Goal: Contribute content: Contribute content

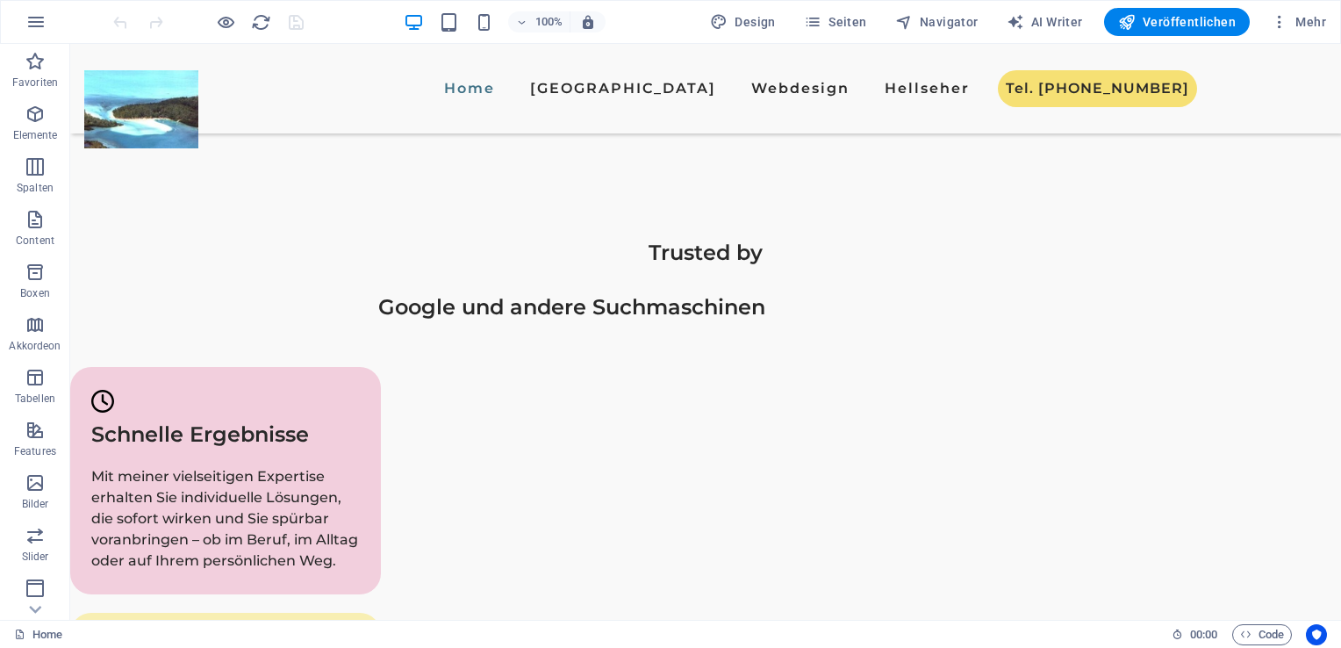
scroll to position [2155, 0]
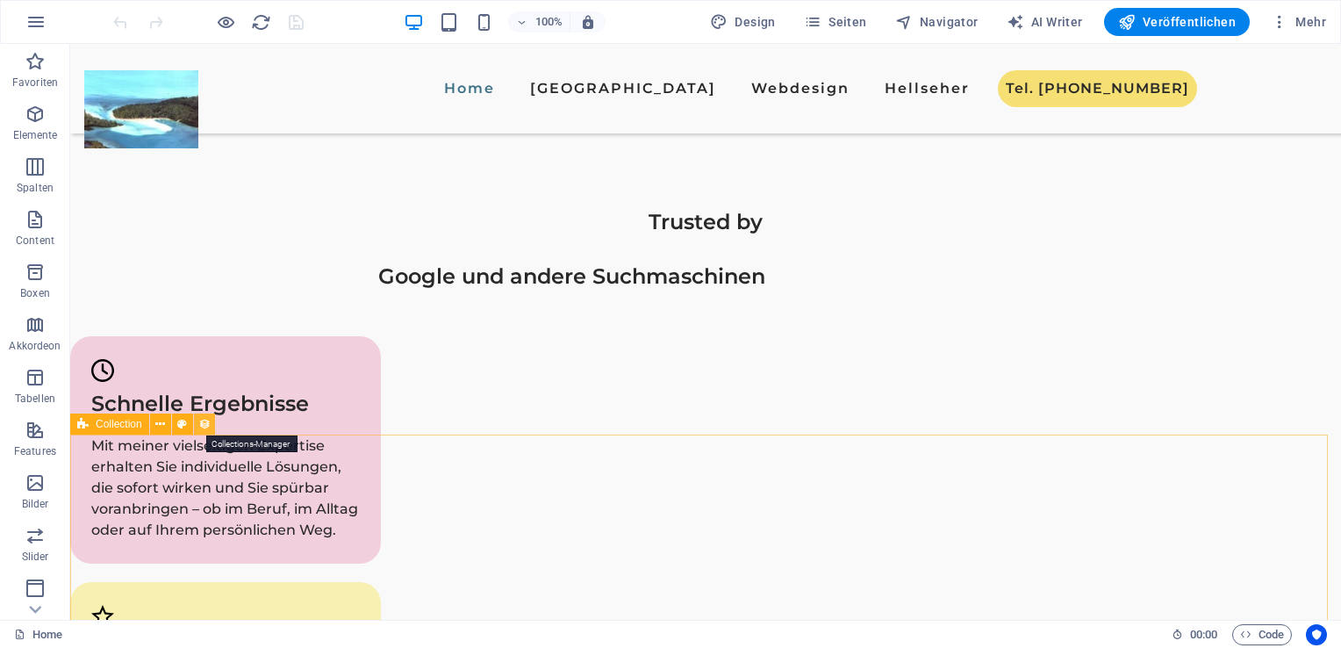
click at [204, 425] on icon at bounding box center [204, 424] width 12 height 18
select select "689ca839f375b4d467044662"
select select "columns.publishing_date_DESC"
select select "columns.status"
select select "columns.publishing_date"
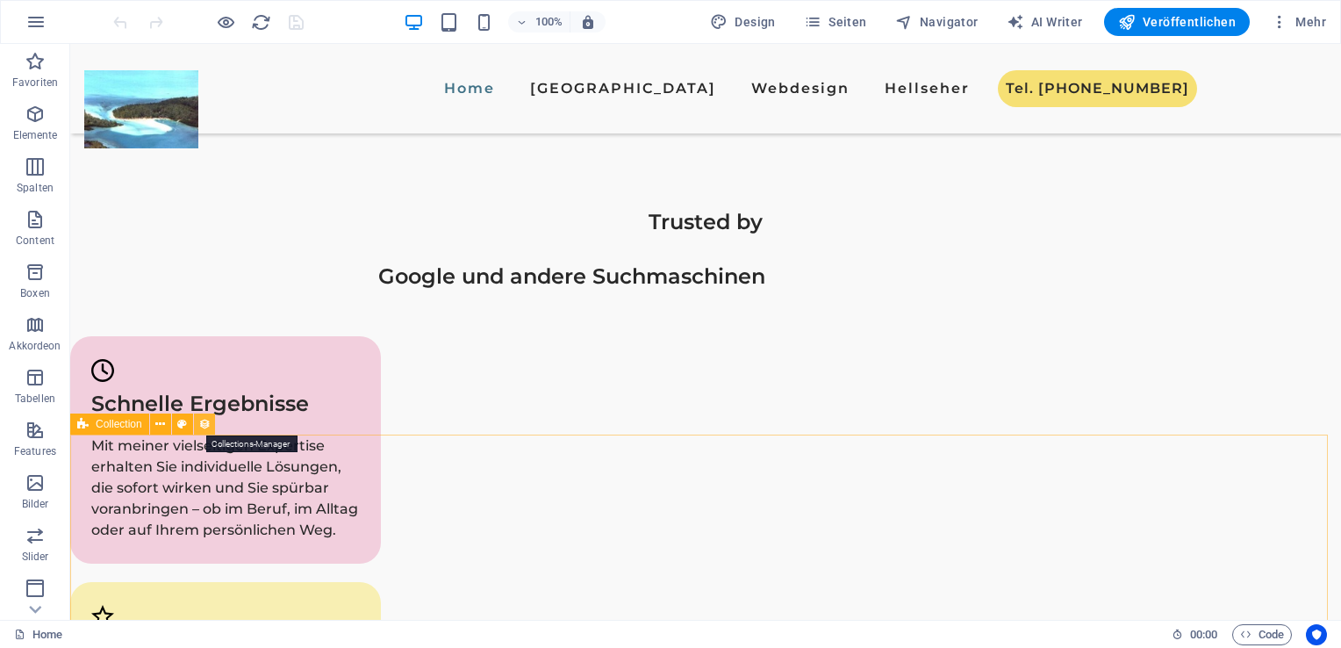
select select "past"
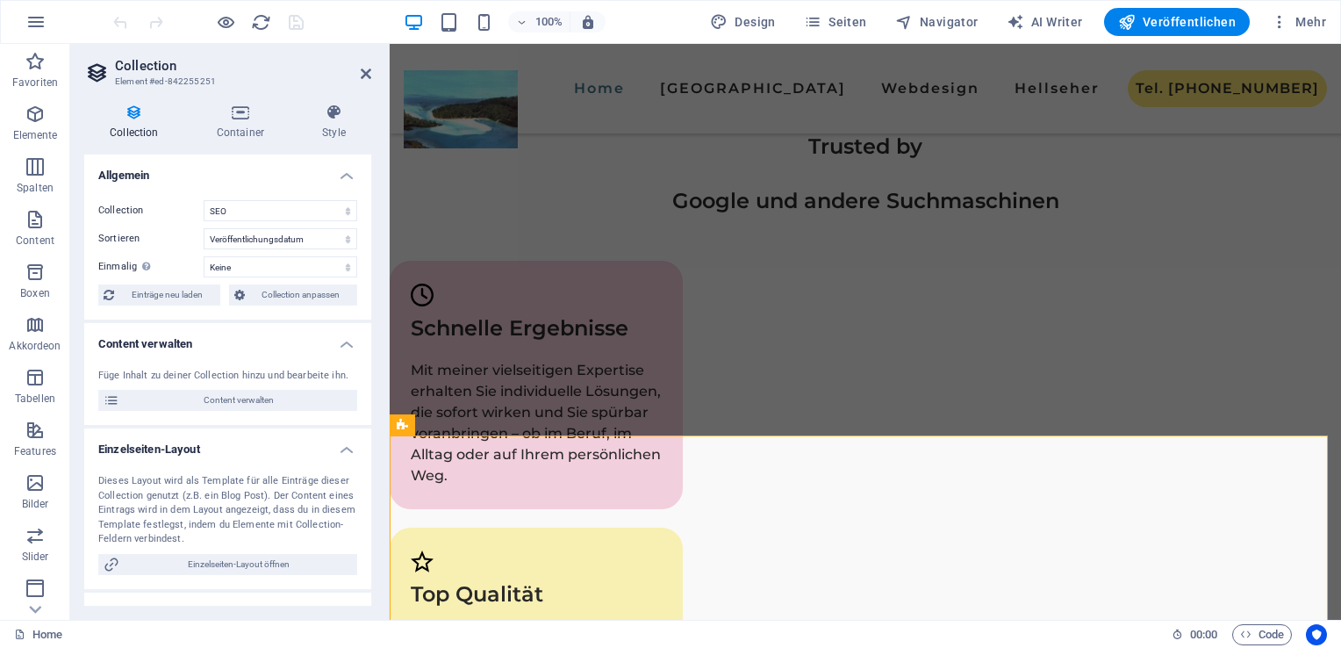
scroll to position [2189, 0]
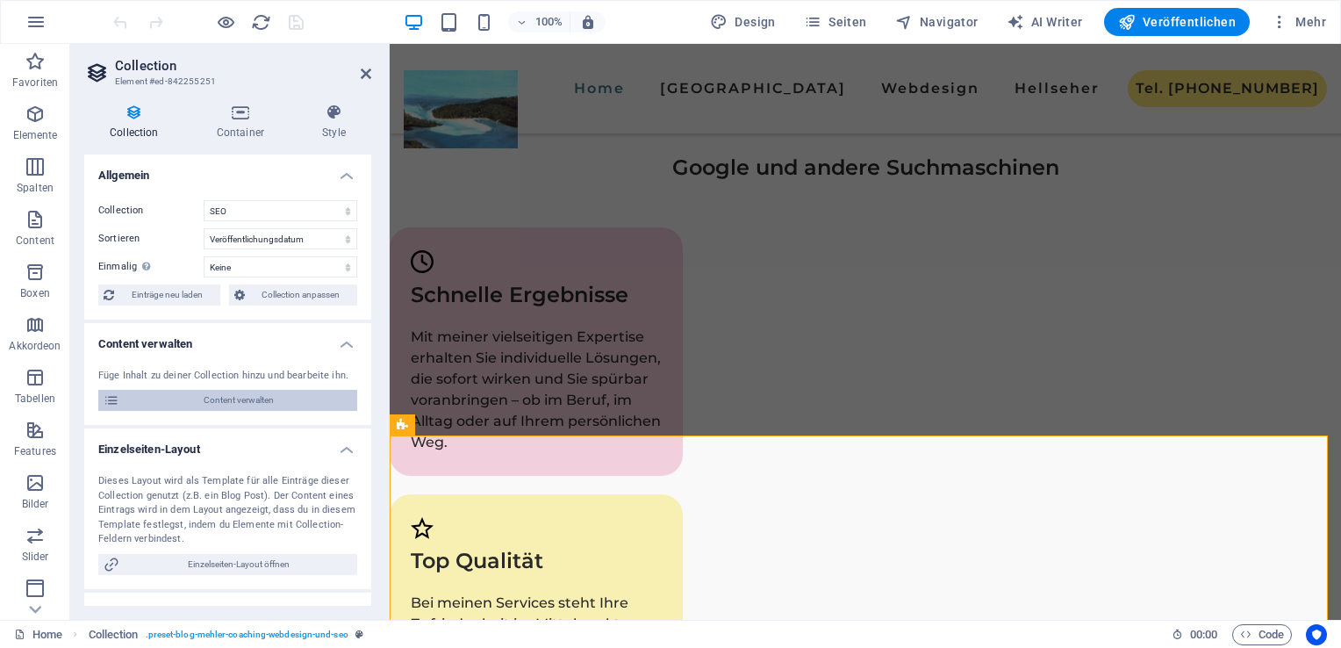
click at [193, 391] on span "Content verwalten" at bounding box center [238, 400] width 227 height 21
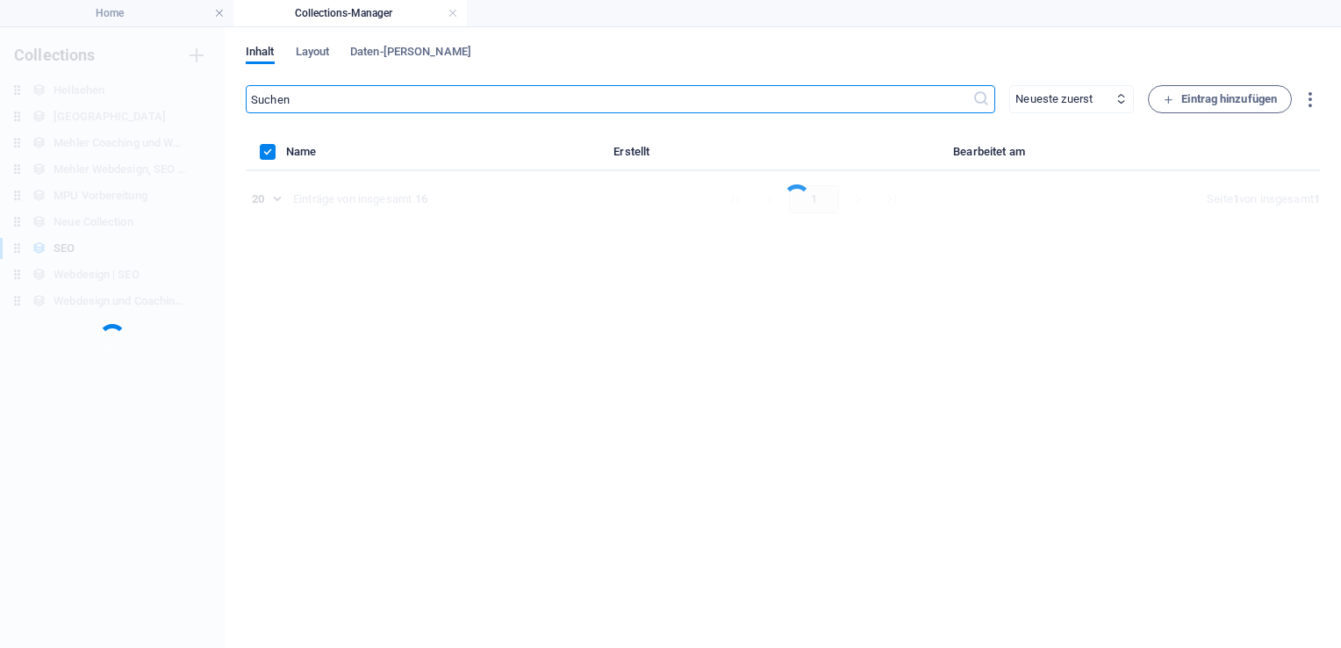
scroll to position [0, 0]
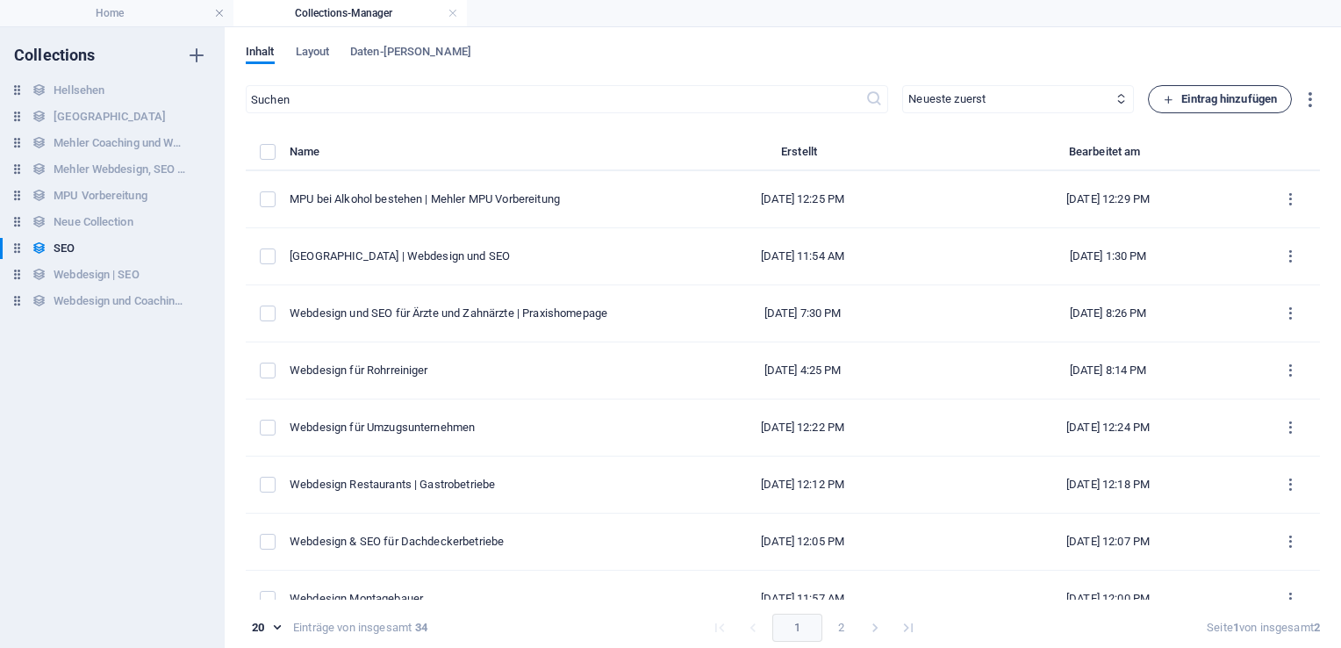
click at [1208, 94] on span "Eintrag hinzufügen" at bounding box center [1220, 99] width 114 height 21
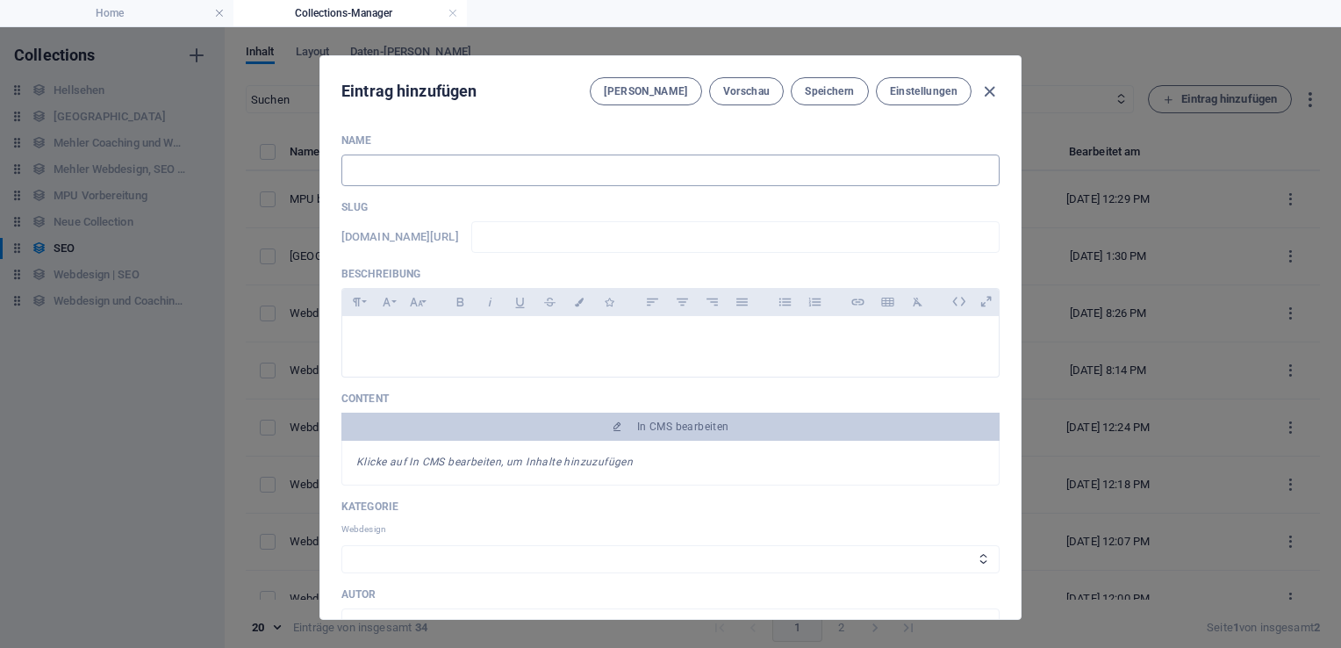
click at [392, 177] on input "text" at bounding box center [670, 170] width 658 height 32
click at [975, 300] on icon at bounding box center [985, 301] width 27 height 27
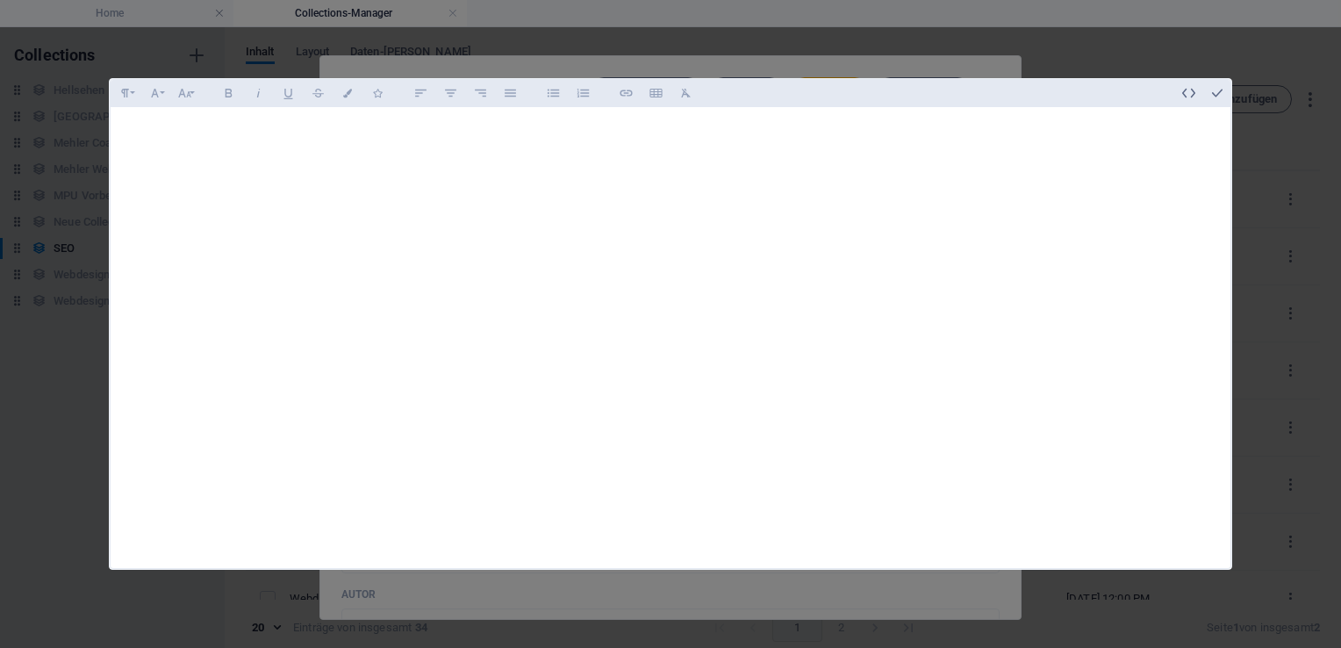
click at [253, 222] on div at bounding box center [671, 334] width 1120 height 454
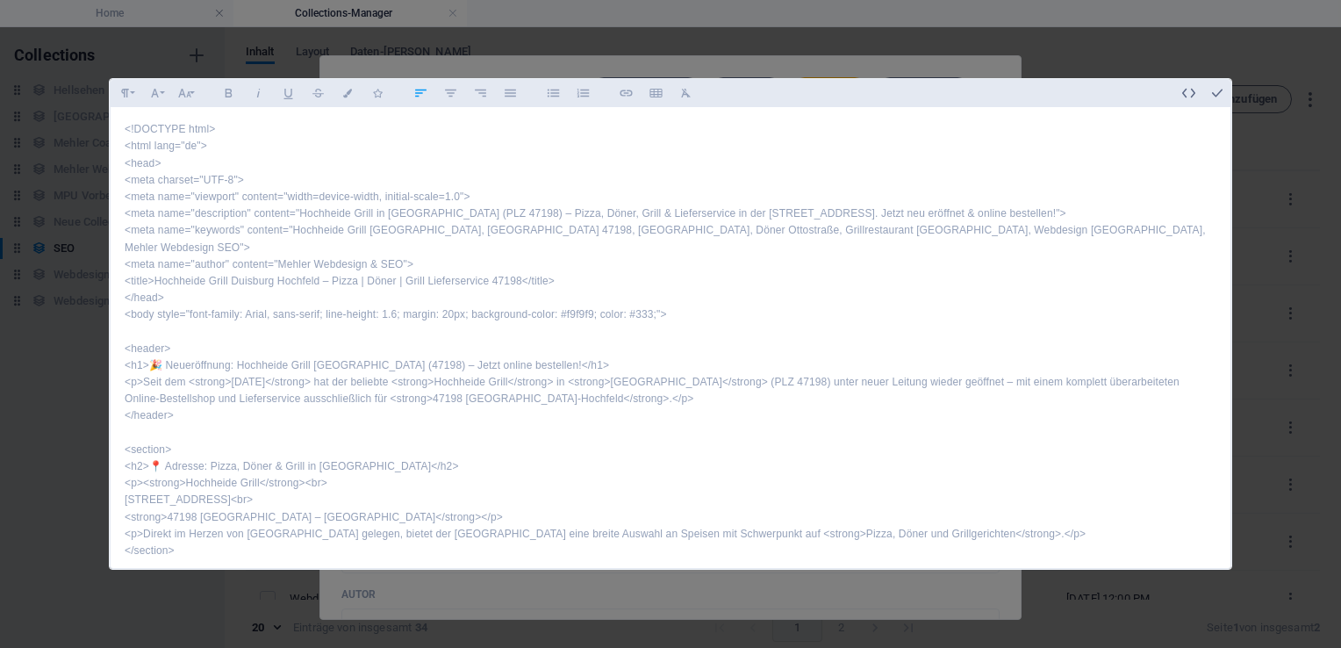
click at [204, 178] on div "<!DOCTYPE html> <html lang="de"> <head> <meta charset="UTF-8"> <meta name="view…" at bounding box center [671, 424] width 1120 height 635
click at [1216, 91] on icon "button" at bounding box center [1217, 93] width 16 height 16
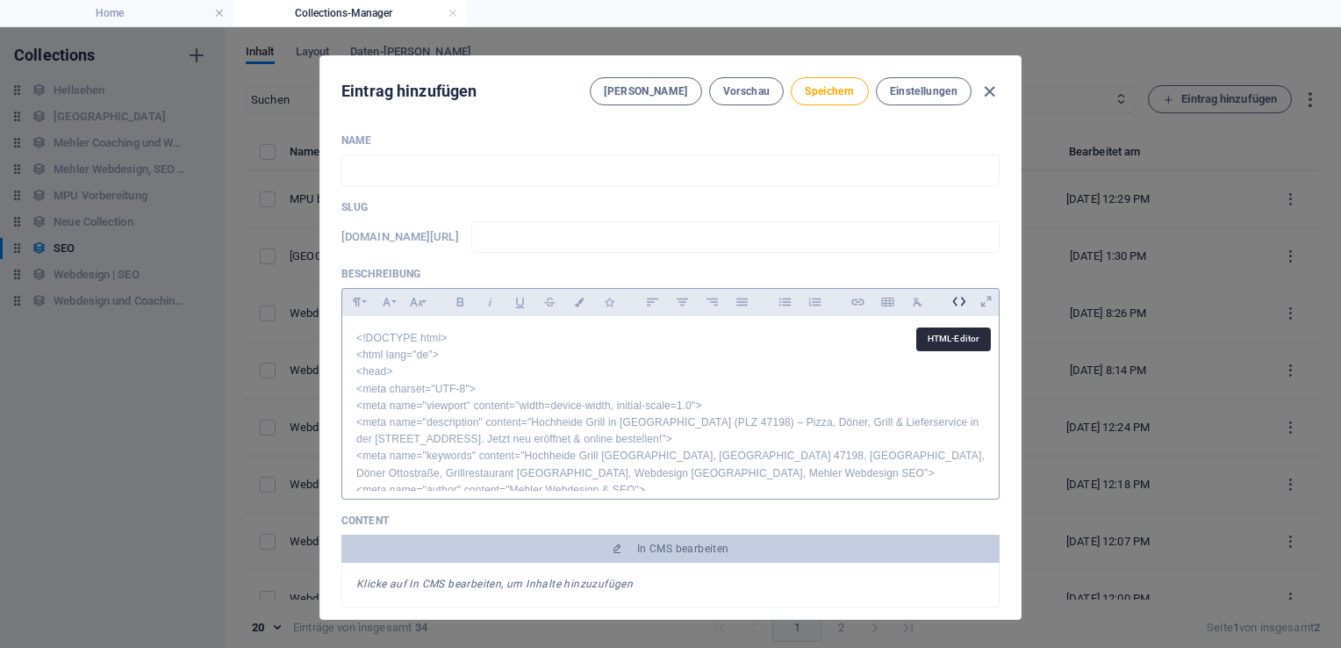
click at [947, 300] on icon at bounding box center [958, 301] width 27 height 27
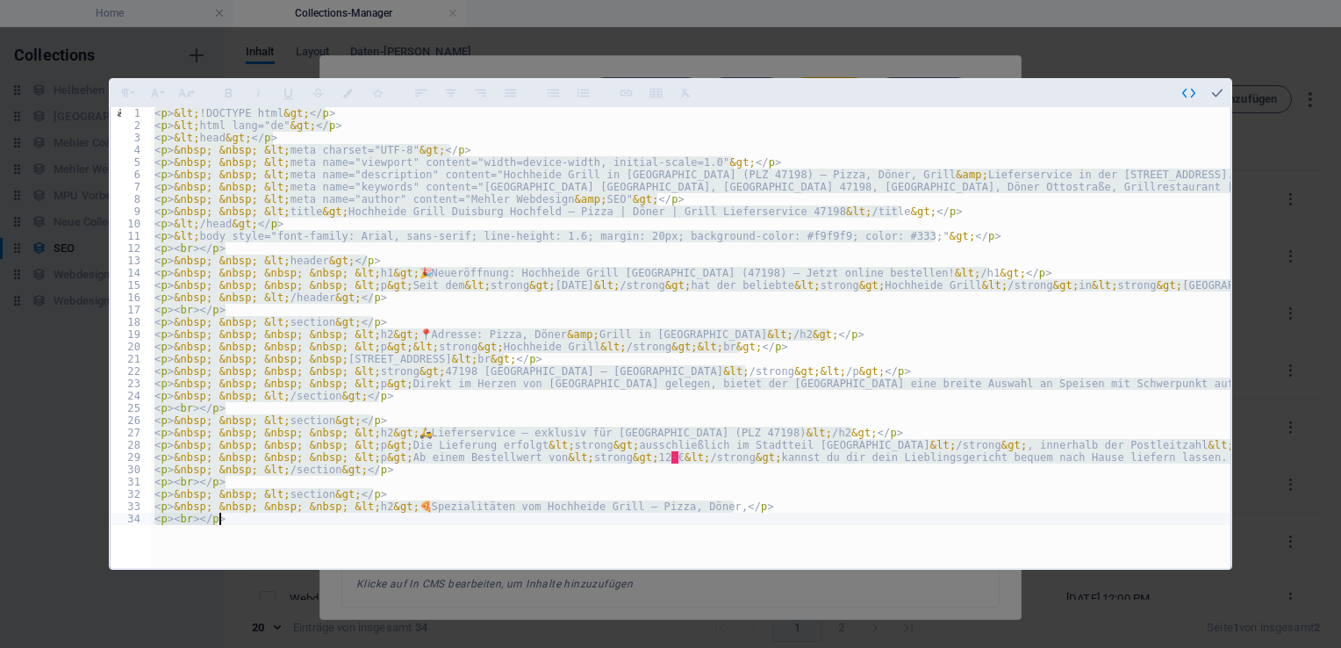
click at [743, 505] on div "< p > &lt; !DOCTYPE html &gt; </ p > < p > &lt; html lang="de" &gt; </ p > < p …" at bounding box center [690, 337] width 1079 height 461
drag, startPoint x: 741, startPoint y: 508, endPoint x: 222, endPoint y: 82, distance: 671.0
click at [222, 82] on div "Formatierung Normal Überschrift 1 Überschrift 2 Überschrift 3 Überschrift 4 Hea…" at bounding box center [670, 323] width 1123 height 491
type textarea "<p>&lt;!DOCTYPE html&gt;</p> <p>&lt;html lang="de"&gt;</p>"
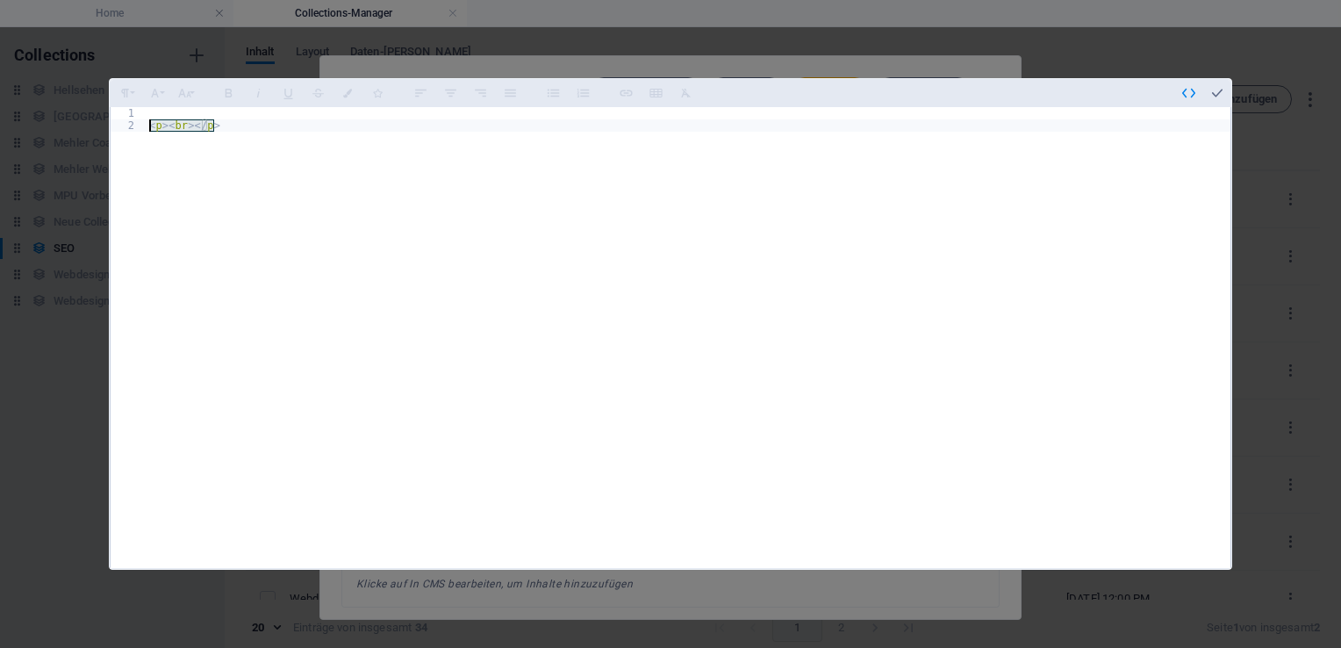
drag, startPoint x: 234, startPoint y: 133, endPoint x: 125, endPoint y: 121, distance: 110.4
click at [125, 121] on div "1 2 < p > < br > </ p > ההההההההההההההההההההההההההההההההההההההההההההההההההההההה…" at bounding box center [671, 337] width 1120 height 461
type textarea "<p><br></p>"
click at [1188, 93] on icon "button" at bounding box center [1189, 93] width 16 height 16
click at [998, 184] on div at bounding box center [671, 334] width 1120 height 454
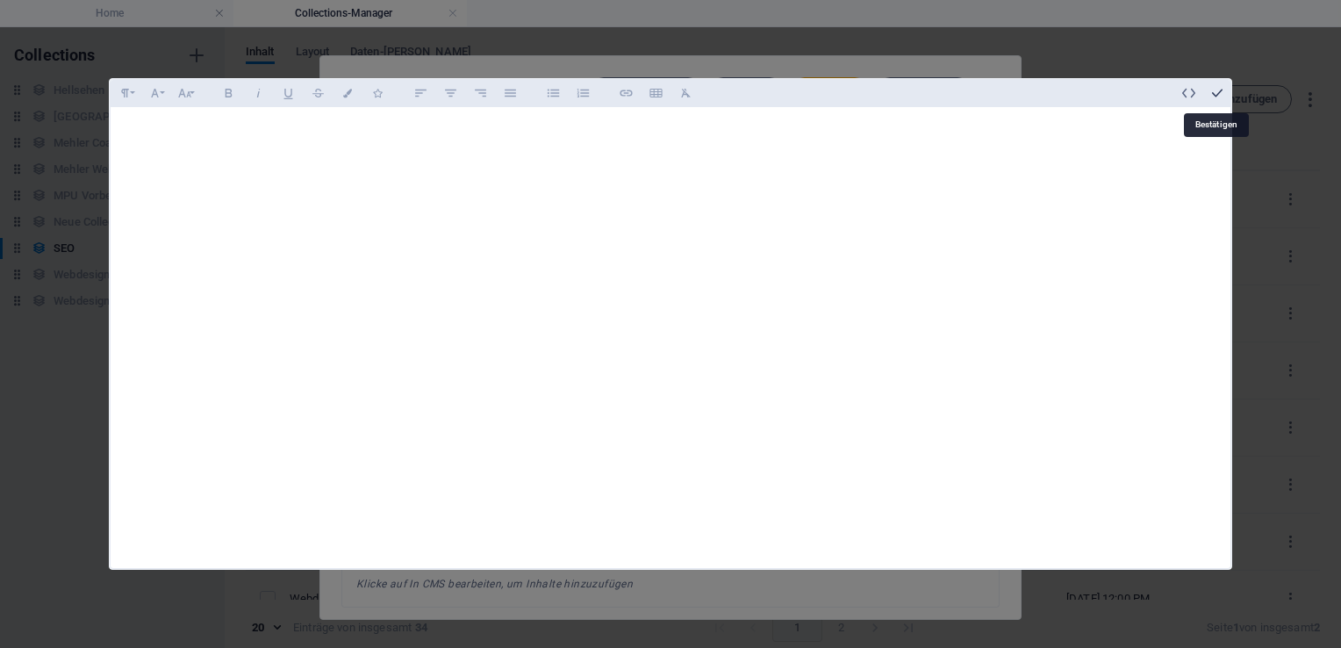
click at [1222, 93] on icon "button" at bounding box center [1217, 93] width 16 height 16
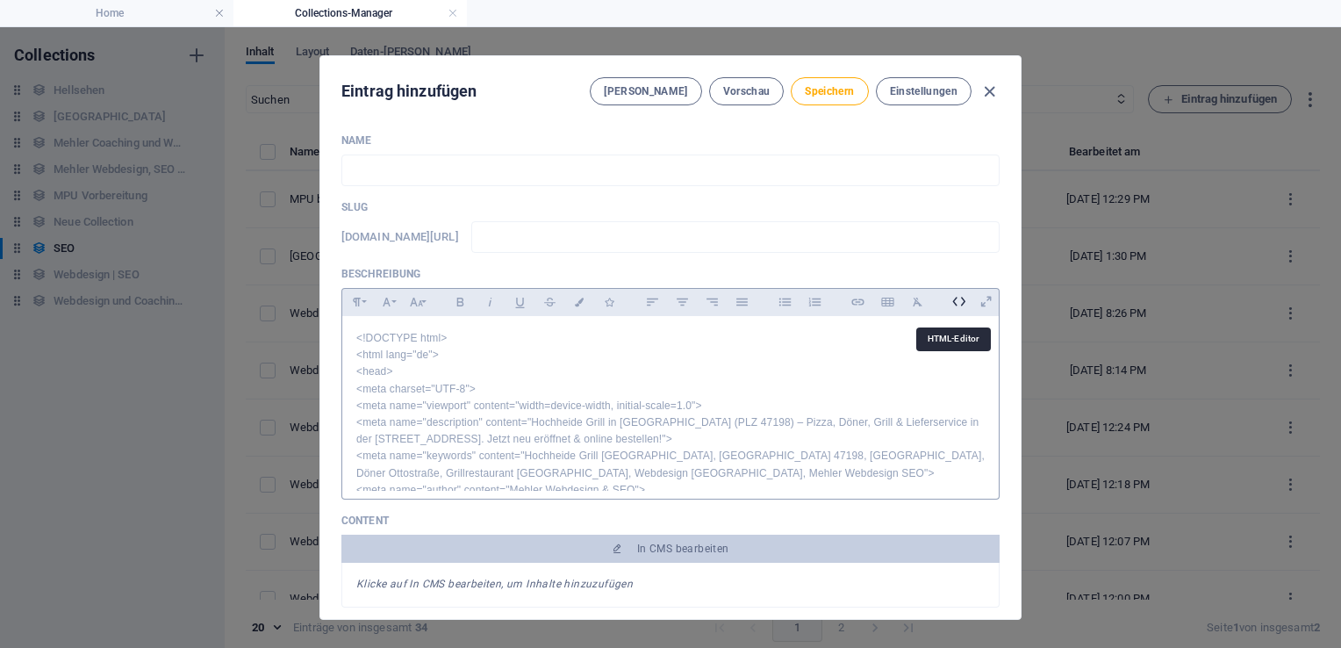
click at [953, 304] on icon at bounding box center [958, 301] width 27 height 27
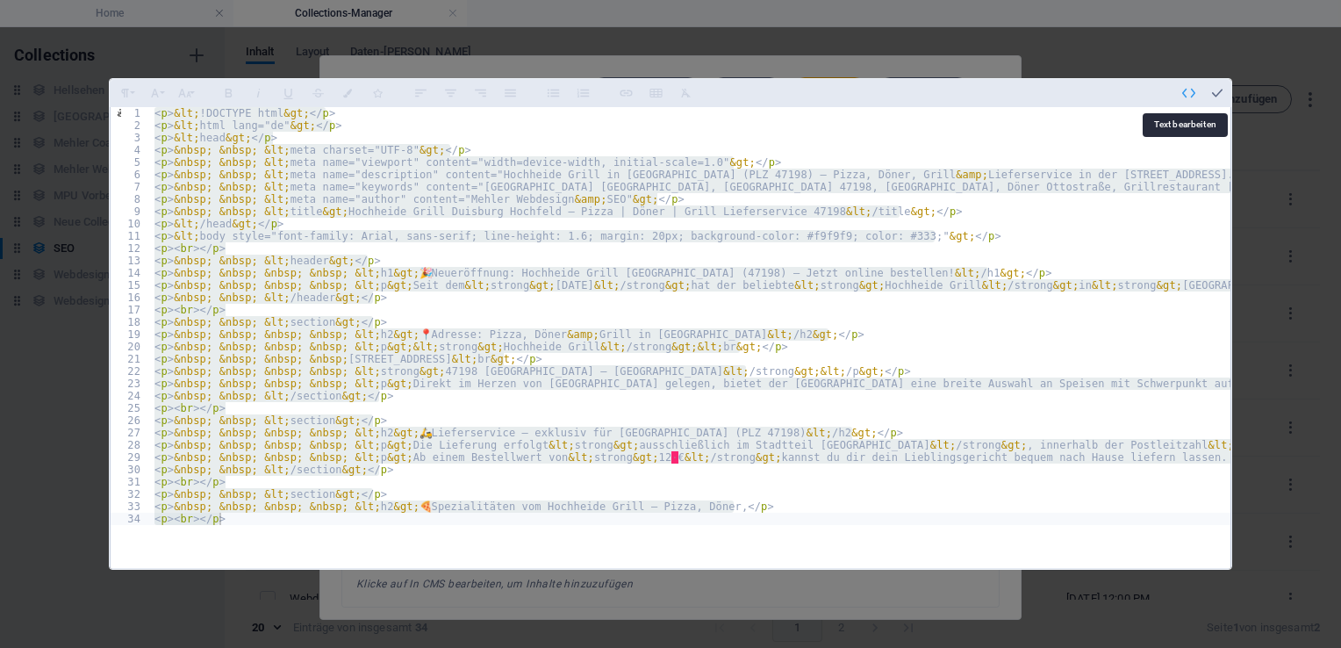
click at [1187, 88] on icon "button" at bounding box center [1189, 93] width 16 height 16
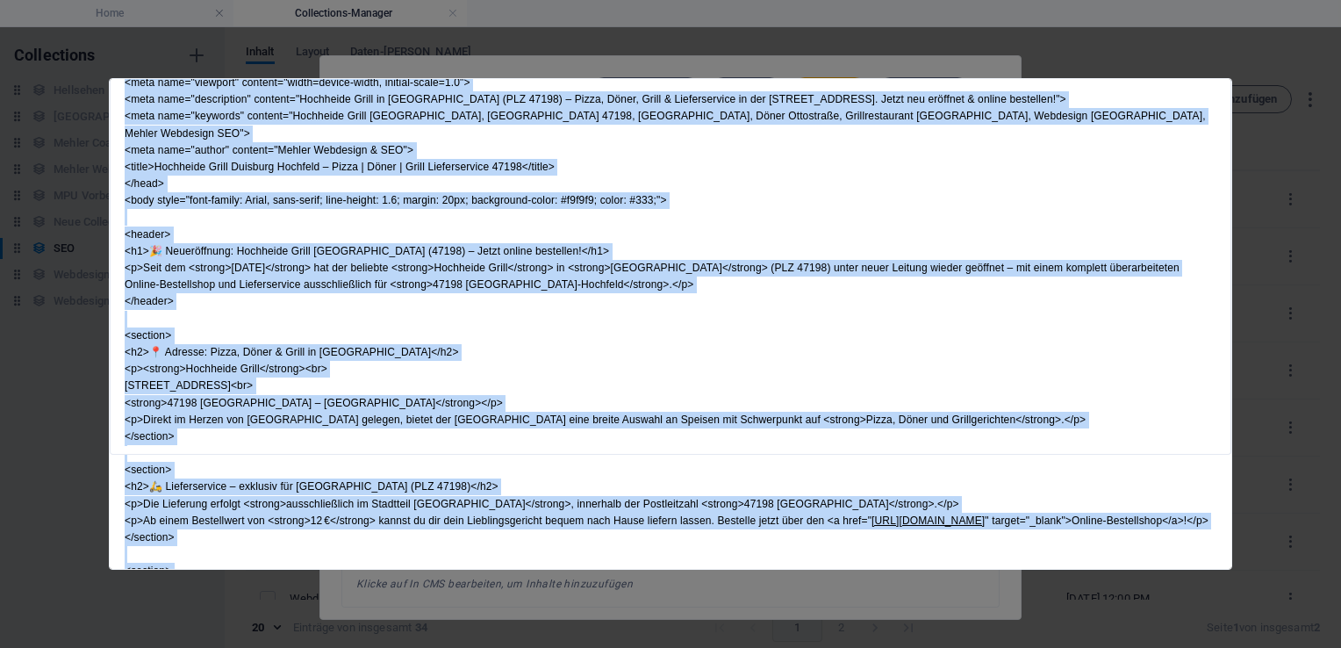
scroll to position [173, 0]
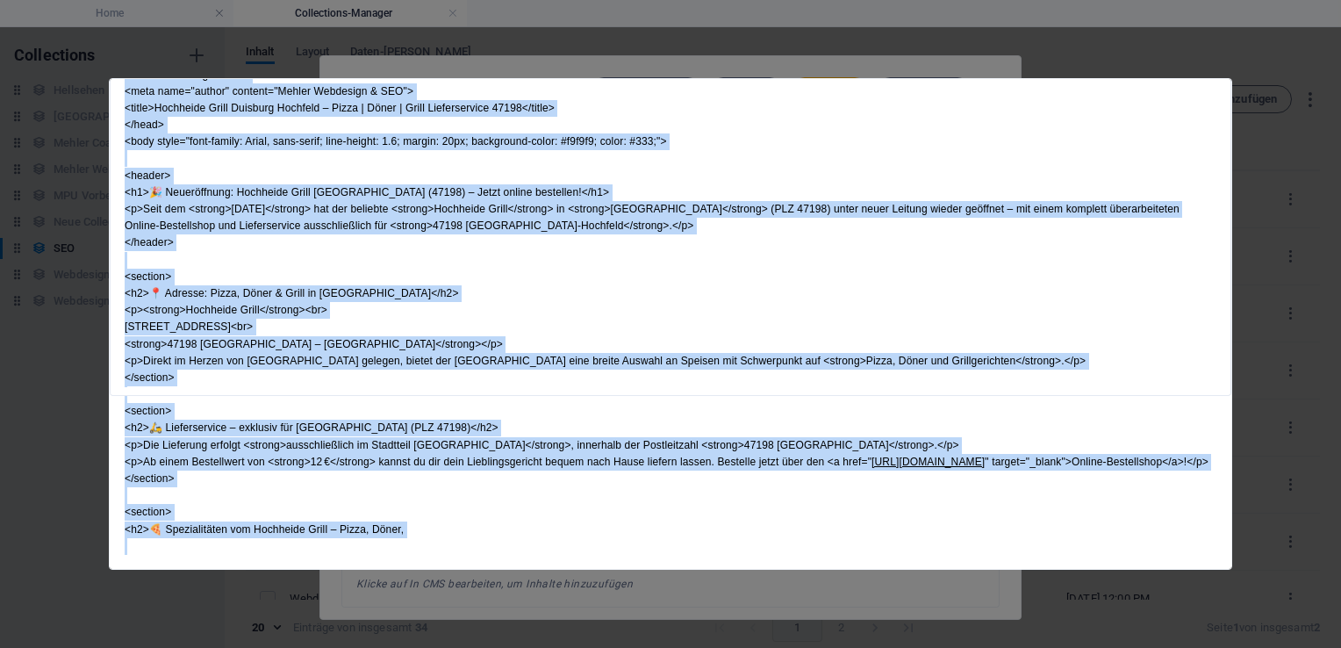
drag, startPoint x: 127, startPoint y: 130, endPoint x: 1079, endPoint y: 607, distance: 1065.2
click at [1079, 607] on div "Formatierung Normal Überschrift 1 Überschrift 2 Überschrift 3 Überschrift 4 Hea…" at bounding box center [670, 324] width 1341 height 648
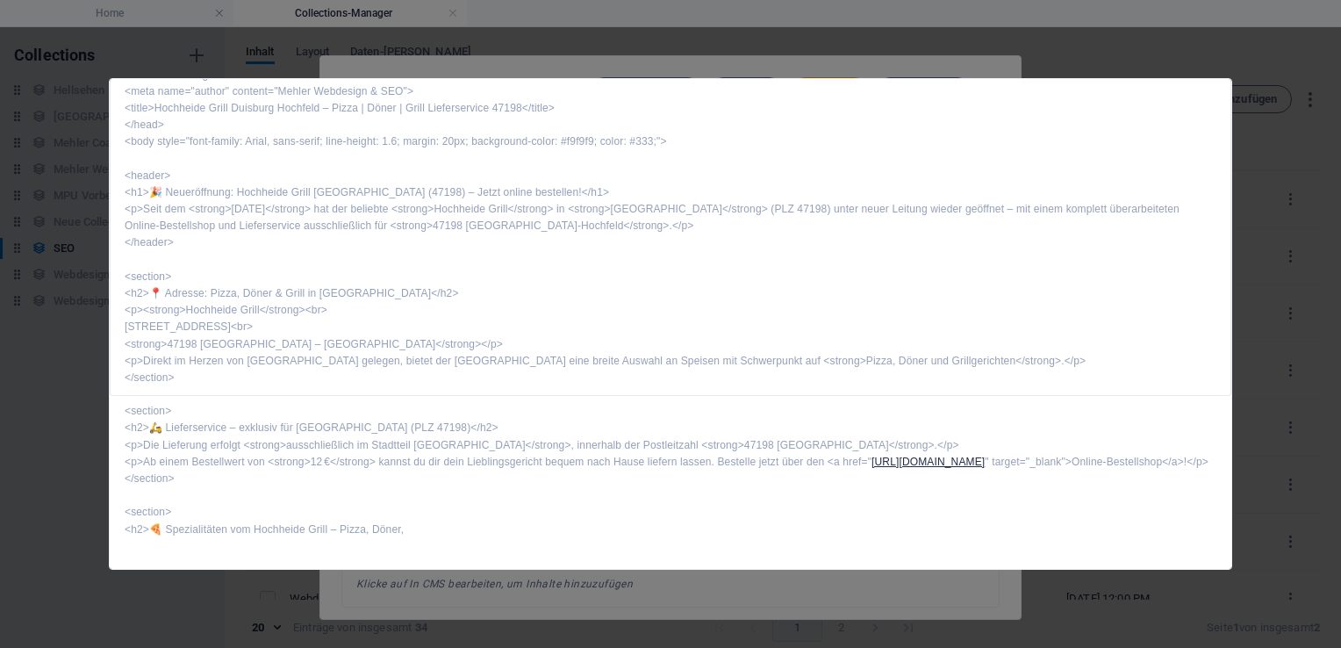
scroll to position [0, 0]
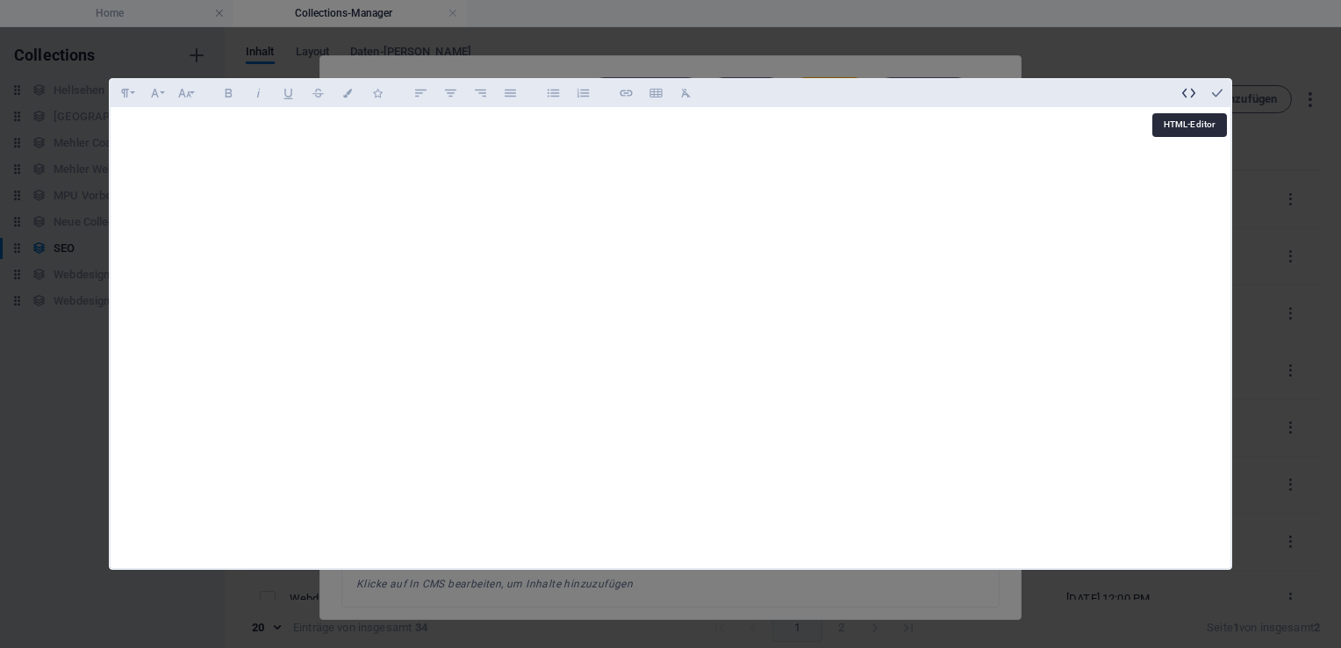
click at [1190, 93] on icon "button" at bounding box center [1189, 93] width 16 height 16
click at [238, 133] on div "< p > < br > </ p > < p > < br > </ p >" at bounding box center [689, 349] width 1086 height 485
type textarea "<"
click at [1191, 94] on icon "button" at bounding box center [1189, 93] width 16 height 16
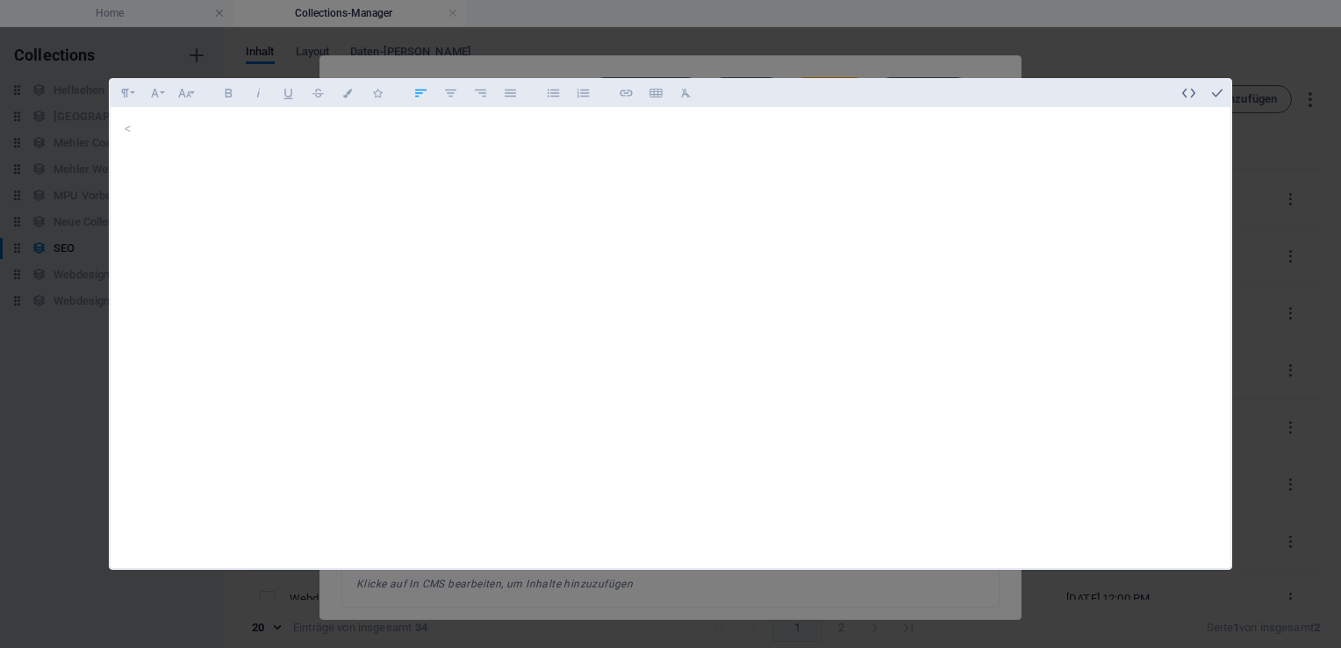
click at [1058, 163] on div "<" at bounding box center [671, 334] width 1120 height 454
click at [659, 209] on div "<" at bounding box center [671, 334] width 1120 height 454
click at [1223, 93] on icon "button" at bounding box center [1217, 93] width 16 height 16
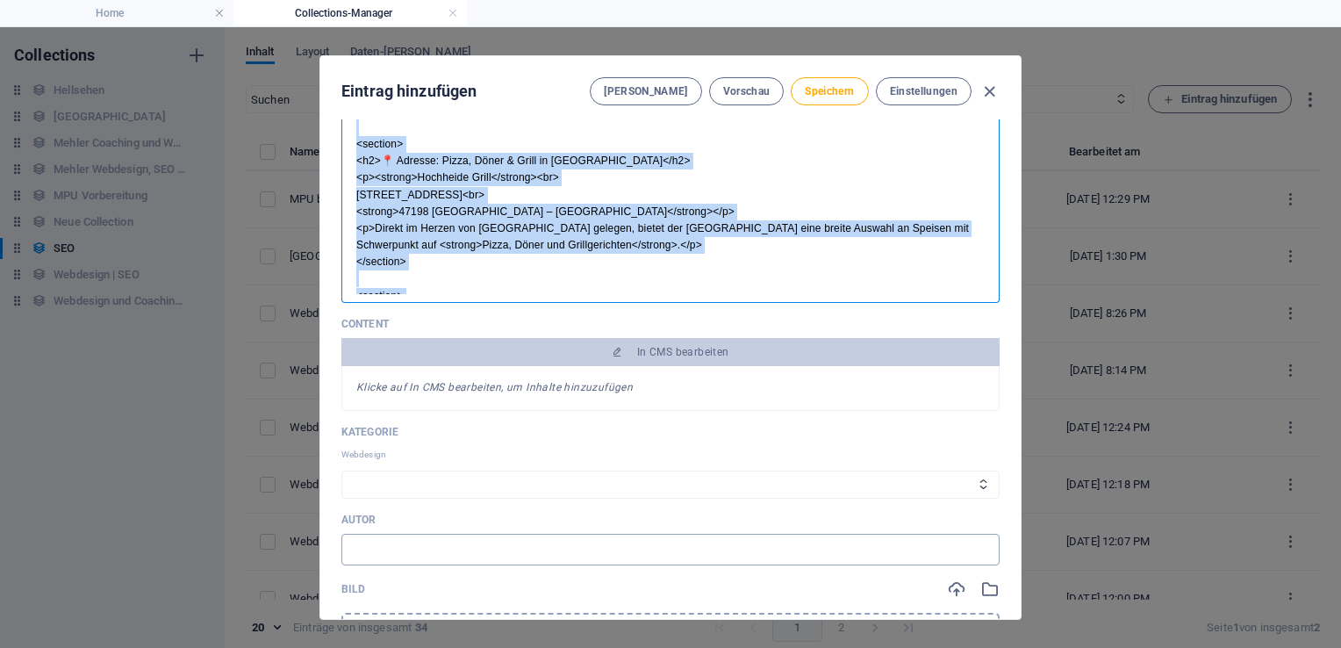
scroll to position [544, 0]
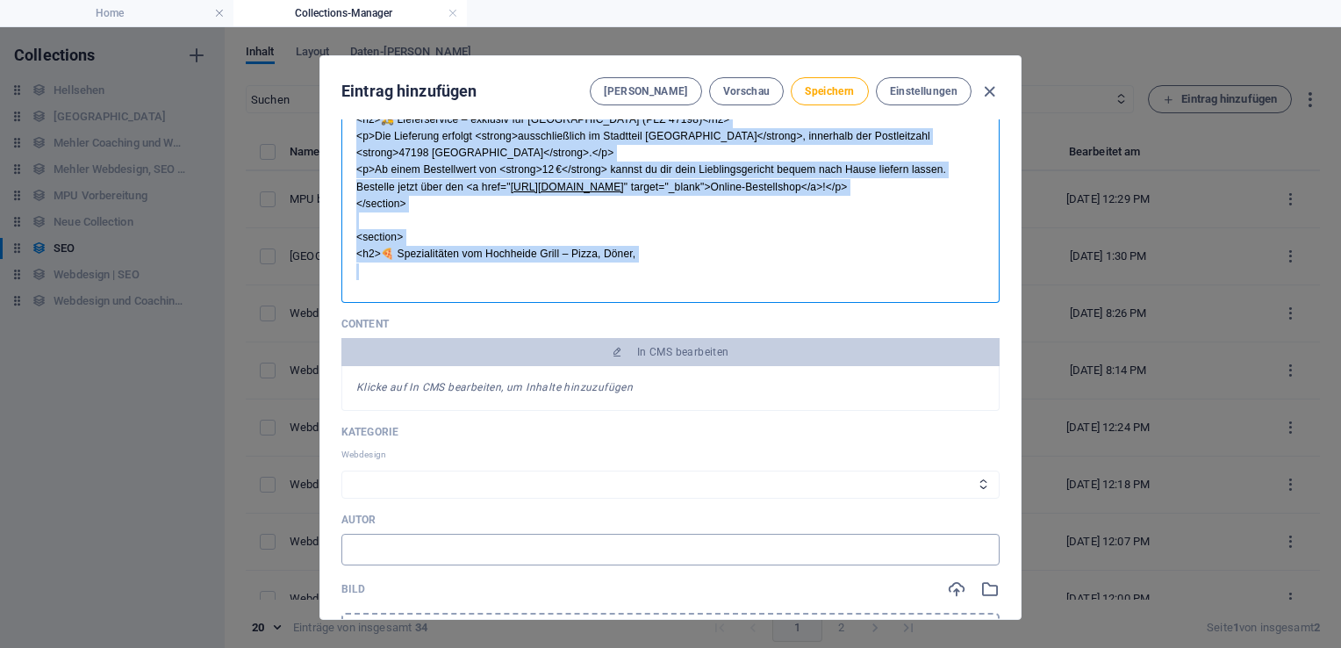
drag, startPoint x: 351, startPoint y: 336, endPoint x: 853, endPoint y: 553, distance: 546.8
click at [853, 553] on div "Name ​ Slug www.example.com/seo/ ​ Beschreibung Formatierung Normal Überschrift…" at bounding box center [670, 456] width 658 height 1039
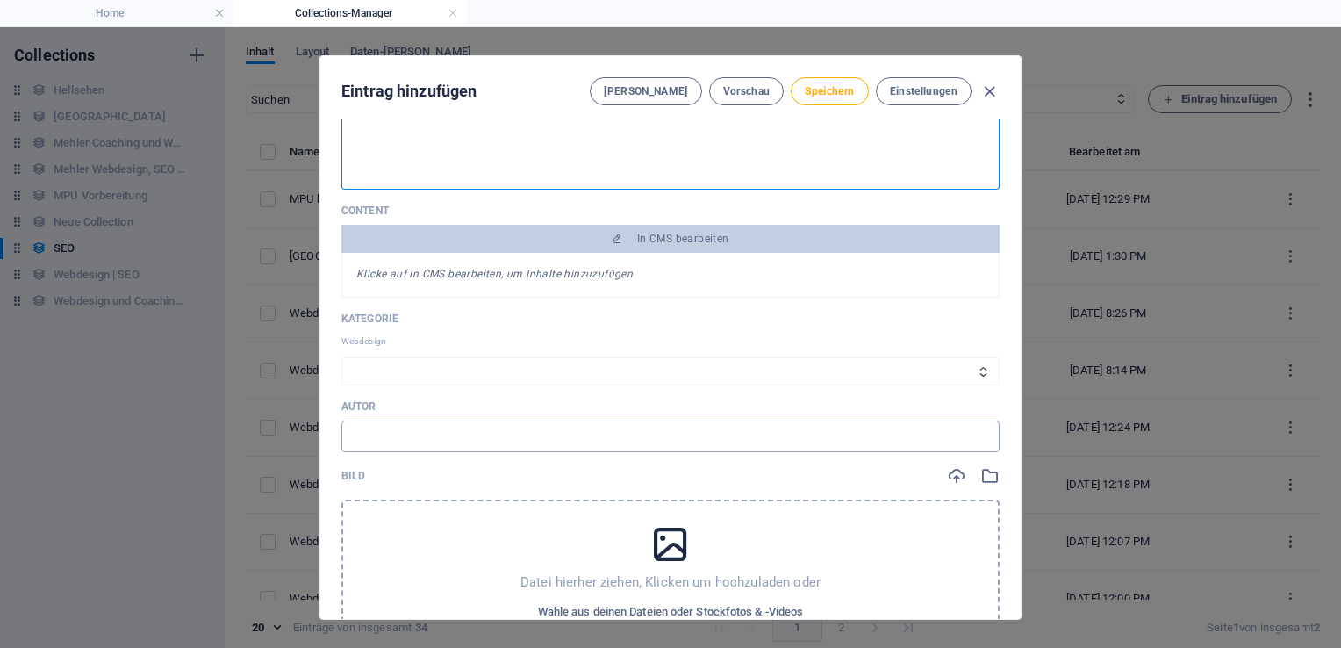
scroll to position [83, 0]
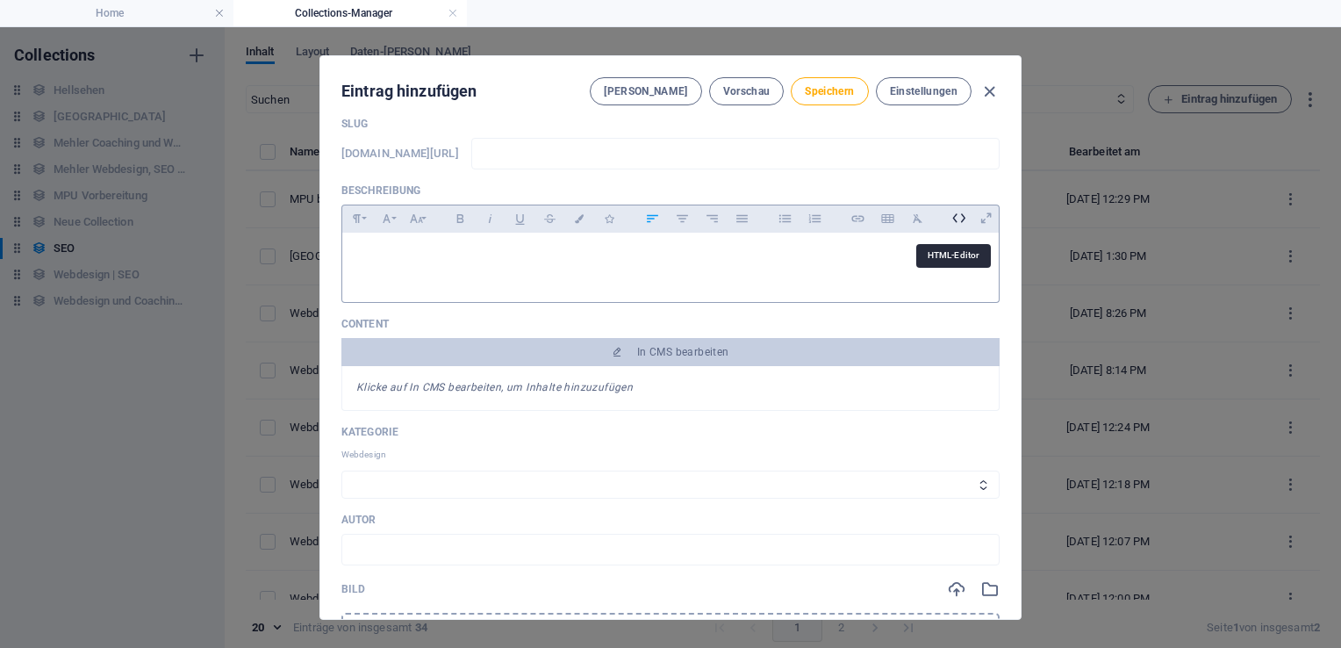
click at [952, 216] on icon at bounding box center [958, 217] width 27 height 27
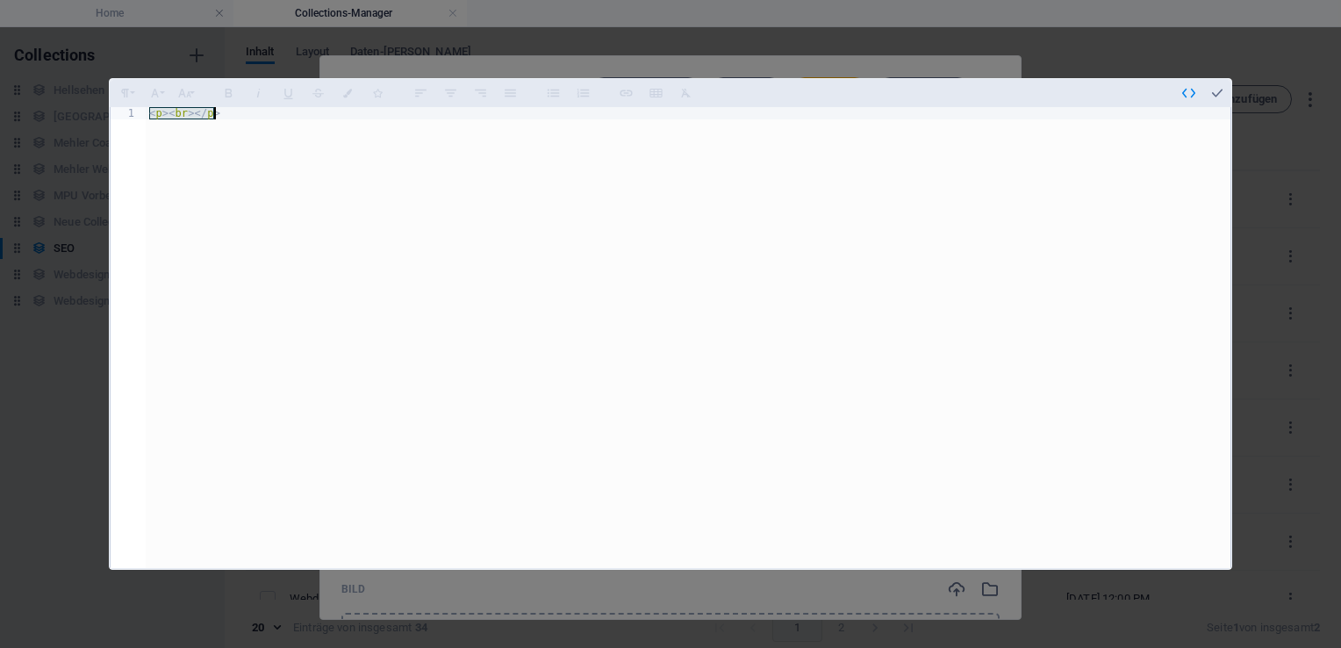
click at [221, 116] on div "< p > < br > </ p >" at bounding box center [688, 337] width 1085 height 461
type textarea "<"
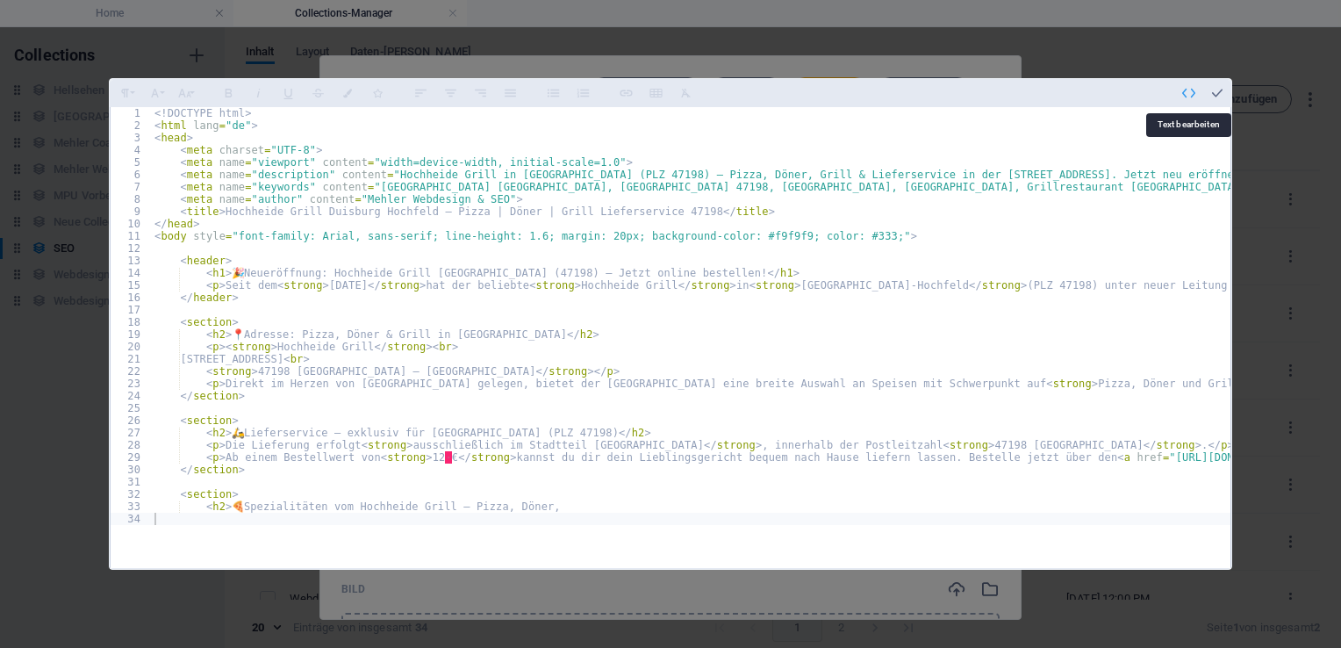
click at [1187, 92] on icon "button" at bounding box center [1189, 93] width 16 height 16
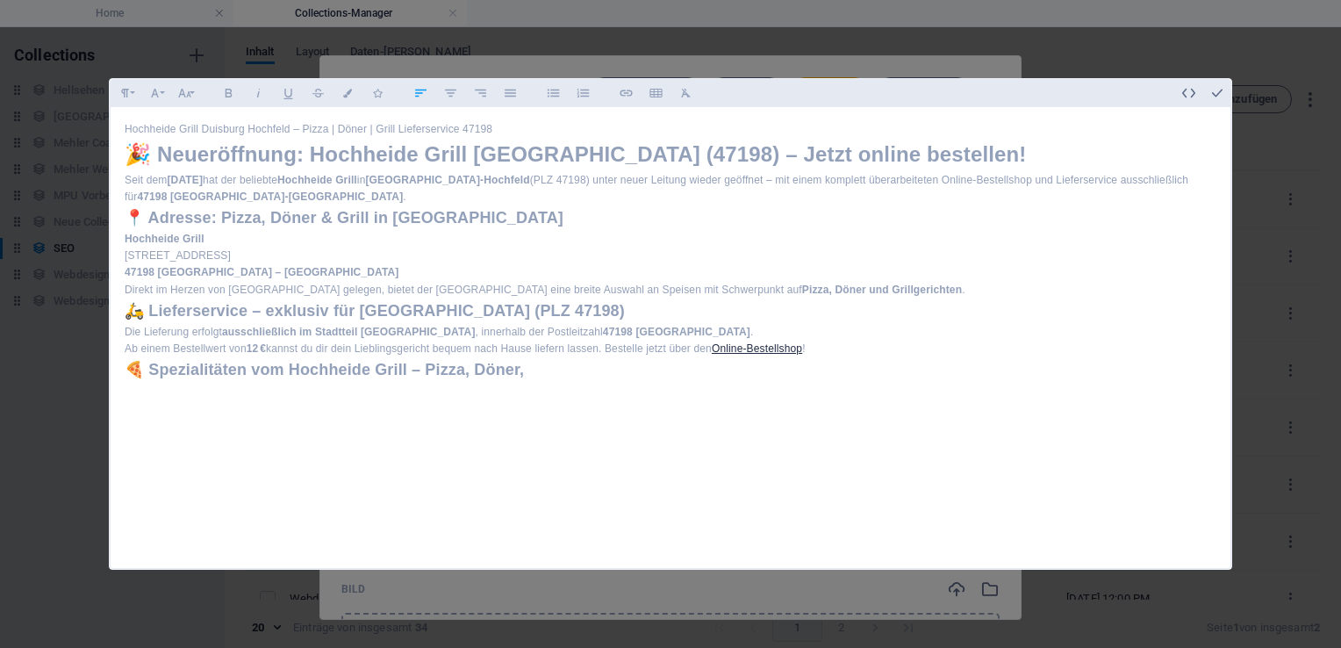
click at [568, 377] on h2 "🍕 Spezialitäten vom Hochheide Grill – Pizza, Döner," at bounding box center [671, 369] width 1092 height 25
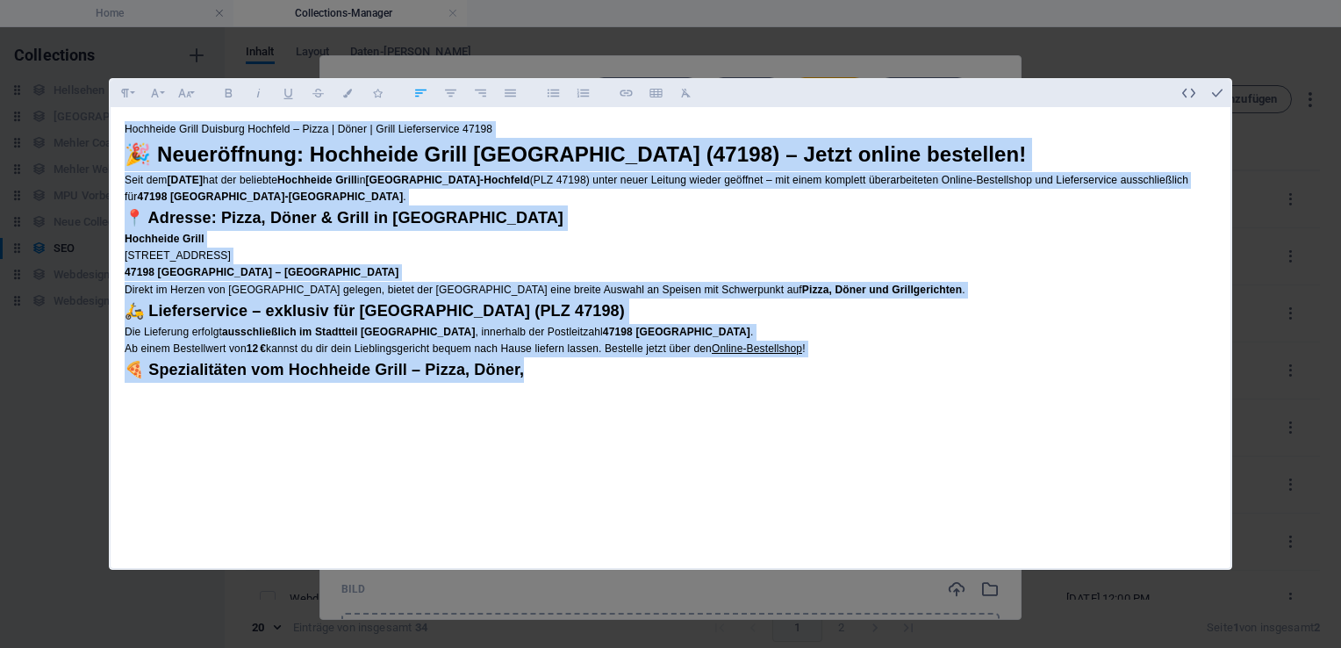
drag, startPoint x: 555, startPoint y: 378, endPoint x: 82, endPoint y: 122, distance: 537.2
click at [82, 122] on div "Formatierung Normal Überschrift 1 Überschrift 2 Überschrift 3 Überschrift 4 Hea…" at bounding box center [670, 324] width 1341 height 648
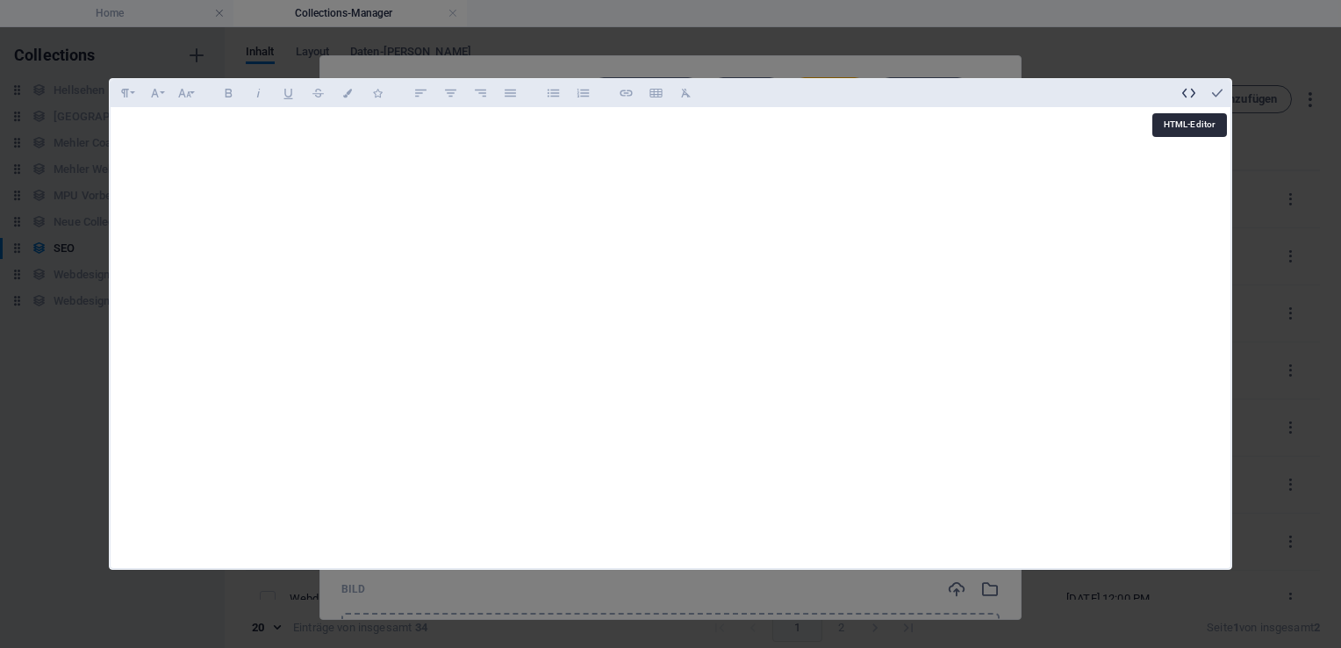
click at [1187, 91] on icon "button" at bounding box center [1189, 93] width 16 height 16
click at [296, 121] on div "< p > < br > </ p >" at bounding box center [688, 337] width 1085 height 461
type textarea "<"
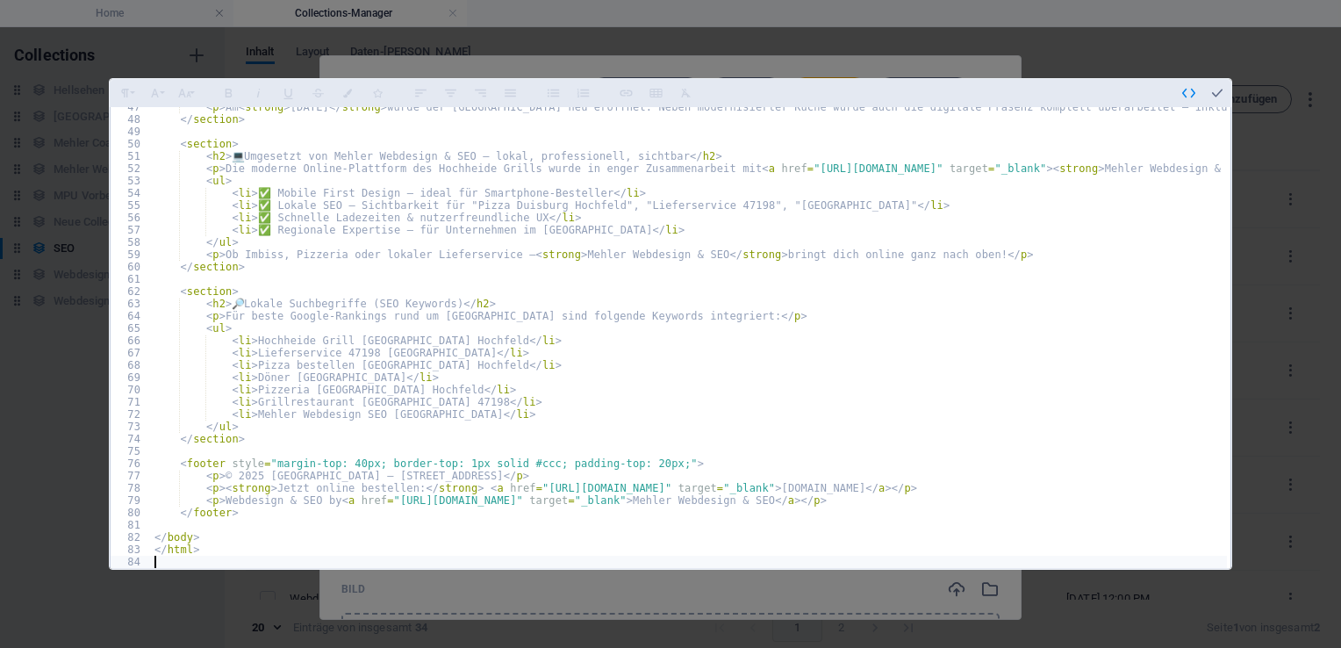
scroll to position [571, 0]
click at [1183, 95] on icon "button" at bounding box center [1189, 93] width 16 height 16
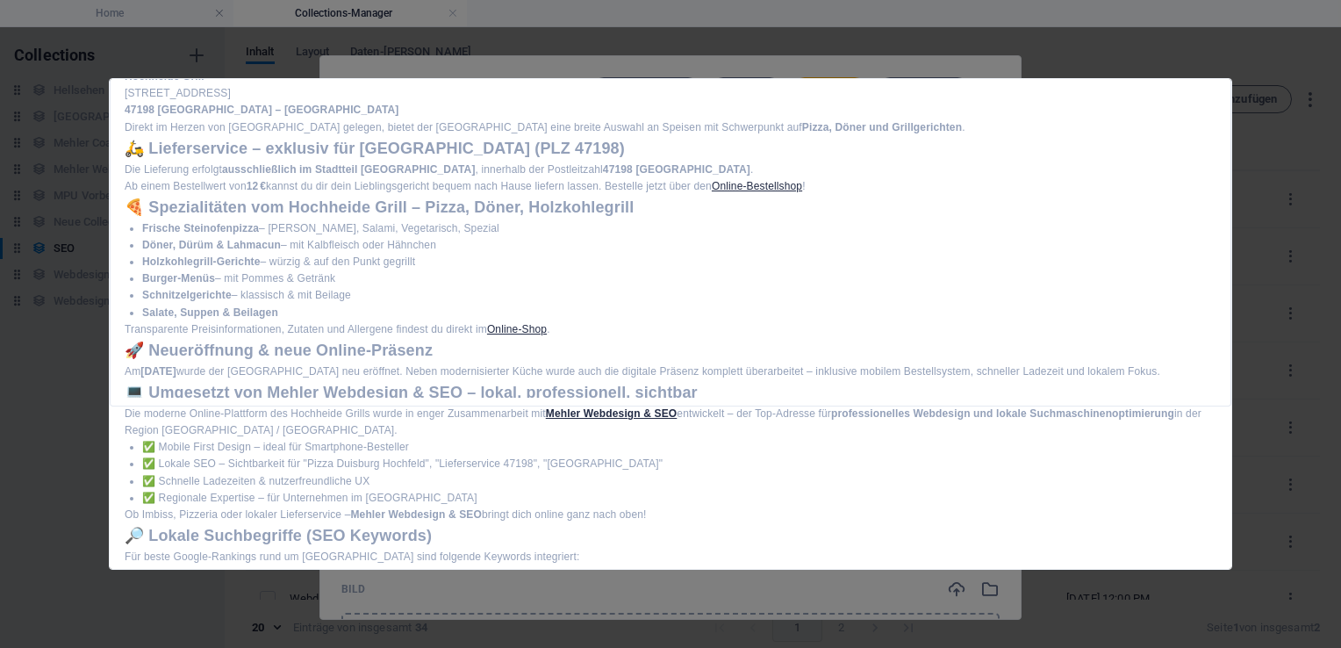
scroll to position [0, 0]
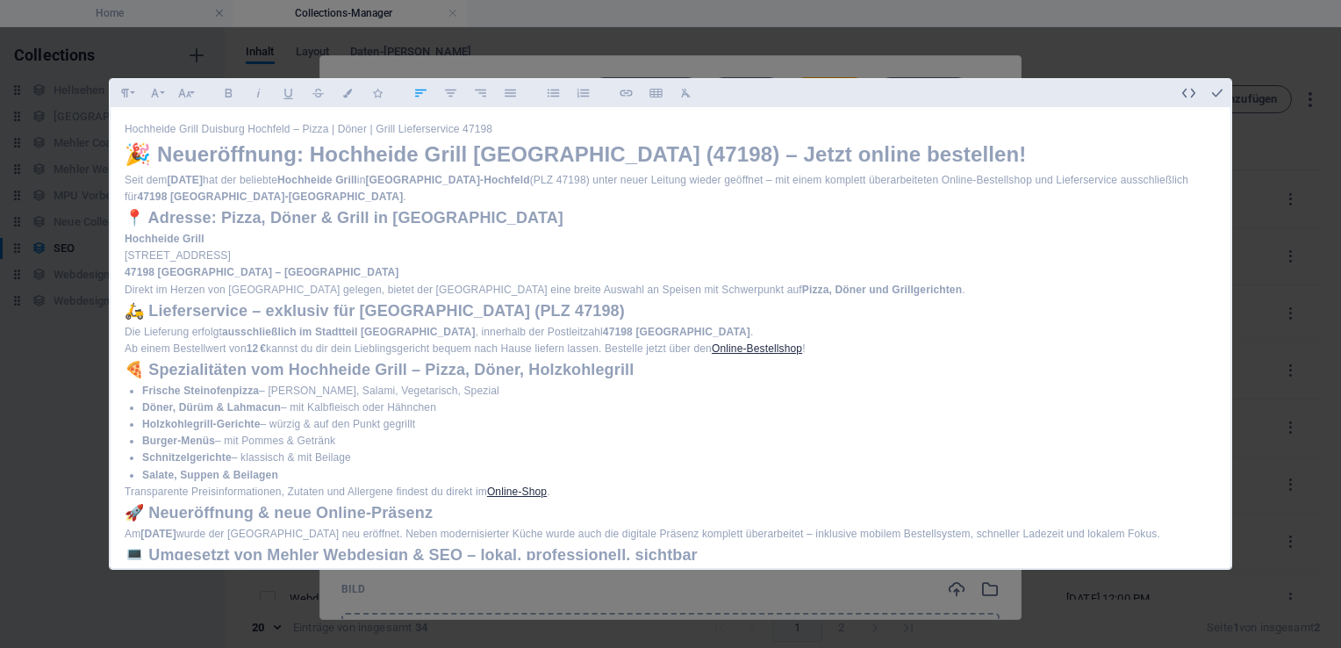
click at [123, 128] on div "Hochheide Grill [GEOGRAPHIC_DATA] – Pizza | Döner | Grill Lieferservice 47198 🎉…" at bounding box center [671, 535] width 1120 height 857
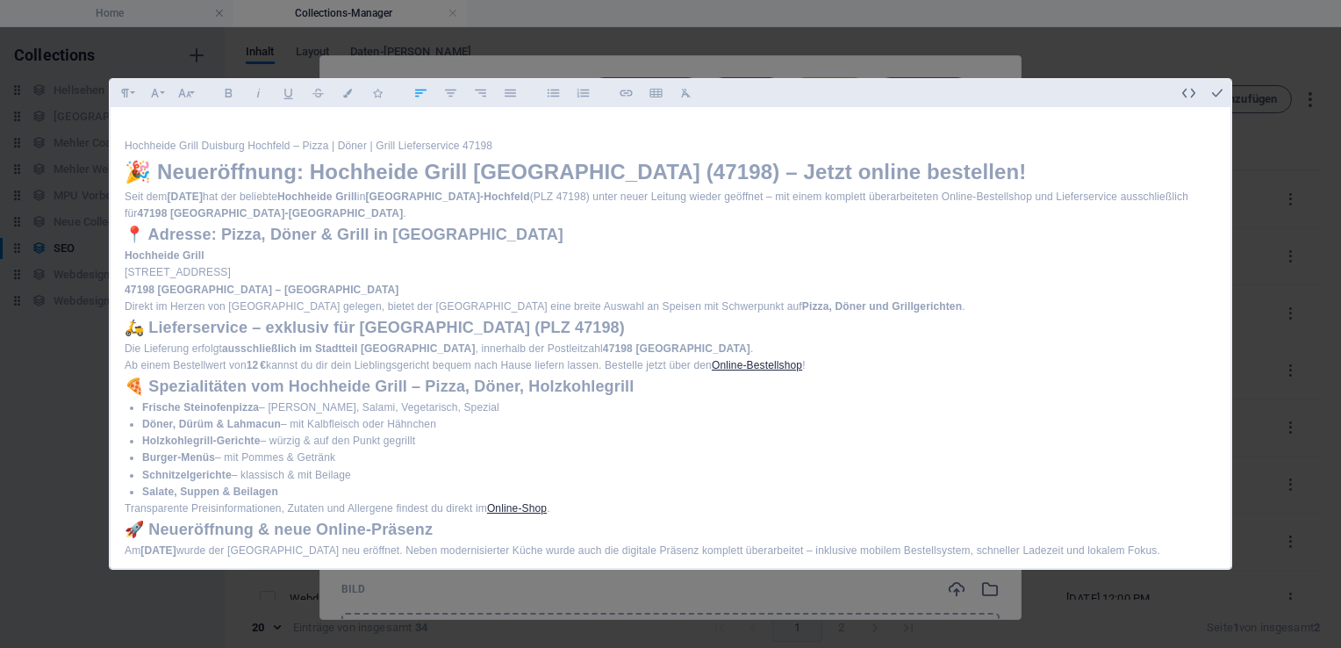
click at [126, 170] on h1 "🎉 Neueröffnung: Hochheide Grill [GEOGRAPHIC_DATA] (47198) – Jetzt online bestel…" at bounding box center [671, 171] width 1092 height 33
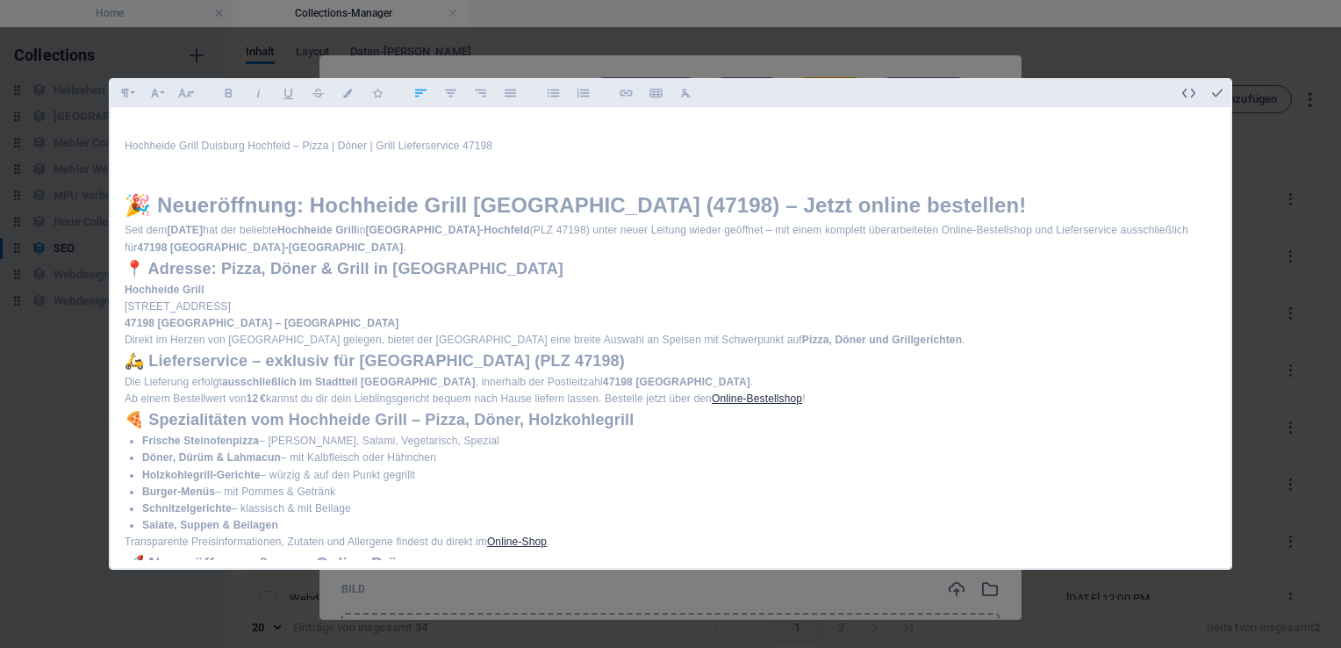
click at [298, 244] on p "Seit dem 1. September 2025 hat der beliebte Hochheide Grill in Duisburg-Hochfel…" at bounding box center [671, 238] width 1092 height 33
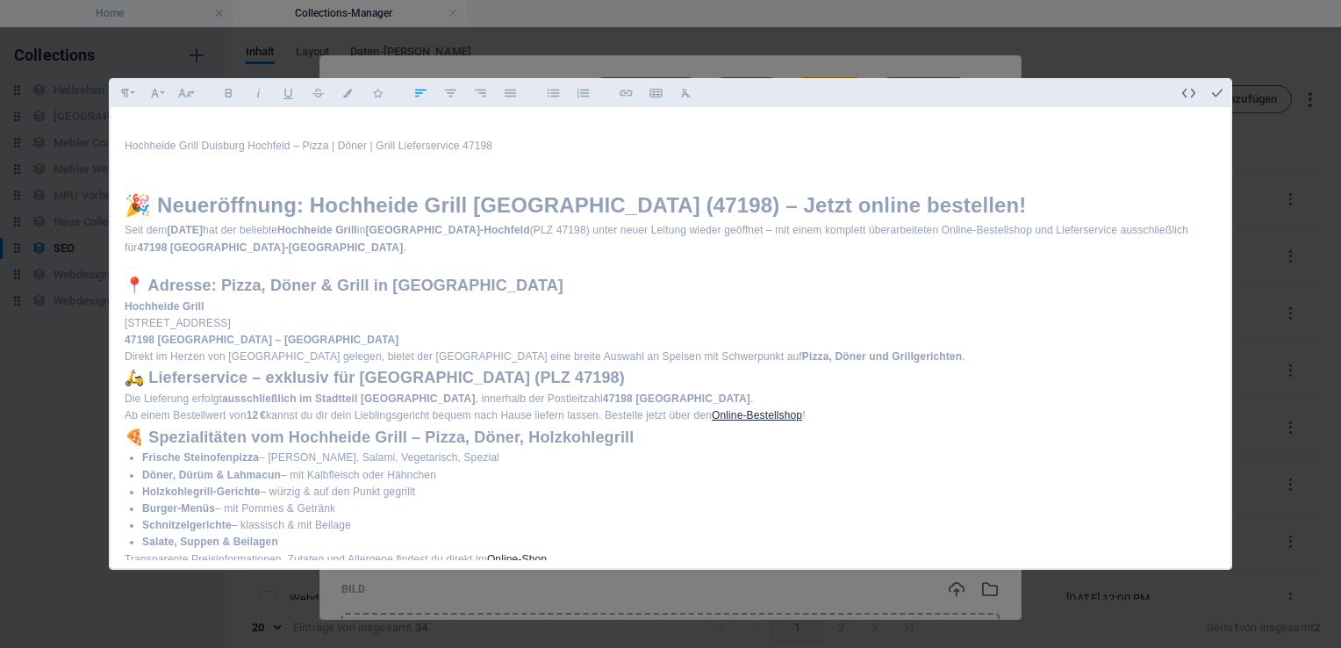
click at [275, 336] on p "Hochheide Grill [STREET_ADDRESS]" at bounding box center [671, 323] width 1092 height 51
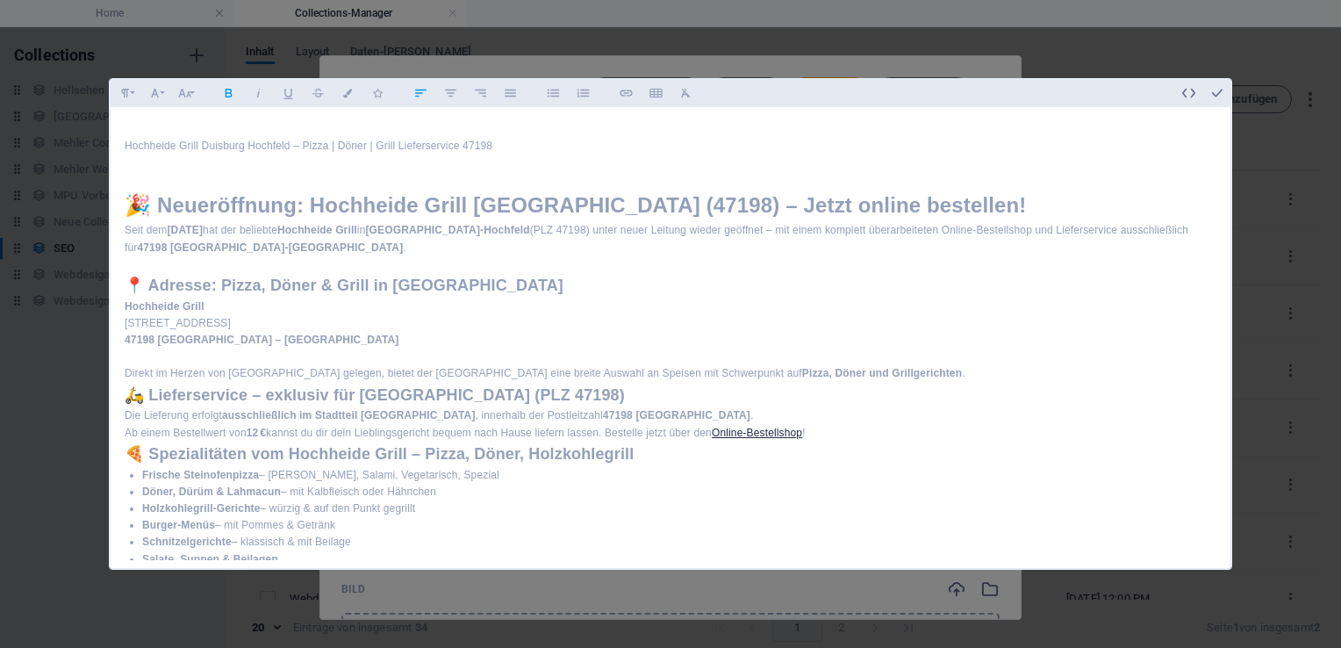
click at [889, 367] on p "Direkt im Herzen von [GEOGRAPHIC_DATA] gelegen, bietet der [GEOGRAPHIC_DATA] ei…" at bounding box center [671, 373] width 1092 height 17
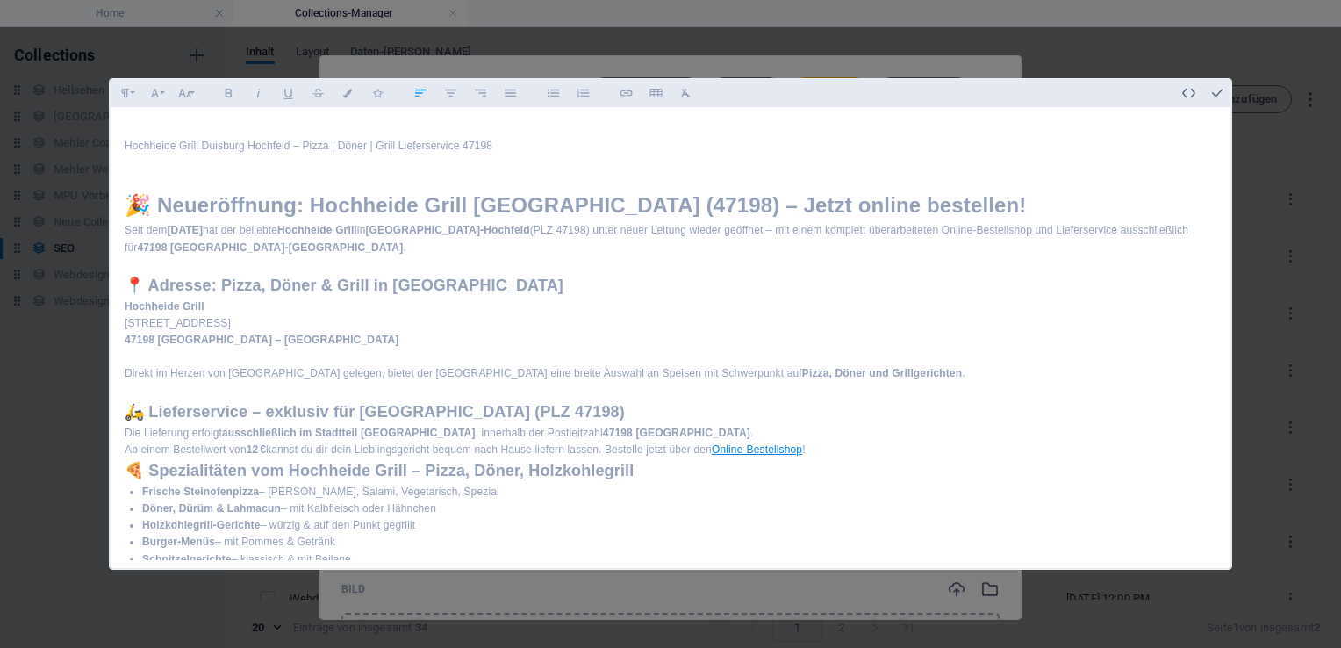
click at [762, 449] on link "Online-Bestellshop" at bounding box center [757, 449] width 90 height 12
click at [767, 481] on icon "button" at bounding box center [766, 481] width 21 height 21
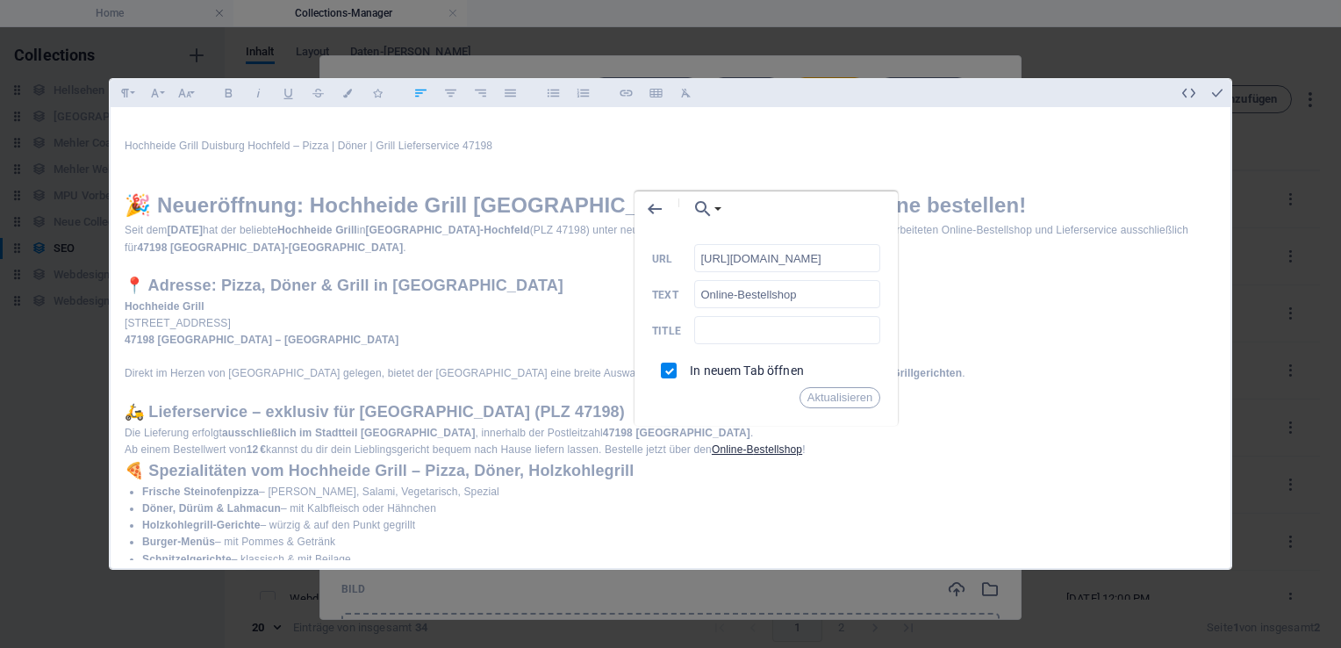
drag, startPoint x: 828, startPoint y: 259, endPoint x: 892, endPoint y: 255, distance: 64.2
click at [892, 255] on div "Zurück Einen Link auswählen Home Webdesign Mauritius und ich Hellseher Bewerber…" at bounding box center [766, 308] width 263 height 234
click at [871, 255] on input "https://hochheide-grill.de/?loc=duisburg" at bounding box center [787, 258] width 186 height 28
drag, startPoint x: 699, startPoint y: 257, endPoint x: 828, endPoint y: 255, distance: 129.0
click at [828, 255] on input "https://hochheide-grill.de/?loc=duisburg" at bounding box center [787, 258] width 186 height 28
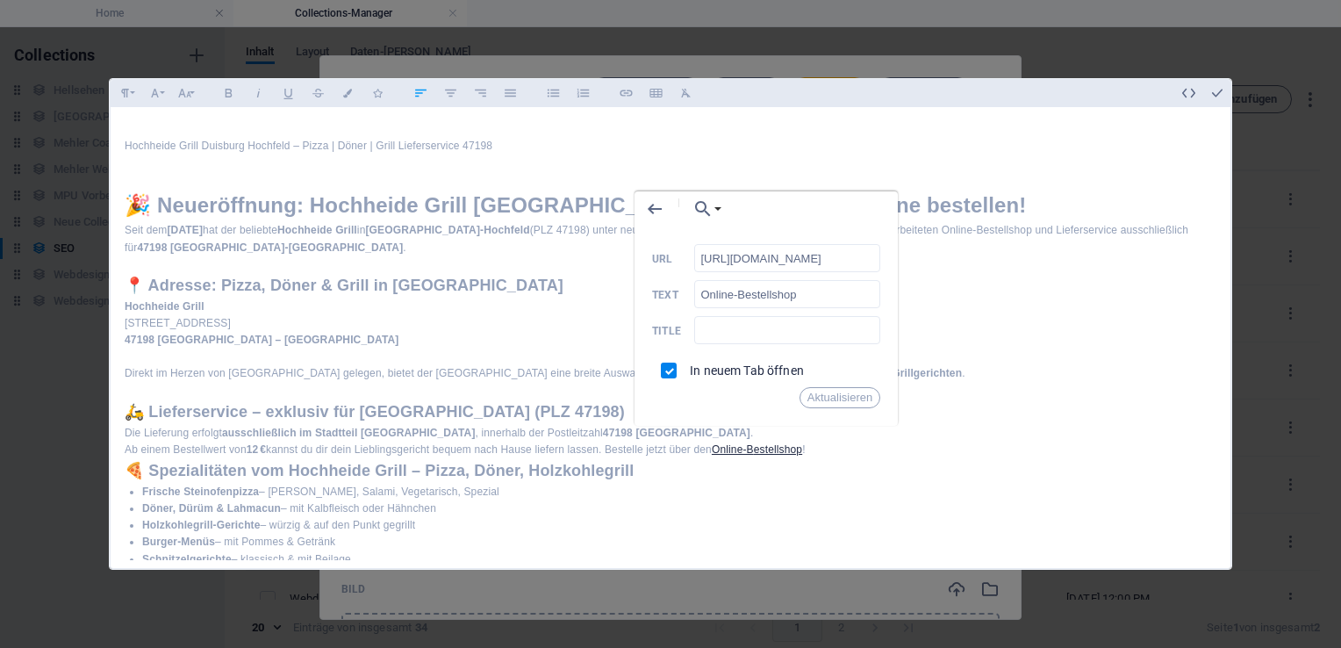
drag, startPoint x: 699, startPoint y: 255, endPoint x: 892, endPoint y: 283, distance: 194.4
click at [892, 283] on div "Zurück Einen Link auswählen Home Webdesign Mauritius und ich Hellseher Bewerber…" at bounding box center [766, 308] width 263 height 234
drag, startPoint x: 695, startPoint y: 256, endPoint x: 706, endPoint y: 255, distance: 10.6
click at [706, 255] on input "https://hochheide-grill.de/?loc=duisburg" at bounding box center [787, 258] width 186 height 28
click at [700, 255] on input "https://hochheide-grill.de/?loc=duisburg" at bounding box center [787, 258] width 186 height 28
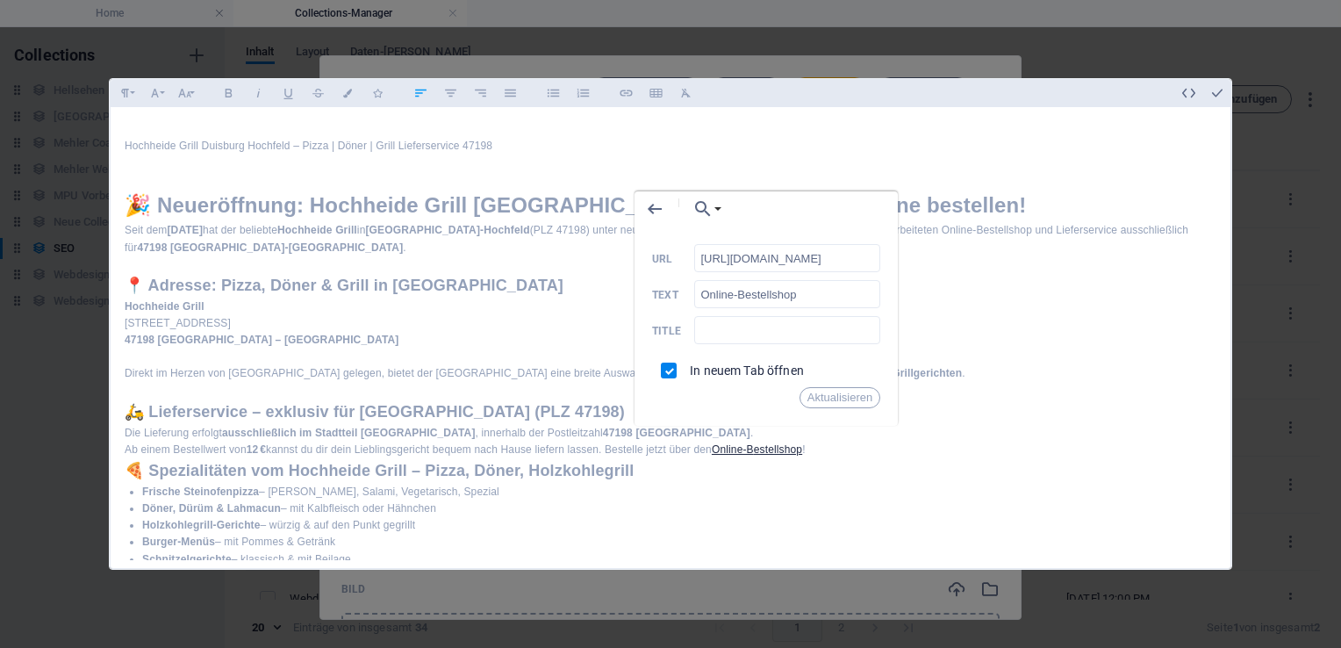
drag, startPoint x: 700, startPoint y: 255, endPoint x: 714, endPoint y: 228, distance: 30.6
click at [714, 228] on div "Zurück Einen Link auswählen Home Webdesign Mauritius und ich Hellseher Bewerber…" at bounding box center [766, 308] width 263 height 234
click at [828, 397] on button "Aktualisieren" at bounding box center [839, 397] width 81 height 21
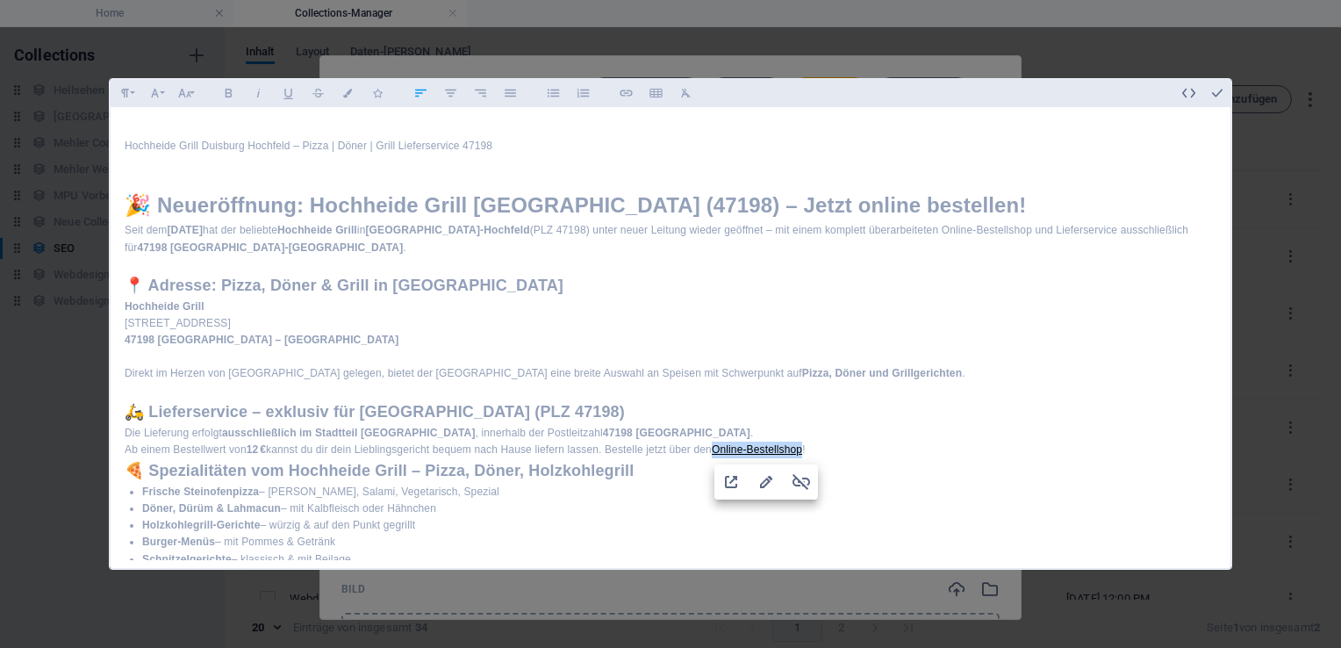
click at [769, 454] on link "Online-Bestellshop" at bounding box center [757, 449] width 90 height 12
click at [769, 450] on link "Online-Bestellshop" at bounding box center [757, 449] width 90 height 12
click at [776, 449] on link "Online-Bestellshop" at bounding box center [757, 449] width 90 height 12
click at [764, 483] on icon "button" at bounding box center [766, 482] width 12 height 12
type input "Online-Bestellshop"
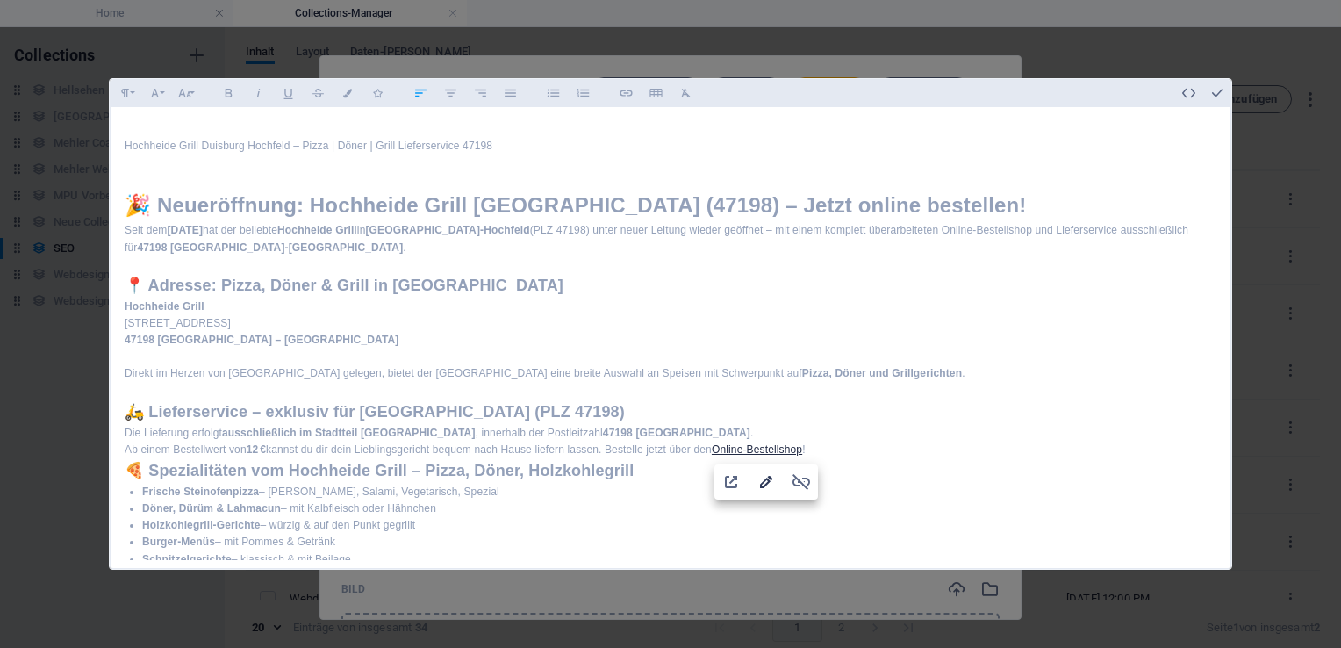
checkbox input "true"
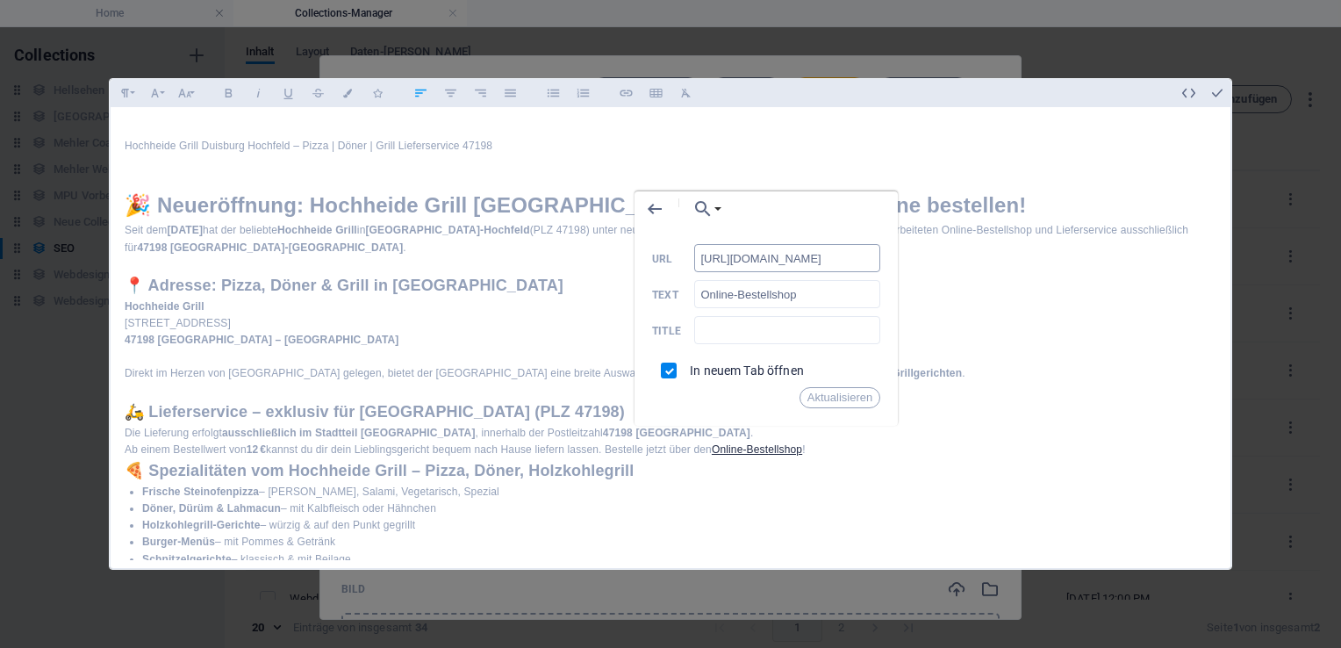
click at [828, 262] on input "https://hochheide-grill.de/?loc=duisburg" at bounding box center [787, 258] width 186 height 28
drag, startPoint x: 828, startPoint y: 262, endPoint x: 864, endPoint y: 259, distance: 35.2
click at [864, 259] on input "https://hochheide-grill.de/?loc=duisburg" at bounding box center [787, 258] width 186 height 28
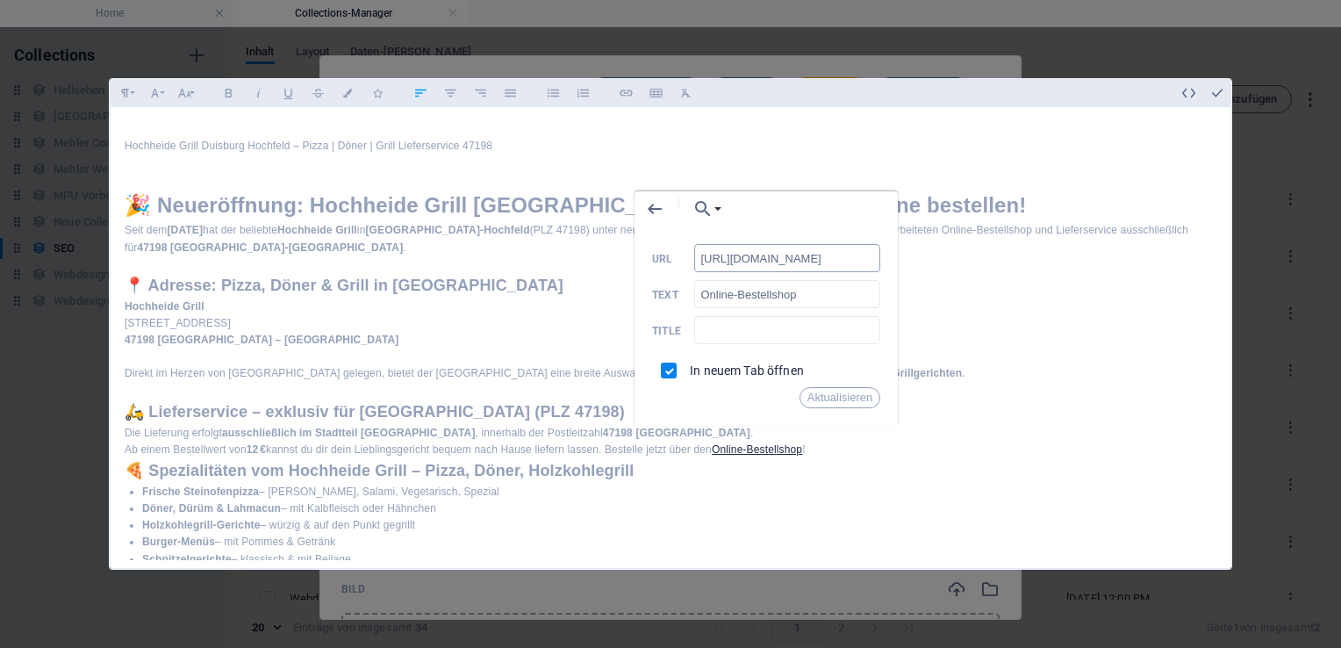
click at [872, 258] on input "https://hochheide-grill.de/?loc=duisburg" at bounding box center [787, 258] width 186 height 28
click at [842, 264] on input "https://hochheide-grill.de/?loc=duisburg" at bounding box center [787, 258] width 186 height 28
click at [828, 262] on input "https://hochheide-grill.de/?loc=duisburg" at bounding box center [787, 258] width 186 height 28
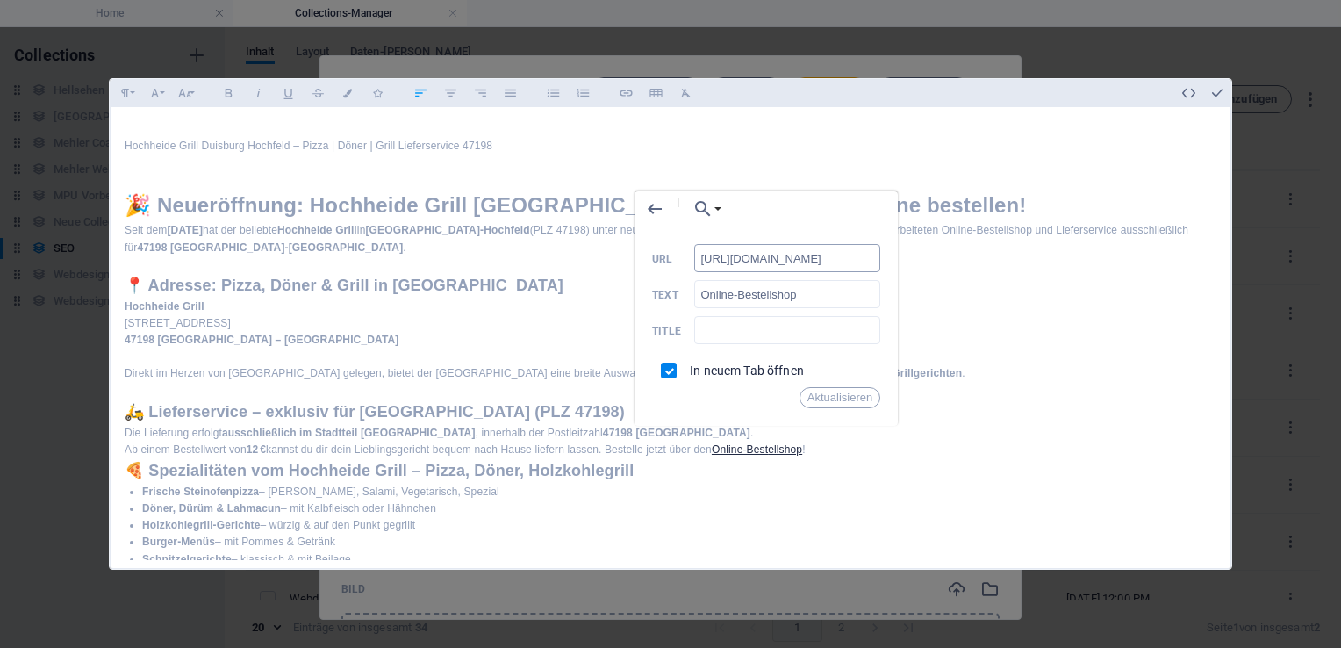
click at [828, 262] on input "https://hochheide-grill.de/?loc=duisburg" at bounding box center [787, 258] width 186 height 28
click at [834, 397] on button "Aktualisieren" at bounding box center [839, 397] width 81 height 21
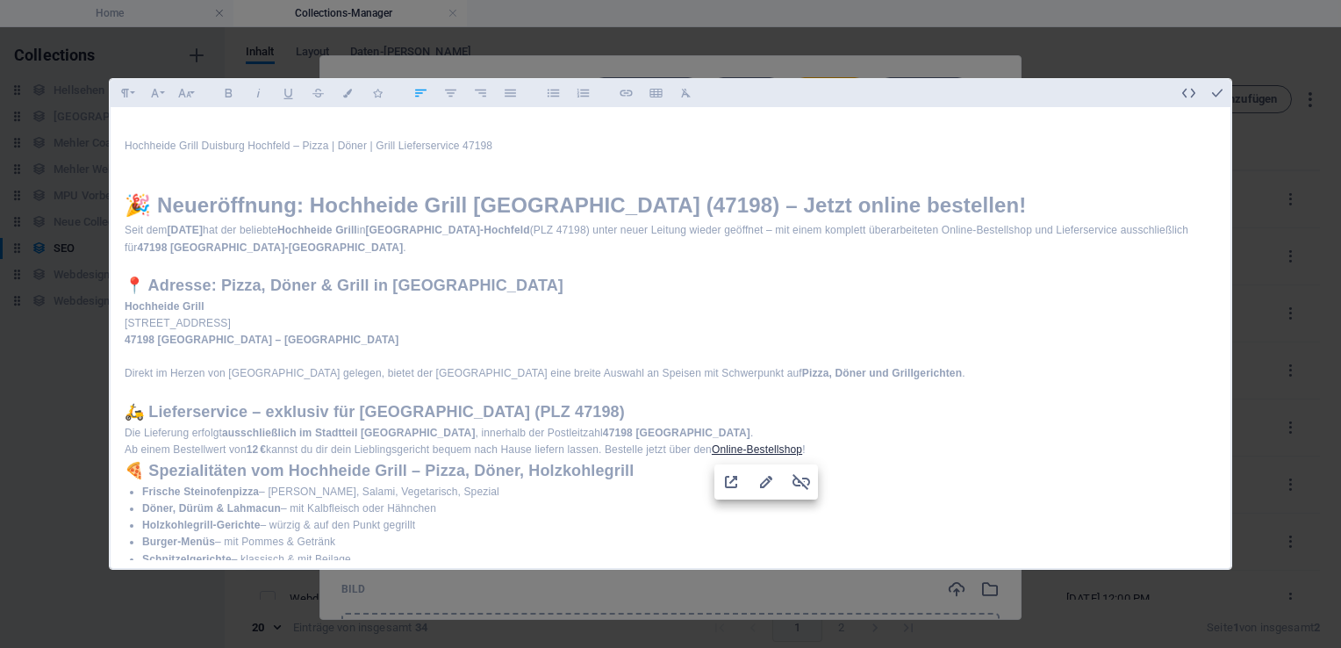
click at [1005, 205] on h1 "🎉 Neueröffnung: Hochheide Grill [GEOGRAPHIC_DATA] (47198) – Jetzt online bestel…" at bounding box center [671, 205] width 1092 height 33
click at [128, 276] on h2 "📍 Adresse: Pizza, Döner & Grill in [GEOGRAPHIC_DATA]" at bounding box center [671, 285] width 1092 height 25
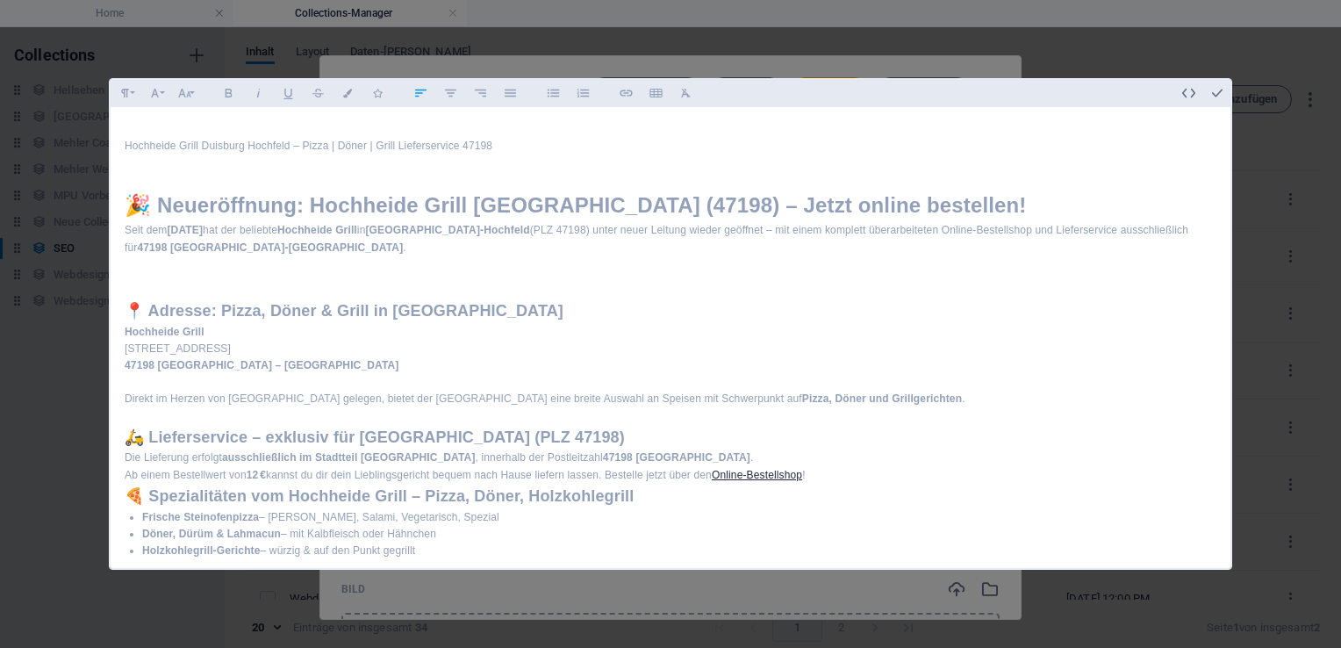
click at [127, 490] on h2 "🍕 Spezialitäten vom Hochheide Grill – Pizza, Döner, Holzkohlegrill" at bounding box center [671, 496] width 1092 height 25
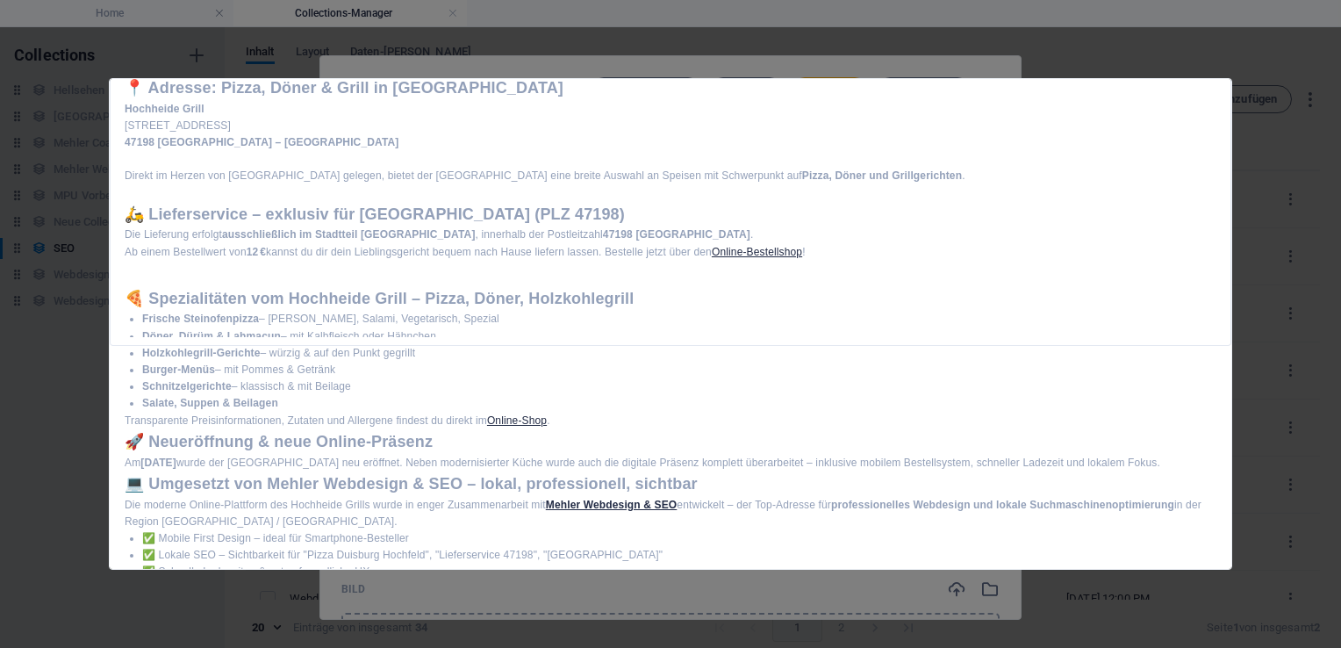
scroll to position [251, 0]
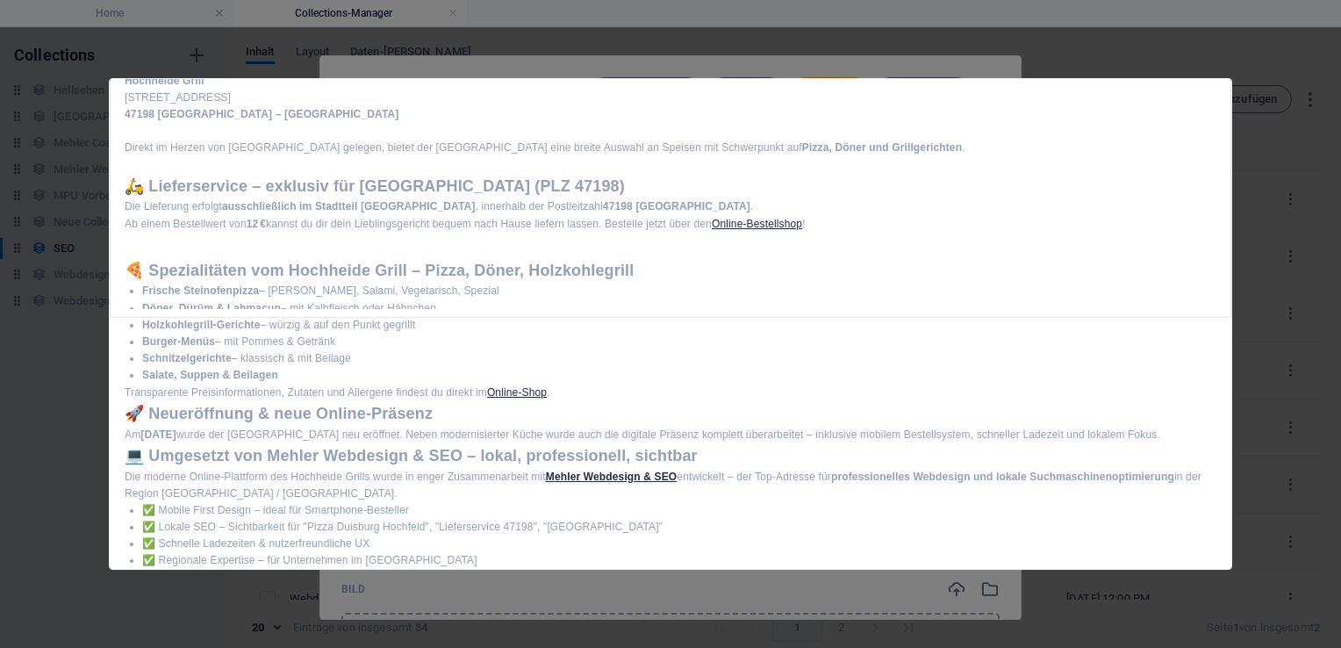
click at [455, 332] on ul "Frische Steinofenpizza – Margherita, Salami, Vegetarisch, Spezial Döner, Dürüm …" at bounding box center [671, 333] width 1092 height 101
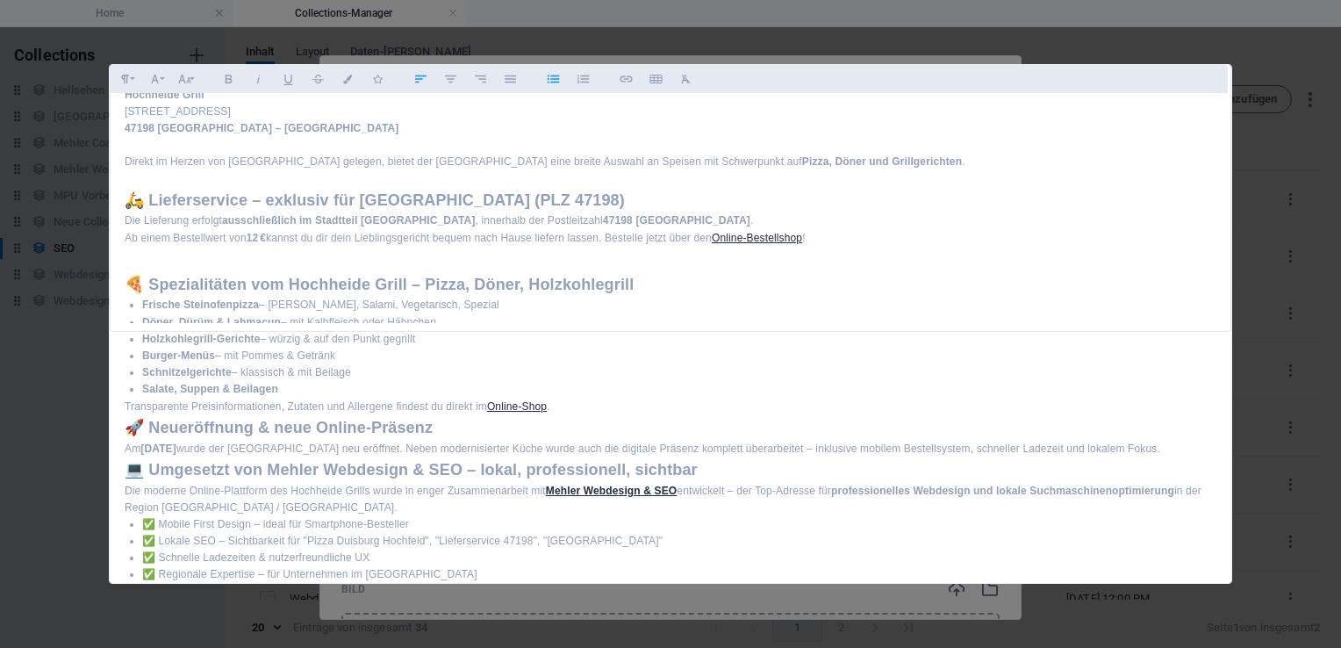
click at [130, 278] on h2 "🍕 Spezialitäten vom Hochheide Grill – Pizza, Döner, Holzkohlegrill" at bounding box center [671, 284] width 1092 height 25
click at [126, 426] on h2 "🚀 Neueröffnung & neue Online-Präsenz" at bounding box center [671, 427] width 1092 height 25
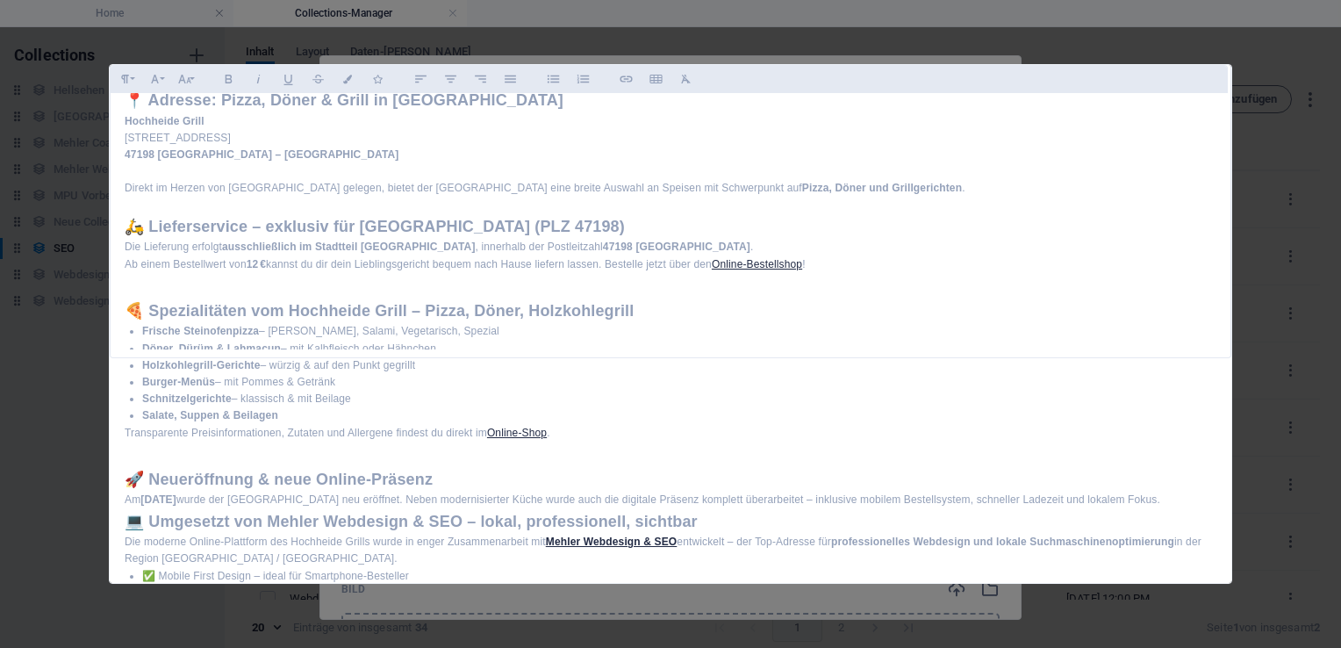
scroll to position [220, 0]
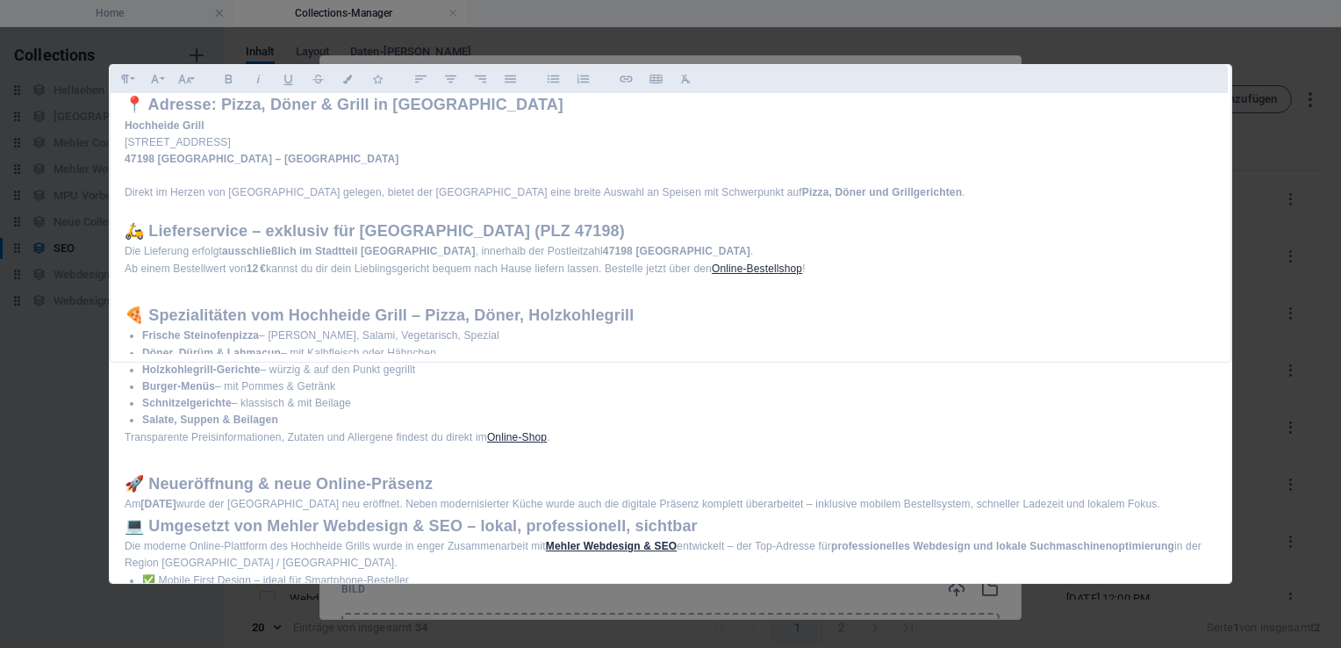
drag, startPoint x: 1232, startPoint y: 196, endPoint x: 1226, endPoint y: 184, distance: 13.0
click at [1226, 184] on div "Formatierung Normal Überschrift 1 Überschrift 2 Überschrift 3 Überschrift 4 Hea…" at bounding box center [670, 324] width 1341 height 648
drag, startPoint x: 1226, startPoint y: 184, endPoint x: 1228, endPoint y: 132, distance: 52.7
click at [1228, 132] on div "Formatierung Normal Überschrift 1 Überschrift 2 Überschrift 3 Überschrift 4 Hea…" at bounding box center [670, 324] width 1123 height 520
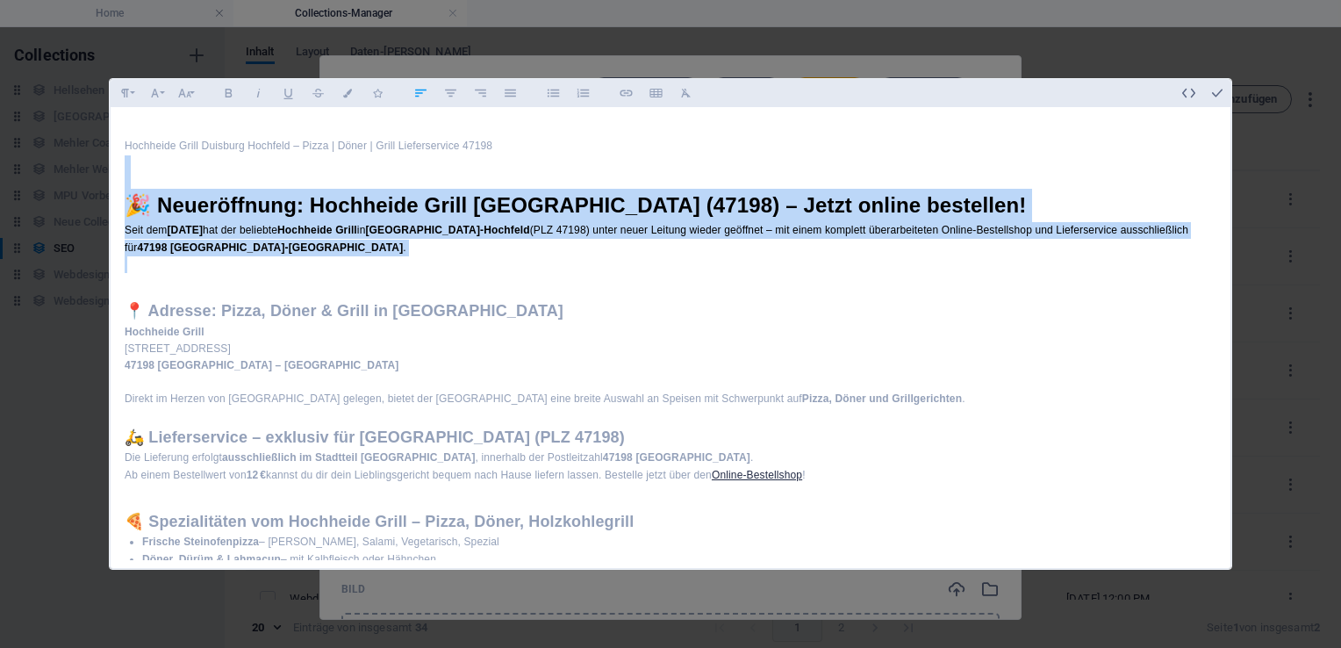
drag, startPoint x: 121, startPoint y: 157, endPoint x: 688, endPoint y: 268, distance: 577.6
click at [688, 268] on div "Hochheide Grill Duisburg Hochfeld – Pizza | Döner | Grill Lieferservice 47198 🎉…" at bounding box center [671, 623] width 1120 height 1033
click at [1188, 89] on icon "button" at bounding box center [1189, 93] width 16 height 16
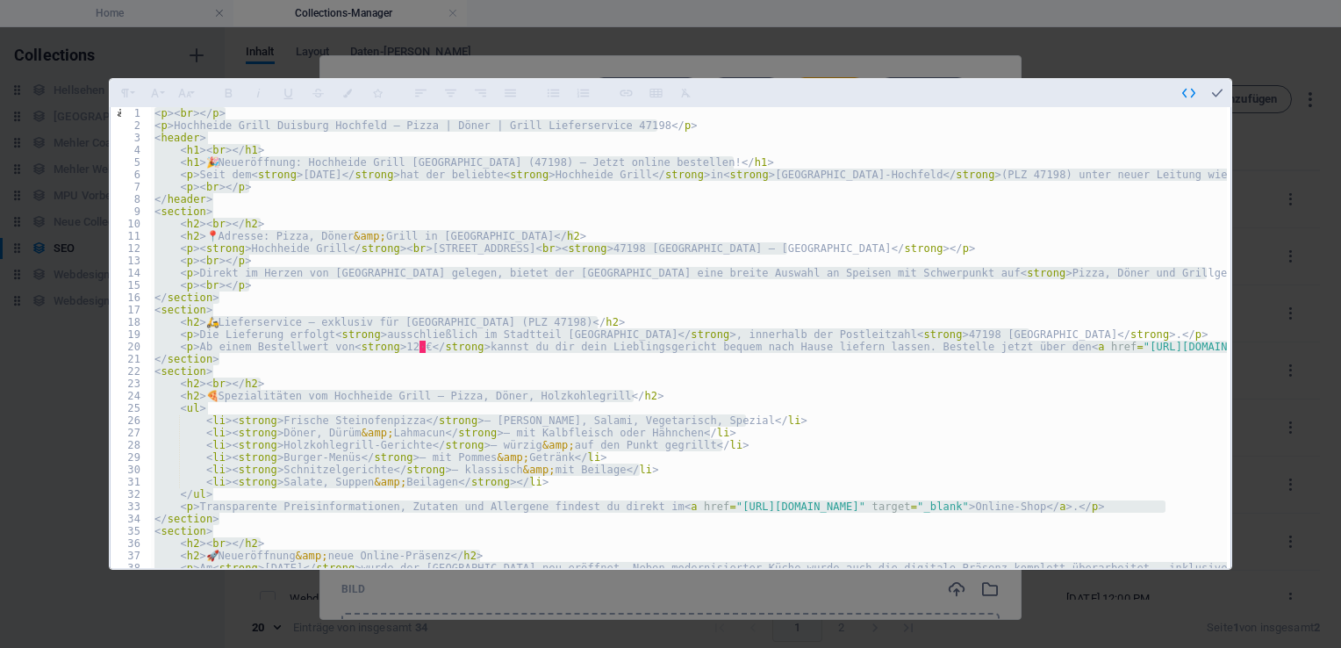
click at [506, 549] on div "< p > < br > </ p > < p > Hochheide Grill Duisburg Hochfeld – Pizza | Döner | G…" at bounding box center [689, 337] width 1076 height 461
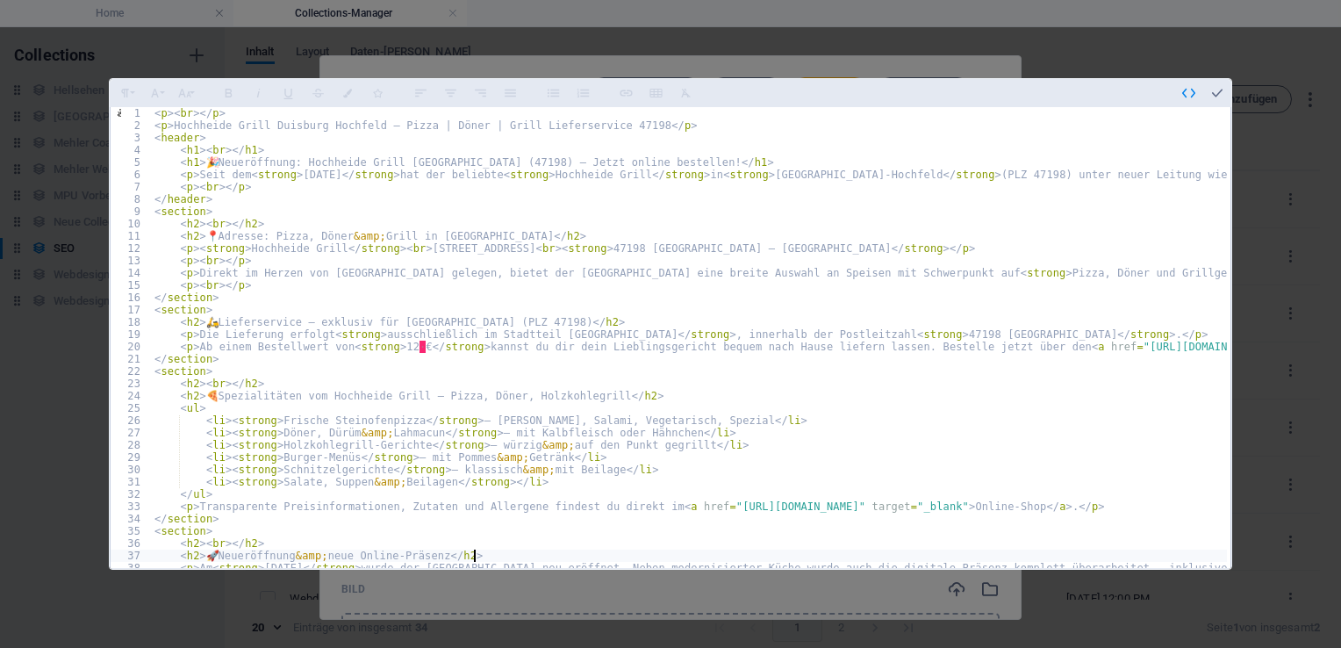
click at [491, 552] on div "< p > < br > </ p > < p > Hochheide Grill Duisburg Hochfeld – Pizza | Döner | G…" at bounding box center [1148, 348] width 1994 height 482
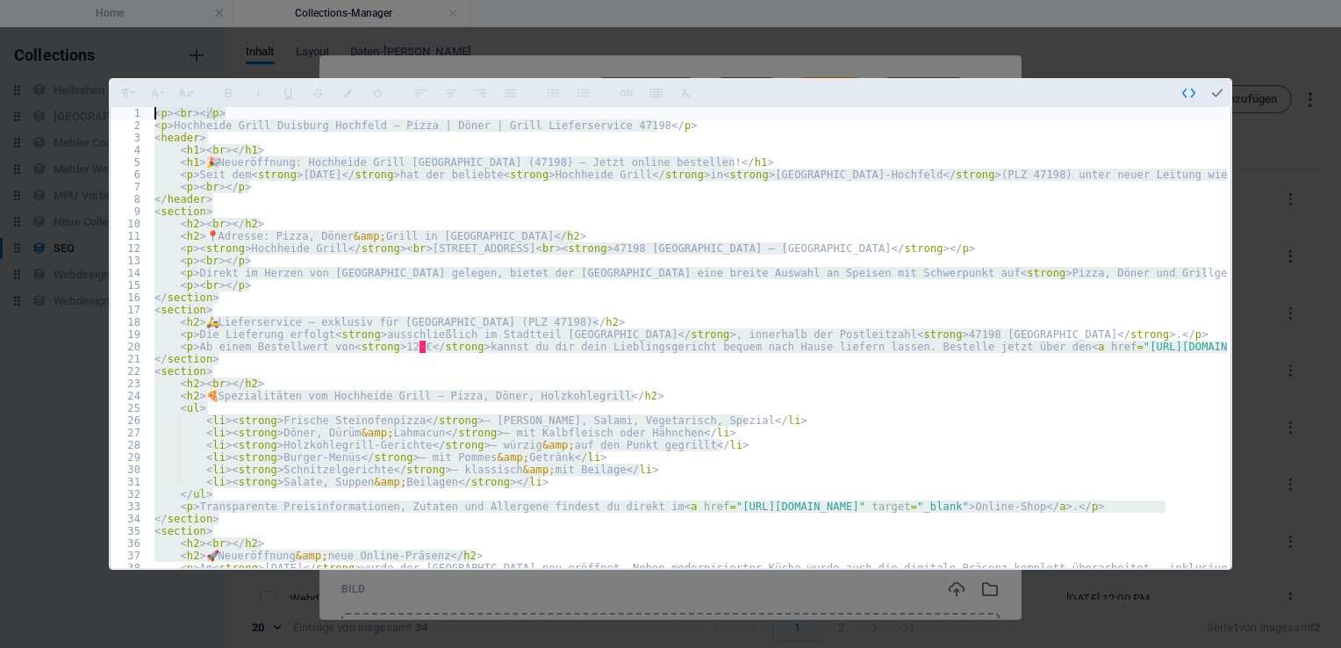
drag, startPoint x: 491, startPoint y: 552, endPoint x: 186, endPoint y: 37, distance: 598.4
click at [186, 37] on div "Formatierung Normal Überschrift 1 Überschrift 2 Überschrift 3 Überschrift 4 Hea…" at bounding box center [670, 324] width 1341 height 648
type textarea "<p><br></p> <p>Hochheide Grill Duisburg Hochfeld – Pizza | Döner | Grill Liefer…"
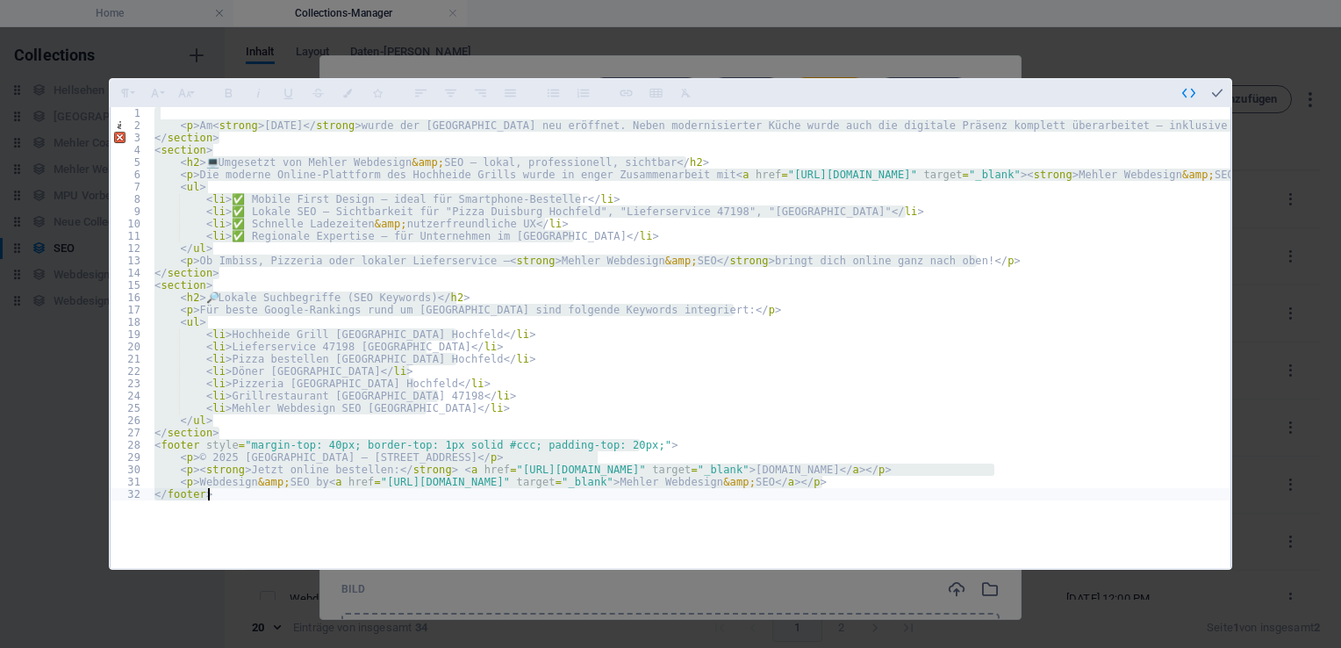
drag, startPoint x: 151, startPoint y: 118, endPoint x: 632, endPoint y: 692, distance: 748.8
click at [632, 647] on html "Stefan Mehler Coaching & Webdesign Home Collections-Manager Favoriten Elemente …" at bounding box center [670, 324] width 1341 height 648
type textarea "<p>Webdesign &amp; SEO by <a href="https://mehler-web.de" target="_blank">Mehle…"
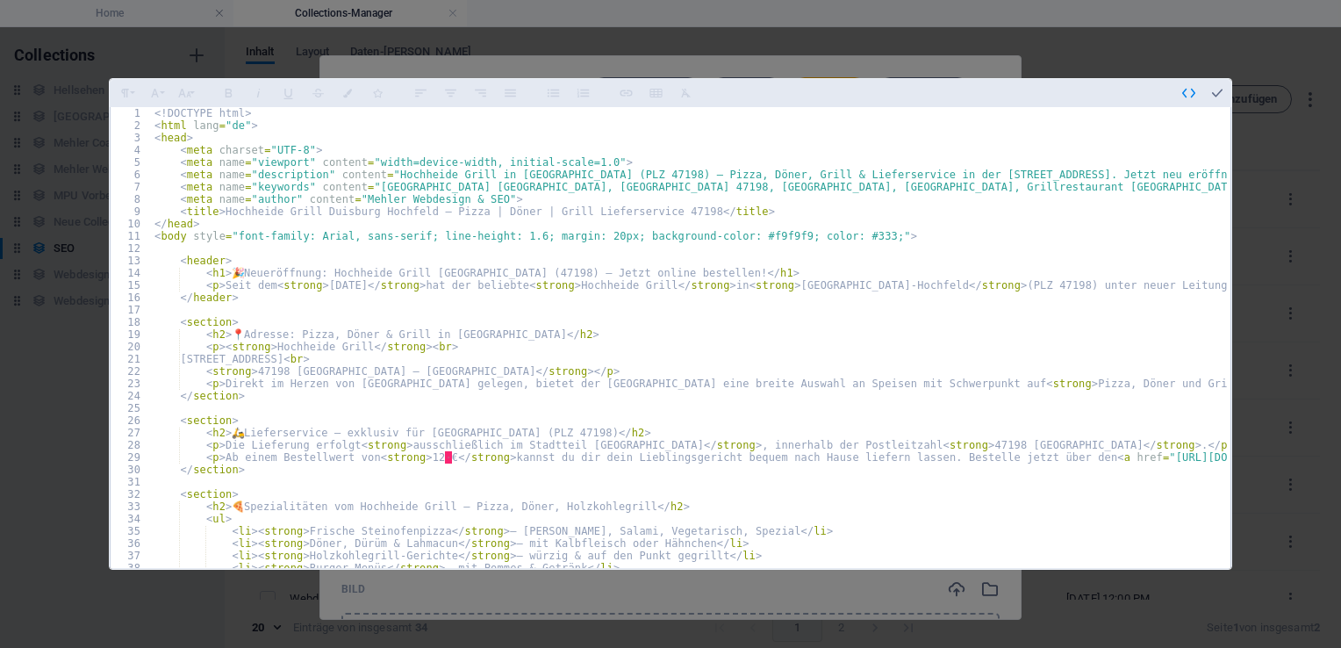
click at [190, 111] on div "<! DOCTYPE html > < html lang = "de" > < head > < meta charset = "UTF-8" > < me…" at bounding box center [1148, 349] width 1994 height 485
click at [1190, 90] on icon "button" at bounding box center [1189, 93] width 16 height 16
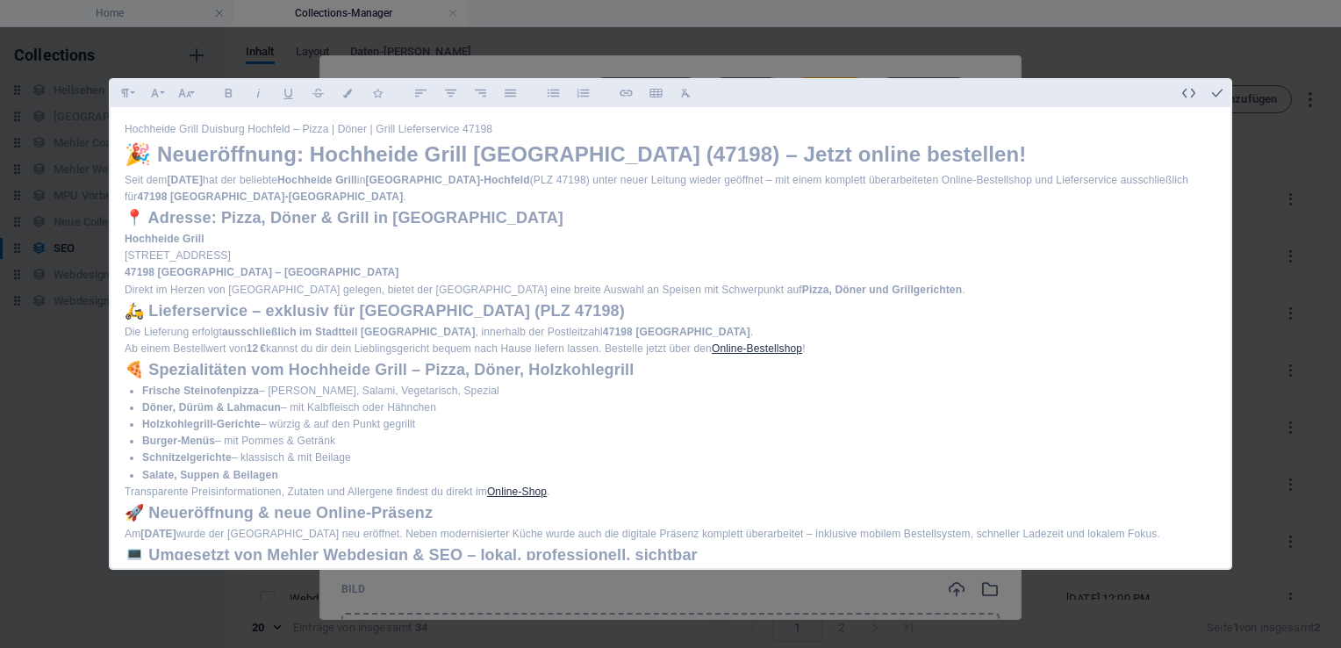
click at [117, 126] on div "Hochheide Grill Duisburg Hochfeld – Pizza | Döner | Grill Lieferservice 47198 🎉…" at bounding box center [671, 535] width 1120 height 857
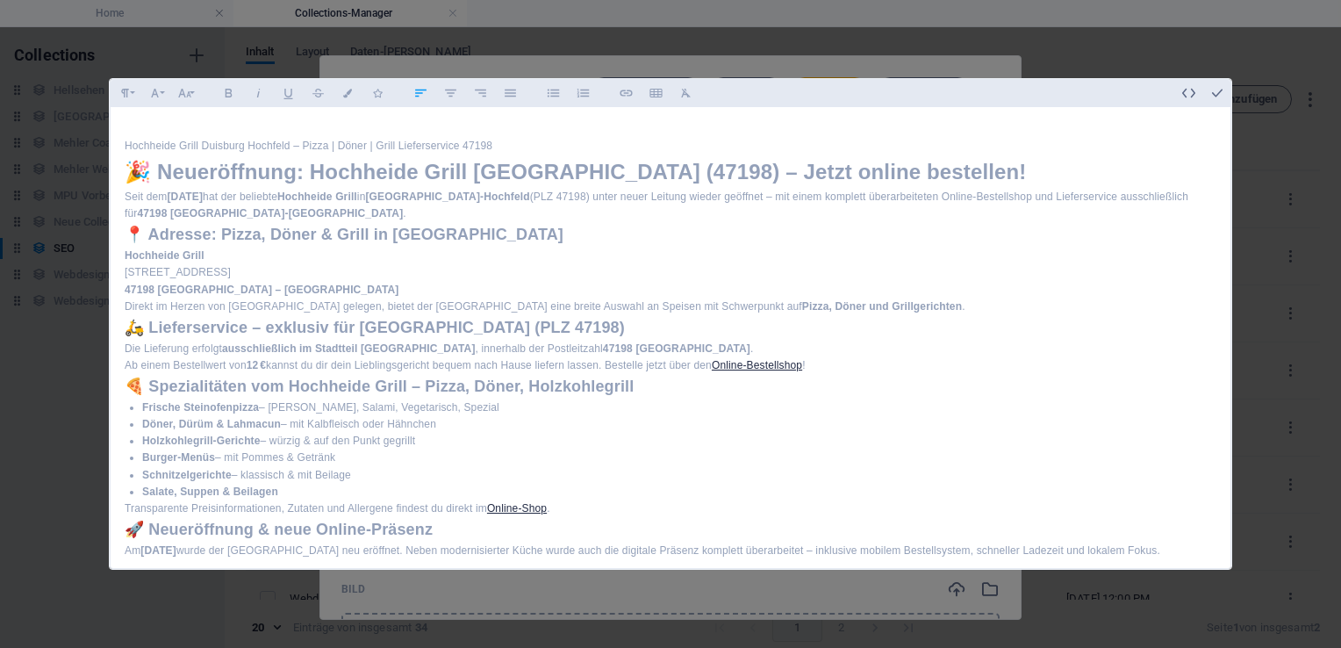
click at [123, 177] on div "Hochheide Grill Duisburg Hochfeld – Pizza | Döner | Grill Lieferservice 47198 🎉…" at bounding box center [671, 543] width 1120 height 873
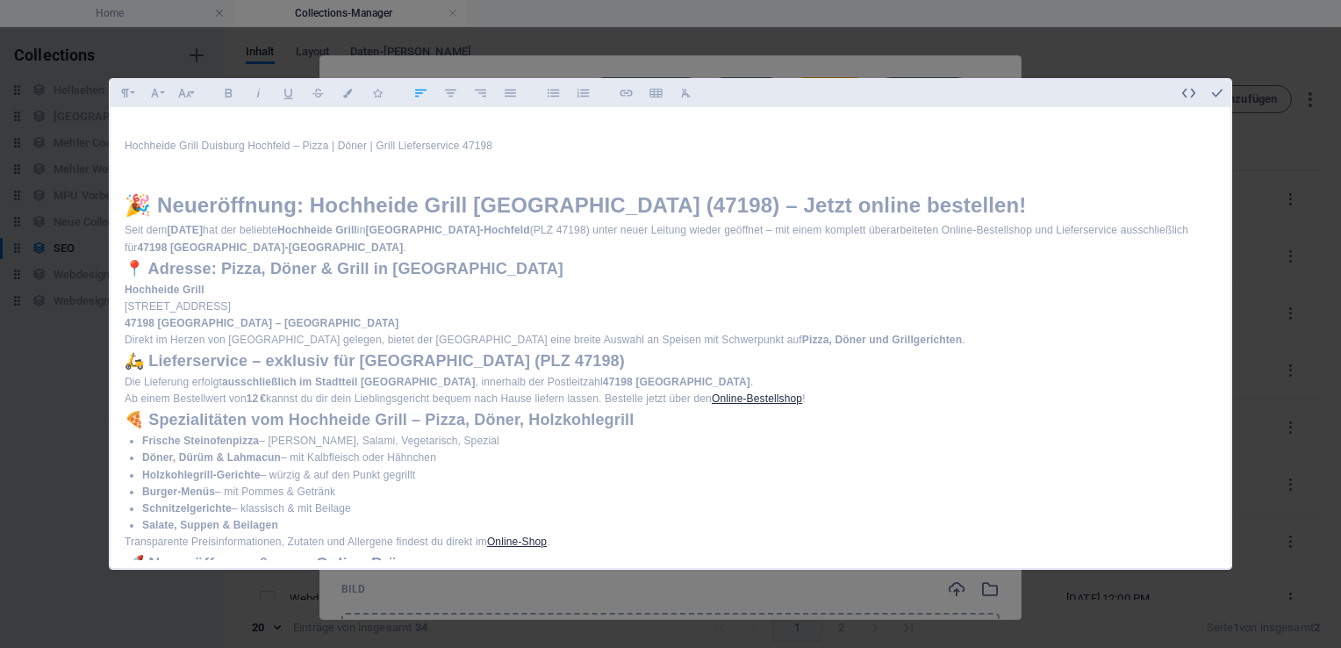
click at [126, 265] on h2 "📍 Adresse: Pizza, Döner & Grill in Duisburg Hochfeld" at bounding box center [671, 268] width 1092 height 25
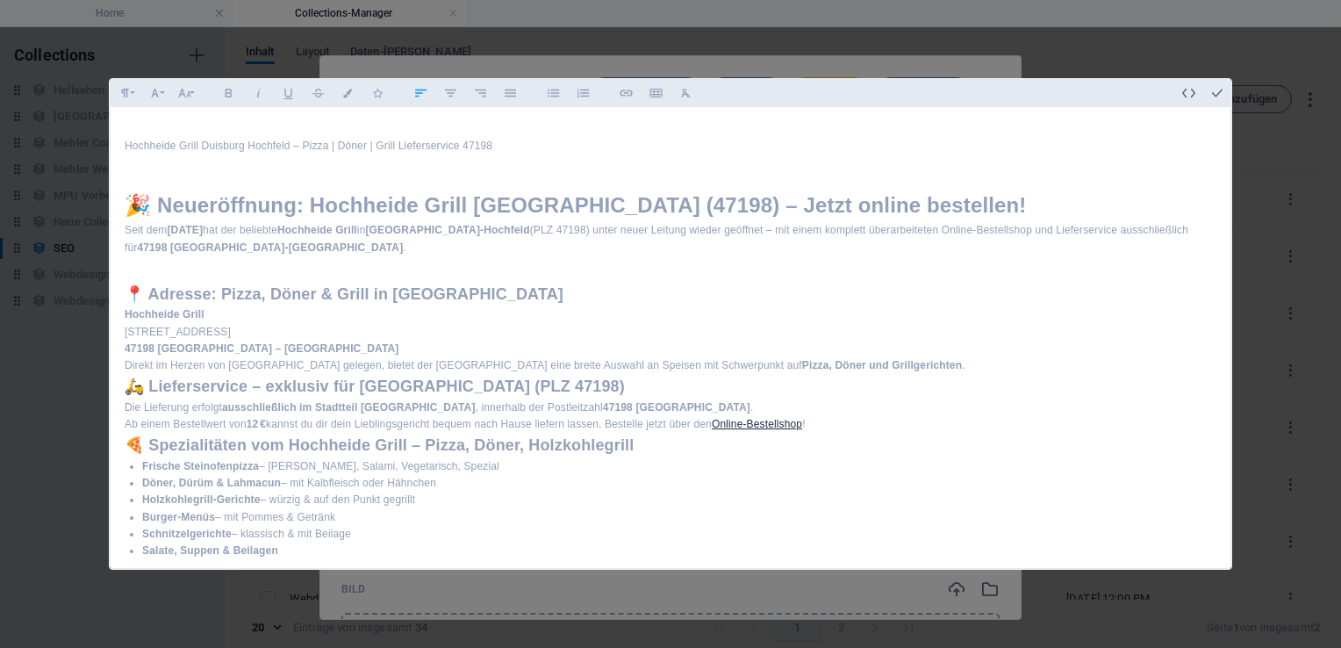
click at [125, 388] on h2 "🛵 Lieferservice – exklusiv für Duisburg-Hochfeld (PLZ 47198)" at bounding box center [671, 386] width 1092 height 25
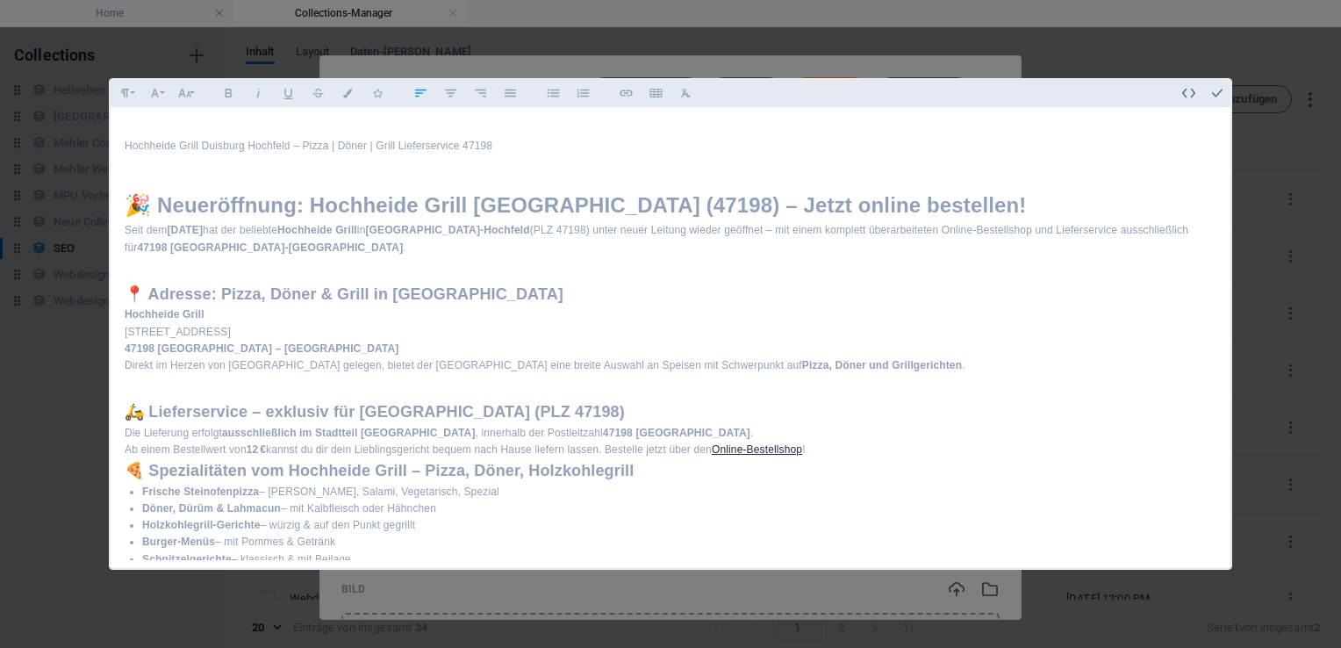
click at [125, 474] on h2 "🍕 Spezialitäten vom Hochheide Grill – Pizza, Döner, Holzkohlegrill" at bounding box center [671, 470] width 1092 height 25
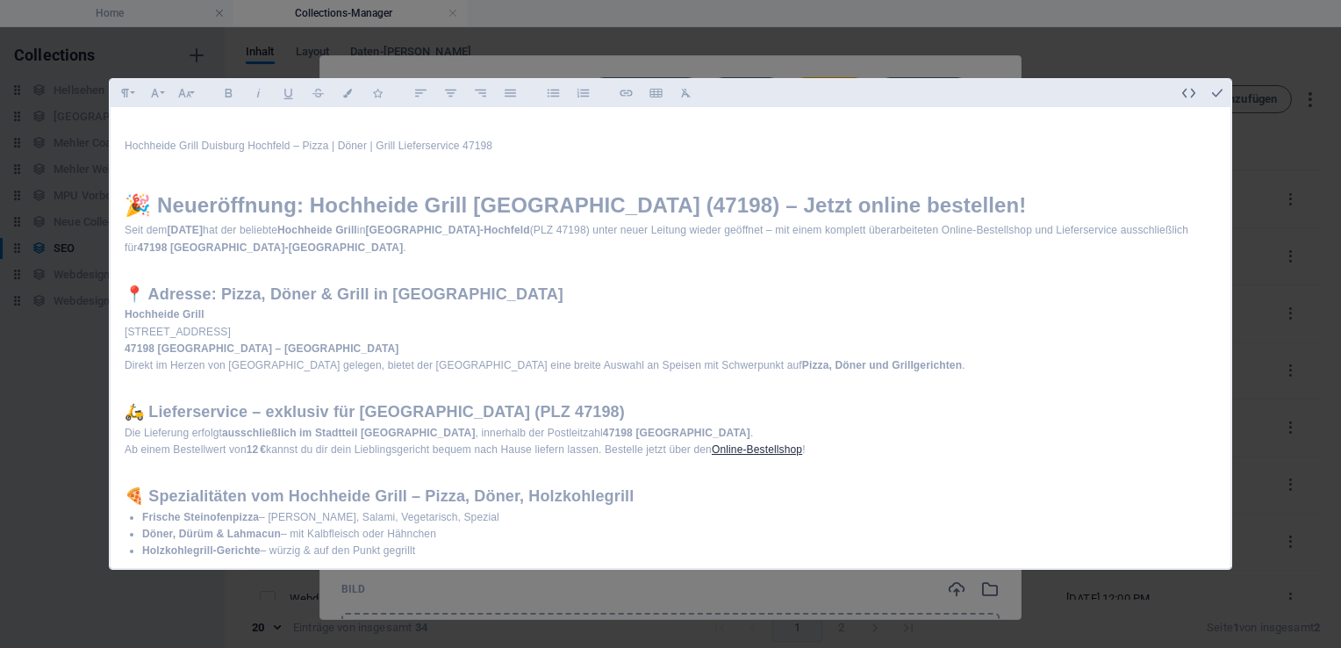
drag, startPoint x: 1227, startPoint y: 151, endPoint x: 1228, endPoint y: 216, distance: 64.9
click at [1228, 216] on div "Formatierung Normal Überschrift 1 Überschrift 2 Überschrift 3 Überschrift 4 Hea…" at bounding box center [670, 323] width 1123 height 491
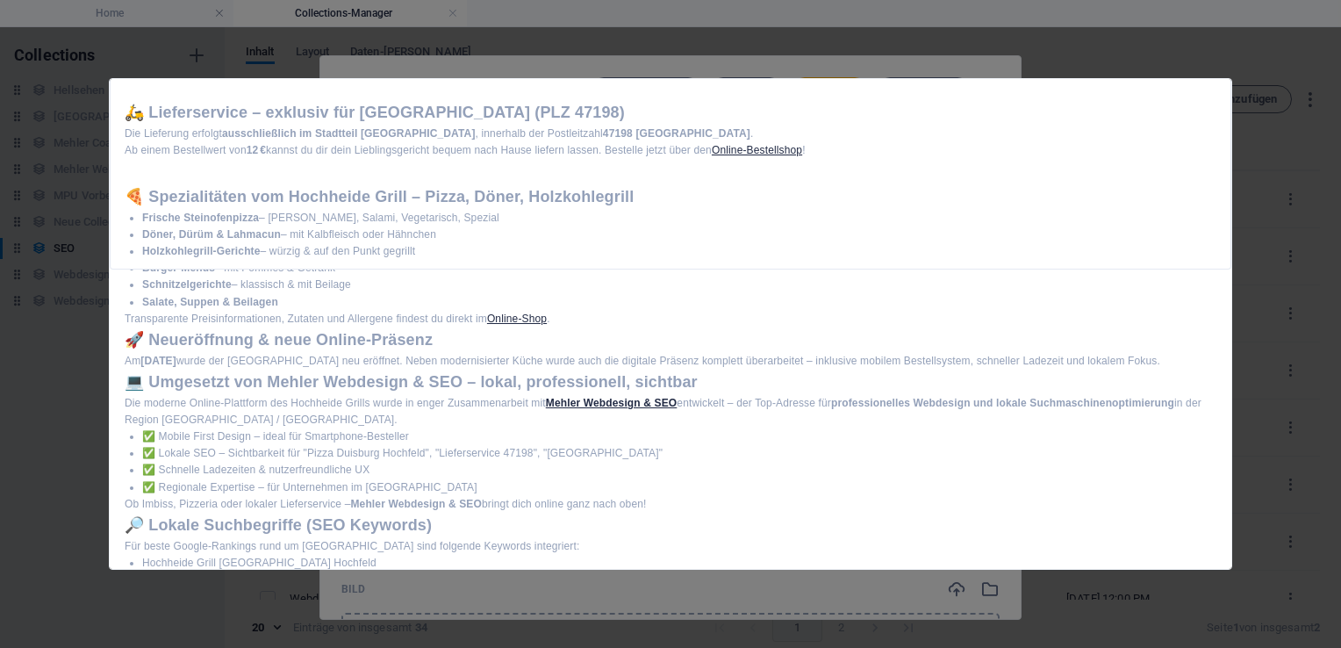
scroll to position [327, 0]
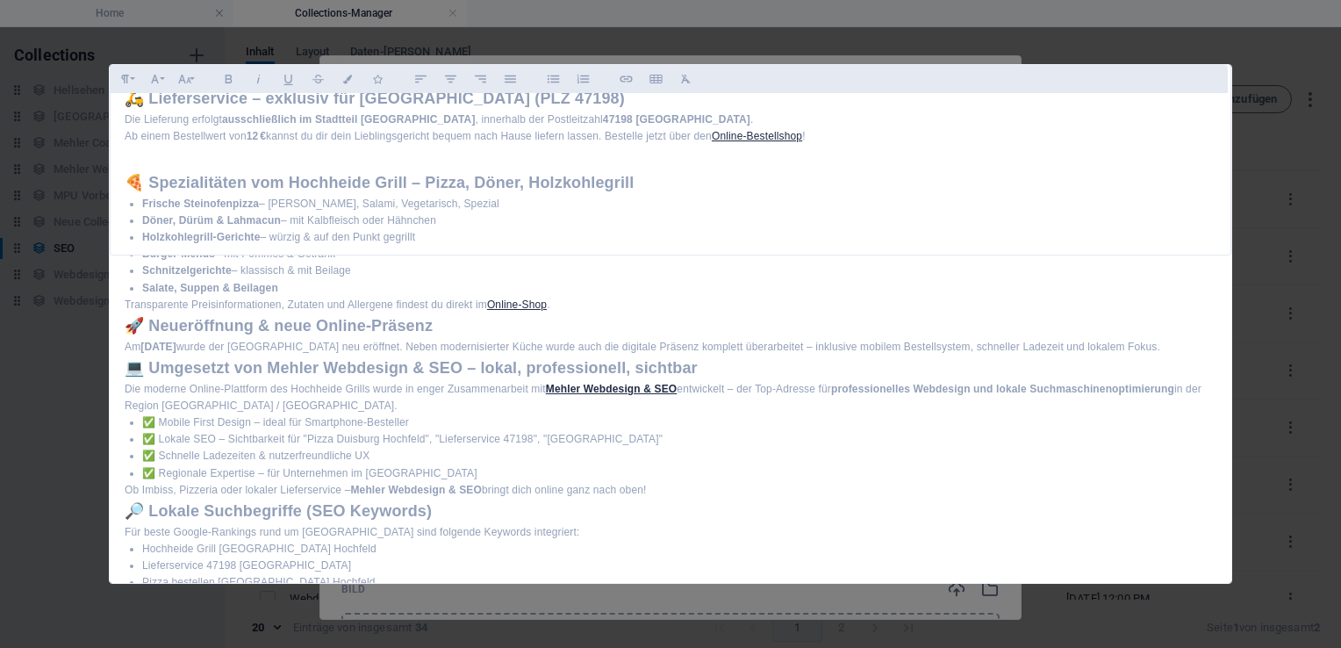
click at [426, 232] on li "Holzkohlegrill-Gerichte – würzig & auf den Punkt gegrillt" at bounding box center [679, 237] width 1074 height 17
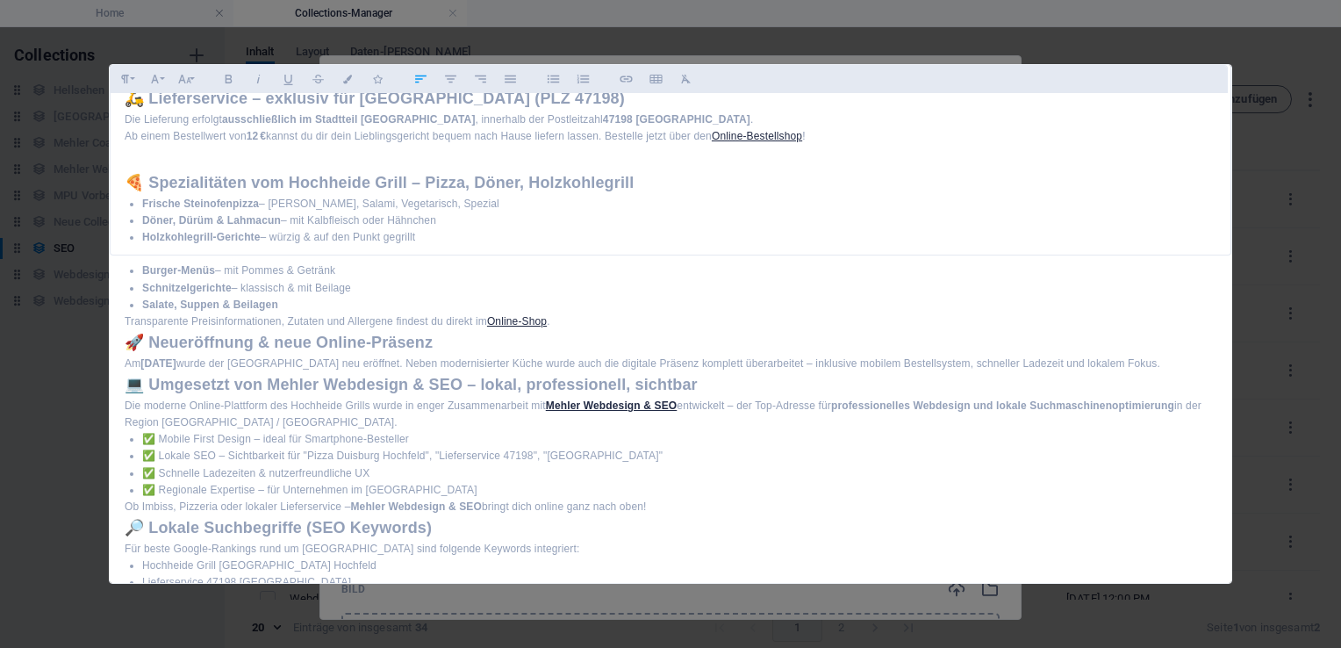
click at [727, 185] on h2 "🍕 Spezialitäten vom Hochheide Grill – Pizza, Döner, Holzkohlegrill" at bounding box center [671, 182] width 1092 height 25
click at [120, 325] on div "Hochheide Grill Duisburg Hochfeld – Pizza | Döner | Grill Lieferservice 47198 🎉…" at bounding box center [671, 294] width 1120 height 1000
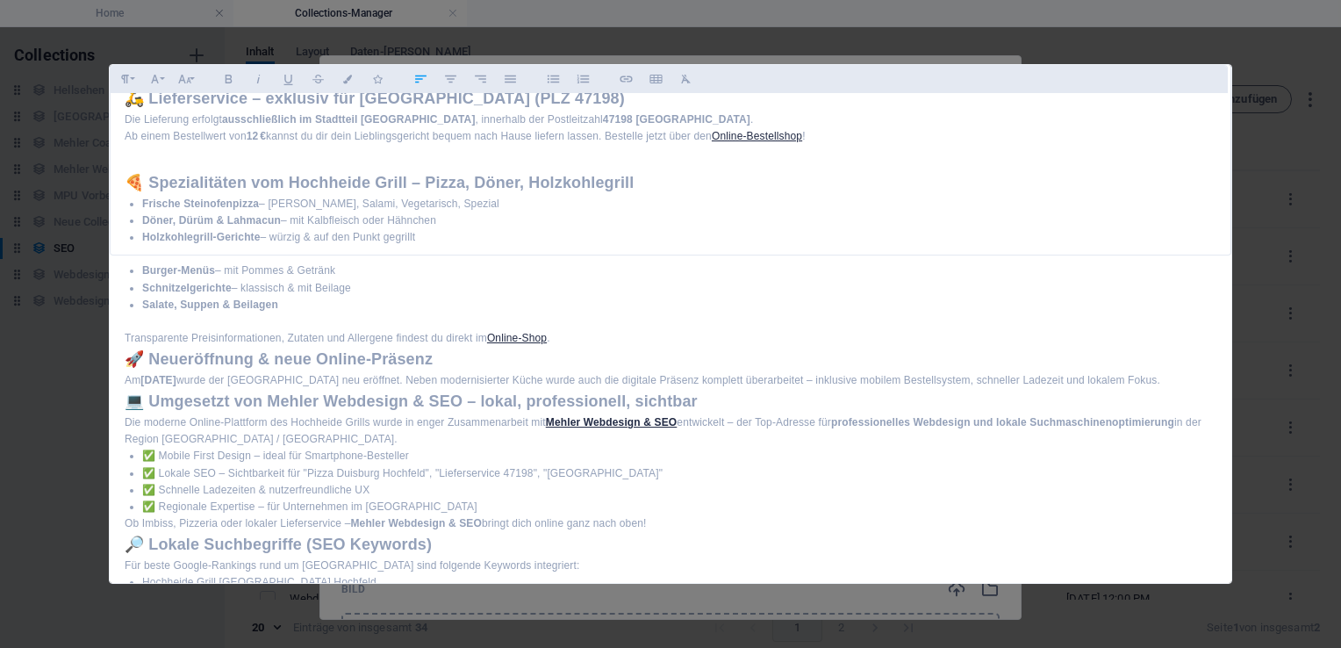
click at [126, 359] on h2 "🚀 Neueröffnung & neue Online-Präsenz" at bounding box center [671, 359] width 1092 height 25
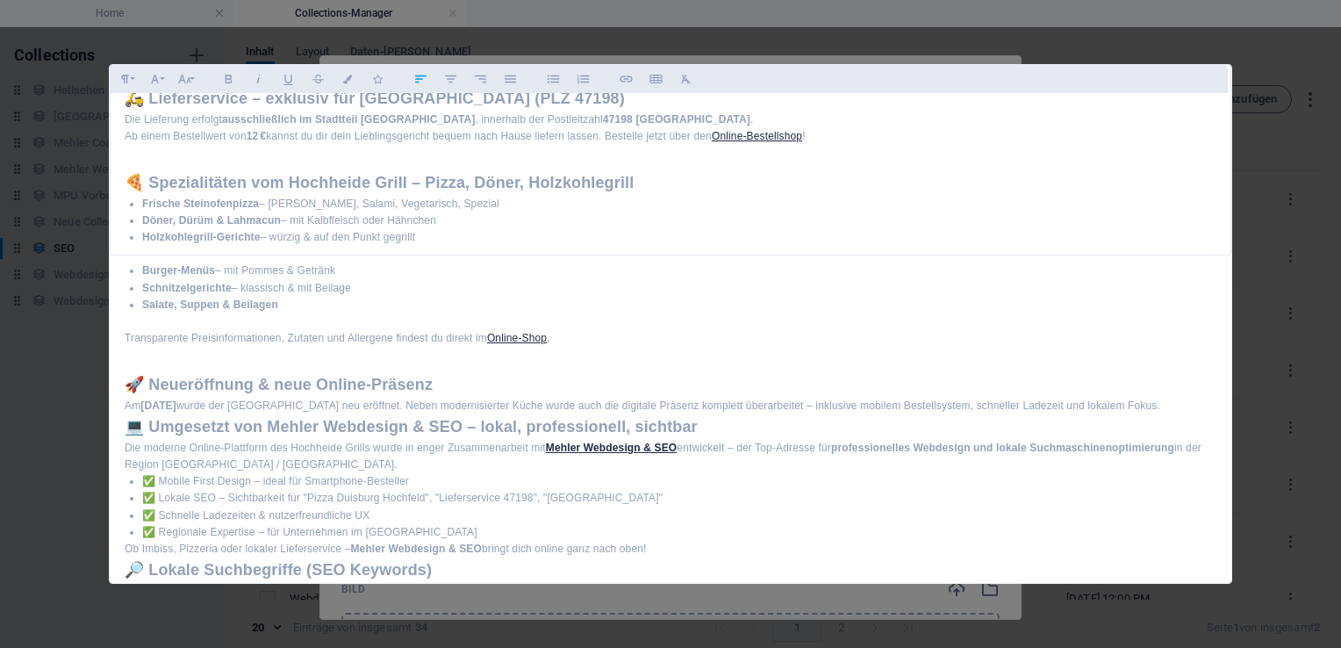
click at [122, 446] on div "Hochheide Grill Duisburg Hochfeld – Pizza | Döner | Grill Lieferservice 47198 🎉…" at bounding box center [671, 315] width 1120 height 1042
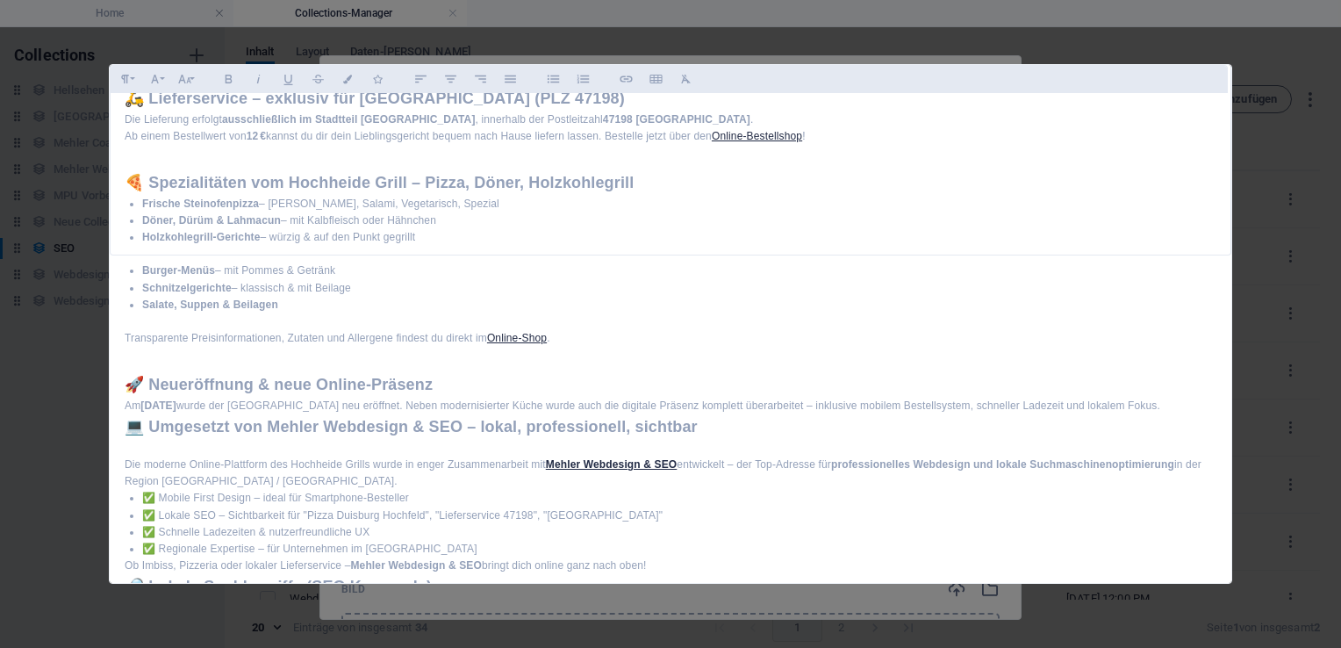
drag, startPoint x: 1226, startPoint y: 251, endPoint x: 1227, endPoint y: 294, distance: 43.0
click at [1227, 294] on div "Formatierung Normal Überschrift 1 Überschrift 2 Überschrift 3 Überschrift 4 Hea…" at bounding box center [670, 324] width 1123 height 520
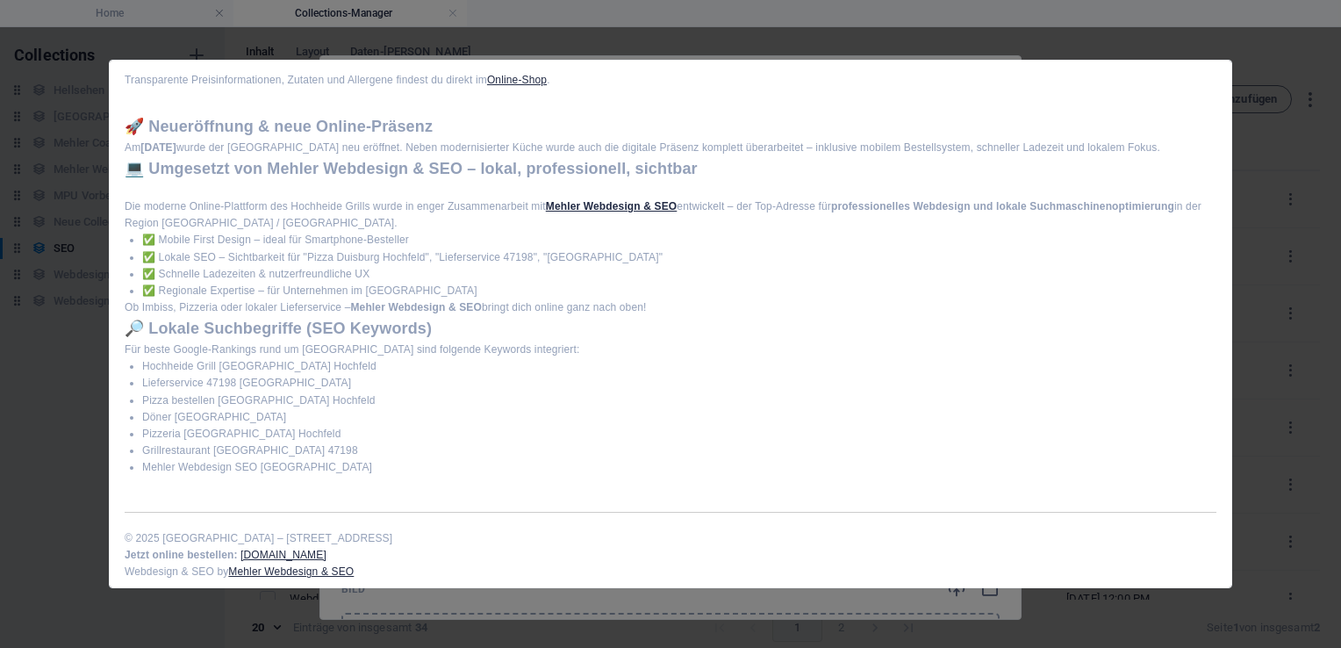
scroll to position [569, 0]
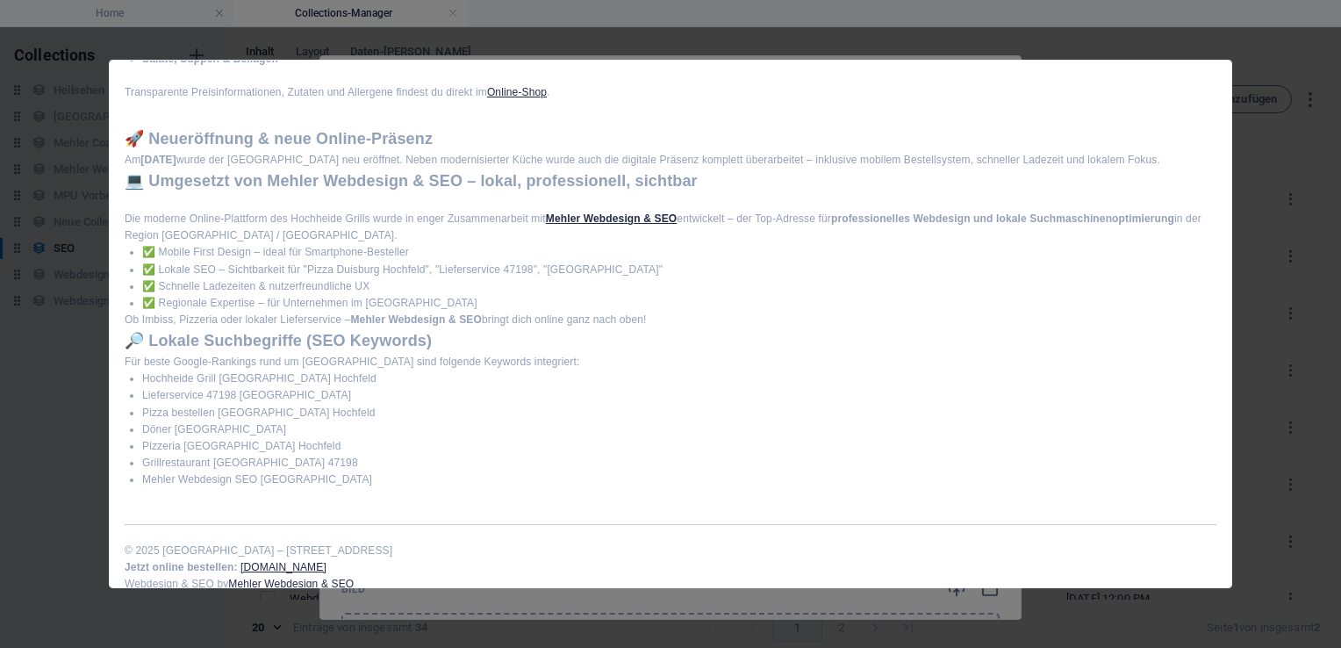
click at [123, 319] on div "Hochheide Grill Duisburg Hochfeld – Pizza | Döner | Grill Lieferservice 47198 🎉…" at bounding box center [671, 77] width 1120 height 1058
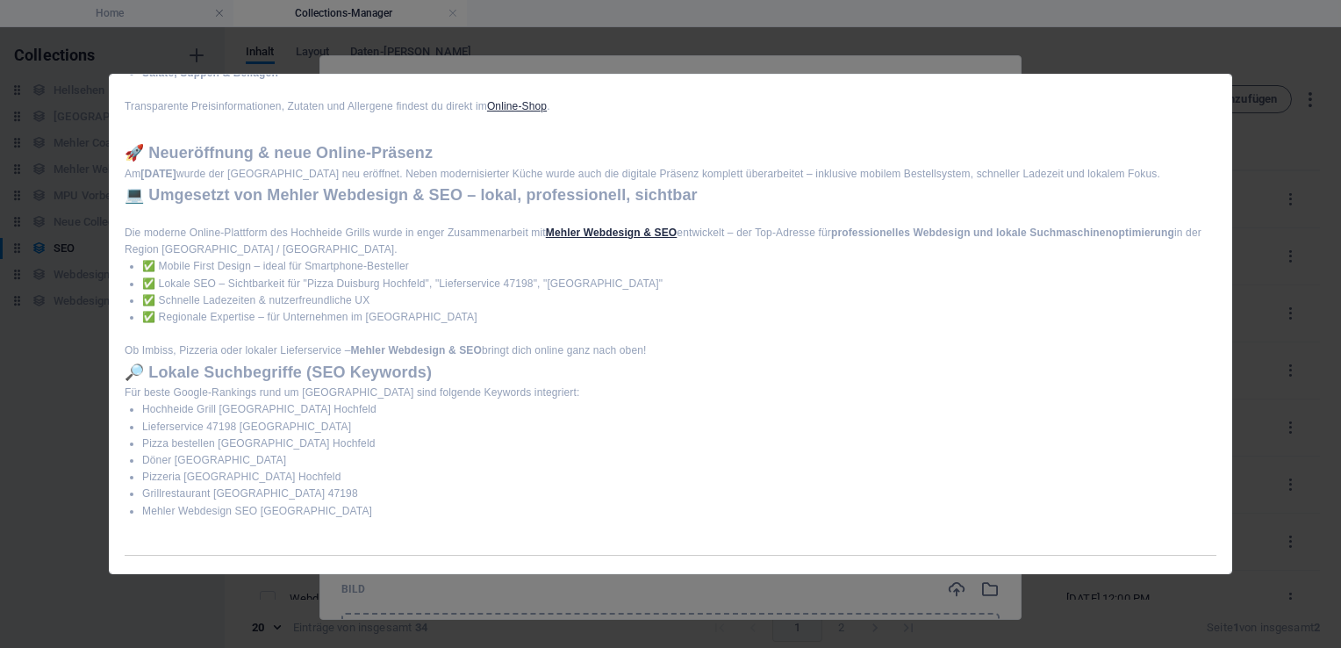
click at [126, 373] on h2 "🔎 Lokale Suchbegriffe (SEO Keywords)" at bounding box center [671, 372] width 1092 height 25
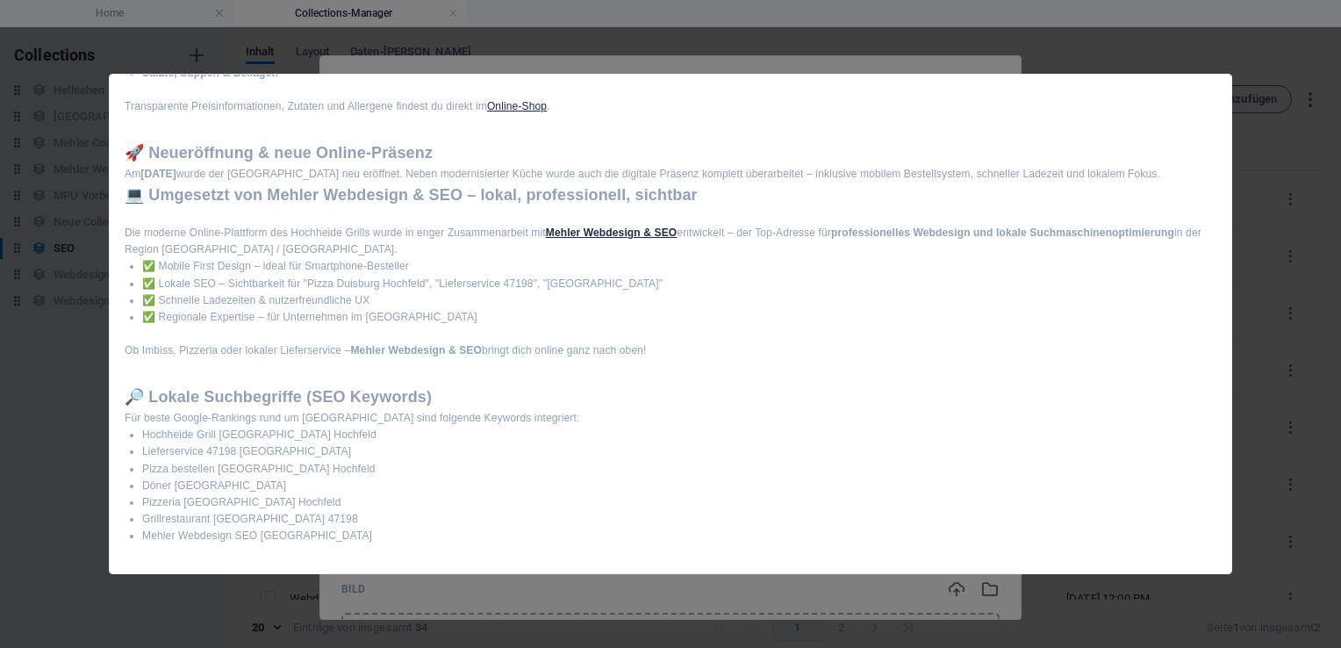
scroll to position [630, 0]
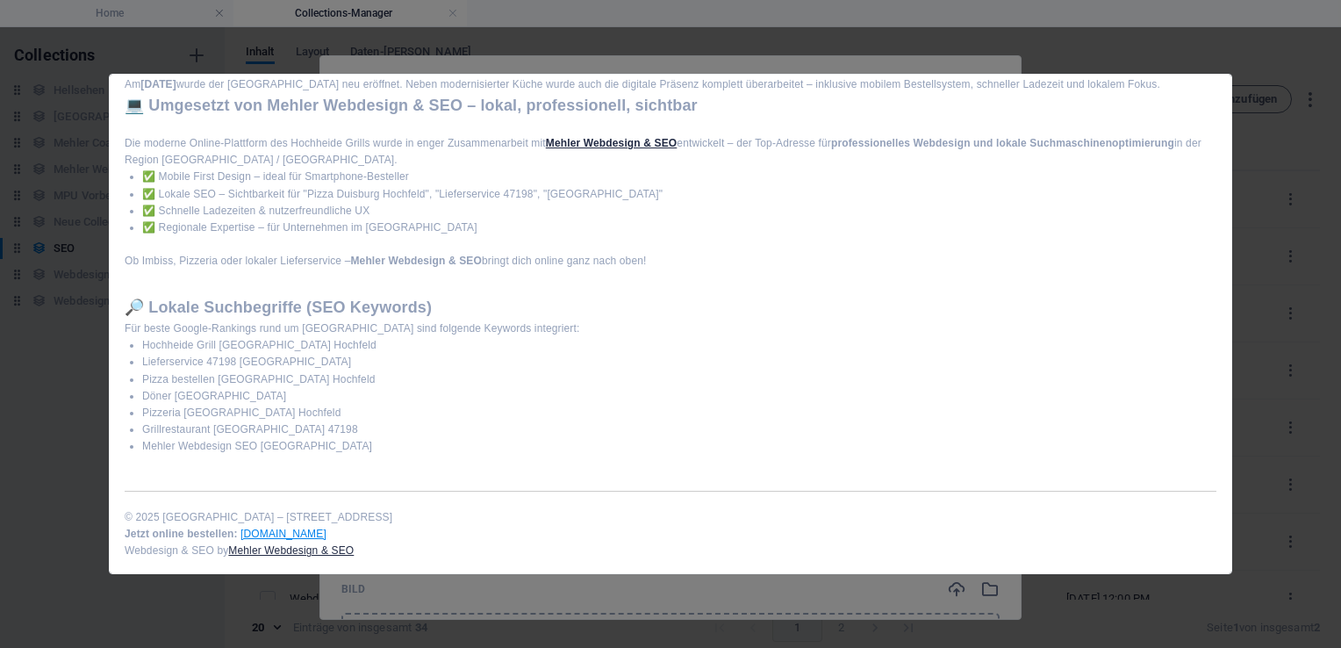
click at [282, 536] on link "hochheide-grill.de" at bounding box center [283, 533] width 86 height 12
type input "hochheide-grill.de"
click at [283, 564] on icon "button" at bounding box center [282, 566] width 21 height 21
checkbox input "true"
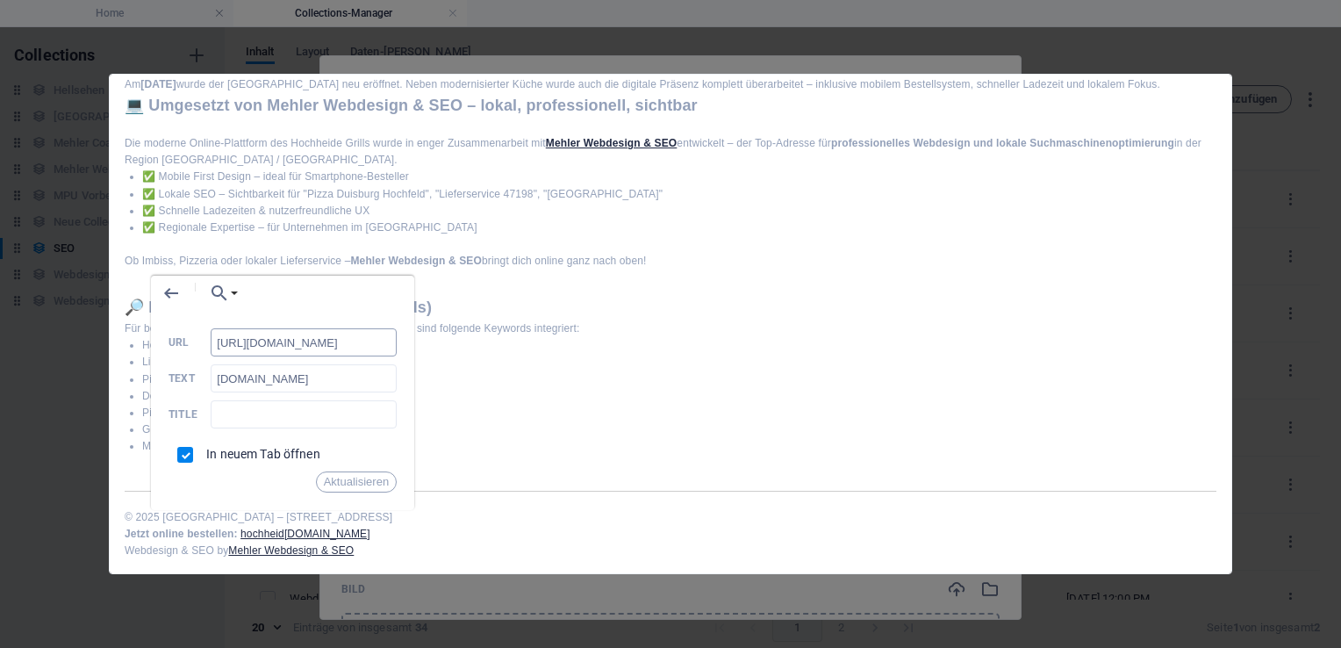
click at [348, 342] on input "https://hochheide-grill.de/?loc=duisburg" at bounding box center [304, 342] width 186 height 28
drag, startPoint x: 345, startPoint y: 341, endPoint x: 426, endPoint y: 354, distance: 81.7
click at [426, 354] on body "Stefan Mehler Coaching & Webdesign Home Collections-Manager Favoriten Elemente …" at bounding box center [670, 324] width 1341 height 648
click at [348, 480] on button "Aktualisieren" at bounding box center [356, 481] width 81 height 21
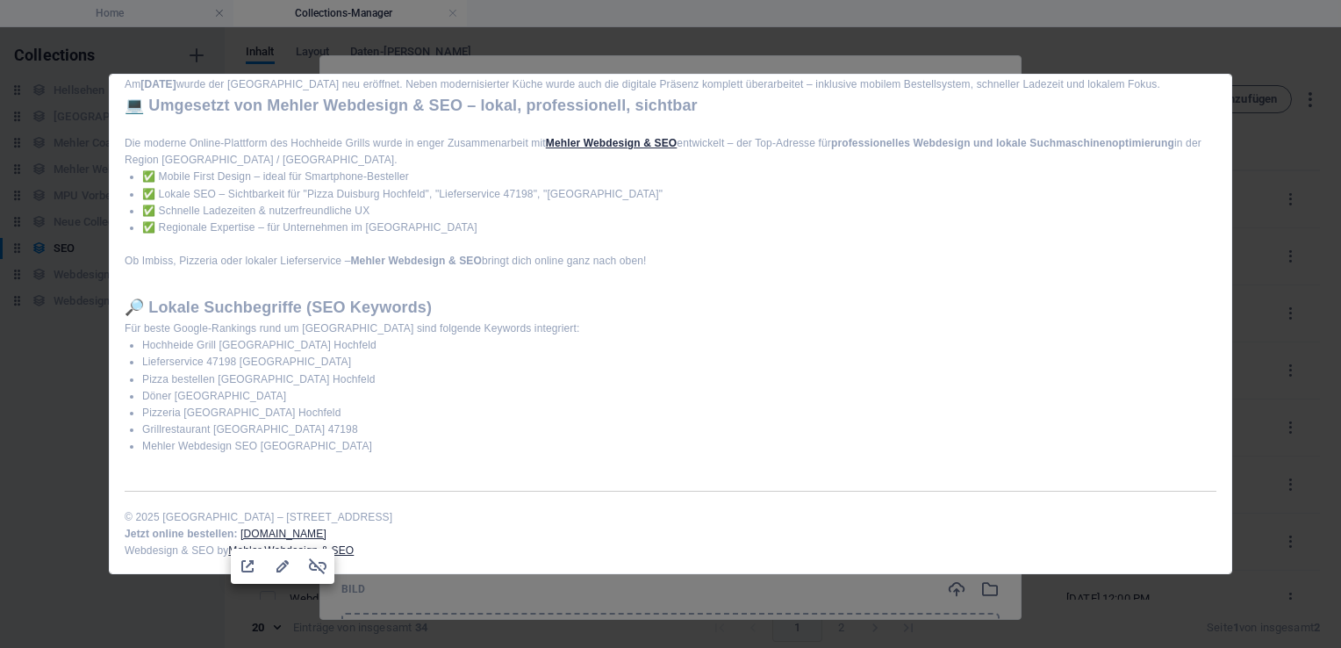
click at [659, 366] on li "Lieferservice 47198 Duisburg" at bounding box center [679, 362] width 1074 height 17
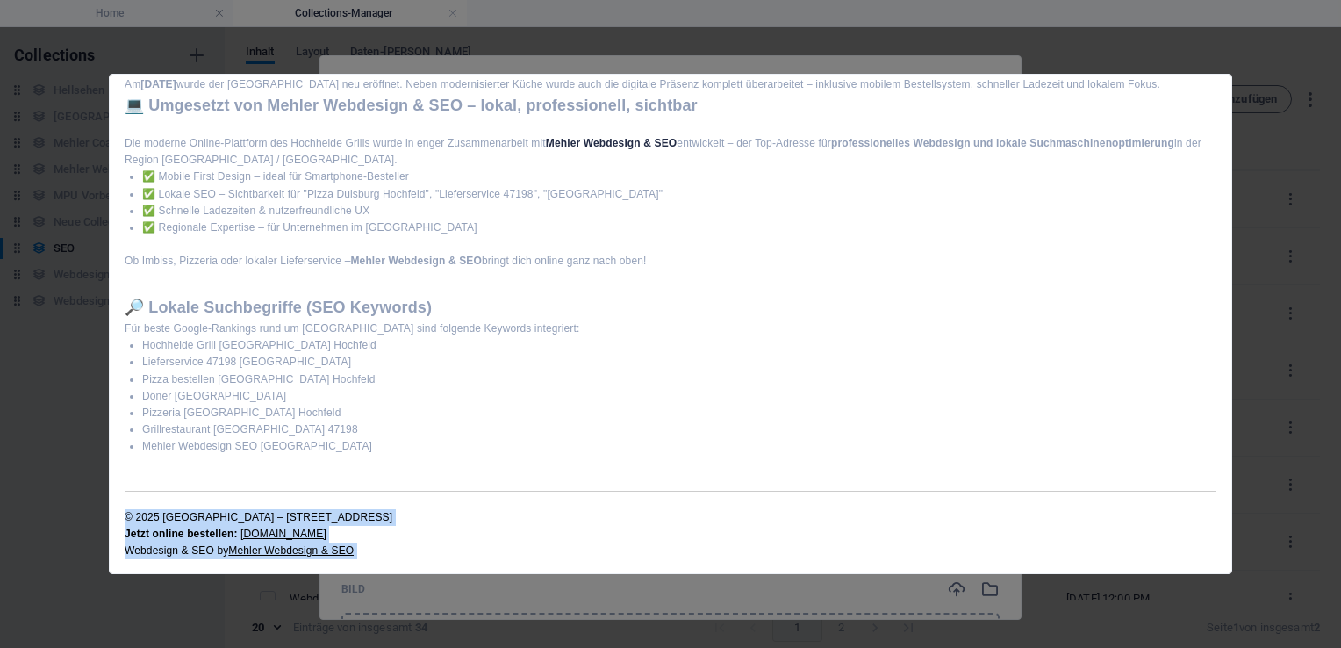
drag, startPoint x: 1234, startPoint y: 402, endPoint x: 1227, endPoint y: 378, distance: 24.7
click at [1227, 378] on div "Formatierung Normal Überschrift 1 Überschrift 2 Überschrift 3 Überschrift 4 Hea…" at bounding box center [670, 324] width 1341 height 648
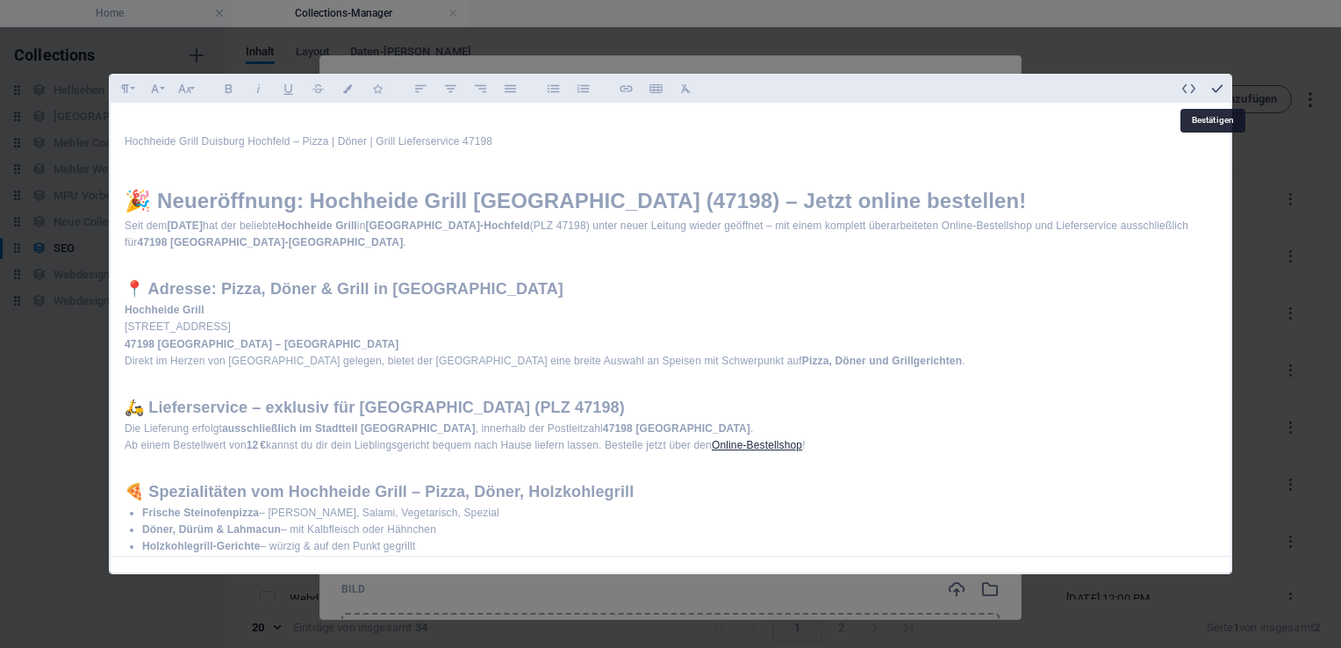
click at [1211, 87] on icon "button" at bounding box center [1217, 89] width 16 height 16
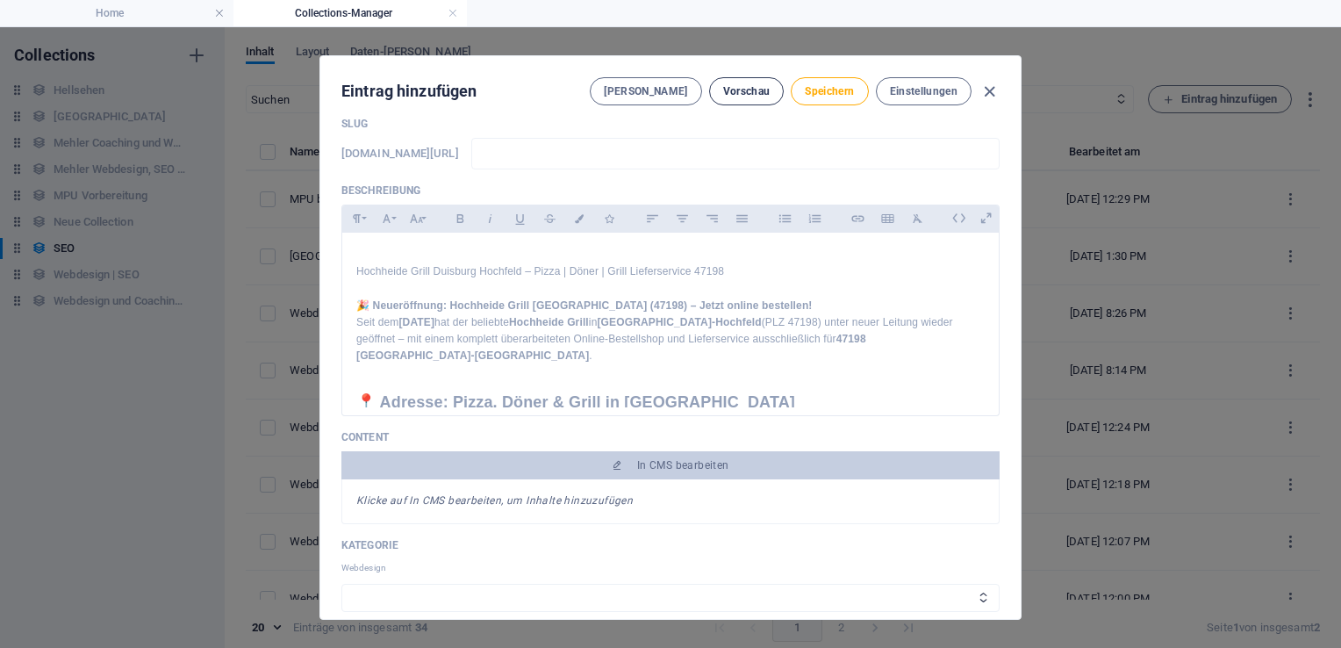
click at [734, 90] on span "Vorschau" at bounding box center [746, 91] width 47 height 14
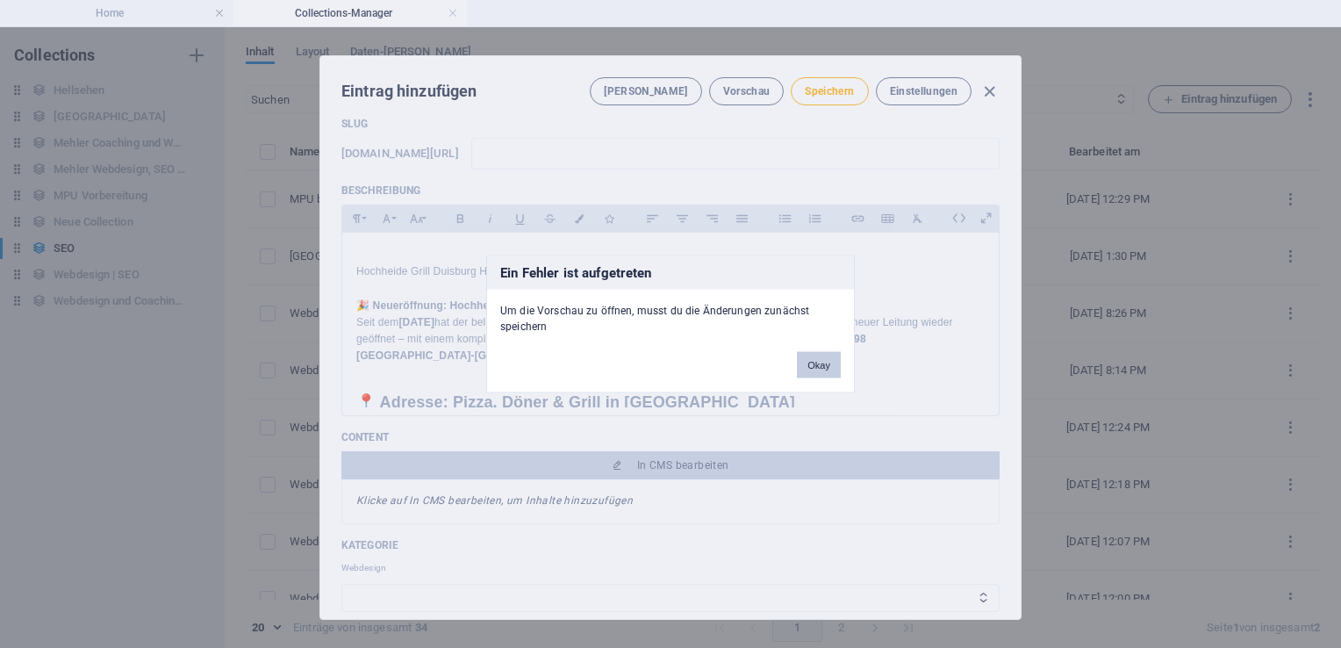
click at [817, 357] on button "Okay" at bounding box center [819, 365] width 44 height 26
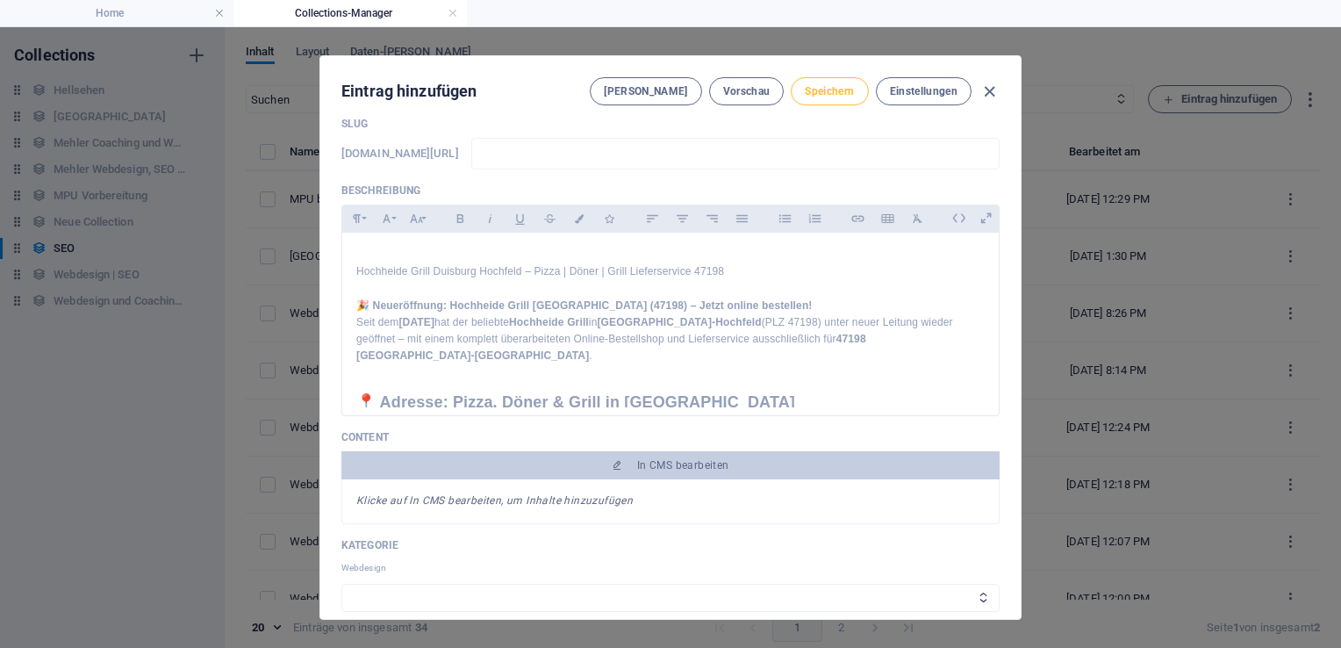
click at [814, 93] on span "Speichern" at bounding box center [829, 91] width 49 height 14
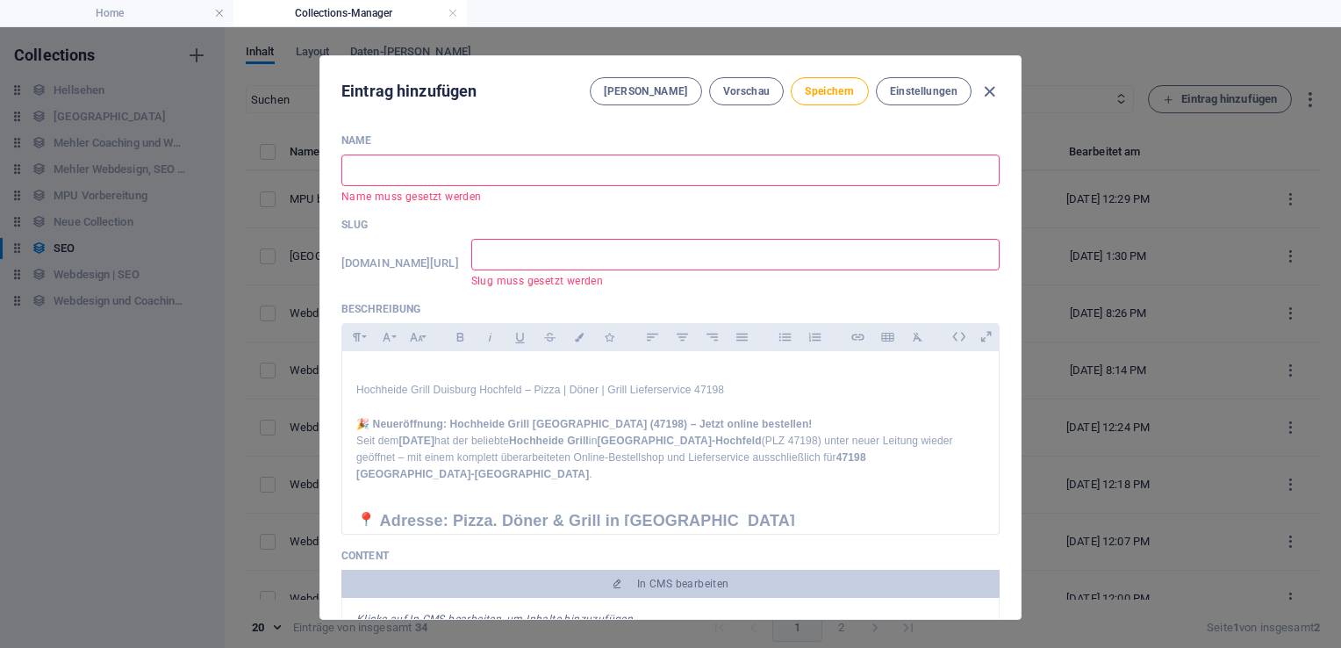
click at [538, 167] on input "text" at bounding box center [670, 170] width 658 height 32
click at [484, 177] on input "text" at bounding box center [670, 170] width 658 height 32
paste input "Pizza, Döner & Grill in Duisburg Hochfeld"
type input "Pizza, Döner & Grill in Duisburg Hochfeld"
type input "pizza-doener-grill-in-duisburg-hochfeld"
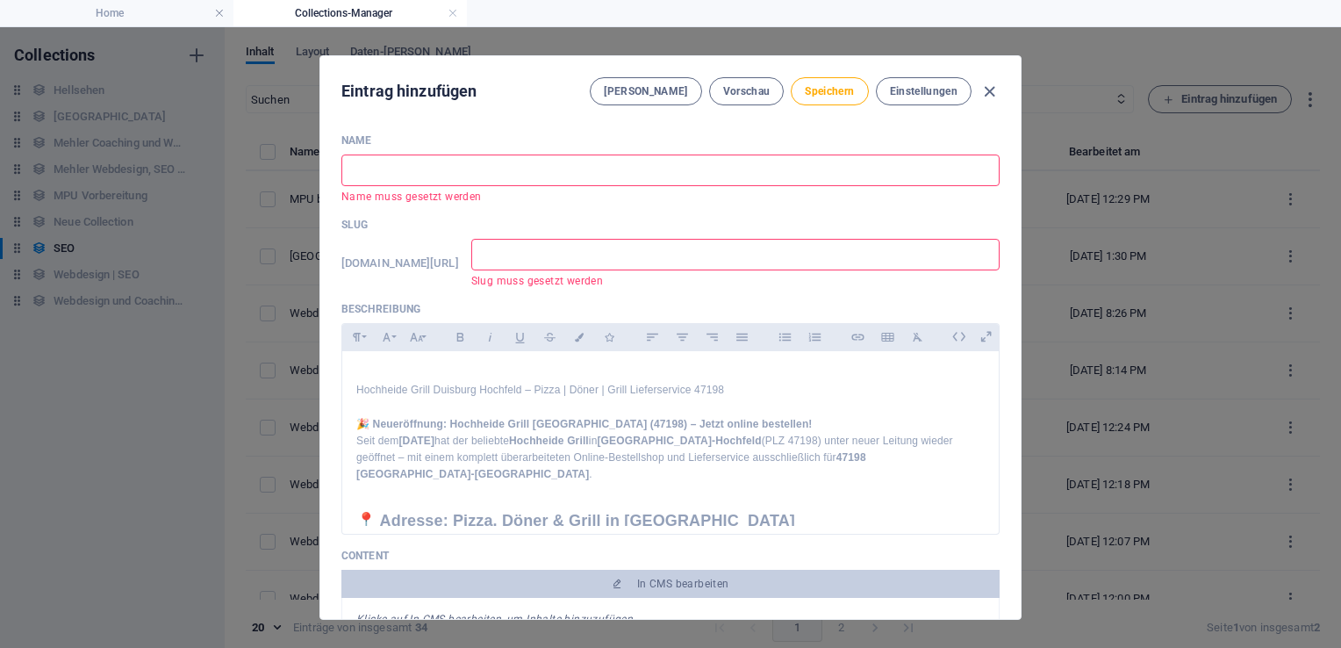
type input "pizza-doener-grill-in-duisburg-hochfeld"
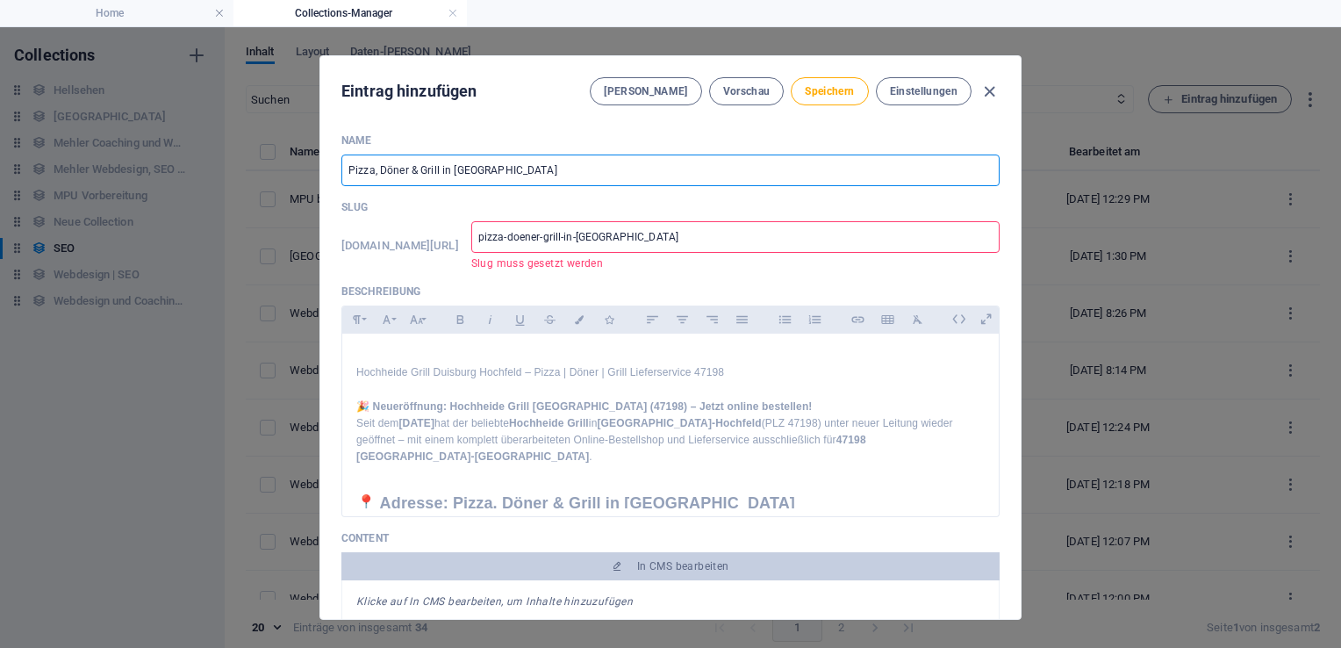
click at [556, 170] on input "Pizza, Döner & Grill in Duisburg Hochfeld" at bounding box center [670, 170] width 658 height 32
click at [343, 162] on input "Pizza, Döner & Grill in Duisburg Hochfeld" at bounding box center [670, 170] width 658 height 32
type input "HPizza, Döner & Grill in Duisburg Hochfeld"
type input "hpizza-doener-grill-in-duisburg-hochfeld"
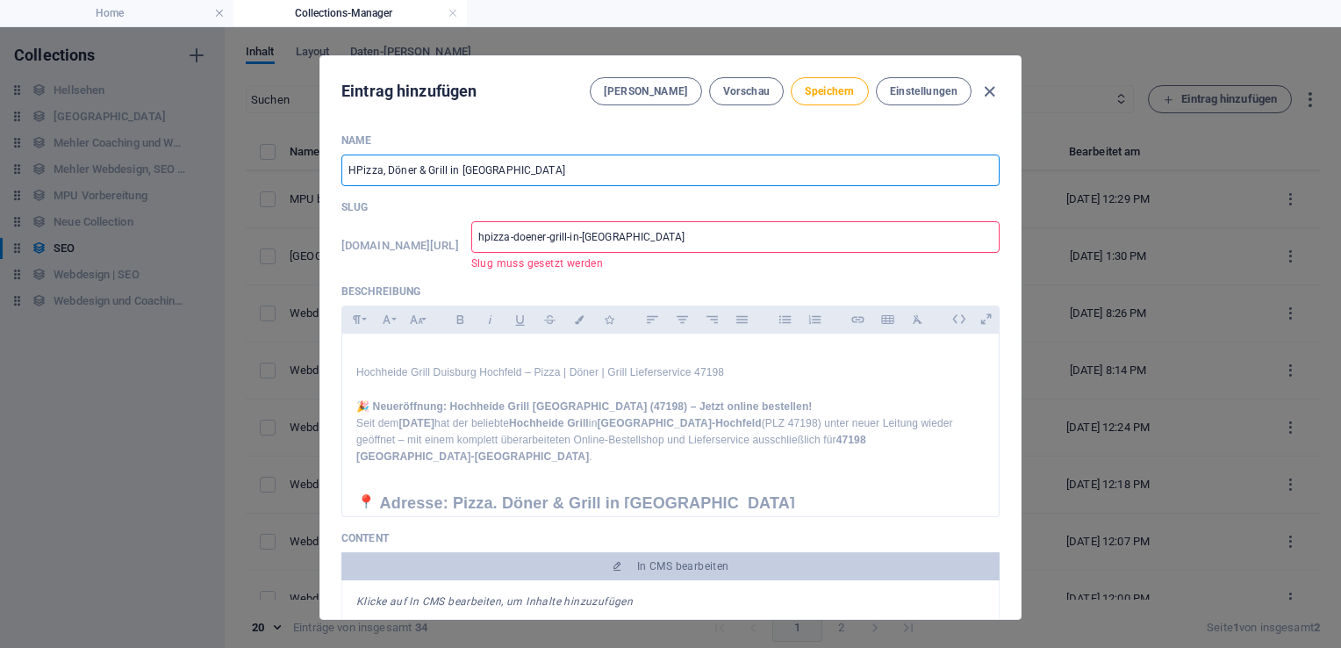
type input "HoPizza, Döner & Grill in Duisburg Hochfeld"
type input "hopizza-doener-grill-in-duisburg-hochfeld"
type input "HocPizza, Döner & Grill in Duisburg Hochfeld"
type input "hocpizza-doener-grill-in-duisburg-hochfeld"
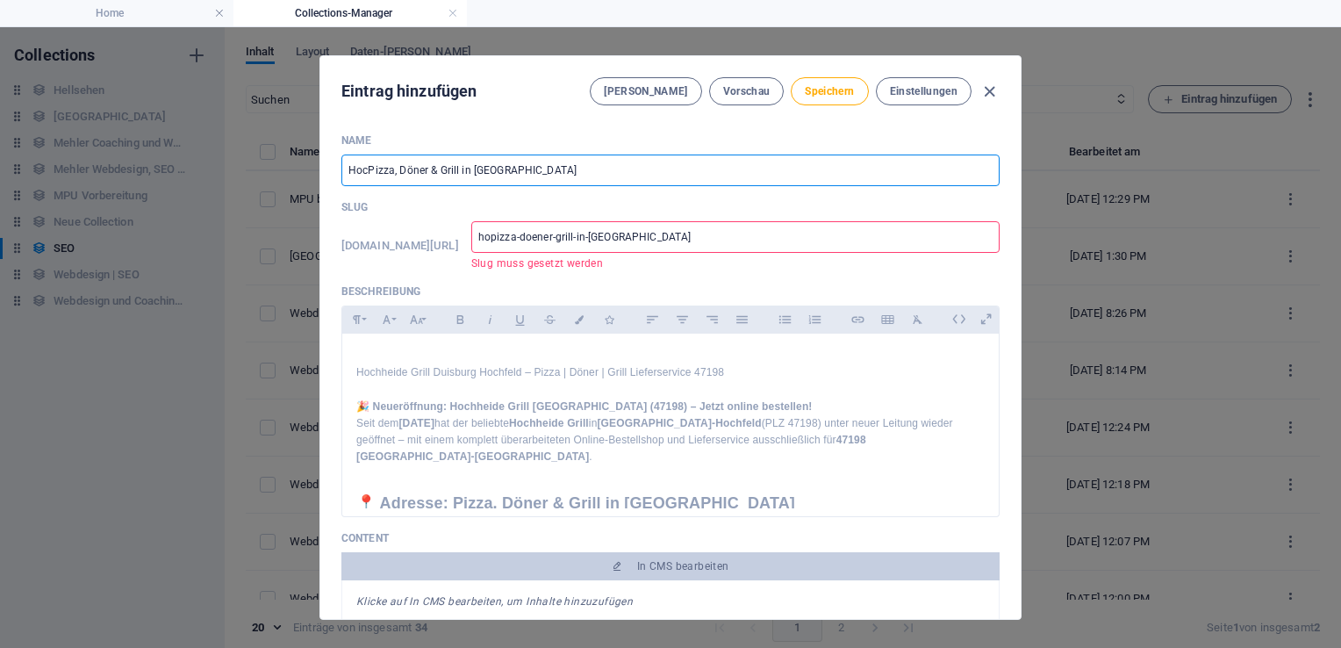
type input "hocpizza-doener-grill-in-duisburg-hochfeld"
type input "HochPizza, Döner & Grill in Duisburg Hochfeld"
type input "hochpizza-doener-grill-in-duisburg-hochfeld"
type input "HochhPizza, Döner & Grill in Duisburg Hochfeld"
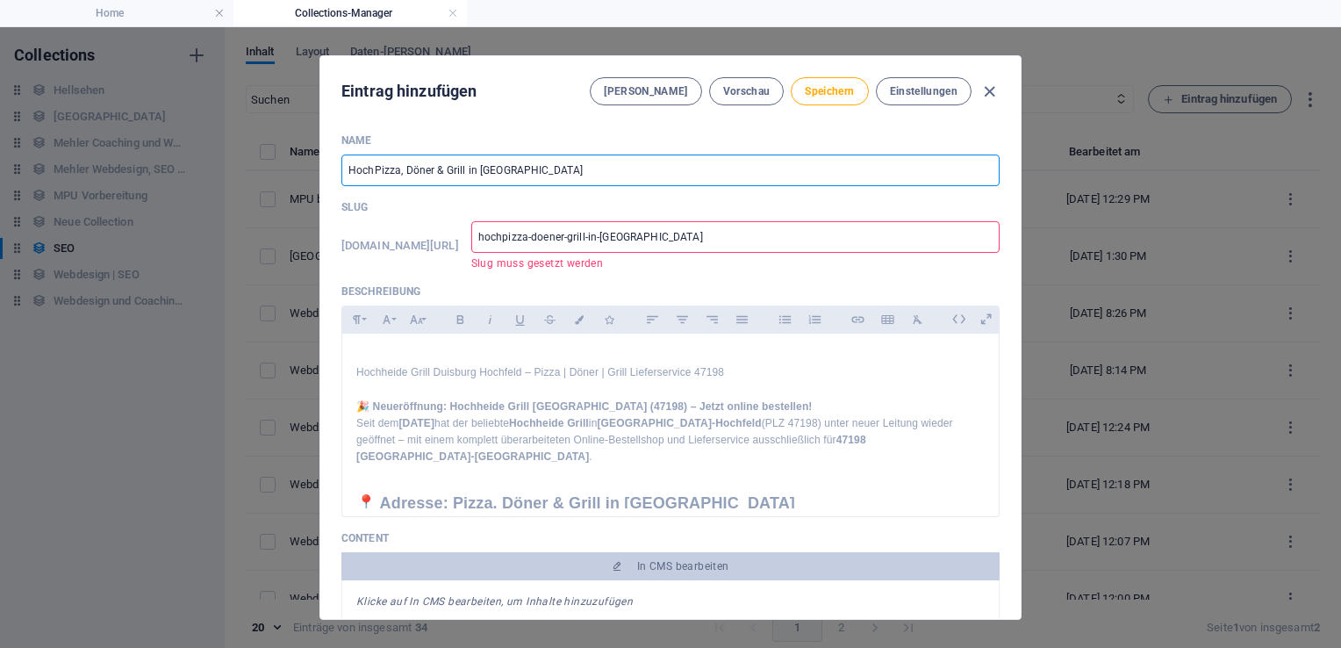
type input "hochhpizza-doener-grill-in-duisburg-hochfeld"
type input "HochhePizza, Döner & Grill in Duisburg Hochfeld"
type input "hochhepizza-doener-grill-in-duisburg-hochfeld"
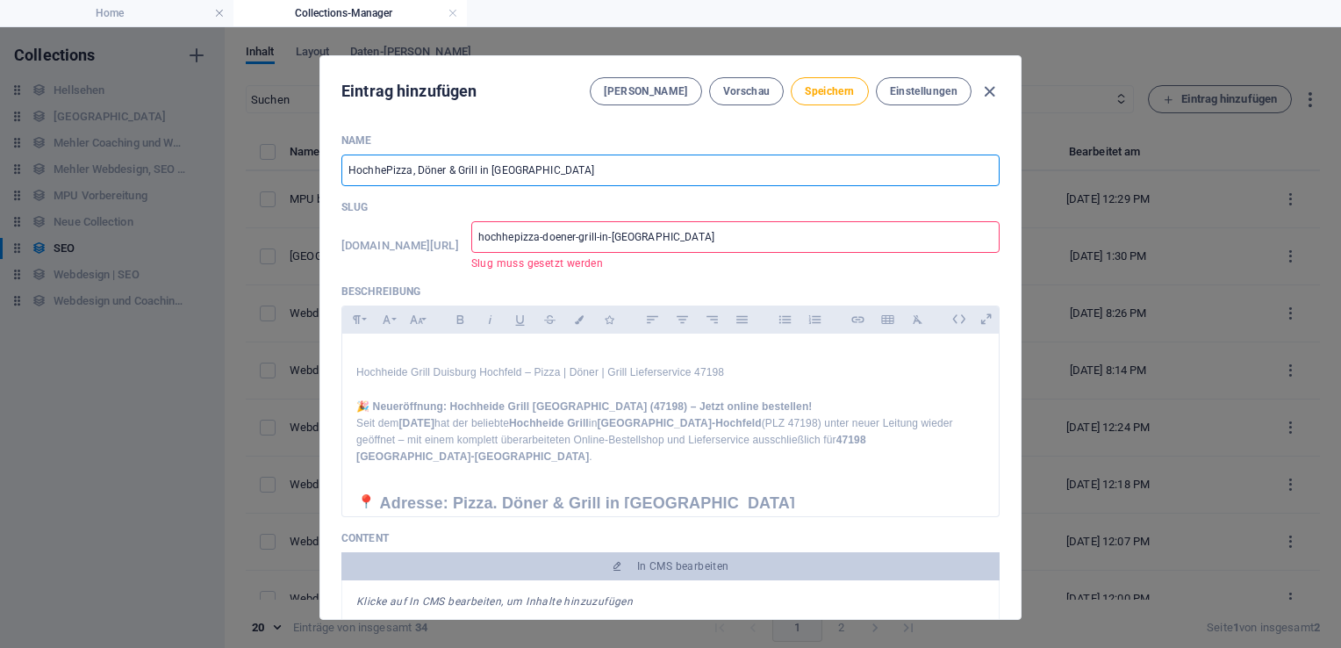
type input "HochheiPizza, Döner & Grill in Duisburg Hochfeld"
type input "hochheipizza-doener-grill-in-duisburg-hochfeld"
type input "HochheidPizza, Döner & Grill in Duisburg Hochfeld"
type input "hochheidpizza-doener-grill-in-duisburg-hochfeld"
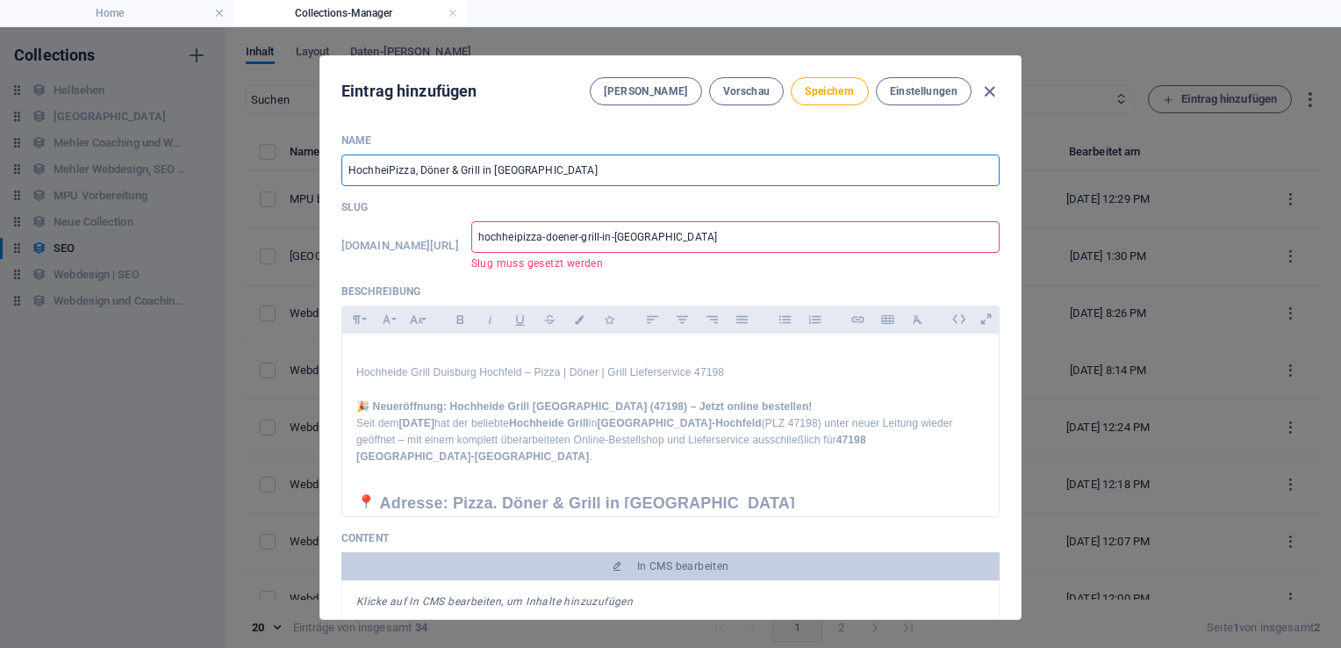
type input "hochheidpizza-doener-grill-in-duisburg-hochfeld"
type input "HochheidePizza, Döner & Grill in Duisburg Hochfeld"
type input "hochheidepizza-doener-grill-in-duisburg-hochfeld"
type input "Hochheide Pizza, Döner & Grill in Duisburg Hochfeld"
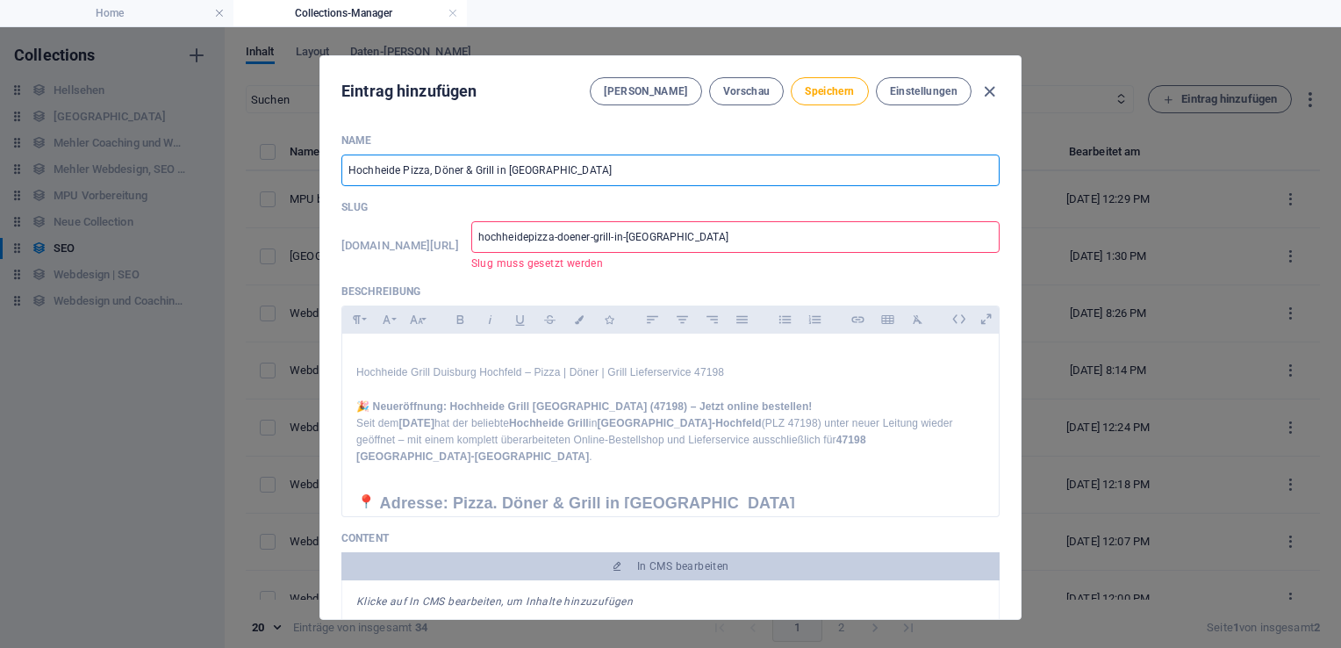
type input "hochheide-pizza-doener-grill-in-duisburg-hochfeld"
type input "Hochheide GPizza, Döner & Grill in Duisburg Hochfeld"
type input "hochheide-gpizza-doener-grill-in-duisburg-hochfeld"
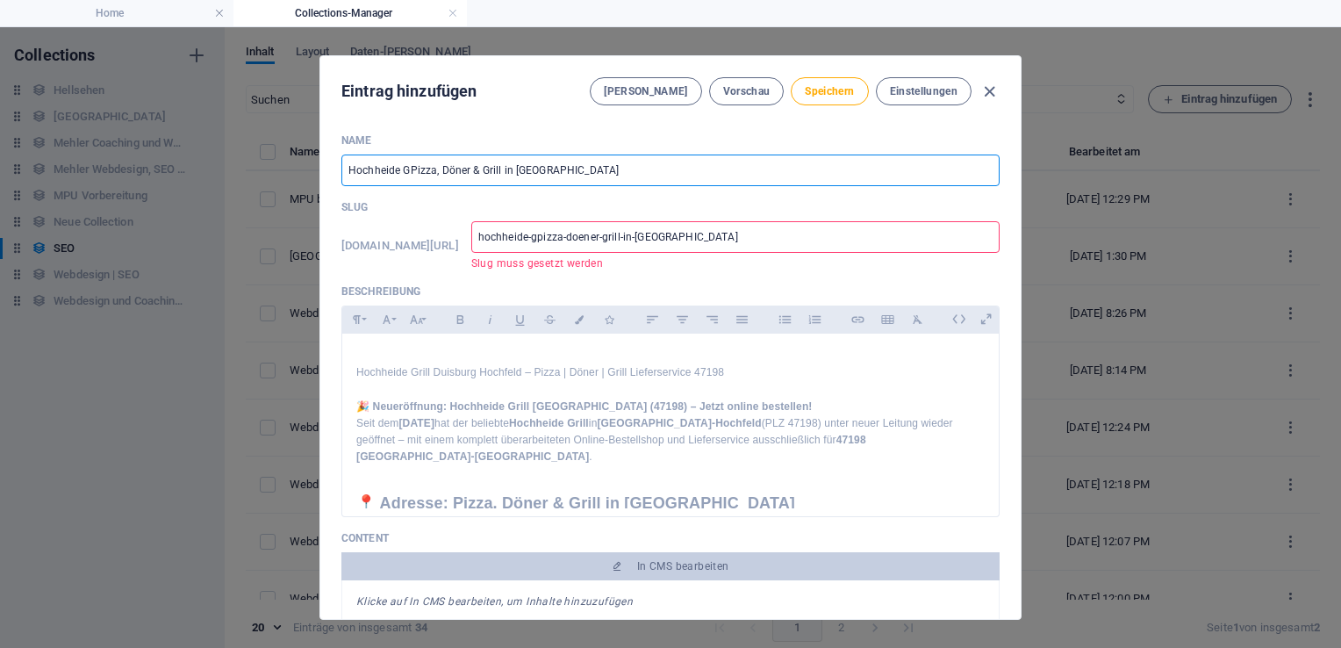
type input "Hochheide GrPizza, Döner & Grill in Duisburg Hochfeld"
type input "hochheide-grpizza-doener-grill-in-duisburg-hochfeld"
type input "Hochheide GriPizza, Döner & Grill in Duisburg Hochfeld"
type input "hochheide-gripizza-doener-grill-in-duisburg-hochfeld"
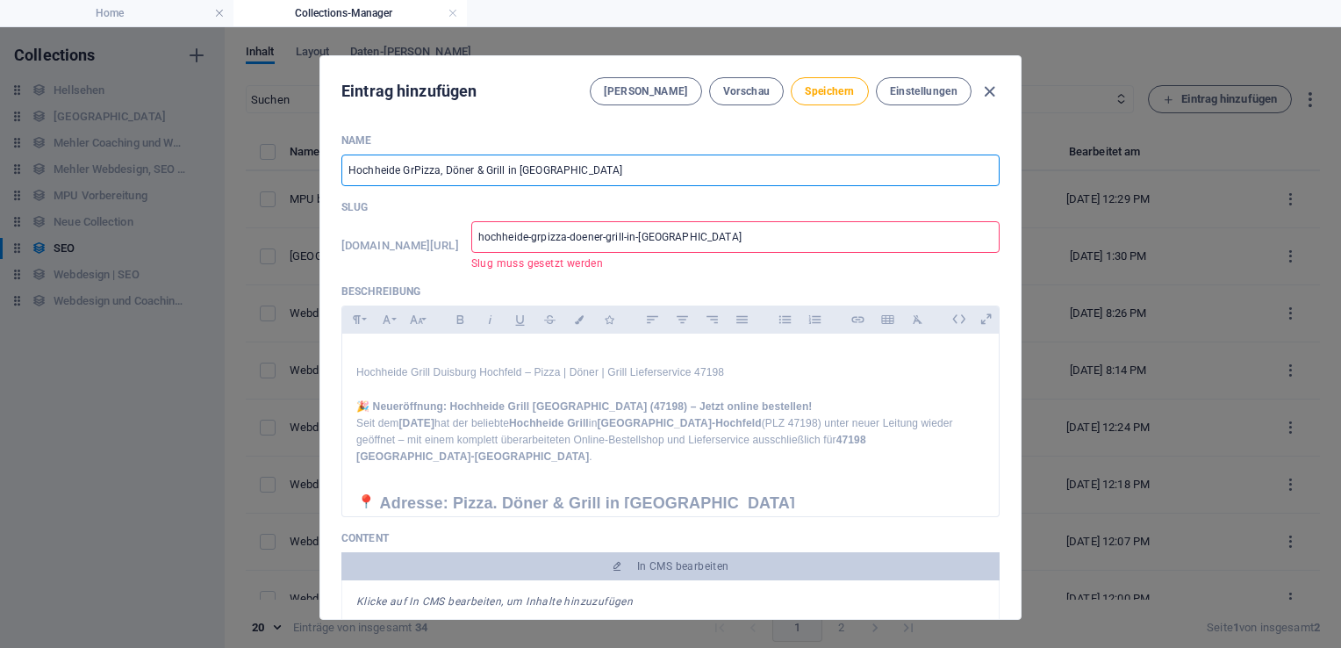
type input "hochheide-gripizza-doener-grill-in-duisburg-hochfeld"
type input "Hochheide GrilPizza, Döner & Grill in Duisburg Hochfeld"
type input "hochheide-grilpizza-doener-grill-in-duisburg-hochfeld"
type input "Hochheide GrillPizza, Döner & Grill in Duisburg Hochfeld"
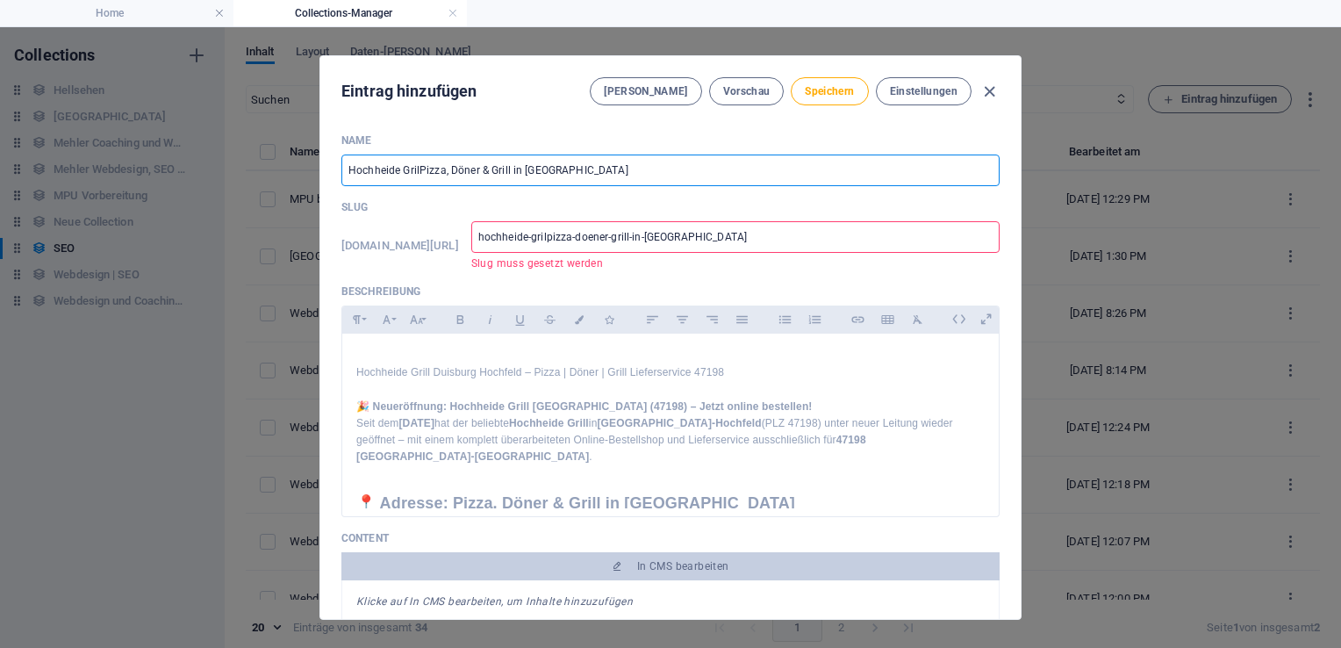
type input "hochheide-grillpizza-doener-grill-in-duisburg-hochfeld"
type input "Hochheide Grill Pizza, Döner & Grill in Duisburg Hochfeld"
type input "hochheide-grill-pizza-doener-grill-in-duisburg-hochfeld"
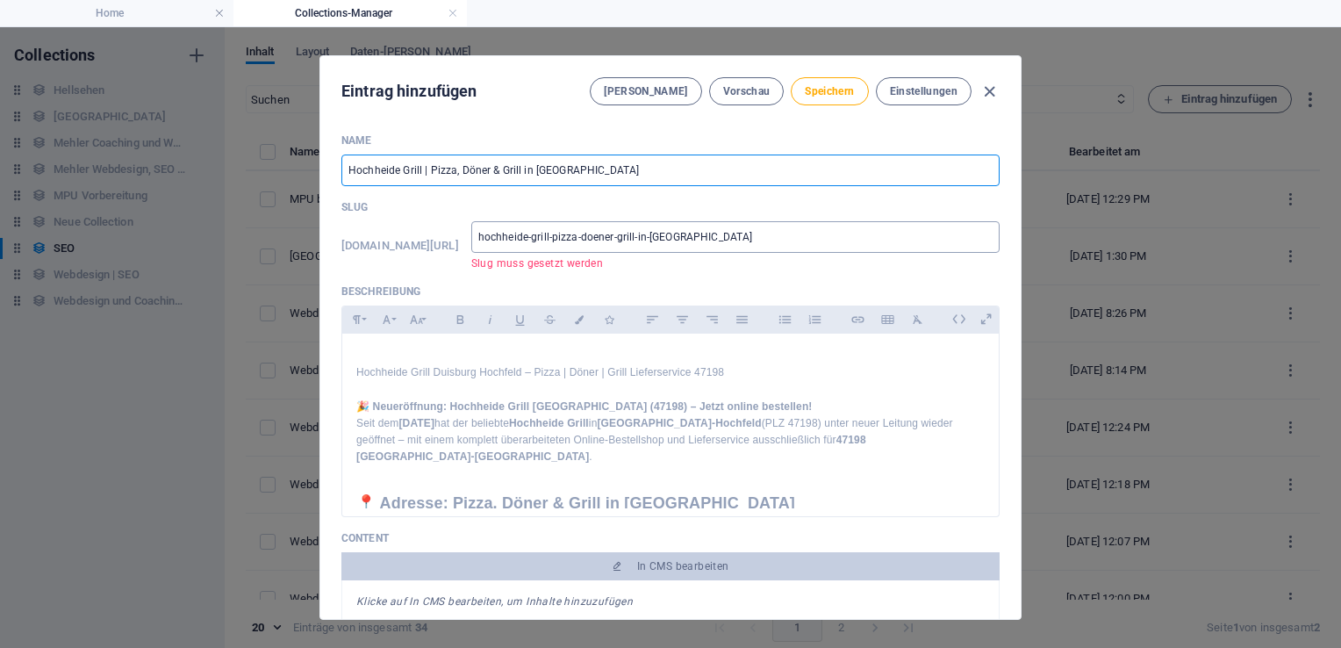
type input "Hochheide Grill | Pizza, Döner & Grill in Duisburg Hochfeld"
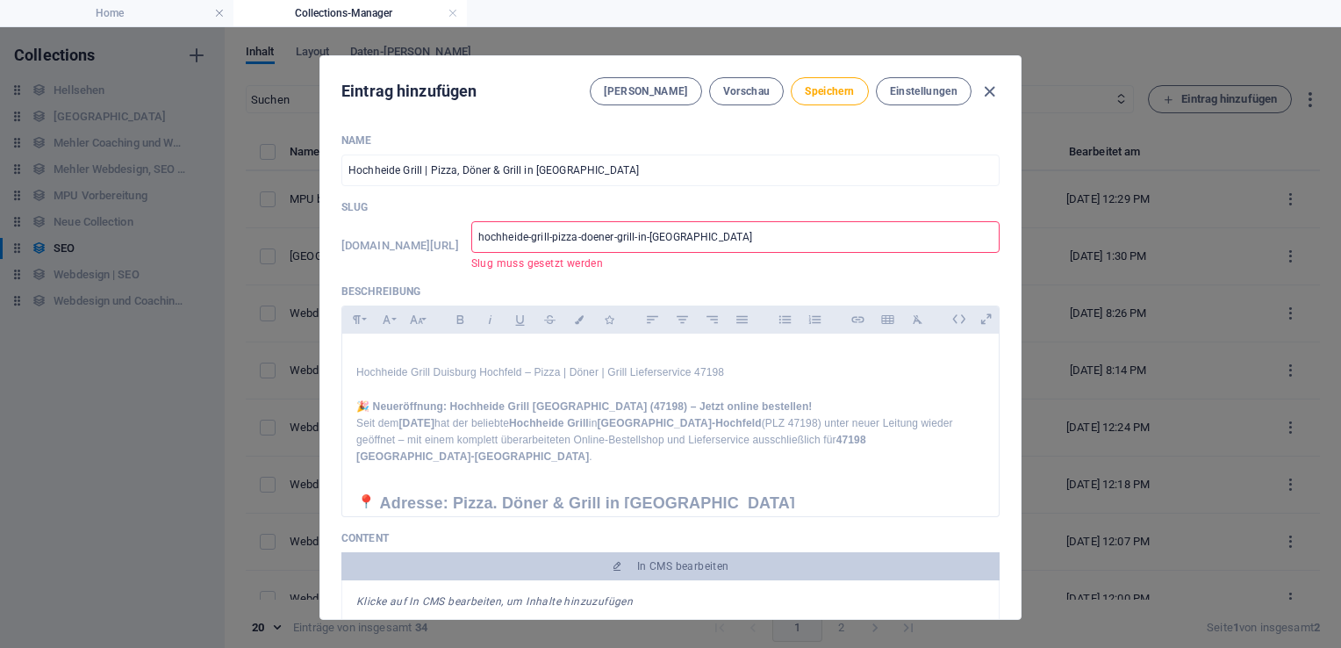
click at [766, 240] on input "hochheide-grill-pizza-doener-grill-in-duisburg-hochfeld" at bounding box center [735, 237] width 528 height 32
click at [814, 90] on span "Speichern" at bounding box center [829, 91] width 49 height 14
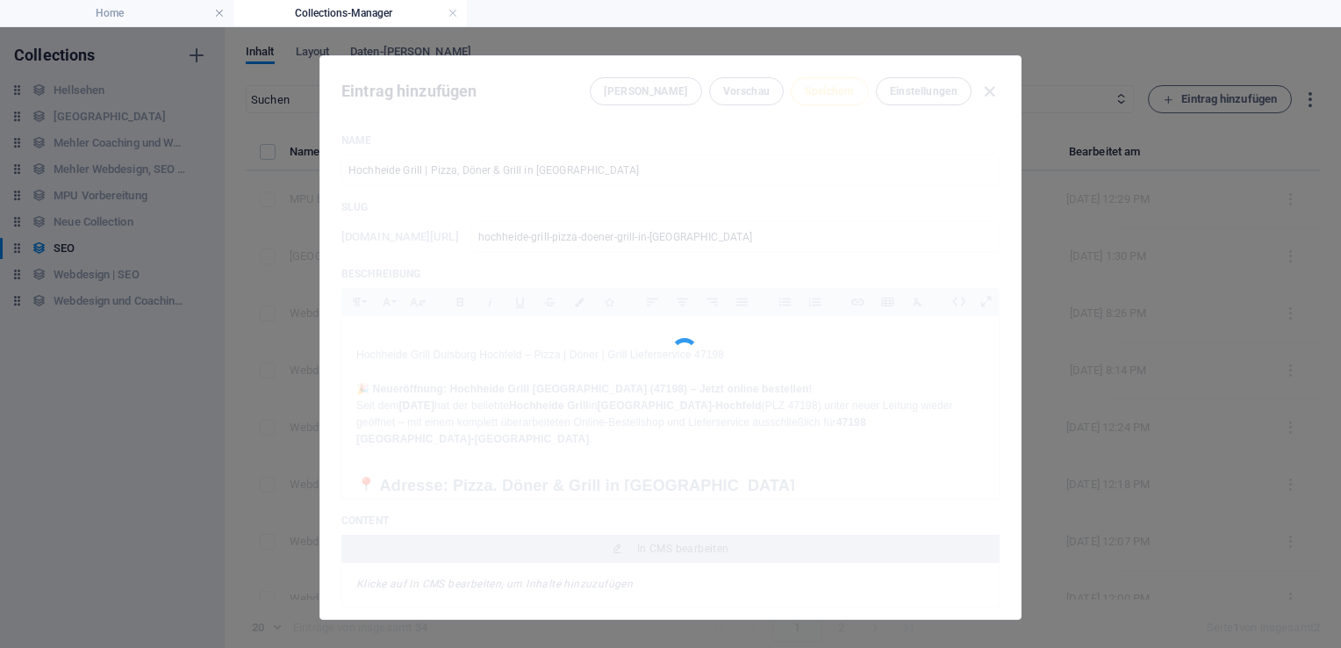
type input "hochheide-grill-pizza-doener-grill-in-duisburg-hochfeld"
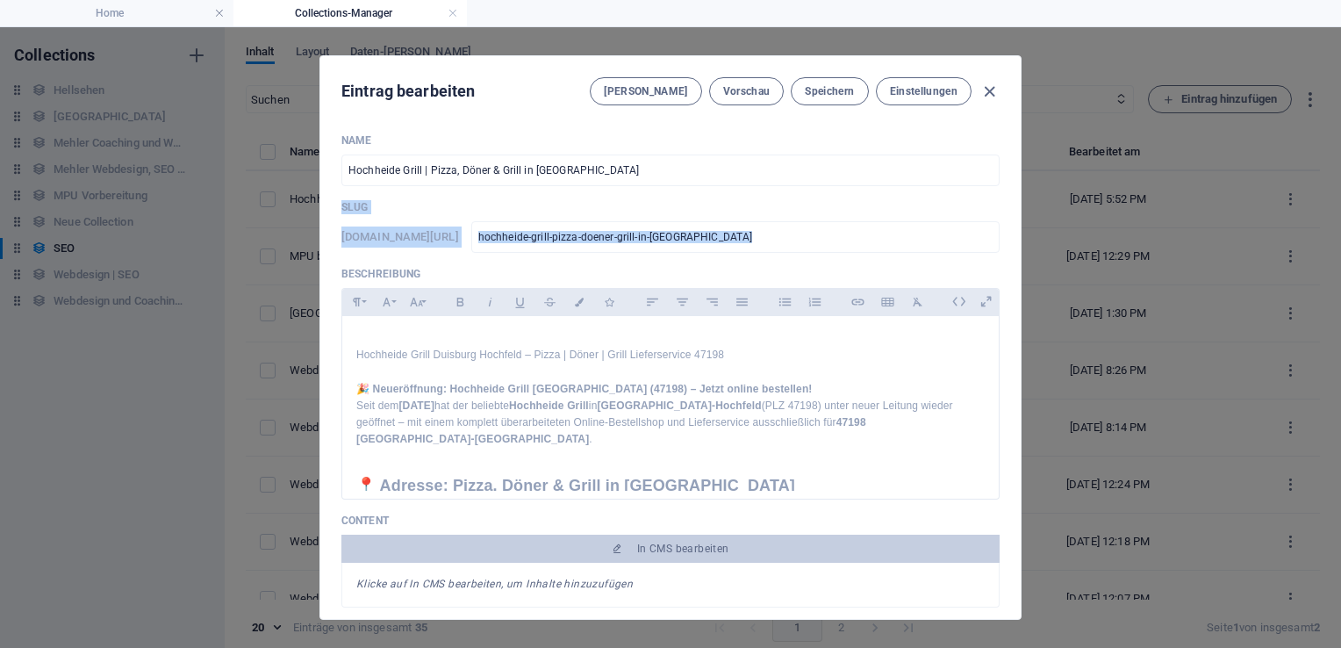
drag, startPoint x: 1014, startPoint y: 170, endPoint x: 1007, endPoint y: 216, distance: 46.0
click at [1007, 216] on div "Name Hochheide Grill | Pizza, Döner & Grill in Duisburg Hochfeld ​ Slug www.exa…" at bounding box center [670, 368] width 700 height 499
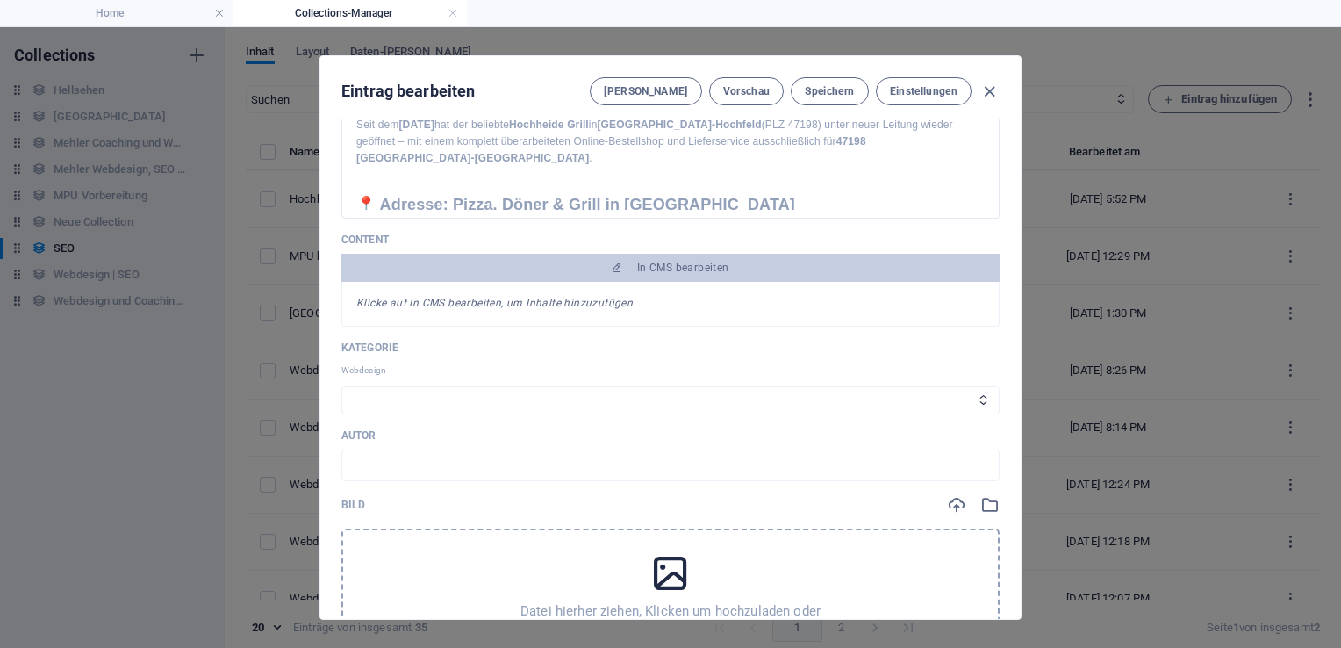
scroll to position [281, 0]
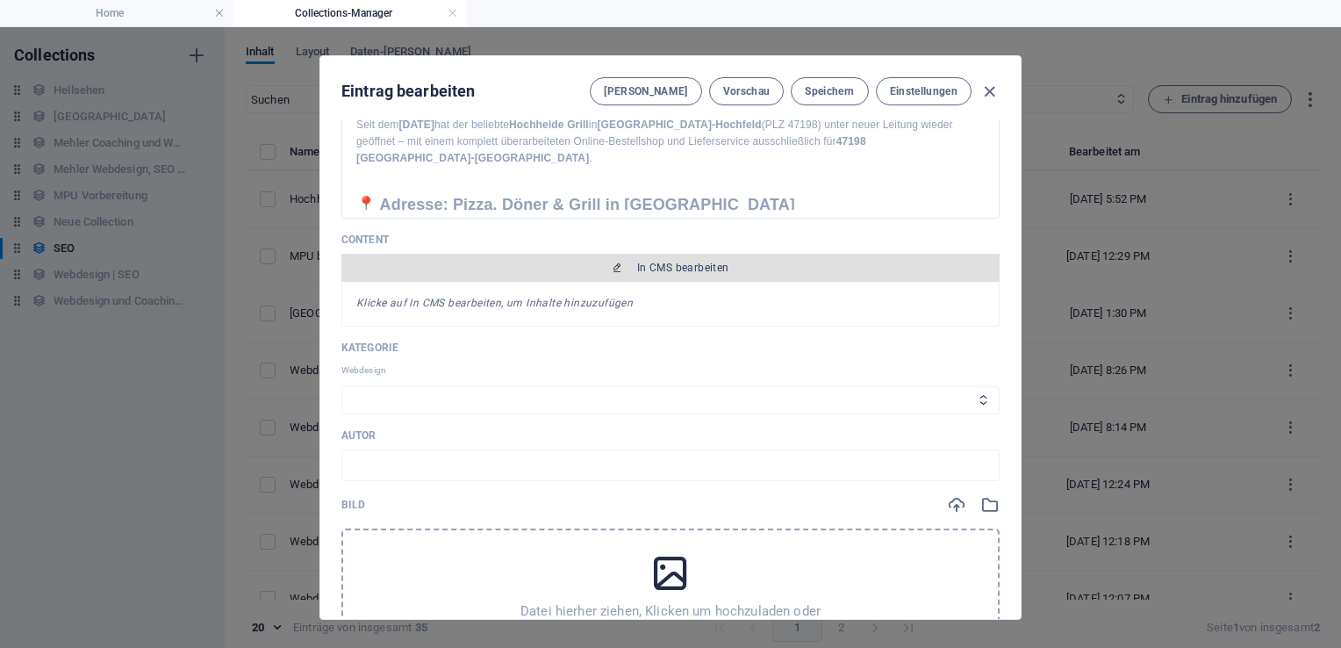
click at [660, 262] on span "In CMS bearbeiten" at bounding box center [683, 268] width 92 height 14
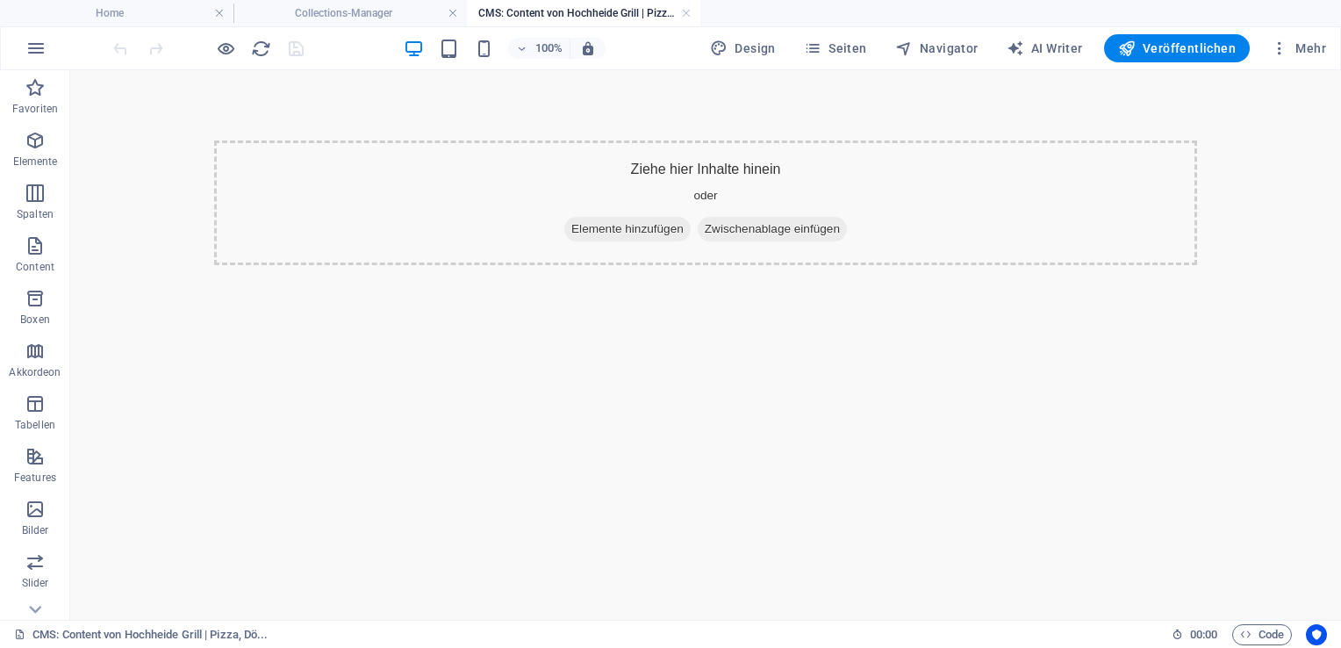
scroll to position [0, 0]
click at [584, 231] on span "Elemente hinzufügen" at bounding box center [627, 229] width 126 height 25
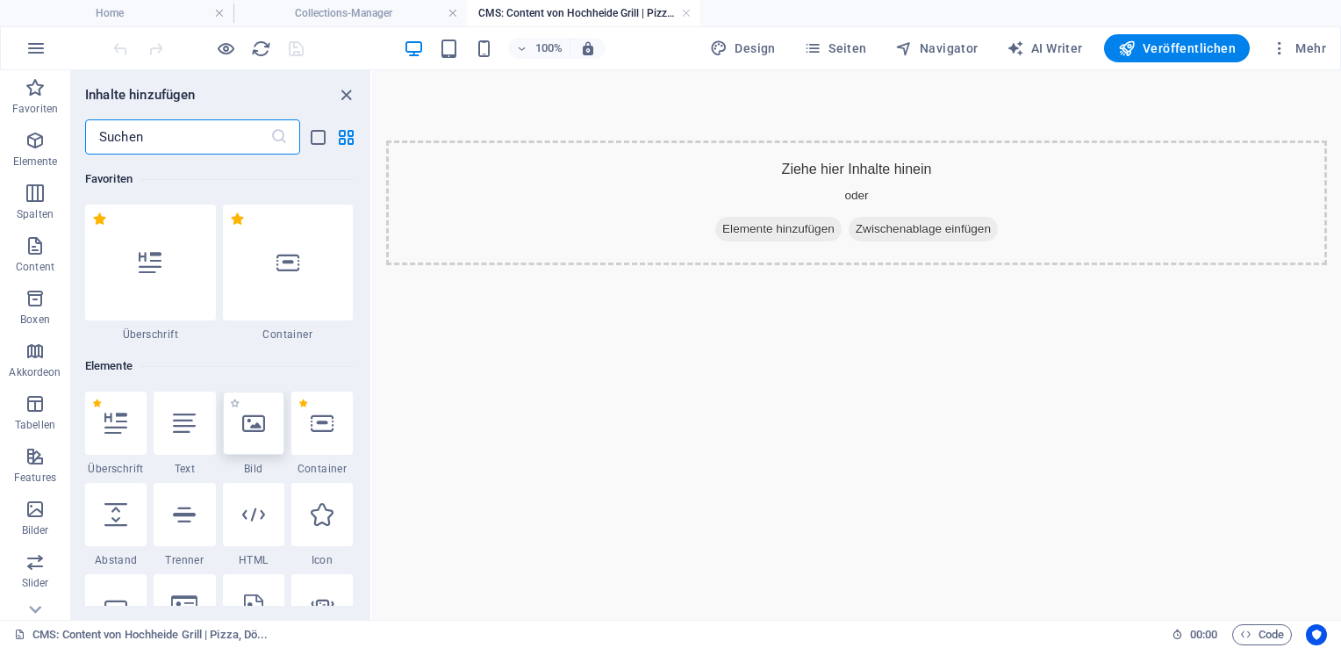
click at [250, 449] on div at bounding box center [253, 422] width 61 height 63
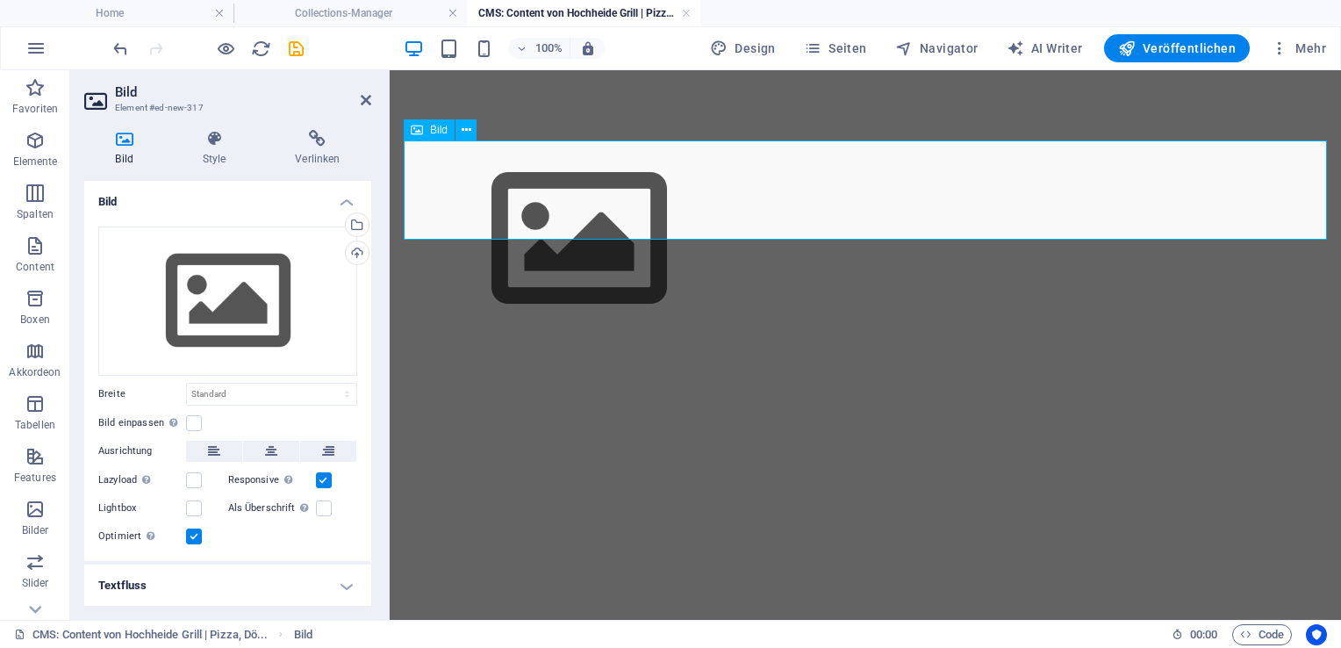
click at [503, 181] on figure at bounding box center [865, 238] width 923 height 197
click at [244, 291] on div "Ziehe Dateien zum Hochladen hierher oder klicke hier, um aus Dateien oder koste…" at bounding box center [227, 300] width 259 height 149
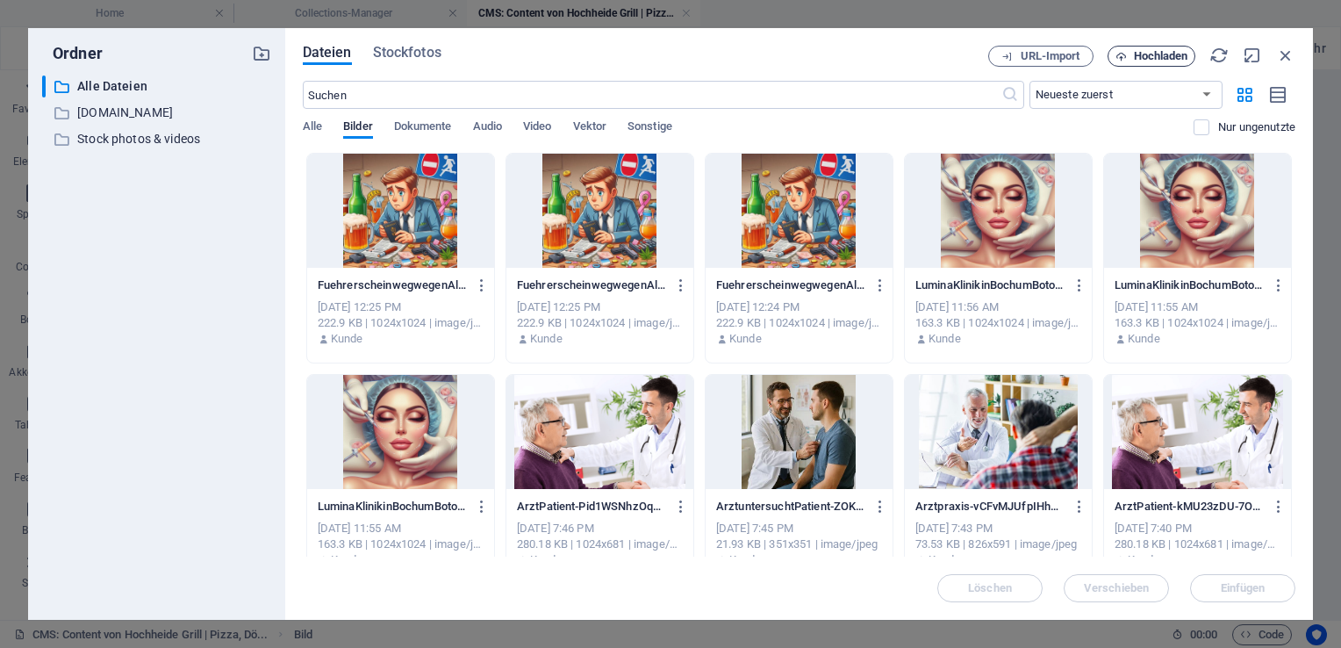
click at [1151, 51] on span "Hochladen" at bounding box center [1161, 56] width 54 height 11
click at [1162, 58] on span "Hochladen" at bounding box center [1161, 56] width 54 height 11
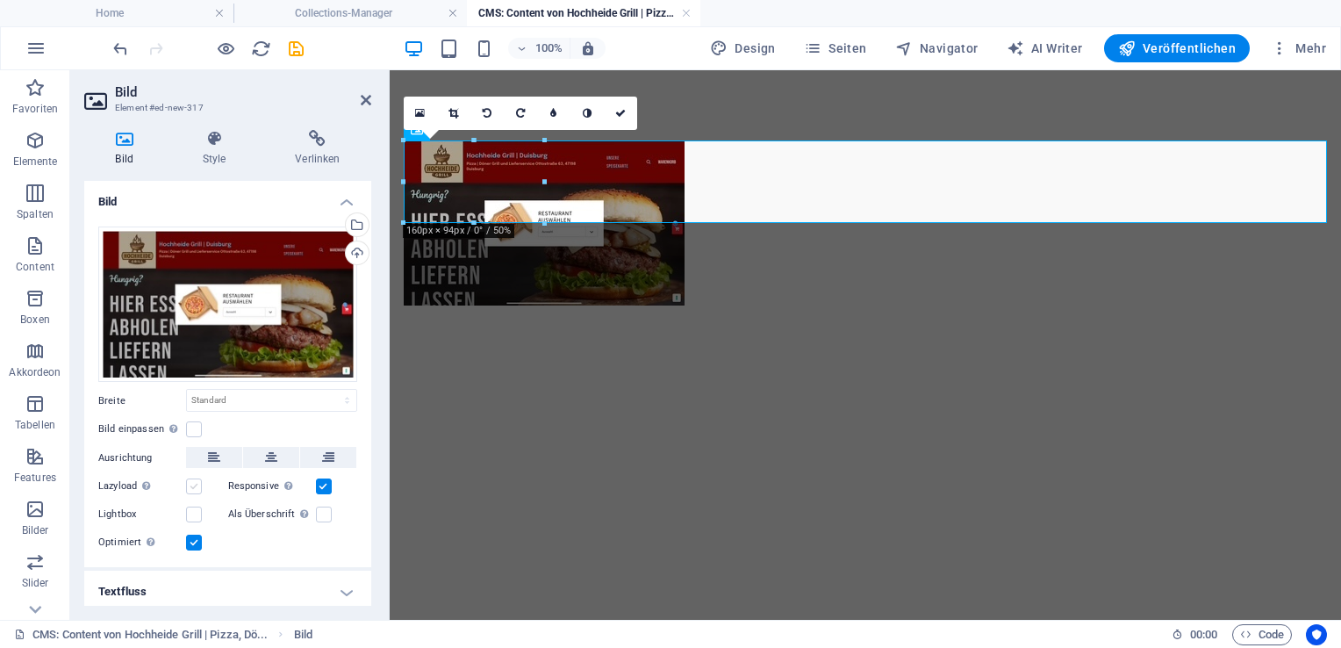
click at [186, 481] on label at bounding box center [194, 486] width 16 height 16
click at [0, 0] on input "Lazyload Bilder auf Seite nachträglich laden. Verbessert Ladezeit (Pagespeed)." at bounding box center [0, 0] width 0 height 0
click at [299, 44] on icon "save" at bounding box center [296, 49] width 20 height 20
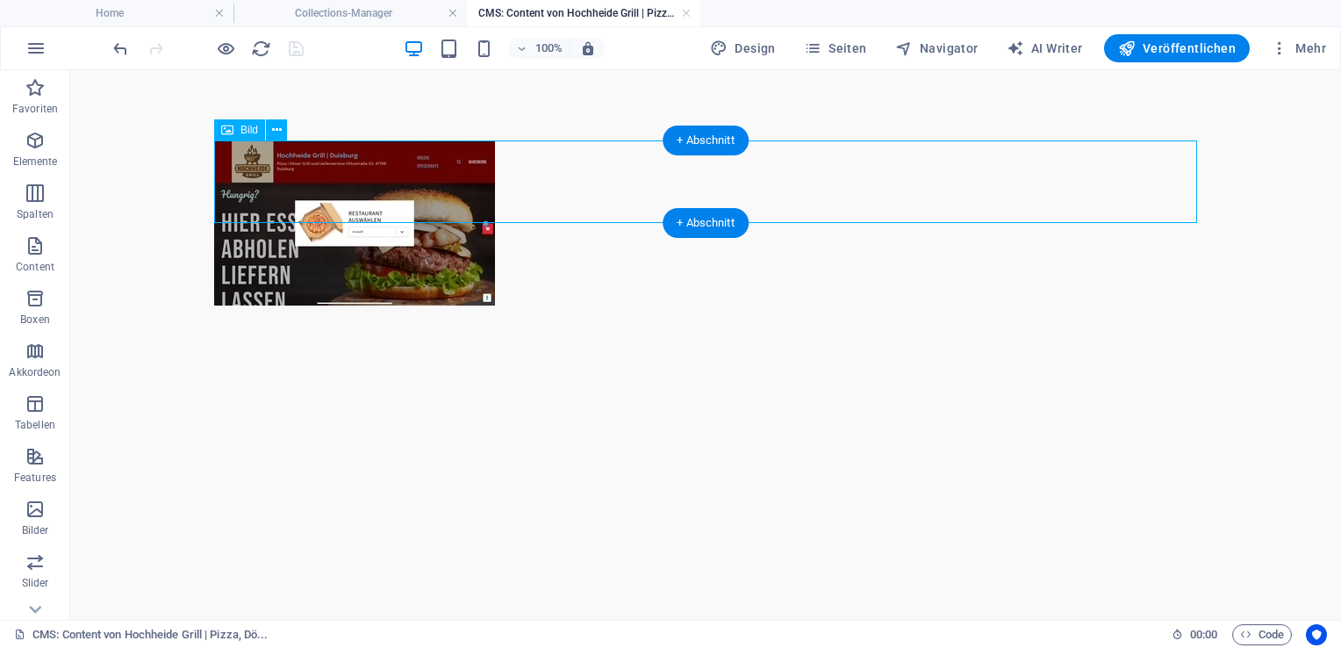
click at [350, 219] on figure at bounding box center [705, 222] width 983 height 165
click at [351, 216] on figure at bounding box center [705, 222] width 983 height 165
click at [352, 216] on figure at bounding box center [705, 222] width 983 height 165
click at [351, 216] on figure at bounding box center [705, 222] width 983 height 165
click at [349, 218] on figure at bounding box center [705, 222] width 983 height 165
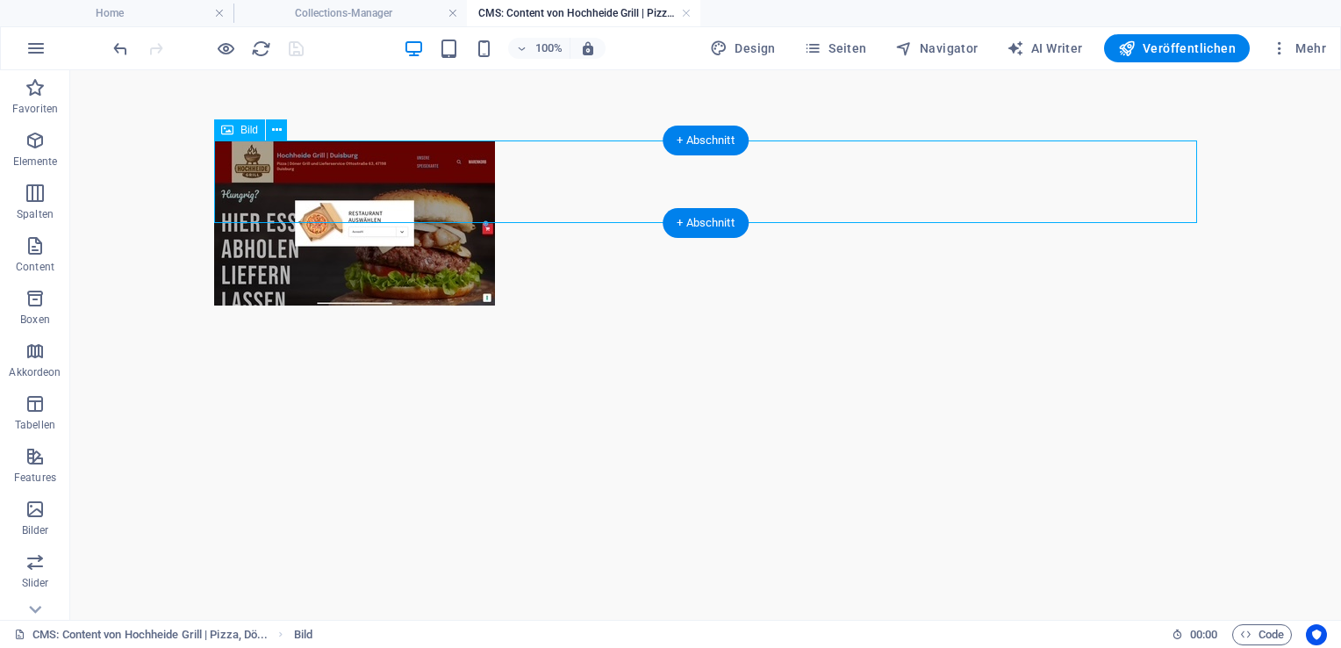
click at [333, 194] on figure at bounding box center [705, 222] width 983 height 165
click at [253, 147] on figure at bounding box center [705, 222] width 983 height 165
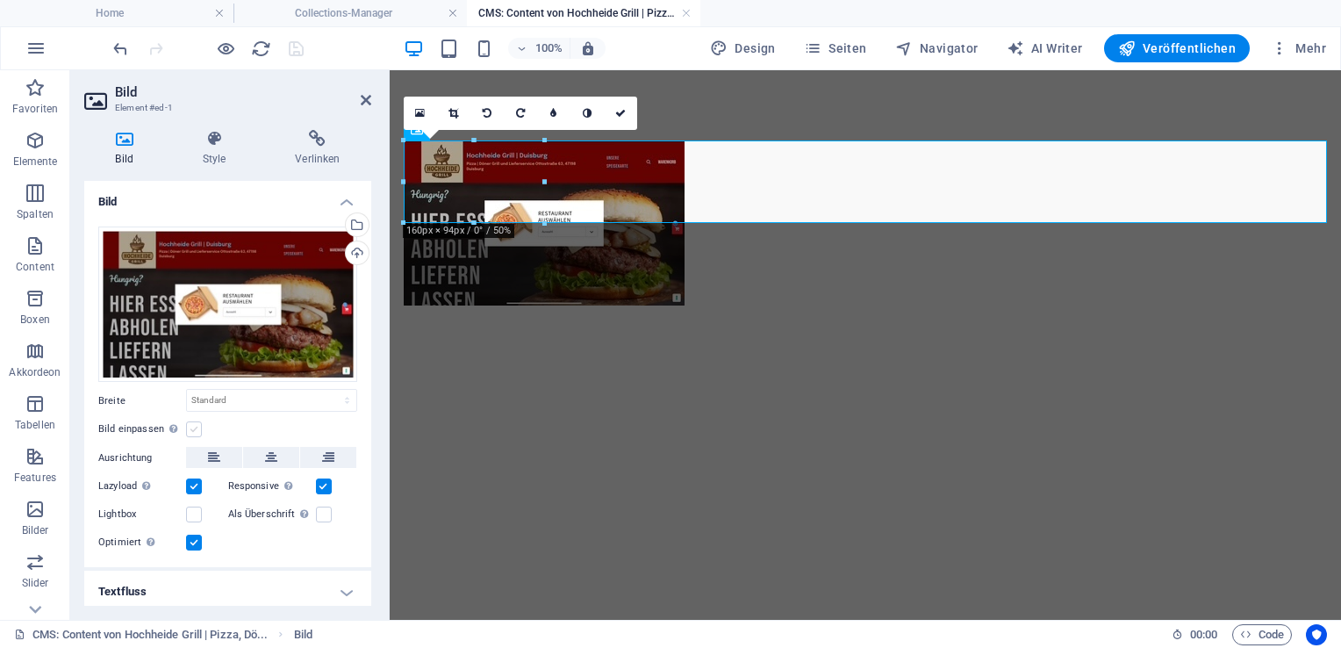
click at [192, 421] on label at bounding box center [194, 429] width 16 height 16
click at [0, 0] on input "Bild einpassen Bild automatisch anhand einer fixen Breite und Höhe einpassen" at bounding box center [0, 0] width 0 height 0
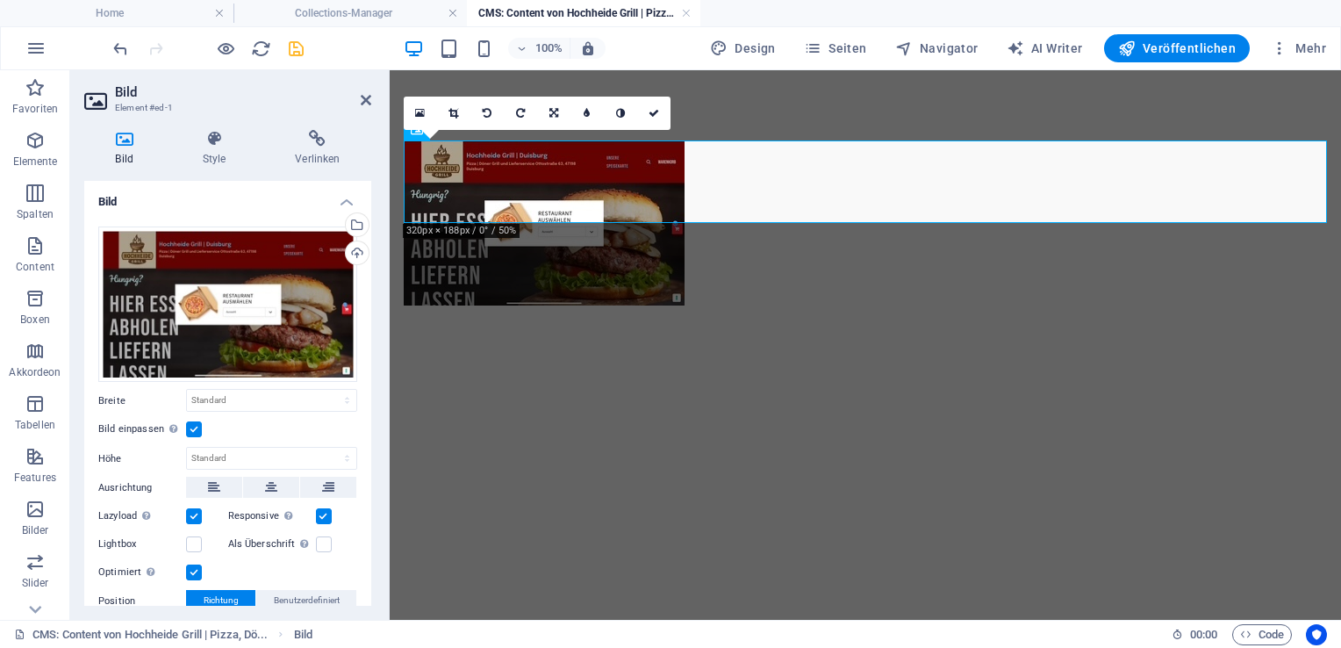
click at [193, 419] on div "Bild einpassen Bild automatisch anhand einer fixen Breite und Höhe einpassen" at bounding box center [227, 429] width 259 height 21
click at [539, 216] on figure at bounding box center [865, 222] width 923 height 165
click at [653, 118] on link at bounding box center [653, 113] width 33 height 33
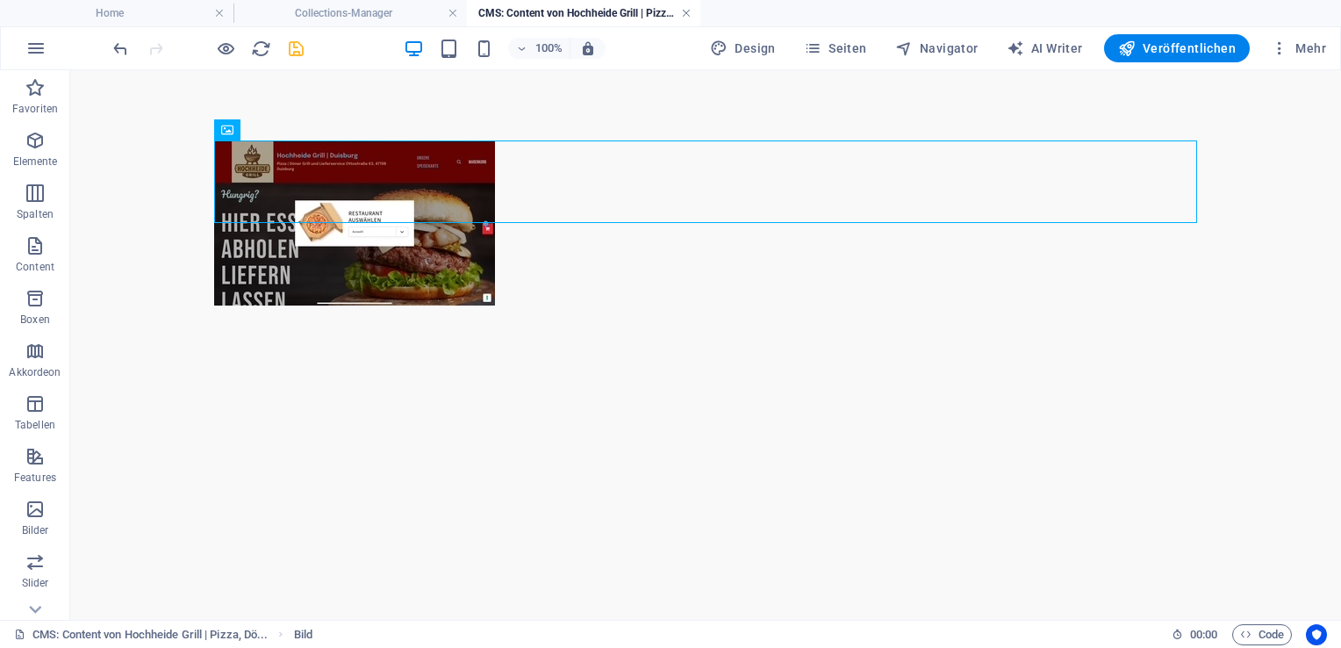
click at [682, 9] on link at bounding box center [686, 13] width 11 height 17
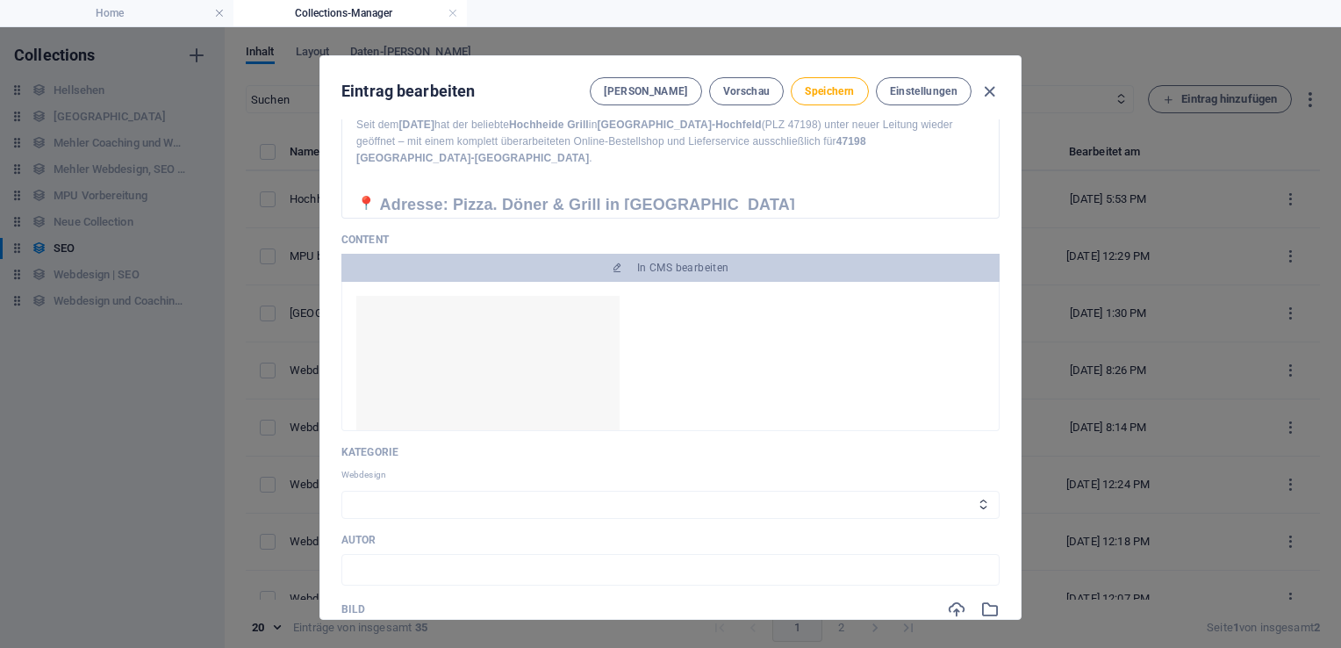
click at [552, 356] on img at bounding box center [487, 373] width 263 height 154
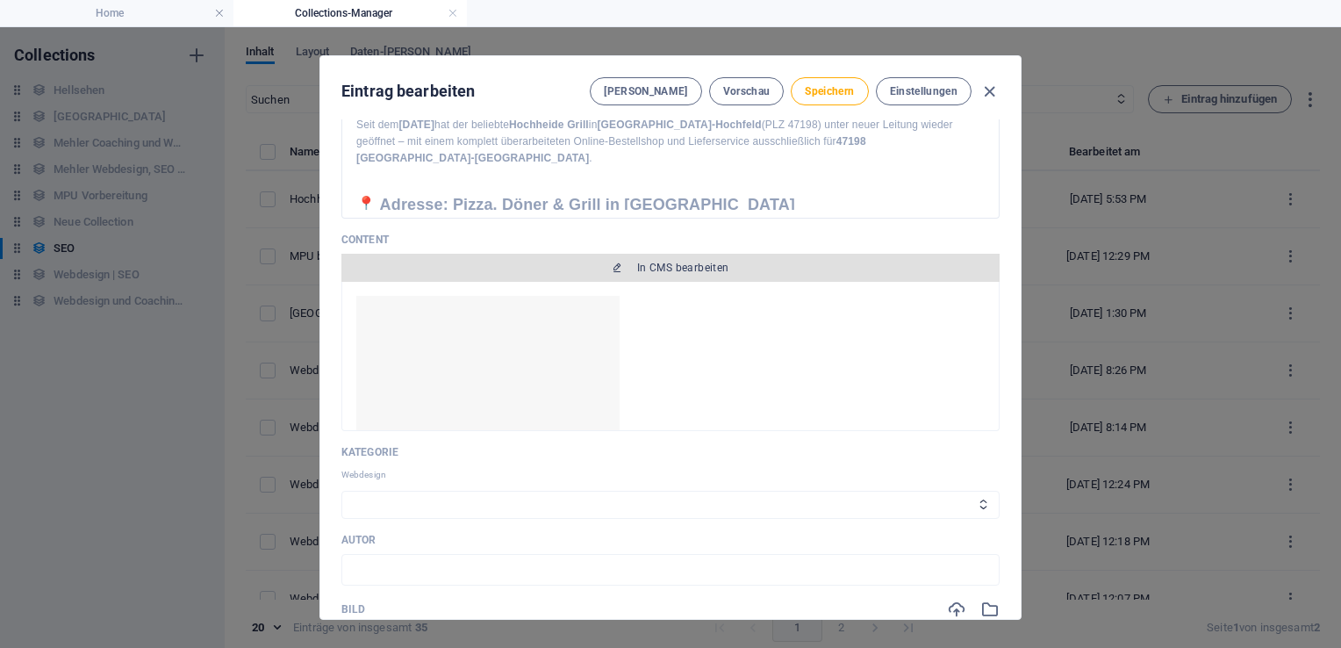
click at [579, 256] on button "In CMS bearbeiten" at bounding box center [670, 268] width 658 height 28
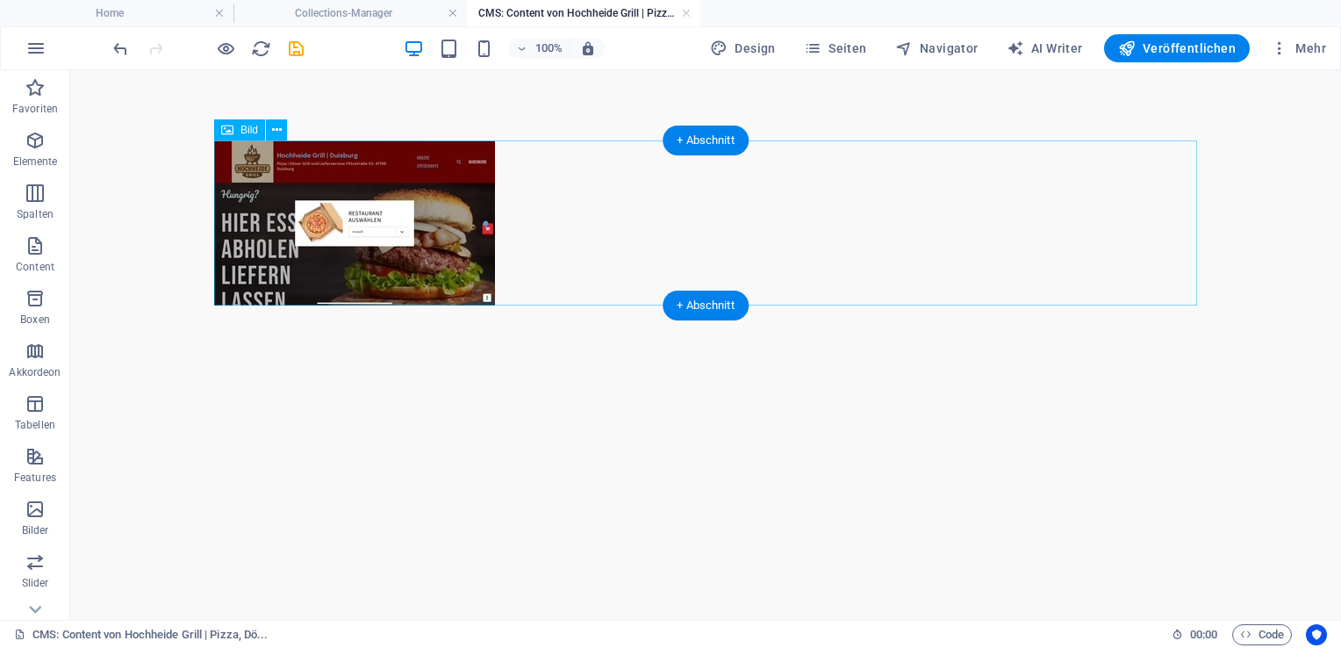
click at [461, 287] on figure at bounding box center [705, 222] width 983 height 165
click at [439, 255] on figure at bounding box center [705, 222] width 983 height 165
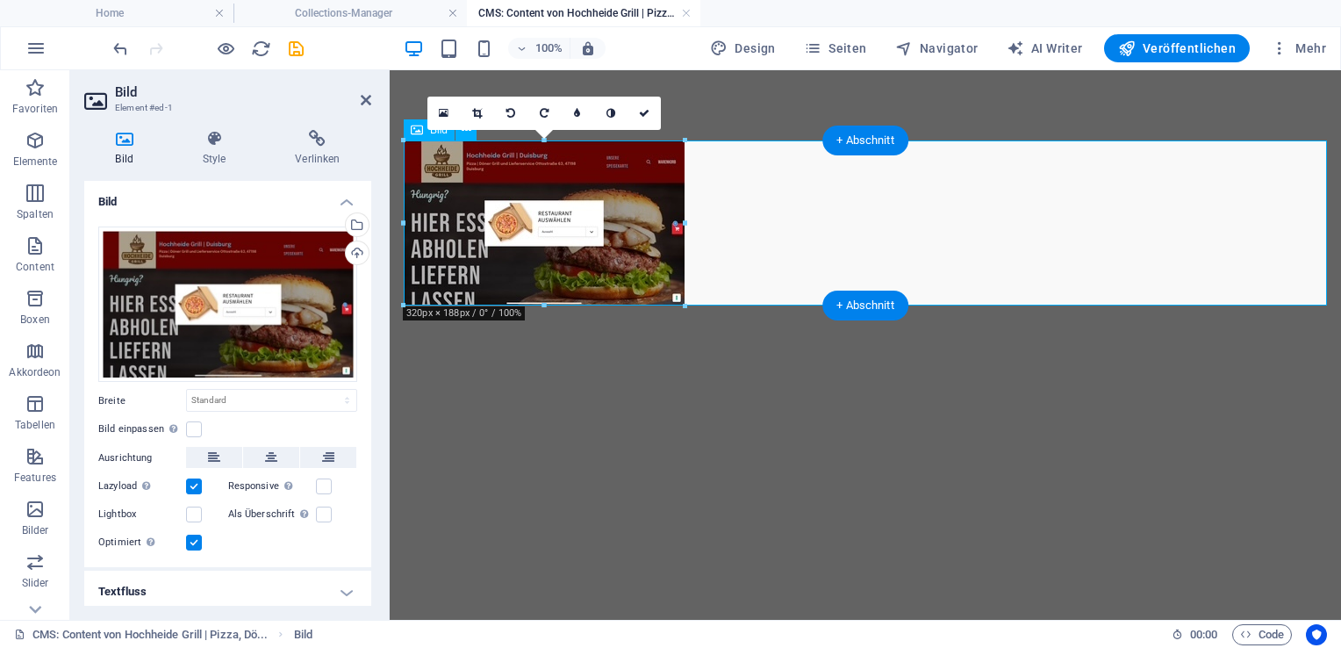
click at [439, 255] on figure at bounding box center [865, 222] width 923 height 165
drag, startPoint x: 1074, startPoint y: 371, endPoint x: 742, endPoint y: 332, distance: 334.1
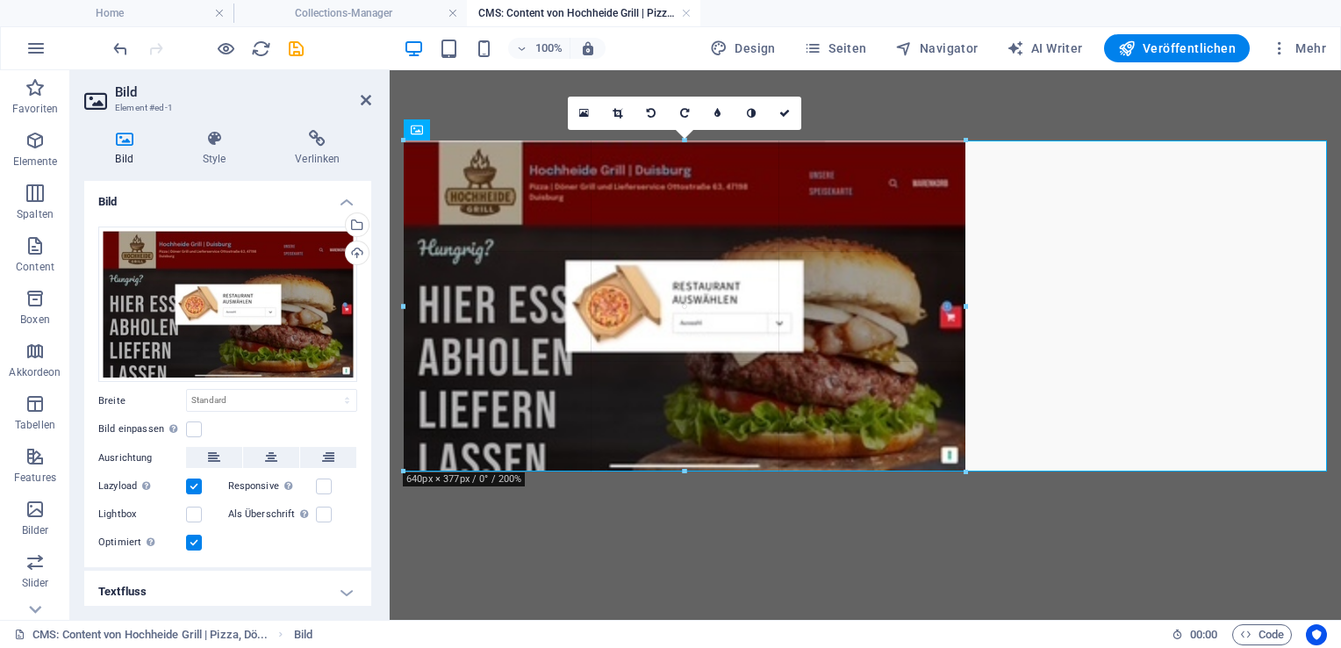
type input "640"
select select "px"
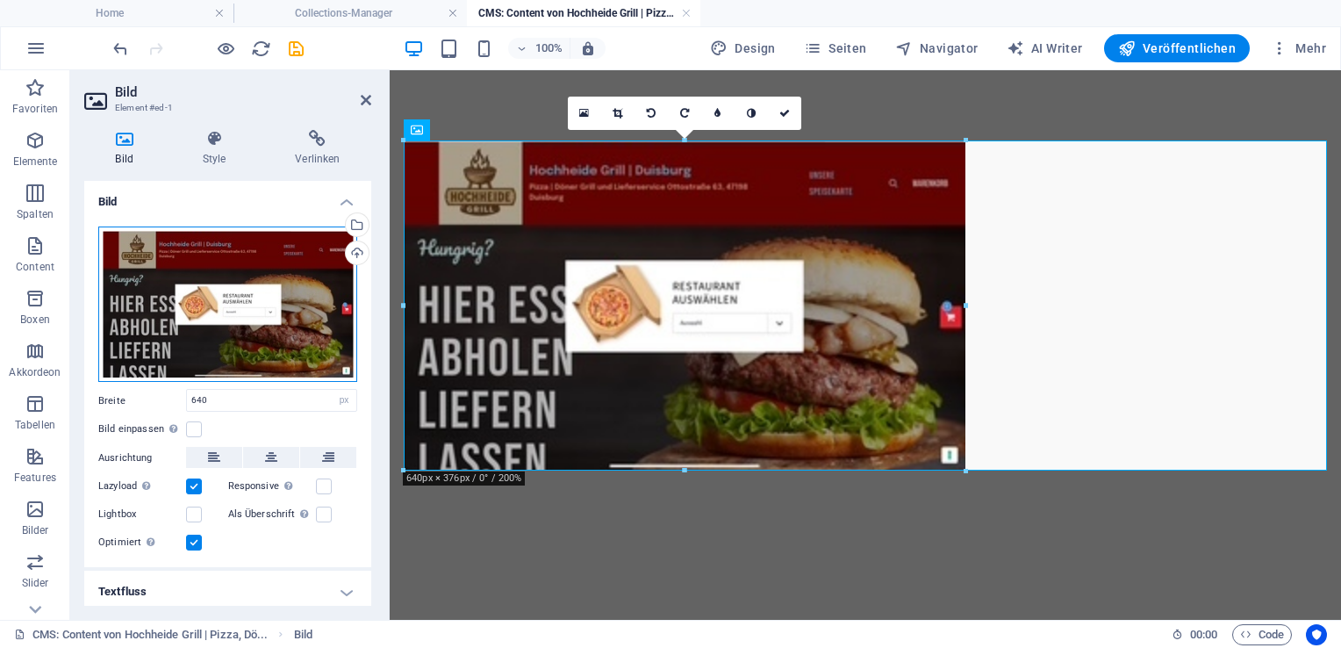
click at [226, 334] on div "Ziehe Dateien zum Hochladen hierher oder klicke hier, um aus Dateien oder koste…" at bounding box center [227, 303] width 259 height 155
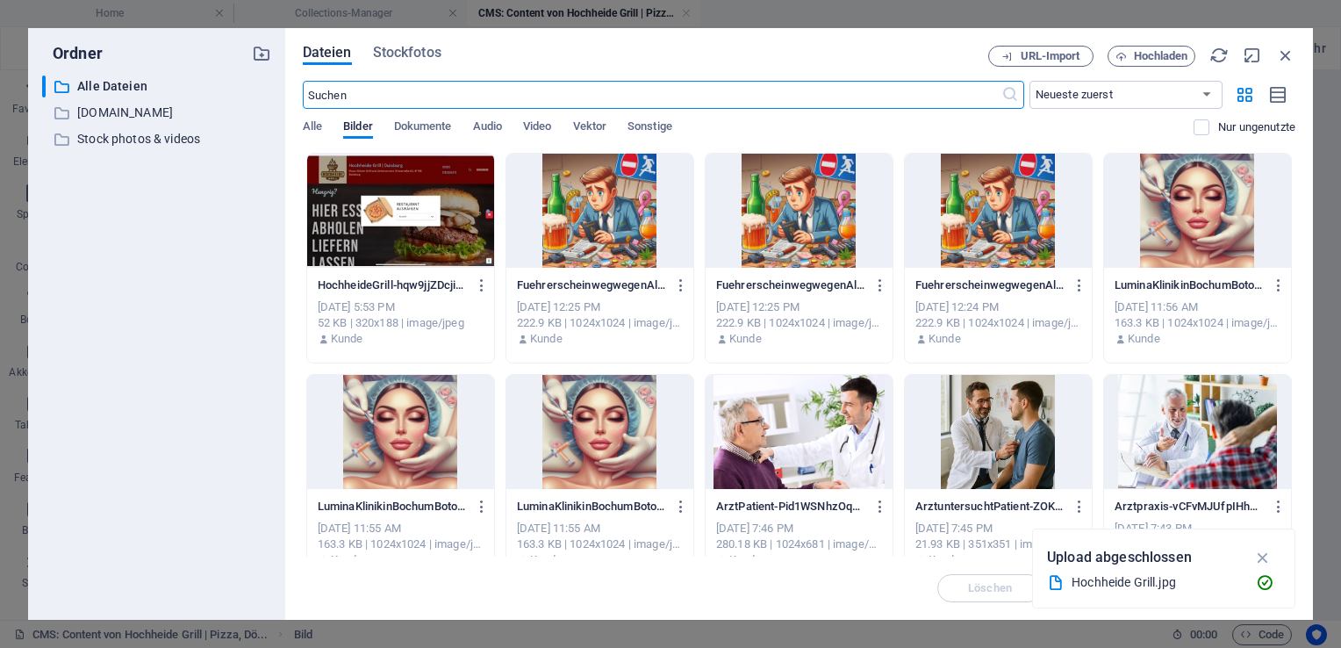
click at [226, 334] on div "​ Alle Dateien Alle Dateien ​ www.mauritius1331.com www.mauritius1331.com ​ Sto…" at bounding box center [156, 340] width 229 height 530
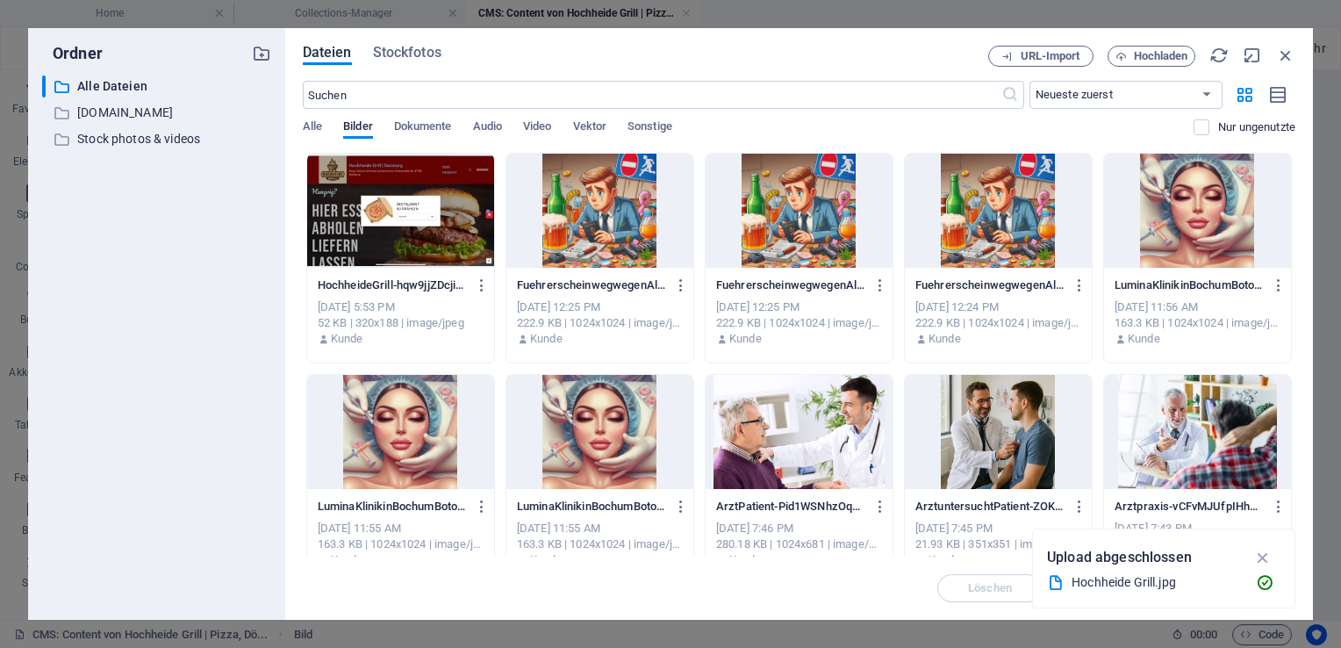
click at [334, 250] on div at bounding box center [400, 211] width 187 height 114
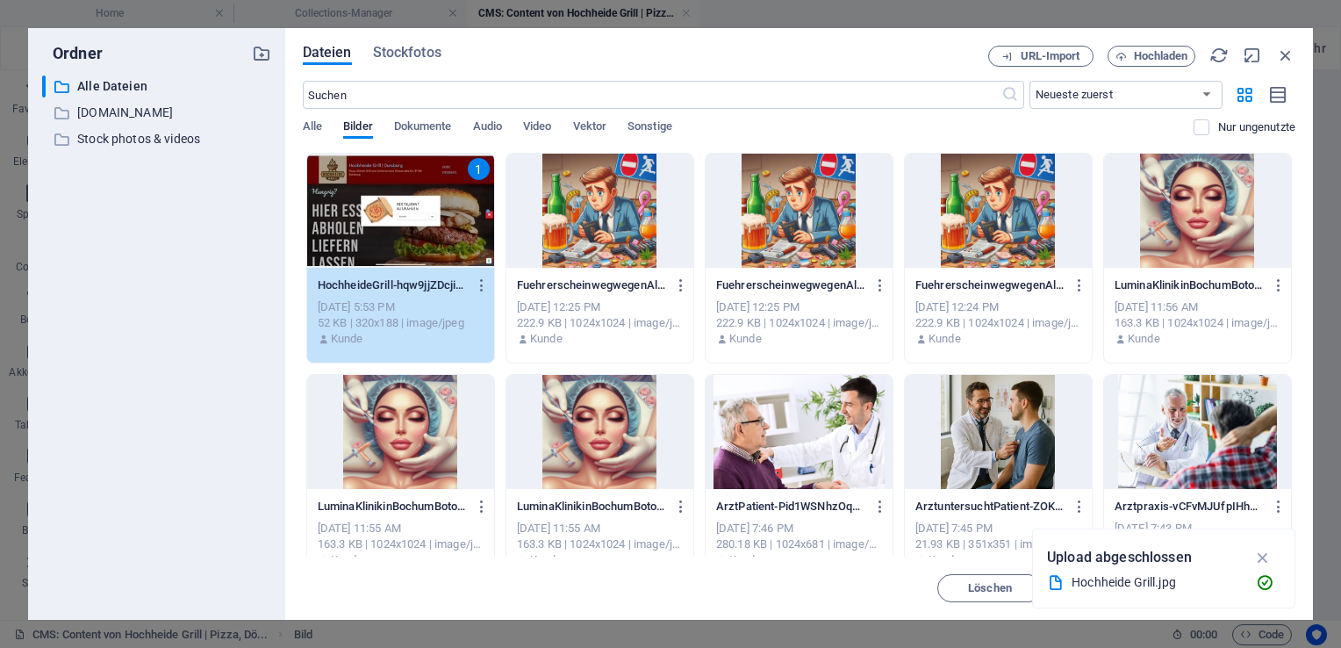
click at [442, 222] on div "1" at bounding box center [400, 211] width 187 height 114
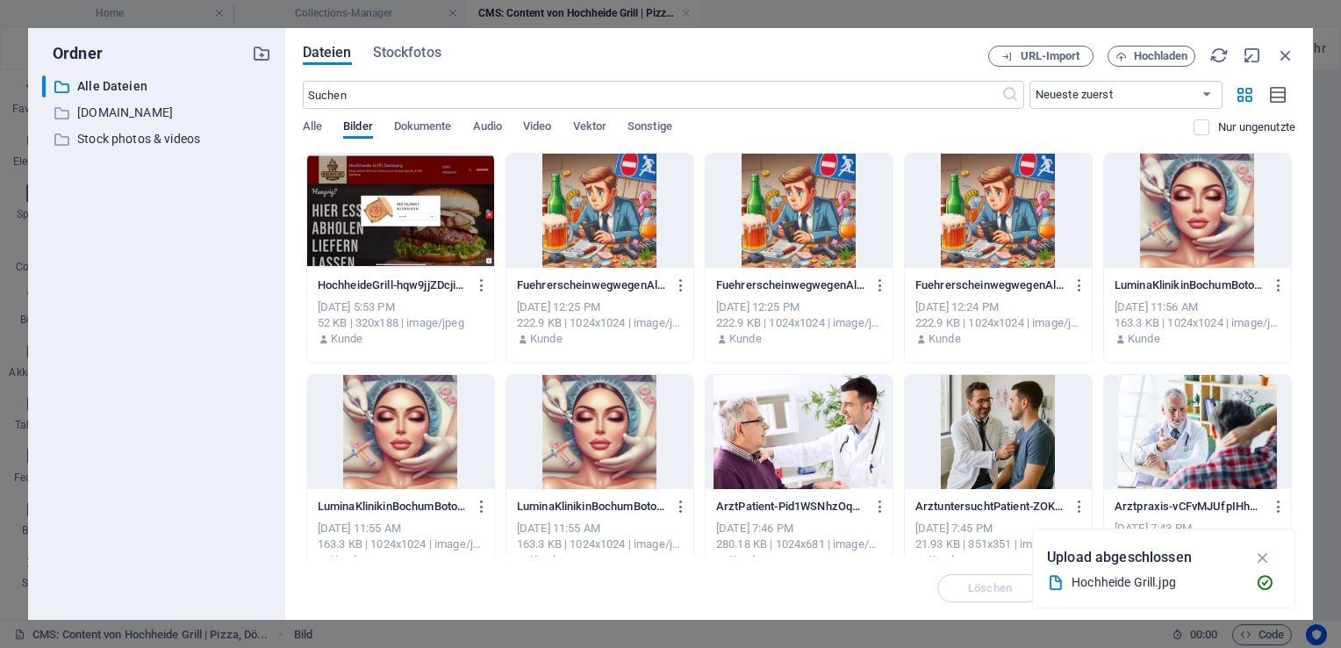
click at [442, 222] on div at bounding box center [400, 211] width 187 height 114
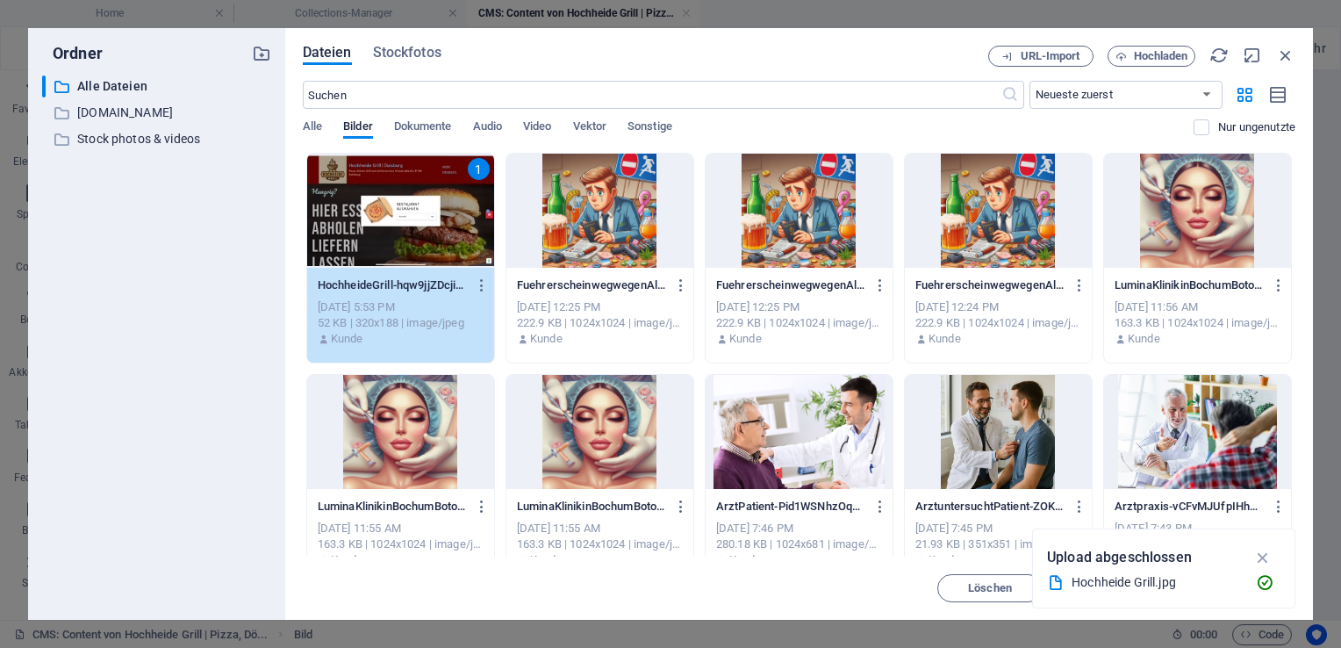
click at [442, 222] on div "1" at bounding box center [400, 211] width 187 height 114
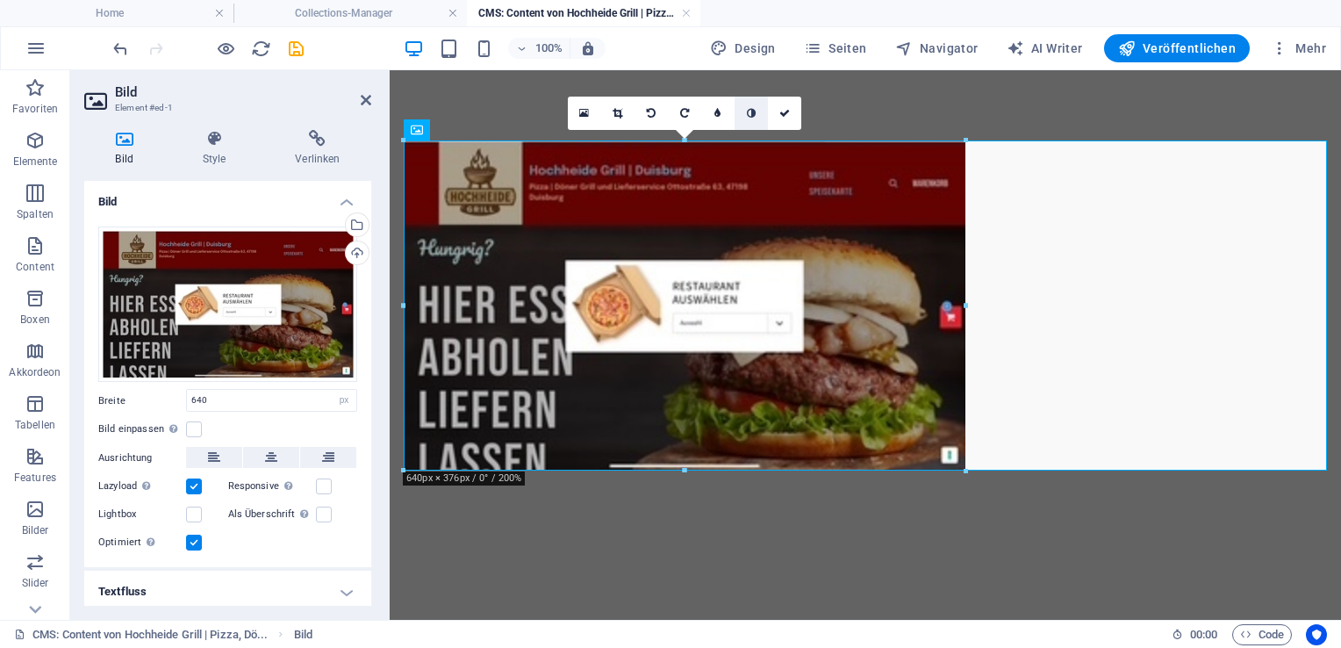
click at [745, 107] on link at bounding box center [751, 113] width 33 height 33
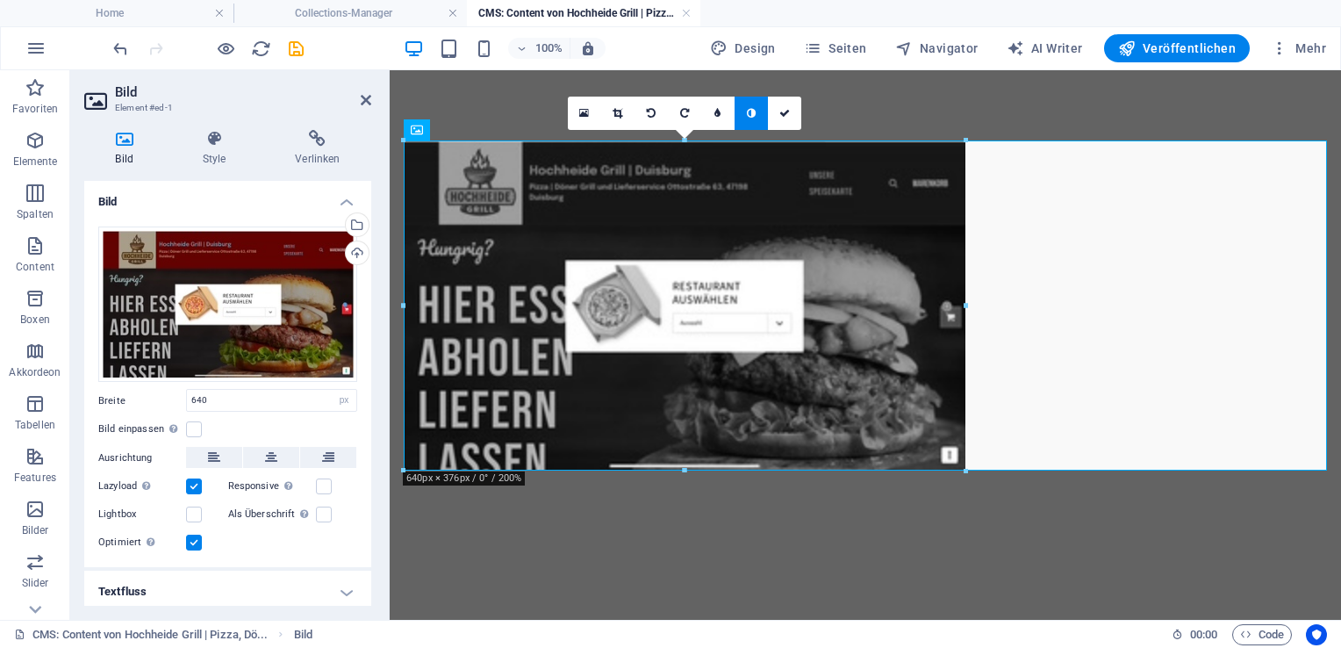
click at [745, 107] on link at bounding box center [751, 113] width 33 height 33
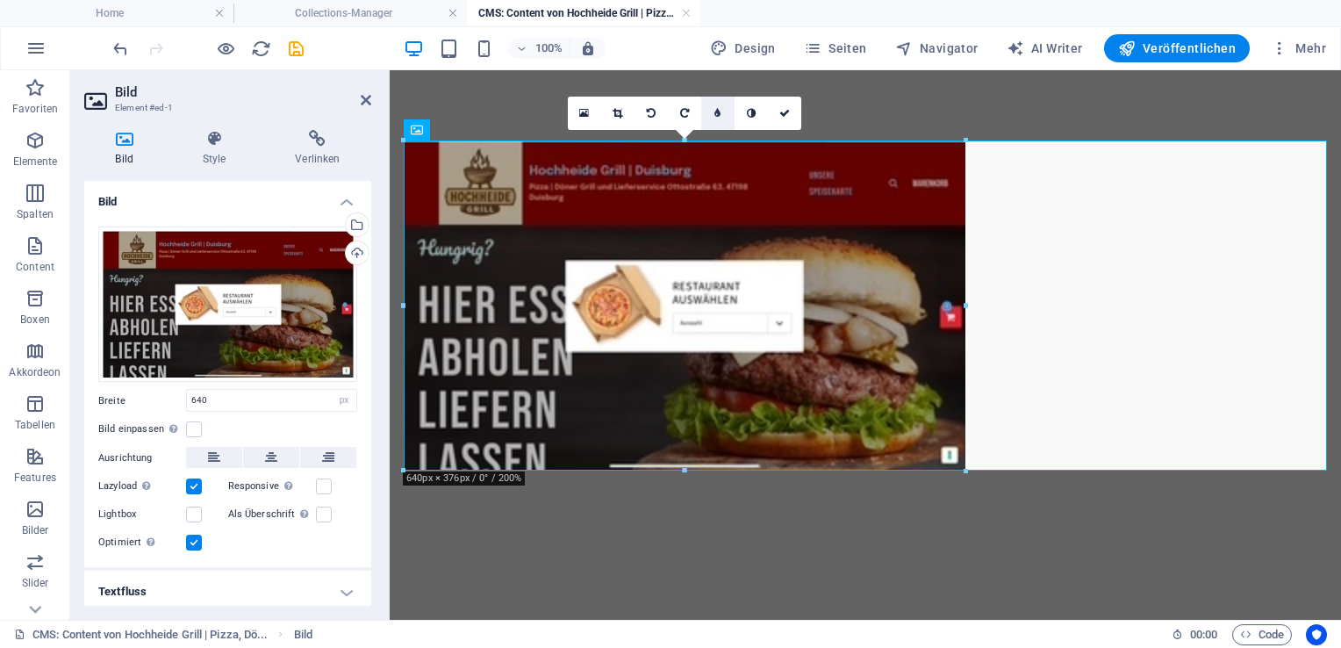
click at [718, 105] on link at bounding box center [717, 113] width 33 height 33
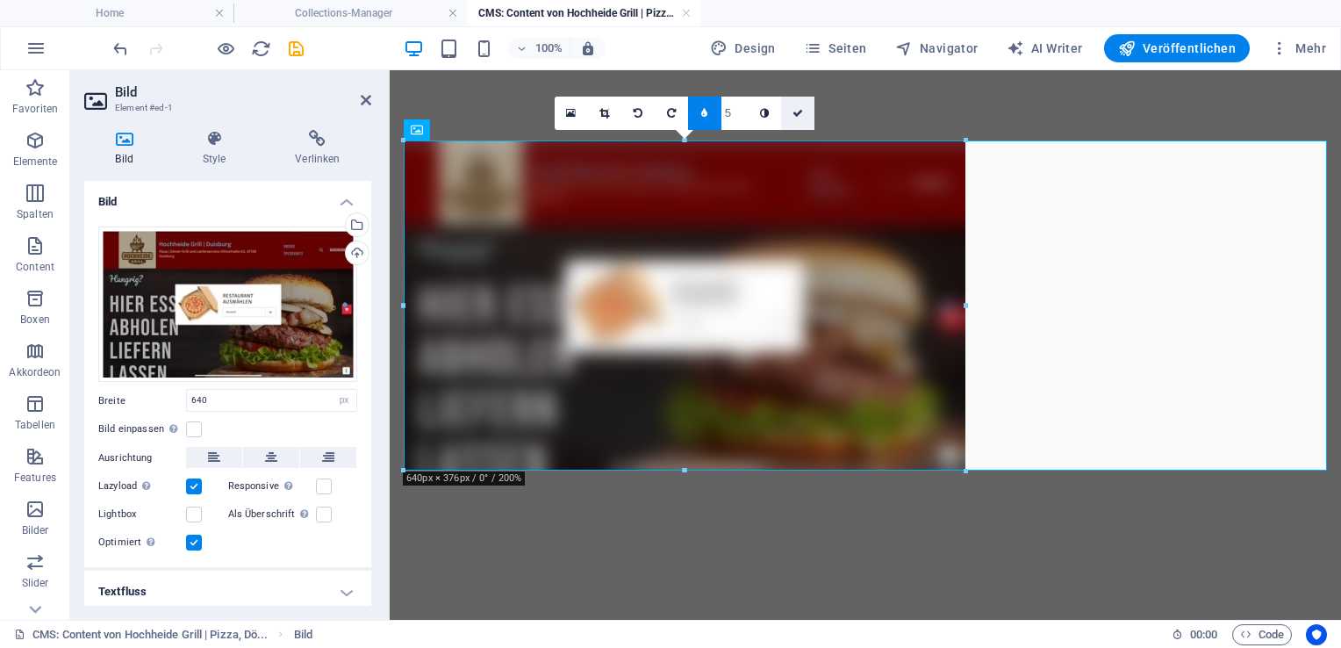
click at [800, 116] on icon at bounding box center [797, 113] width 11 height 11
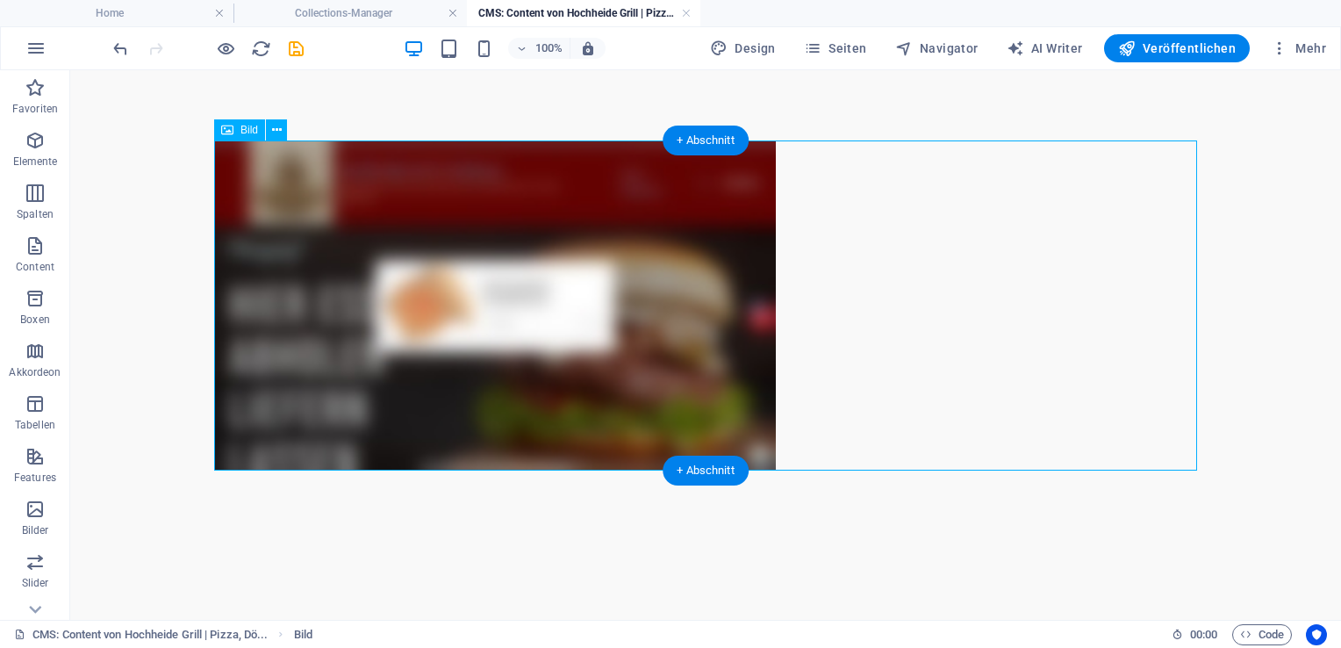
click at [678, 352] on figure at bounding box center [705, 305] width 983 height 330
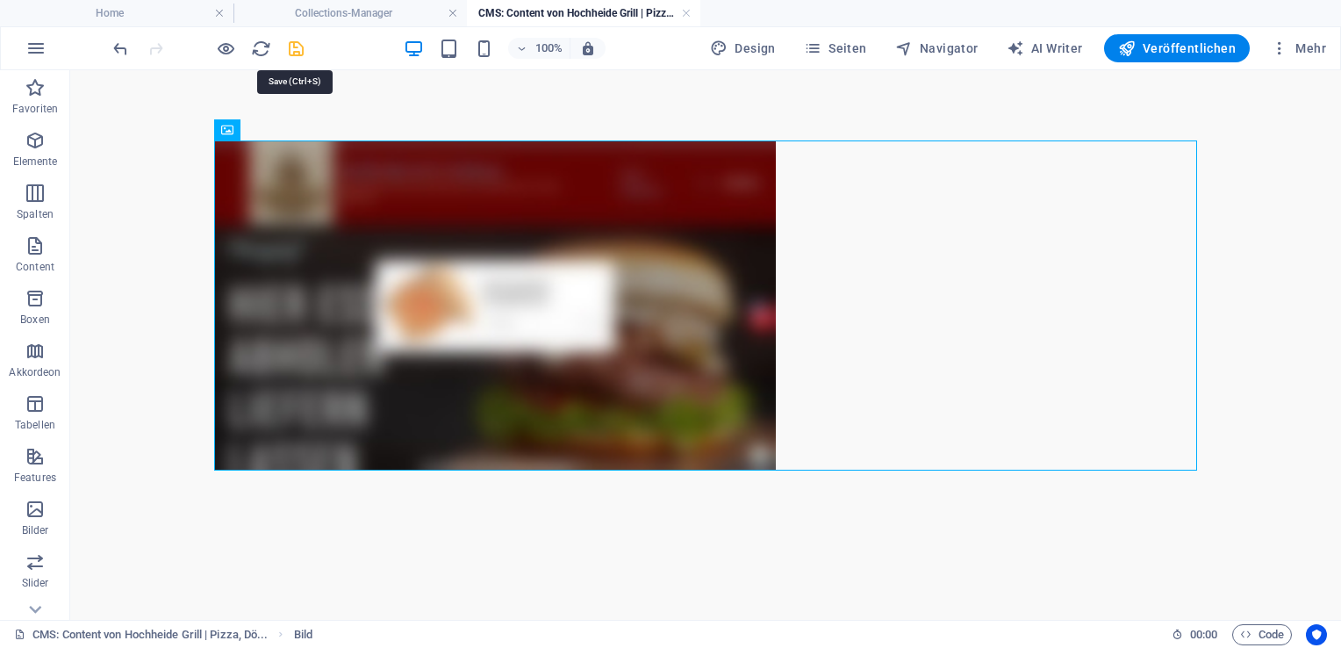
click at [296, 46] on icon "save" at bounding box center [296, 49] width 20 height 20
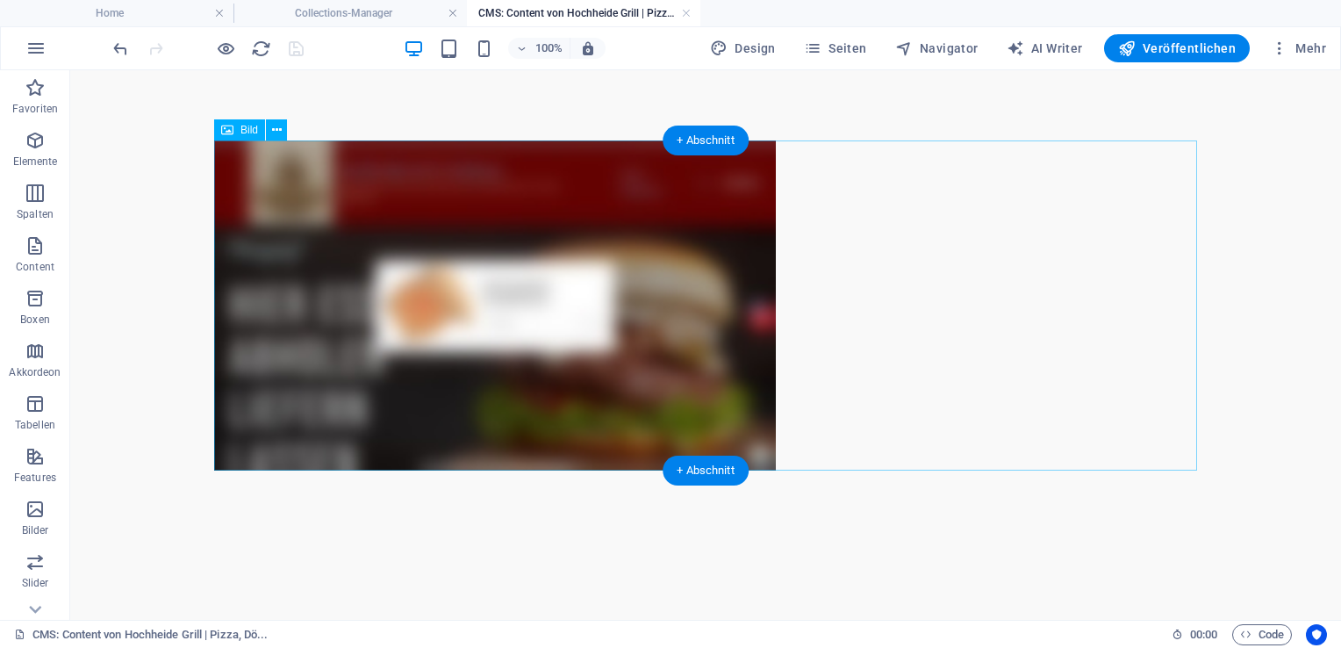
click at [650, 346] on figure at bounding box center [705, 305] width 983 height 330
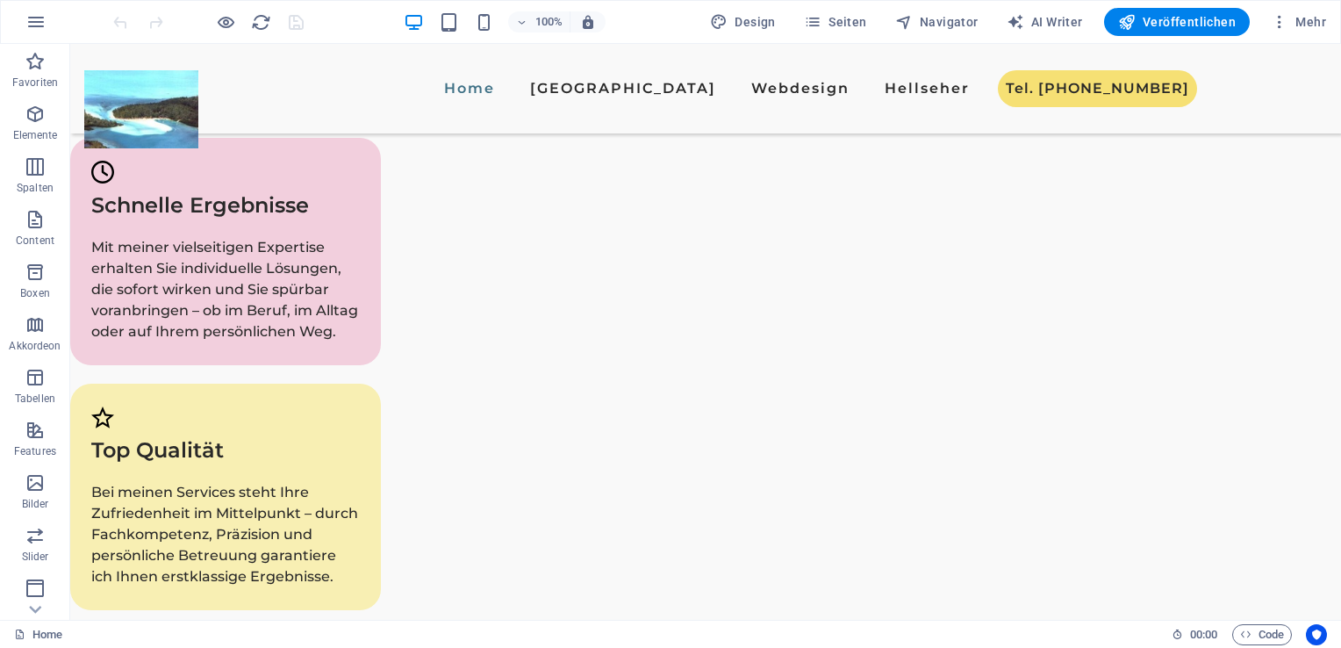
scroll to position [2370, 0]
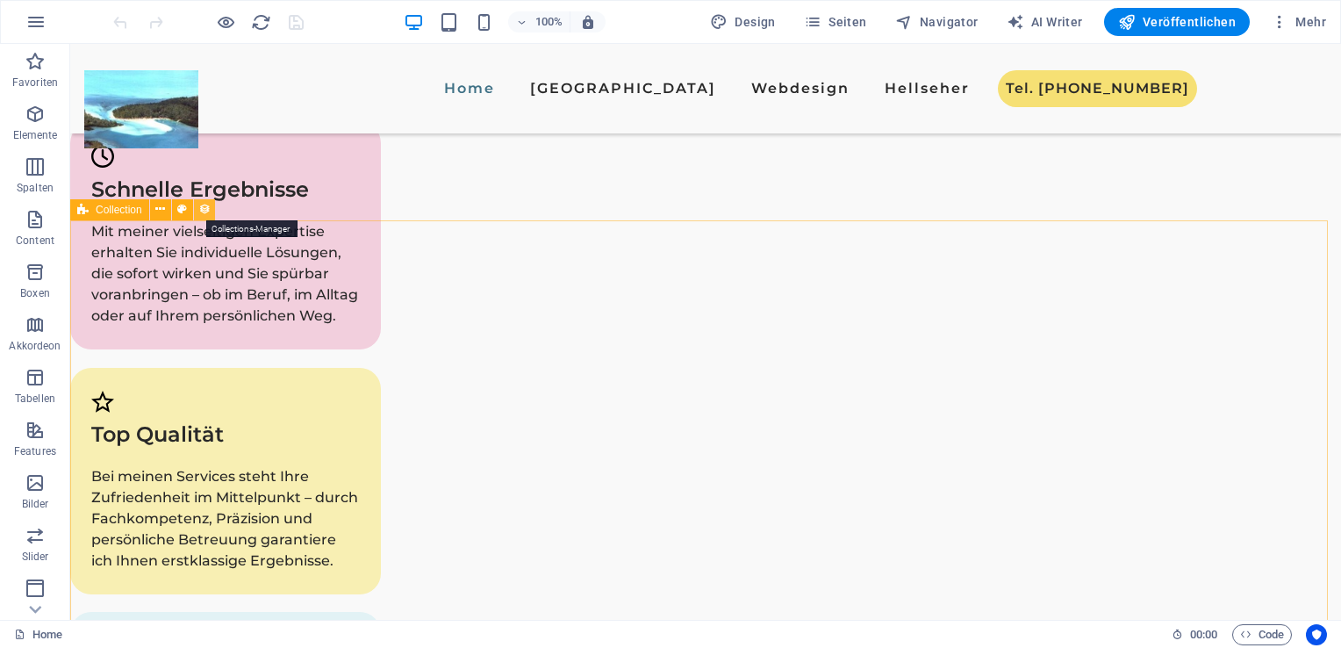
click at [204, 214] on icon at bounding box center [204, 209] width 12 height 18
select select "689ca839f375b4d467044662"
select select "columns.publishing_date_DESC"
select select "columns.status"
select select "columns.publishing_date"
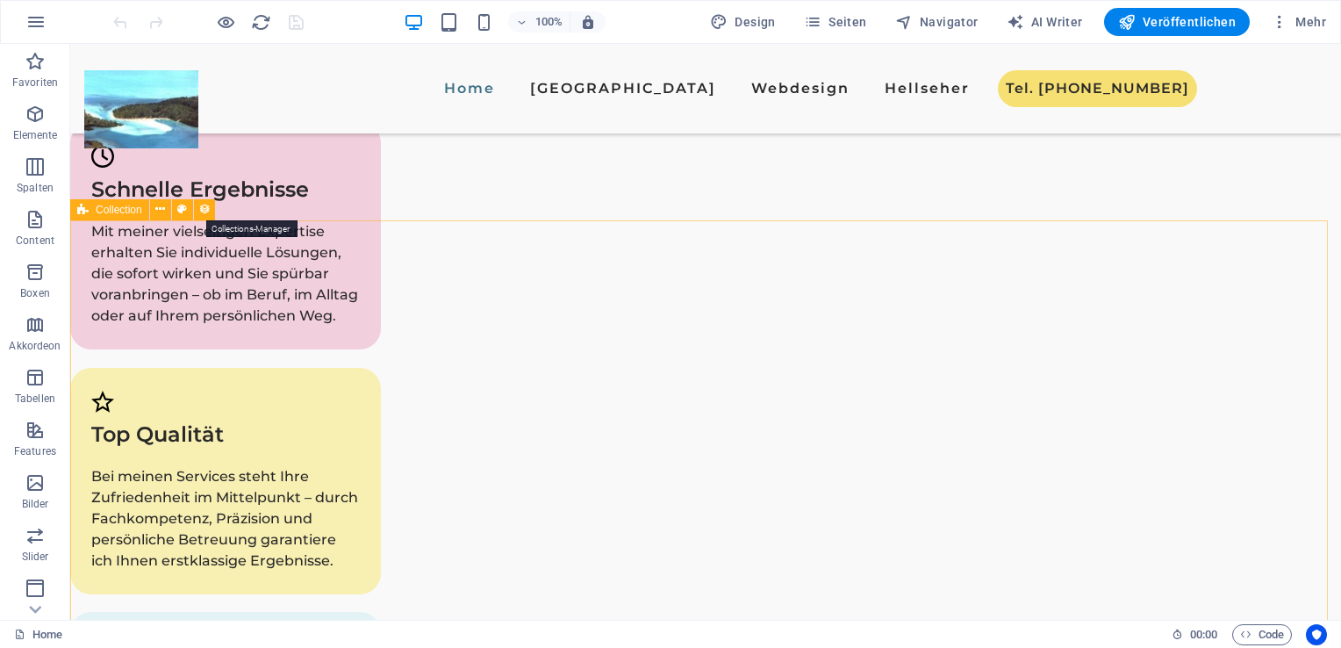
select select "past"
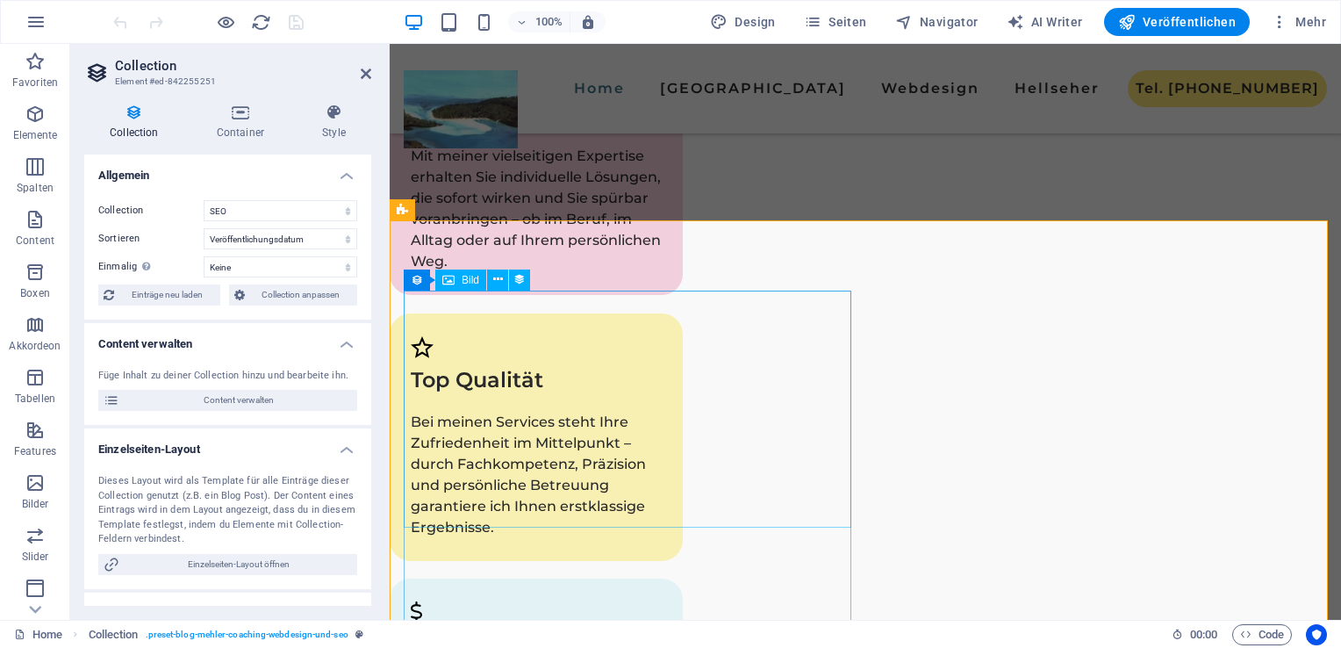
scroll to position [2404, 0]
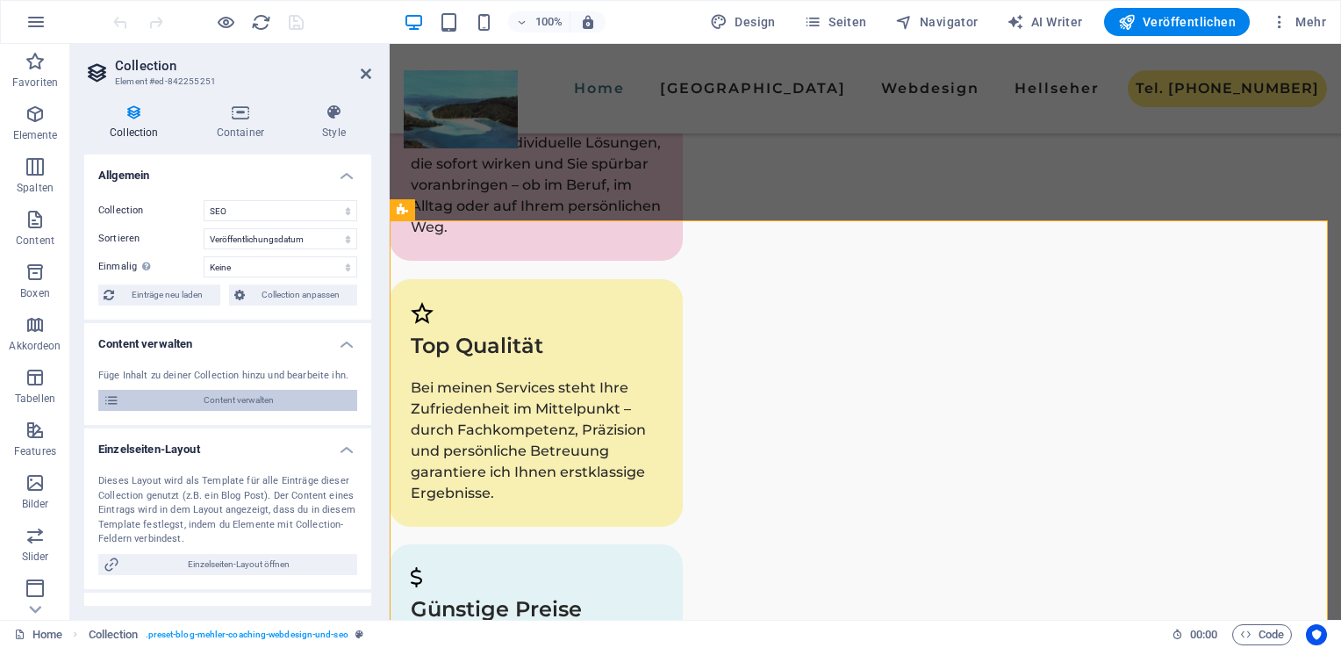
click at [239, 391] on span "Content verwalten" at bounding box center [238, 400] width 227 height 21
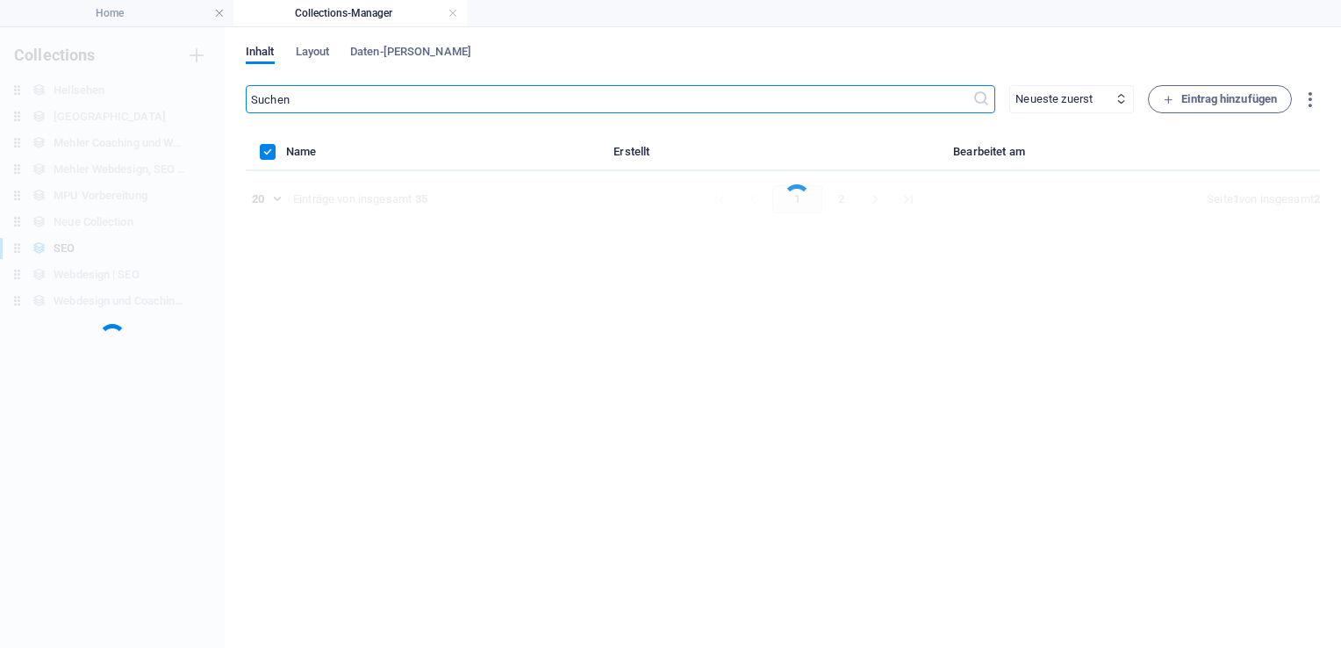
scroll to position [0, 0]
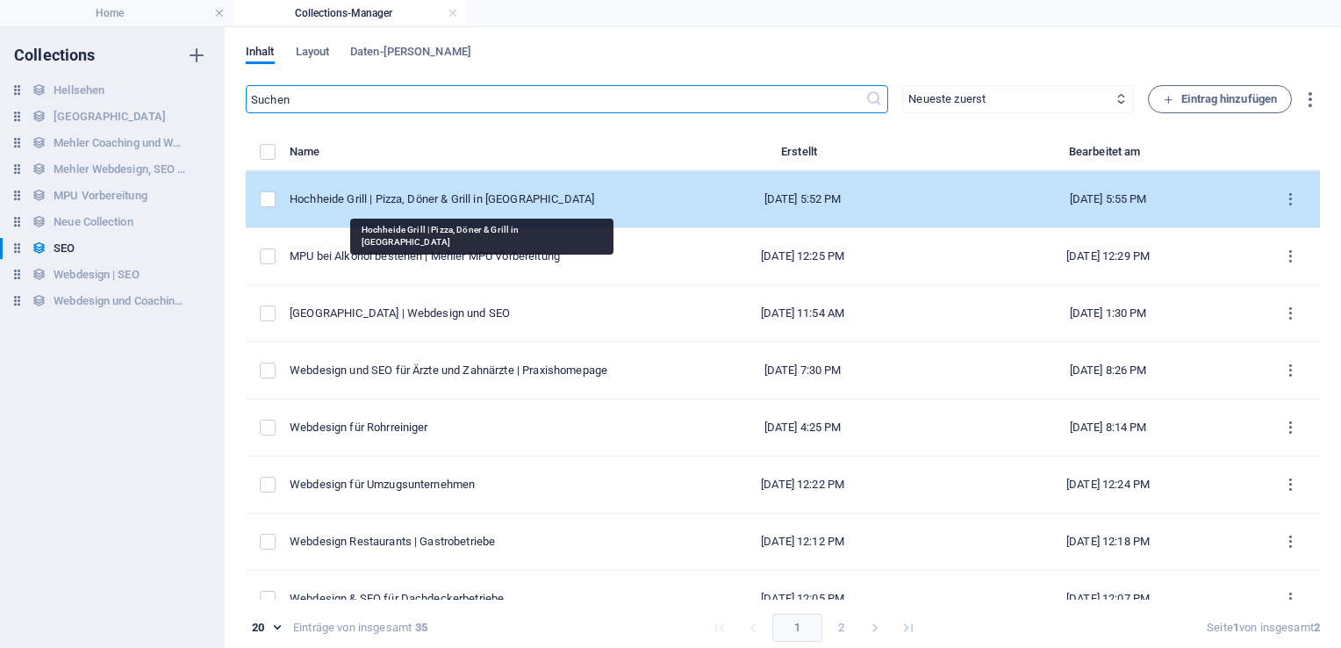
click at [376, 191] on div "Hochheide Grill | Pizza, Döner & Grill in [GEOGRAPHIC_DATA]" at bounding box center [463, 199] width 347 height 16
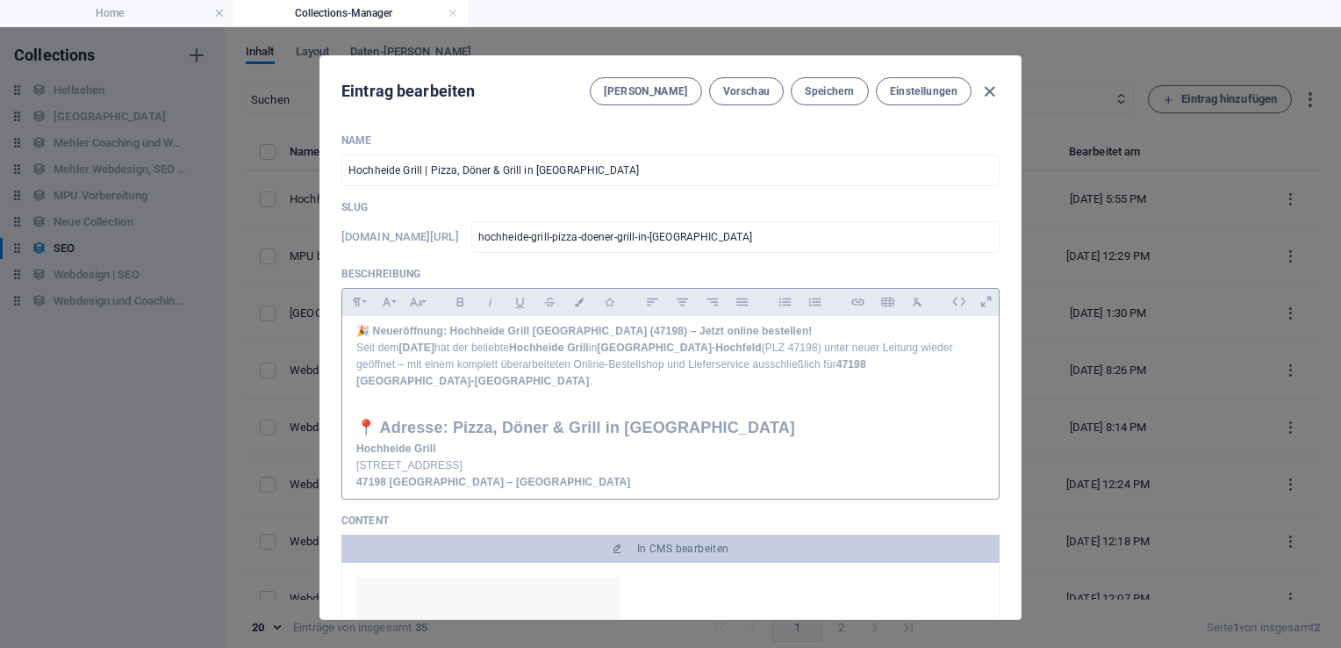
scroll to position [107, 0]
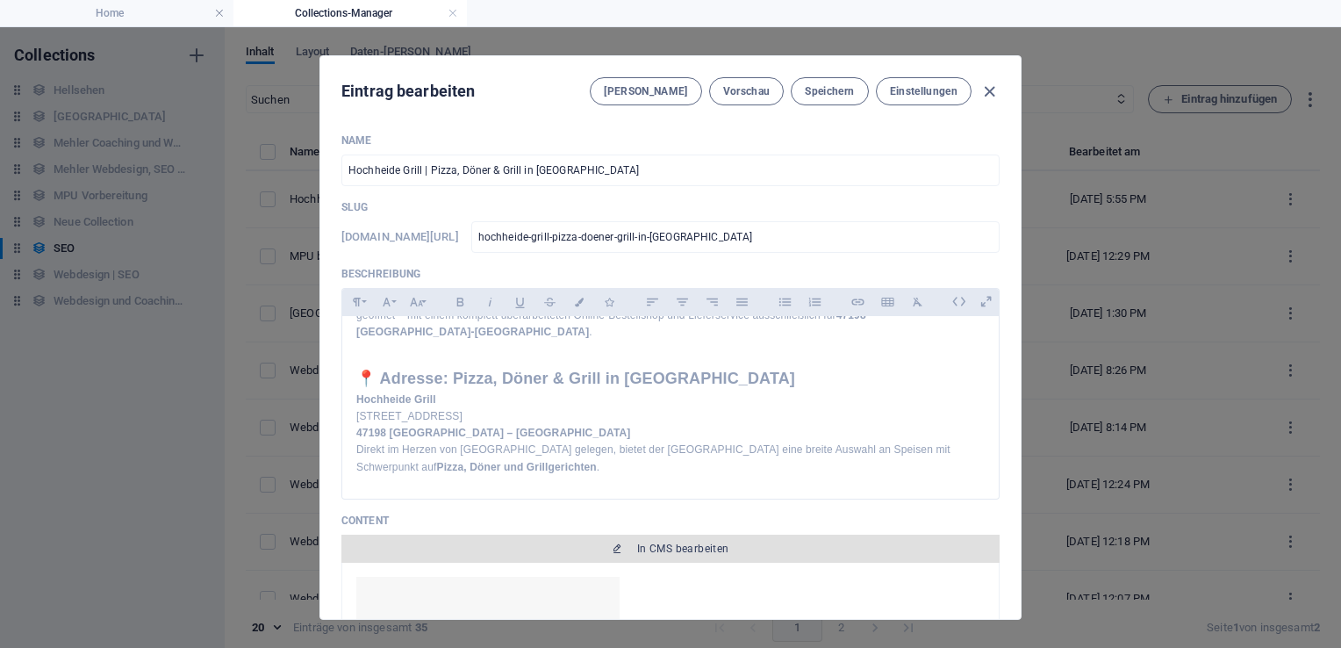
click at [656, 546] on span "In CMS bearbeiten" at bounding box center [683, 548] width 92 height 14
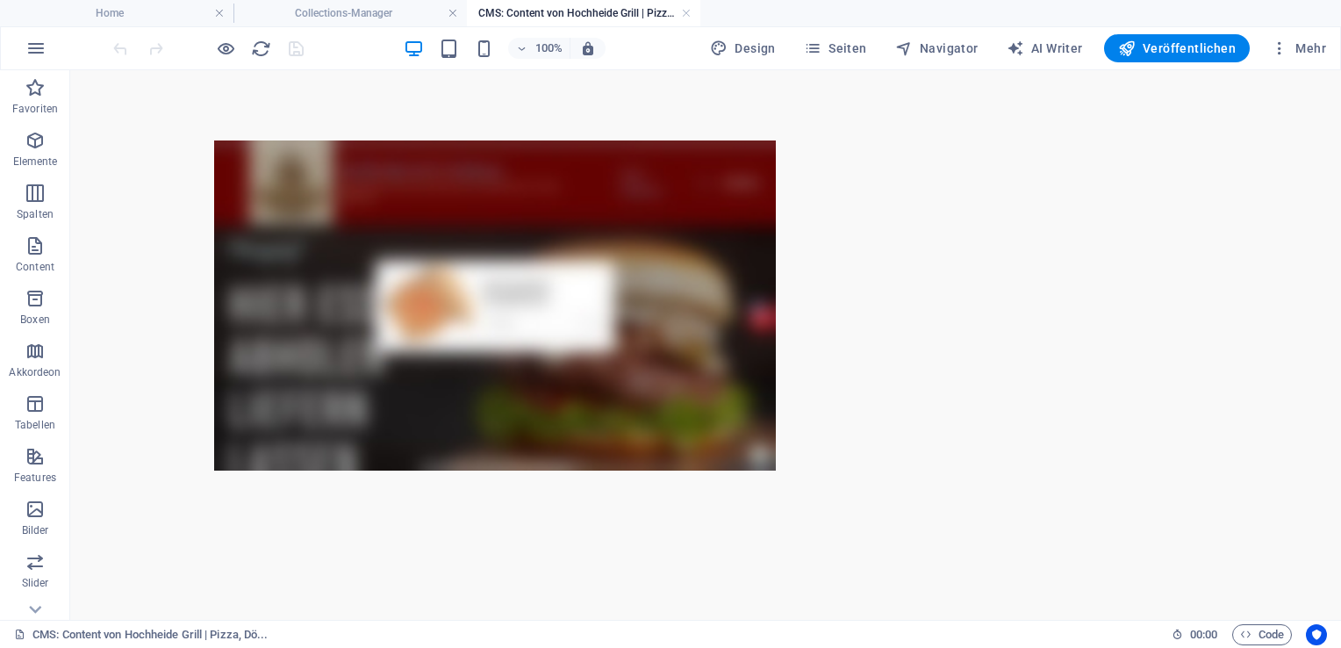
scroll to position [0, 0]
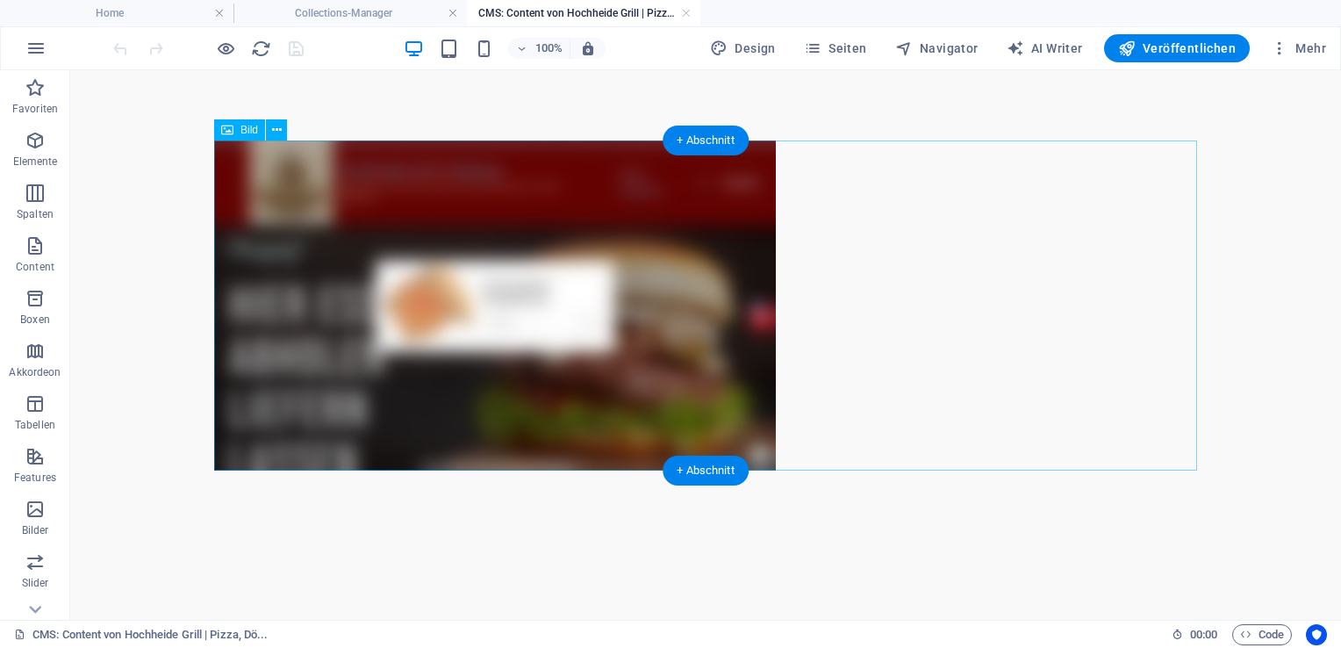
click at [537, 276] on figure at bounding box center [705, 305] width 983 height 330
select select "px"
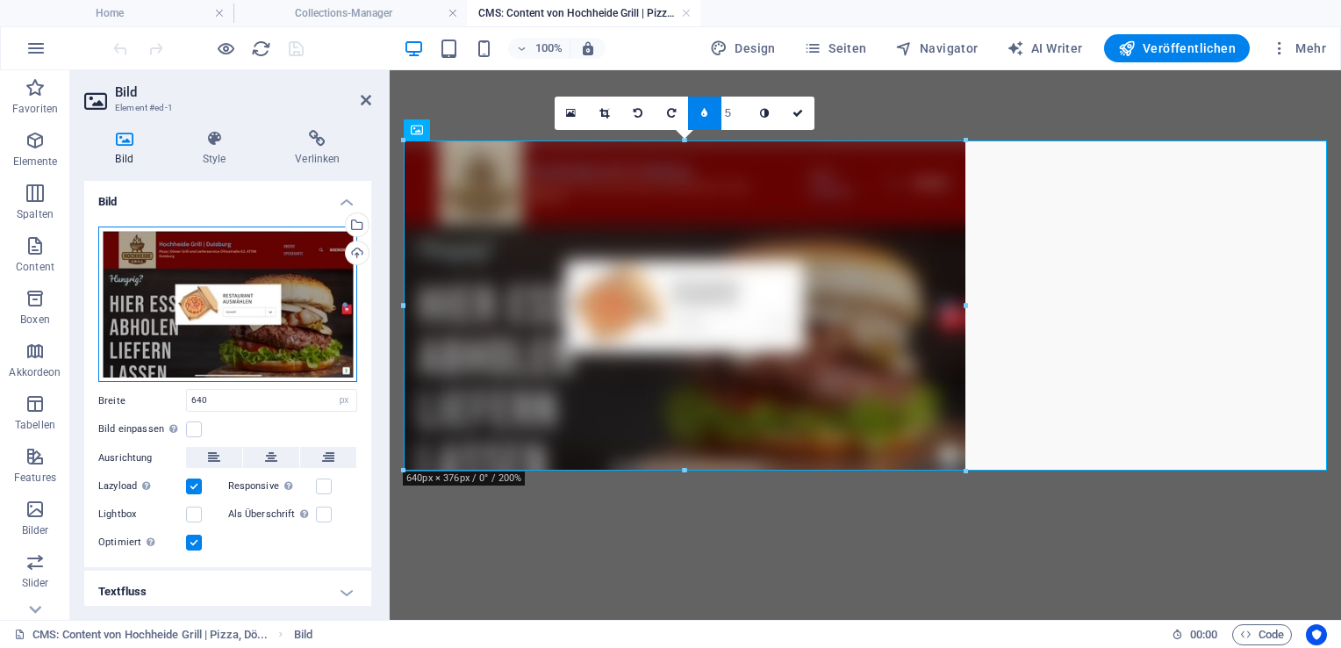
click at [304, 309] on div "Ziehe Dateien zum Hochladen hierher oder klicke hier, um aus Dateien oder koste…" at bounding box center [227, 303] width 259 height 155
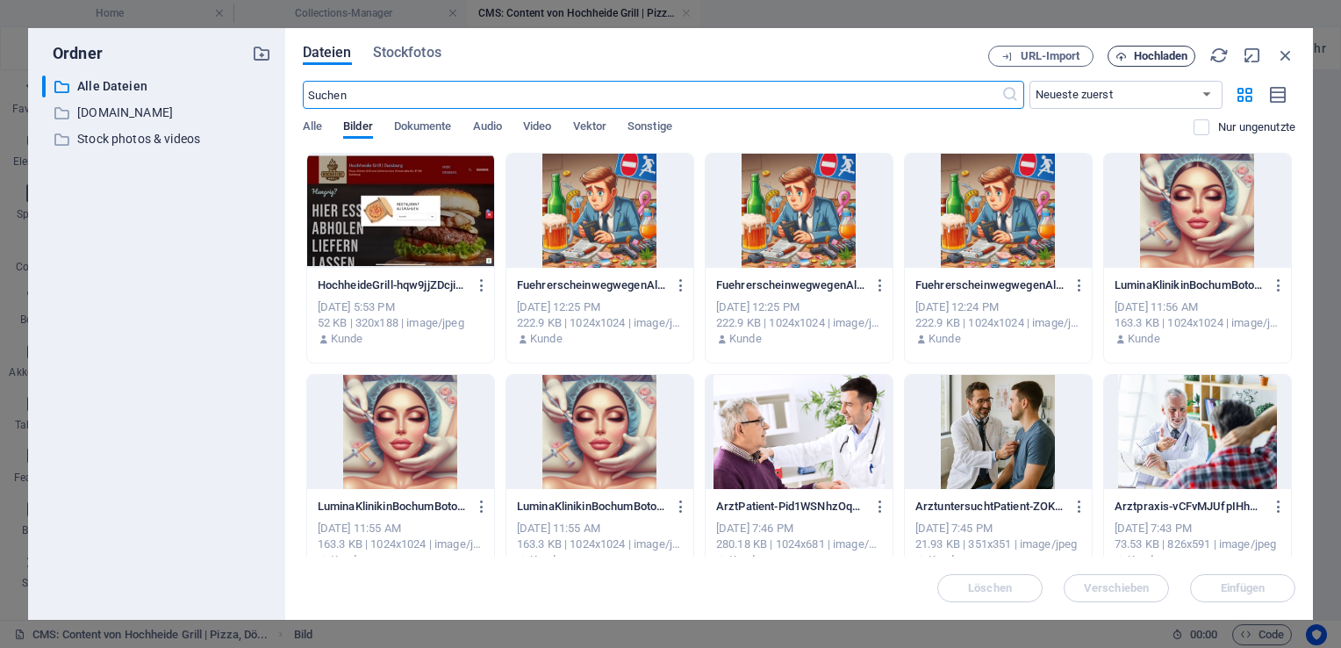
click at [1137, 54] on span "Hochladen" at bounding box center [1161, 56] width 54 height 11
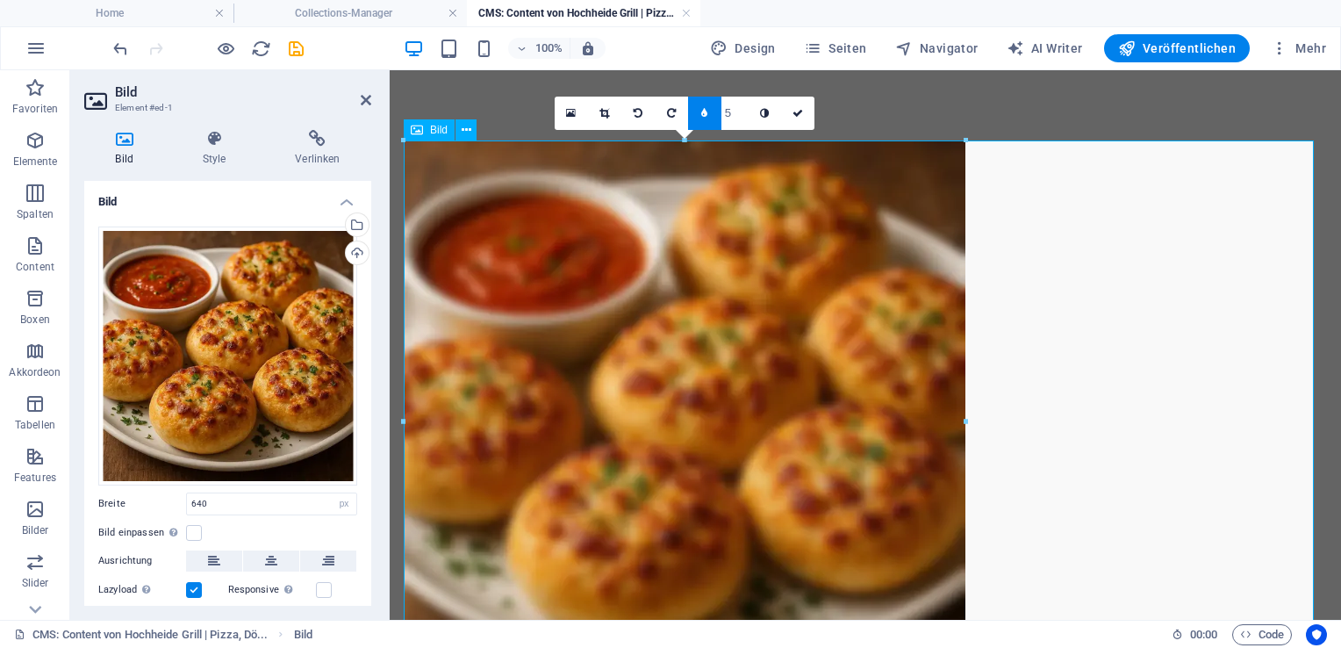
click at [735, 333] on figure at bounding box center [865, 421] width 923 height 562
click at [366, 387] on div "Ziehe Dateien zum Hochladen hierher oder klicke hier, um aus Dateien oder koste…" at bounding box center [227, 441] width 287 height 458
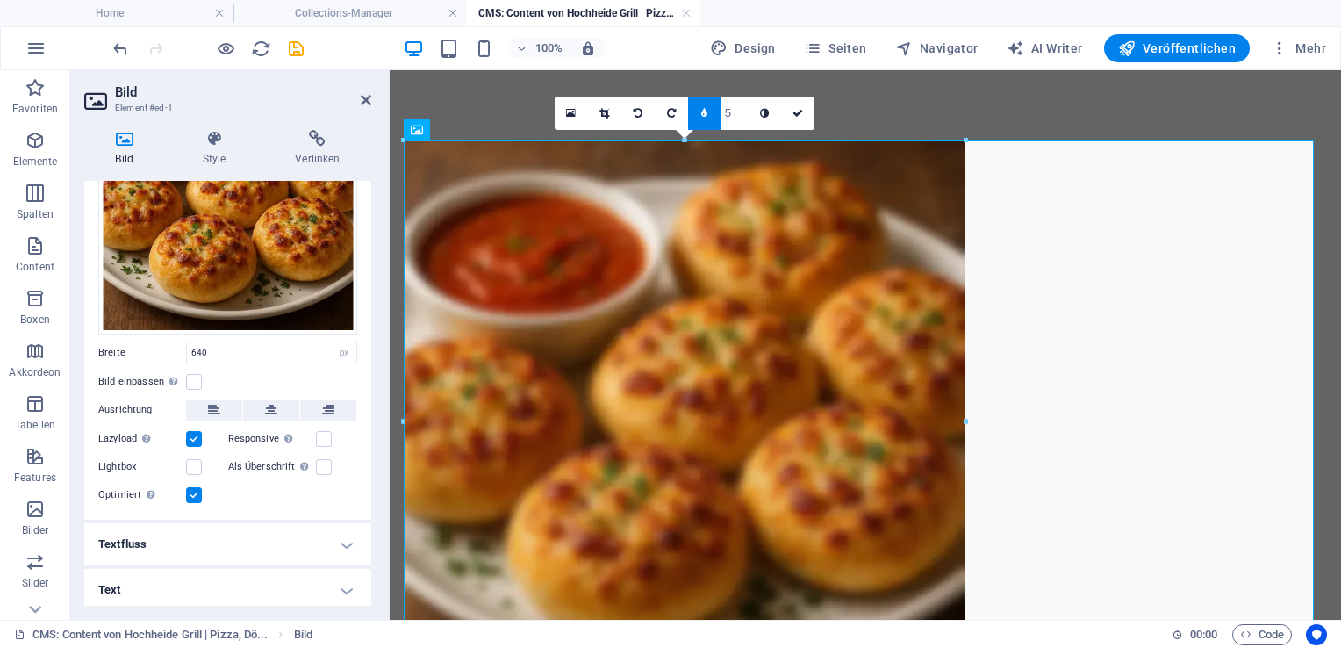
click at [190, 487] on label at bounding box center [194, 495] width 16 height 16
click at [0, 0] on input "Optimiert Bilder werden komprimiert für eine bessere Ladegeschwindigkeit der We…" at bounding box center [0, 0] width 0 height 0
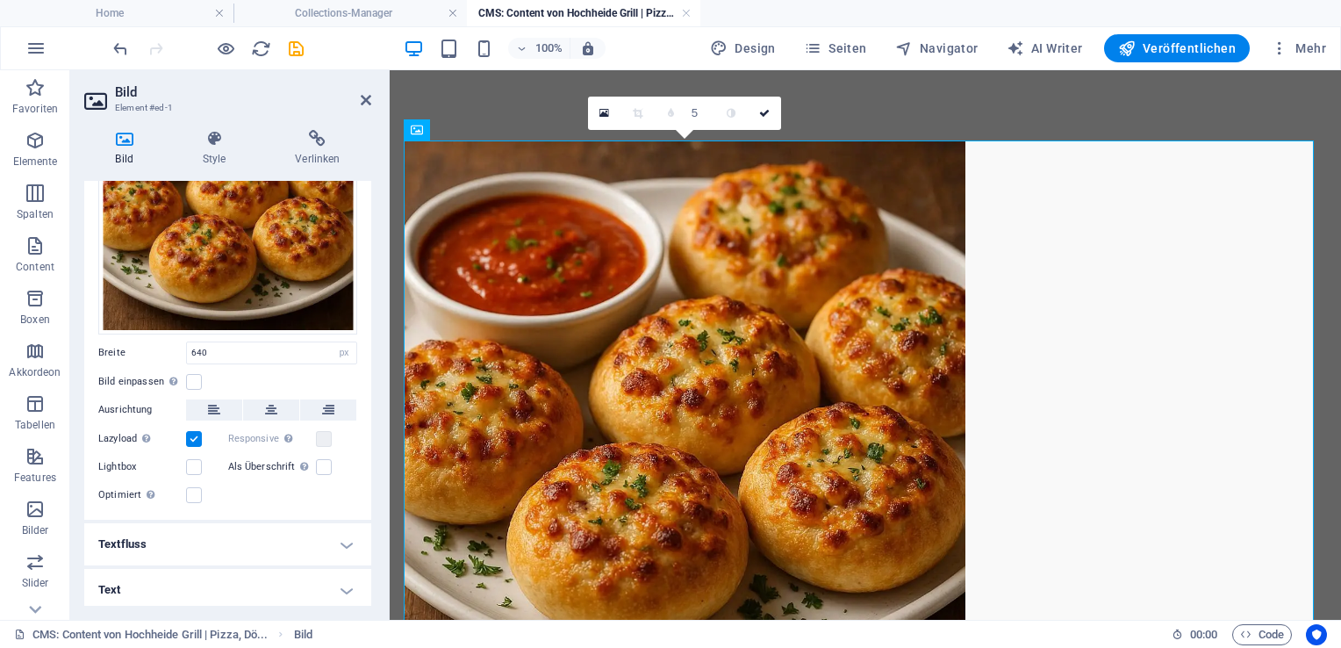
click at [367, 224] on div "Ziehe Dateien zum Hochladen hierher oder klicke hier, um aus Dateien oder koste…" at bounding box center [227, 290] width 287 height 458
click at [363, 233] on div "Ziehe Dateien zum Hochladen hierher oder klicke hier, um aus Dateien oder koste…" at bounding box center [227, 290] width 287 height 458
click at [366, 231] on div "Ziehe Dateien zum Hochladen hierher oder klicke hier, um aus Dateien oder koste…" at bounding box center [227, 290] width 287 height 458
click at [287, 265] on div "Ziehe Dateien zum Hochladen hierher oder klicke hier, um aus Dateien oder koste…" at bounding box center [227, 204] width 259 height 259
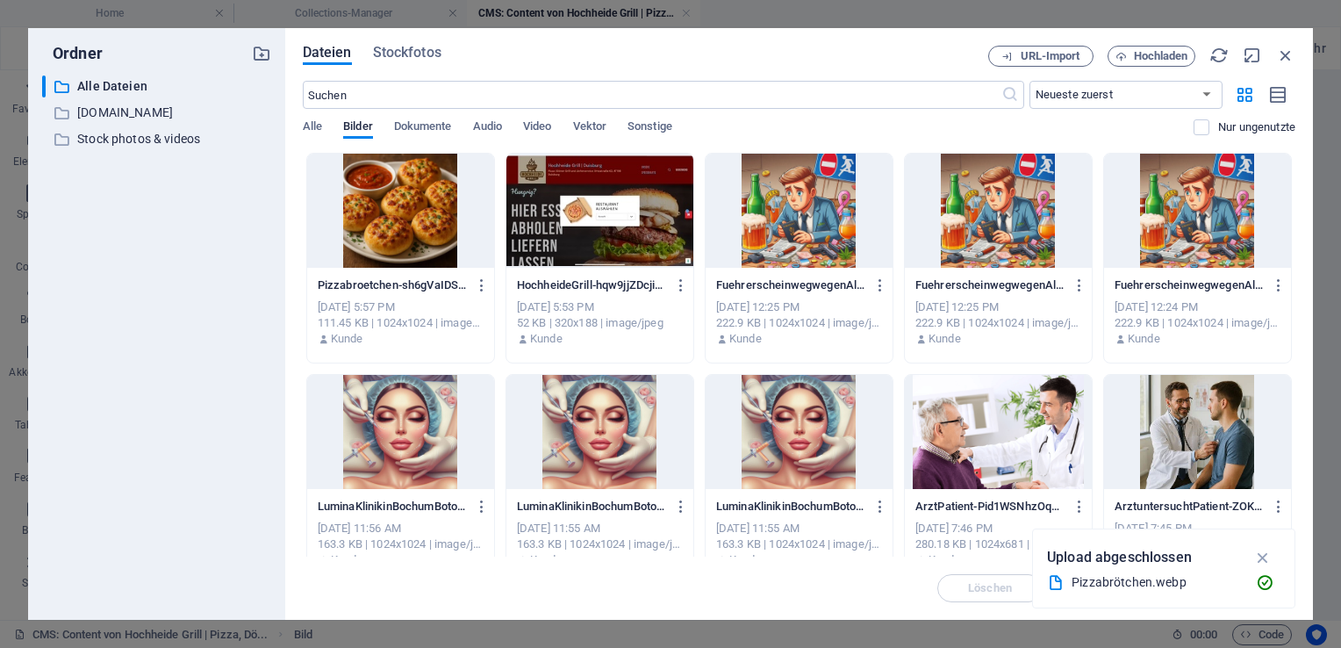
click at [566, 230] on div at bounding box center [599, 211] width 187 height 114
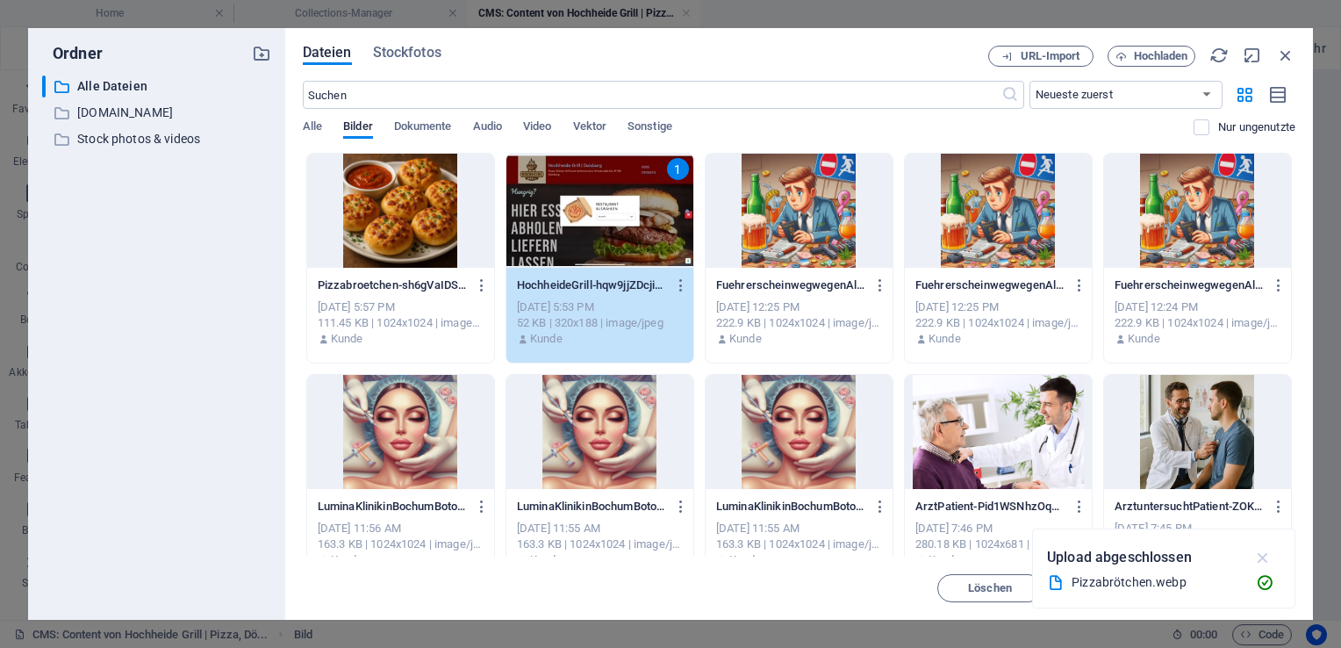
click at [1264, 556] on icon "button" at bounding box center [1263, 557] width 20 height 19
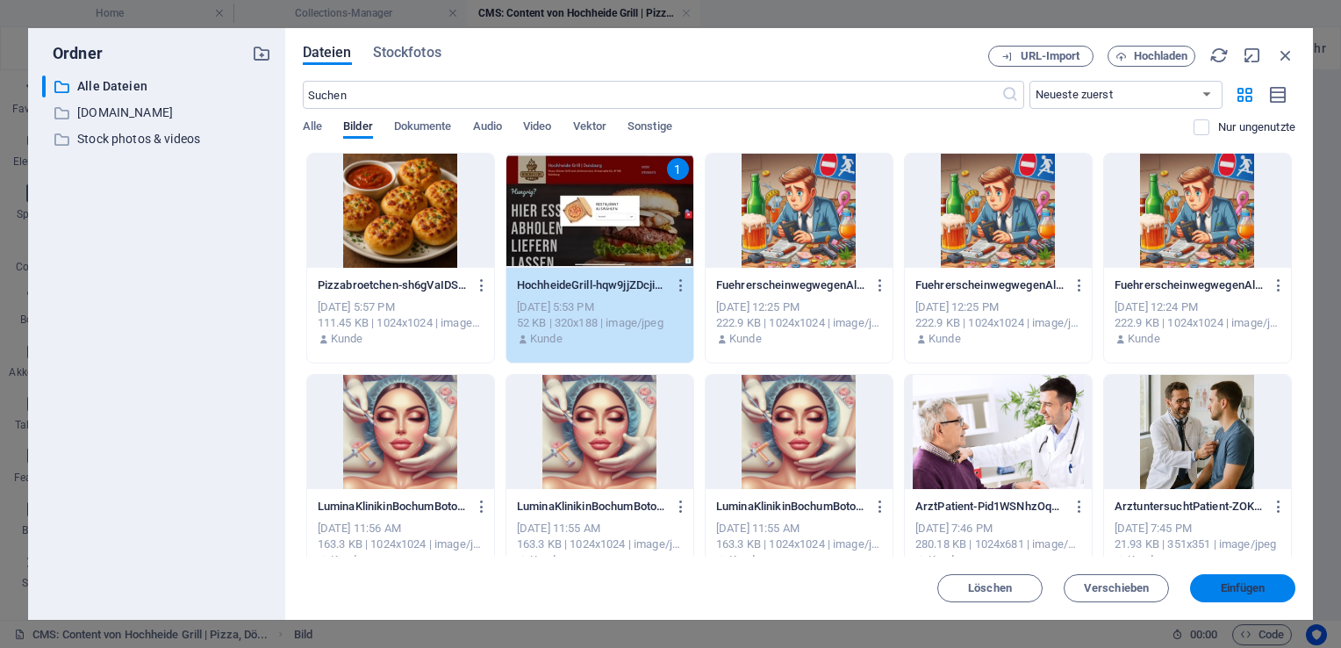
click at [1227, 590] on span "Einfügen" at bounding box center [1243, 588] width 45 height 11
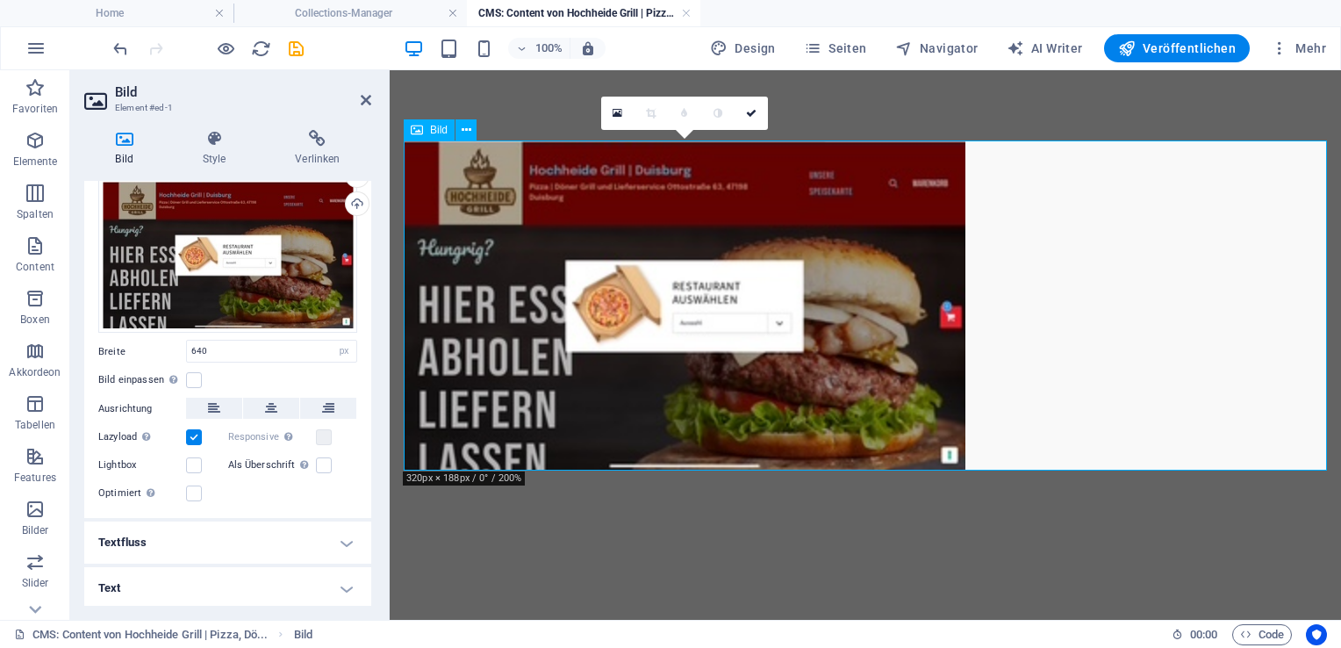
click at [599, 405] on figure at bounding box center [865, 305] width 923 height 330
click at [617, 111] on icon at bounding box center [618, 113] width 10 height 12
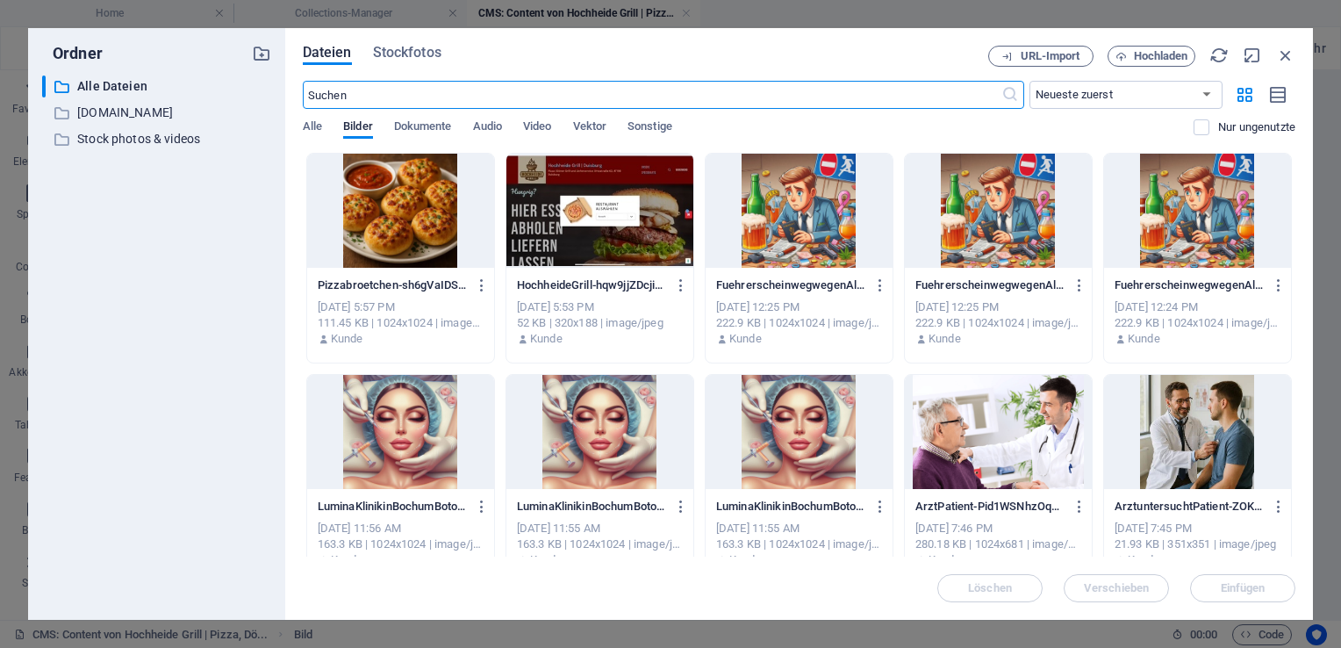
click at [393, 220] on div at bounding box center [400, 211] width 187 height 114
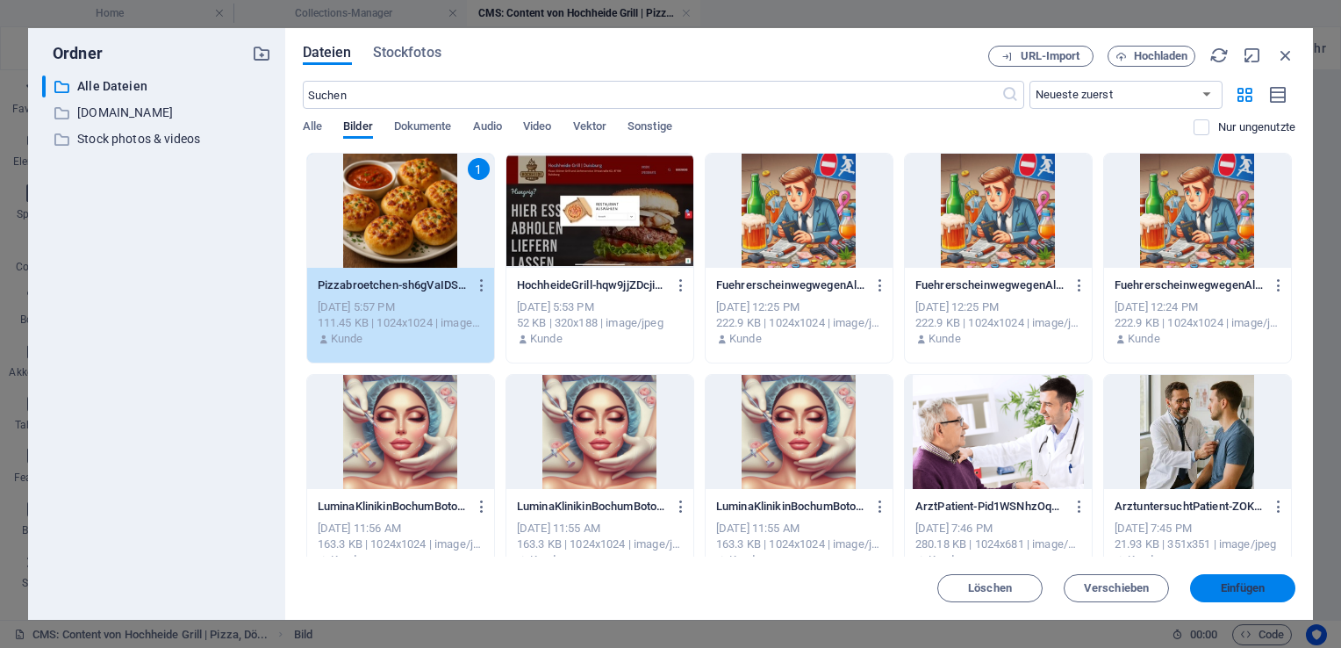
click at [1242, 592] on span "Einfügen" at bounding box center [1243, 588] width 45 height 11
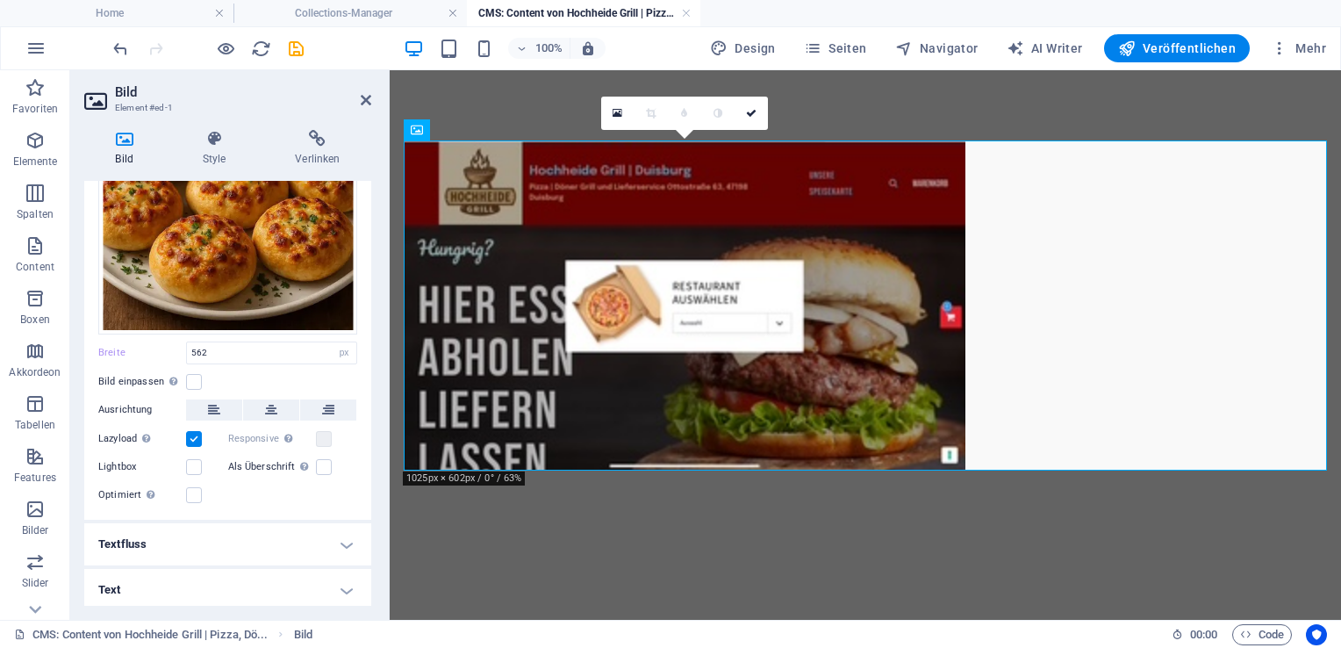
type input "640"
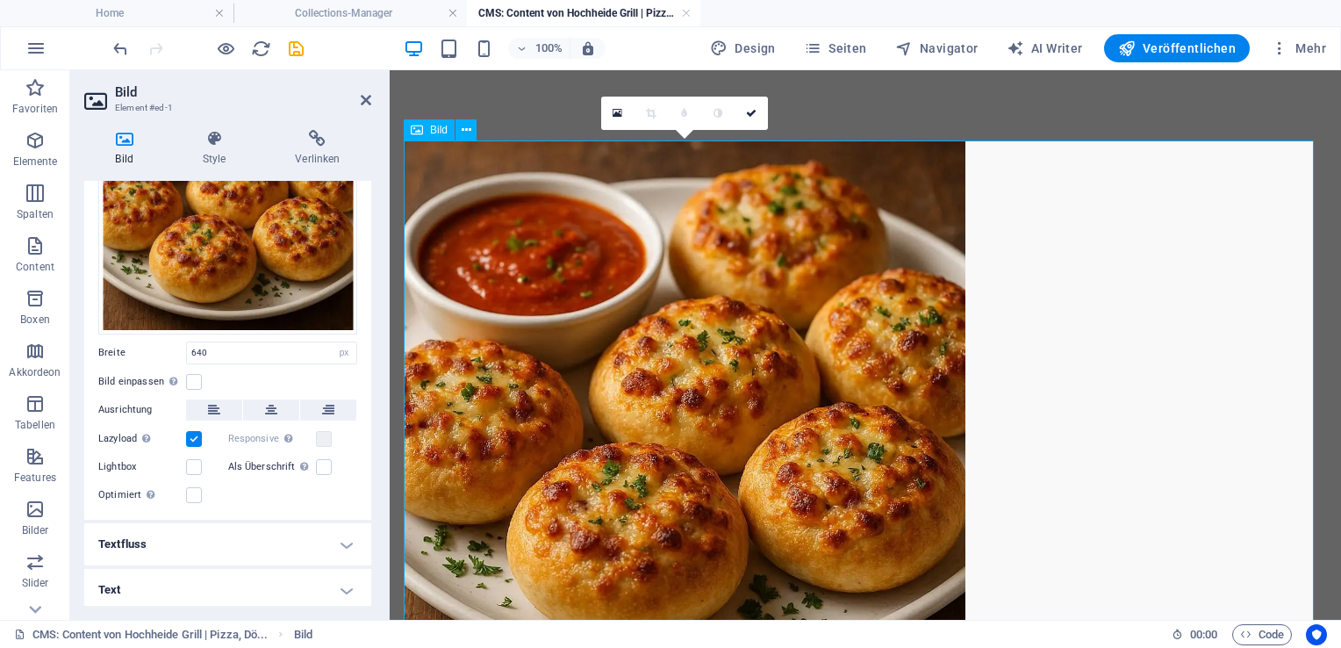
click at [810, 322] on figure at bounding box center [865, 421] width 923 height 562
click at [693, 419] on figure at bounding box center [865, 421] width 923 height 562
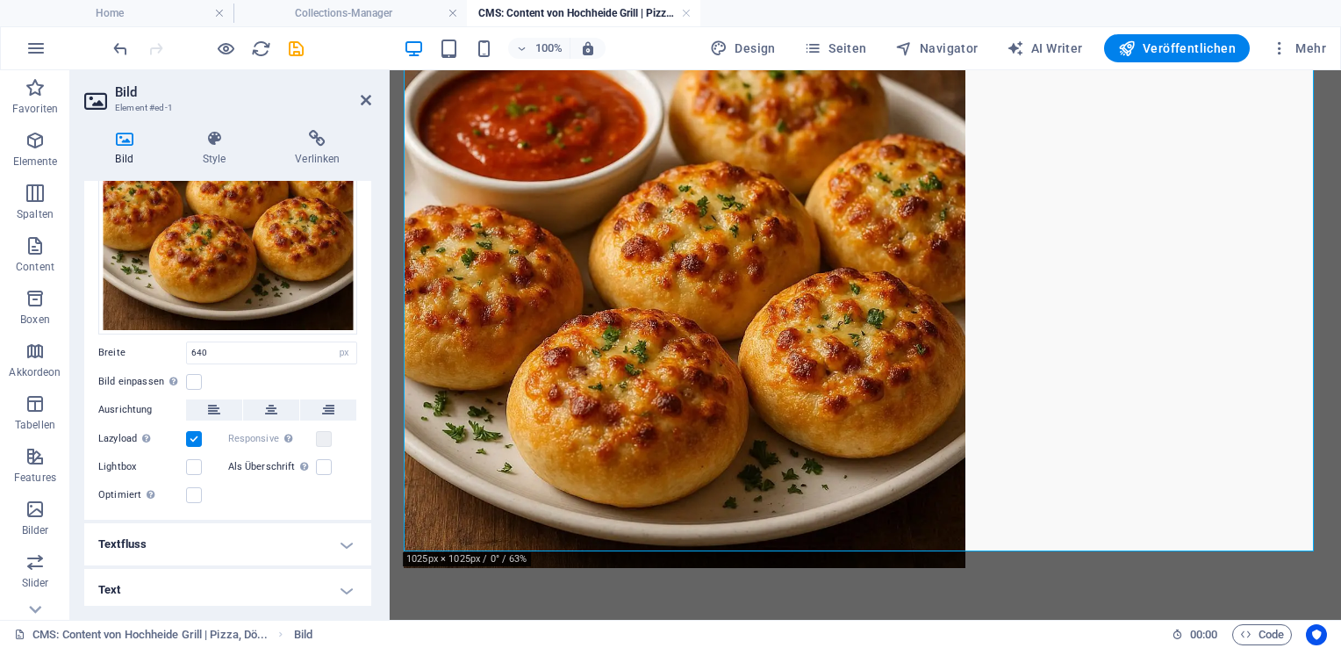
scroll to position [152, 0]
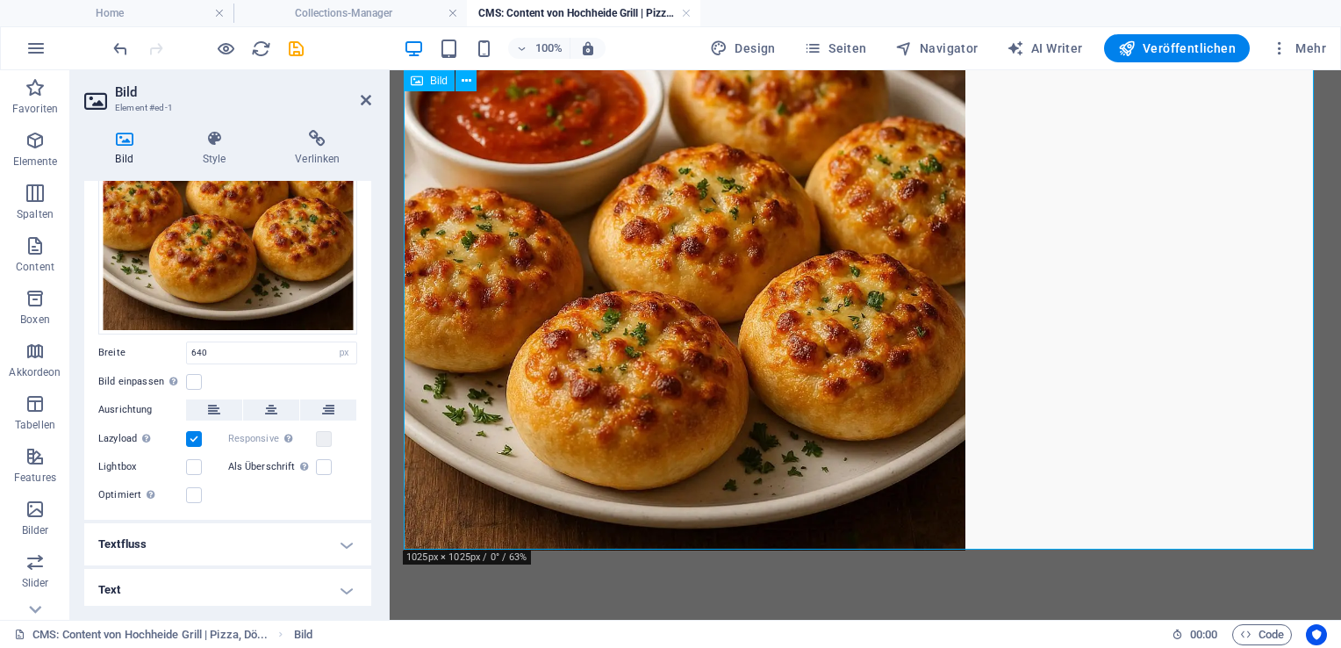
click at [893, 410] on figure at bounding box center [865, 270] width 923 height 562
click at [189, 376] on label at bounding box center [194, 382] width 16 height 16
click at [0, 0] on input "Bild einpassen Bild automatisch anhand einer fixen Breite und Höhe einpassen" at bounding box center [0, 0] width 0 height 0
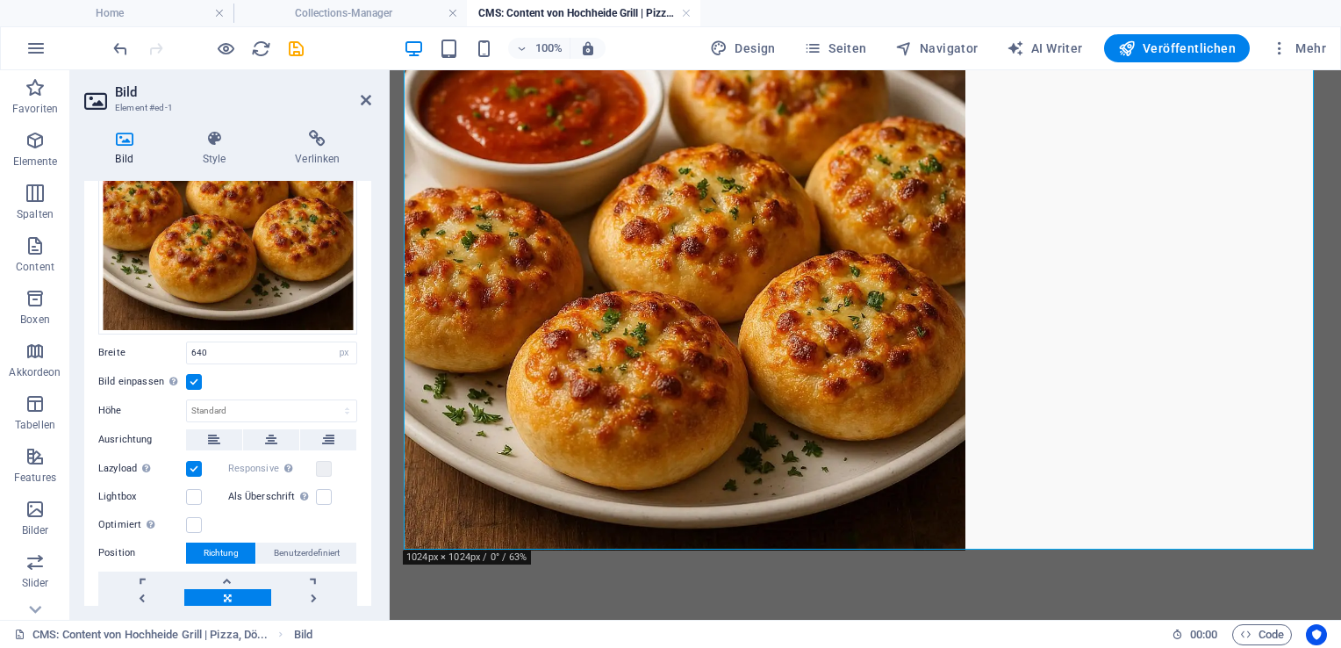
click at [184, 374] on label "Bild einpassen Bild automatisch anhand einer fixen Breite und Höhe einpassen" at bounding box center [142, 381] width 88 height 21
click at [0, 0] on input "Bild einpassen Bild automatisch anhand einer fixen Breite und Höhe einpassen" at bounding box center [0, 0] width 0 height 0
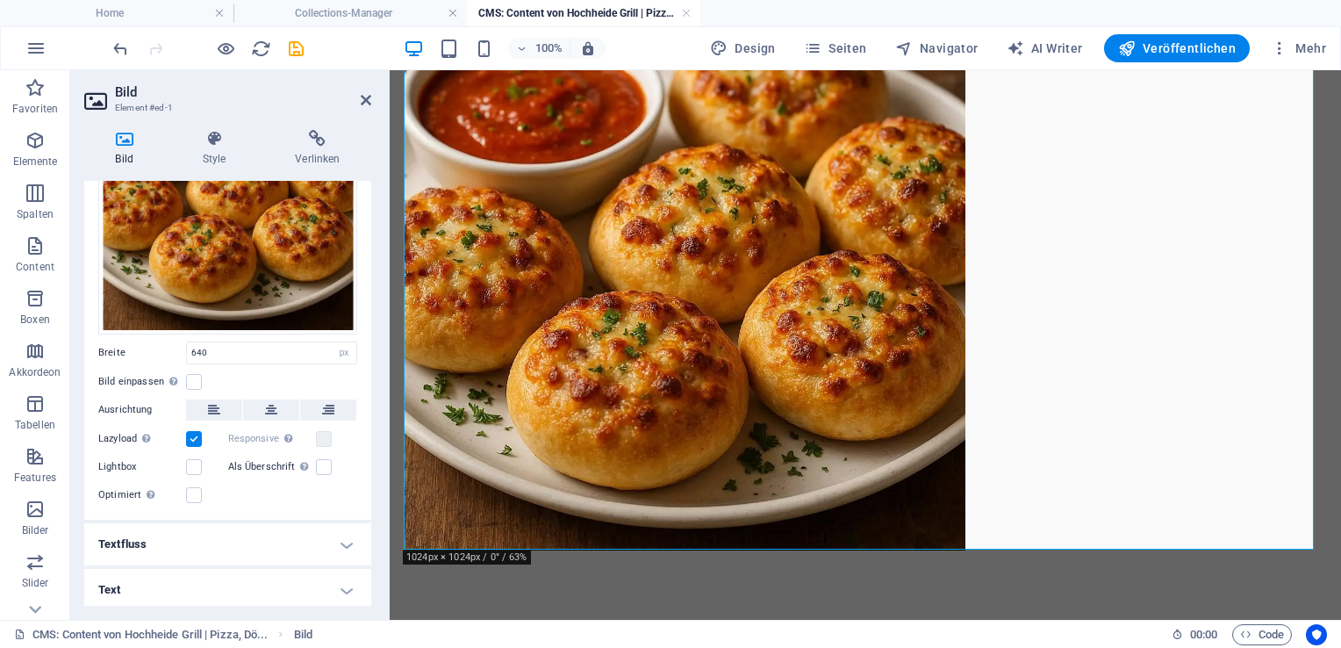
click at [184, 374] on label "Bild einpassen Bild automatisch anhand einer fixen Breite und Höhe einpassen" at bounding box center [142, 381] width 88 height 21
click at [0, 0] on input "Bild einpassen Bild automatisch anhand einer fixen Breite und Höhe einpassen" at bounding box center [0, 0] width 0 height 0
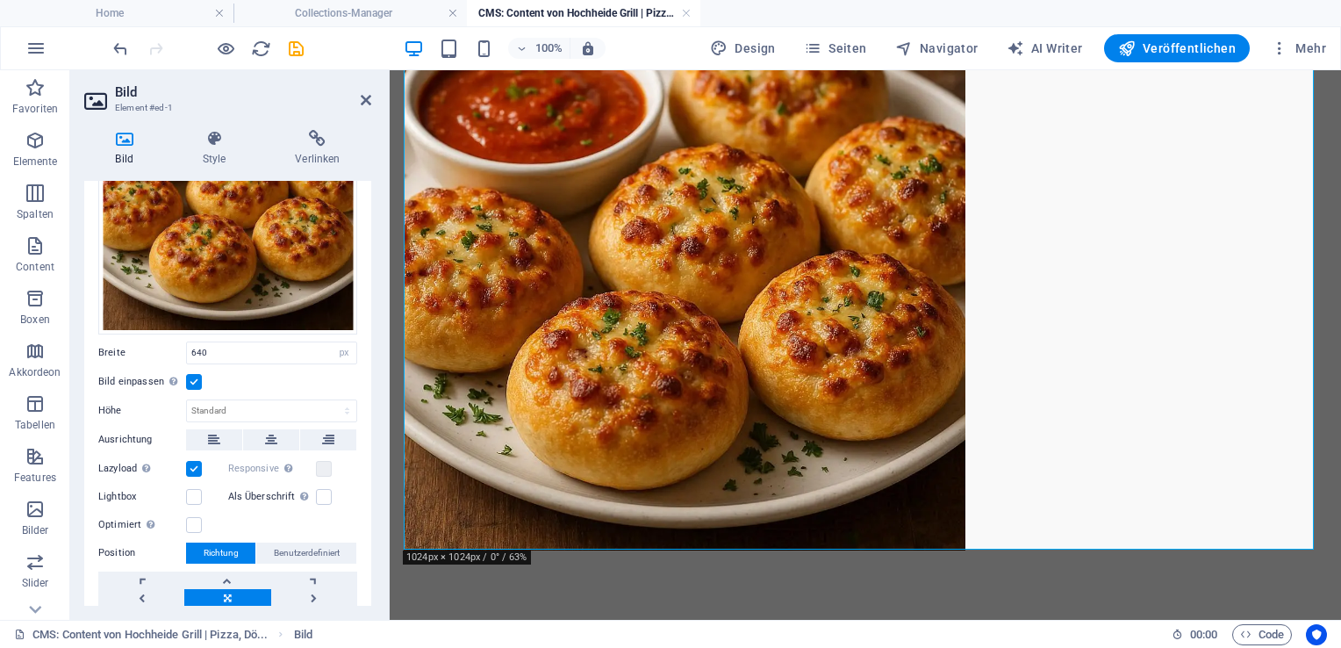
click at [184, 374] on label "Bild einpassen Bild automatisch anhand einer fixen Breite und Höhe einpassen" at bounding box center [142, 381] width 88 height 21
click at [0, 0] on input "Bild einpassen Bild automatisch anhand einer fixen Breite und Höhe einpassen" at bounding box center [0, 0] width 0 height 0
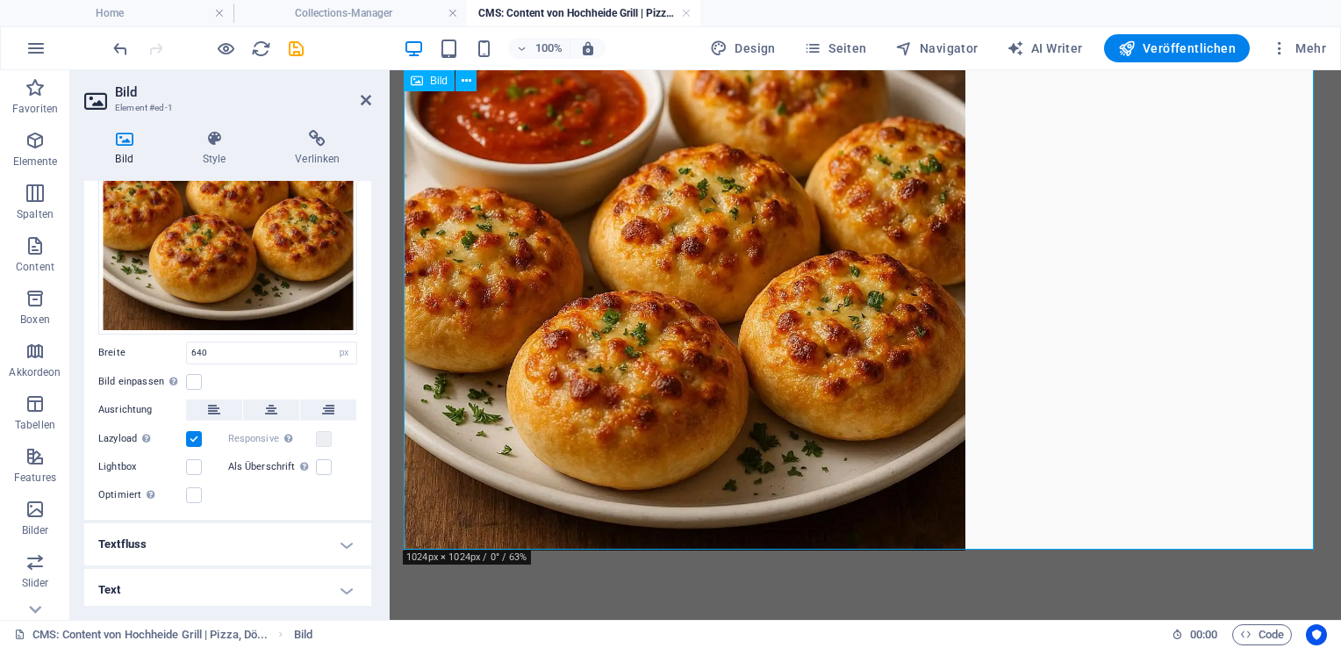
click at [811, 316] on figure at bounding box center [865, 270] width 923 height 562
click at [762, 567] on div at bounding box center [865, 269] width 951 height 702
click at [365, 195] on div "Ziehe Dateien zum Hochladen hierher oder klicke hier, um aus Dateien oder koste…" at bounding box center [227, 290] width 287 height 458
click at [362, 202] on div "Ziehe Dateien zum Hochladen hierher oder klicke hier, um aus Dateien oder koste…" at bounding box center [227, 290] width 287 height 458
click at [367, 197] on div "Ziehe Dateien zum Hochladen hierher oder klicke hier, um aus Dateien oder koste…" at bounding box center [227, 290] width 287 height 458
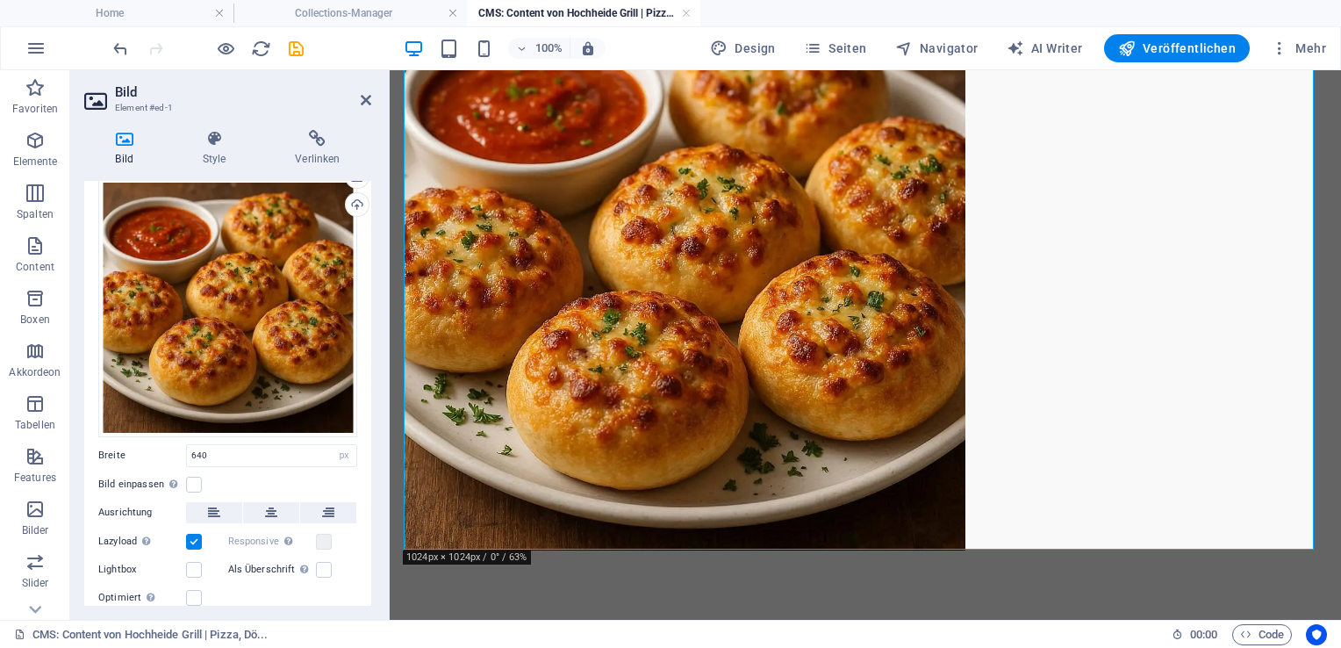
scroll to position [0, 0]
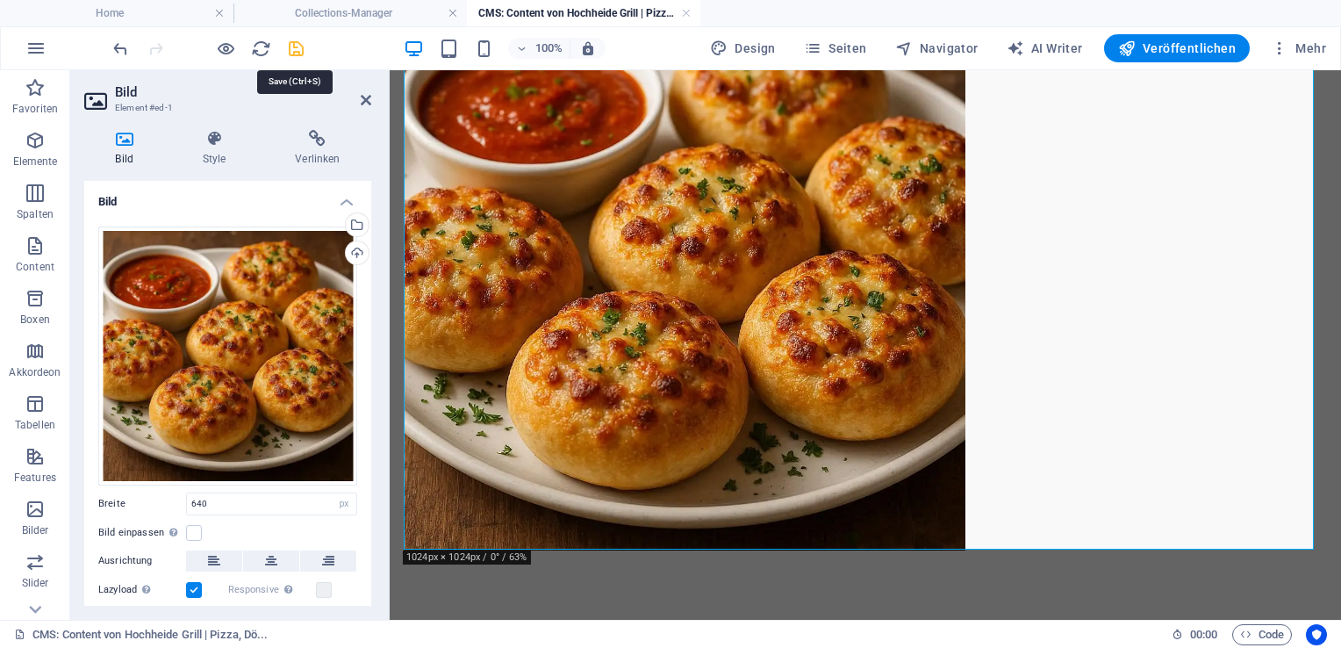
click at [294, 45] on icon "save" at bounding box center [296, 49] width 20 height 20
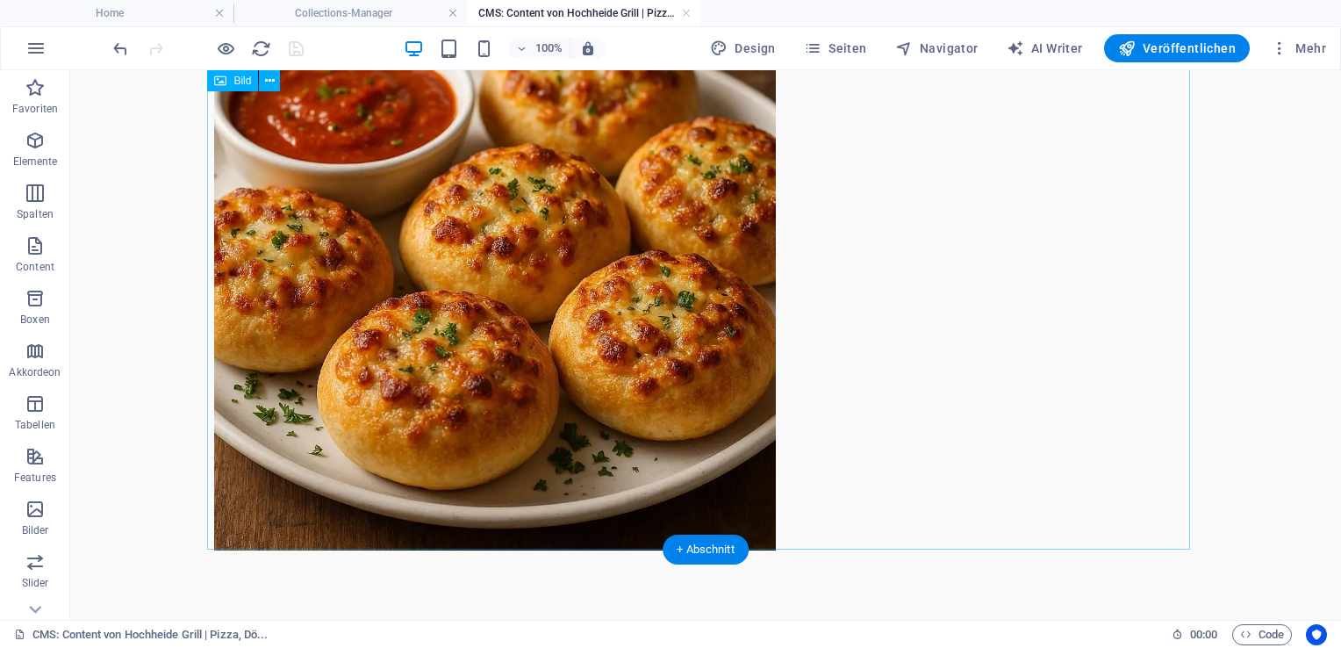
click at [816, 306] on figure at bounding box center [705, 270] width 983 height 562
click at [664, 311] on figure at bounding box center [705, 270] width 983 height 562
select select "px"
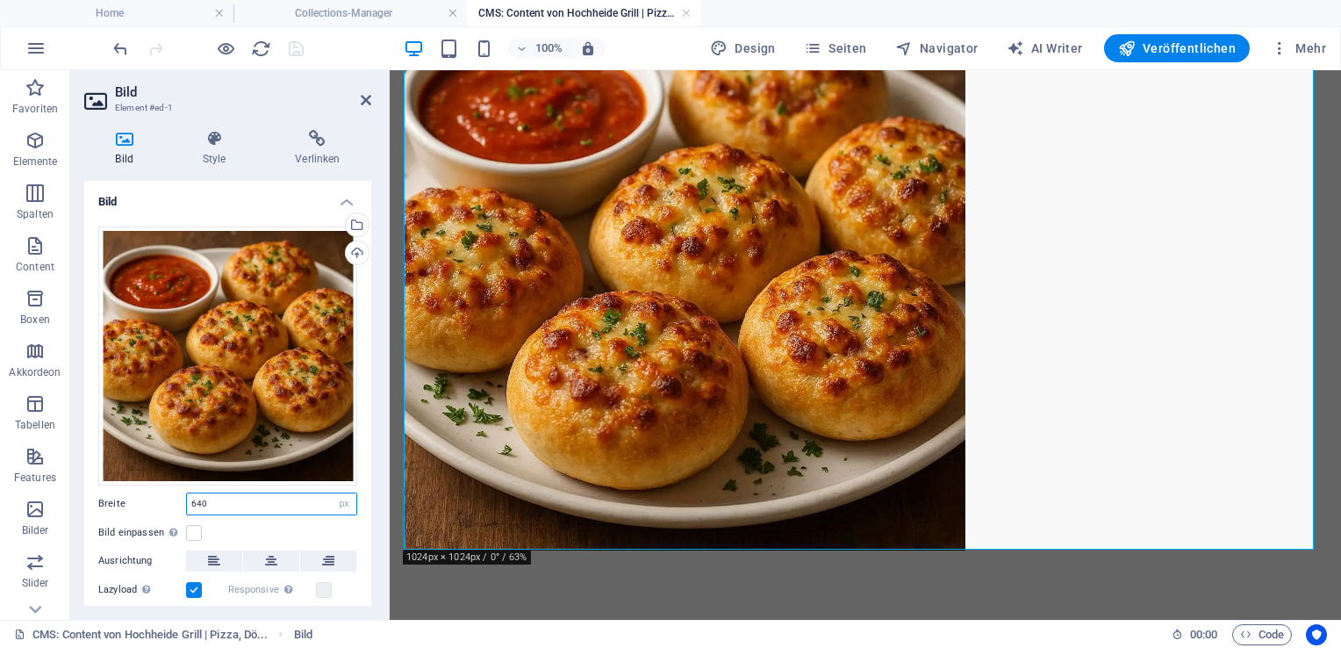
click at [306, 505] on input "640" at bounding box center [271, 503] width 169 height 21
type input "6"
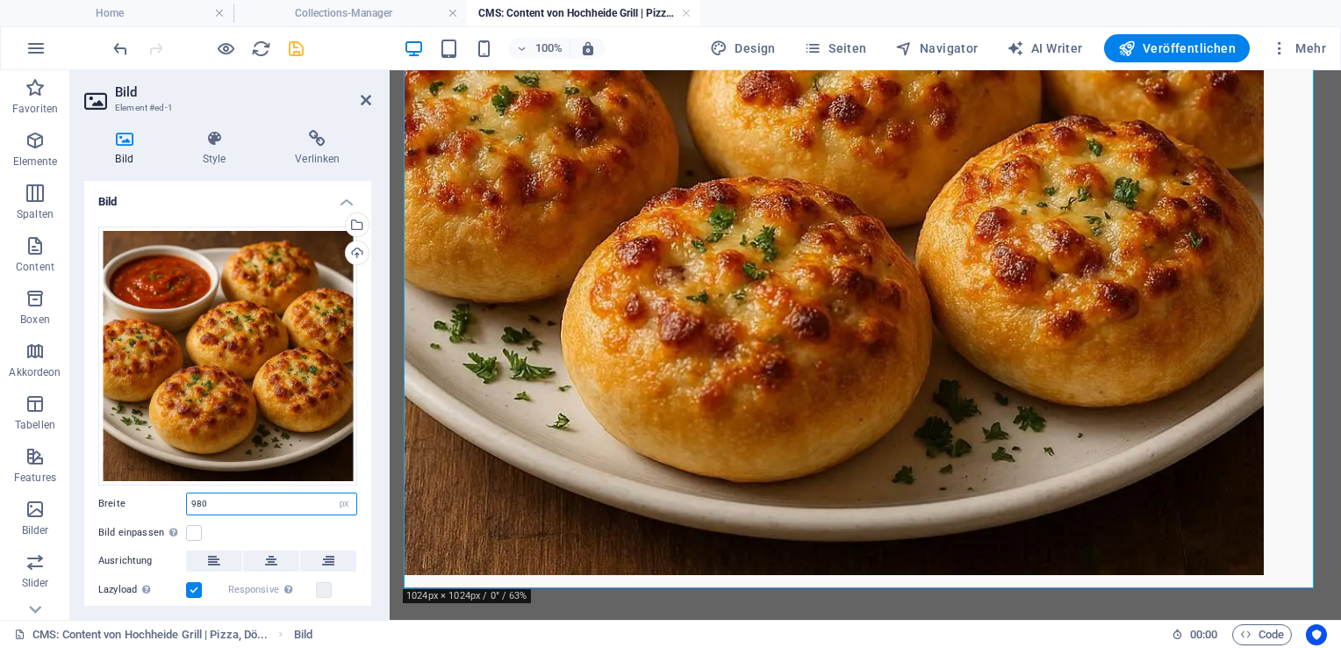
scroll to position [450, 0]
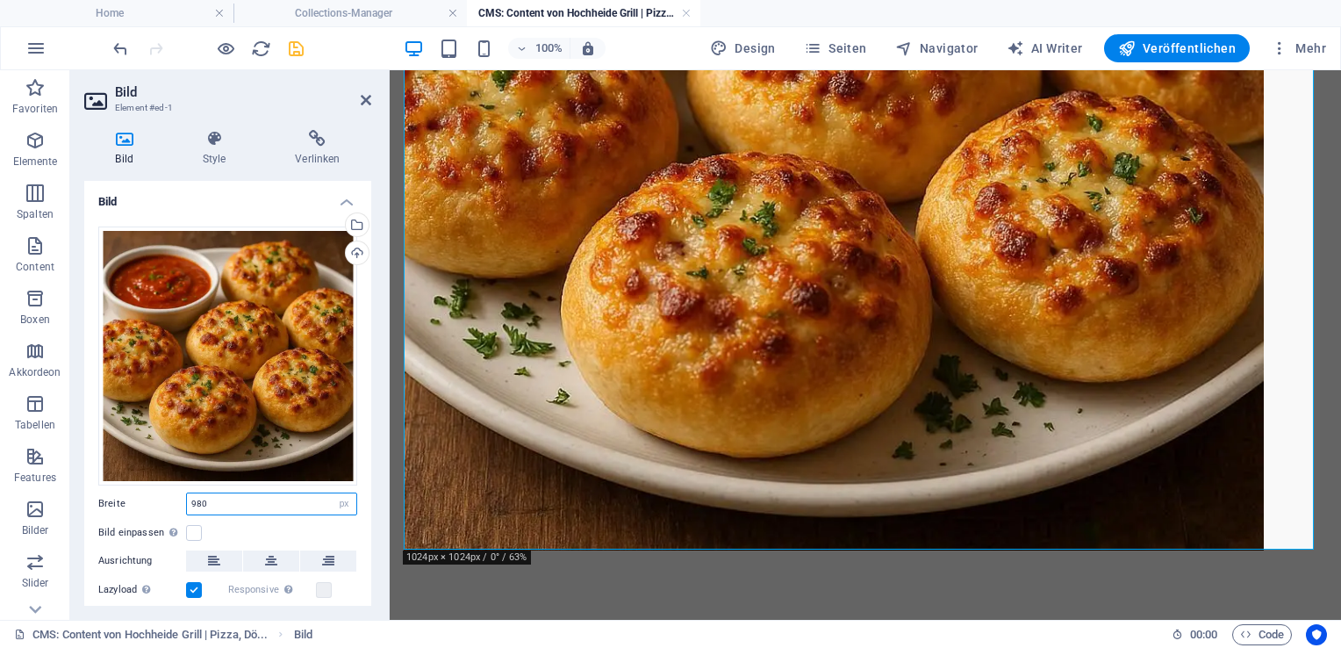
click at [234, 495] on input "980" at bounding box center [271, 503] width 169 height 21
type input "980"
click at [292, 46] on icon "save" at bounding box center [296, 49] width 20 height 20
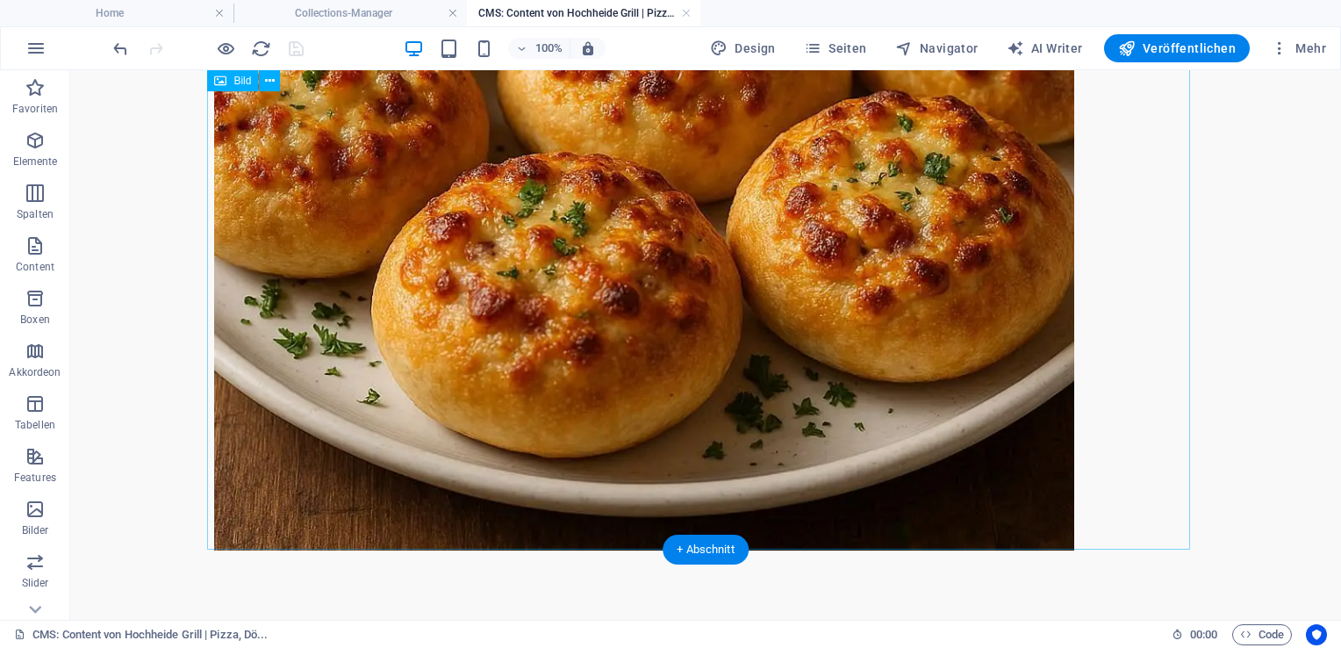
click at [577, 500] on figure at bounding box center [705, 120] width 983 height 860
click at [484, 244] on figure at bounding box center [705, 120] width 983 height 860
select select "px"
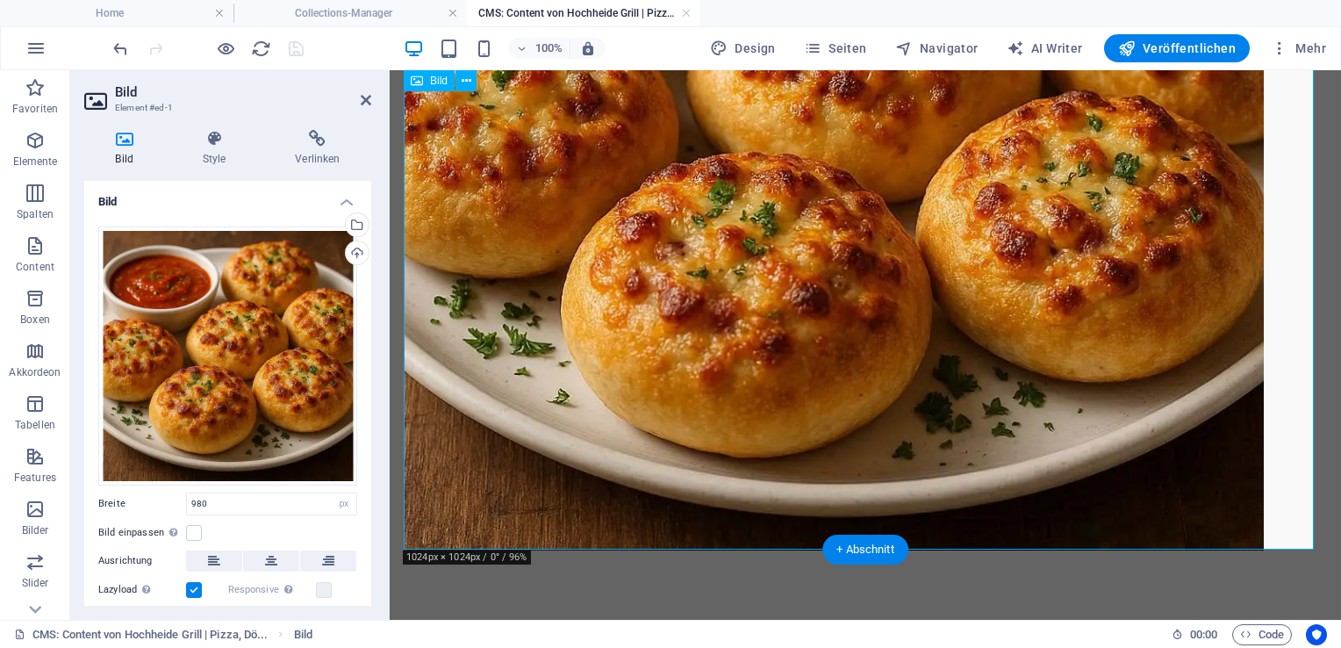
click at [456, 212] on figure at bounding box center [865, 120] width 923 height 860
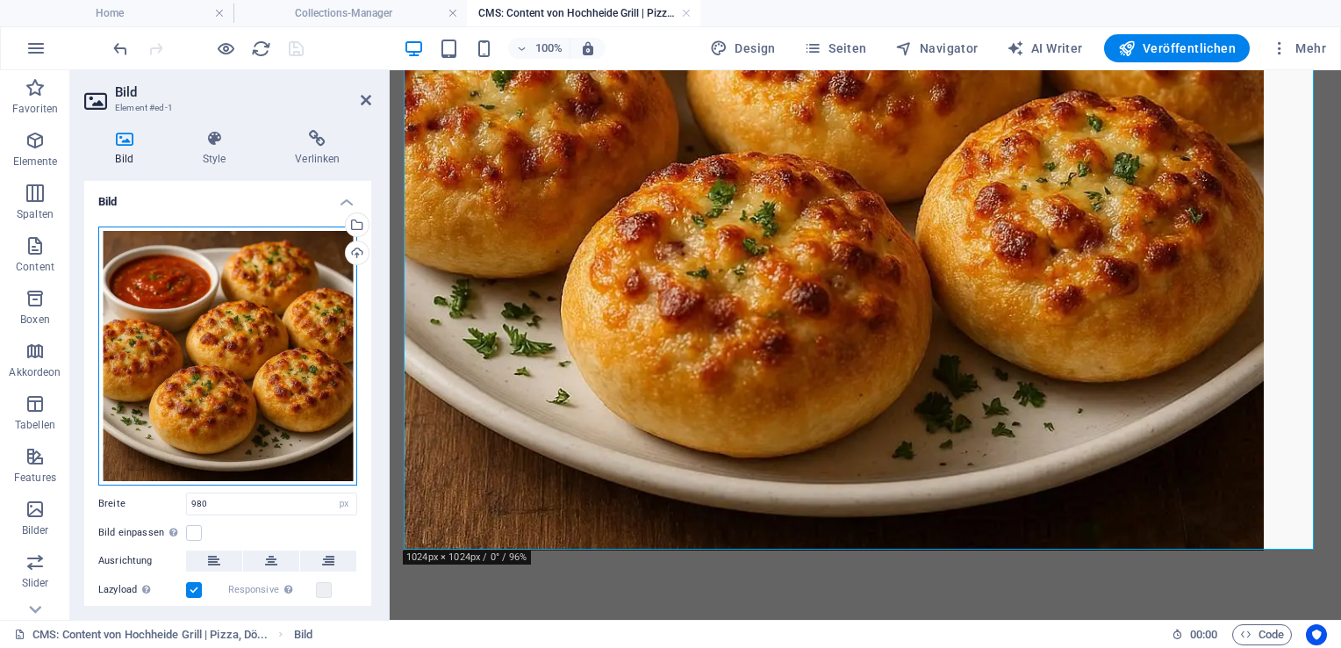
click at [303, 252] on div "Ziehe Dateien zum Hochladen hierher oder klicke hier, um aus Dateien oder koste…" at bounding box center [227, 355] width 259 height 259
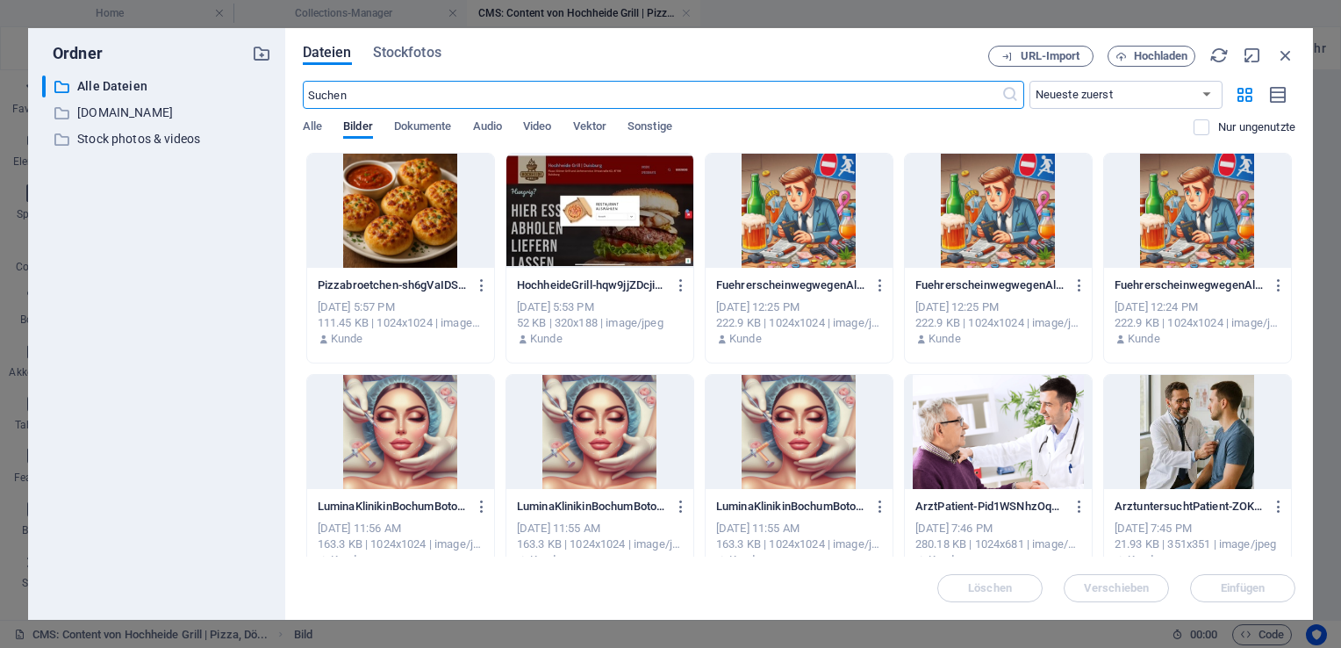
scroll to position [70, 0]
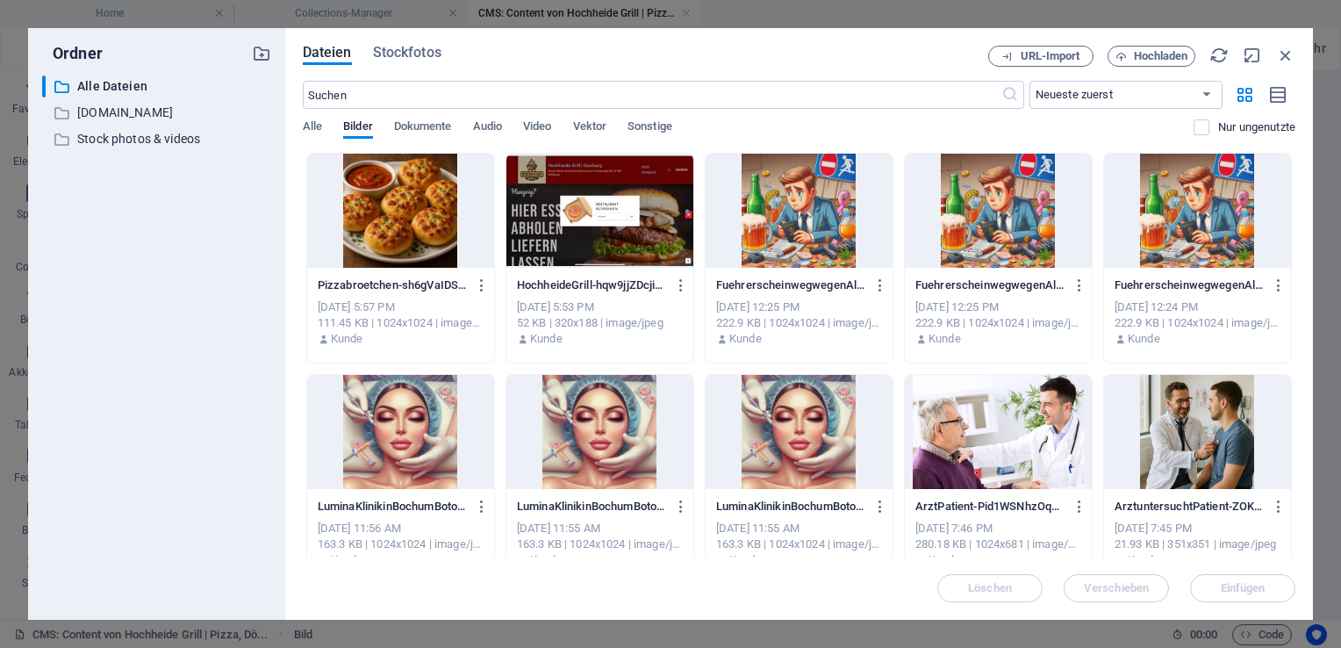
click at [427, 226] on div at bounding box center [400, 211] width 187 height 114
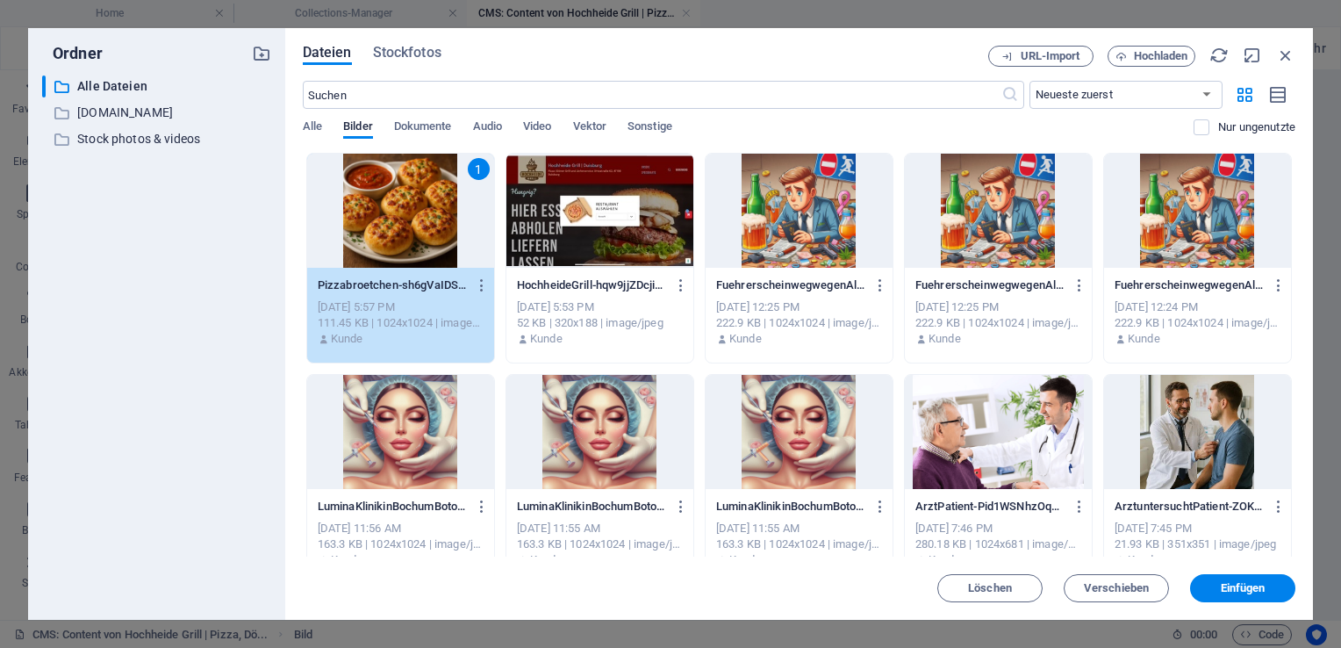
click at [427, 226] on div "1" at bounding box center [400, 211] width 187 height 114
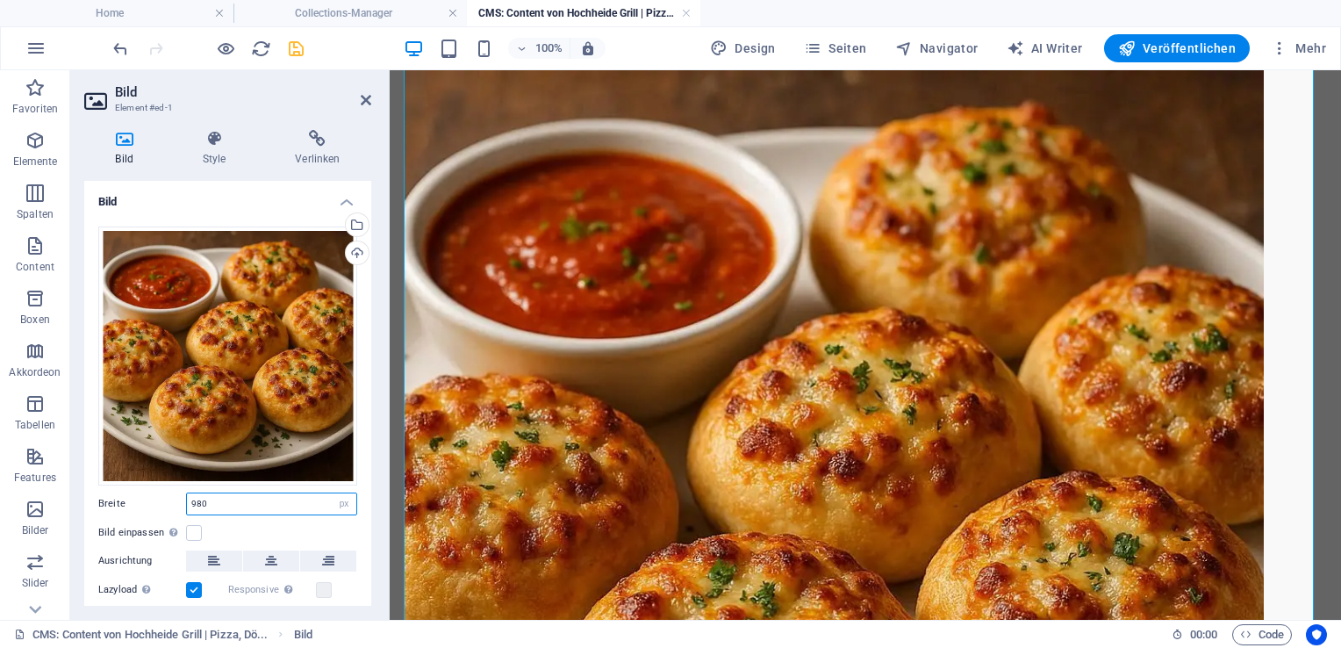
click at [242, 496] on input "980" at bounding box center [271, 503] width 169 height 21
type input "9"
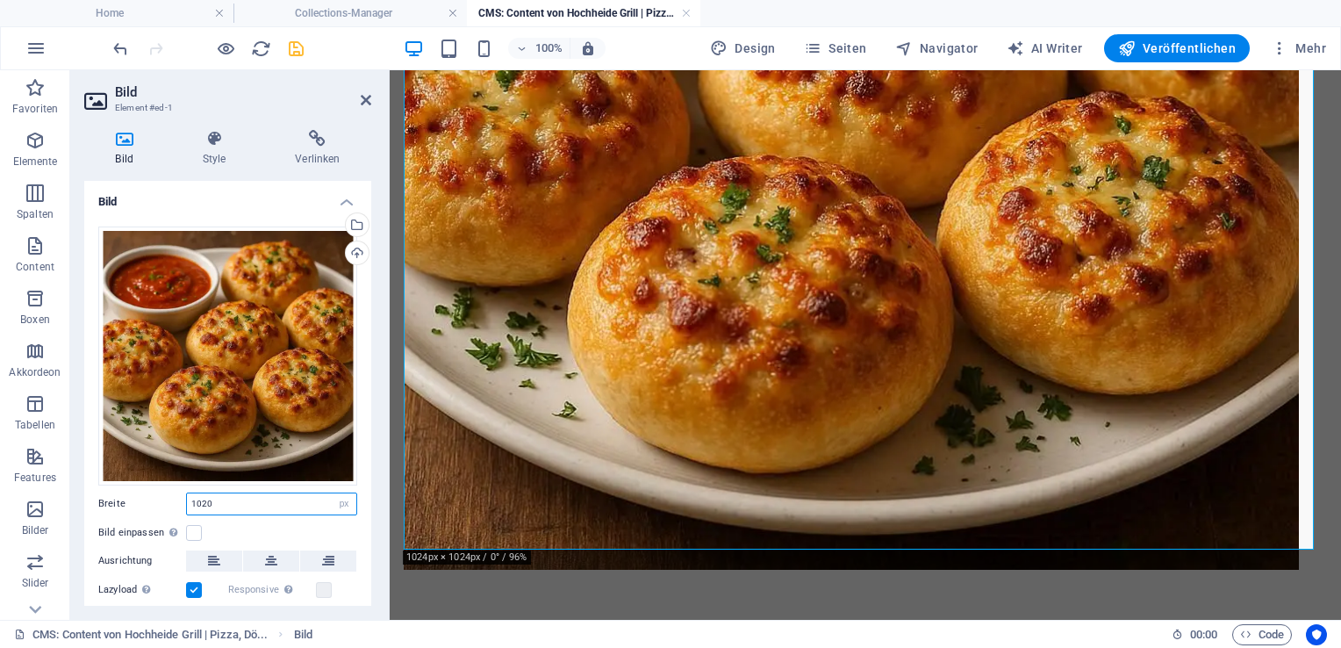
scroll to position [485, 0]
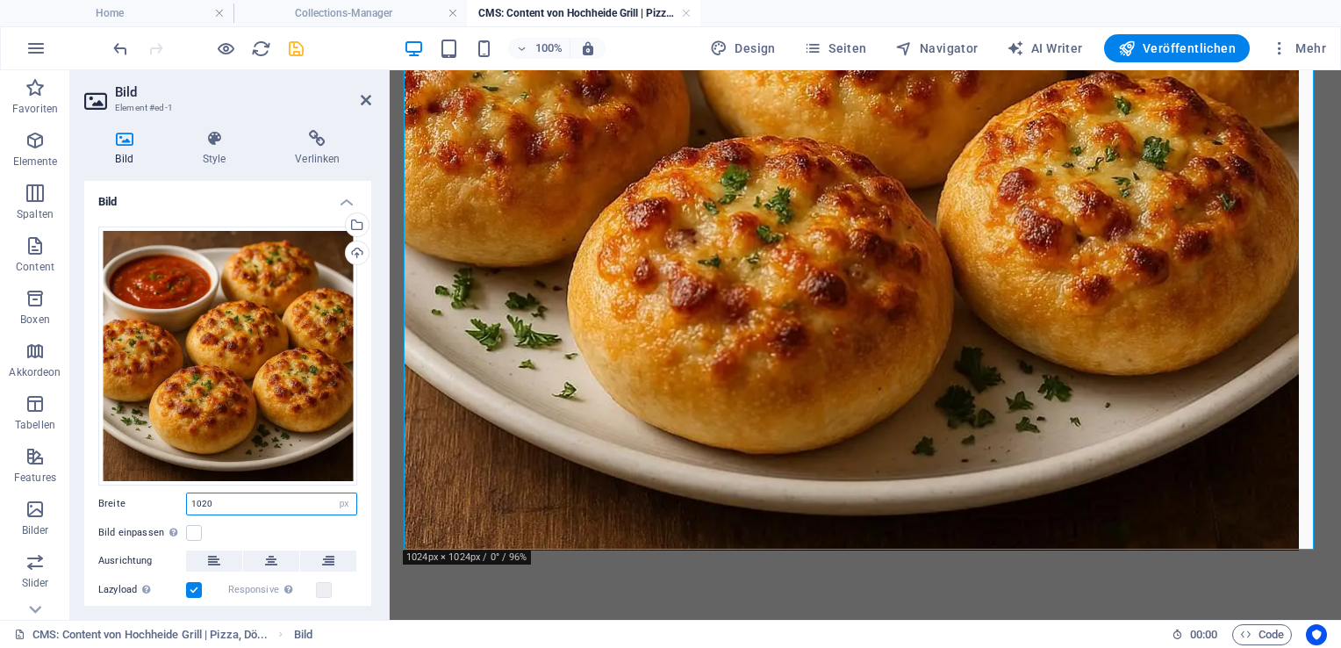
type input "1020"
click at [294, 44] on icon "save" at bounding box center [296, 49] width 20 height 20
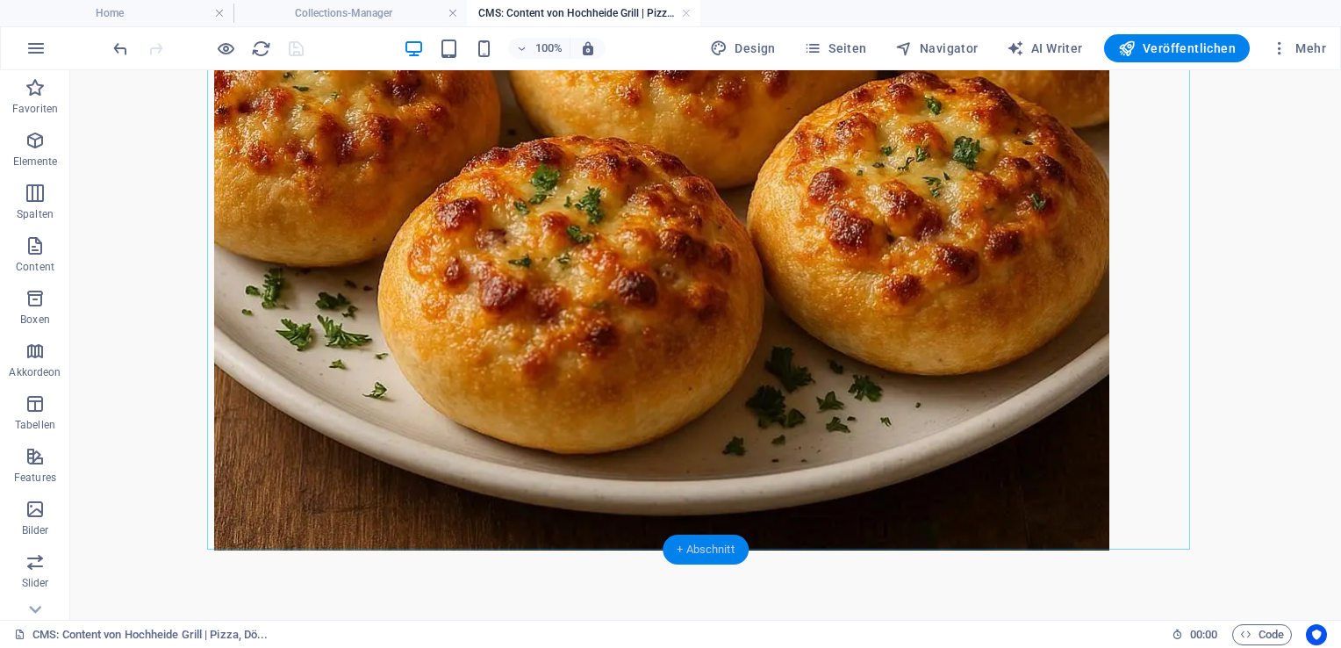
click at [713, 546] on div "+ Abschnitt" at bounding box center [706, 549] width 86 height 30
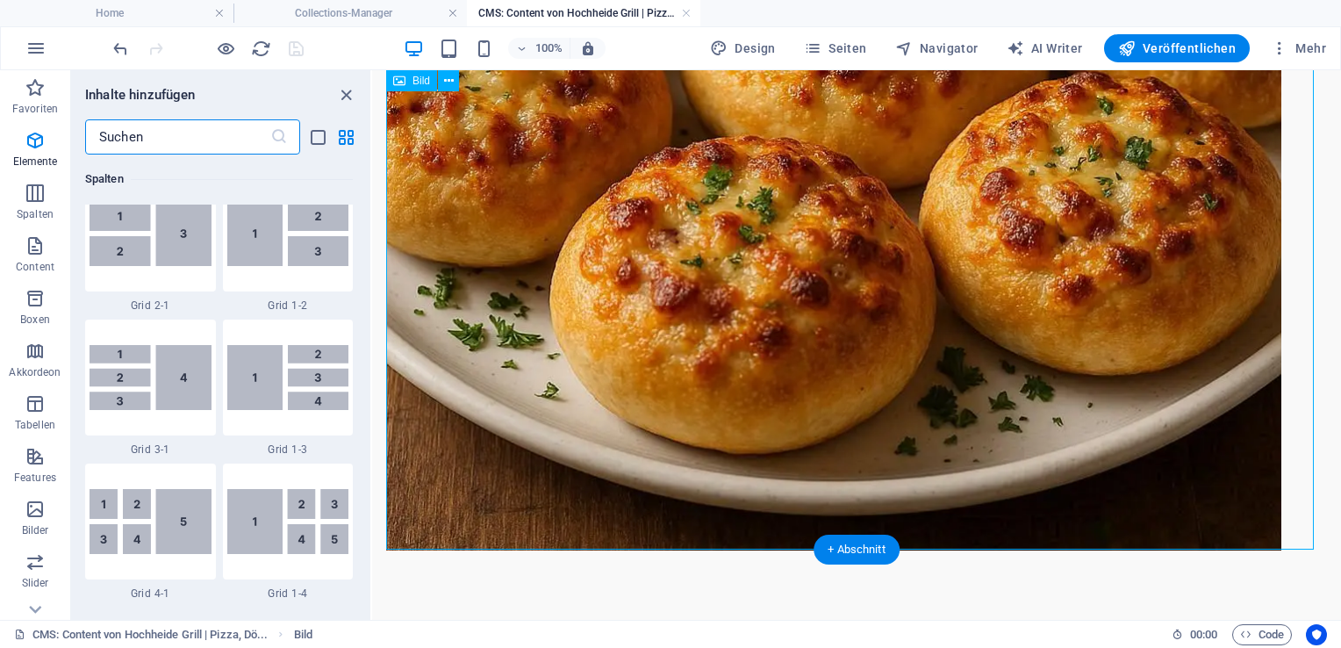
scroll to position [3071, 0]
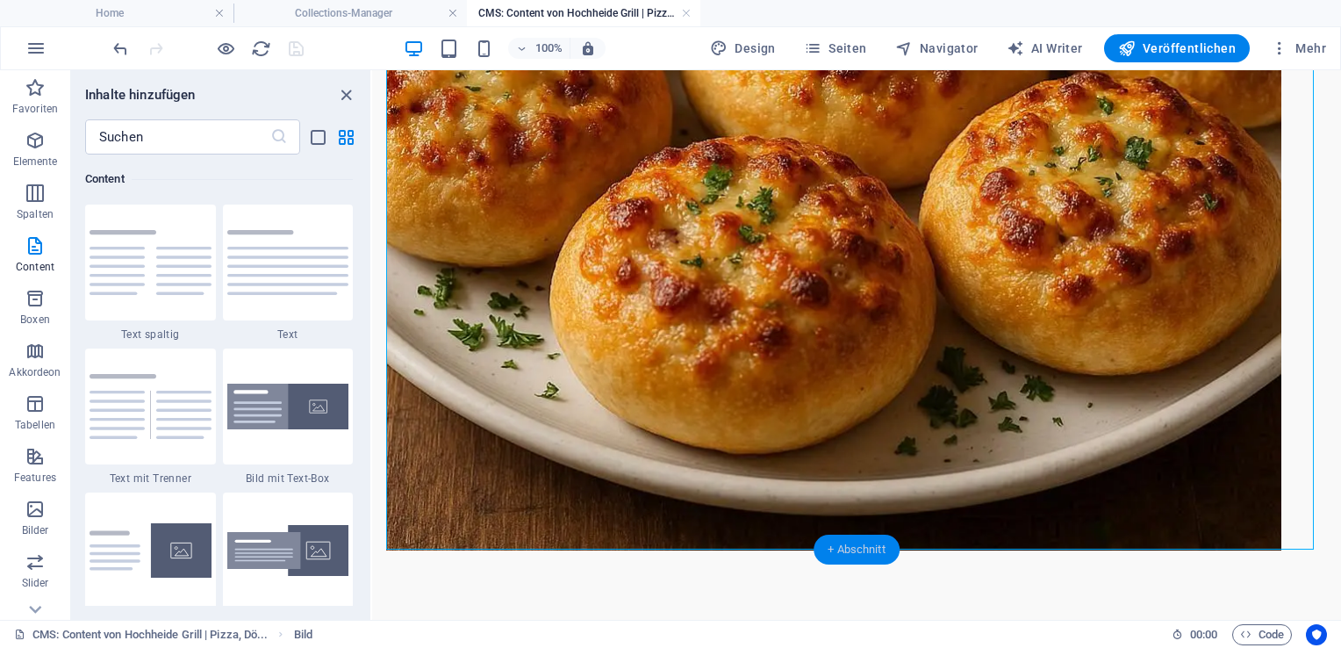
click at [857, 542] on div "+ Abschnitt" at bounding box center [857, 549] width 86 height 30
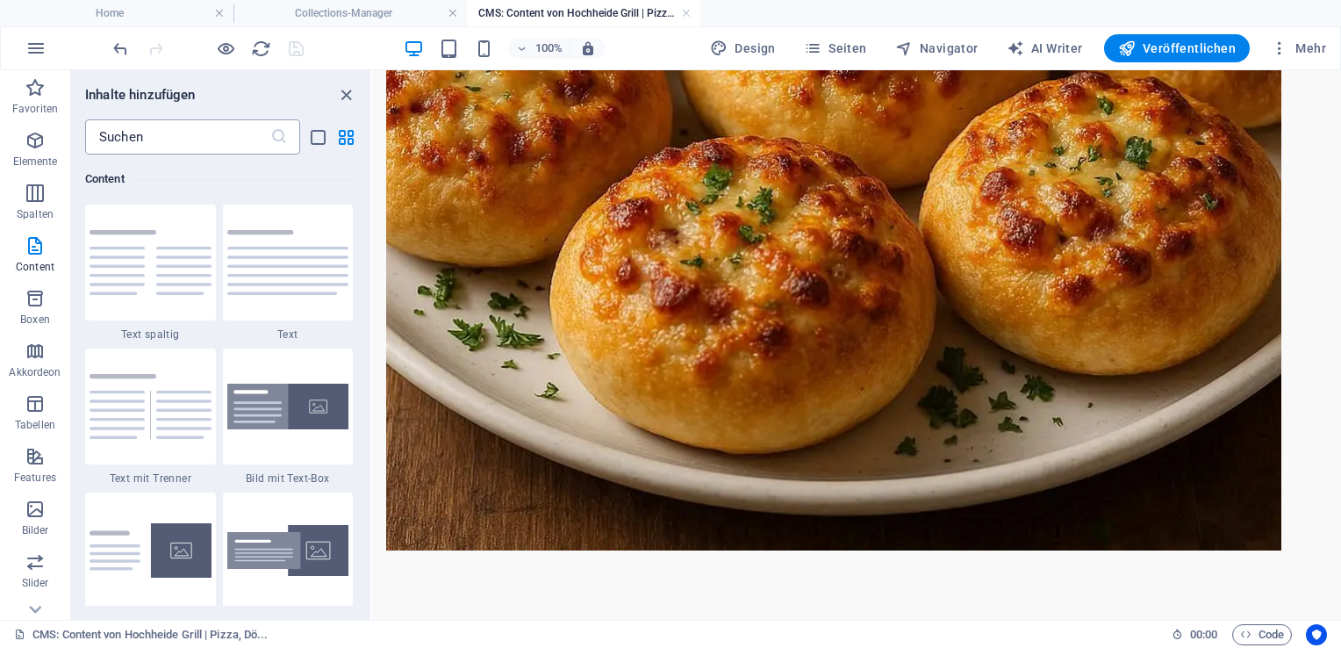
click at [212, 132] on input "text" at bounding box center [177, 136] width 185 height 35
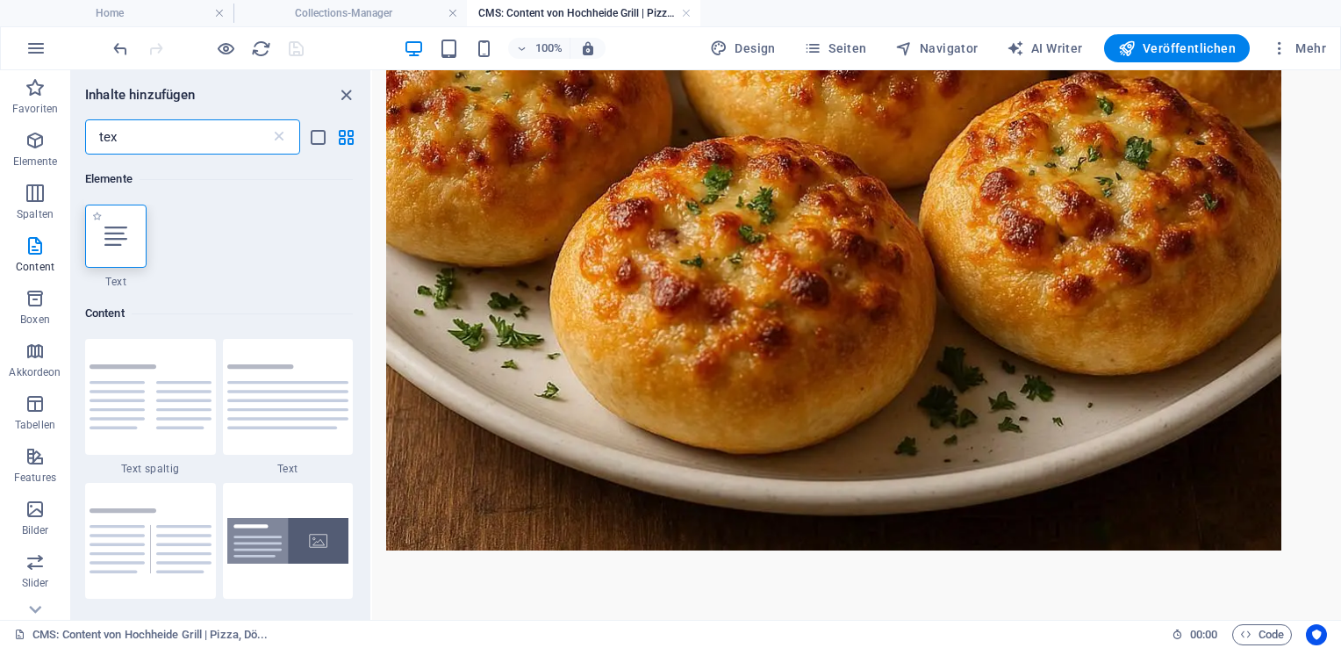
type input "tex"
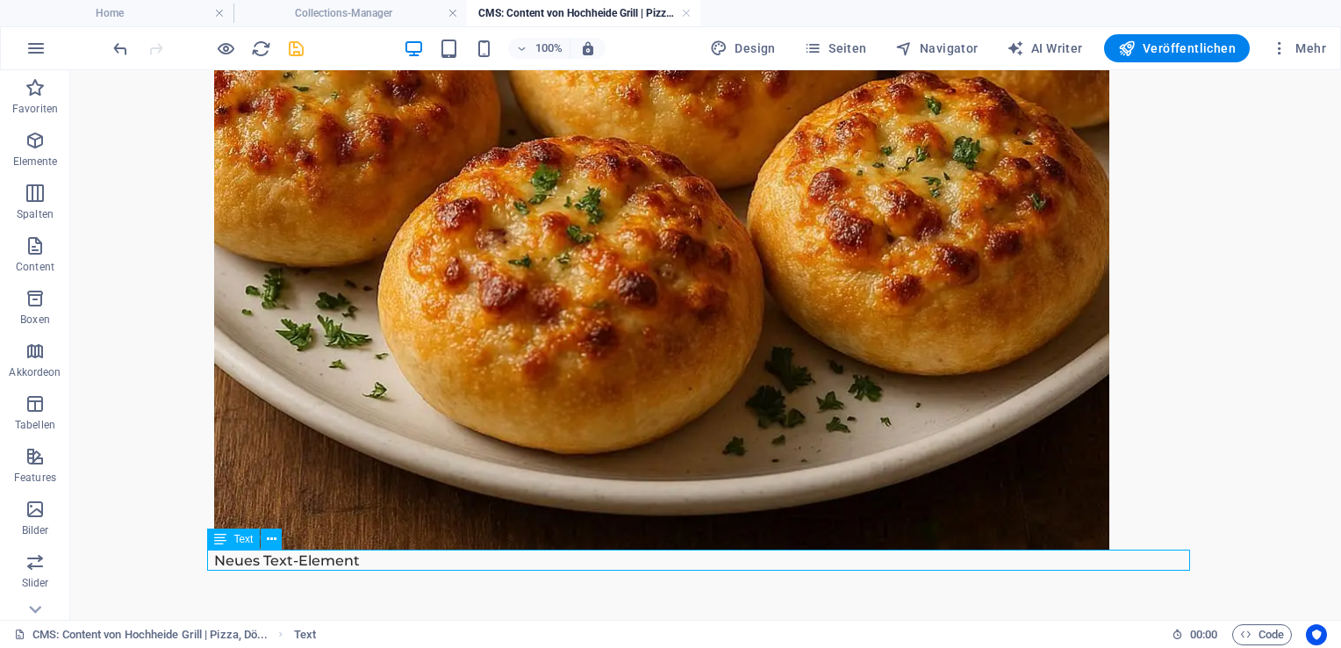
click at [427, 559] on div "Neues Text-Element" at bounding box center [705, 560] width 983 height 21
click at [426, 559] on div "Neues Text-Element" at bounding box center [705, 560] width 983 height 21
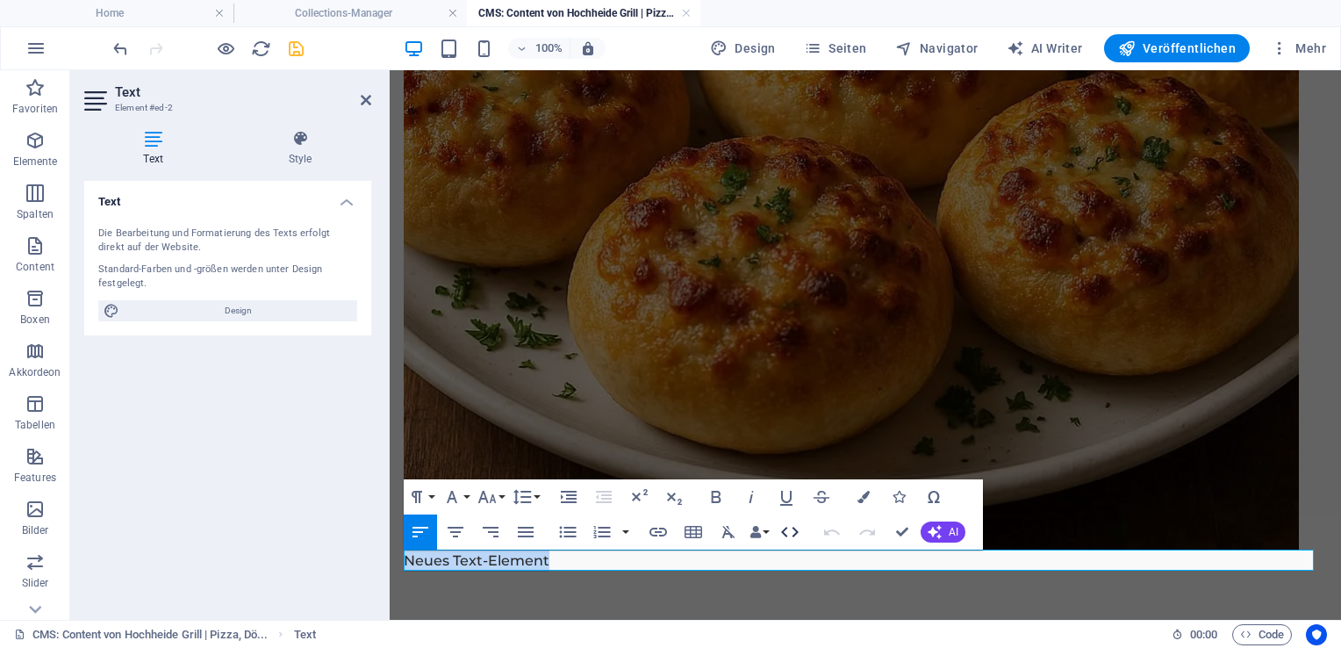
click at [786, 528] on icon "button" at bounding box center [789, 531] width 21 height 21
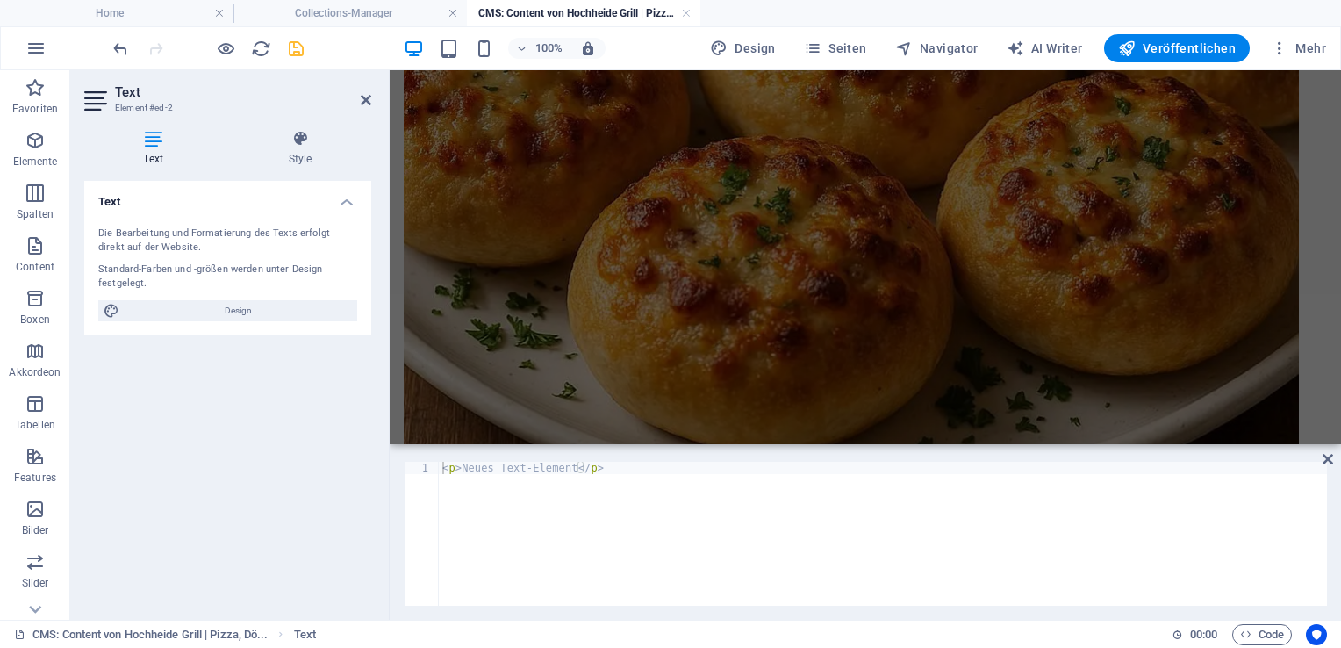
click at [611, 469] on div "< p > Neues Text-Element </ p >" at bounding box center [883, 546] width 888 height 168
drag, startPoint x: 611, startPoint y: 469, endPoint x: 416, endPoint y: 470, distance: 194.8
click at [416, 470] on div "<p>Neues Text-Element</p> 1 < p > Neues Text-Element </ p > ההההההההההההההההההה…" at bounding box center [865, 534] width 923 height 144
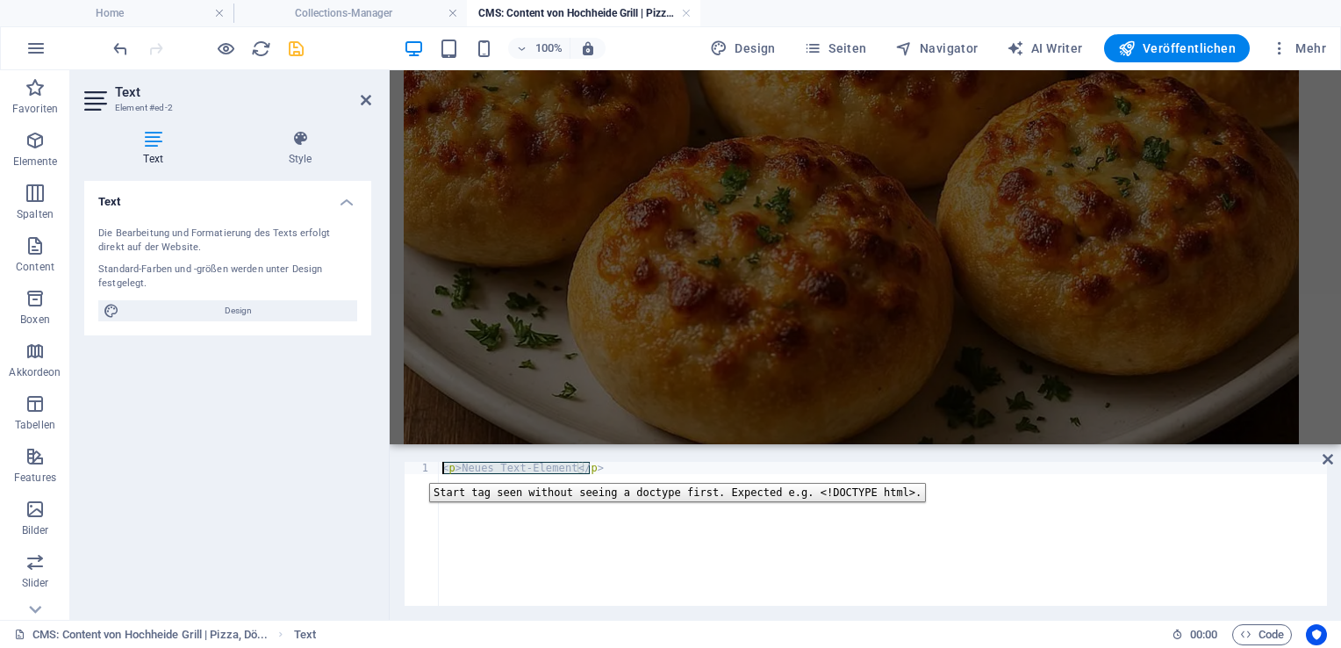
paste textarea "Pizza, Döner & Grill in Duisburg Hochfeld"
type textarea "Pizza, Döner & Grill in Duisburg Hochfeld"
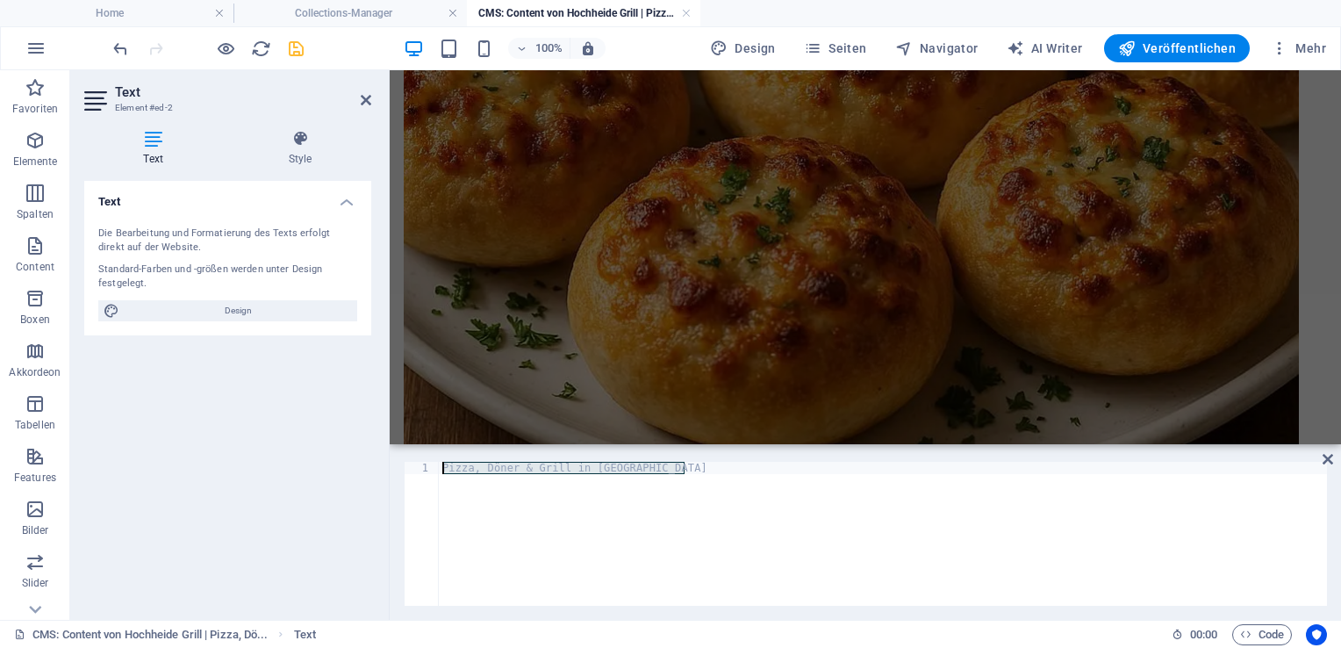
drag, startPoint x: 695, startPoint y: 462, endPoint x: 405, endPoint y: 456, distance: 289.7
click at [405, 456] on div "Pizza, Döner & Grill in Duisburg Hochfeld 1 Pizza, Döner & Grill in Duisburg Ho…" at bounding box center [865, 534] width 951 height 172
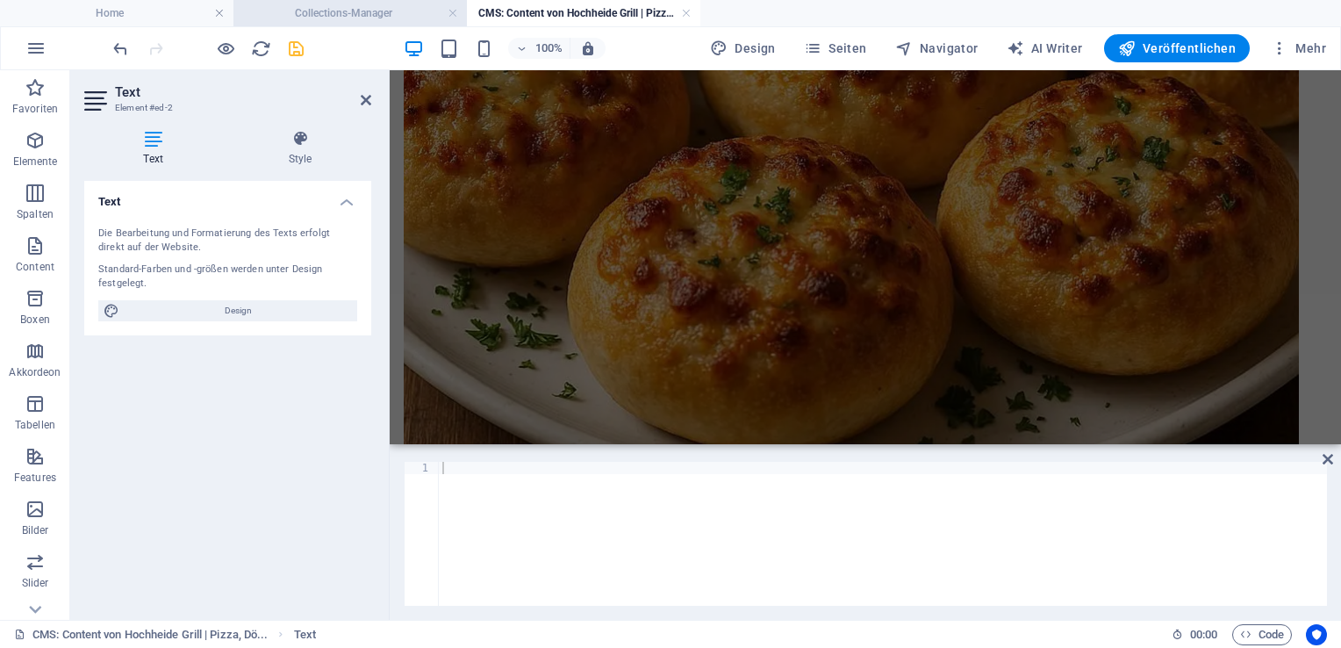
click at [331, 16] on h4 "Collections-Manager" at bounding box center [349, 13] width 233 height 19
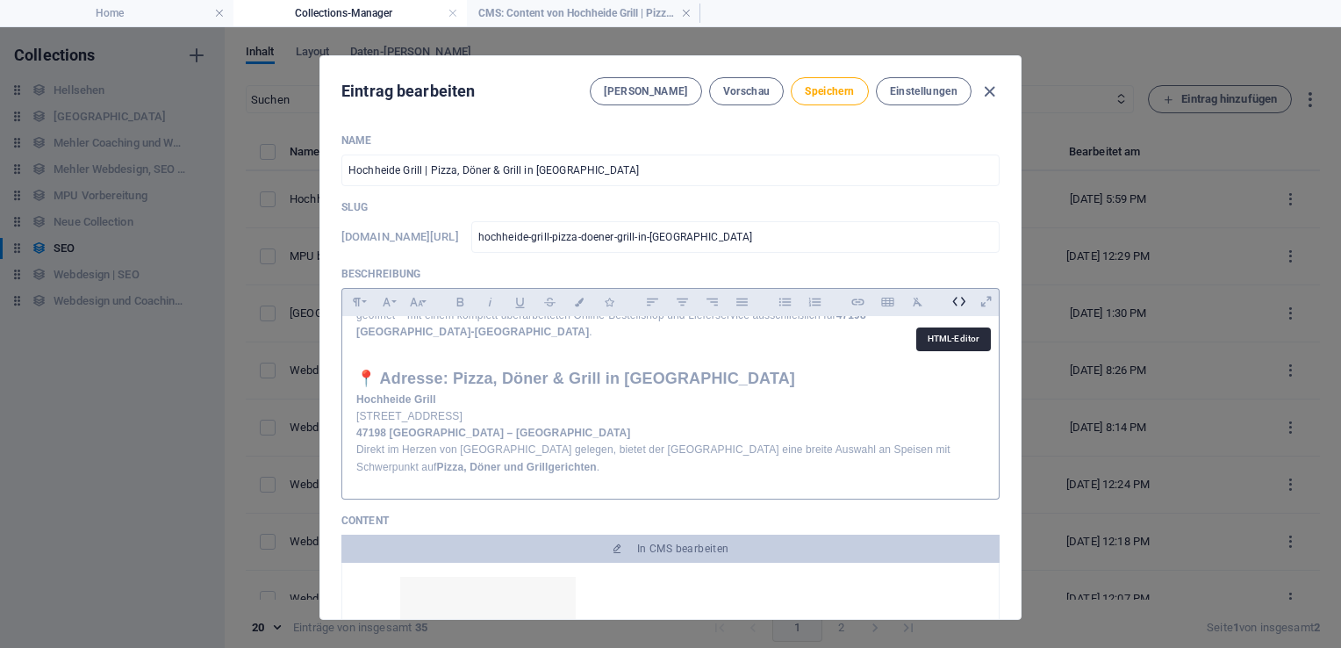
click at [949, 298] on icon at bounding box center [958, 301] width 27 height 27
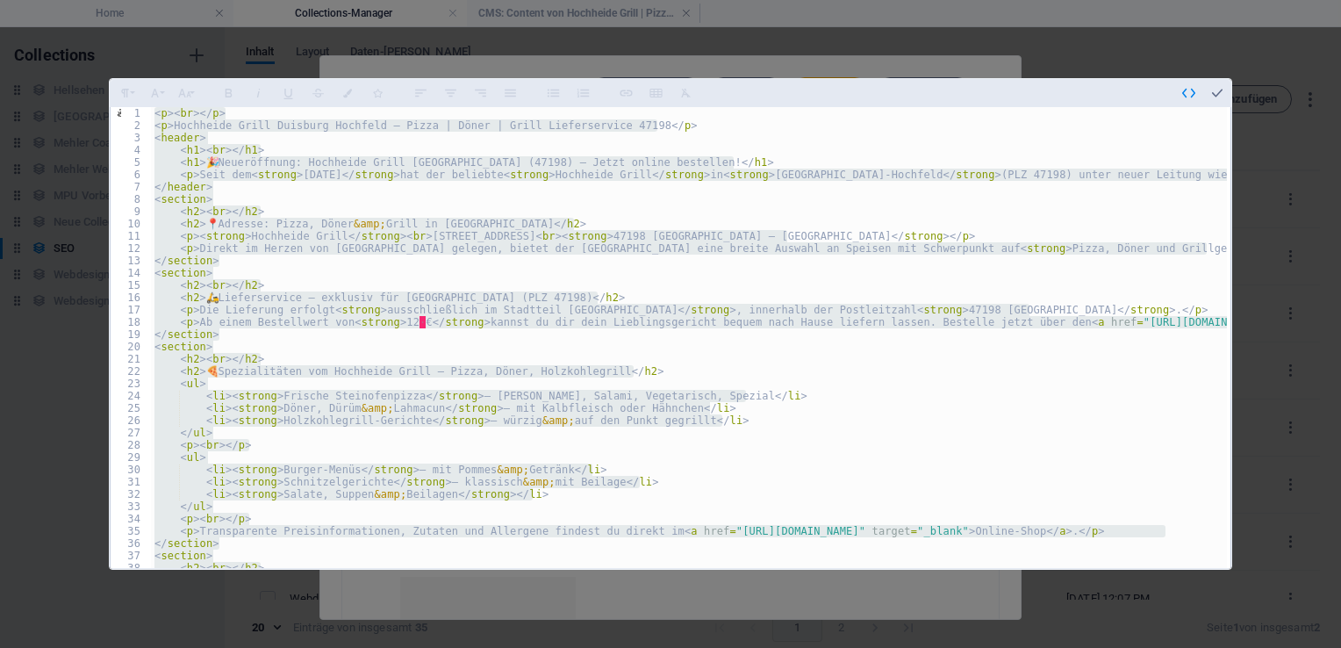
click at [158, 116] on div "< p > < br > </ p > < p > Hochheide Grill Duisburg Hochfeld – Pizza | Döner | G…" at bounding box center [689, 337] width 1076 height 461
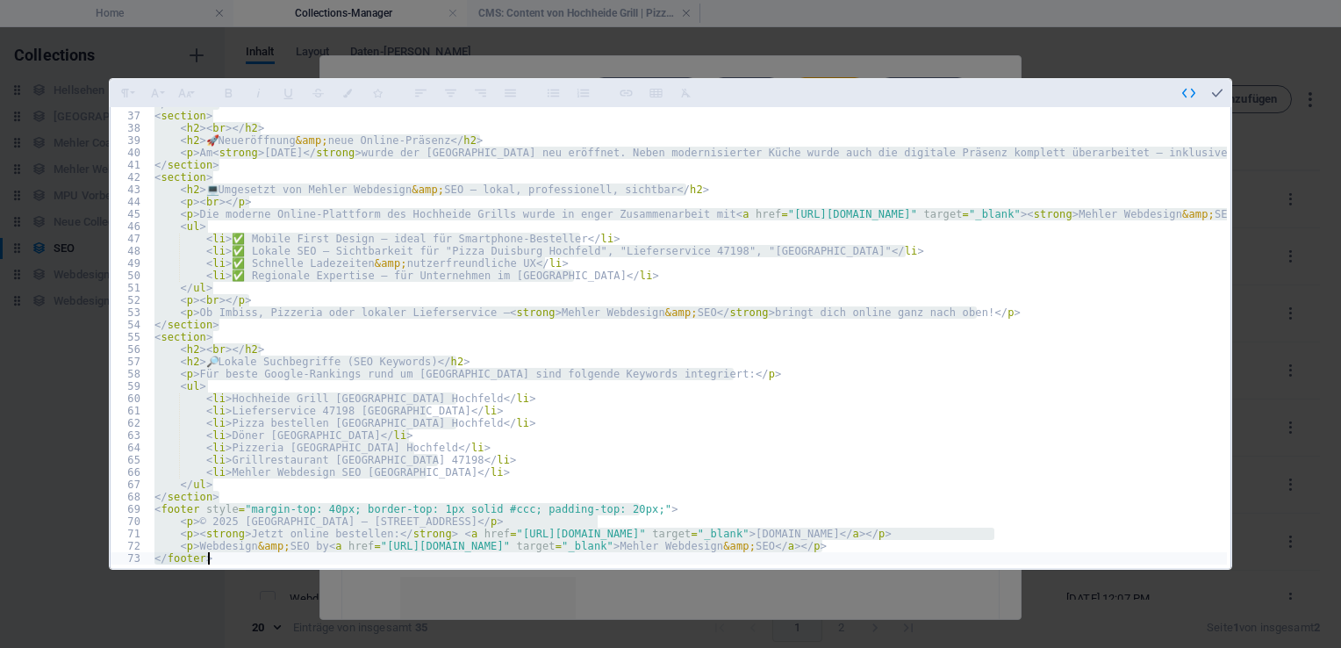
scroll to position [439, 0]
drag, startPoint x: 154, startPoint y: 110, endPoint x: 905, endPoint y: 651, distance: 925.3
click at [905, 647] on html "Stefan Mehler Coaching & Webdesign Home Collections-Manager CMS: Content von Ho…" at bounding box center [670, 324] width 1341 height 648
type textarea "<p>Webdesign &amp; SEO by <a href="https://mehler-web.de" target="_blank">Mehle…"
click at [1212, 90] on icon "button" at bounding box center [1217, 93] width 16 height 16
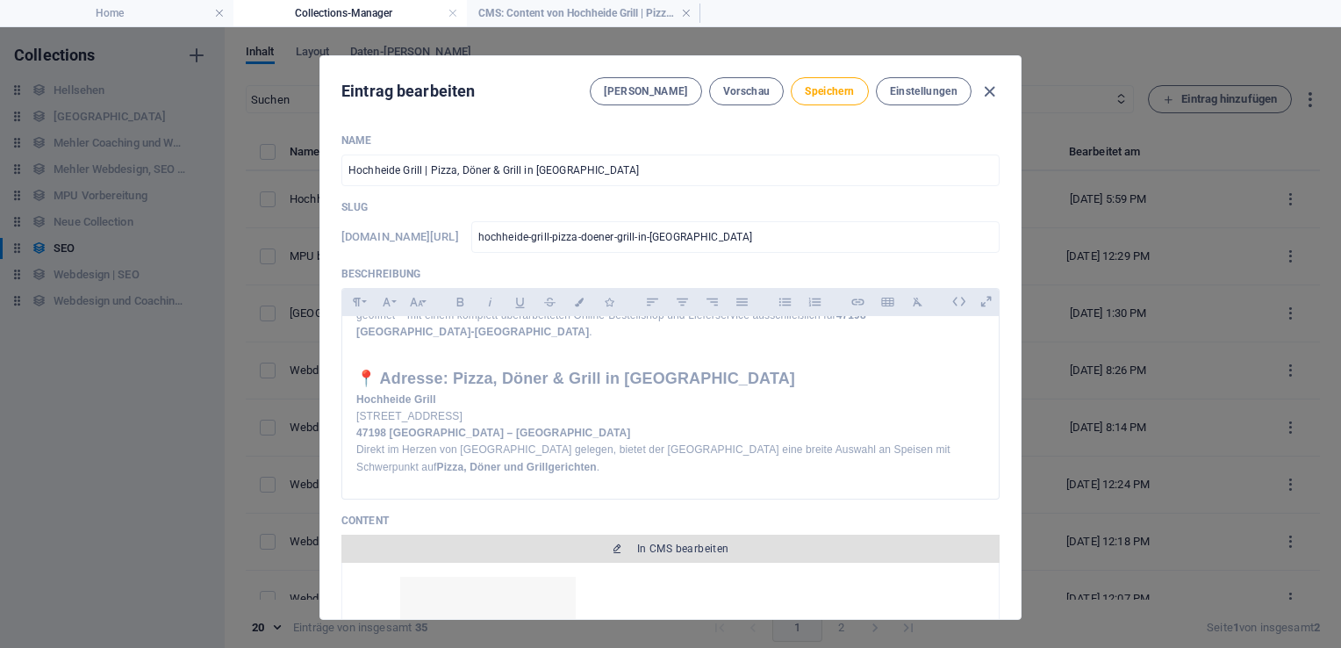
click at [670, 553] on span "In CMS bearbeiten" at bounding box center [683, 548] width 92 height 14
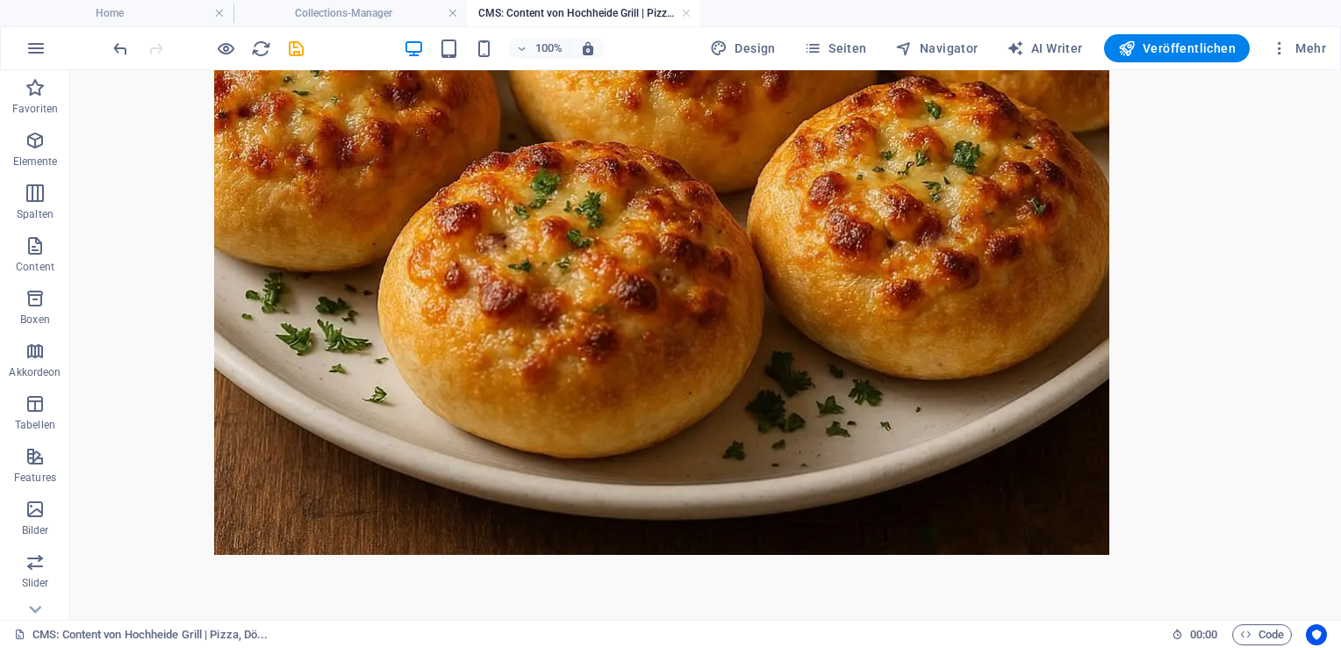
scroll to position [485, 0]
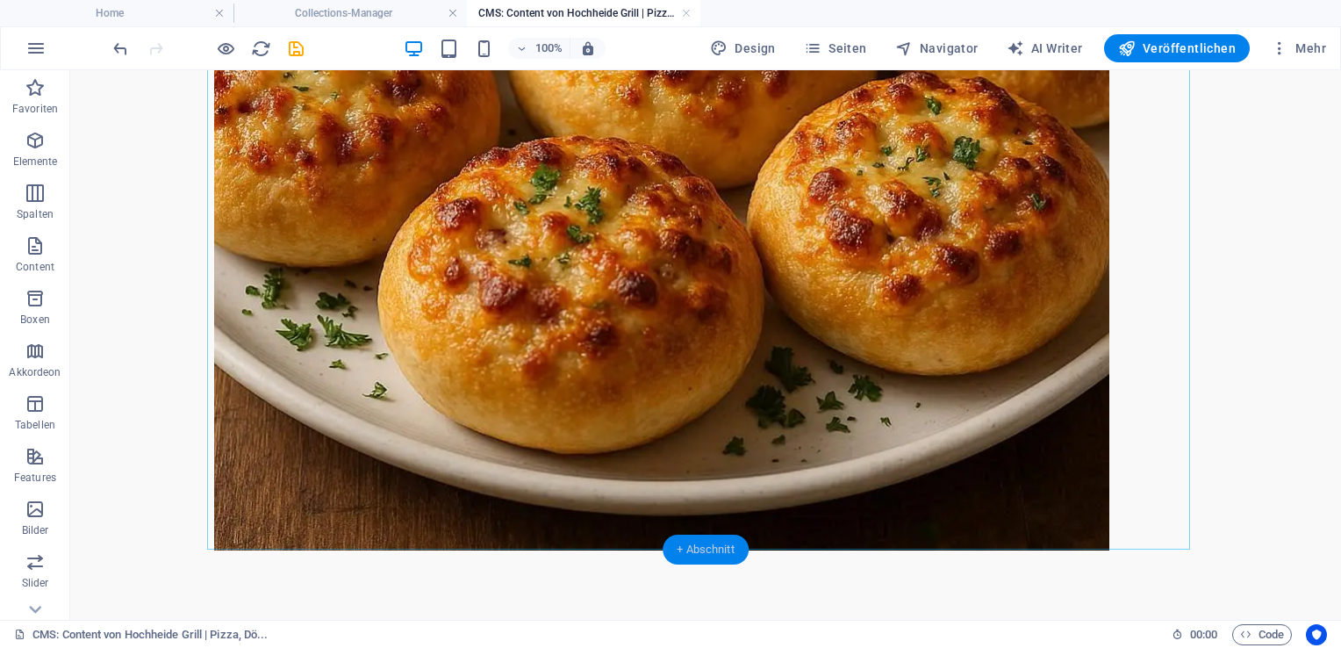
click at [700, 545] on div "+ Abschnitt" at bounding box center [706, 549] width 86 height 30
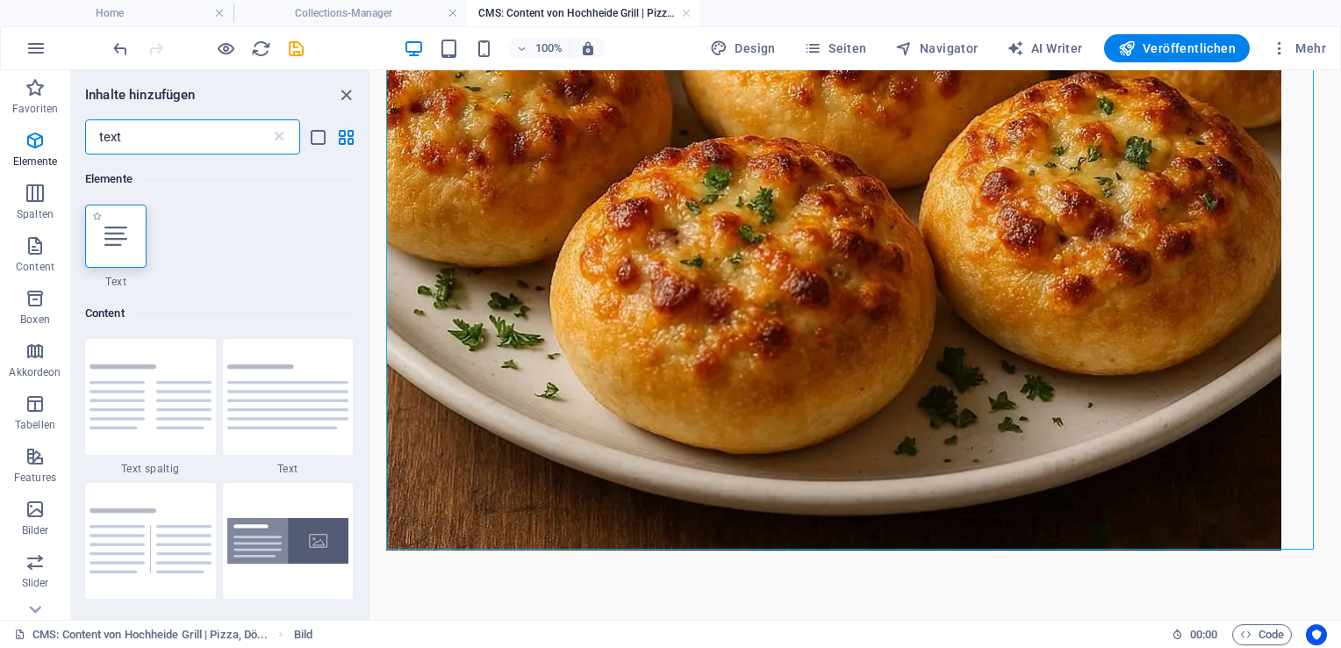
scroll to position [0, 0]
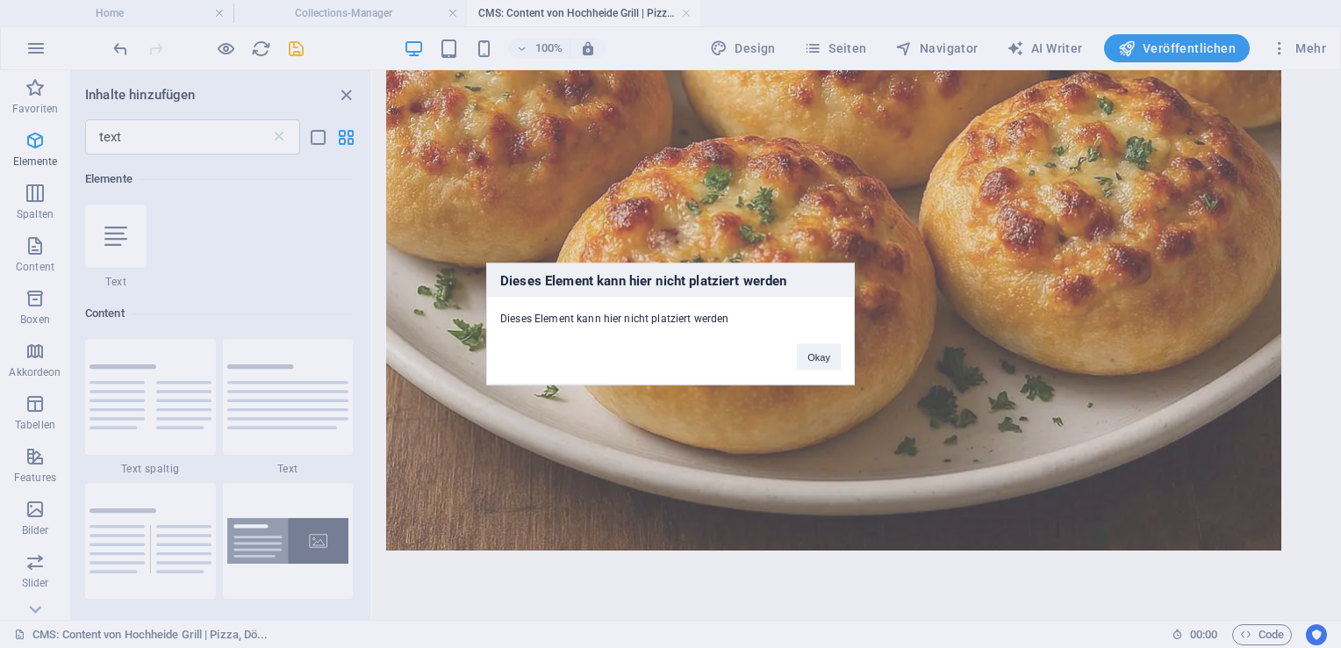
click at [793, 363] on div "Okay" at bounding box center [819, 348] width 70 height 45
click at [799, 363] on button "Okay" at bounding box center [819, 357] width 44 height 26
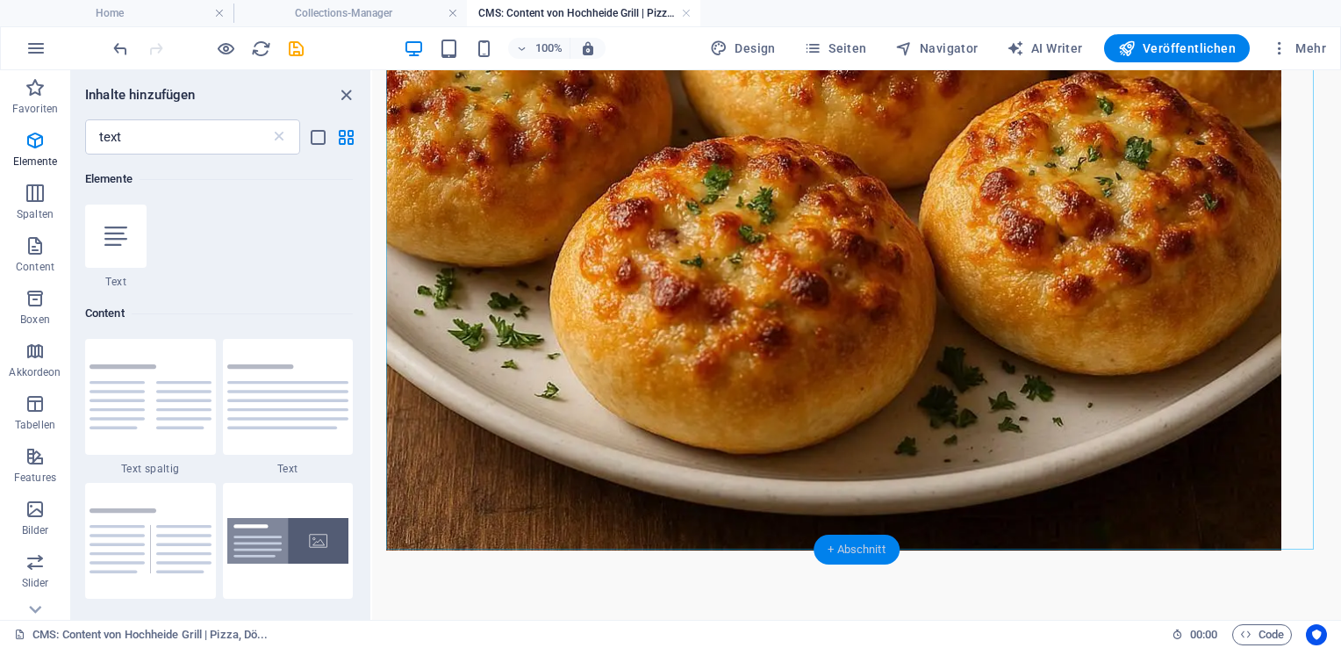
click at [835, 540] on div "+ Abschnitt" at bounding box center [857, 549] width 86 height 30
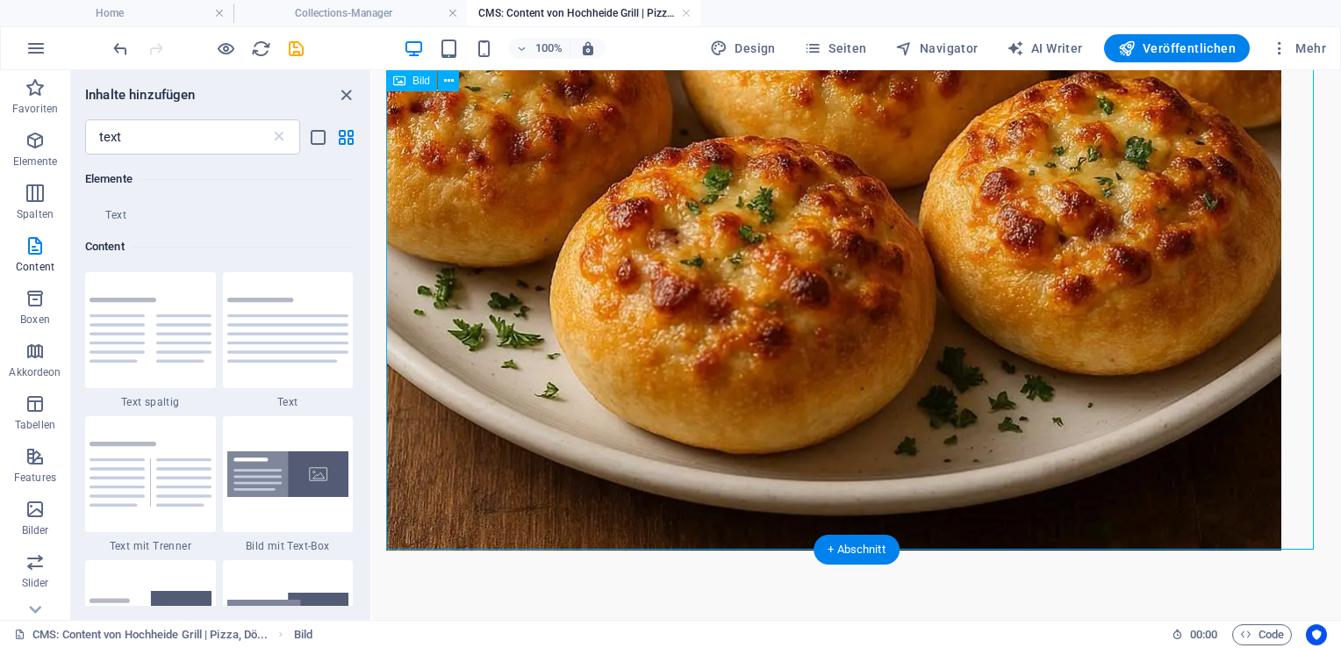
scroll to position [133, 0]
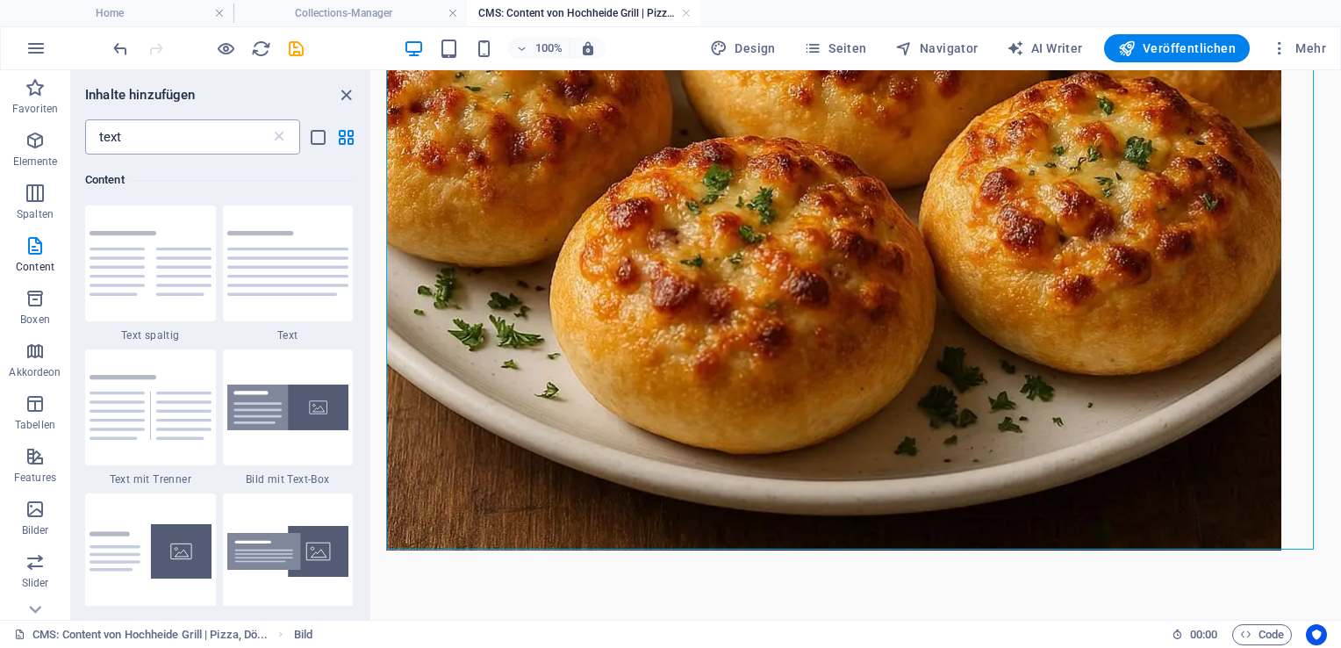
click at [193, 135] on input "text" at bounding box center [177, 136] width 185 height 35
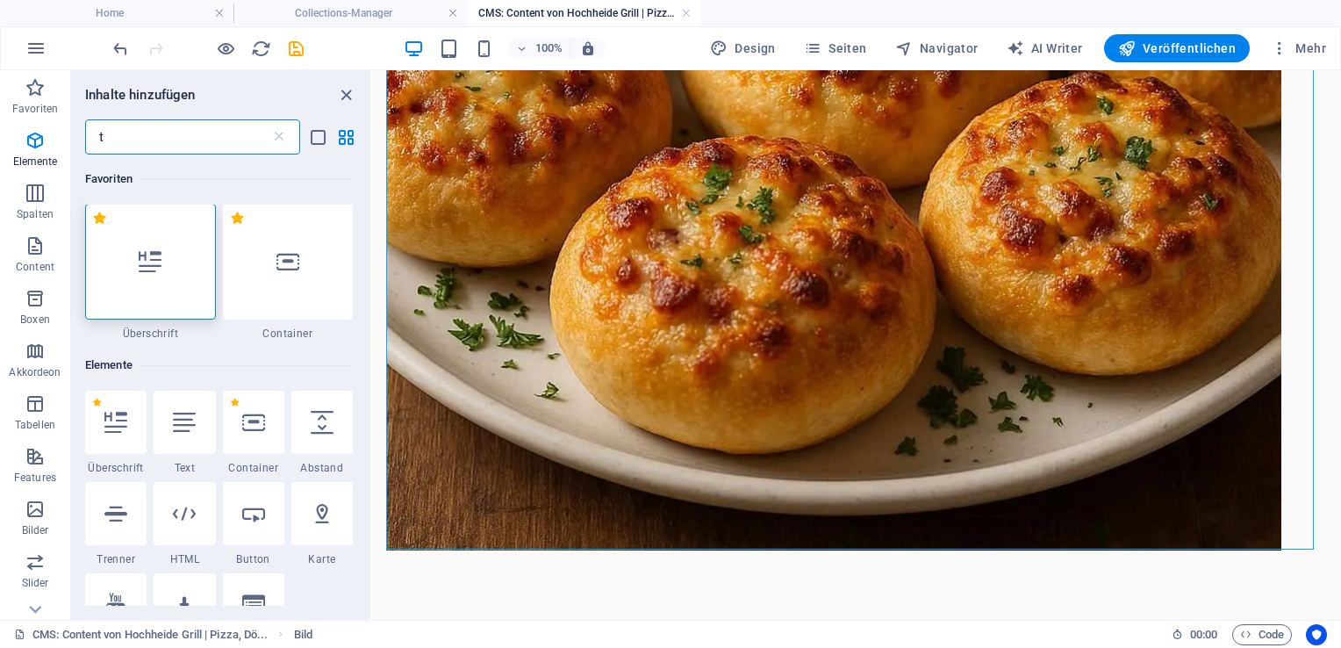
scroll to position [0, 0]
type input "t"
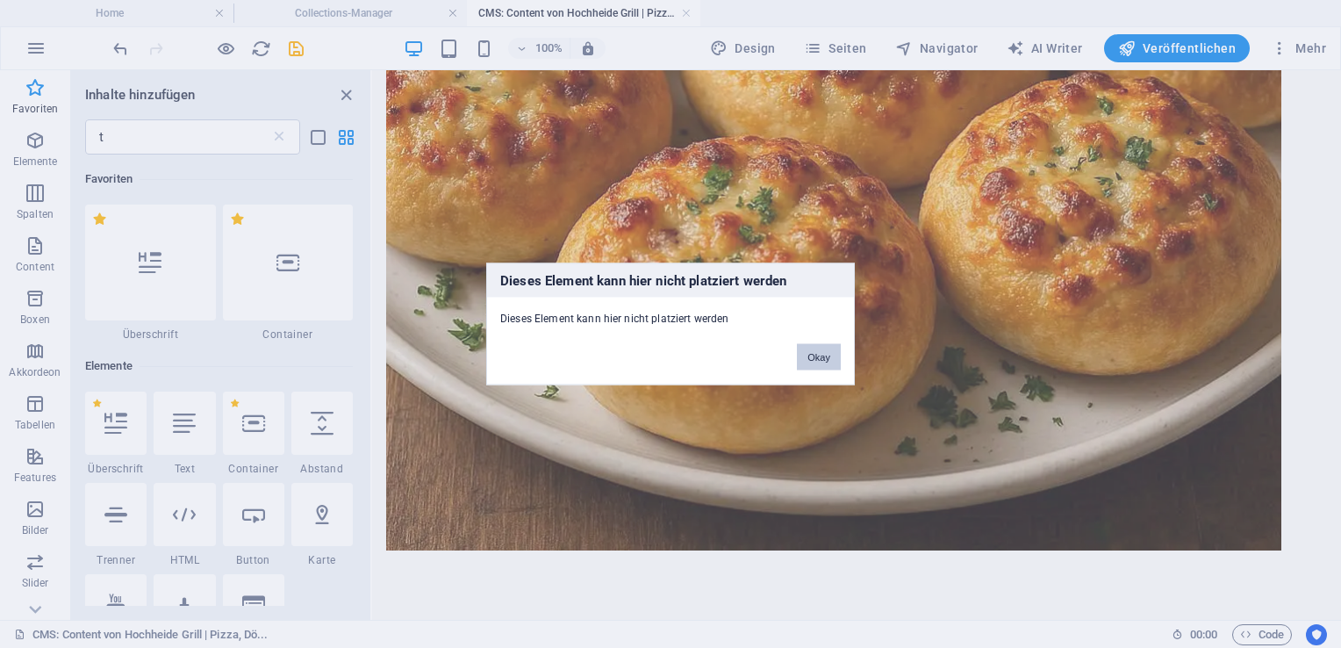
click at [822, 357] on button "Okay" at bounding box center [819, 357] width 44 height 26
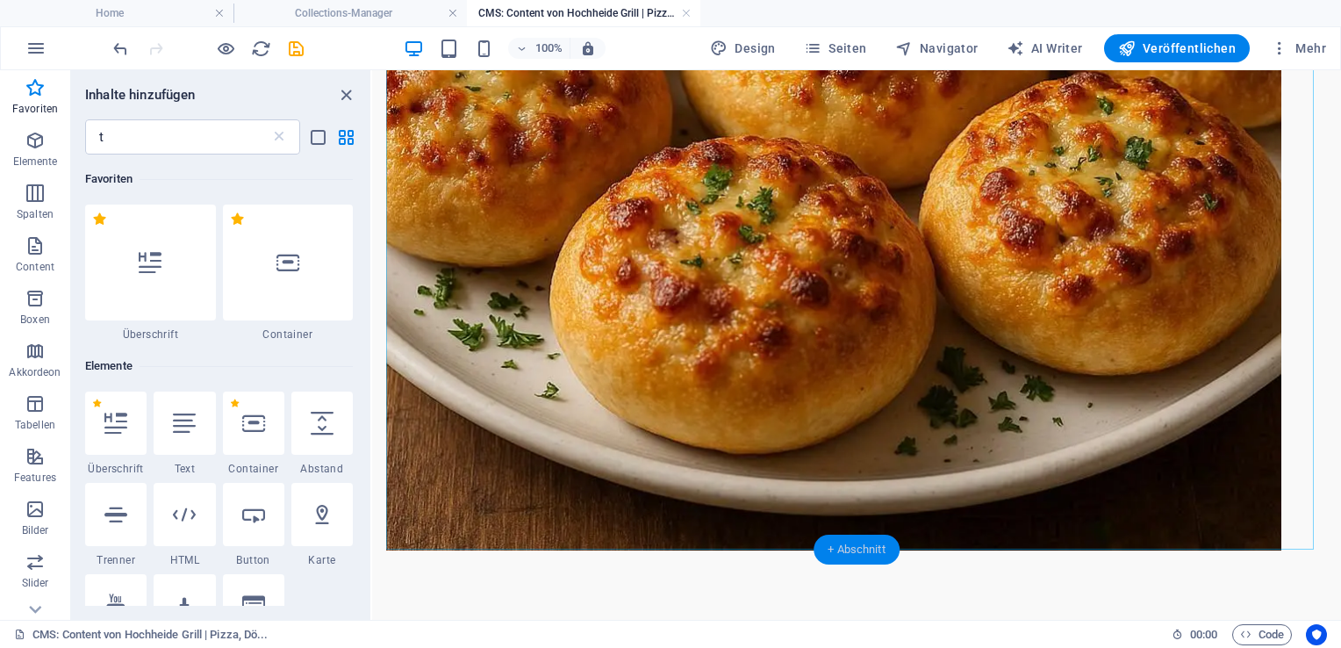
click at [841, 541] on div "+ Abschnitt" at bounding box center [857, 549] width 86 height 30
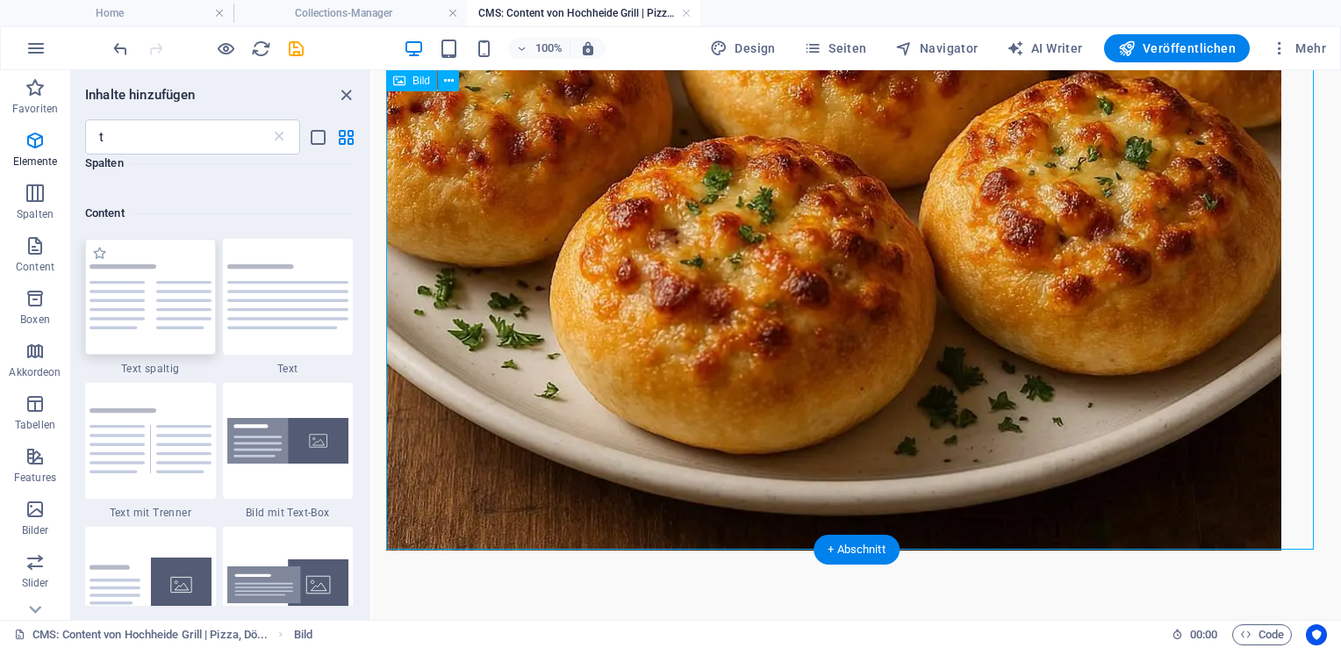
scroll to position [1410, 0]
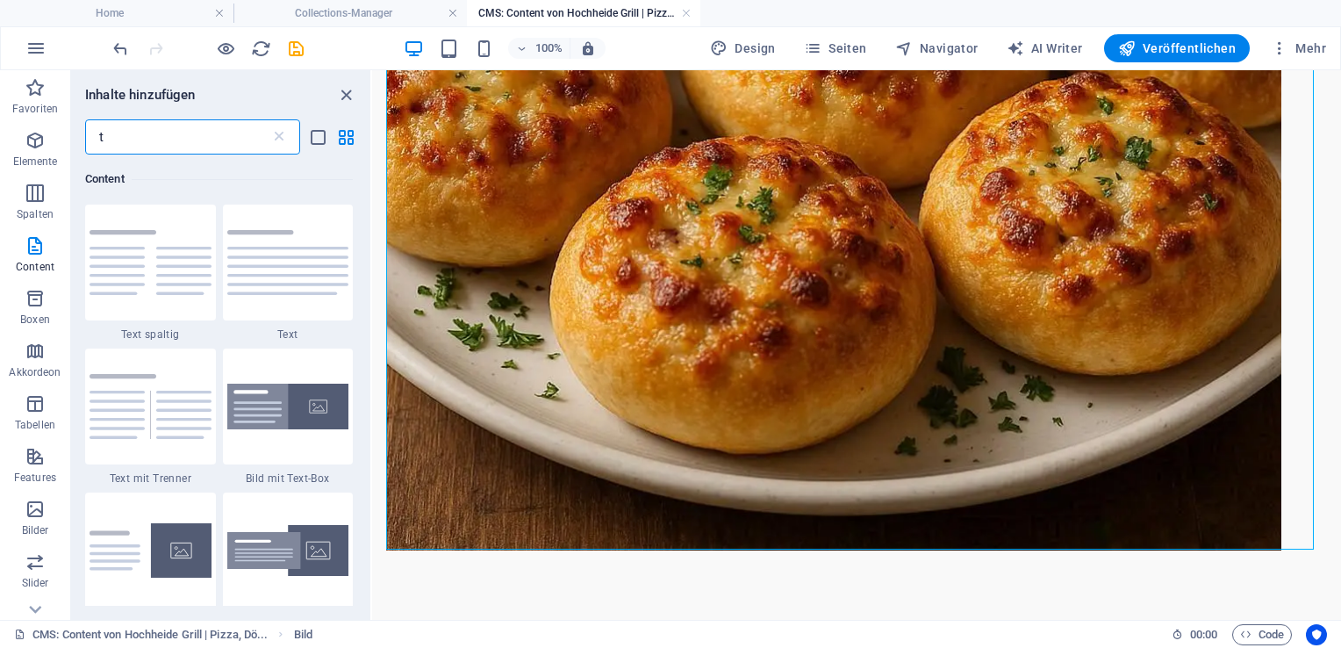
click at [112, 139] on input "t" at bounding box center [177, 136] width 185 height 35
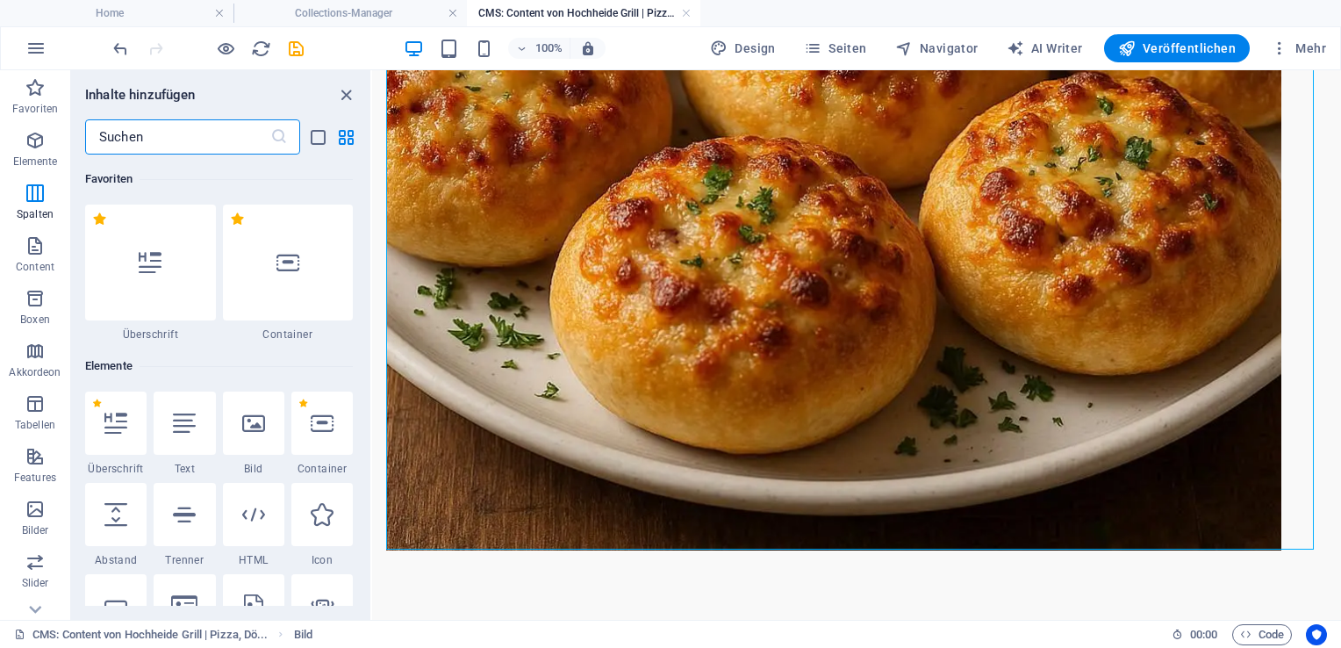
scroll to position [0, 0]
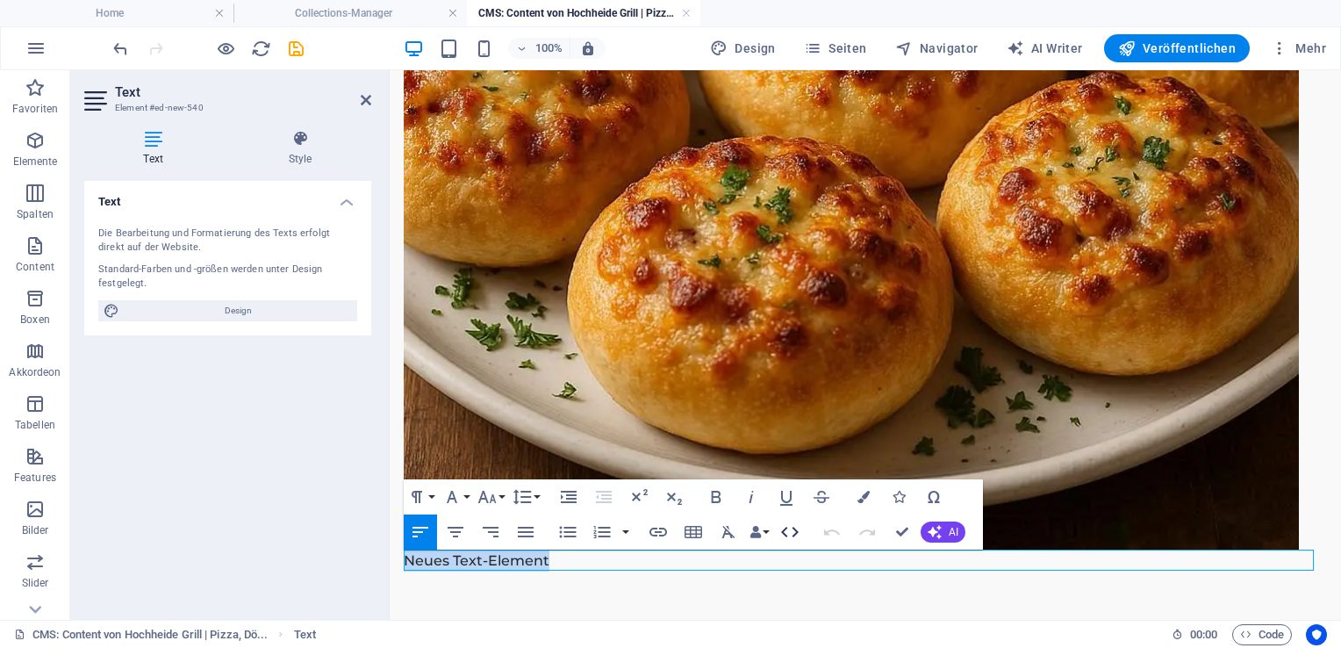
click at [790, 533] on icon "button" at bounding box center [789, 531] width 21 height 21
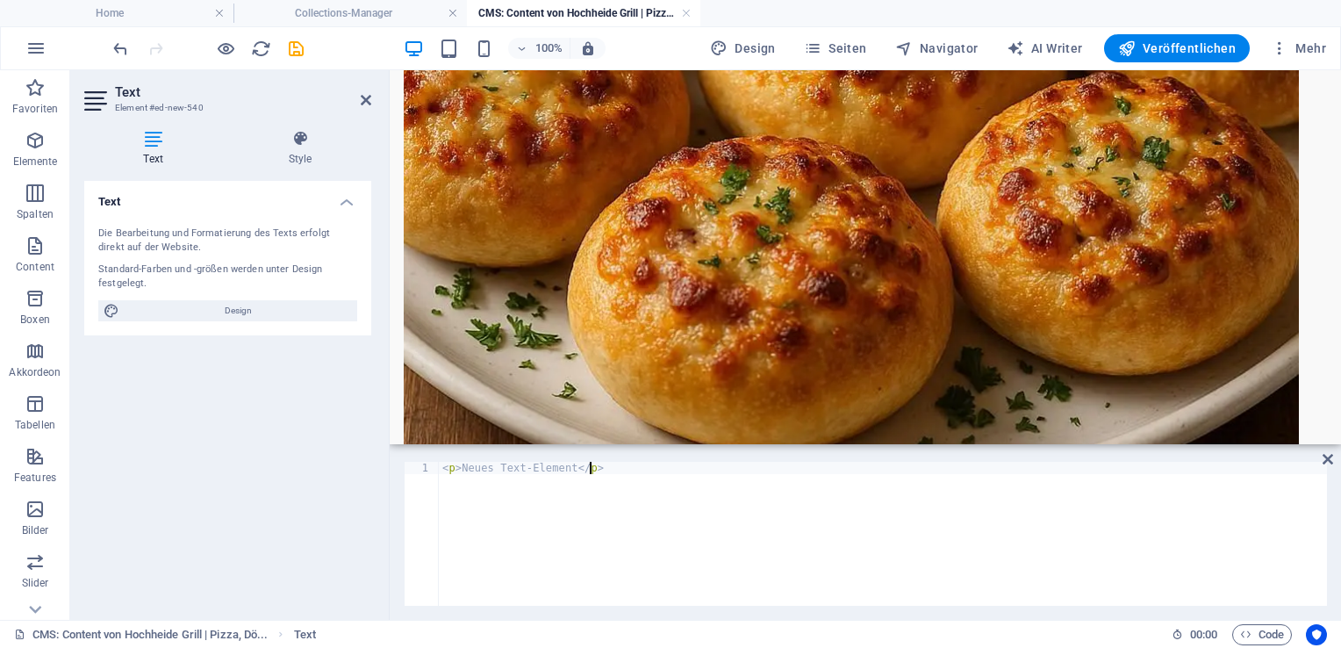
click at [593, 472] on div "< p > Neues Text-Element </ p >" at bounding box center [883, 546] width 888 height 168
type textarea "<"
type textarea "</footer>"
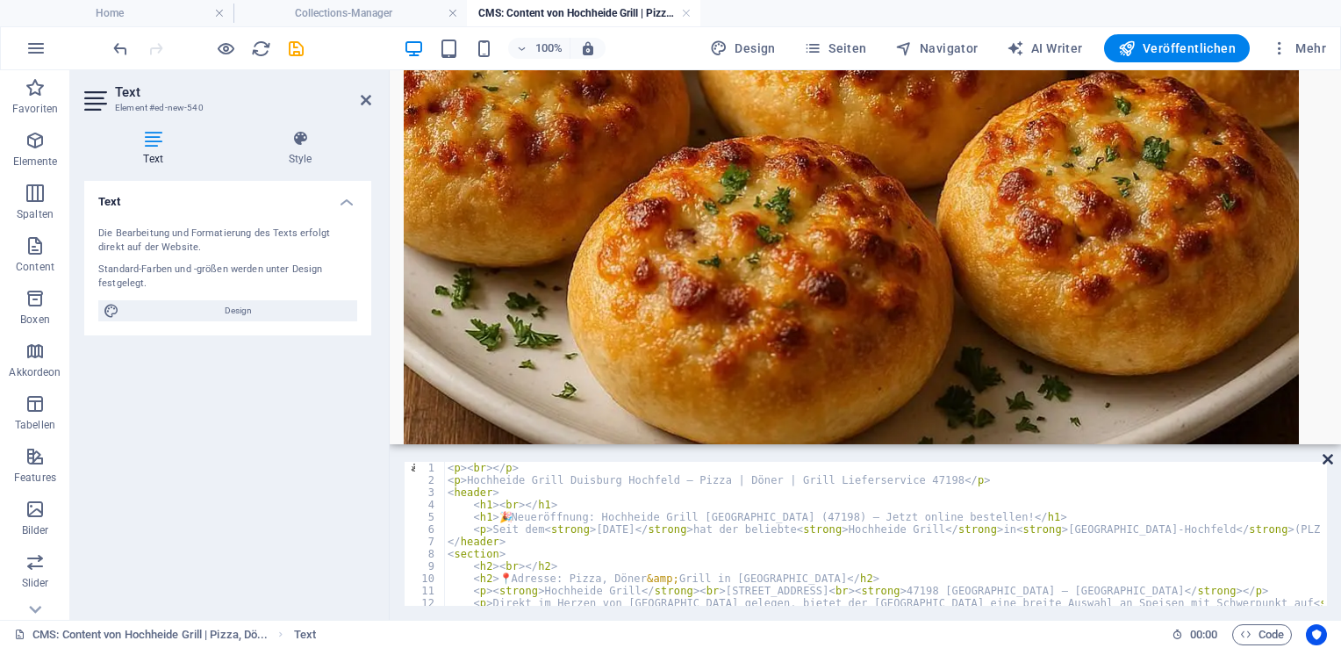
click at [1327, 461] on icon at bounding box center [1328, 459] width 11 height 14
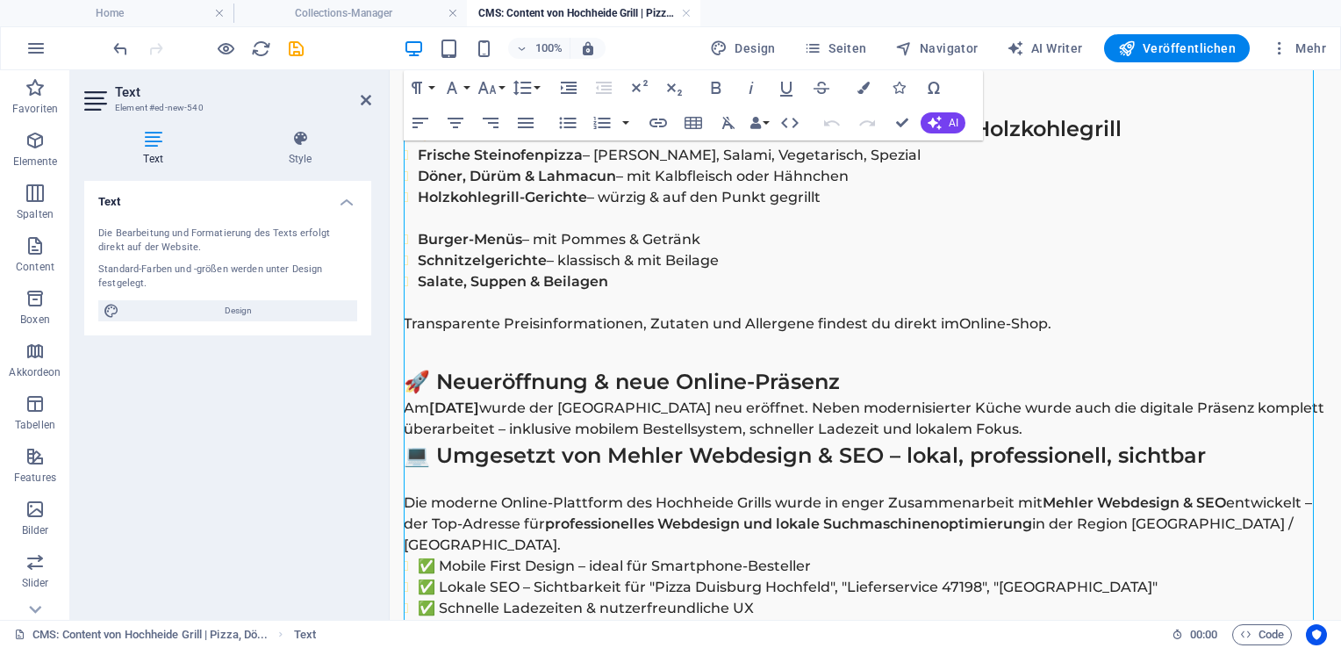
scroll to position [1443, 0]
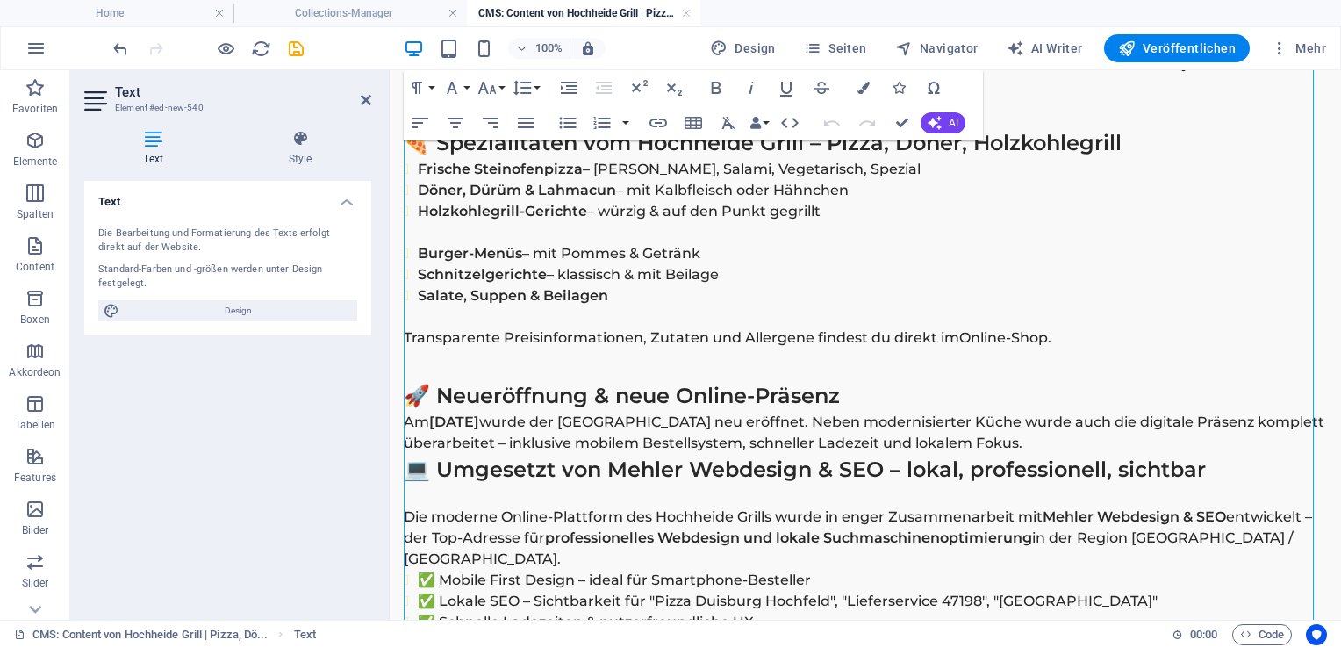
click at [411, 469] on h2 "💻 Umgesetzt von Mehler Webdesign & SEO – lokal, professionell, sichtbar" at bounding box center [865, 470] width 923 height 32
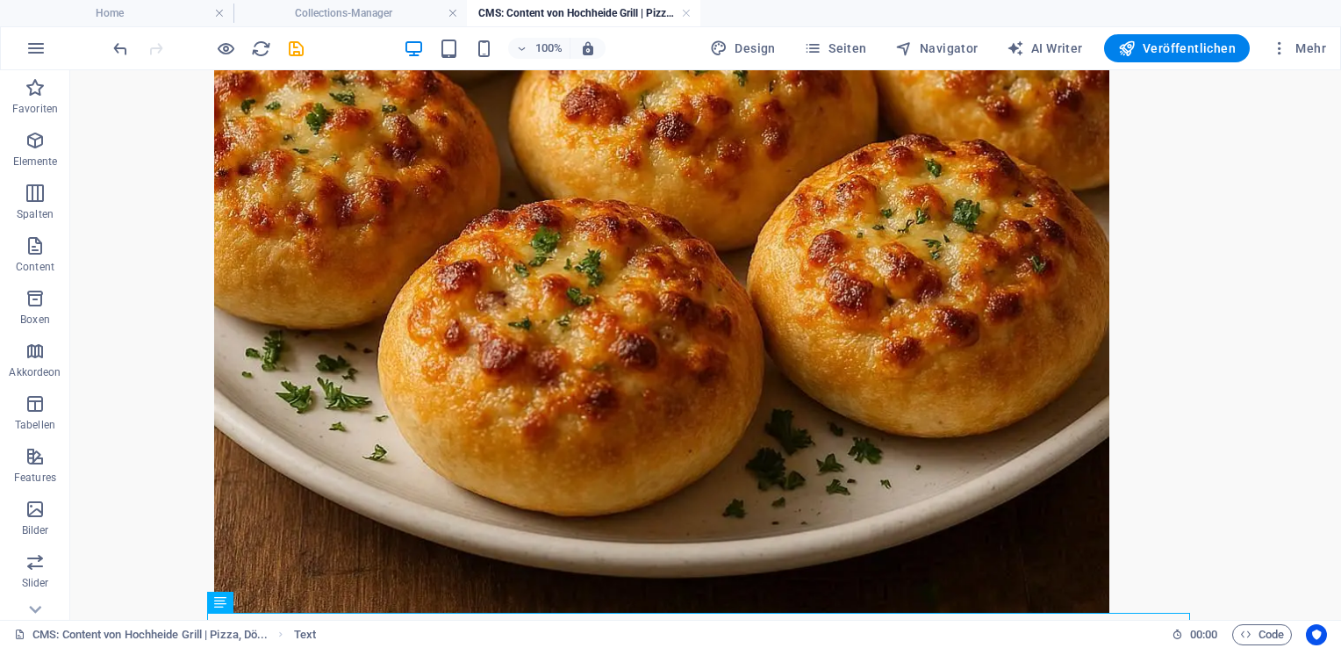
scroll to position [0, 0]
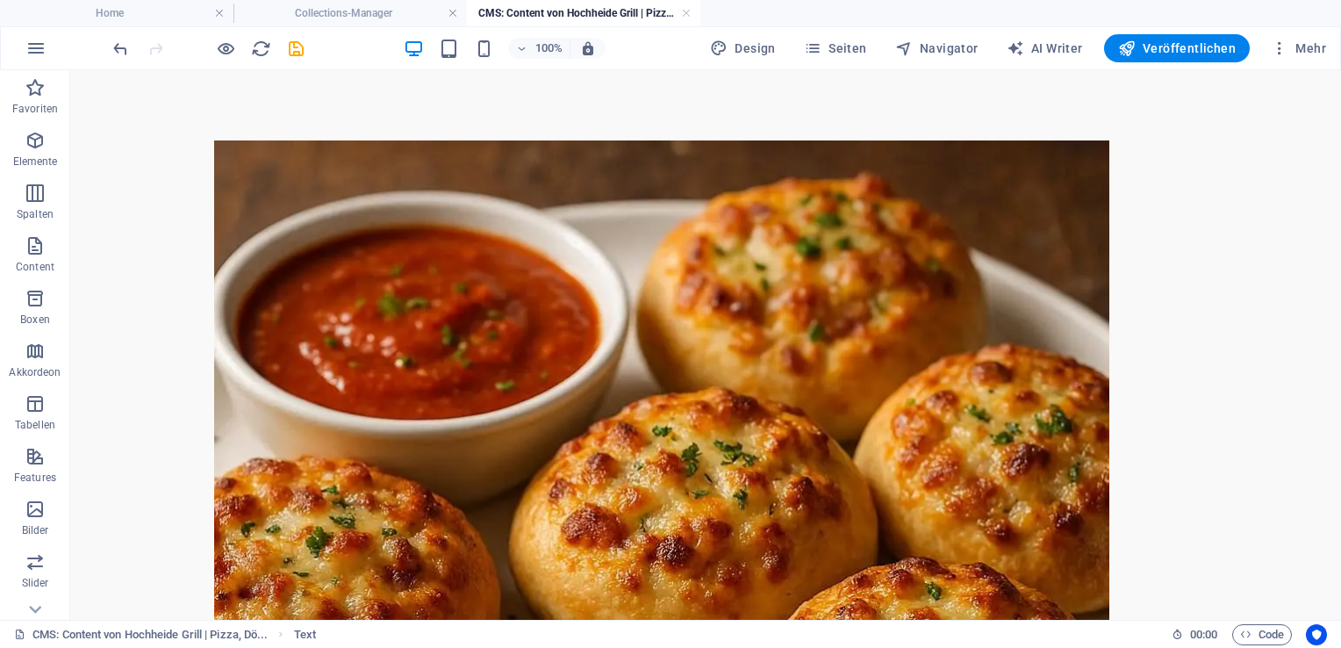
drag, startPoint x: 1340, startPoint y: 308, endPoint x: 1410, endPoint y: 100, distance: 219.5
click at [298, 47] on icon "save" at bounding box center [296, 49] width 20 height 20
click at [372, 10] on h4 "Collections-Manager" at bounding box center [349, 13] width 233 height 19
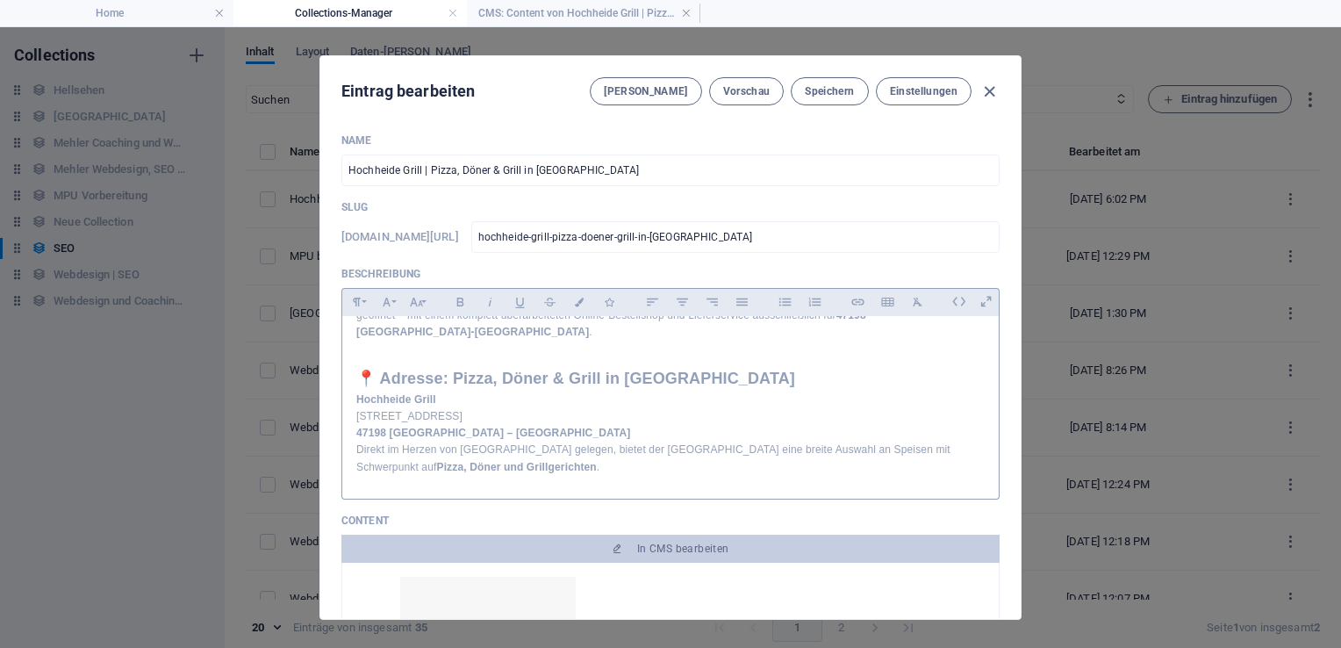
click at [991, 330] on div "Name Hochheide Grill | Pizza, Döner & Grill in Duisburg Hochfeld ​ Slug www.exa…" at bounding box center [670, 400] width 700 height 563
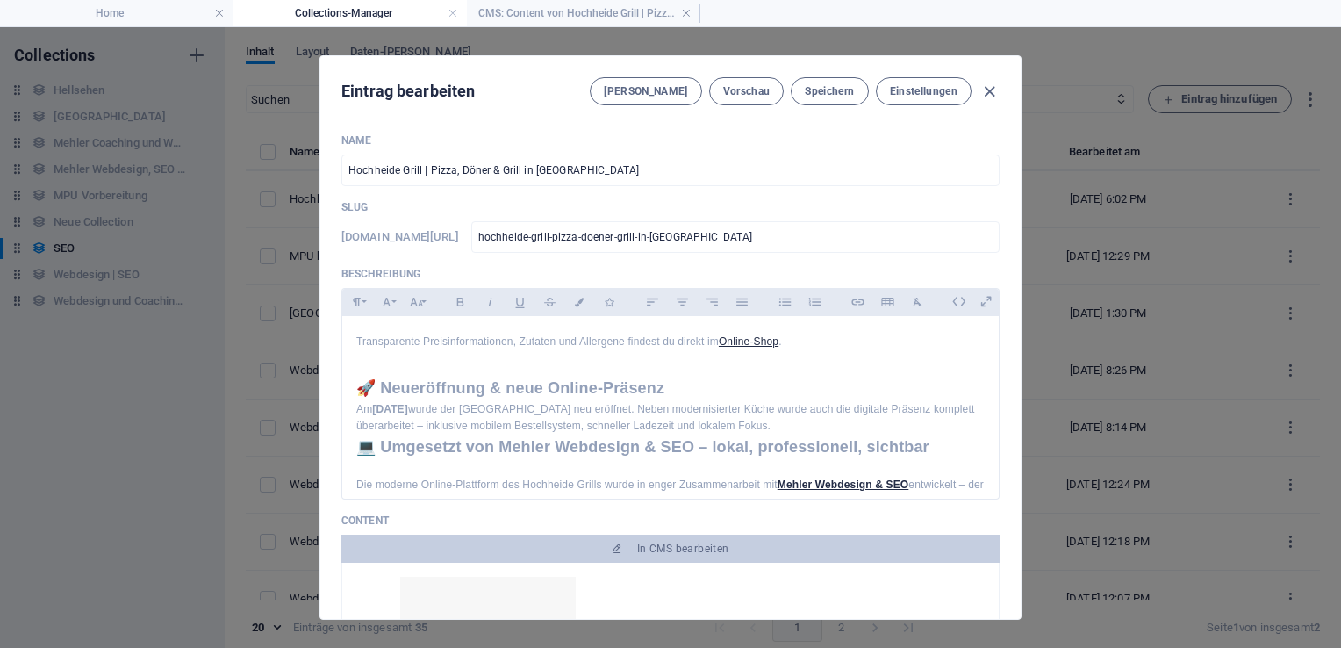
scroll to position [512, 0]
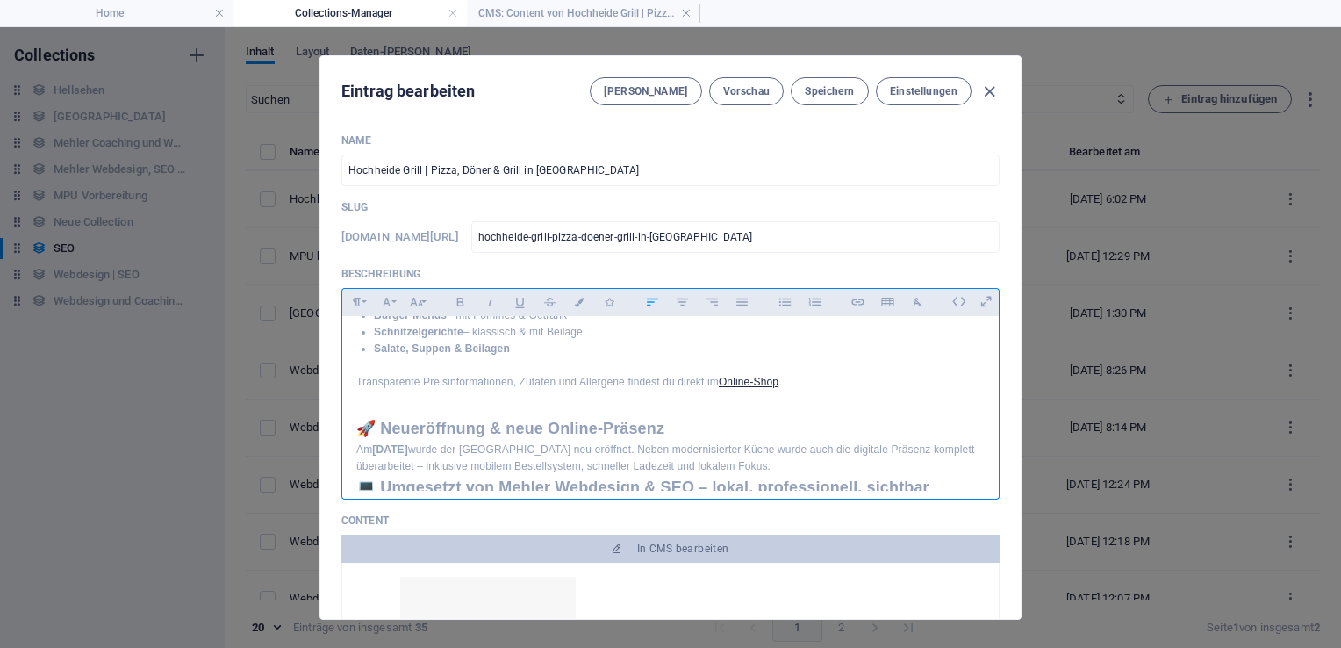
click at [356, 475] on h2 "💻 Umgesetzt von Mehler Webdesign & SEO – lokal, professionell, sichtbar" at bounding box center [670, 487] width 628 height 25
click at [828, 90] on span "Speichern" at bounding box center [829, 91] width 49 height 14
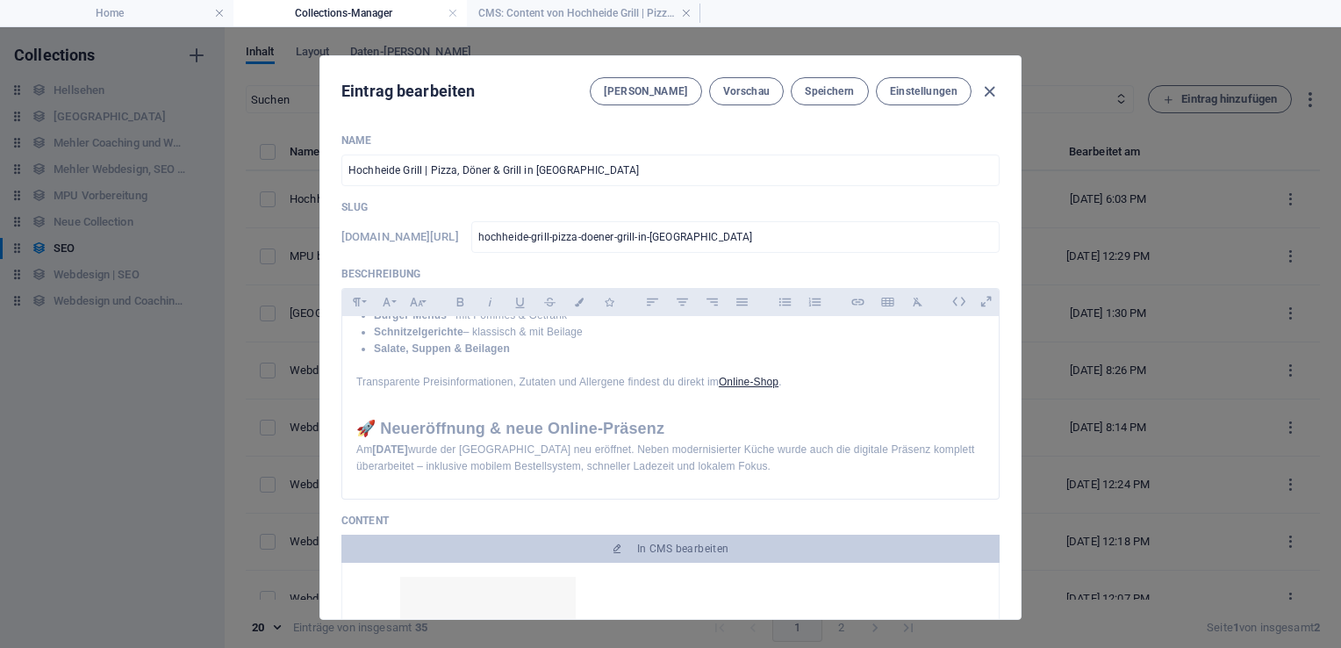
drag, startPoint x: 1018, startPoint y: 210, endPoint x: 1015, endPoint y: 240, distance: 30.0
click at [1015, 240] on div "Name Hochheide Grill | Pizza, Döner & Grill in Duisburg Hochfeld ​ Slug www.exa…" at bounding box center [670, 368] width 700 height 499
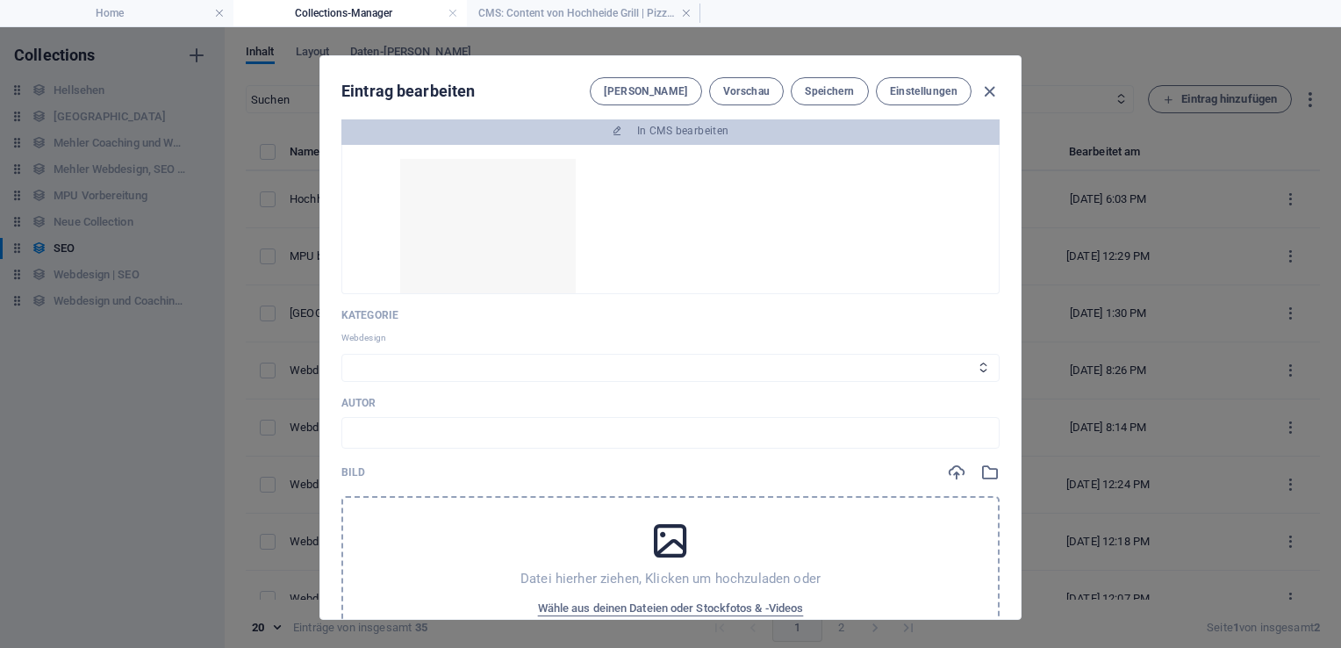
scroll to position [369, 0]
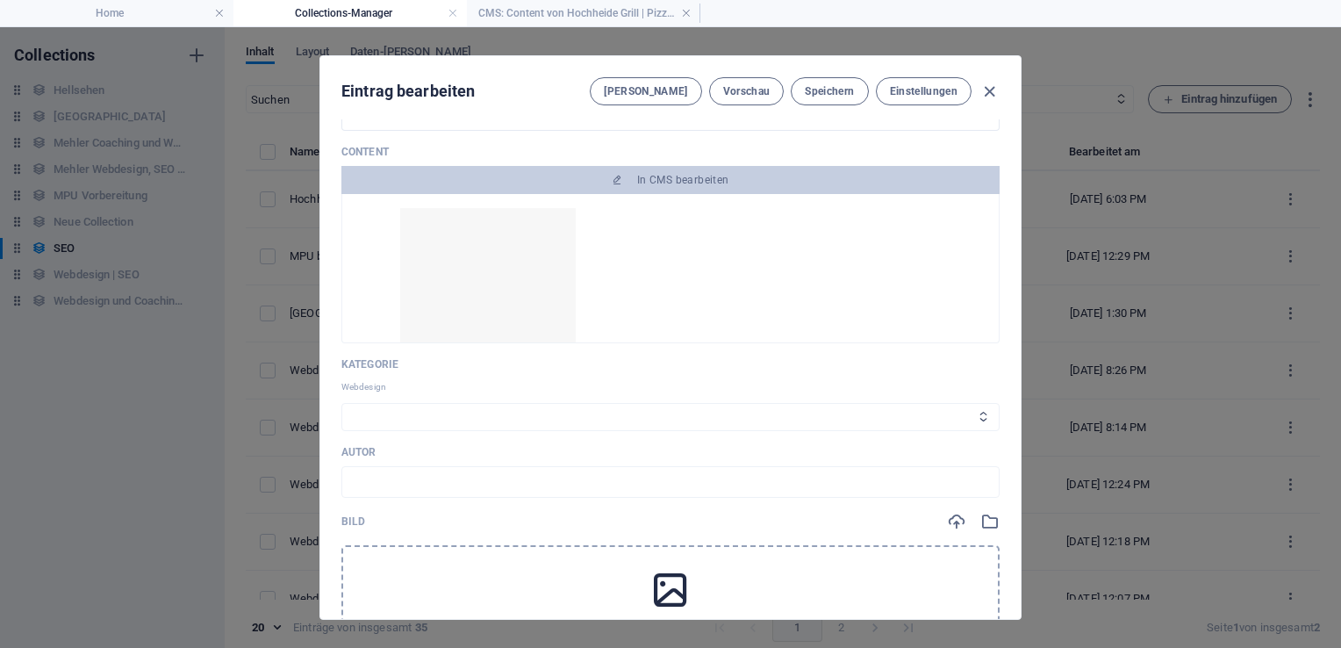
click at [648, 419] on select "Webdesign SEO MPU" at bounding box center [670, 417] width 658 height 28
select select "Webdesign"
click at [341, 403] on select "Webdesign SEO MPU" at bounding box center [670, 417] width 658 height 28
click at [563, 469] on input "text" at bounding box center [670, 482] width 658 height 32
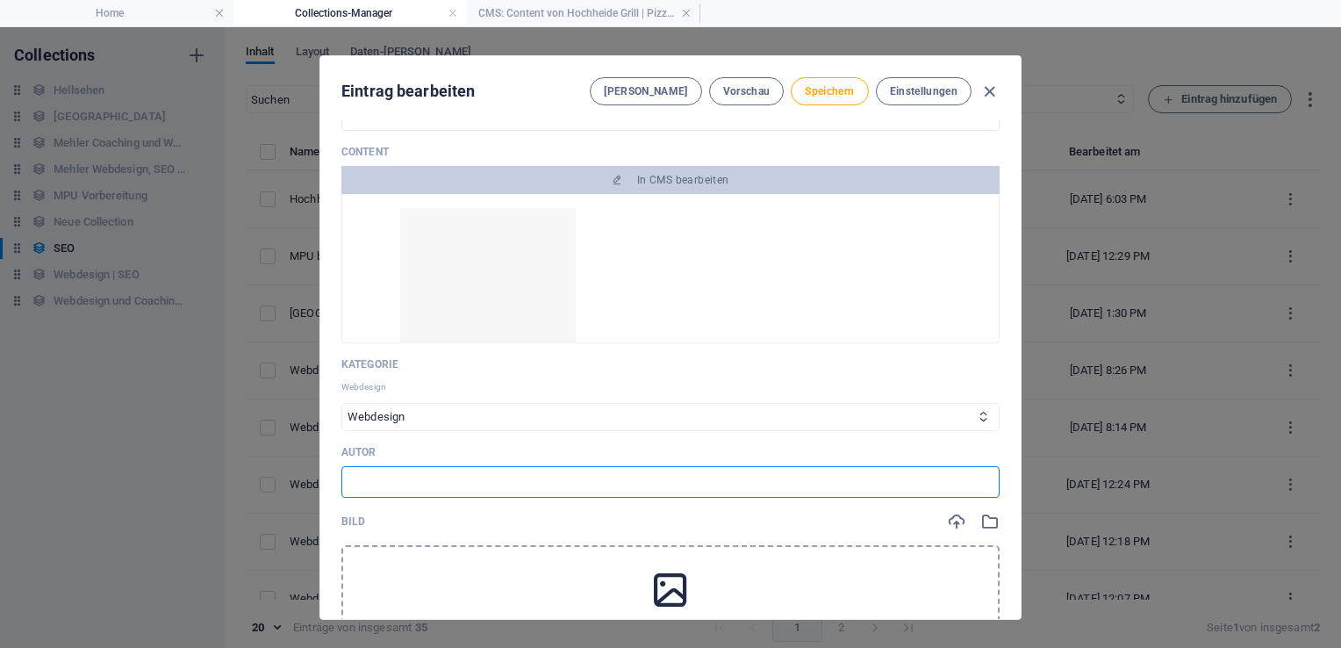
type input "Stefan Mehler"
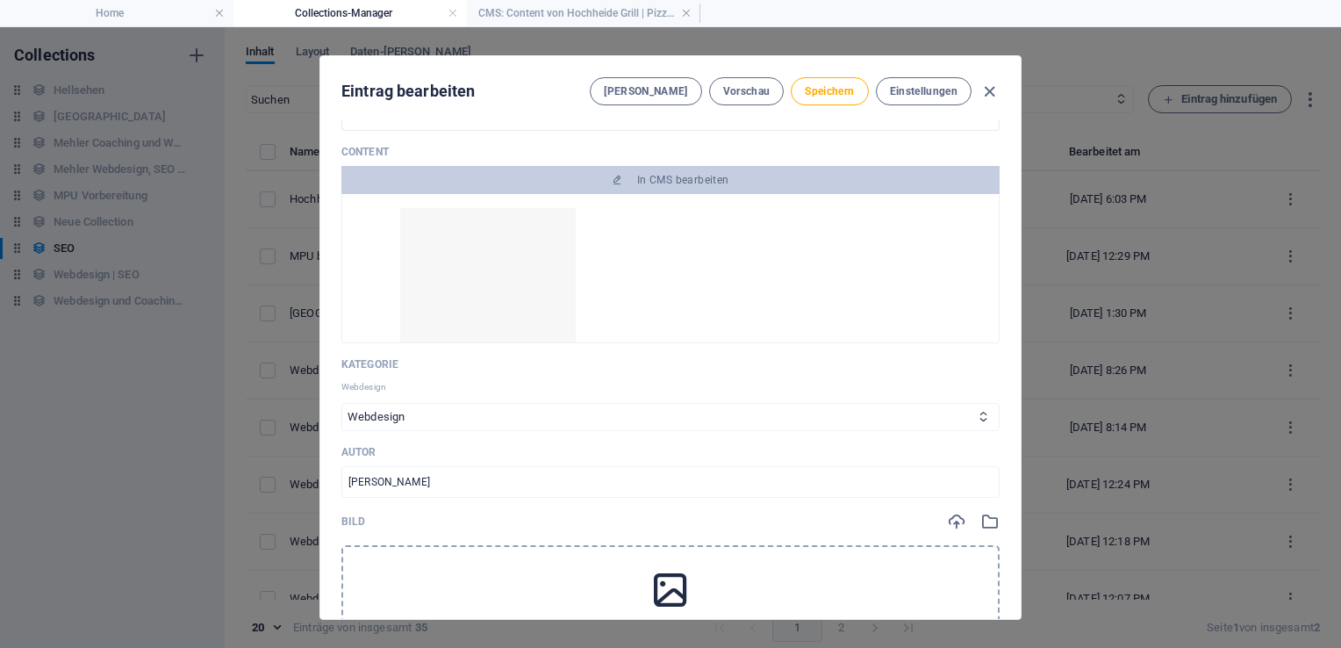
click at [674, 577] on icon at bounding box center [671, 590] width 44 height 44
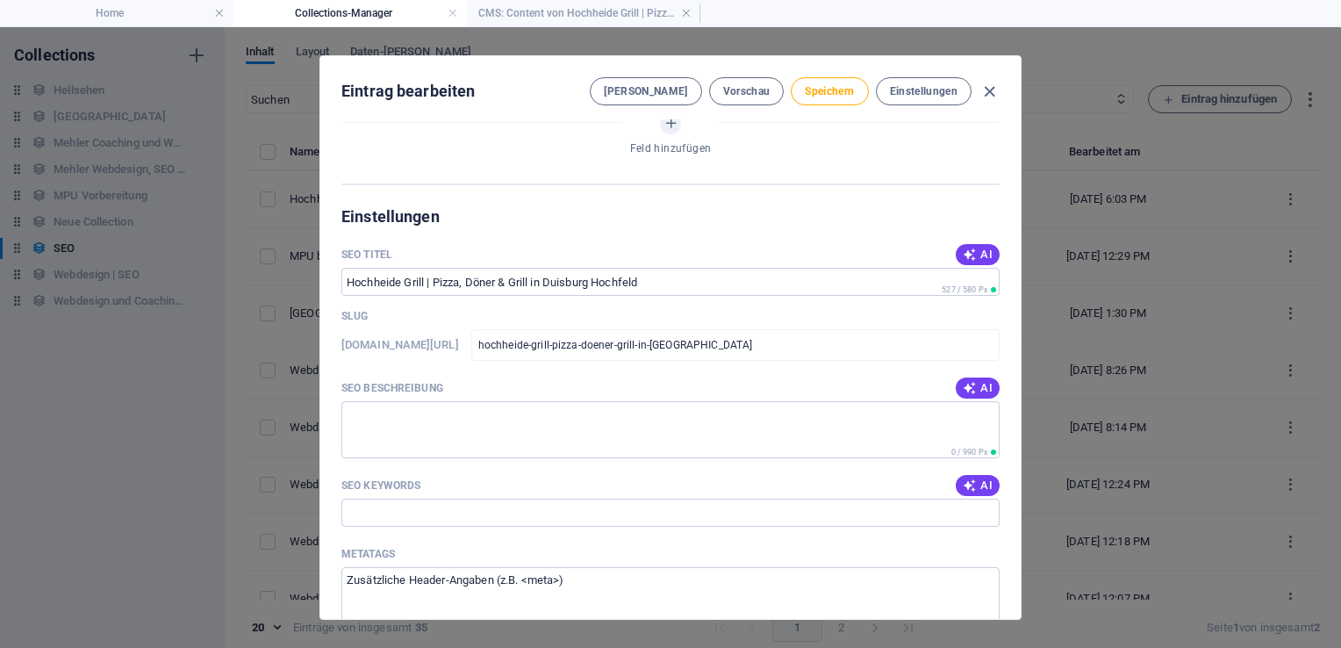
scroll to position [1182, 0]
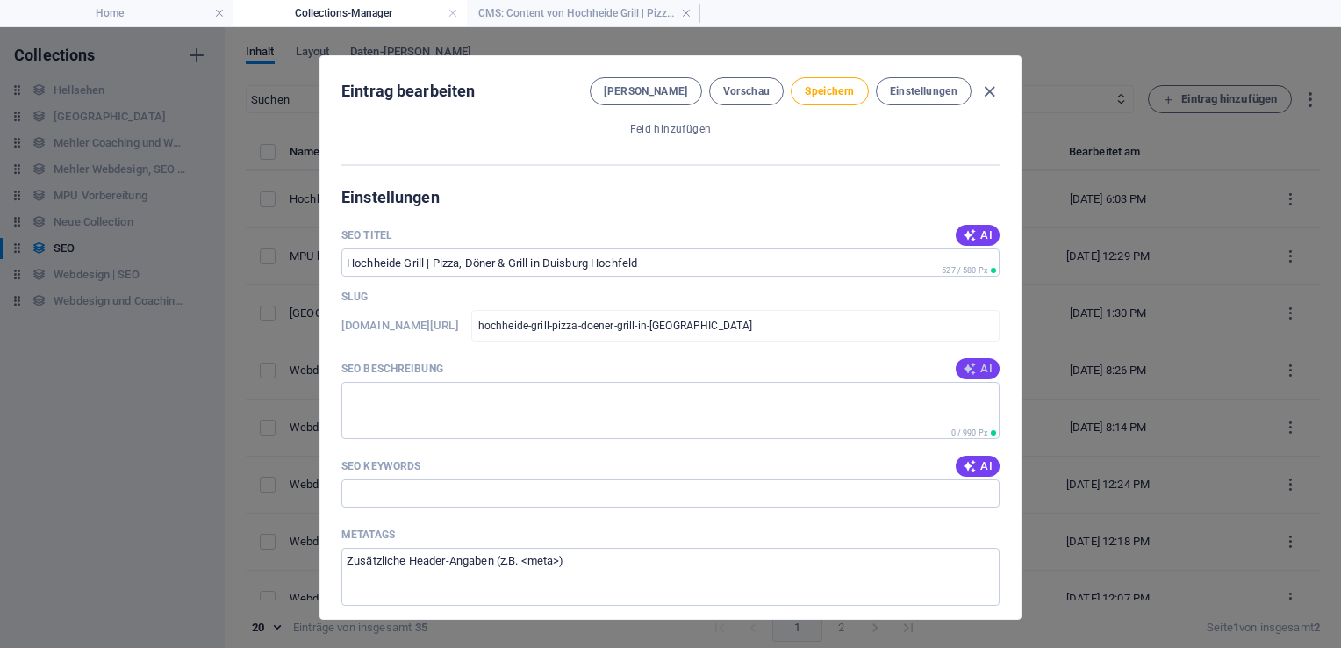
click at [986, 358] on button "AI" at bounding box center [978, 368] width 44 height 21
type textarea "Entdecke Hochheide Grill in Duisburg Hochfeld: Leckere Pizza, Döner & Grillgeri…"
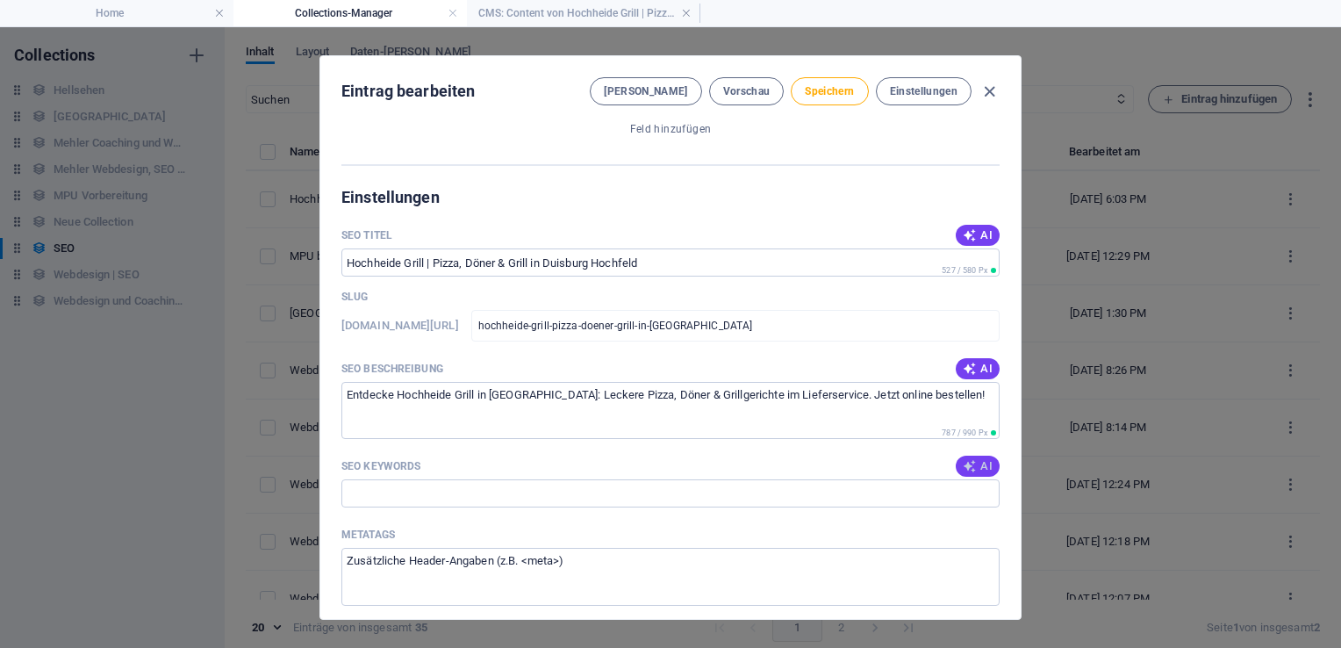
click at [976, 461] on span "AI" at bounding box center [978, 466] width 30 height 14
type input "Hochheide Grill Duisburg, Pizza bestellen Duisburg Hochfeld, Döner Ottostraße D…"
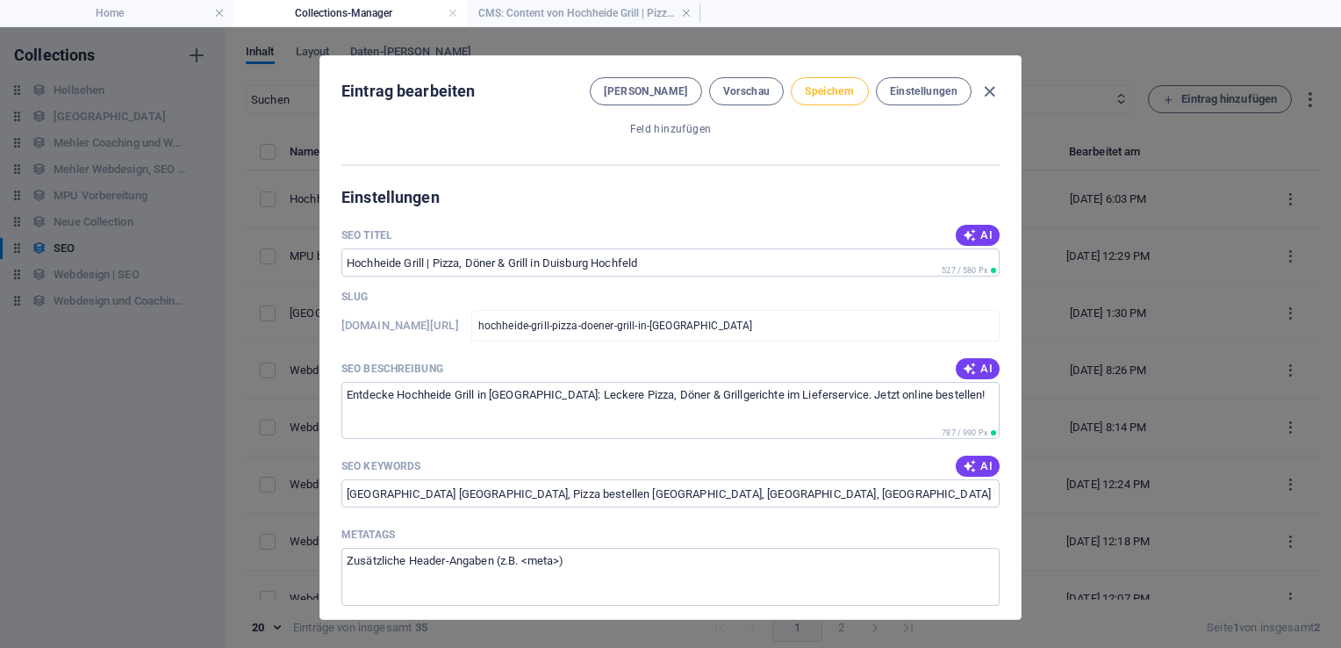
click at [824, 84] on span "Speichern" at bounding box center [829, 91] width 49 height 14
click at [989, 90] on icon "button" at bounding box center [989, 92] width 20 height 20
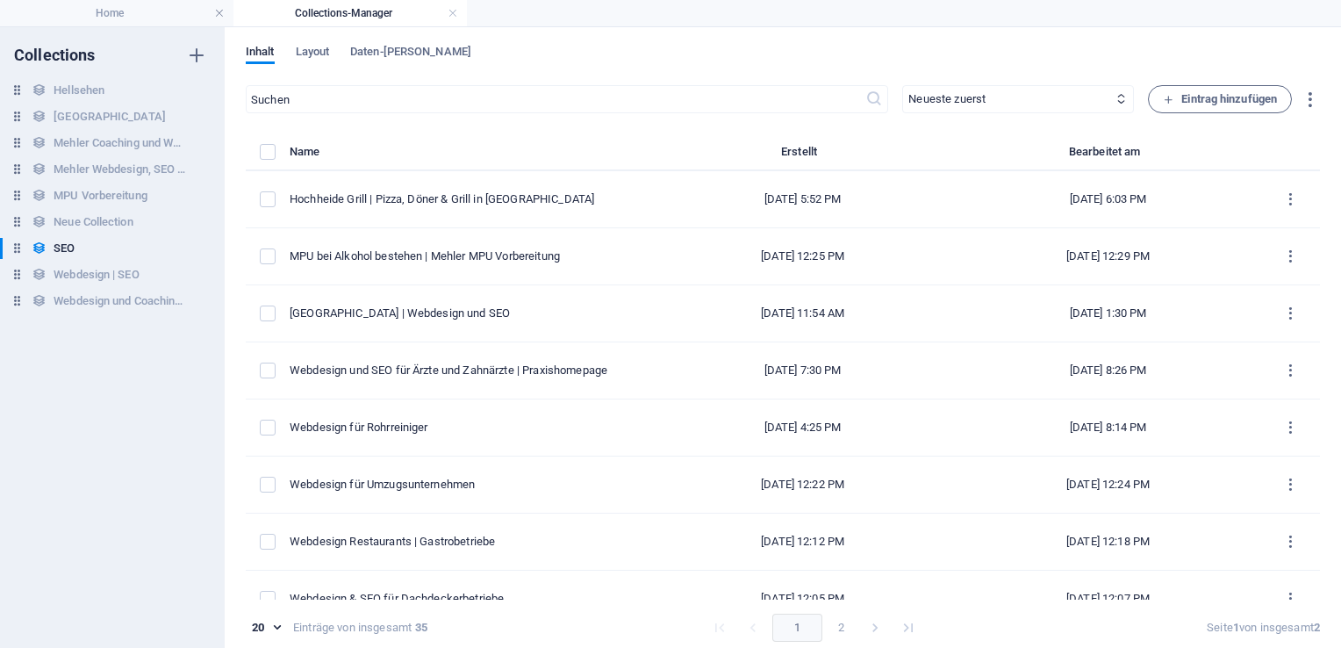
type input "hochheide-grill-pizza-doener-grill-in-duisburg-hochfeld"
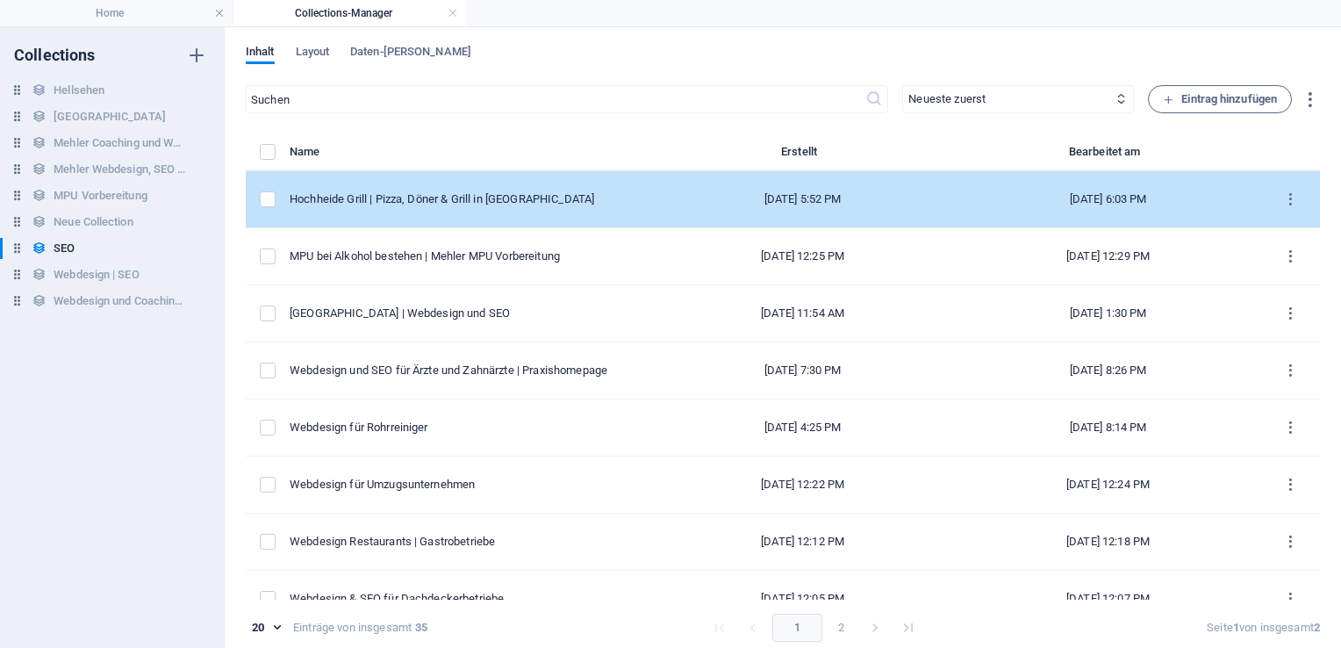
click at [529, 191] on div "Hochheide Grill | Pizza, Döner & Grill in Duisburg Hochfeld" at bounding box center [463, 199] width 347 height 16
select select "Webdesign"
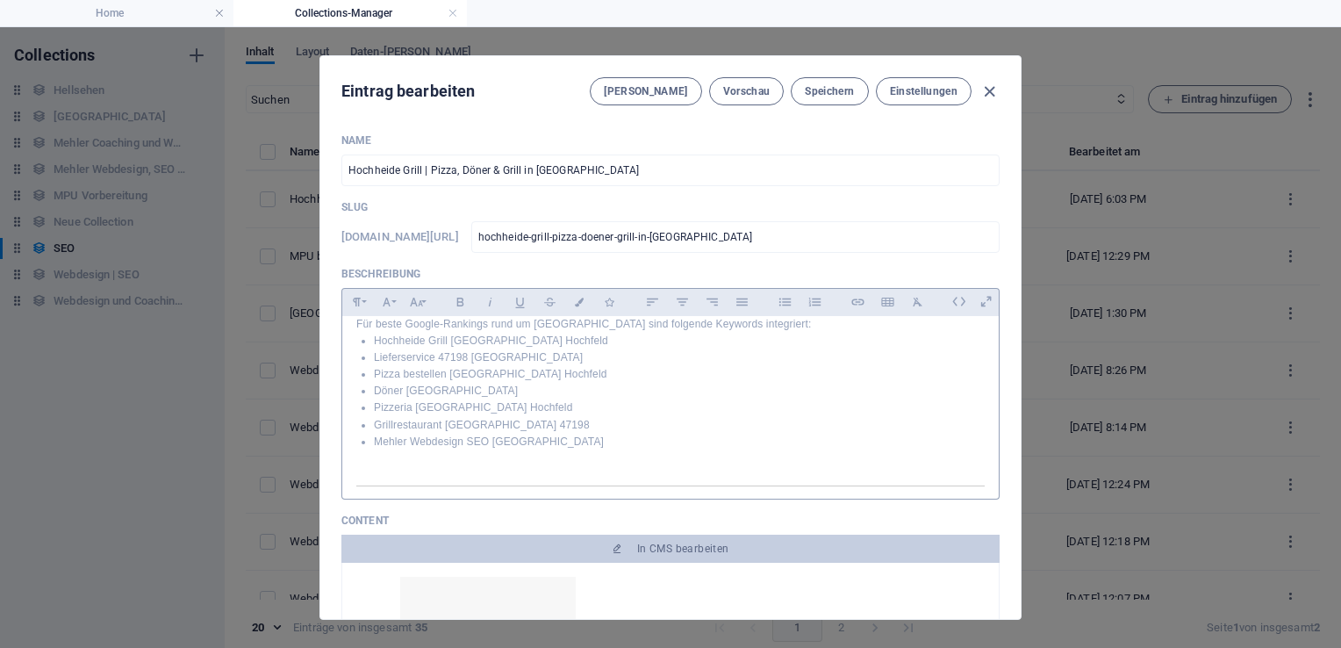
scroll to position [922, 0]
click at [570, 435] on li "Grillrestaurant Duisburg 47198" at bounding box center [679, 443] width 611 height 17
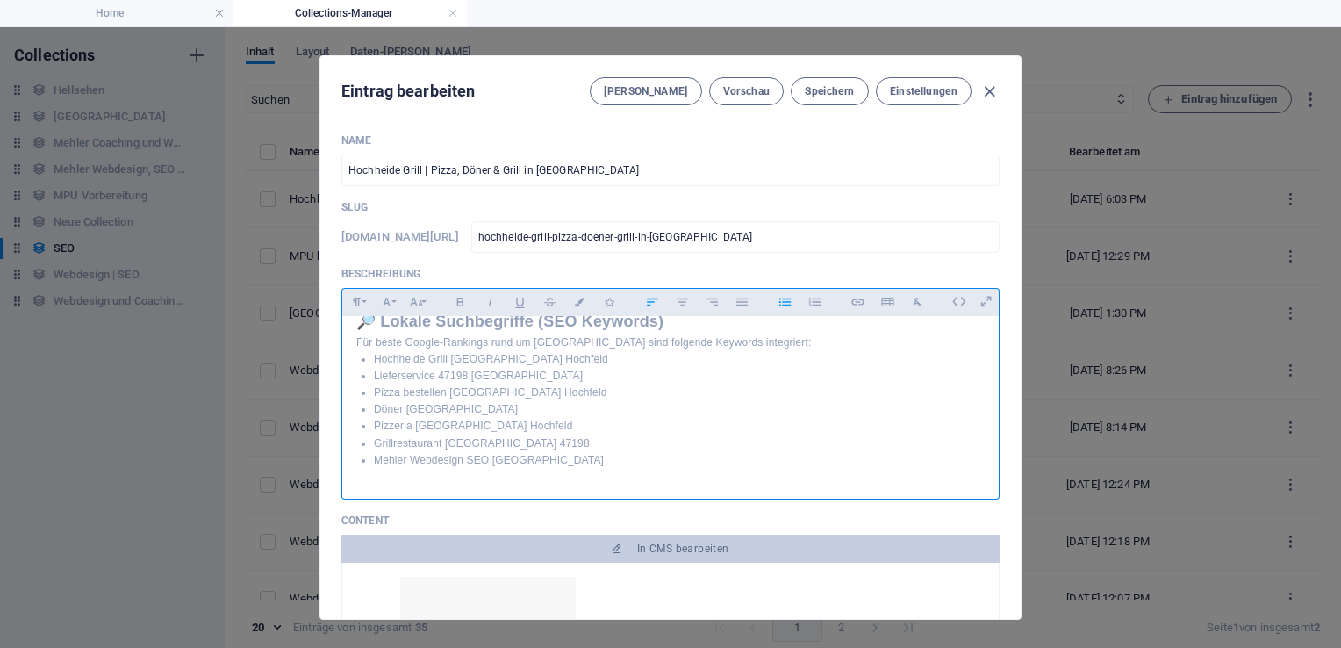
click at [356, 411] on ul "Hochheide Grill Duisburg Hochfeld Lieferservice 47198 Duisburg Pizza bestellen …" at bounding box center [670, 410] width 628 height 118
click at [365, 407] on ul "Hochheide Grill Duisburg Hochfeld Lieferservice 47198 Duisburg Pizza bestellen …" at bounding box center [670, 418] width 628 height 135
click at [785, 298] on icon "button" at bounding box center [783, 302] width 11 height 8
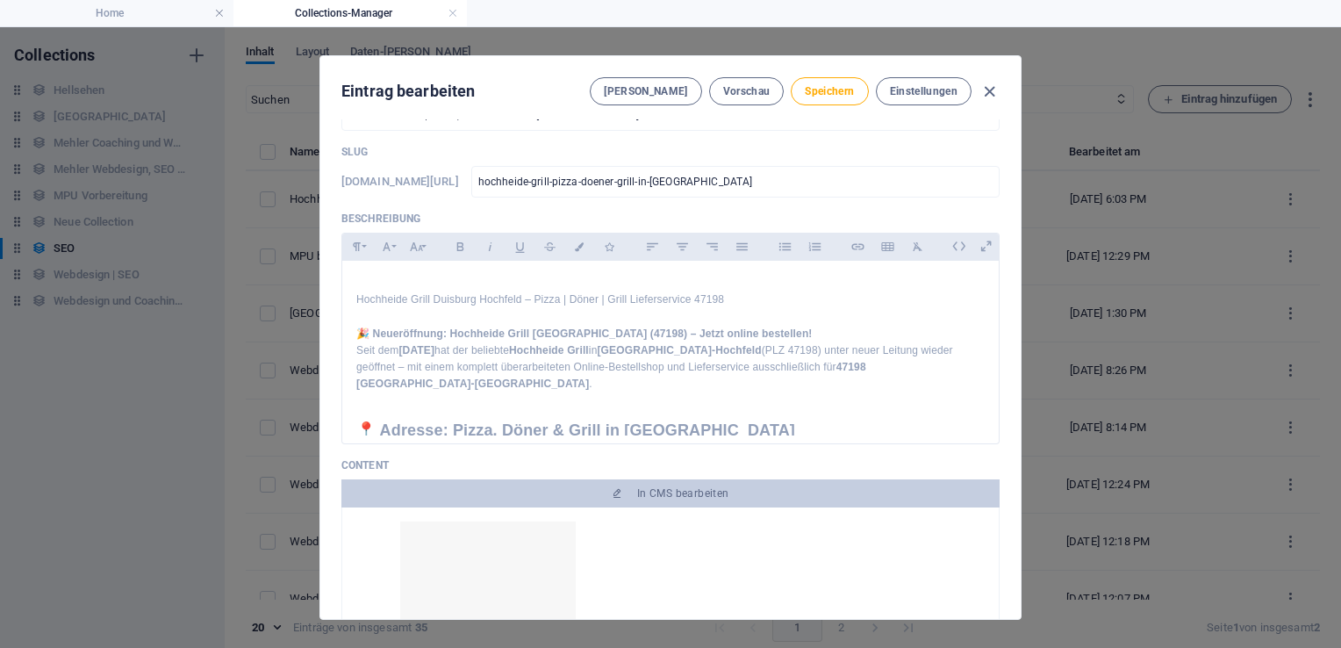
scroll to position [0, 0]
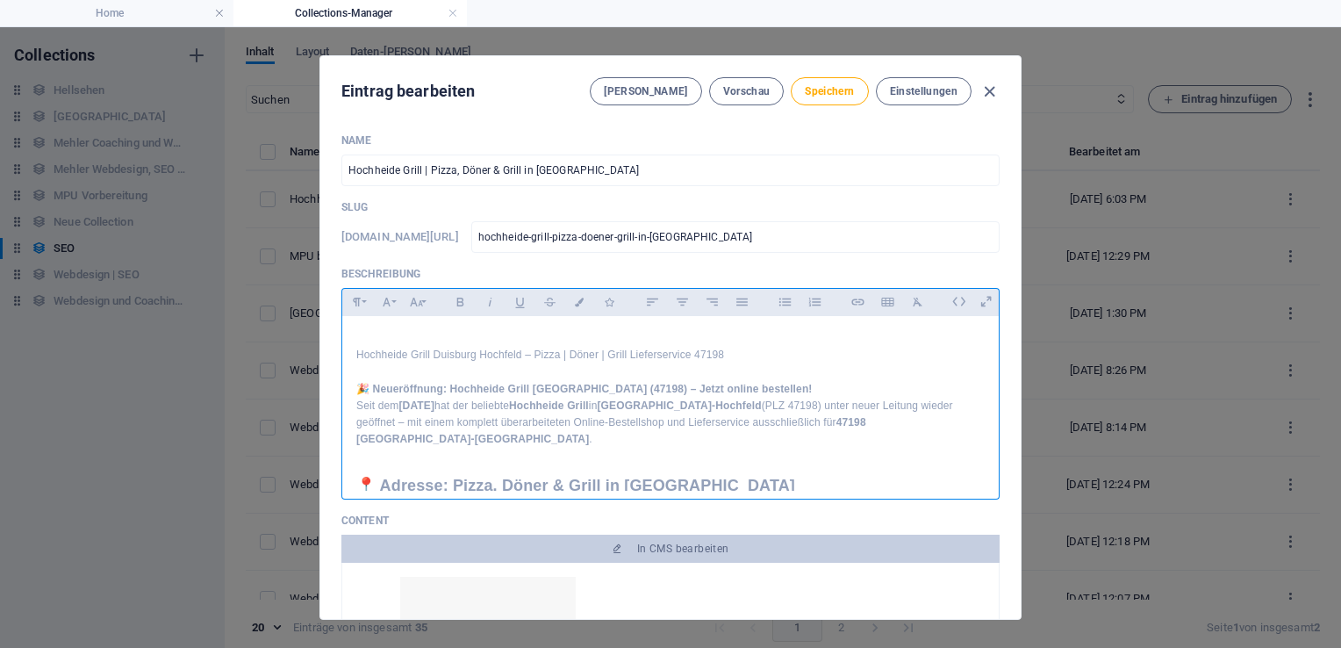
click at [995, 333] on div "Name Hochheide Grill | Pizza, Döner & Grill in Duisburg Hochfeld ​ Slug www.exa…" at bounding box center [670, 368] width 700 height 499
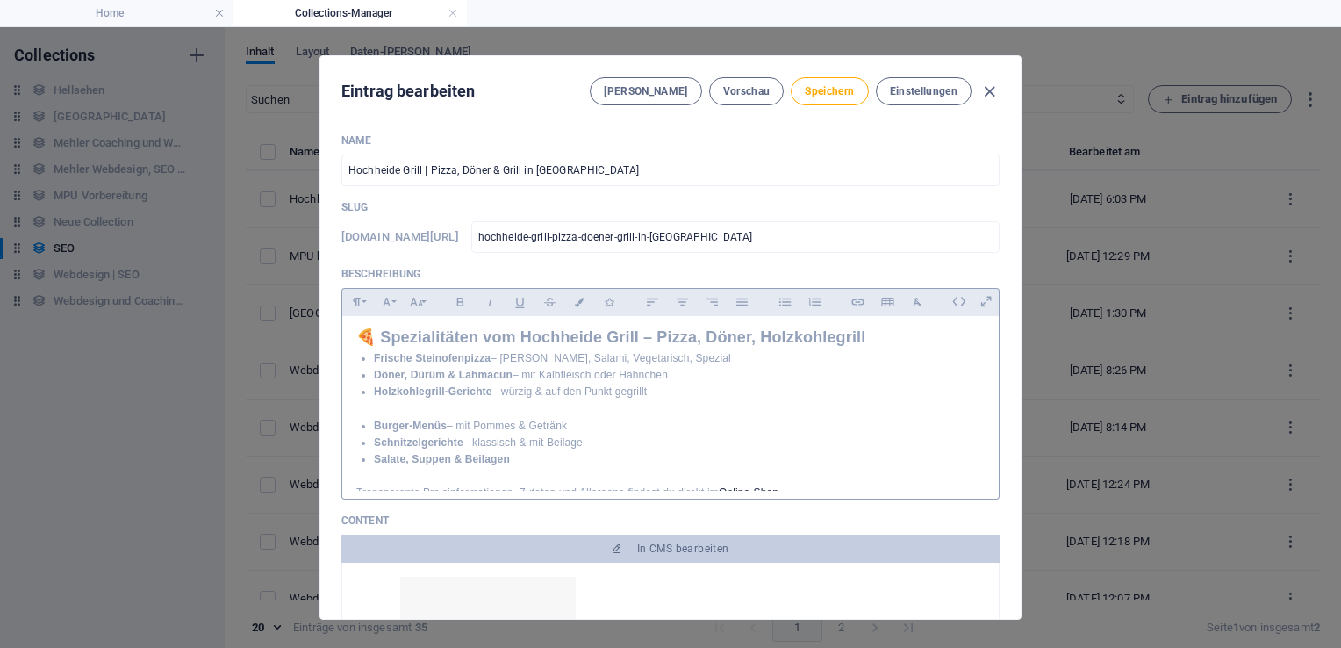
scroll to position [341, 0]
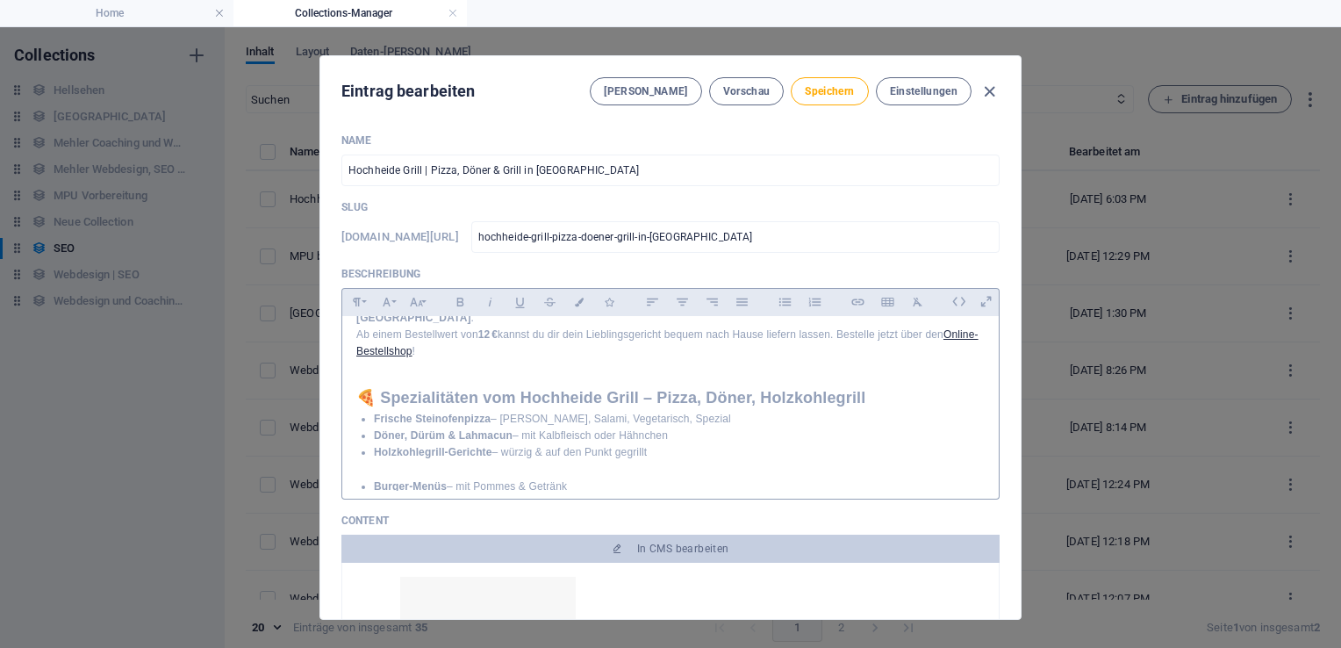
click at [362, 461] on p at bounding box center [670, 469] width 628 height 17
click at [374, 495] on li "Salate, Suppen & Beilagen" at bounding box center [679, 503] width 611 height 17
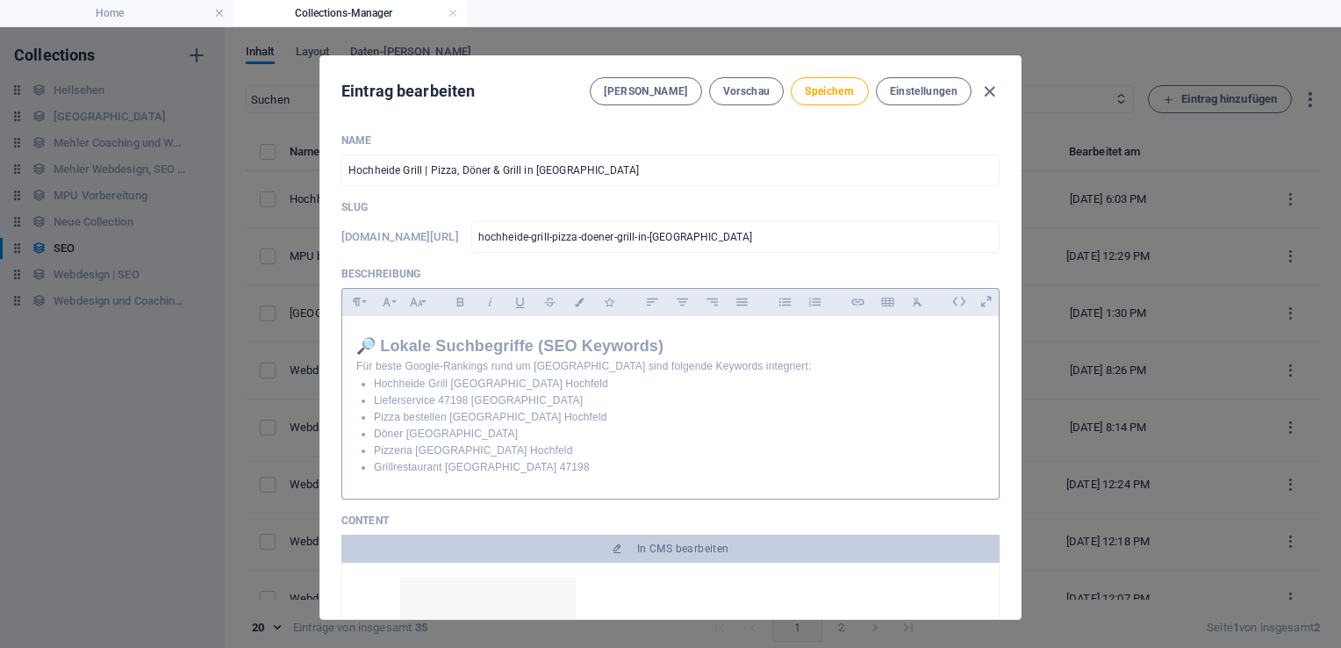
scroll to position [968, 0]
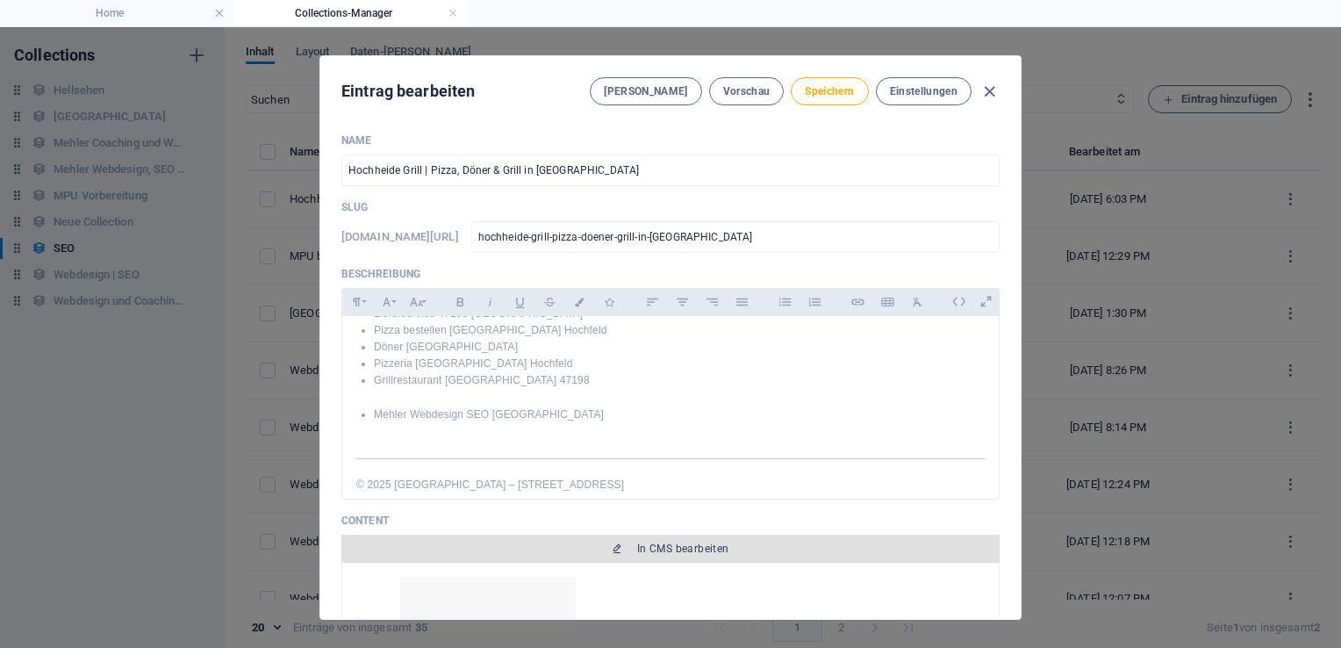
click at [711, 549] on span "In CMS bearbeiten" at bounding box center [683, 548] width 92 height 14
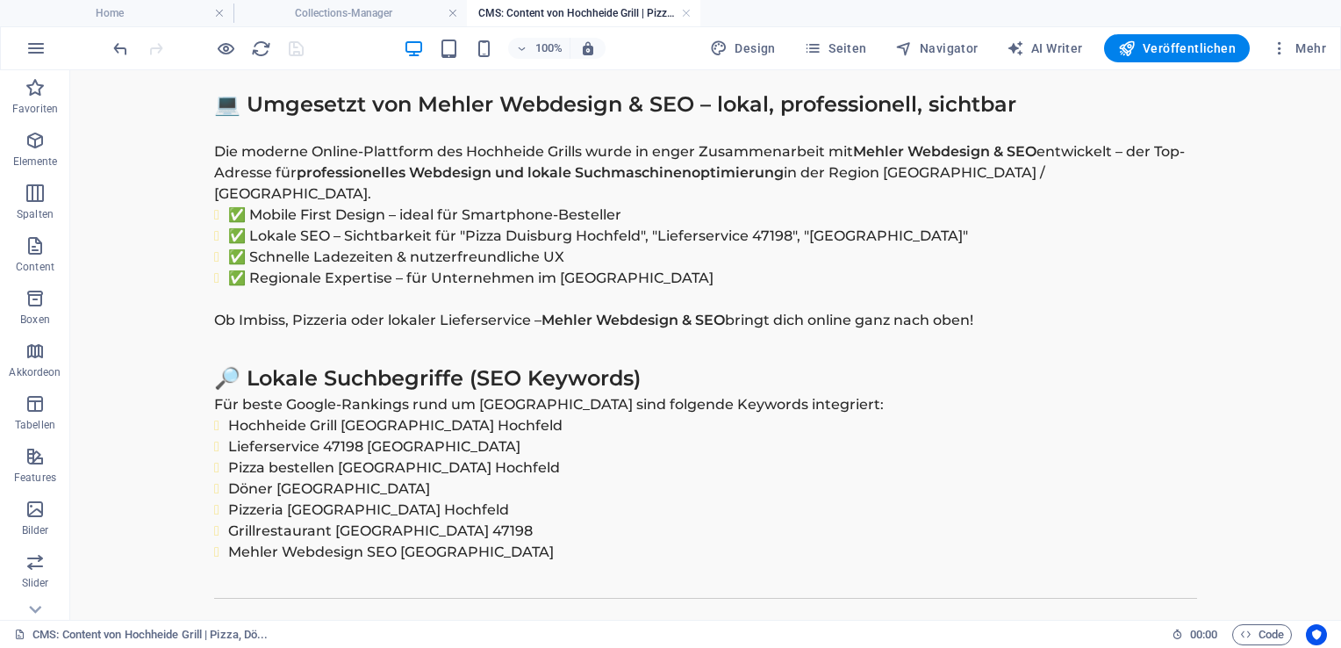
scroll to position [1836, 0]
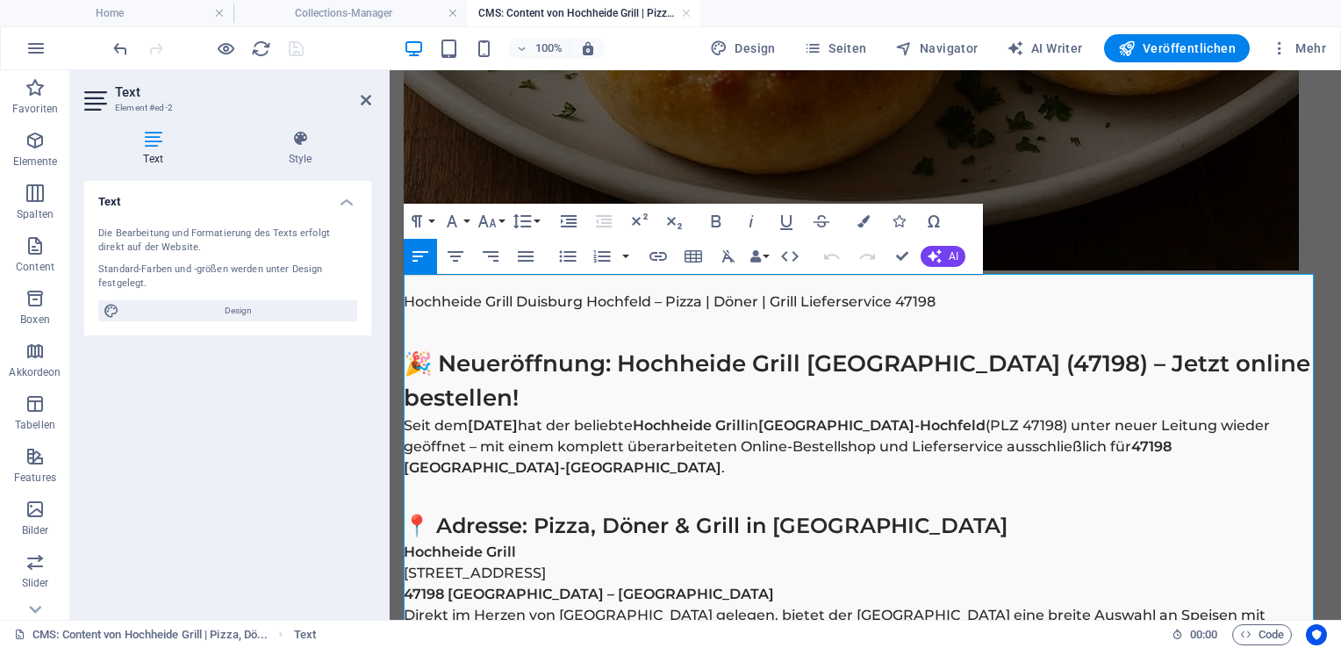
scroll to position [751, 0]
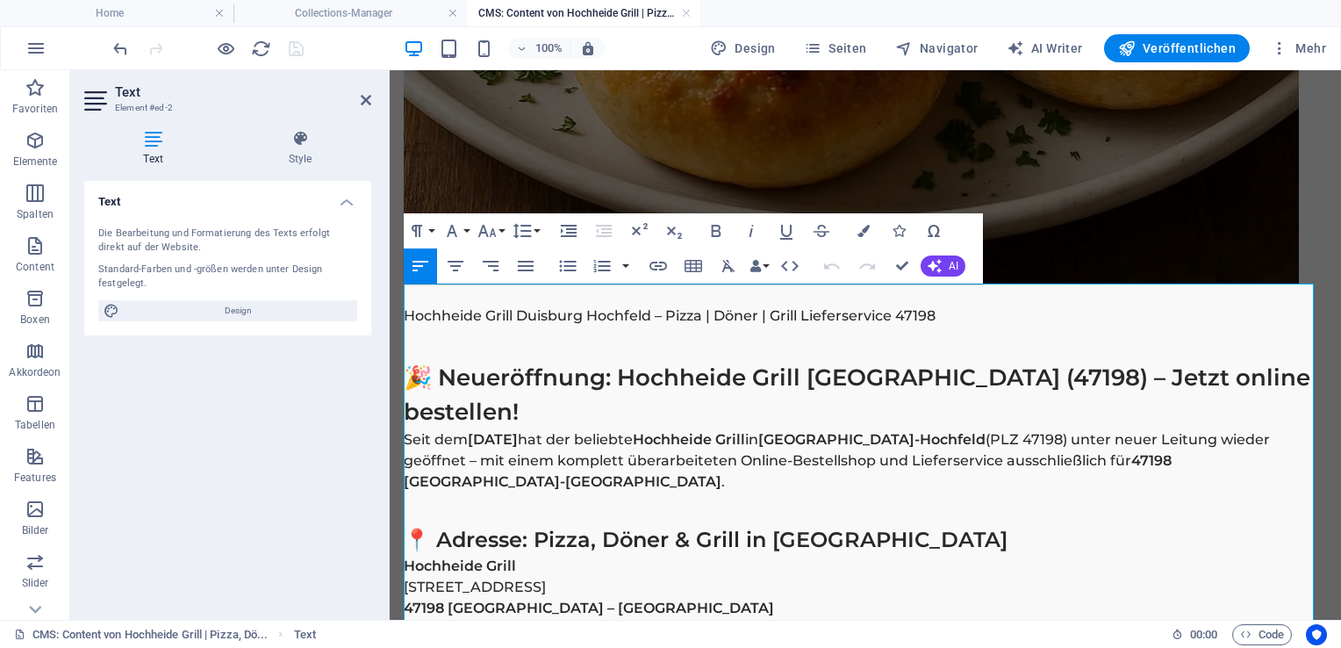
click at [592, 419] on h1 "🎉 Neueröffnung: Hochheide Grill Duisburg Hochfeld (47198) – Jetzt online bestel…" at bounding box center [865, 395] width 923 height 68
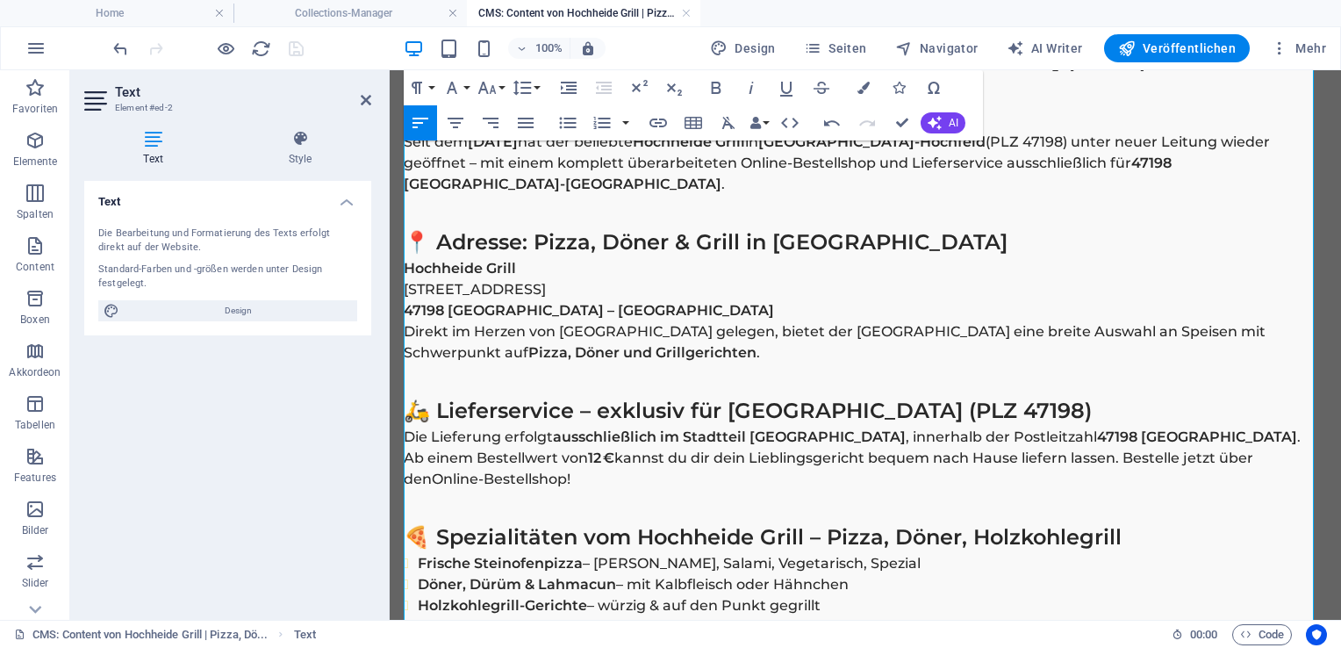
scroll to position [1058, 0]
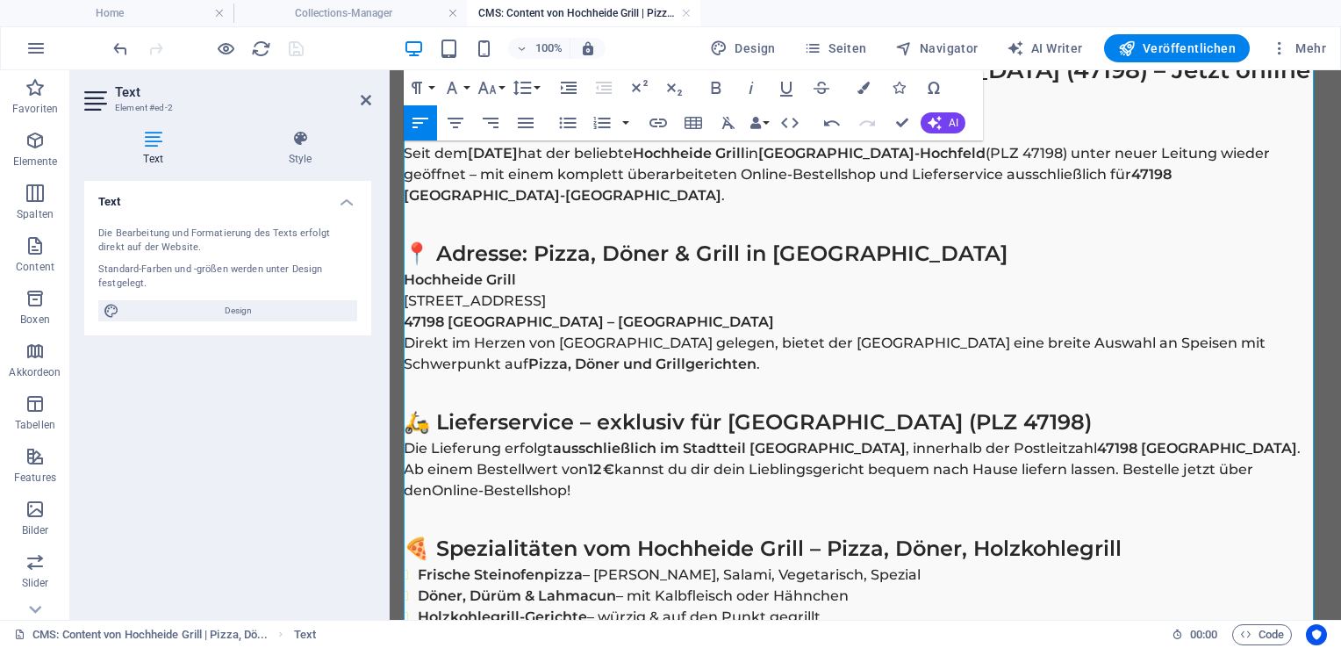
click at [406, 341] on p "Direkt im Herzen von Hochfeld gelegen, bietet der Hochheide Grill eine breite A…" at bounding box center [865, 354] width 923 height 42
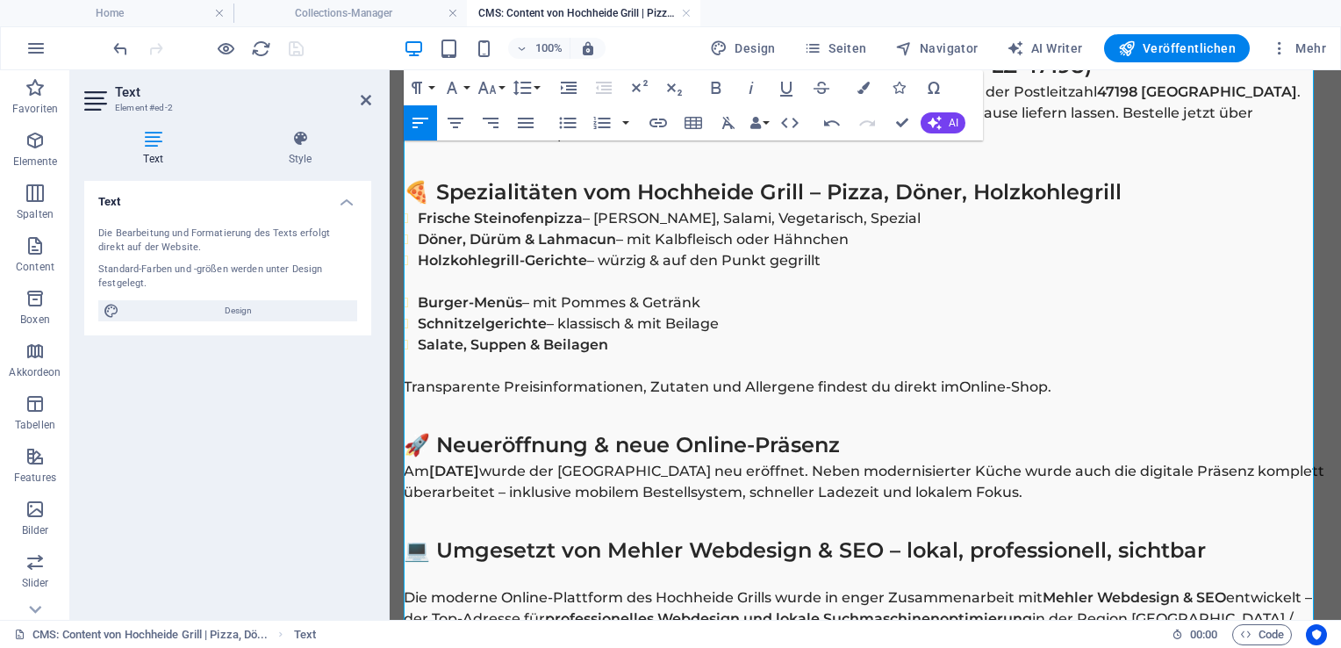
scroll to position [1432, 0]
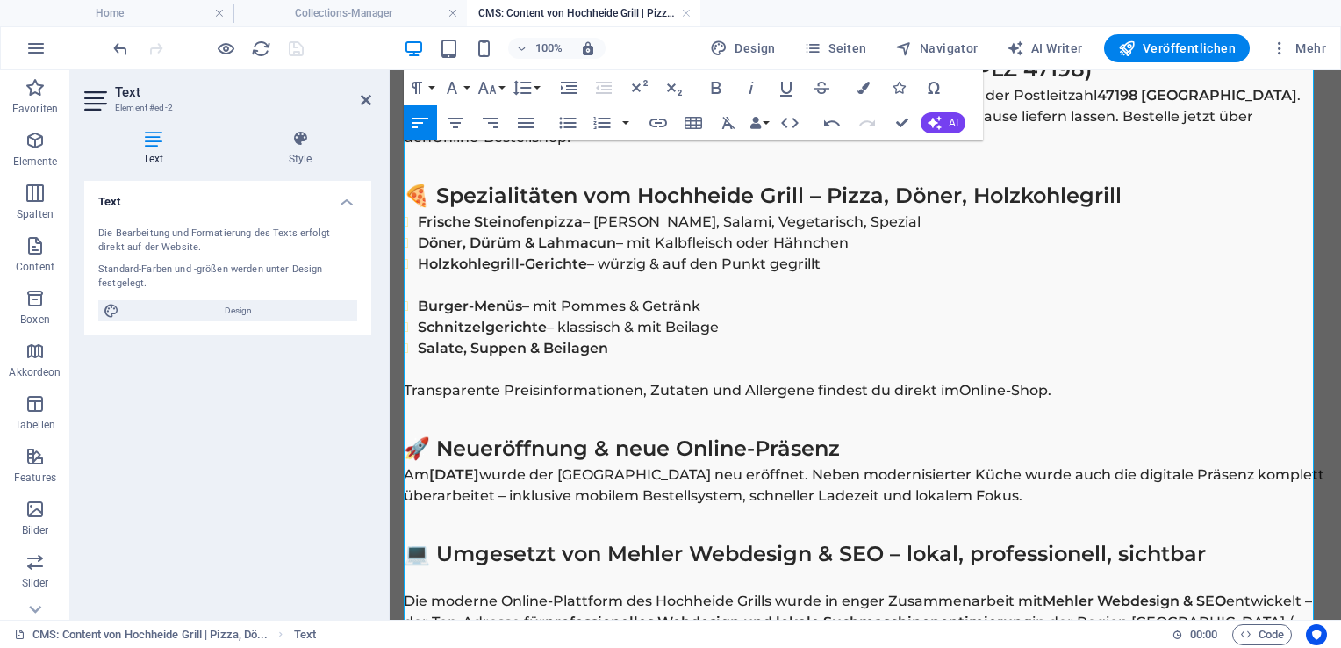
click at [463, 283] on p at bounding box center [865, 285] width 923 height 21
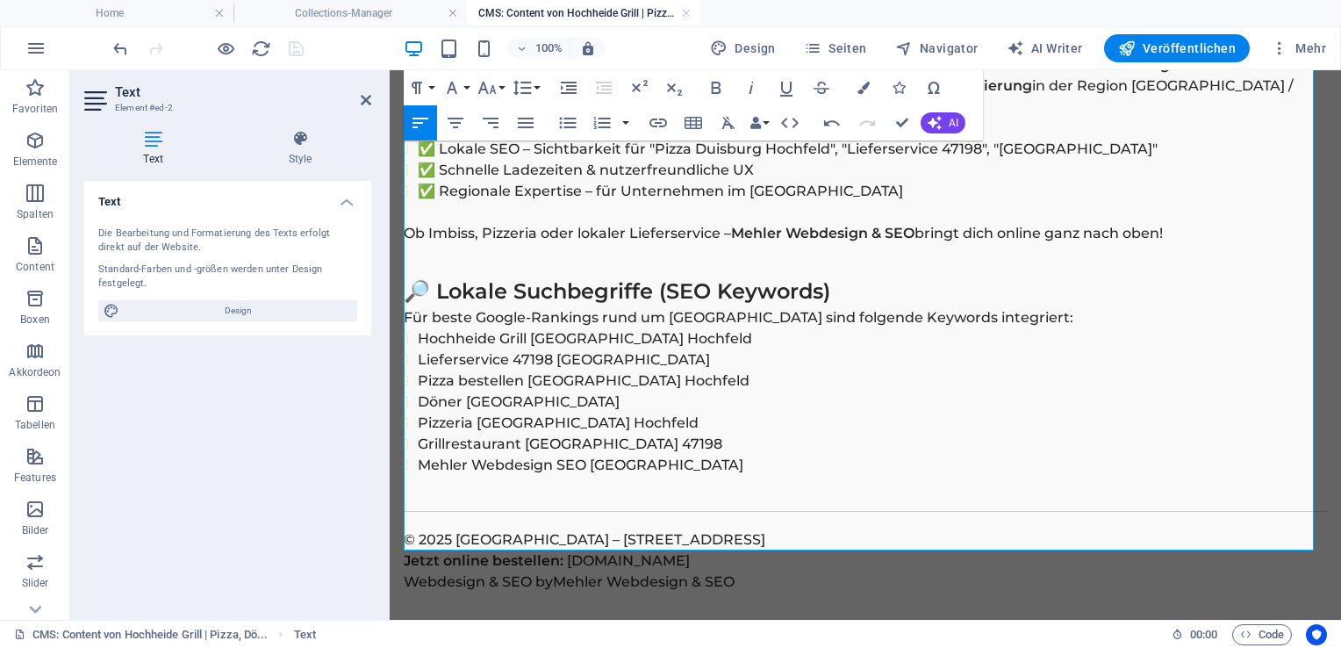
scroll to position [1968, 0]
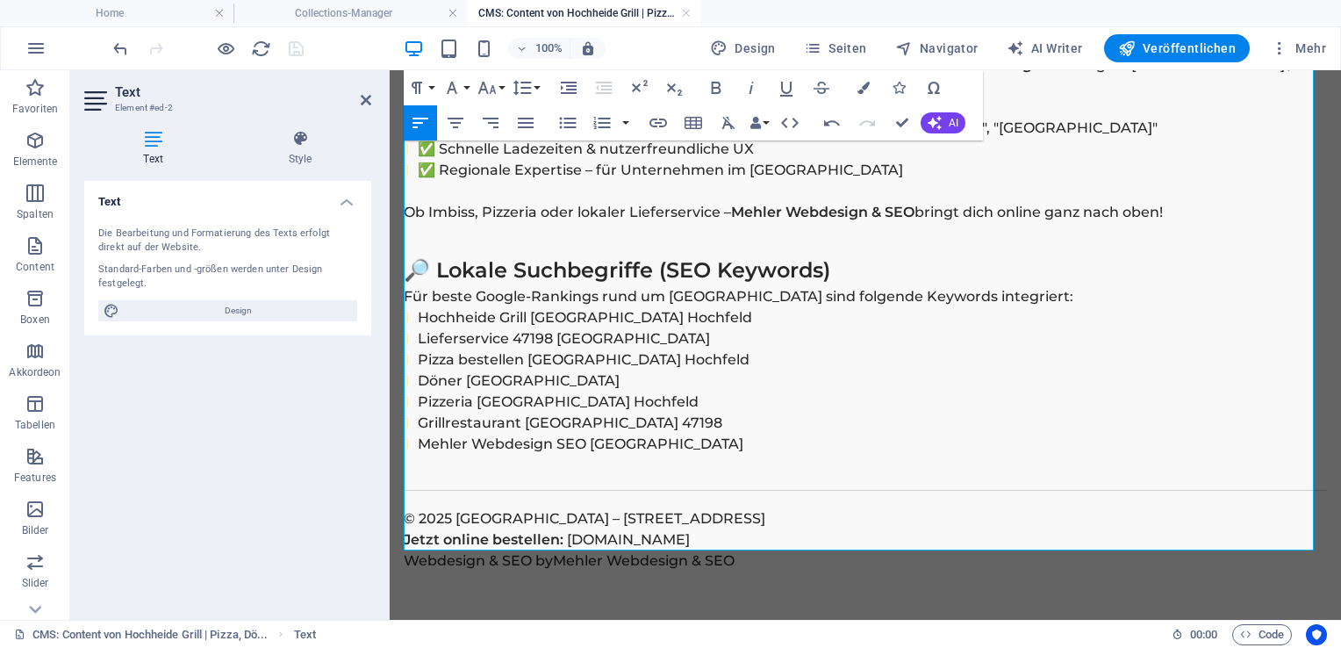
click at [678, 412] on li "Grillrestaurant Duisburg 47198" at bounding box center [872, 422] width 909 height 21
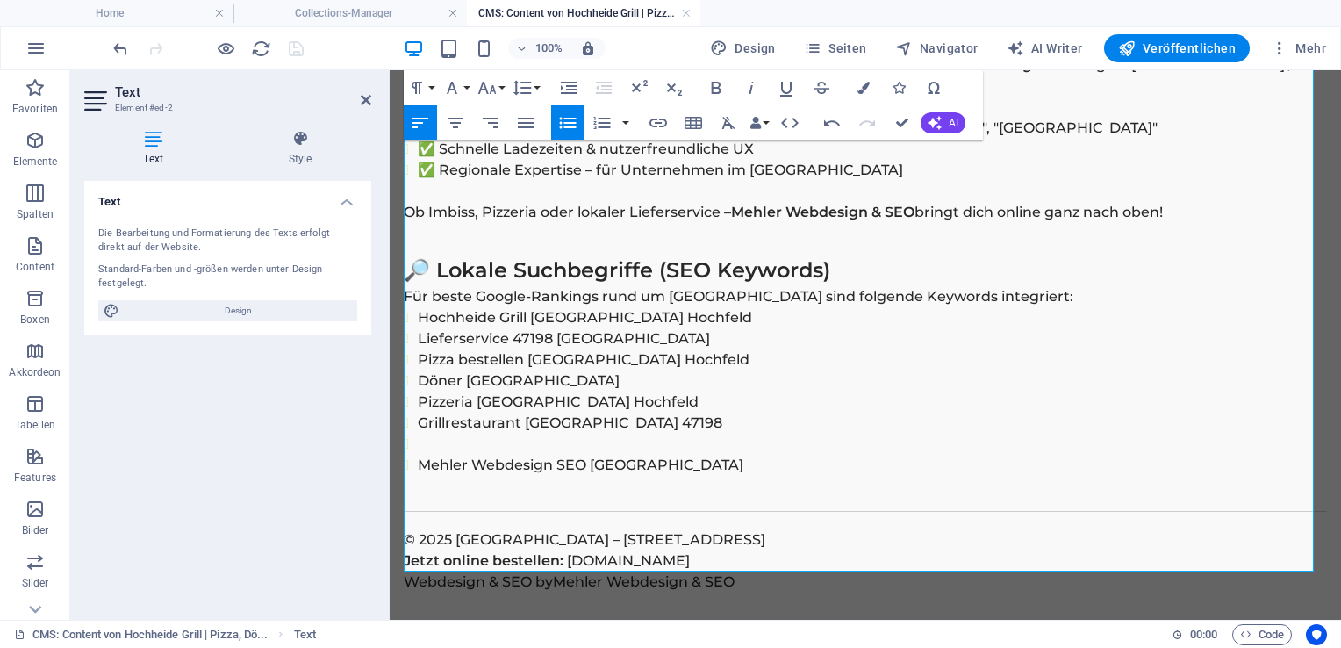
click at [562, 123] on icon "button" at bounding box center [568, 123] width 17 height 11
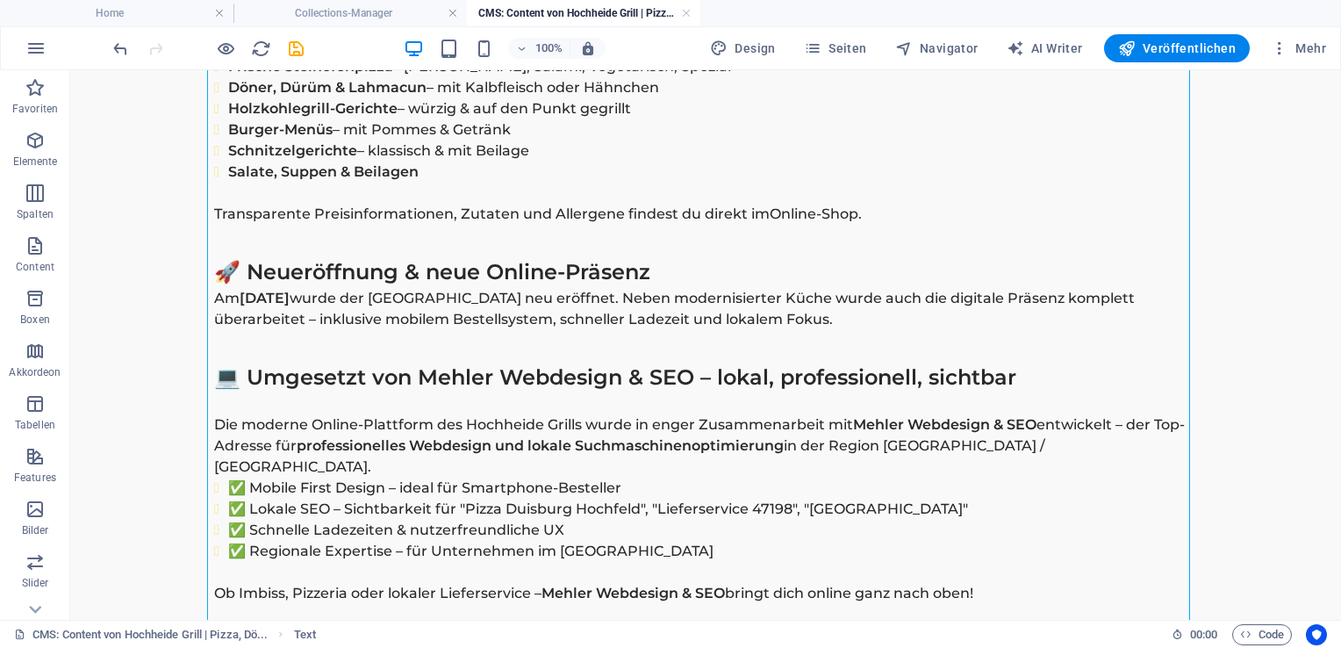
scroll to position [984, 0]
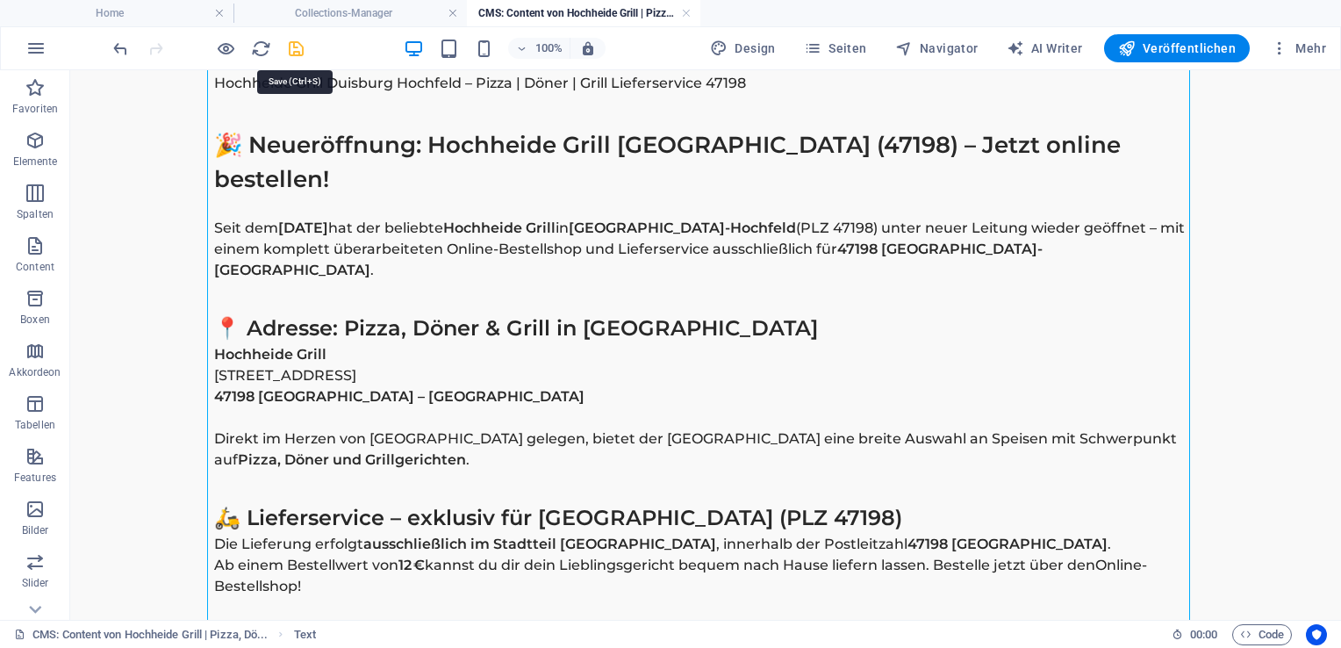
click at [297, 51] on icon "save" at bounding box center [296, 49] width 20 height 20
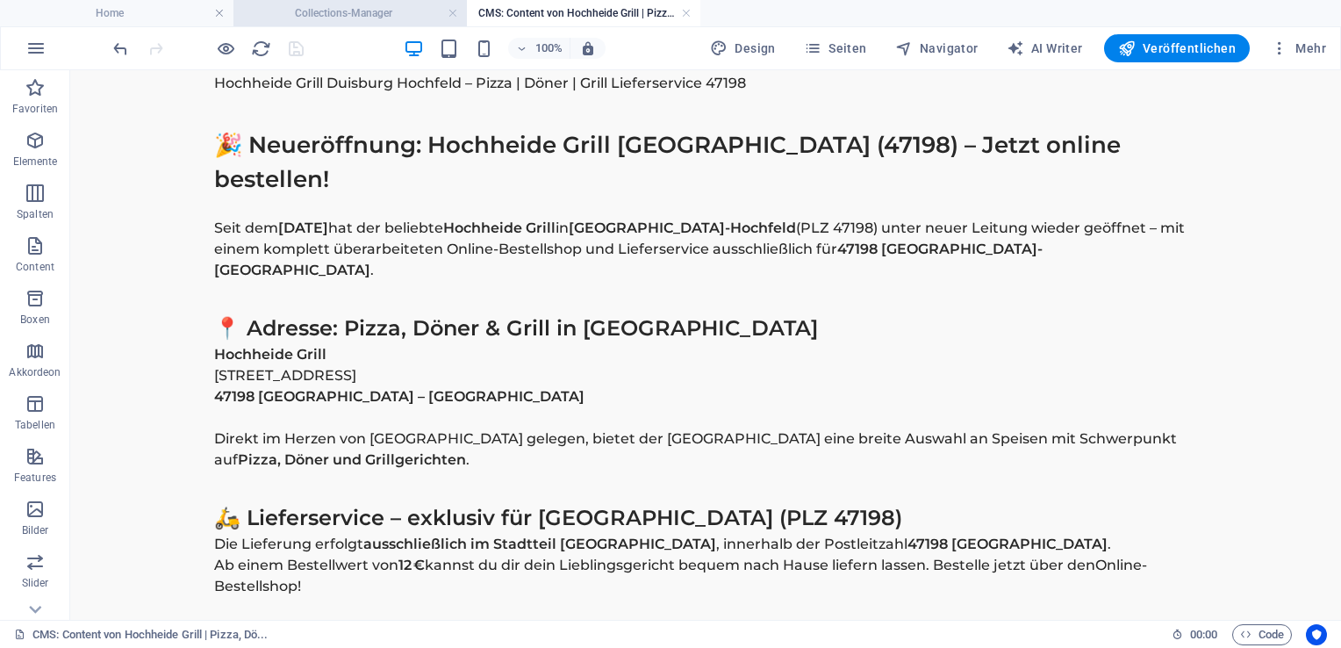
click at [333, 8] on h4 "Collections-Manager" at bounding box center [349, 13] width 233 height 19
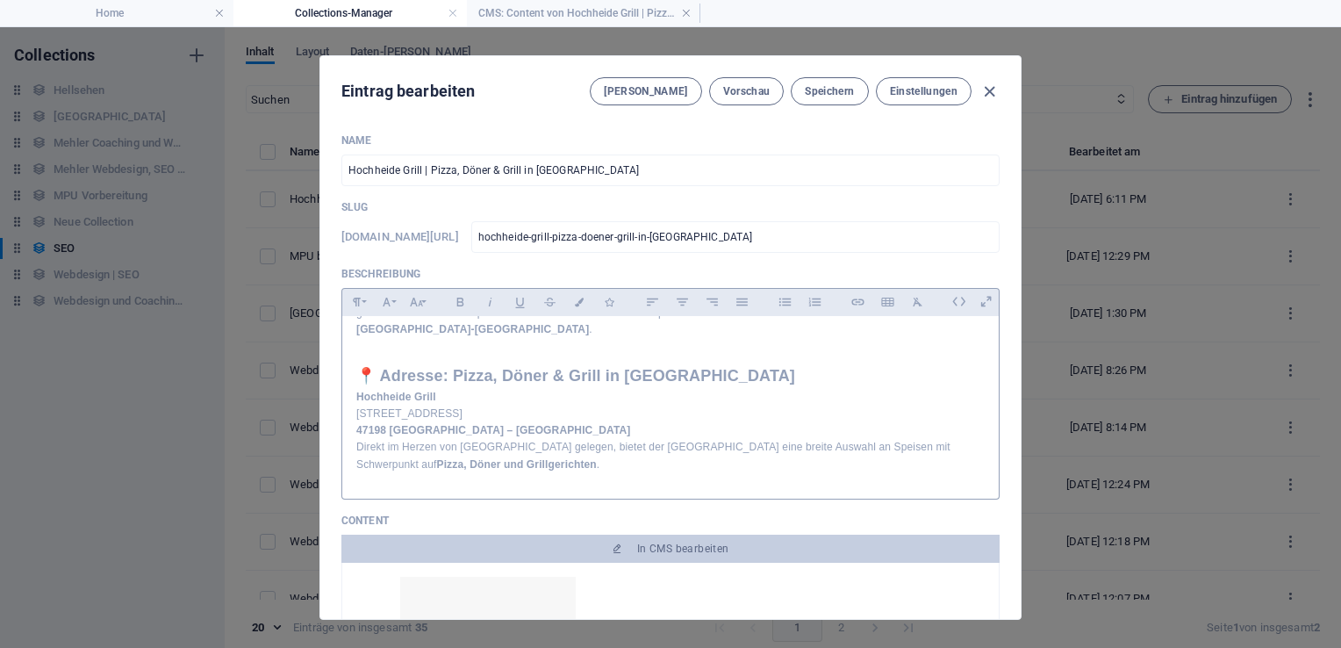
scroll to position [119, 0]
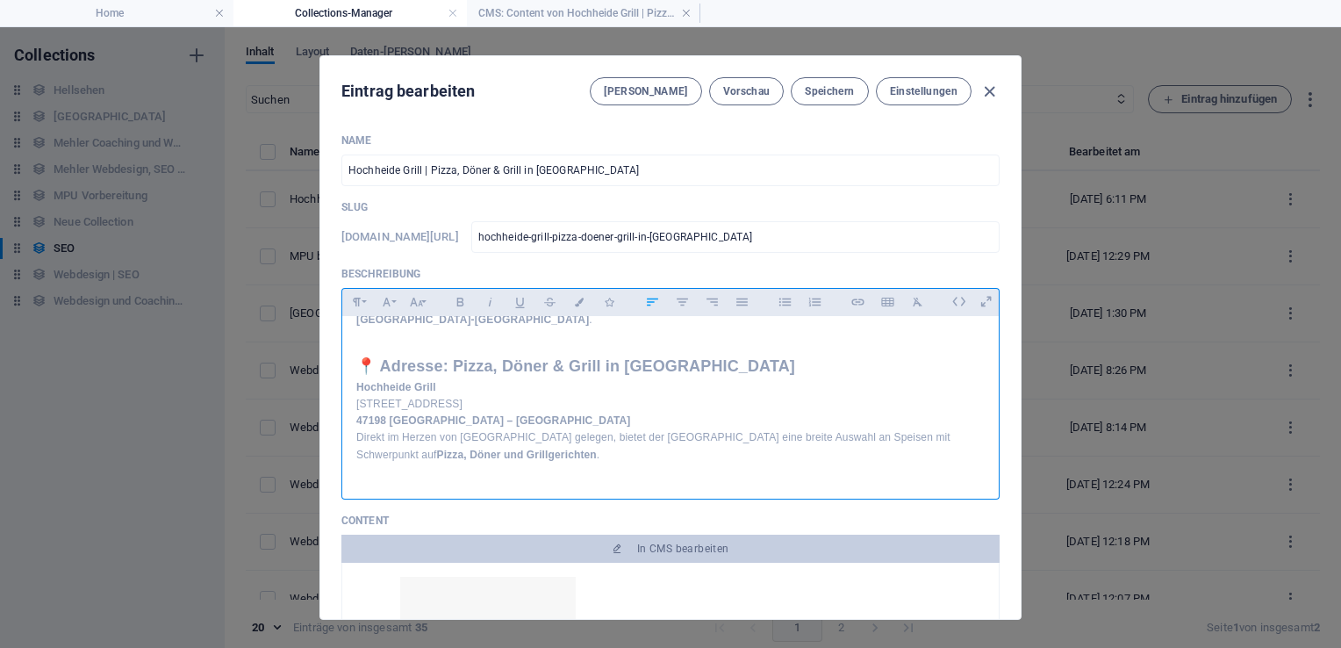
click at [356, 429] on p "Direkt im Herzen von Hochfeld gelegen, bietet der Hochheide Grill eine breite A…" at bounding box center [670, 445] width 628 height 33
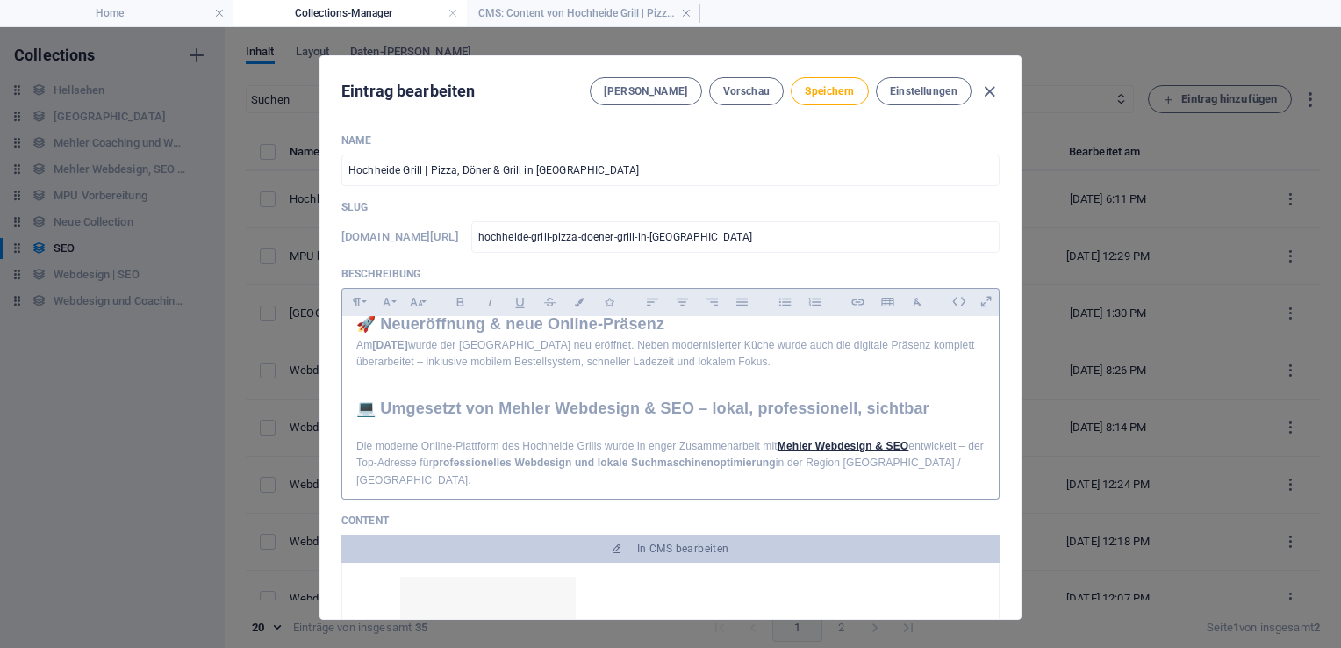
scroll to position [985, 0]
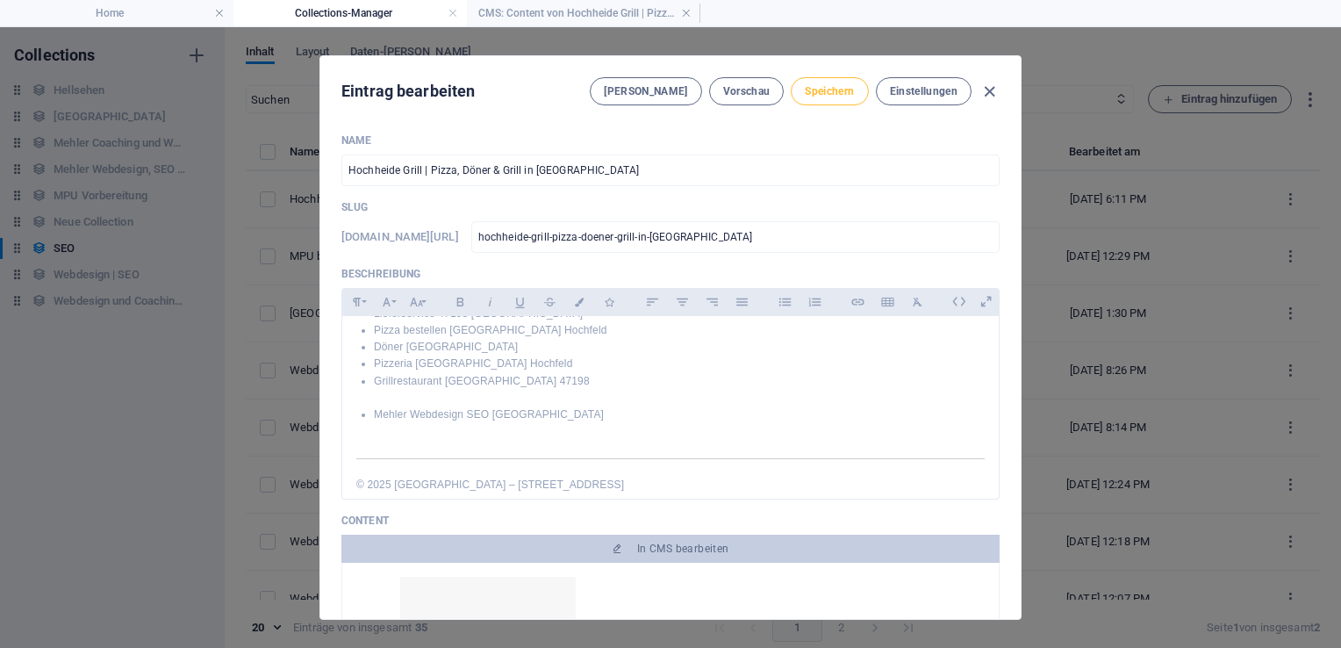
click at [817, 90] on span "Speichern" at bounding box center [829, 91] width 49 height 14
click at [986, 90] on icon "button" at bounding box center [989, 92] width 20 height 20
type input "hochheide-grill-pizza-doener-grill-in-duisburg-hochfeld"
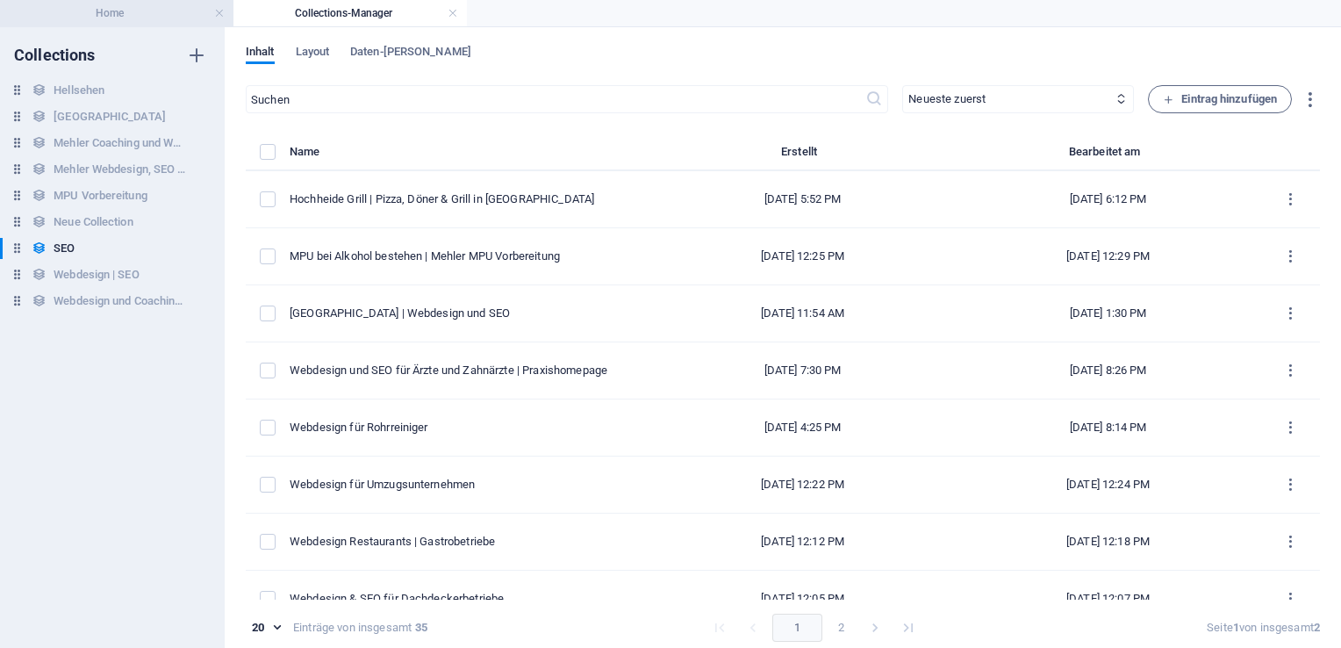
click at [149, 11] on h4 "Home" at bounding box center [116, 13] width 233 height 19
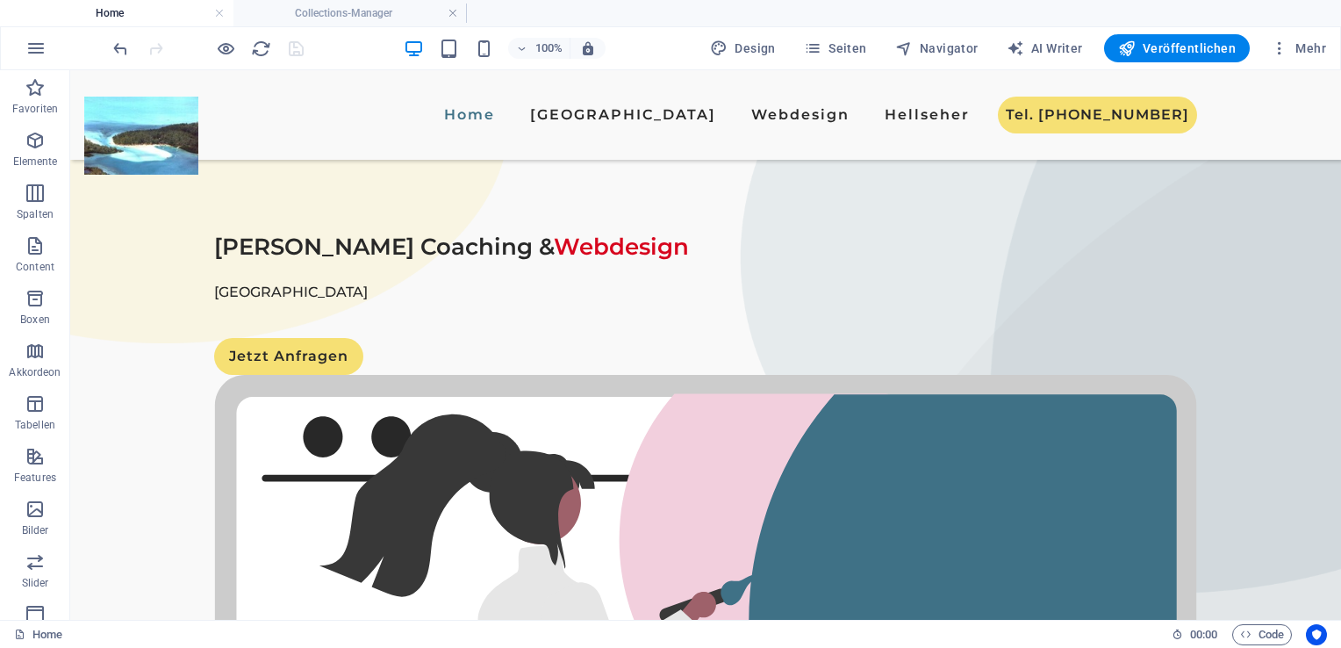
scroll to position [2404, 0]
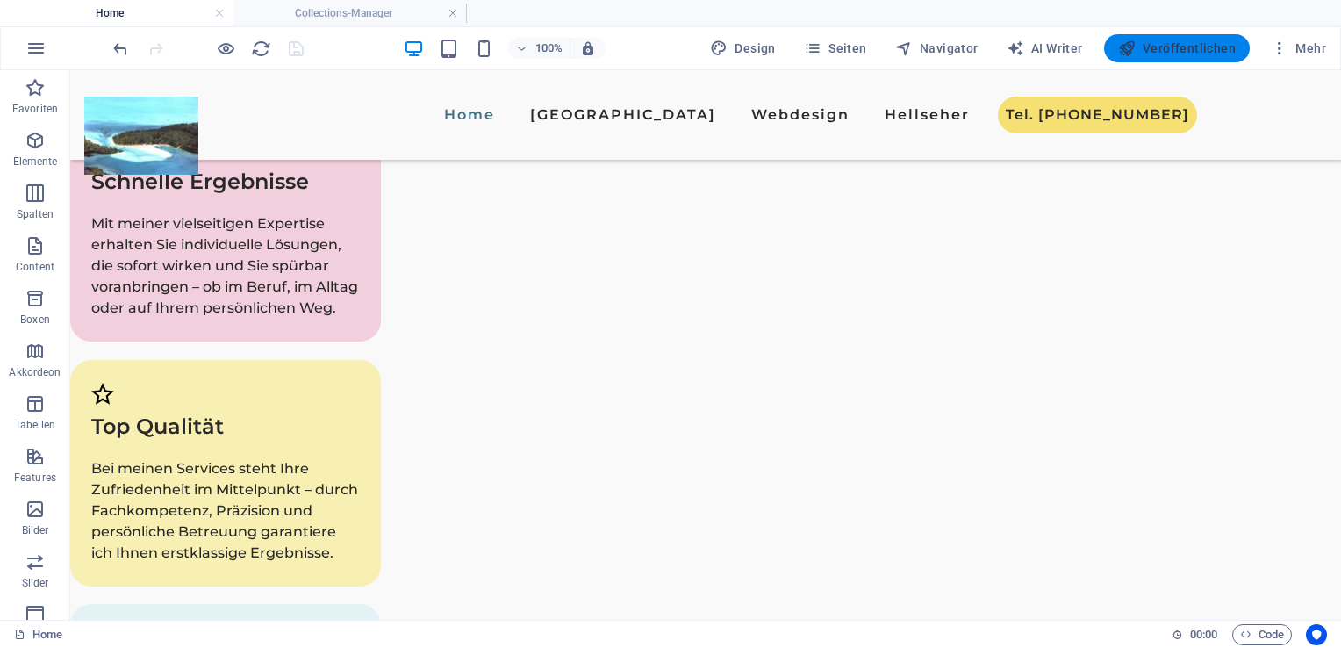
click at [1191, 35] on button "Veröffentlichen" at bounding box center [1177, 48] width 146 height 28
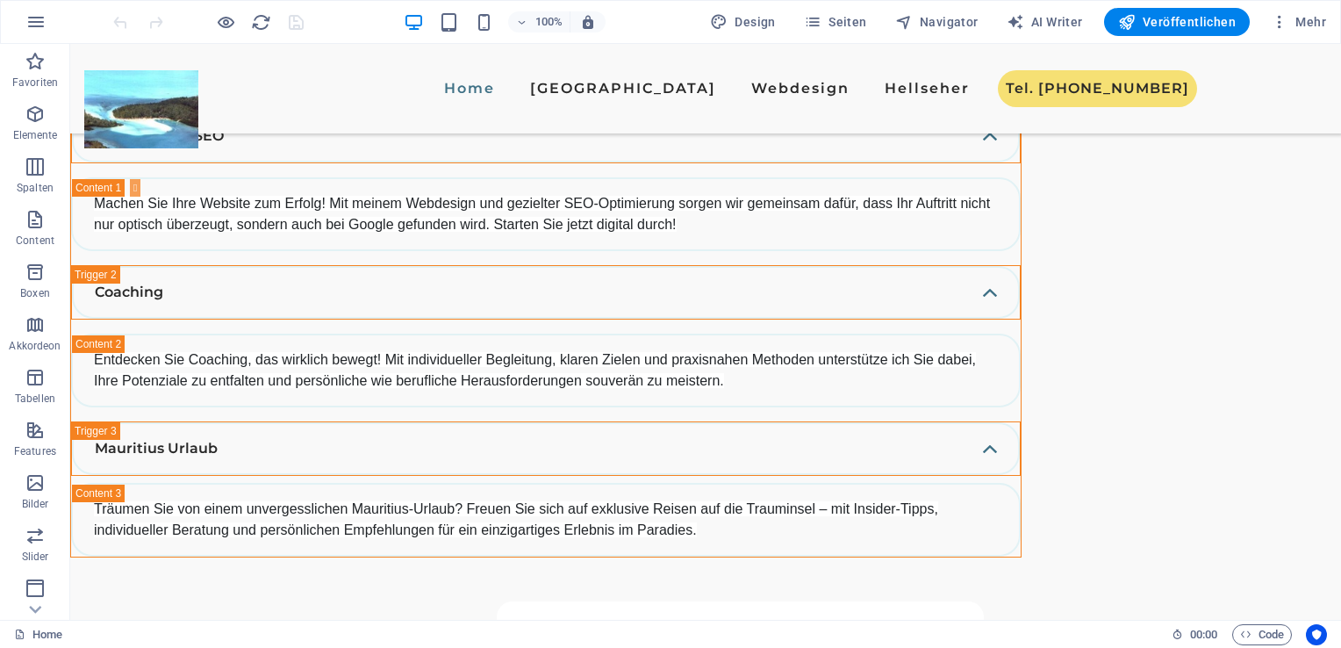
scroll to position [3363, 0]
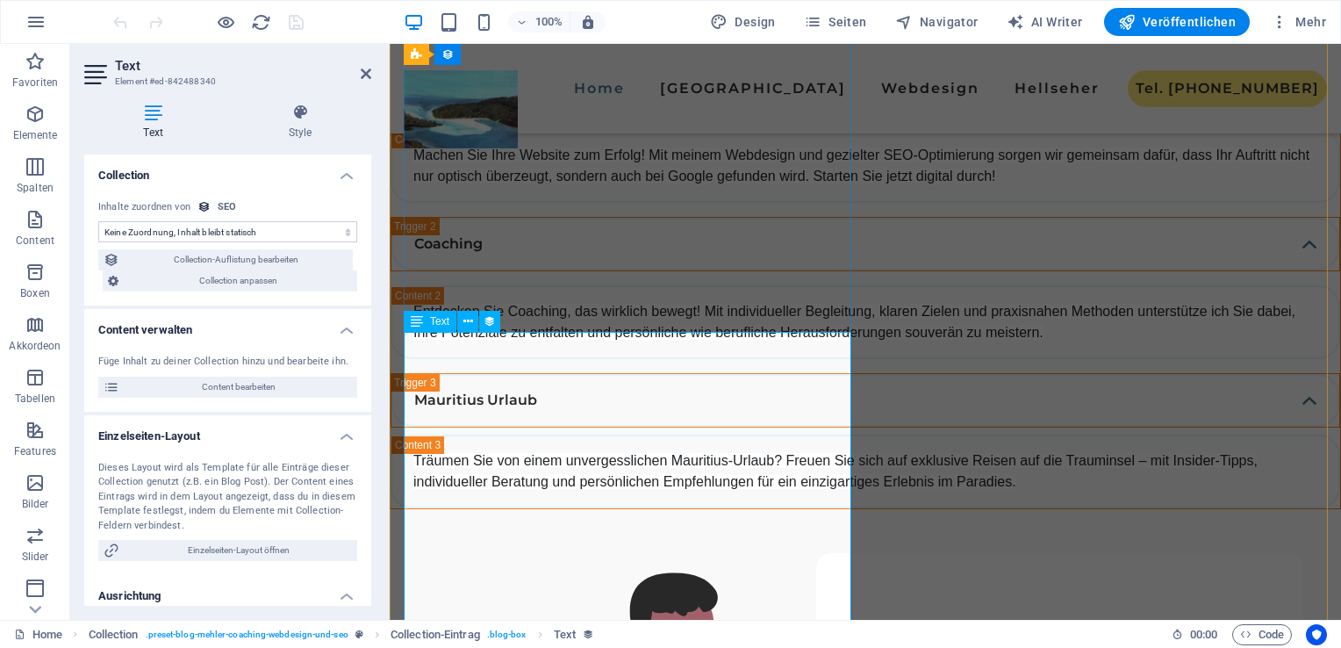
scroll to position [2703, 0]
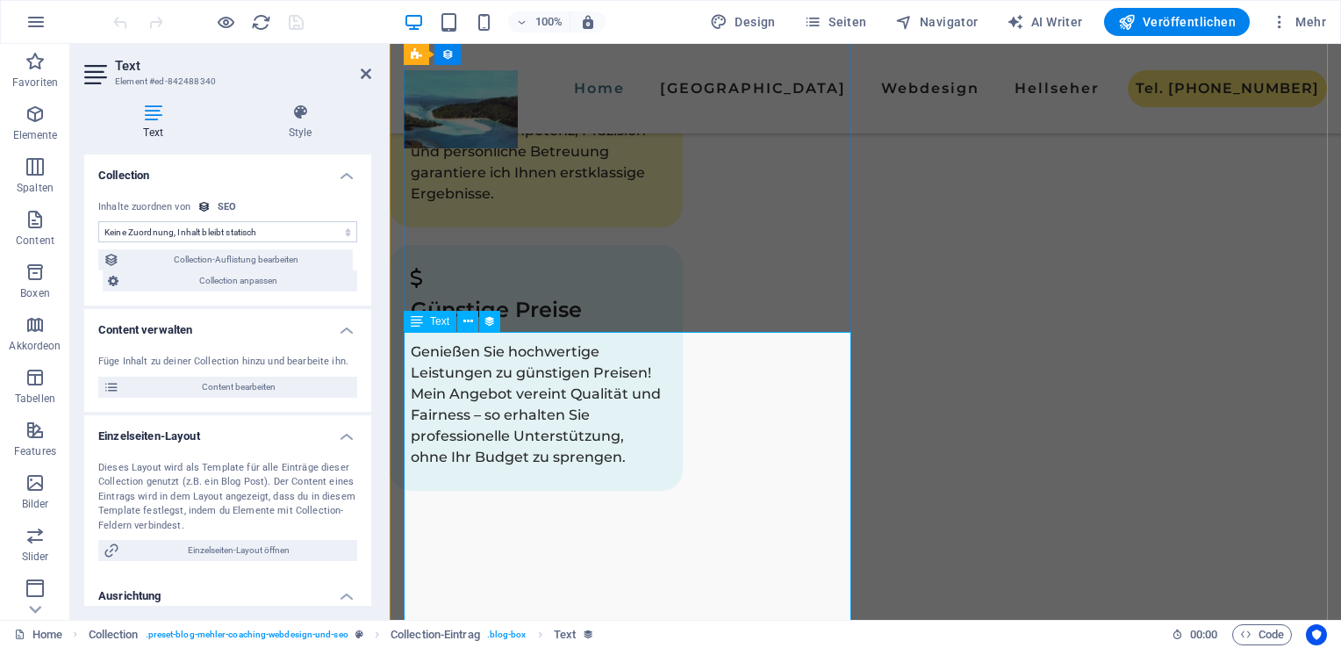
select select "description"
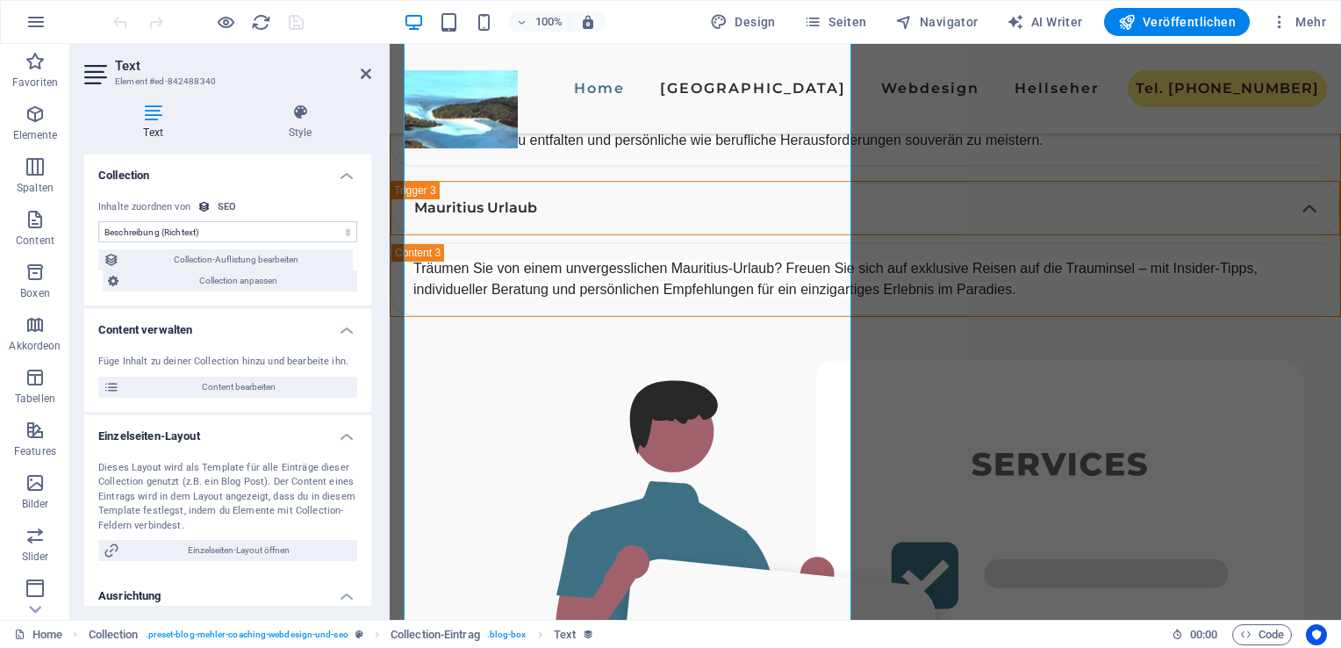
scroll to position [3428, 0]
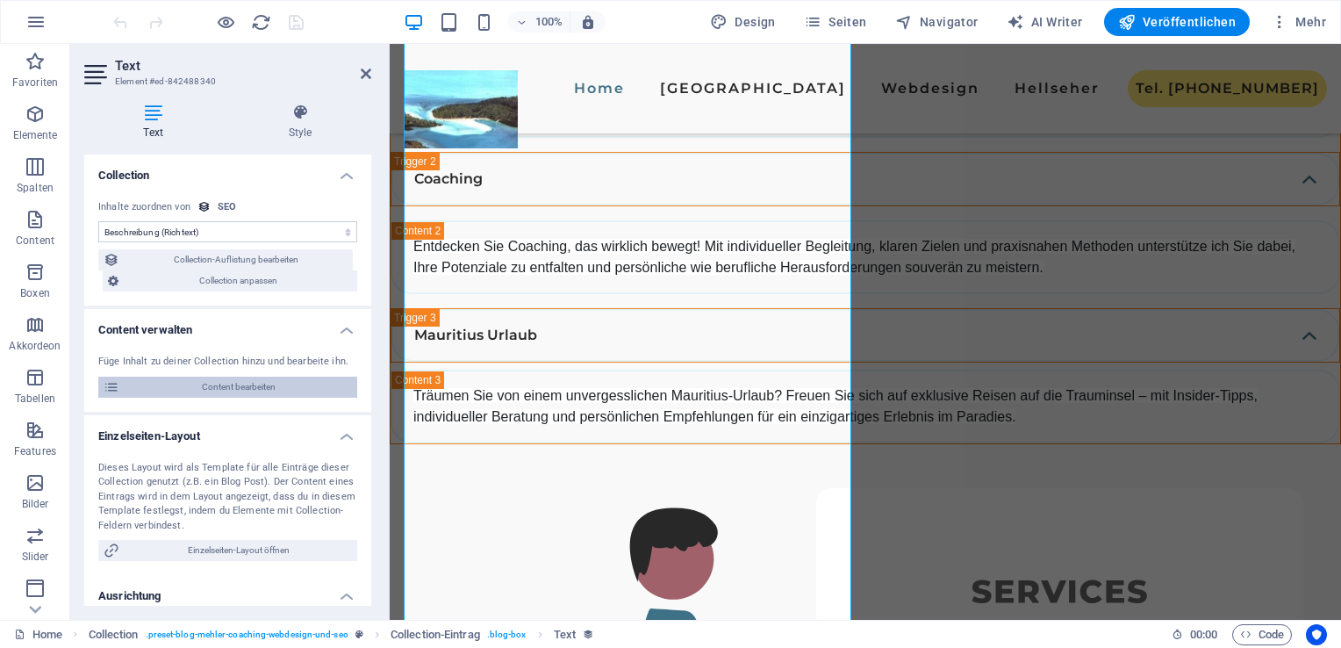
click at [246, 391] on span "Content bearbeiten" at bounding box center [238, 386] width 227 height 21
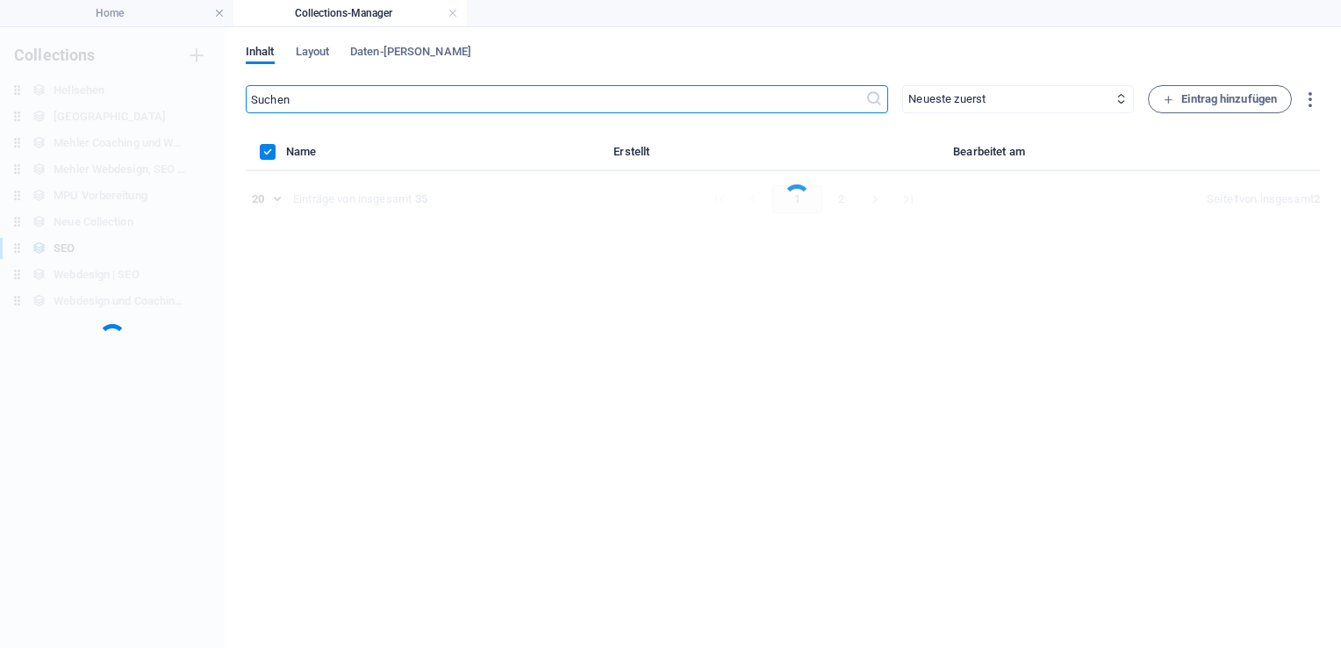
scroll to position [0, 0]
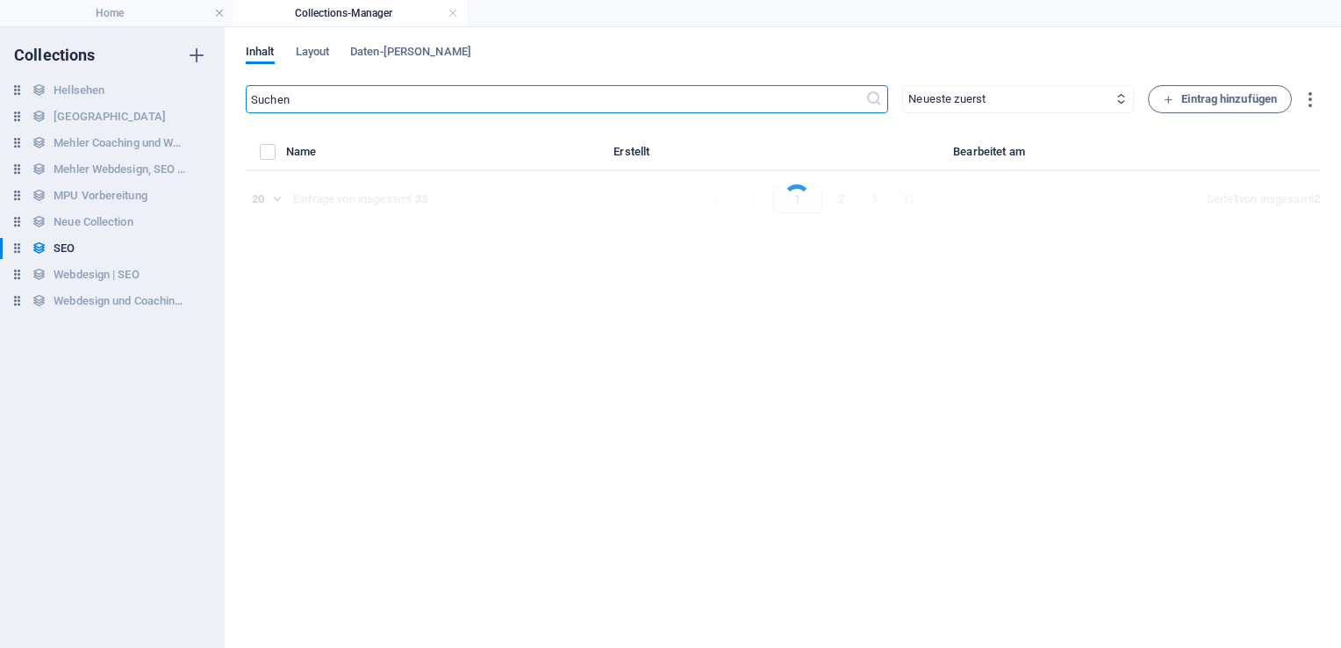
select select "Webdesign"
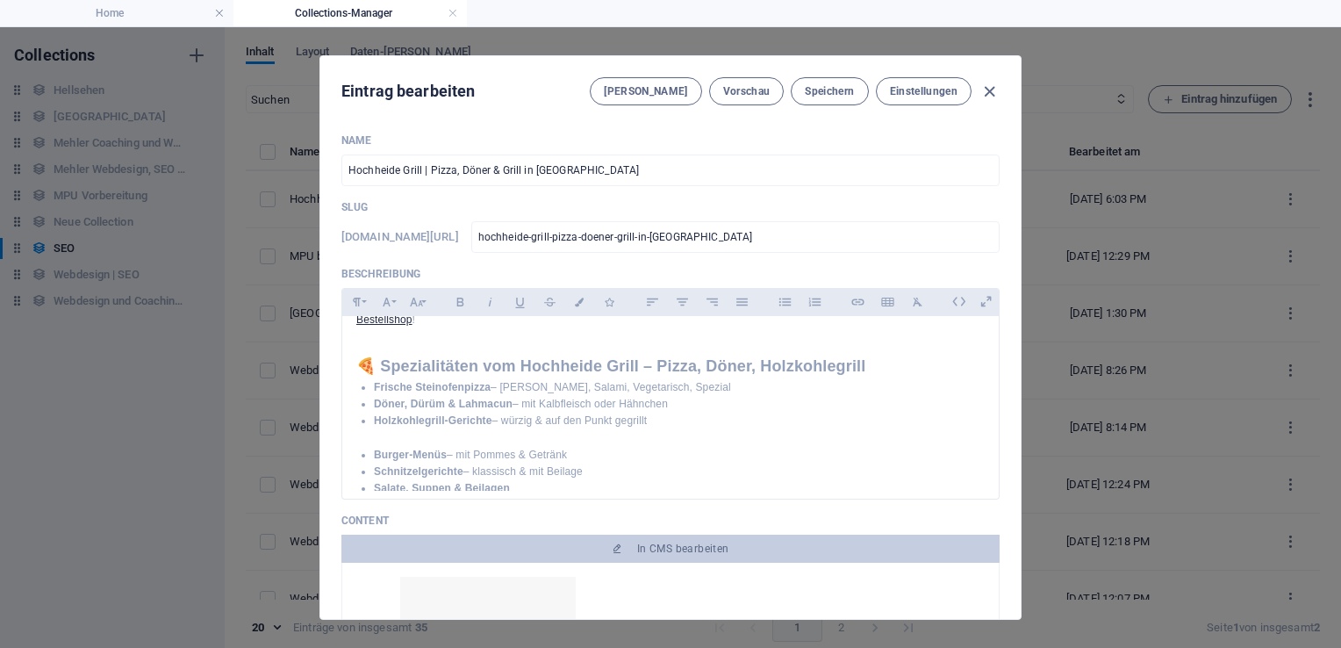
scroll to position [334, 0]
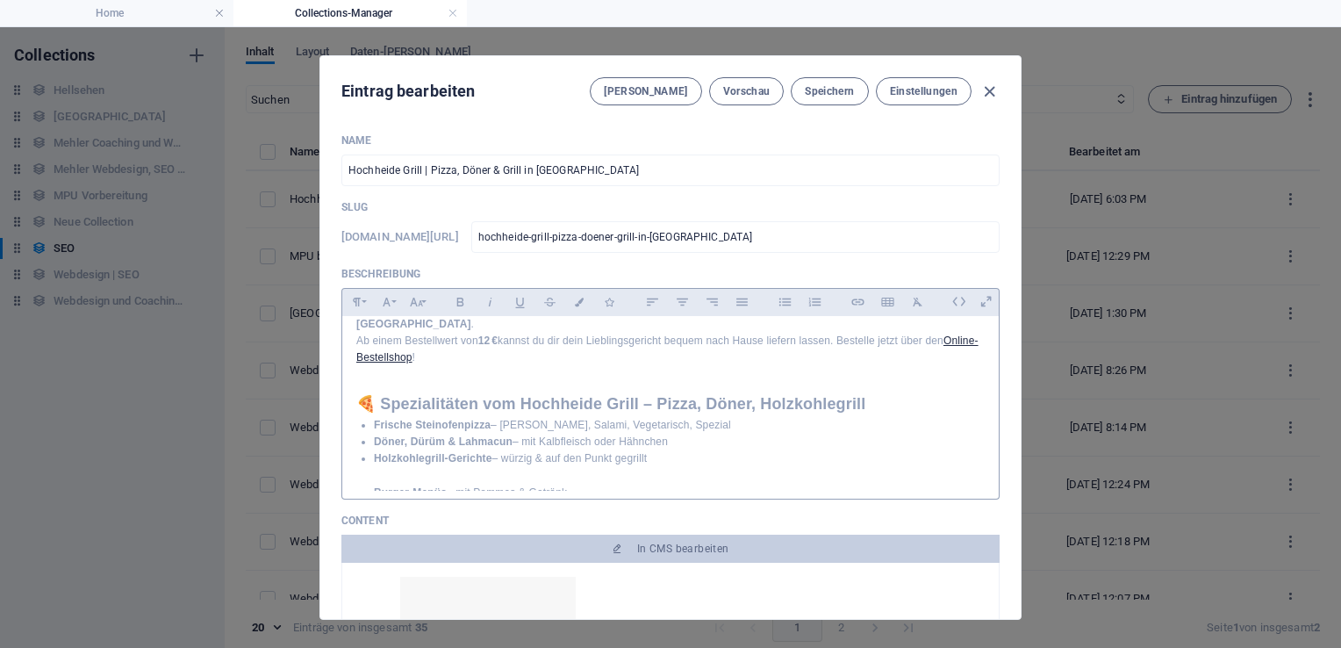
click at [427, 467] on p at bounding box center [670, 475] width 628 height 17
click at [830, 90] on span "Speichern" at bounding box center [829, 91] width 49 height 14
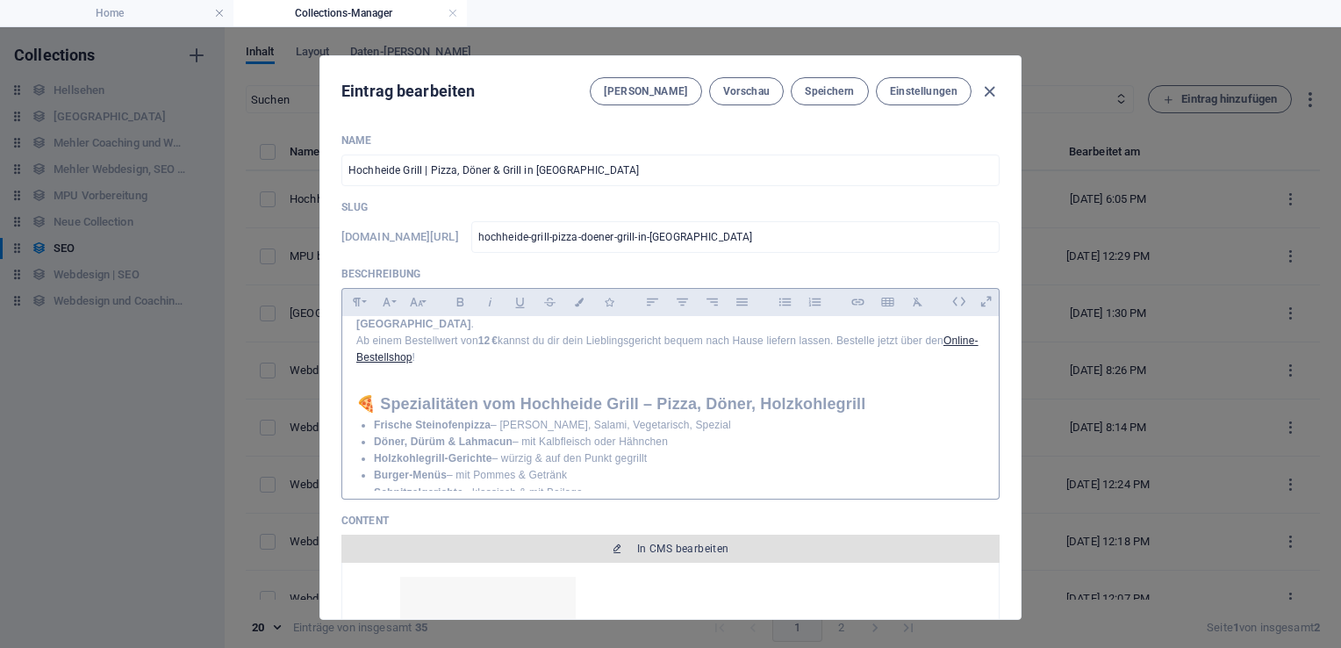
click at [710, 545] on span "In CMS bearbeiten" at bounding box center [683, 548] width 92 height 14
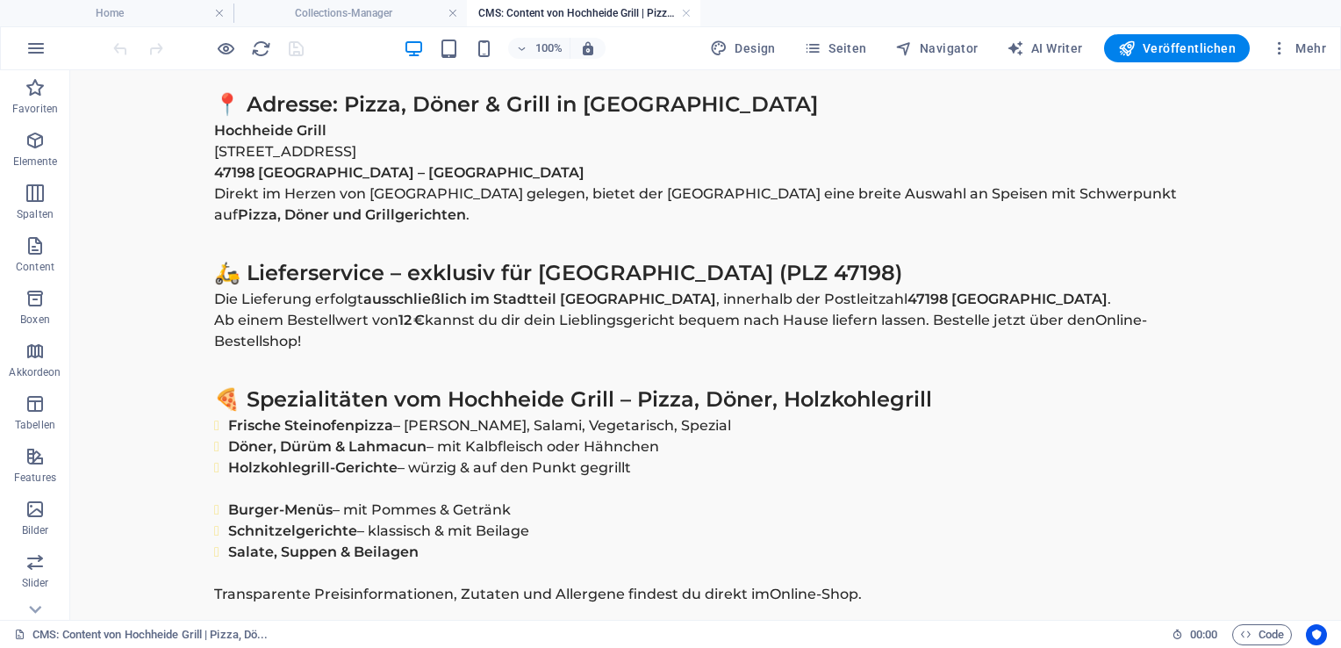
scroll to position [1194, 0]
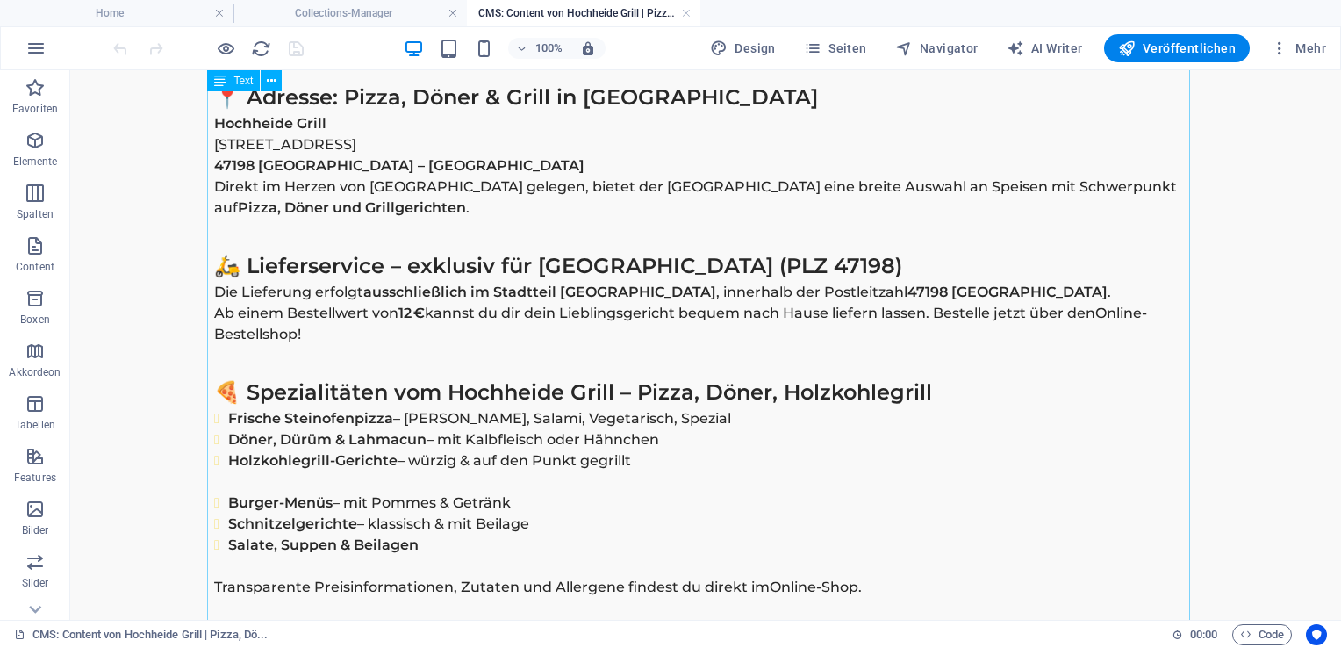
click at [335, 458] on div "Hochheide Grill Duisburg Hochfeld – Pizza | Döner | Grill Lieferservice 47198 🎉…" at bounding box center [705, 583] width 983 height 1483
click at [315, 459] on div "Hochheide Grill Duisburg Hochfeld – Pizza | Döner | Grill Lieferservice 47198 🎉…" at bounding box center [705, 583] width 983 height 1483
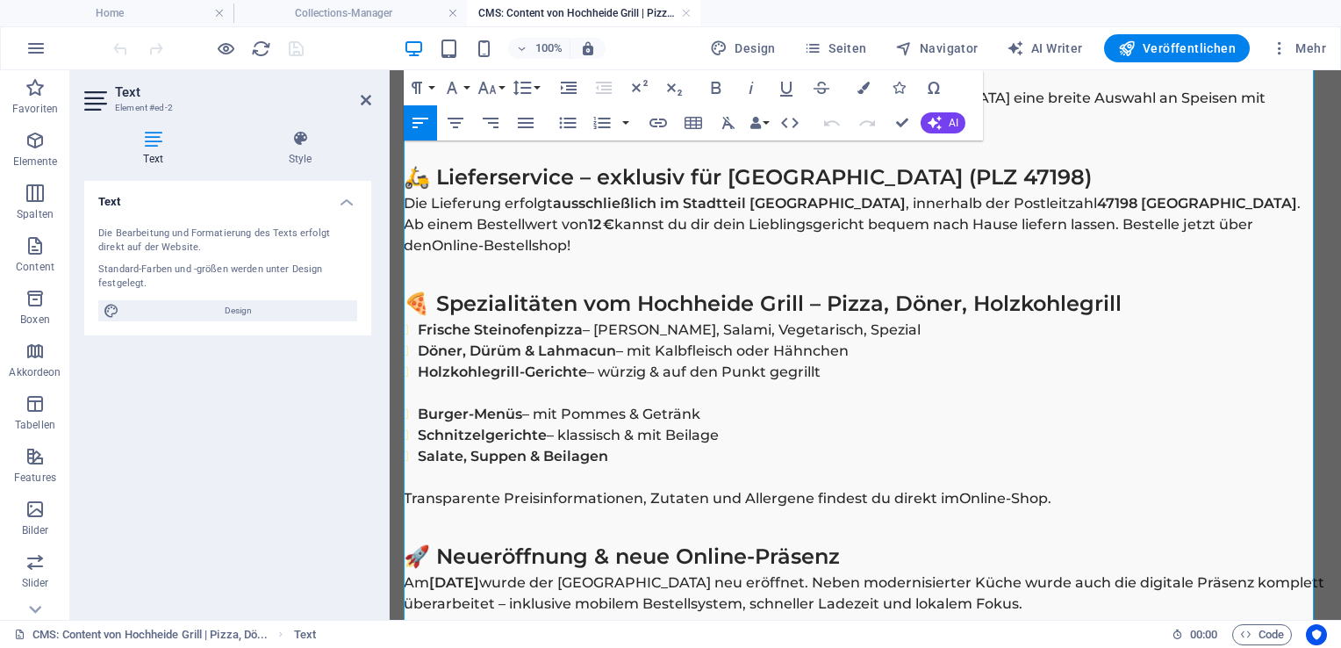
scroll to position [1454, 0]
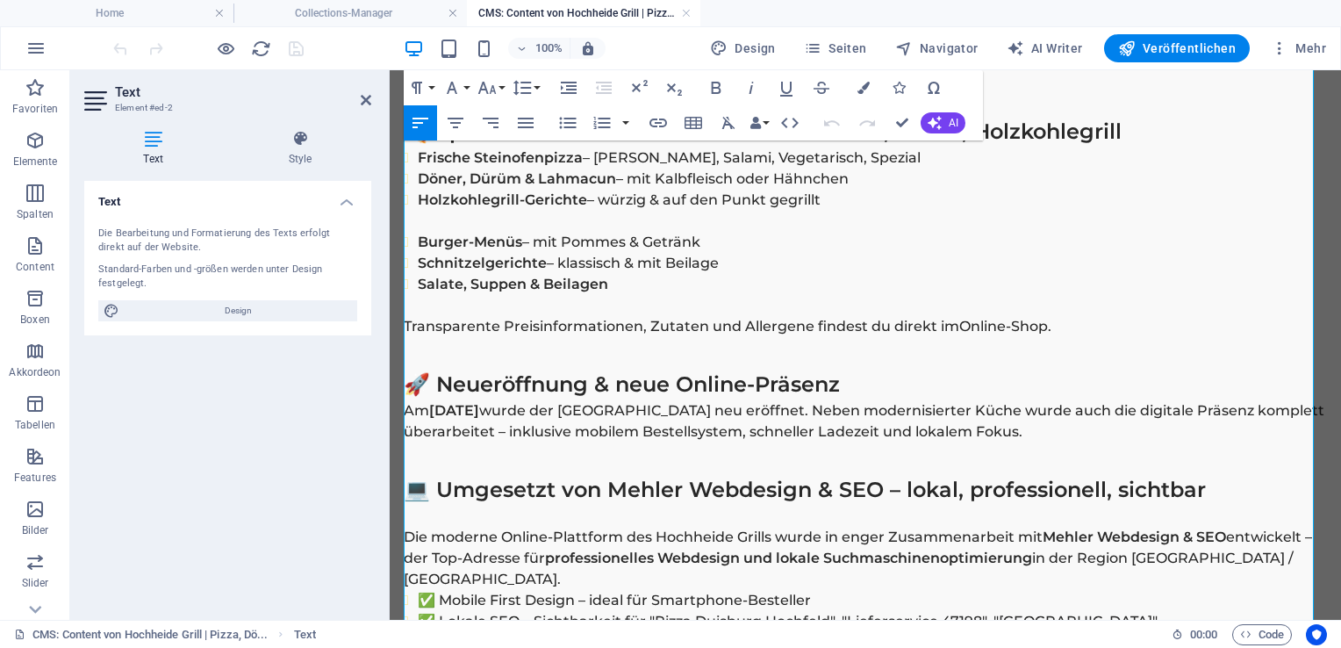
click at [460, 223] on p at bounding box center [865, 221] width 923 height 21
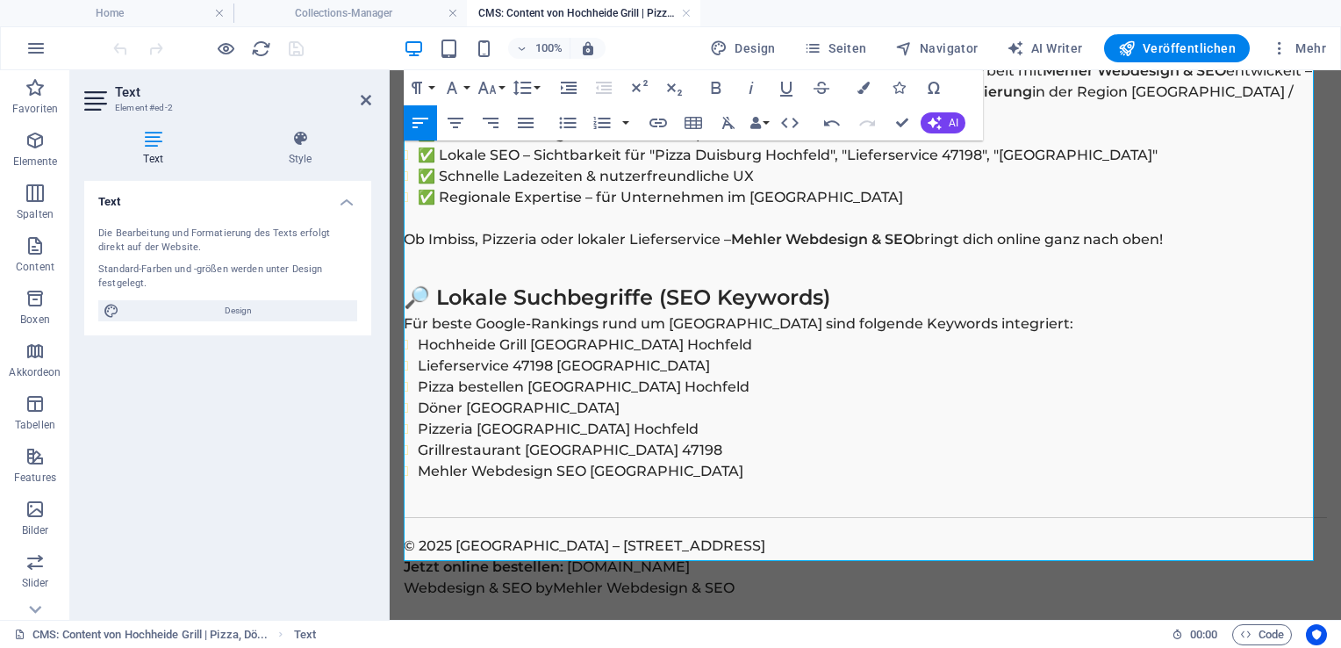
scroll to position [1923, 0]
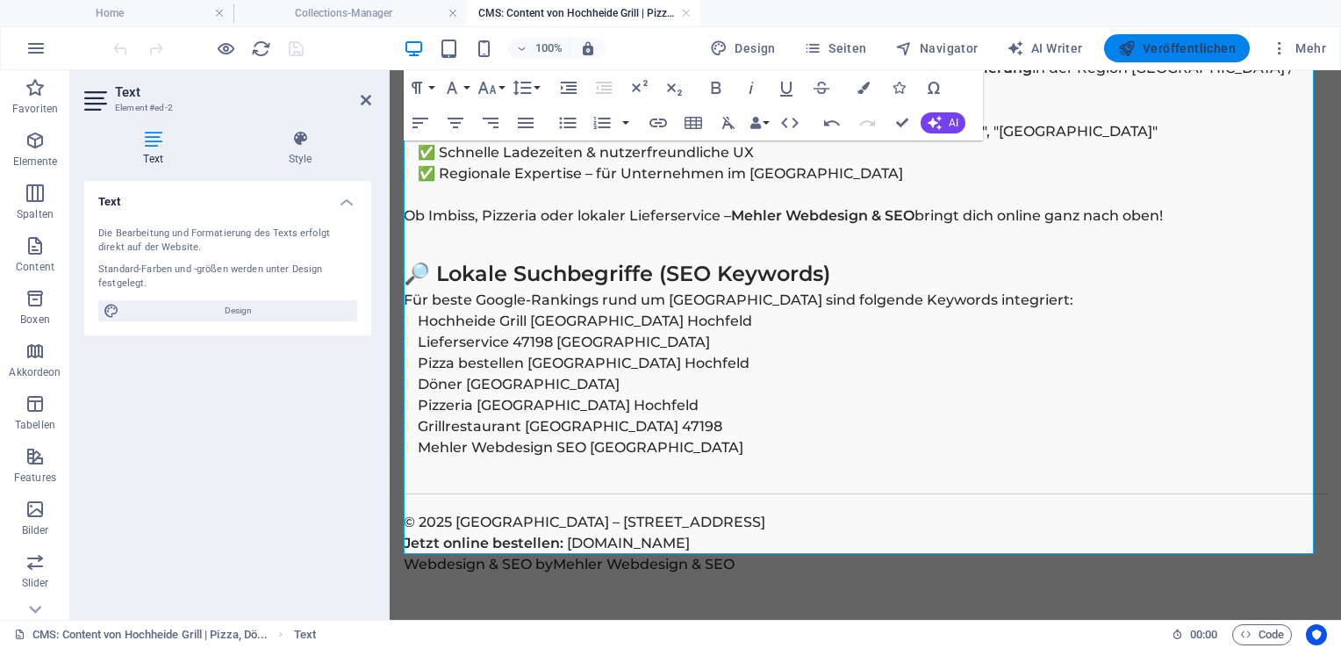
click at [1164, 44] on span "Veröffentlichen" at bounding box center [1177, 48] width 118 height 18
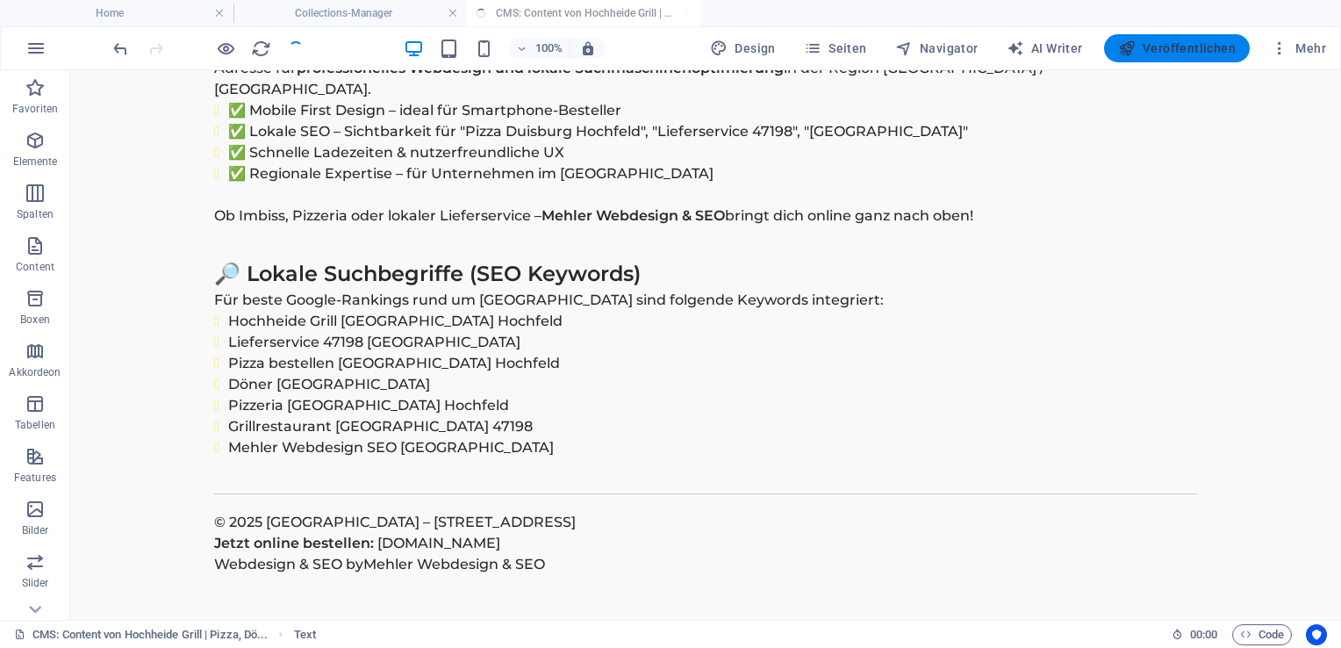
scroll to position [1902, 0]
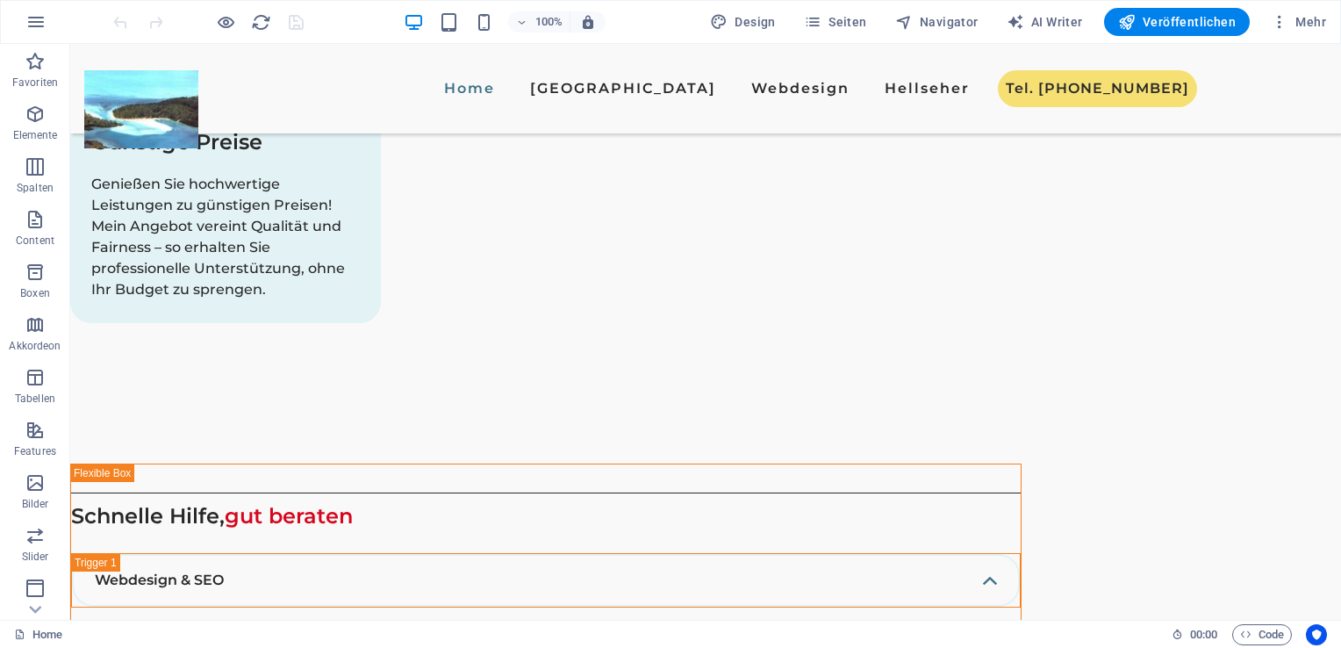
scroll to position [2843, 0]
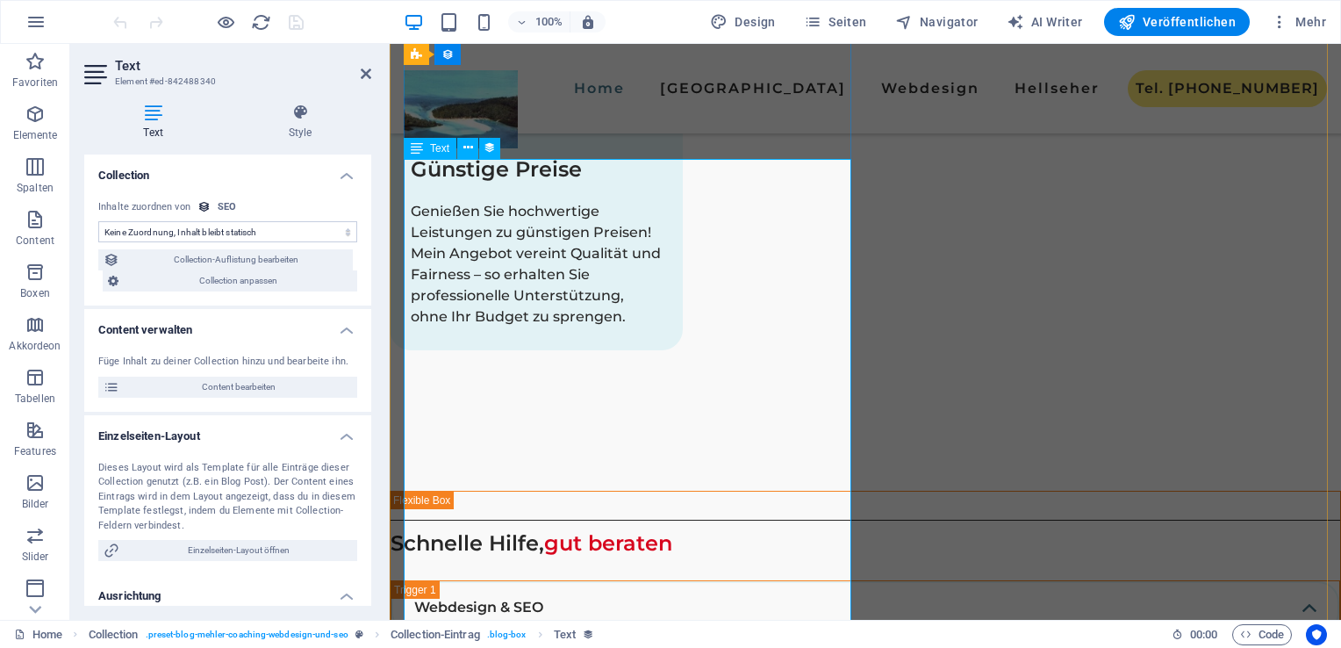
scroll to position [2877, 0]
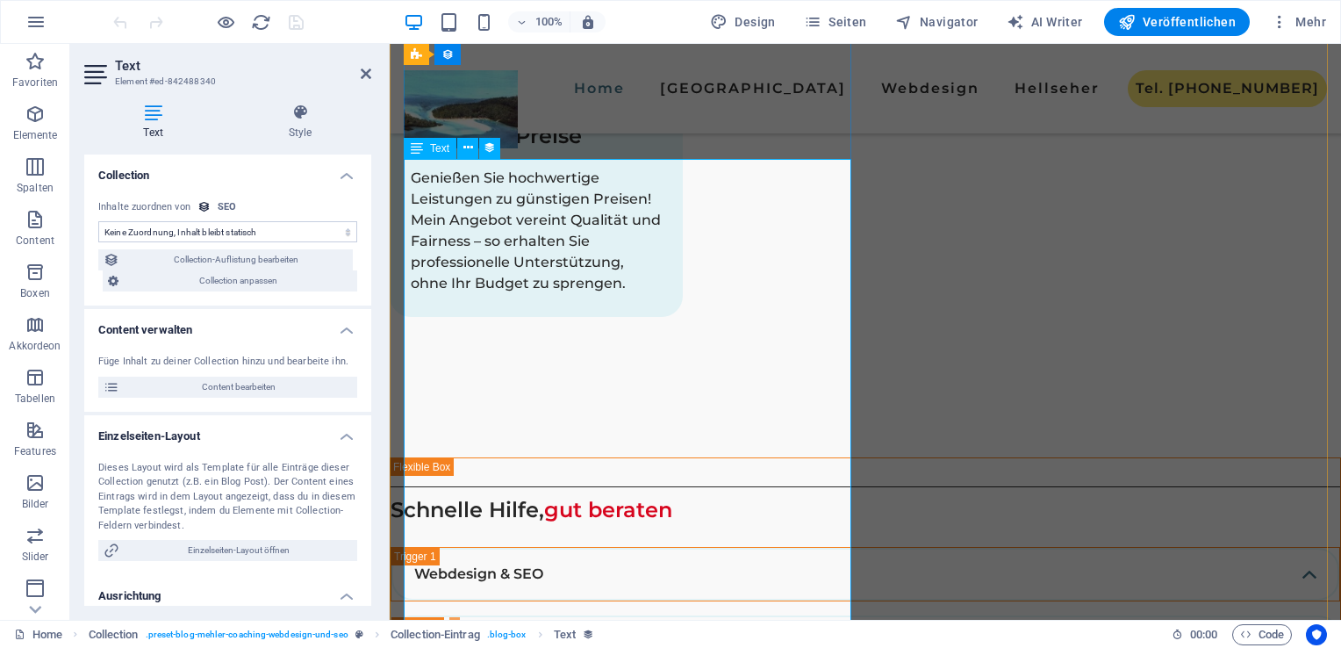
select select "description"
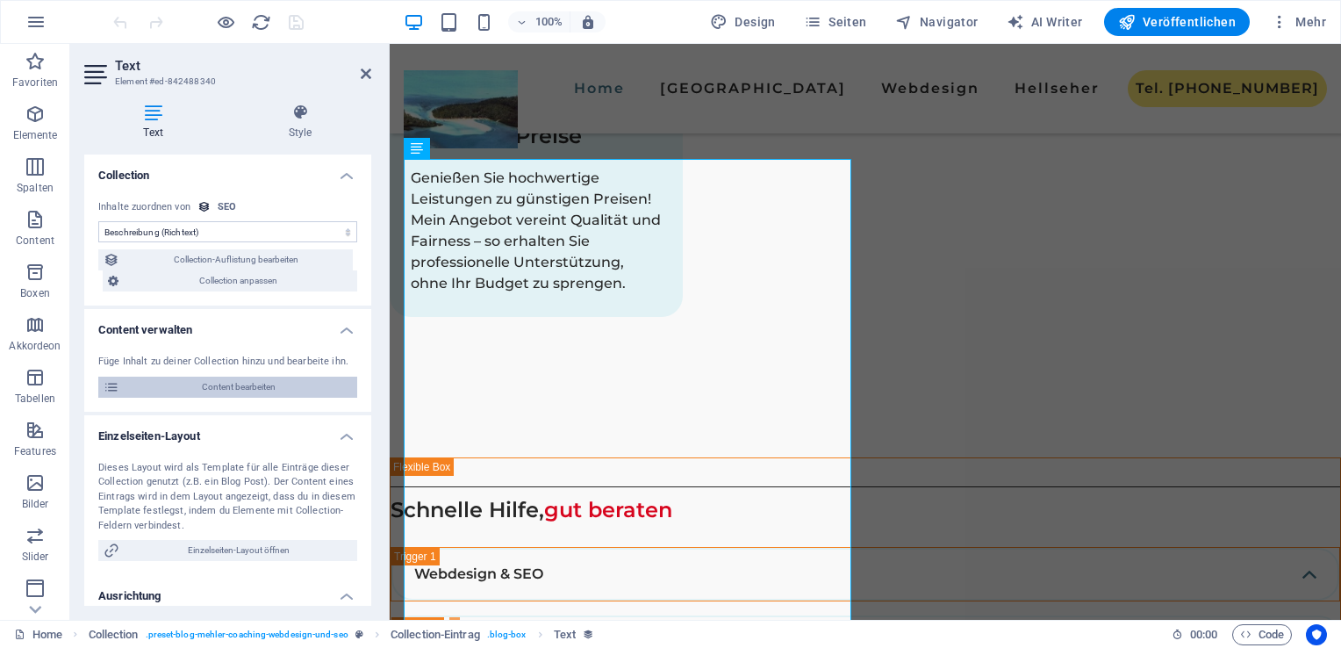
click at [295, 380] on span "Content bearbeiten" at bounding box center [238, 386] width 227 height 21
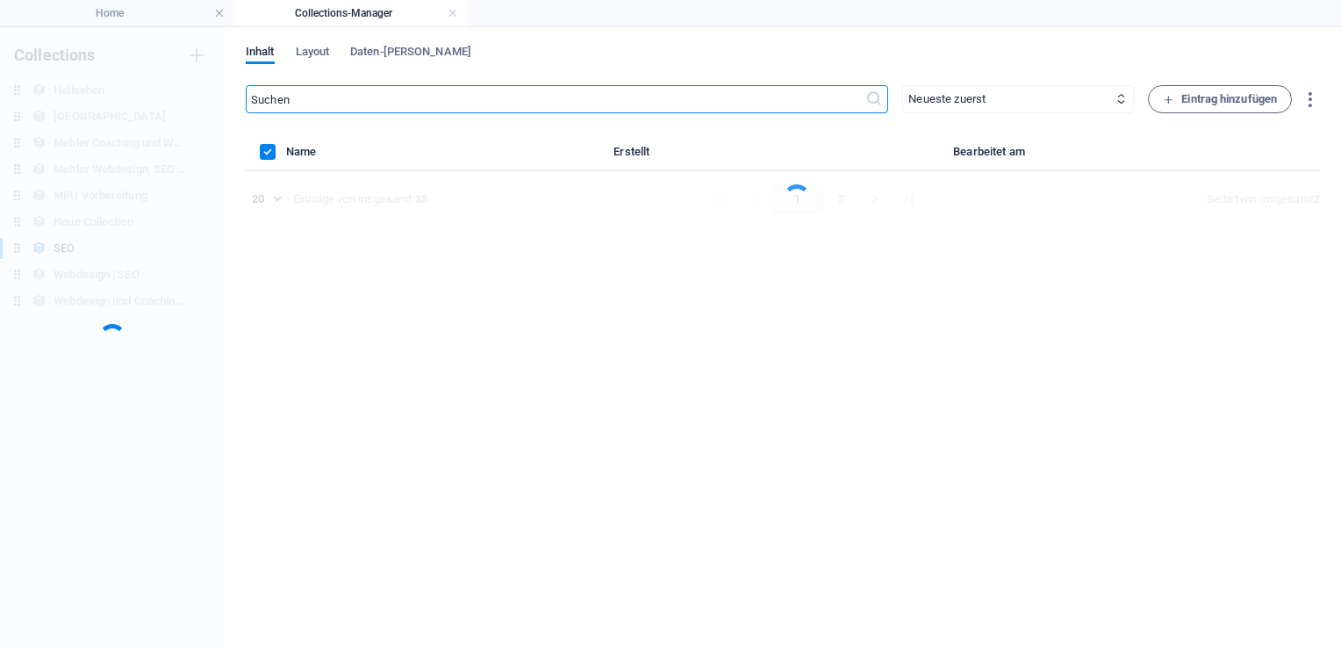
scroll to position [0, 0]
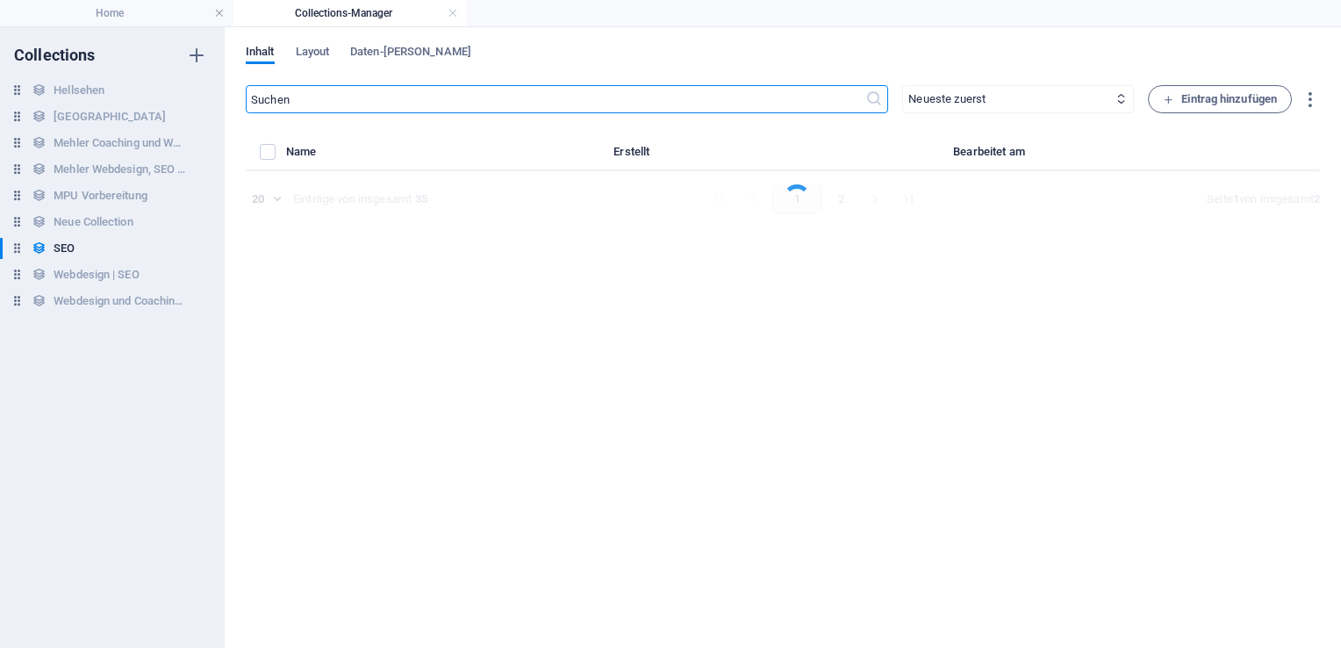
select select "Webdesign"
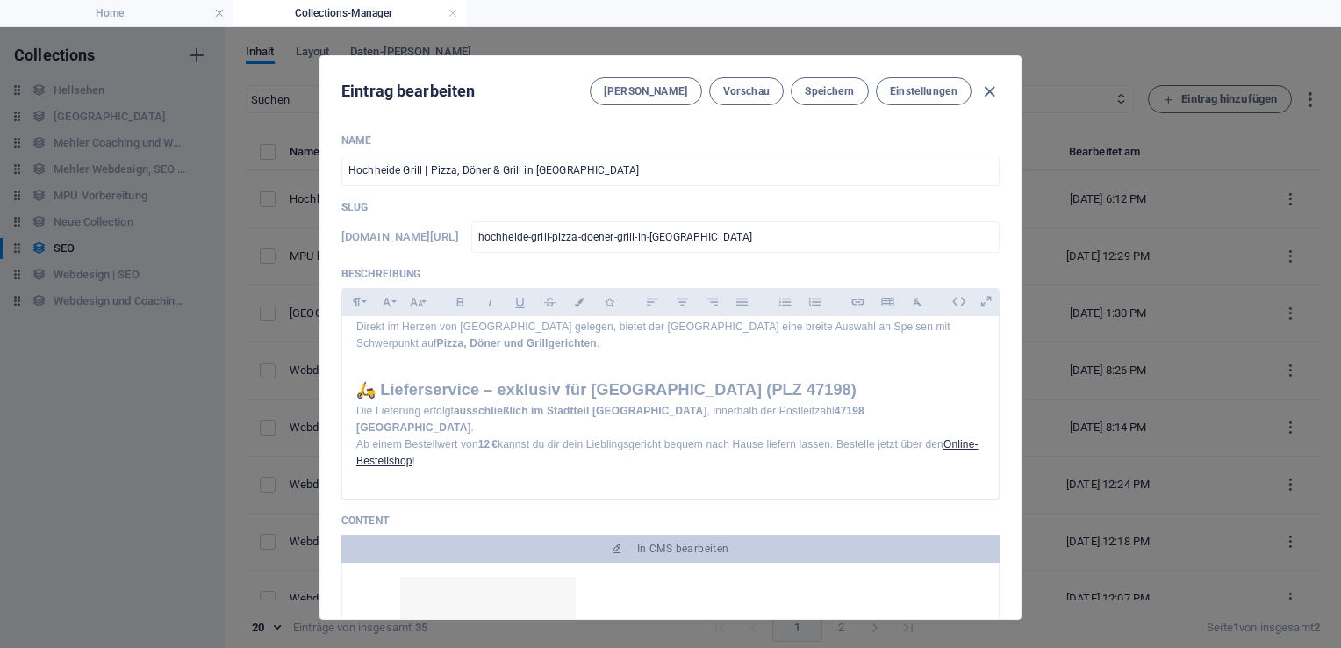
scroll to position [261, 0]
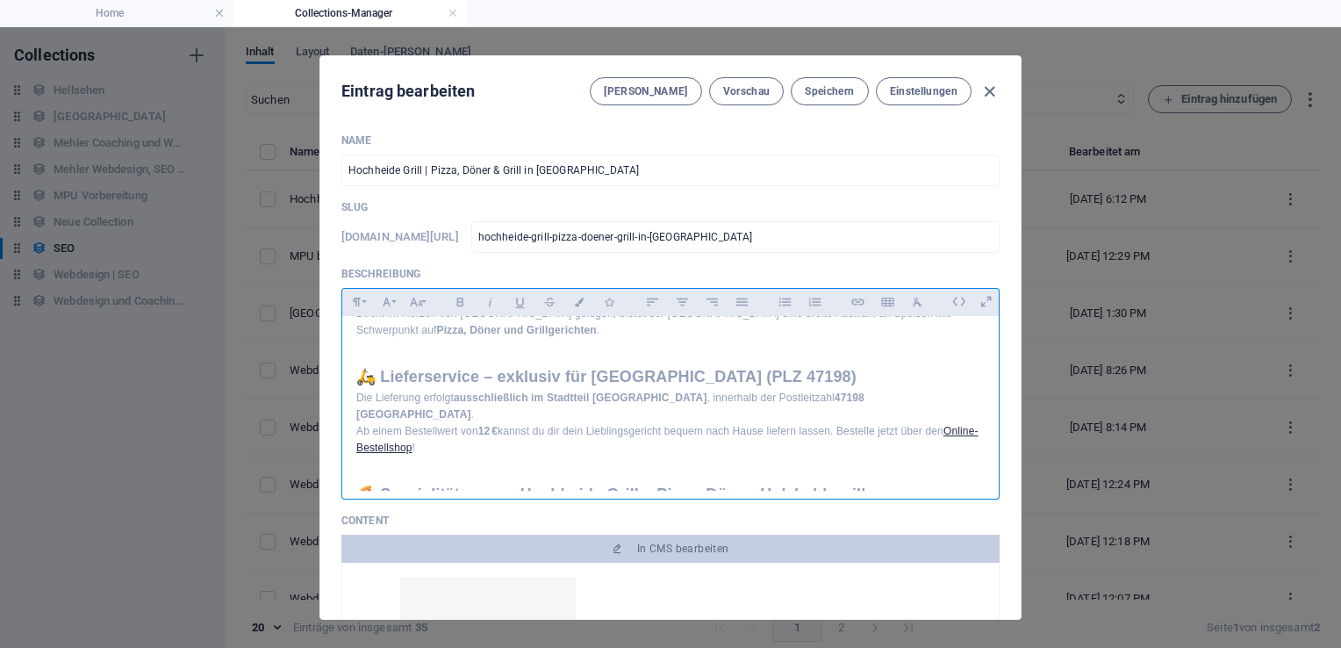
click at [857, 364] on h2 "🛵 Lieferservice – exklusiv für [GEOGRAPHIC_DATA] (PLZ 47198)" at bounding box center [670, 376] width 628 height 25
click at [993, 336] on div "Hochheide Grill [GEOGRAPHIC_DATA] – Pizza | Döner | Grill Lieferservice 47198 🎉…" at bounding box center [670, 404] width 658 height 176
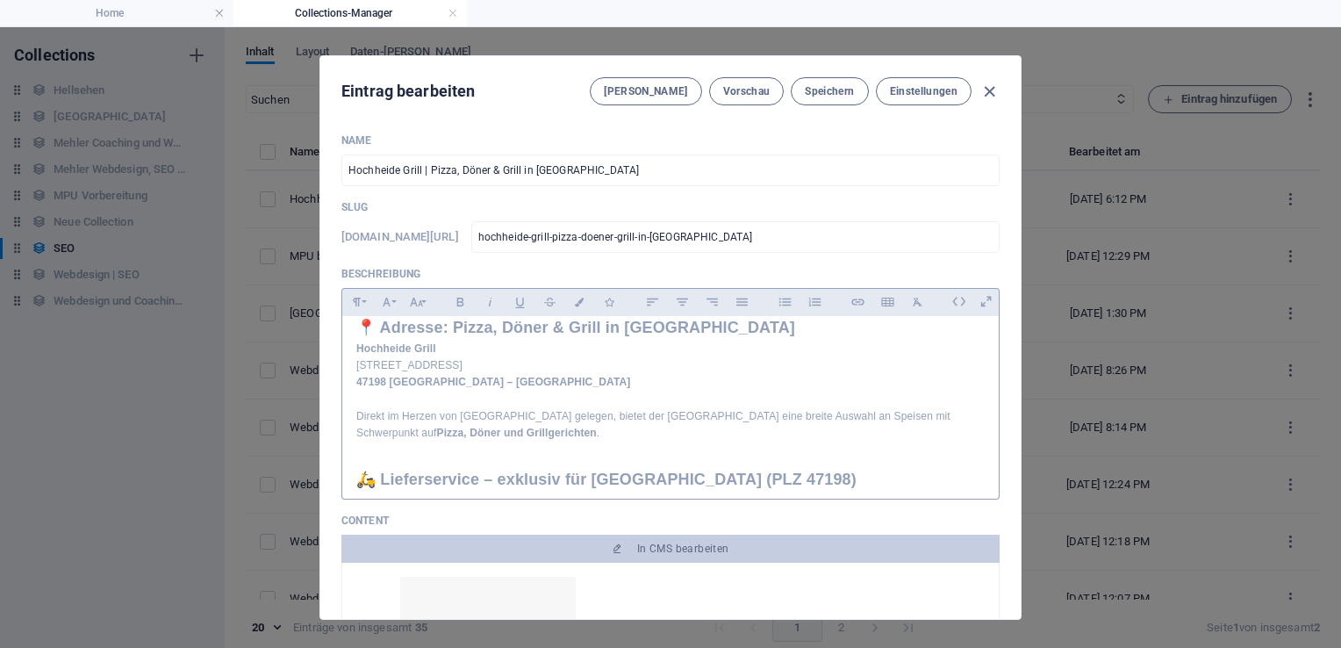
scroll to position [108, 0]
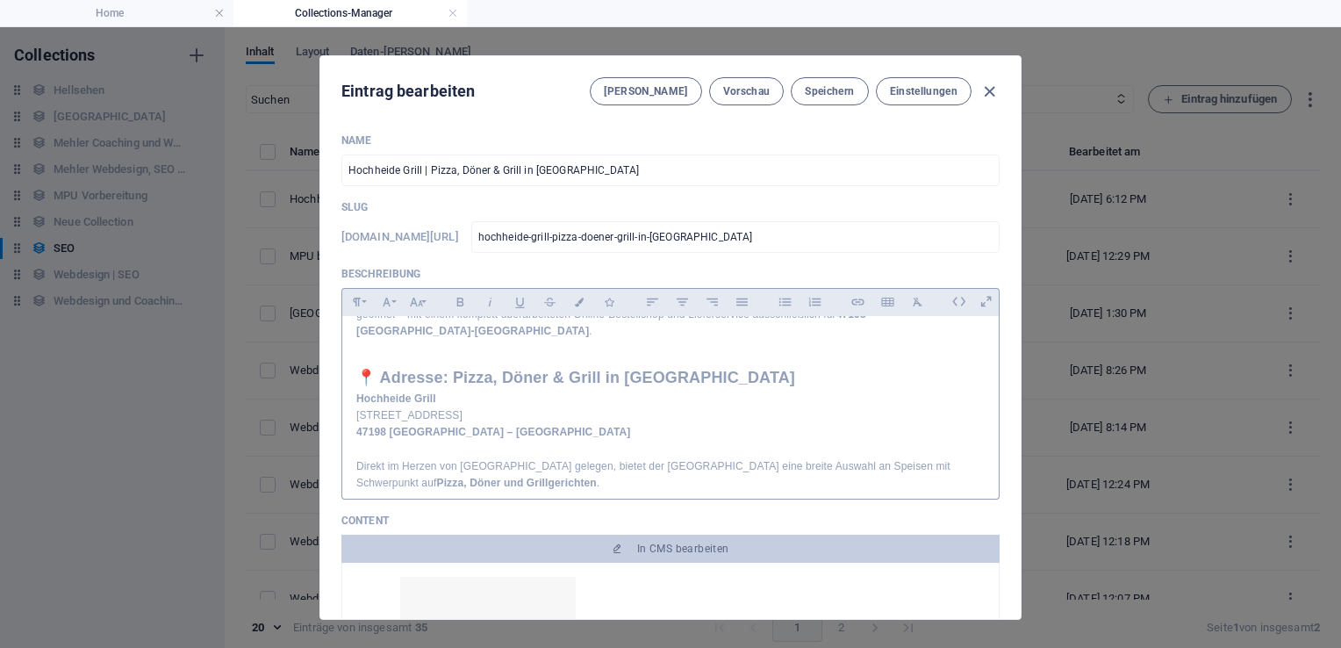
click at [993, 336] on div "Hochheide Grill [GEOGRAPHIC_DATA] – Pizza | Döner | Grill Lieferservice 47198 🎉…" at bounding box center [670, 404] width 658 height 176
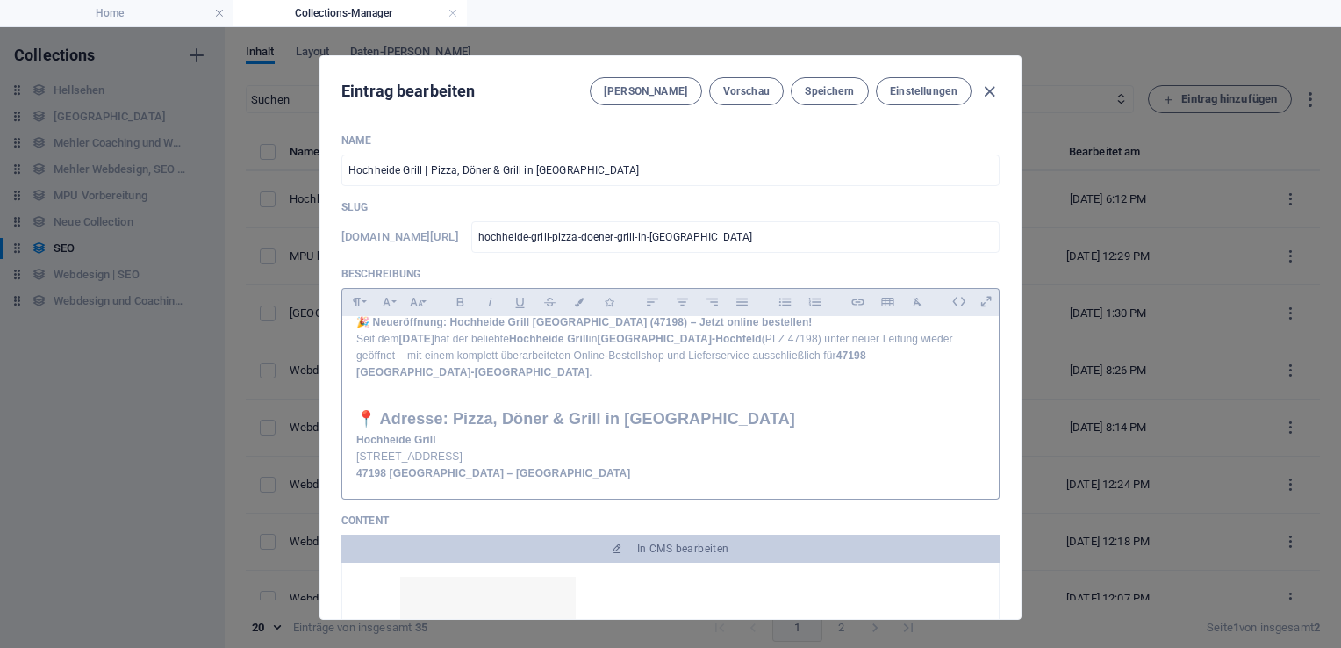
drag, startPoint x: 993, startPoint y: 338, endPoint x: 984, endPoint y: 326, distance: 15.6
click at [984, 326] on div "Hochheide Grill [GEOGRAPHIC_DATA] – Pizza | Döner | Grill Lieferservice 47198 🎉…" at bounding box center [670, 404] width 658 height 176
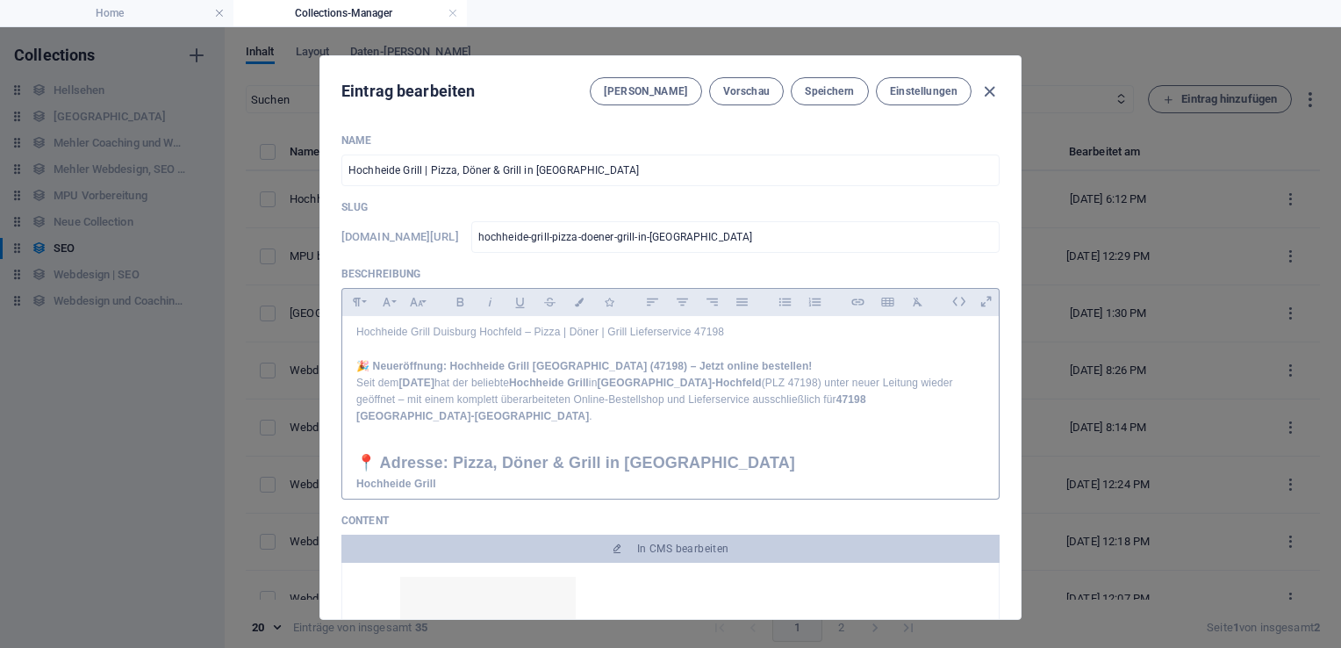
scroll to position [0, 0]
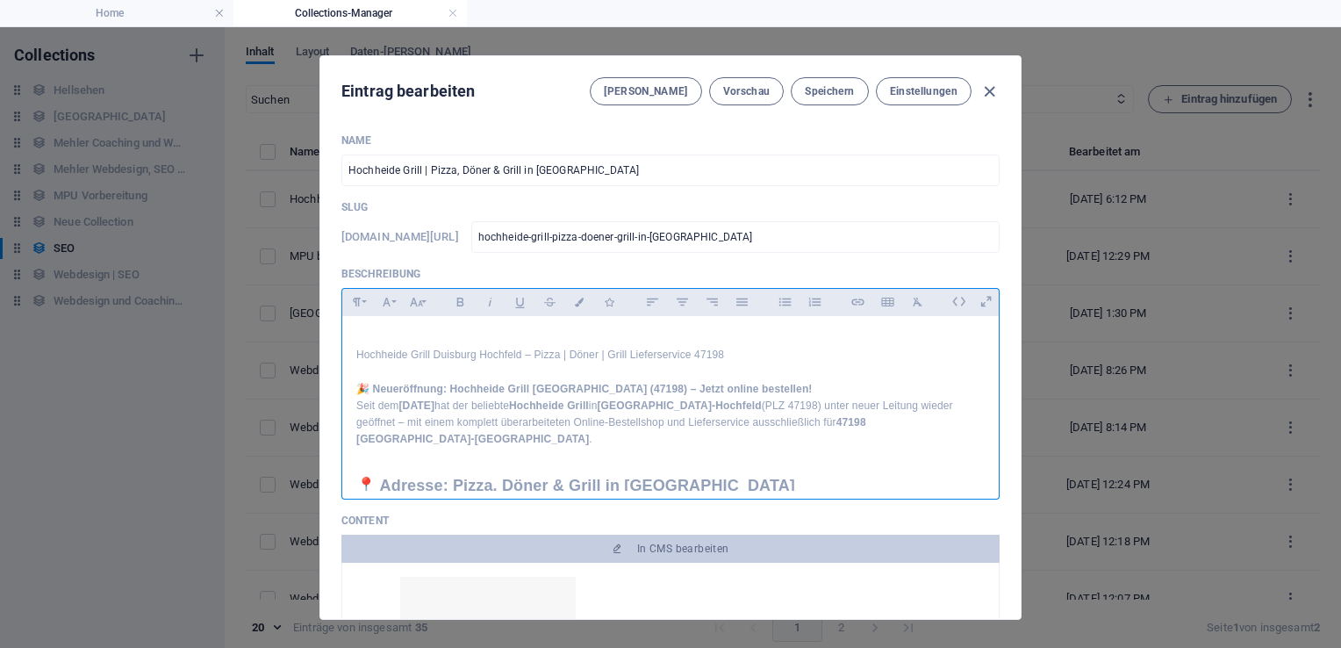
click at [814, 384] on h1 "🎉 Neueröffnung: Hochheide Grill [GEOGRAPHIC_DATA] (47198) – Jetzt online bestel…" at bounding box center [670, 389] width 628 height 17
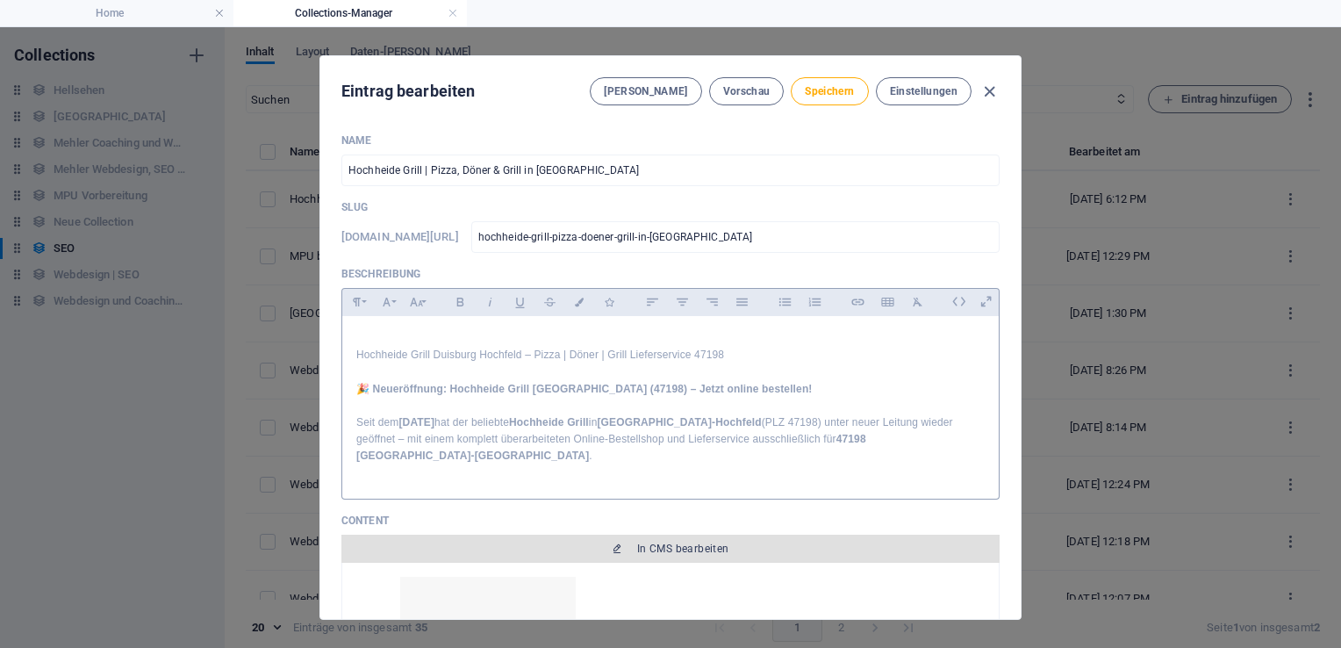
click at [699, 547] on span "In CMS bearbeiten" at bounding box center [683, 548] width 92 height 14
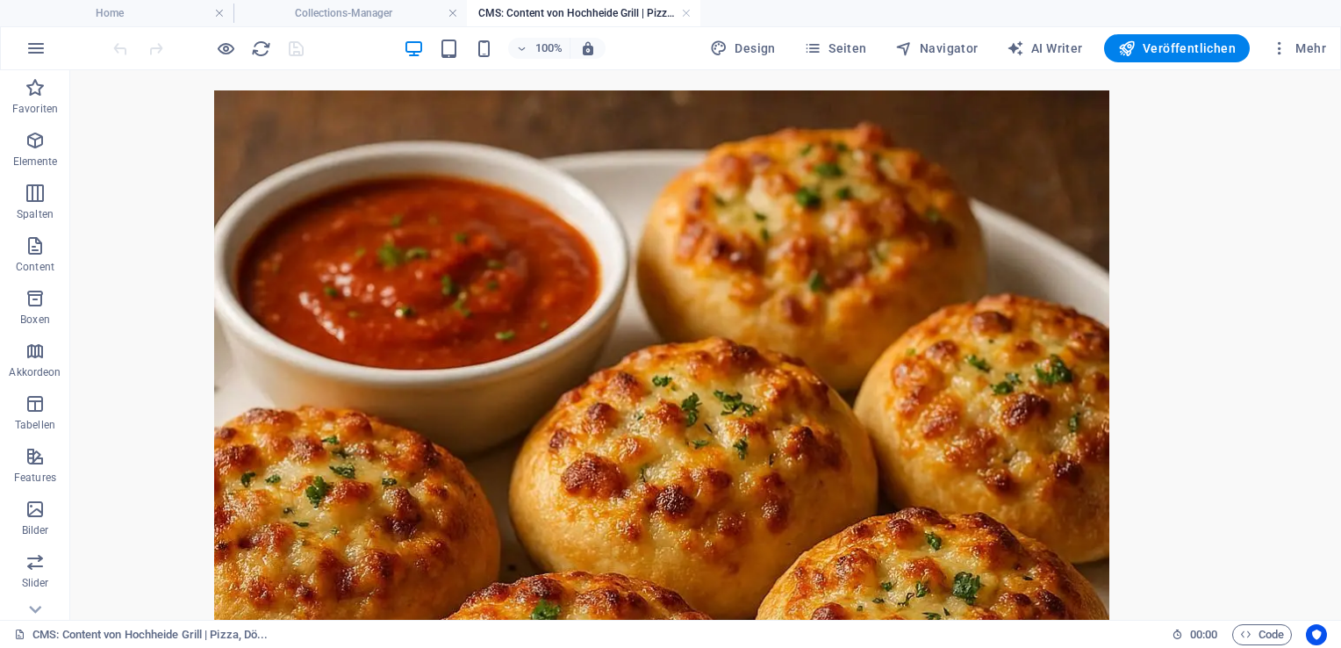
scroll to position [15, 0]
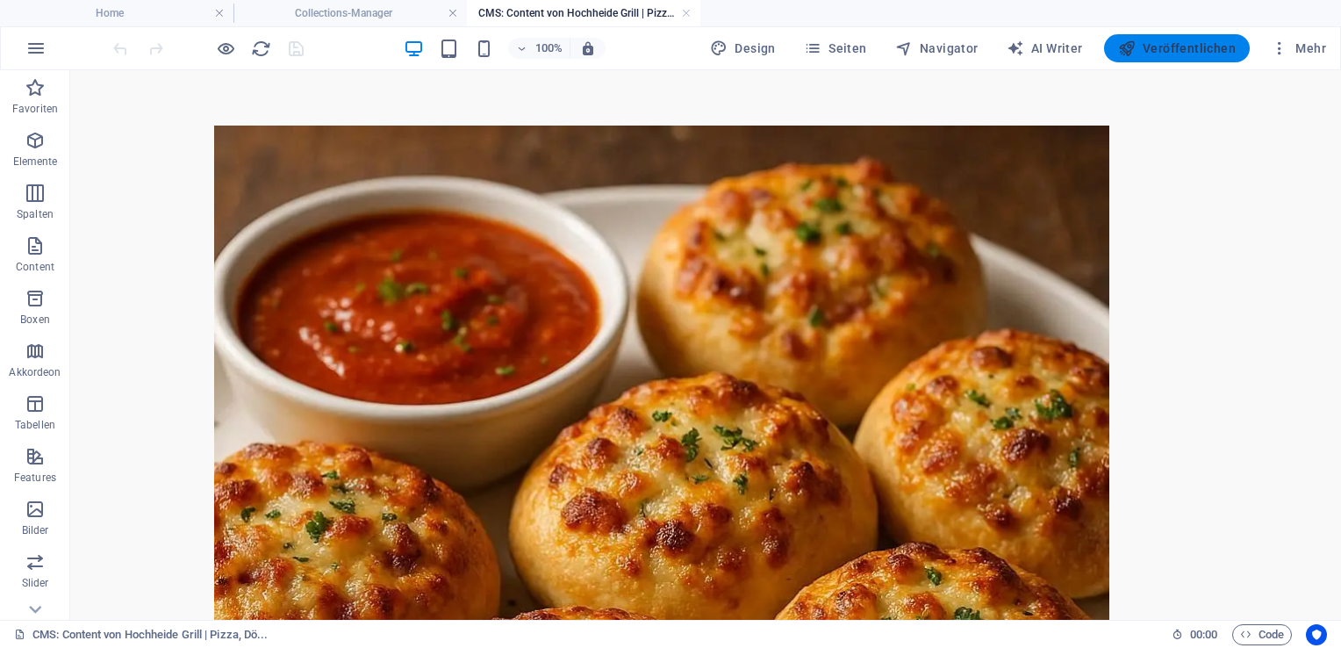
click at [1192, 40] on span "Veröffentlichen" at bounding box center [1177, 48] width 118 height 18
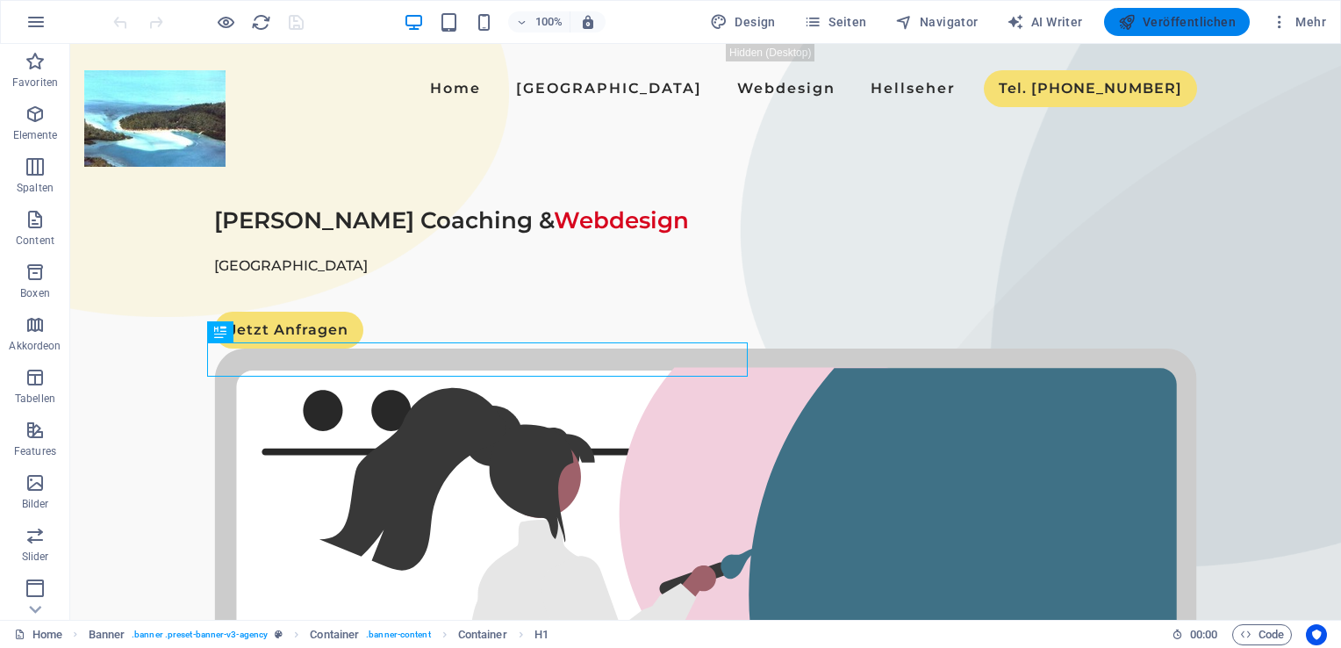
click at [1180, 16] on span "Veröffentlichen" at bounding box center [1177, 22] width 118 height 18
click at [1181, 19] on span "Veröffentlichen" at bounding box center [1177, 22] width 118 height 18
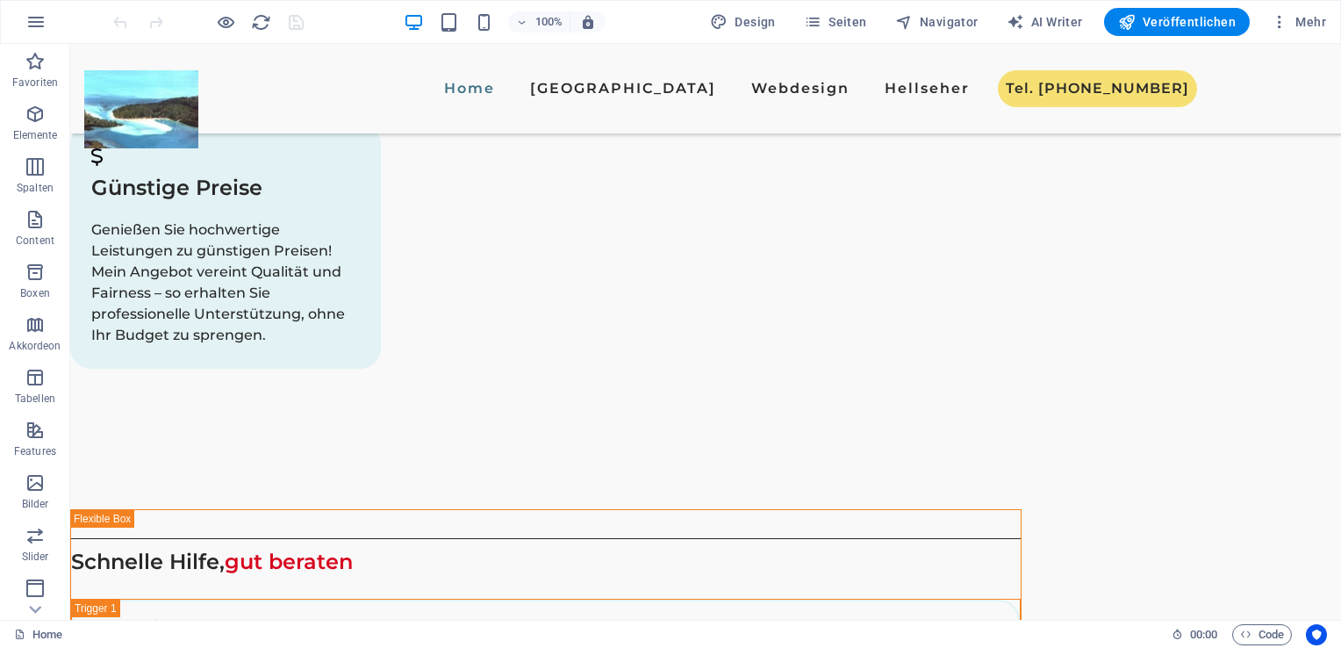
scroll to position [2828, 0]
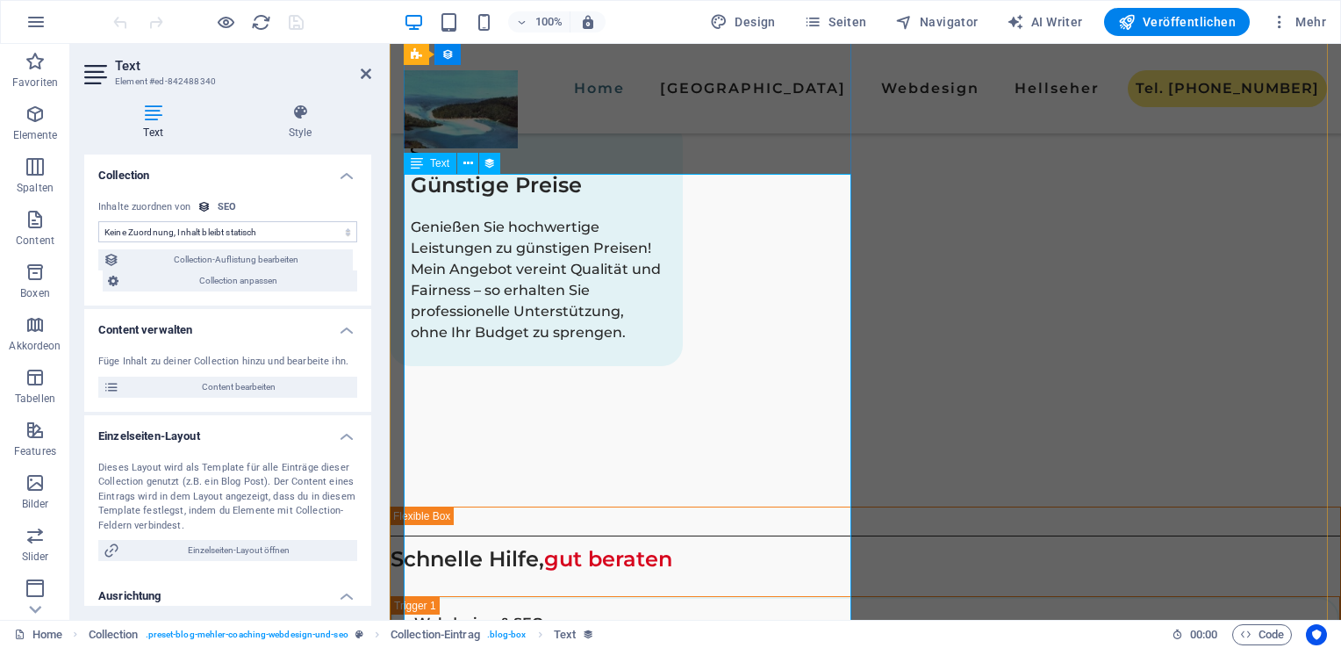
scroll to position [2861, 0]
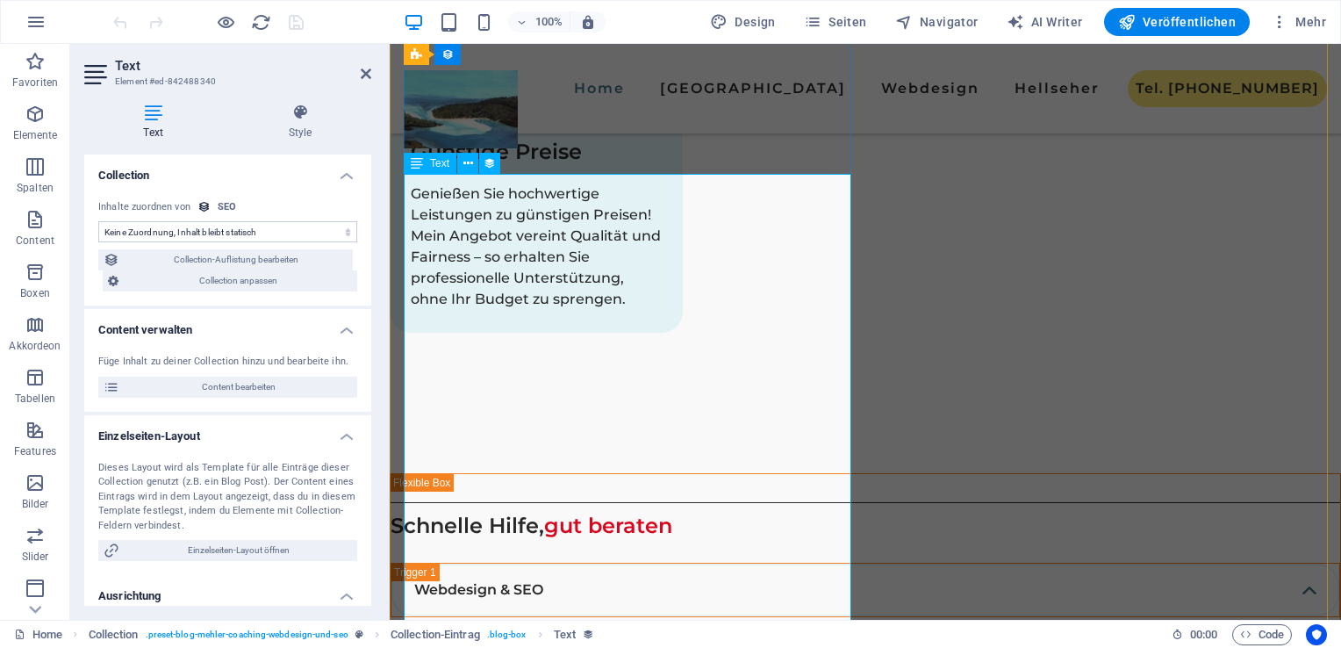
select select "description"
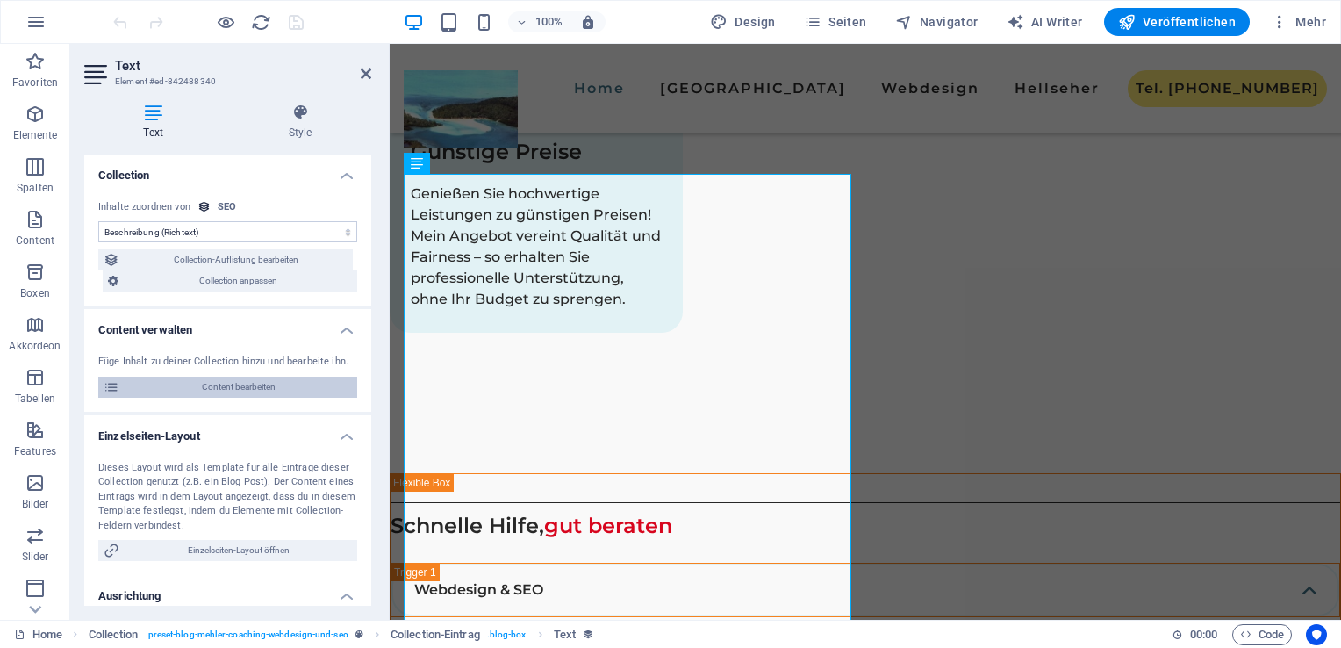
click at [278, 388] on span "Content bearbeiten" at bounding box center [238, 386] width 227 height 21
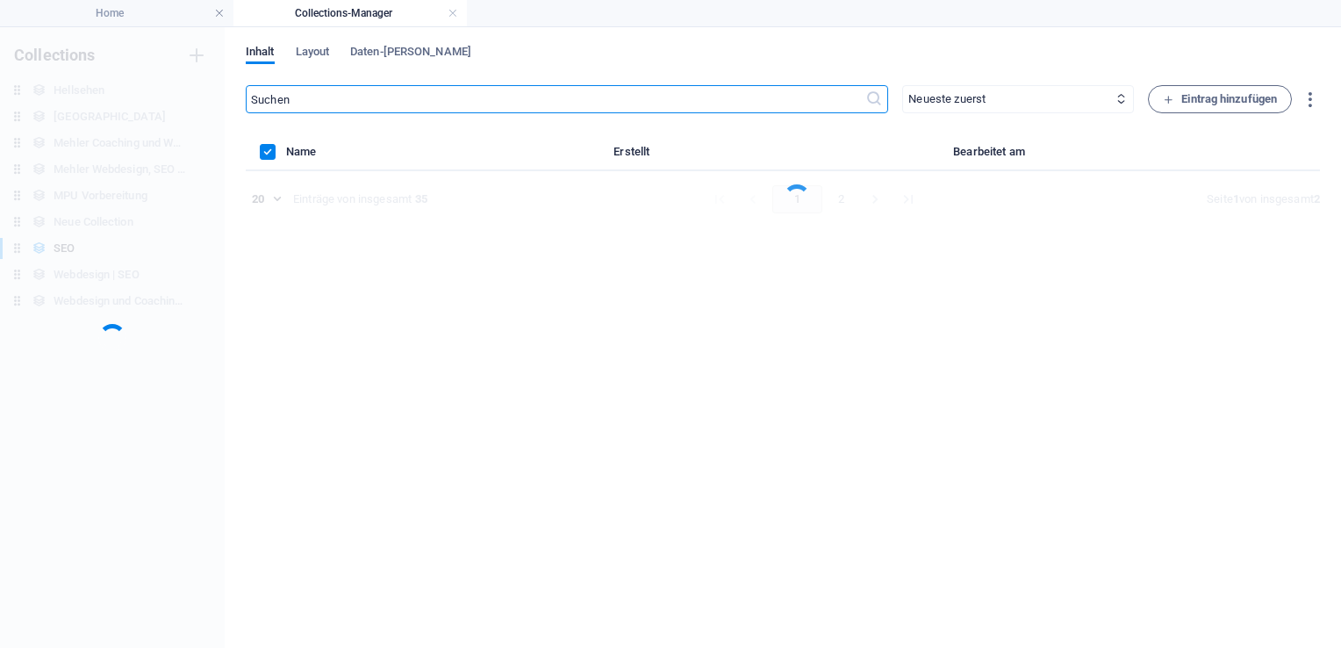
scroll to position [0, 0]
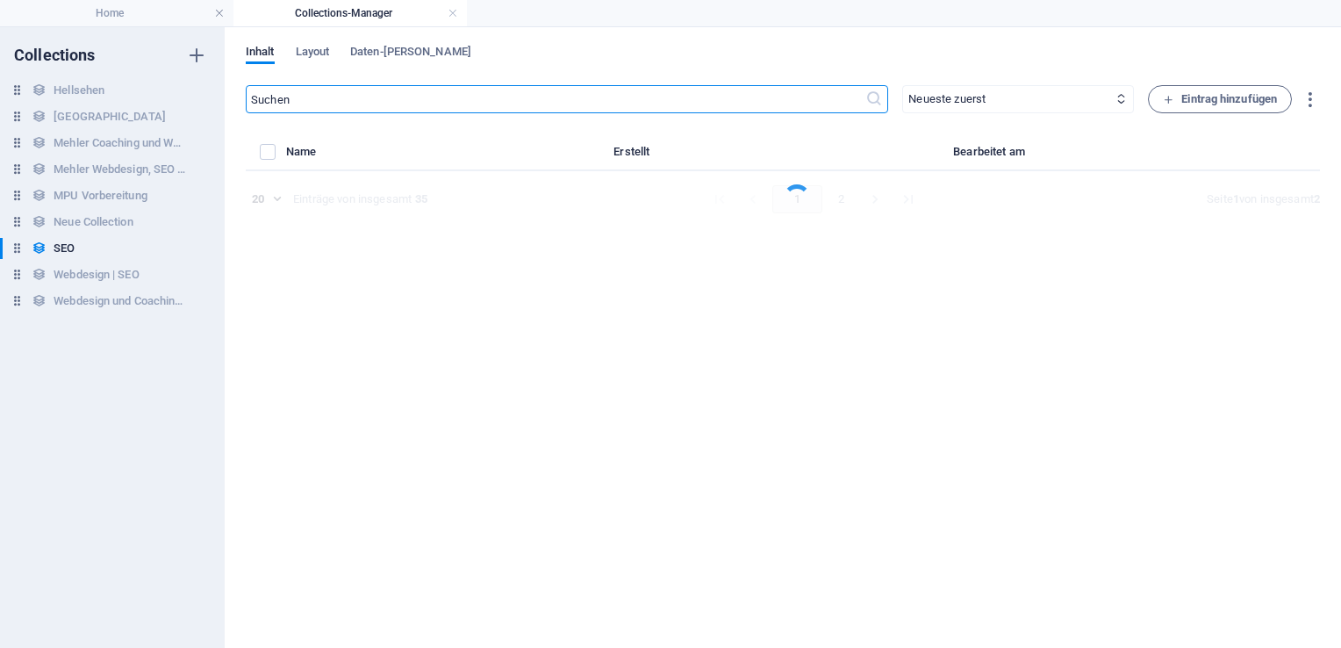
select select "Webdesign"
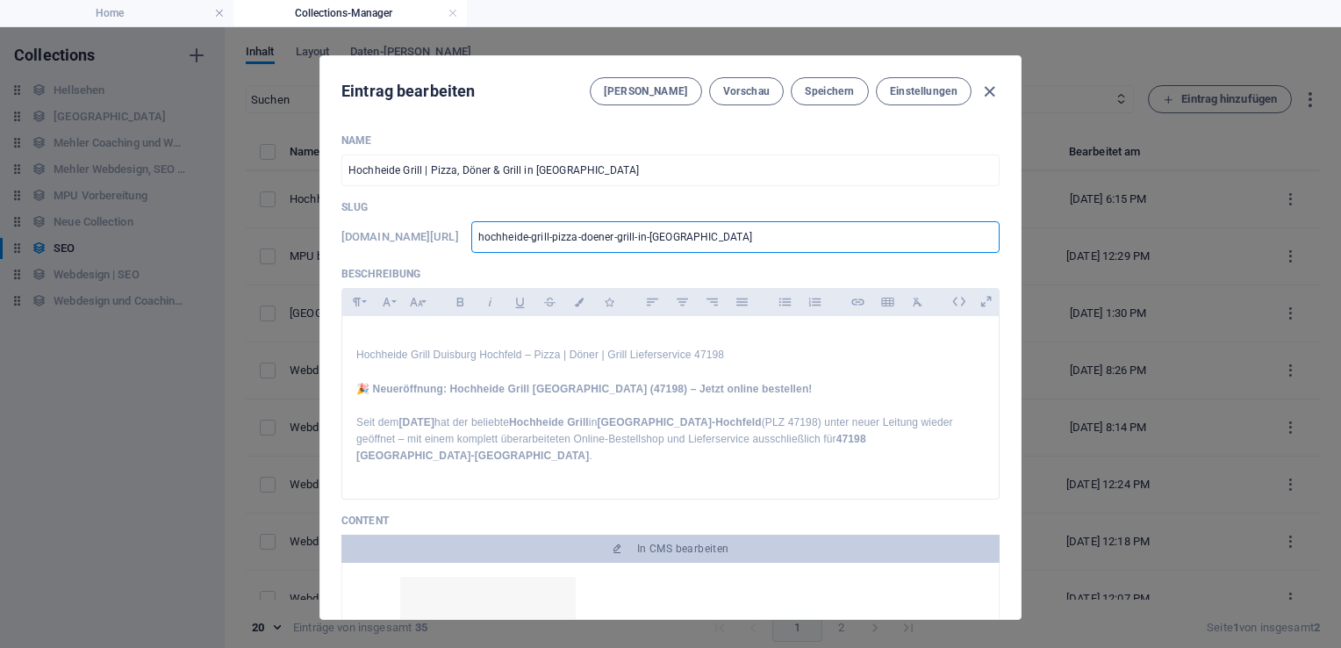
click at [799, 237] on input "hochheide-grill-pizza-doener-grill-in-[GEOGRAPHIC_DATA]" at bounding box center [735, 237] width 528 height 32
type input "hochheide-grill-pizza-doener-grill-in-[GEOGRAPHIC_DATA]"
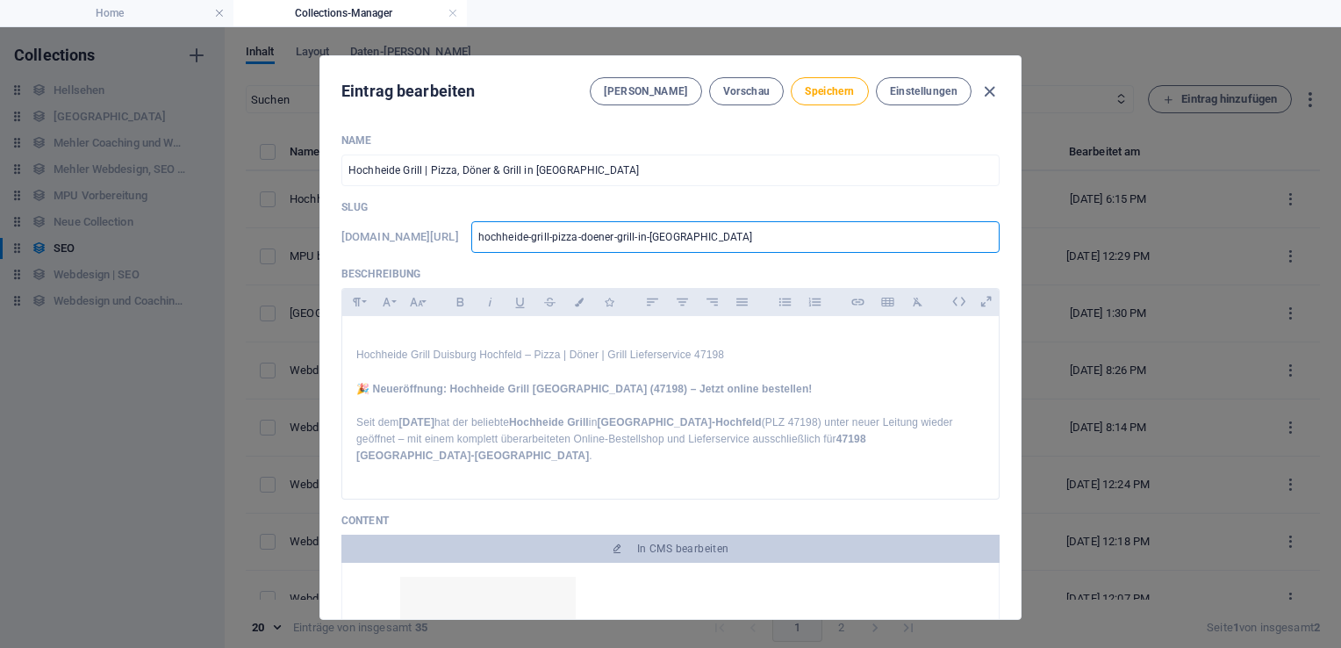
type input "hochheide-grill-pizza-doener-grill-in-[GEOGRAPHIC_DATA]"
click at [0, 0] on h1 "🎉 Neueröffnung: Hochheide Grill [GEOGRAPHIC_DATA] (47198) – Jetzt online bestel…" at bounding box center [0, 0] width 0 height 0
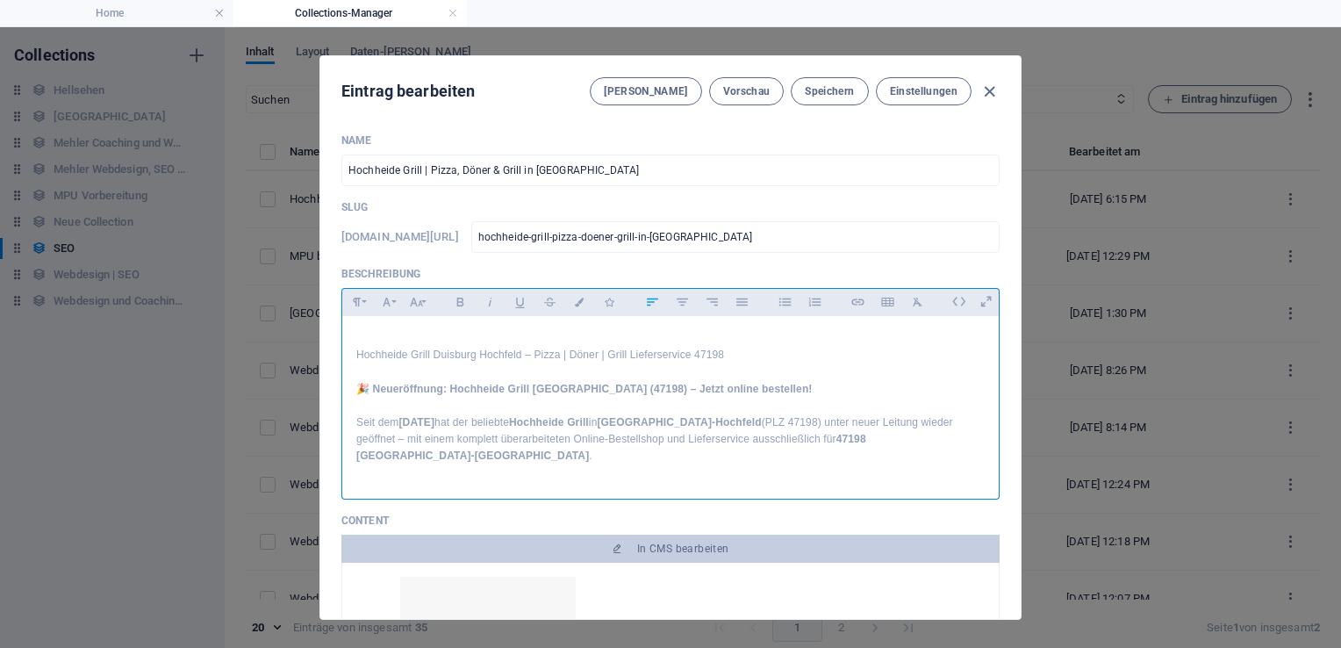
click at [0, 0] on h1 "🎉 Neueröffnung: Hochheide Grill [GEOGRAPHIC_DATA] (47198) – Jetzt online bestel…" at bounding box center [0, 0] width 0 height 0
click at [0, 0] on p at bounding box center [0, 0] width 0 height 0
click at [761, 423] on strong "[GEOGRAPHIC_DATA]-Hochfeld" at bounding box center [679, 422] width 164 height 12
click at [0, 0] on strong "47198 [GEOGRAPHIC_DATA]-[GEOGRAPHIC_DATA]" at bounding box center [0, 0] width 0 height 0
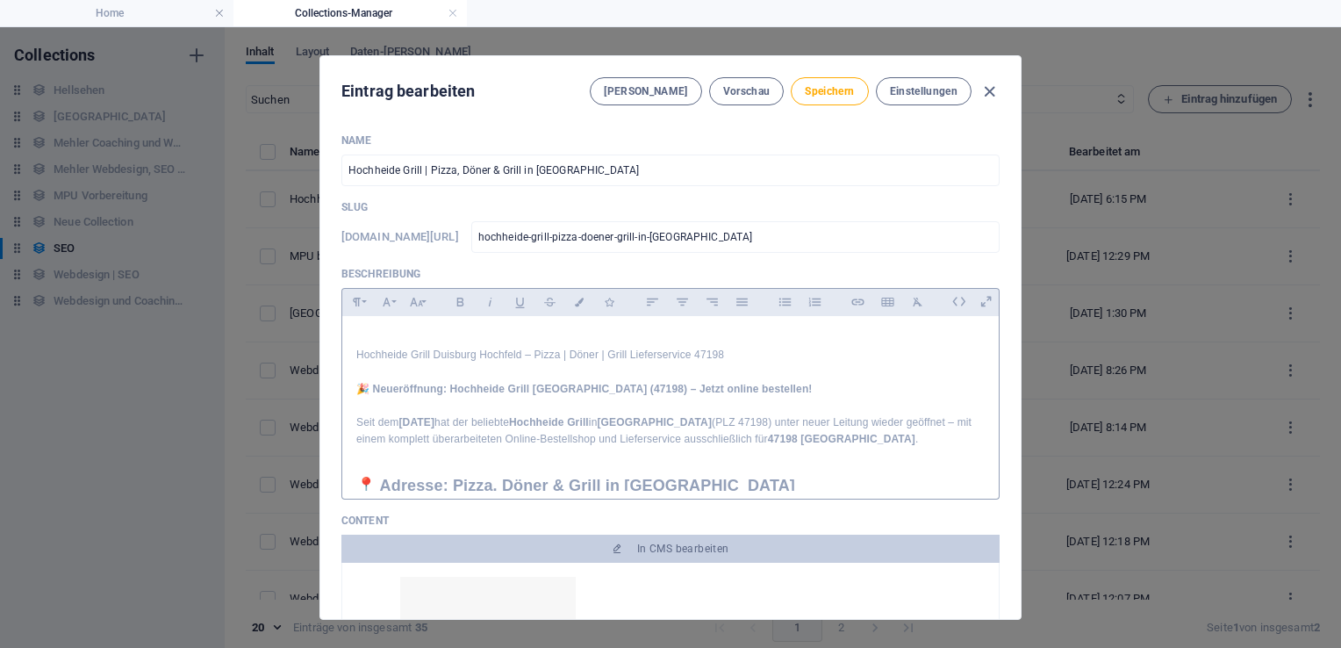
click at [0, 0] on div "Hochheide Grill [GEOGRAPHIC_DATA] – Pizza | Döner | Grill Lieferservice 47198 🎉…" at bounding box center [0, 0] width 0 height 0
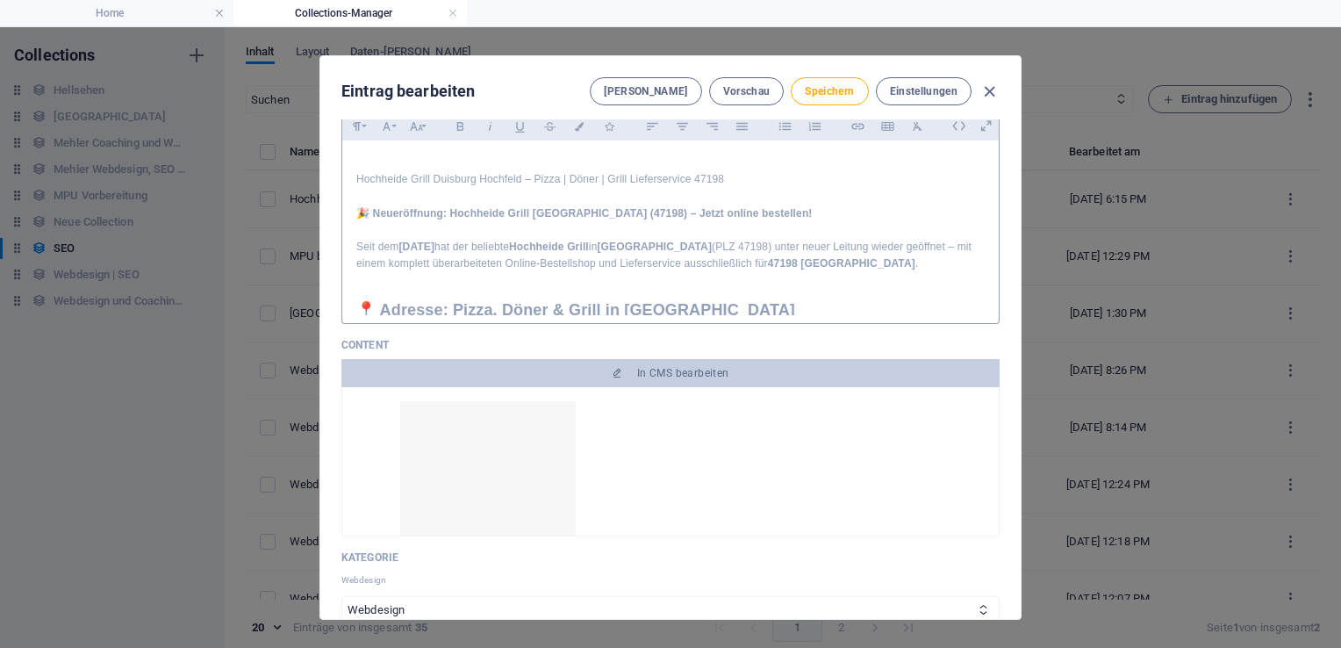
scroll to position [153, 0]
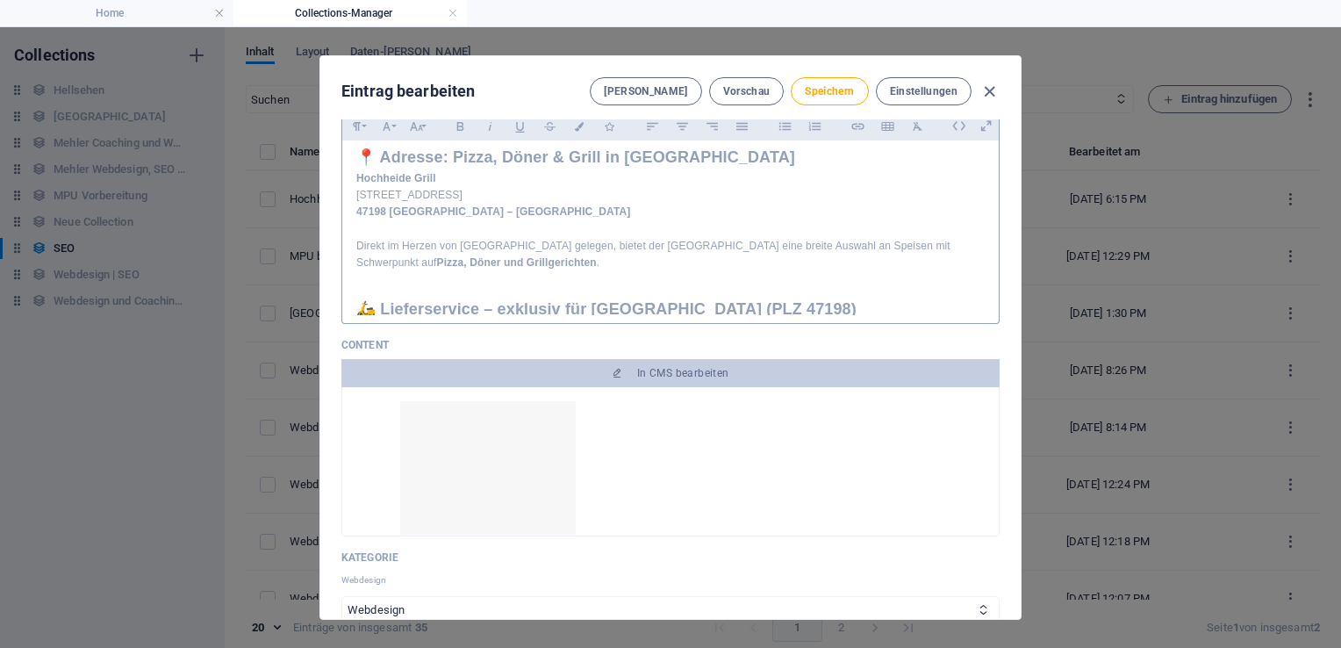
click at [0, 0] on h2 "📍 Adresse: Pizza, Döner & Grill in [GEOGRAPHIC_DATA]" at bounding box center [0, 0] width 0 height 0
click at [0, 0] on p "Hochheide Grill [STREET_ADDRESS]" at bounding box center [0, 0] width 0 height 0
click at [0, 0] on div "Hochheide Grill [GEOGRAPHIC_DATA] – Pizza | Döner | Grill Lieferservice 47198 🎉…" at bounding box center [0, 0] width 0 height 0
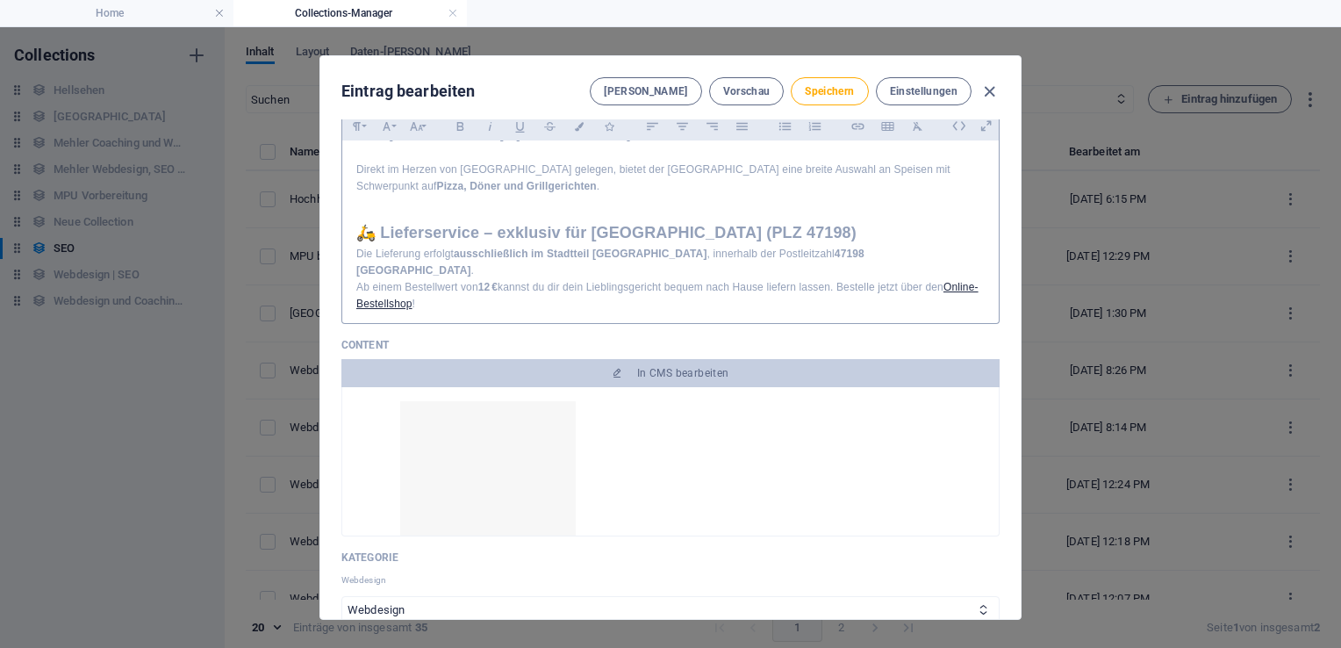
scroll to position [181, 0]
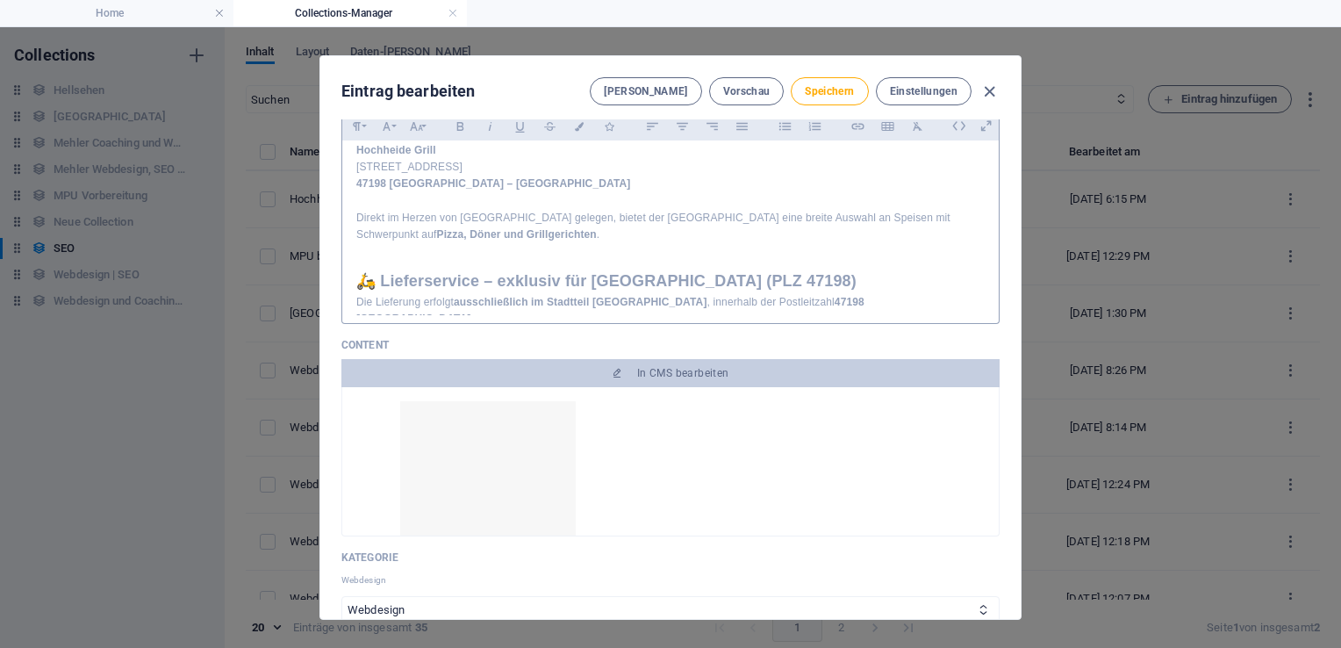
click at [738, 294] on h2 "🛵 Lieferservice – exklusiv für [GEOGRAPHIC_DATA] (PLZ 47198)" at bounding box center [670, 281] width 628 height 25
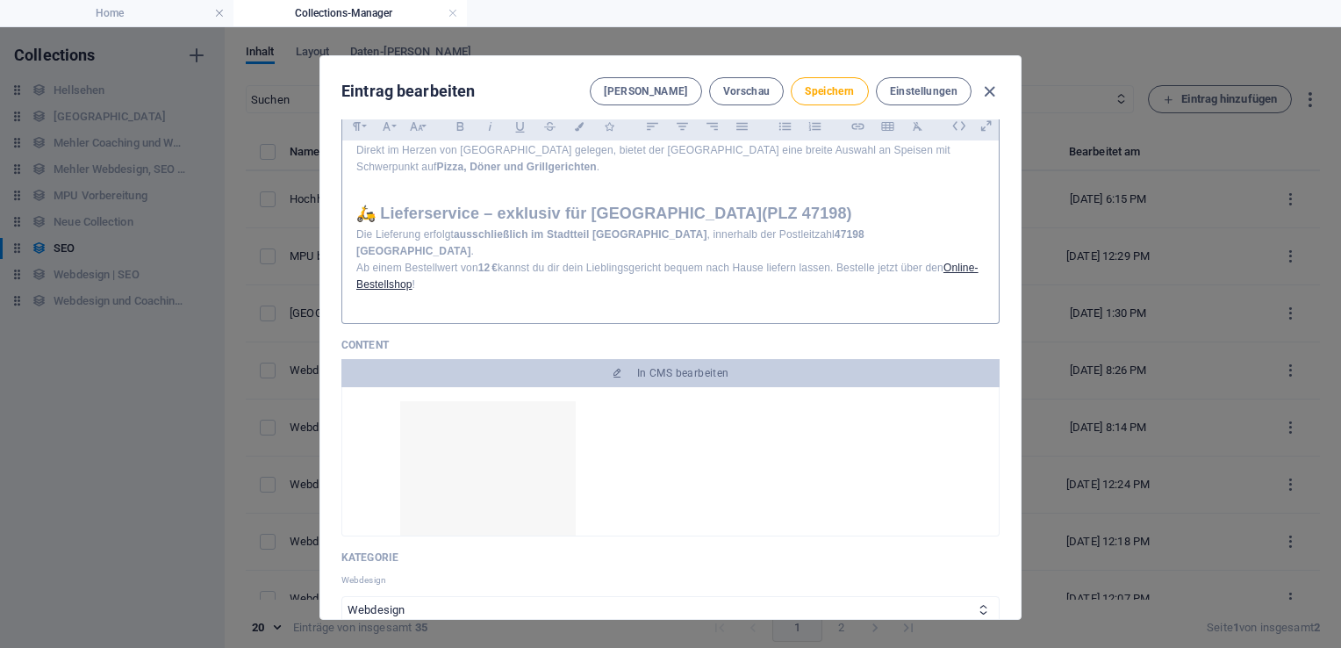
scroll to position [254, 0]
click at [0, 0] on p "Die Lieferung erfolgt ausschließlich im Stadtteil Hochfeld , innerhalb der Post…" at bounding box center [0, 0] width 0 height 0
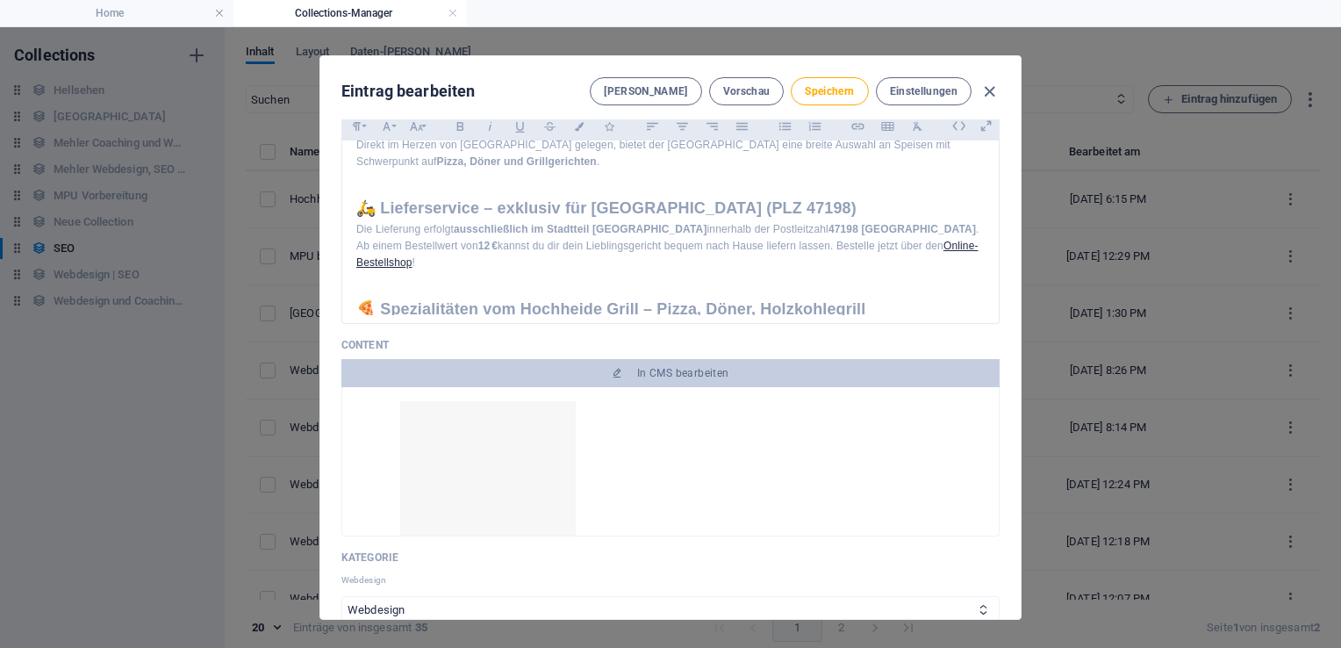
drag, startPoint x: 993, startPoint y: 190, endPoint x: 997, endPoint y: 206, distance: 16.2
click at [0, 0] on div "Name Hochheide Grill | Pizza, Döner & Grill in Duisburg Hochfeld ​ Slug www.exa…" at bounding box center [0, 0] width 0 height 0
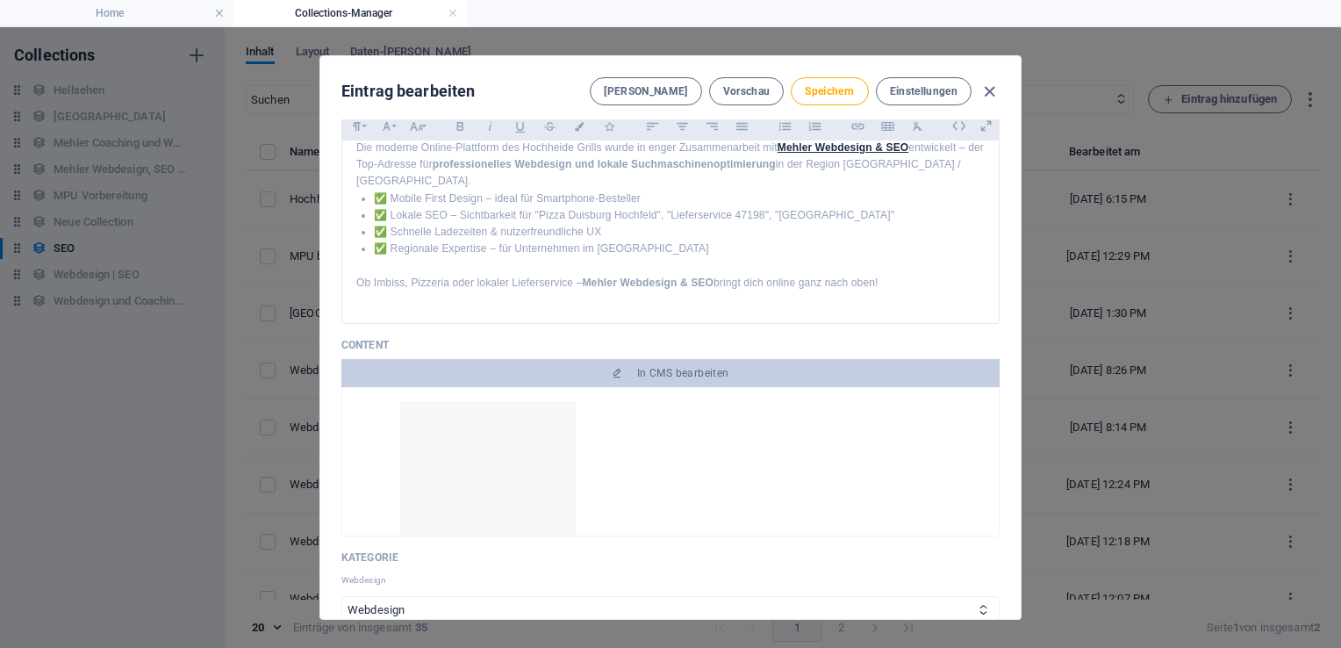
scroll to position [716, 0]
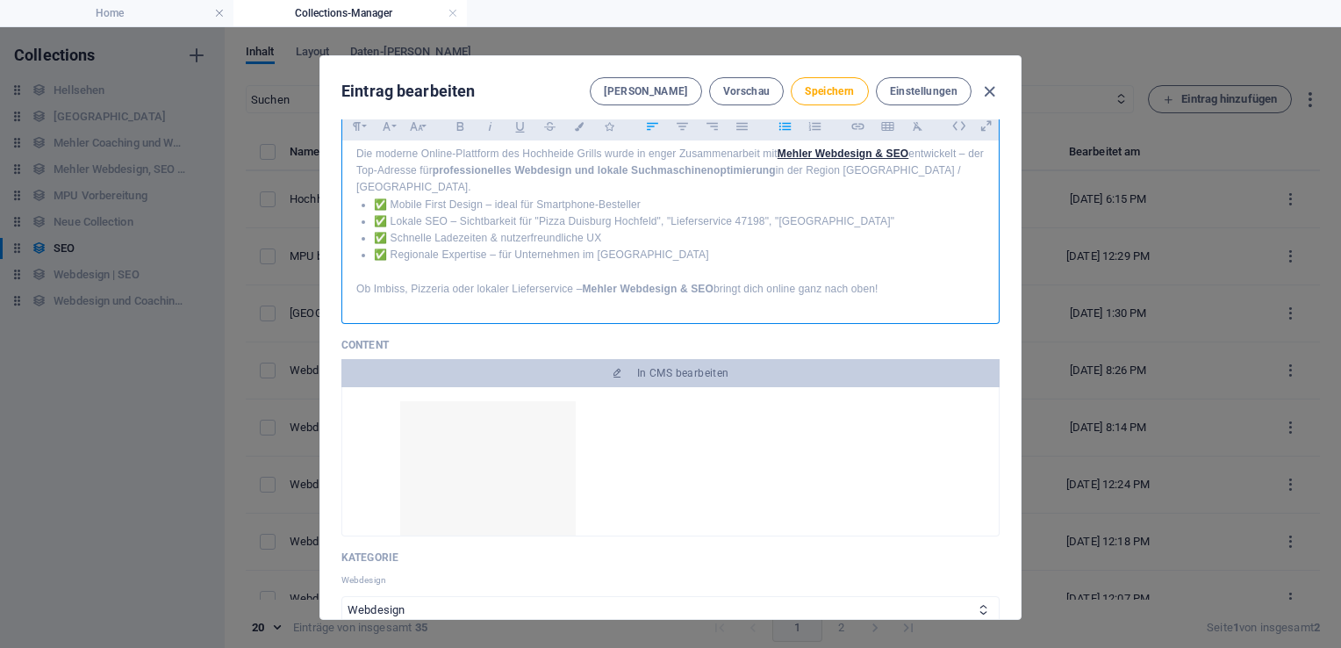
click at [656, 209] on li "✅ Mobile First Design – ideal für Smartphone-Besteller" at bounding box center [679, 205] width 611 height 17
click at [0, 0] on li "✅ Lokale SEO – Sichtbarkeit für "Pizza Duisburg Hochfeld", "Lieferservice 47198…" at bounding box center [0, 0] width 0 height 0
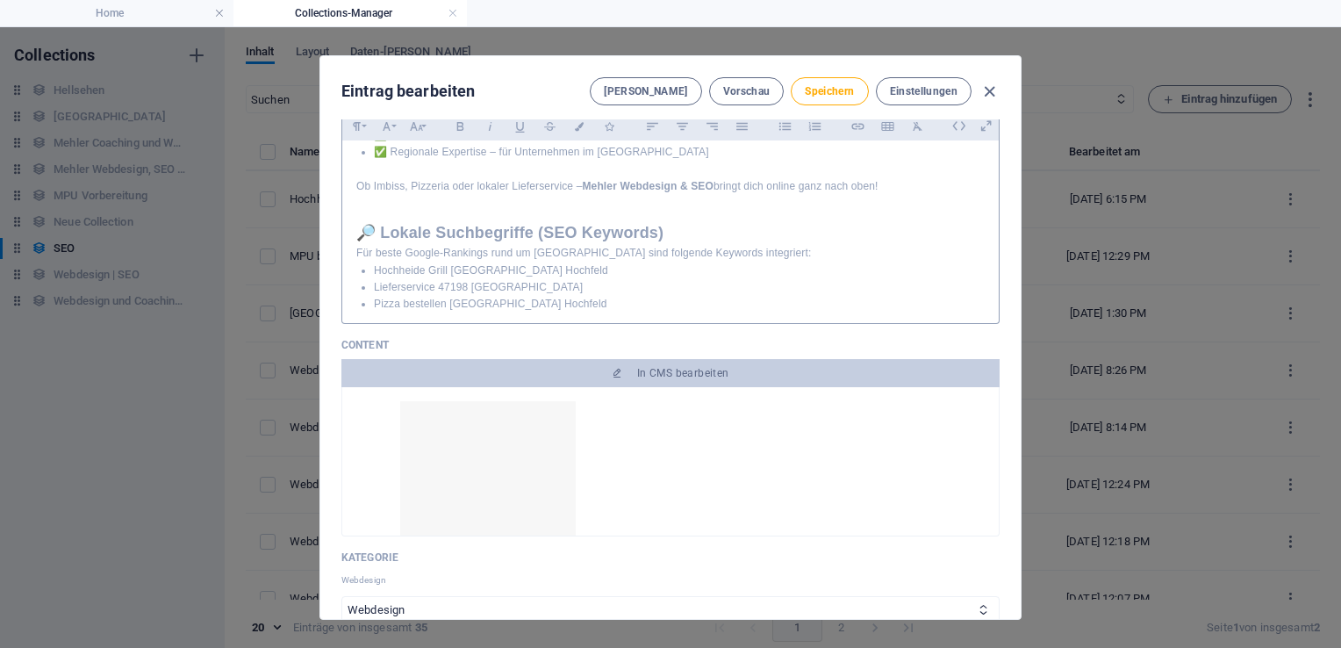
scroll to position [870, 0]
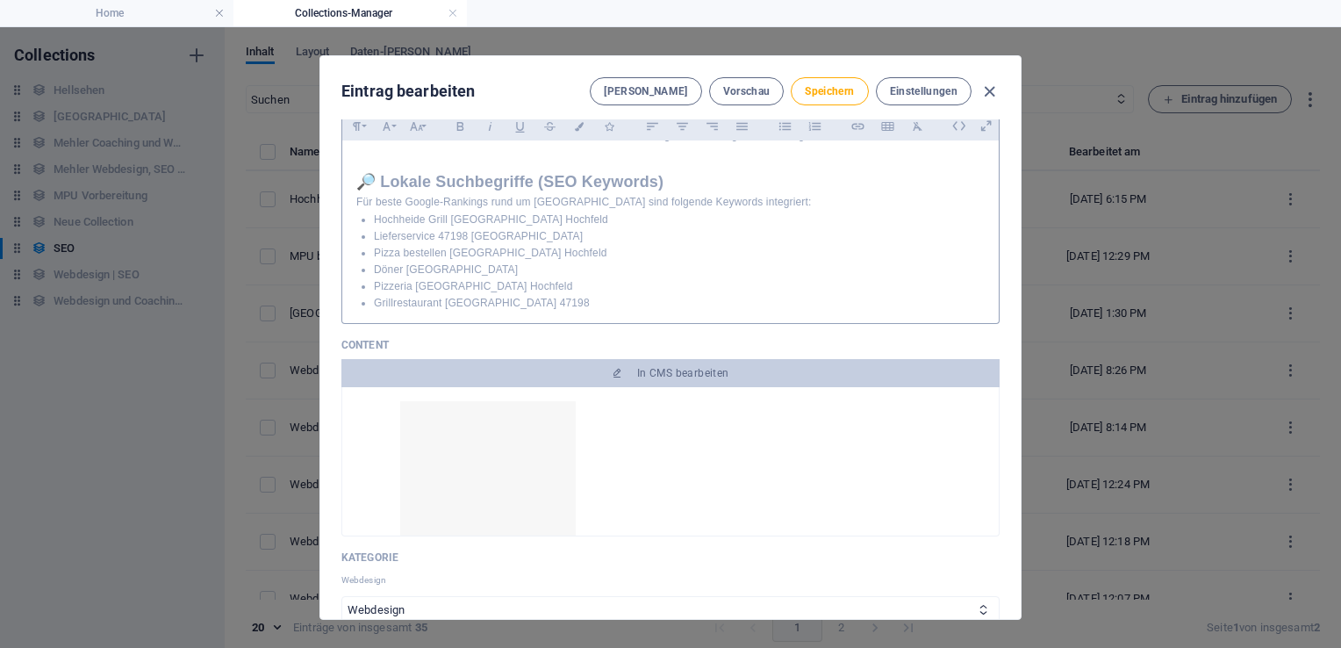
click at [621, 202] on p "Für beste Google-Rankings rund um Duisburg-Hochfeld sind folgende Keywords inte…" at bounding box center [670, 202] width 628 height 17
click at [541, 219] on li "Hochheide Grill Duisburg Hochfeld" at bounding box center [679, 220] width 611 height 17
click at [545, 251] on li "Pizza bestellen Duisburg Hochfeld" at bounding box center [679, 253] width 611 height 17
click at [506, 287] on li "Pizzeria Duisburg Hochfeld" at bounding box center [679, 286] width 611 height 17
click at [472, 286] on li "Pizzeria Duisburg Hohheide" at bounding box center [679, 286] width 611 height 17
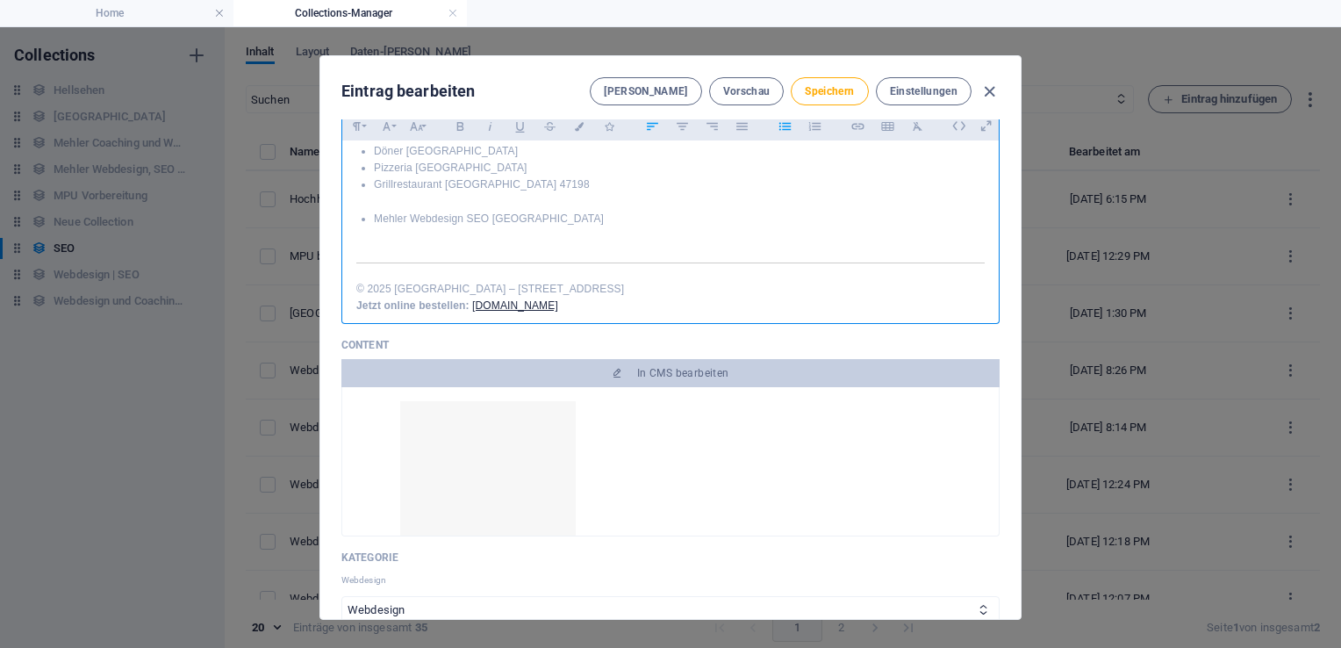
scroll to position [1018, 0]
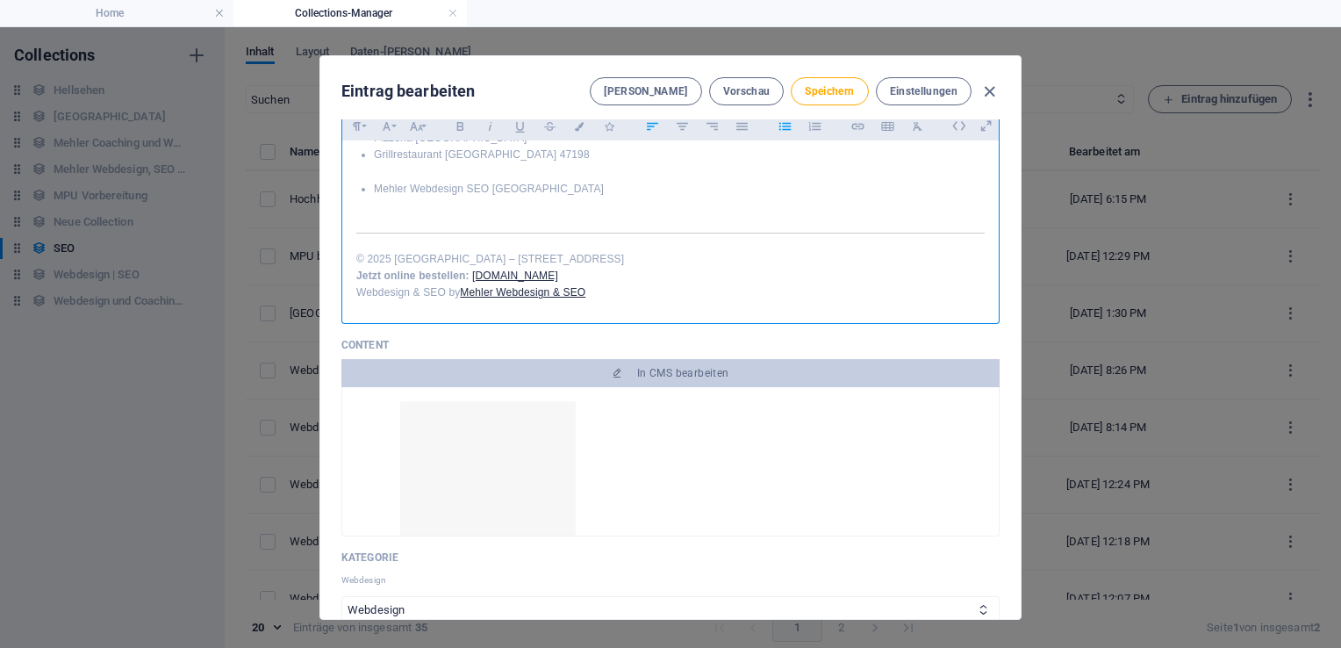
drag, startPoint x: 988, startPoint y: 288, endPoint x: 992, endPoint y: 318, distance: 30.0
click at [0, 0] on div "Formatierung Normal Überschrift 1 Überschrift 2 Überschrift 3 Überschrift 4 Hea…" at bounding box center [0, 0] width 0 height 0
click at [839, 284] on p "Webdesign & SEO by Mehler Webdesign & SEO" at bounding box center [670, 292] width 628 height 17
click at [731, 280] on p "Jetzt online bestellen: hochheide-grill.de" at bounding box center [670, 276] width 628 height 17
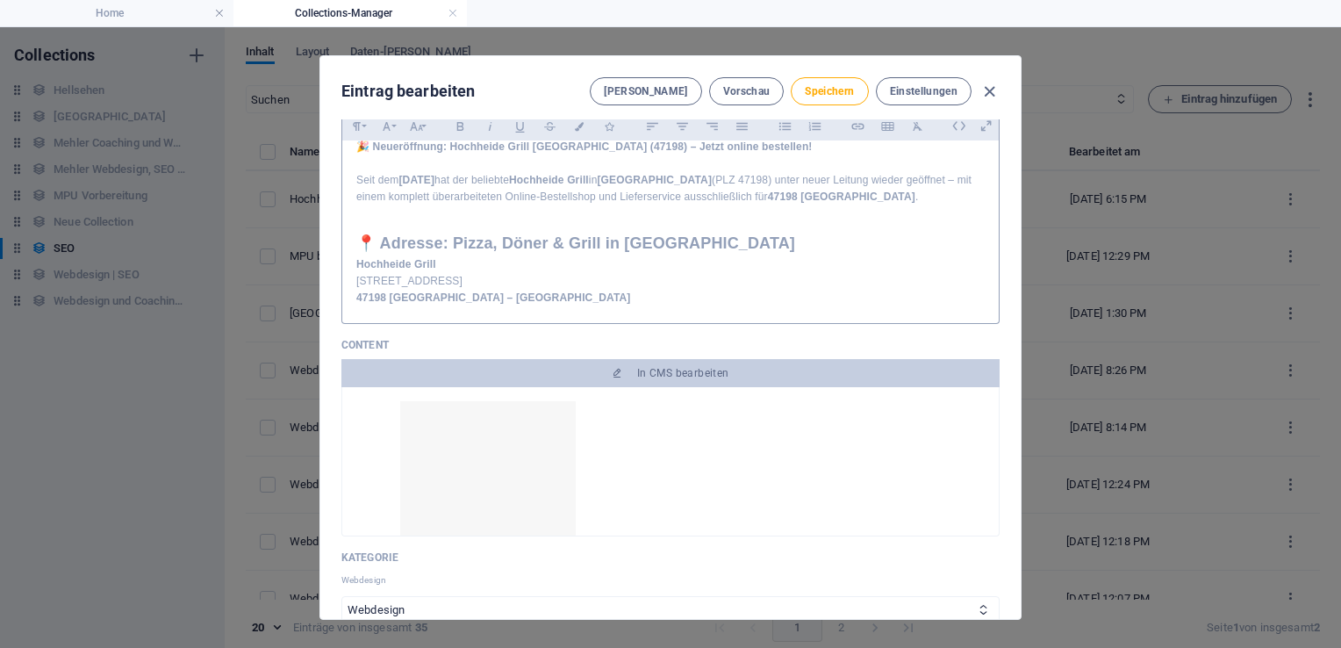
scroll to position [0, 0]
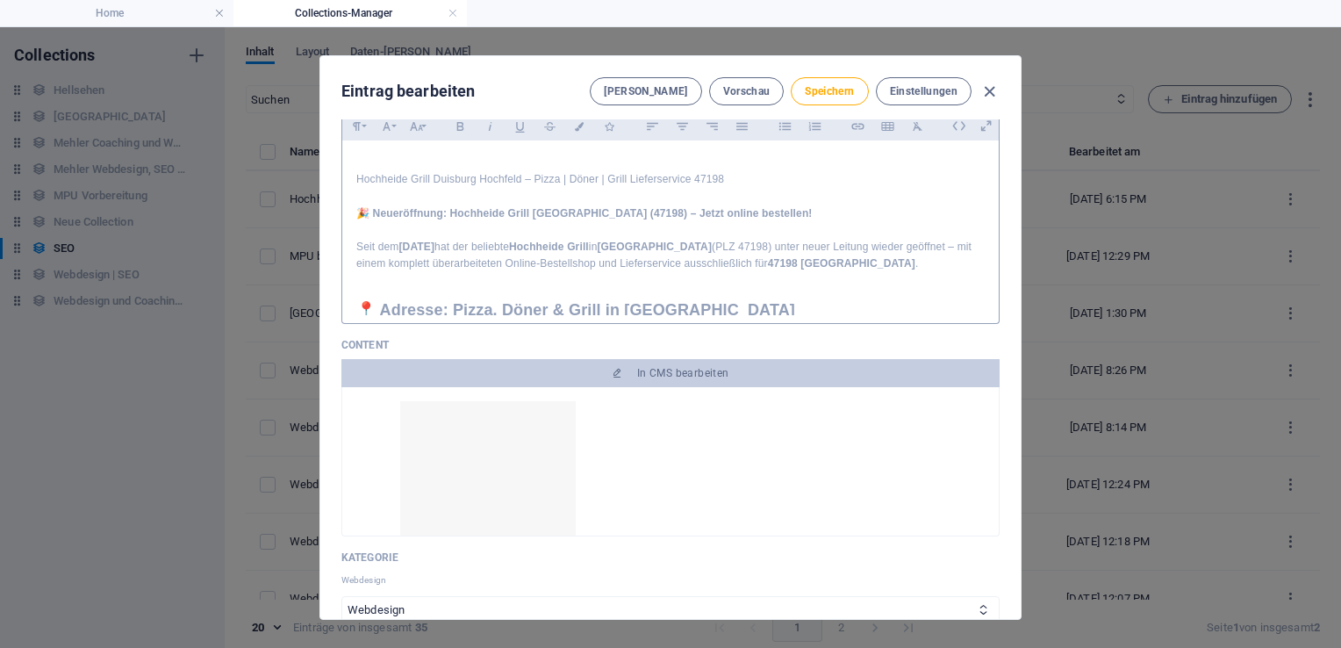
click at [0, 0] on p "Hochheide Grill Duisburg Hochfeld – Pizza | Döner | Grill Lieferservice 47198" at bounding box center [0, 0] width 0 height 0
click at [0, 0] on h1 "🎉 Neueröffnung: Hochheide Grill Duisburg Hochheide (47198) – Jetzt online beste…" at bounding box center [0, 0] width 0 height 0
click at [0, 0] on p "Hochheide Grill Duisburg Hochheide – Pizza | Döner | Grill Lieferservice 47198" at bounding box center [0, 0] width 0 height 0
click at [0, 0] on span "Speichern" at bounding box center [0, 0] width 0 height 0
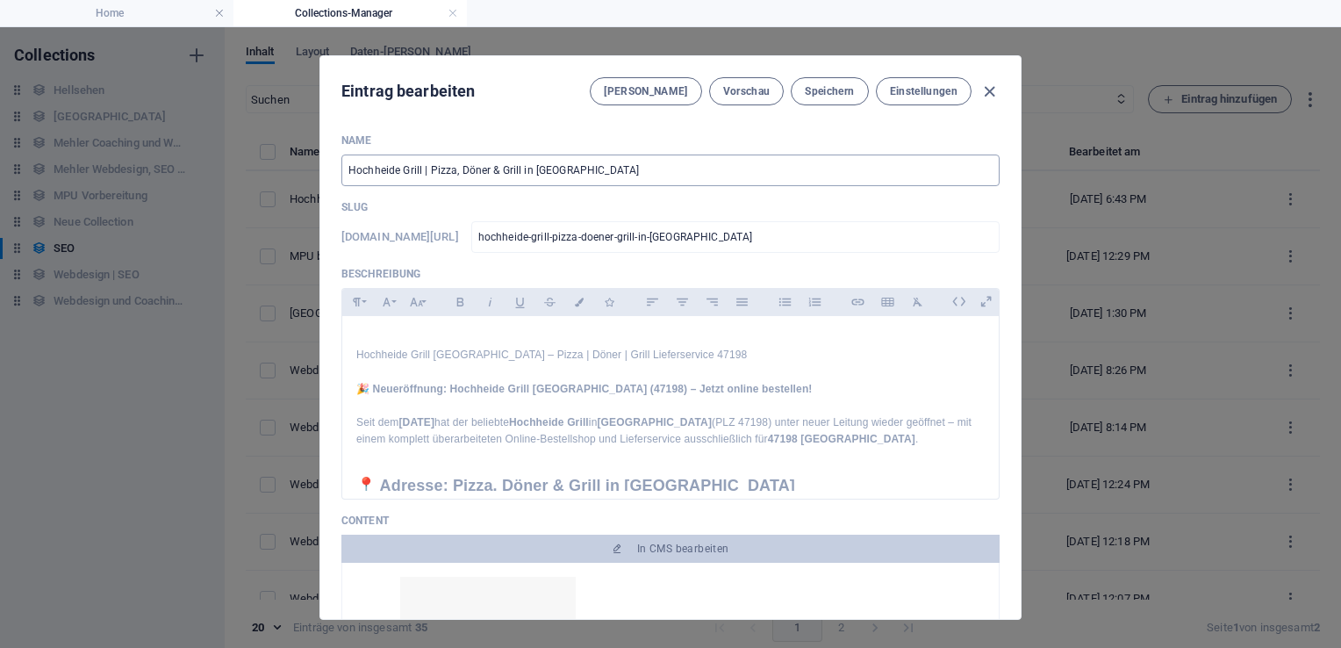
click at [649, 170] on input "Hochheide Grill | Pizza, Döner & Grill in Duisburg Hochfeld" at bounding box center [670, 170] width 658 height 32
type input "Hochheide Grill | Pizza, Döner & Grill in Duisburg Hochheide"
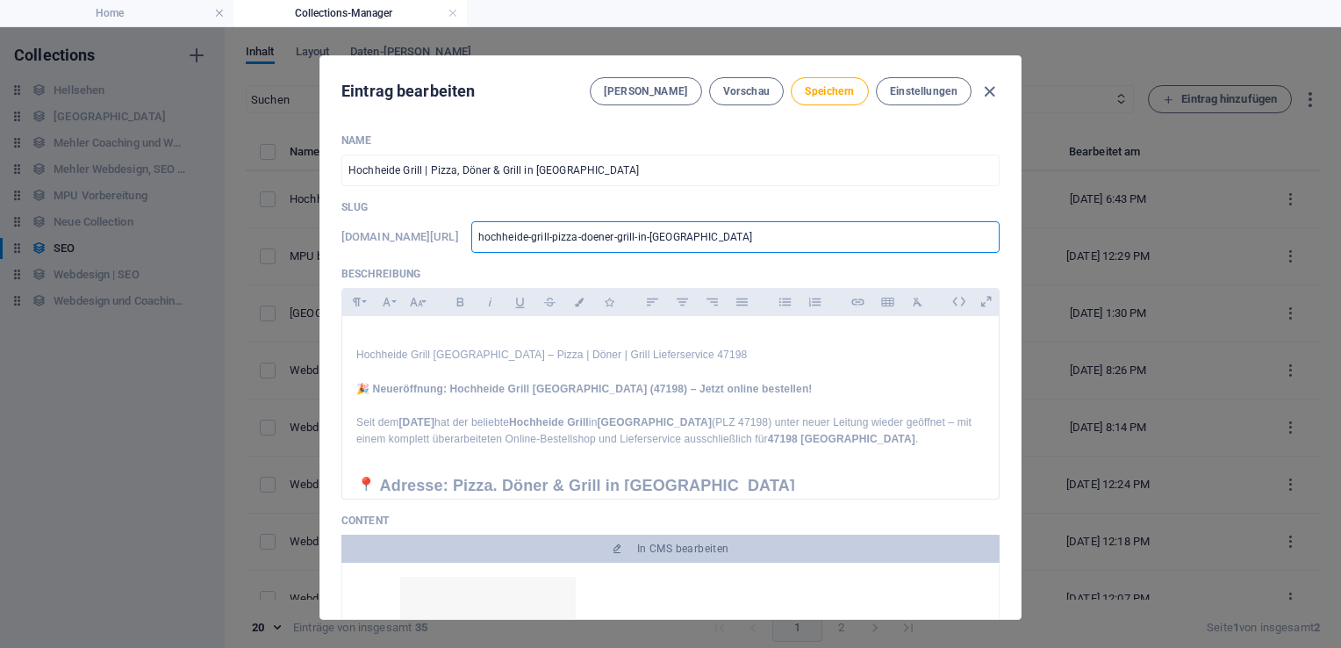
click at [799, 238] on input "hochheide-grill-pizza-doener-grill-in-duisburg-hochfeld" at bounding box center [735, 237] width 528 height 32
type input "hochheide-grill-pizza-doener-grill-in-duisburg-hochfel"
type input "hochheide-grill-pizza-doener-grill-in-duisburg-hochfe"
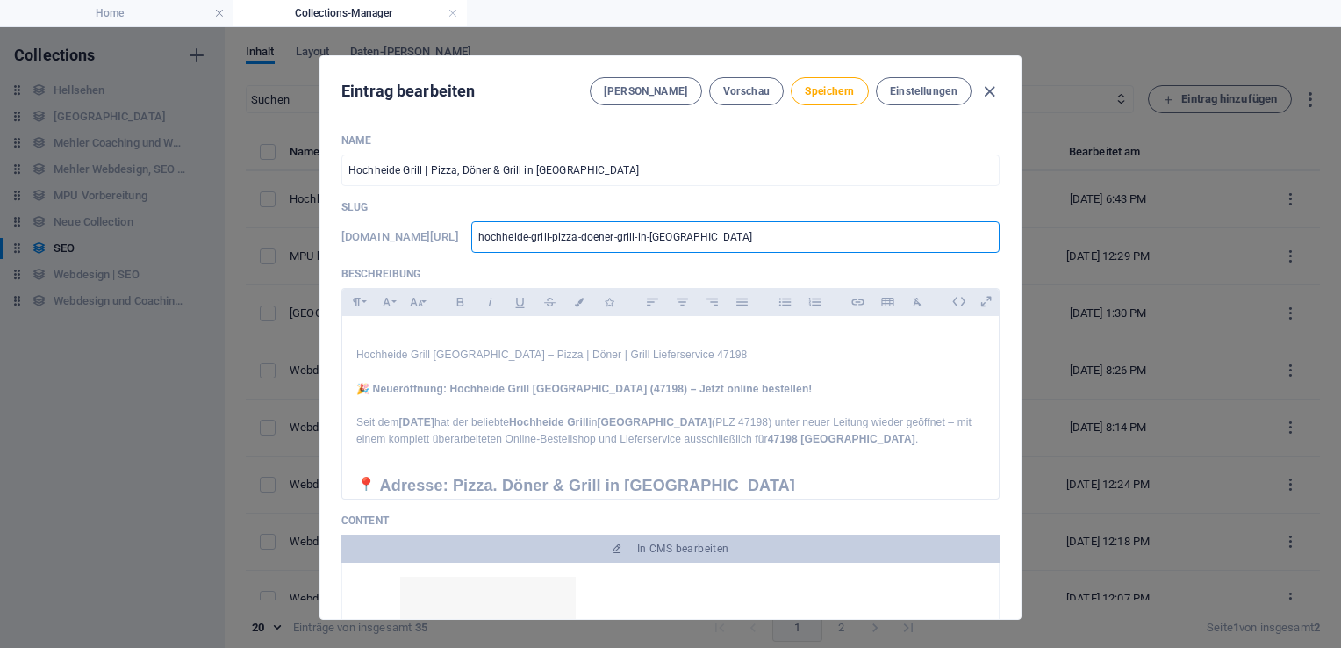
type input "hochheide-grill-pizza-doener-grill-in-duisburg-hochf"
type input "hochheide-grill-pizza-doener-grill-in-duisburg-hoch"
type input "hochheide-grill-pizza-doener-grill-in-duisburg-hochh"
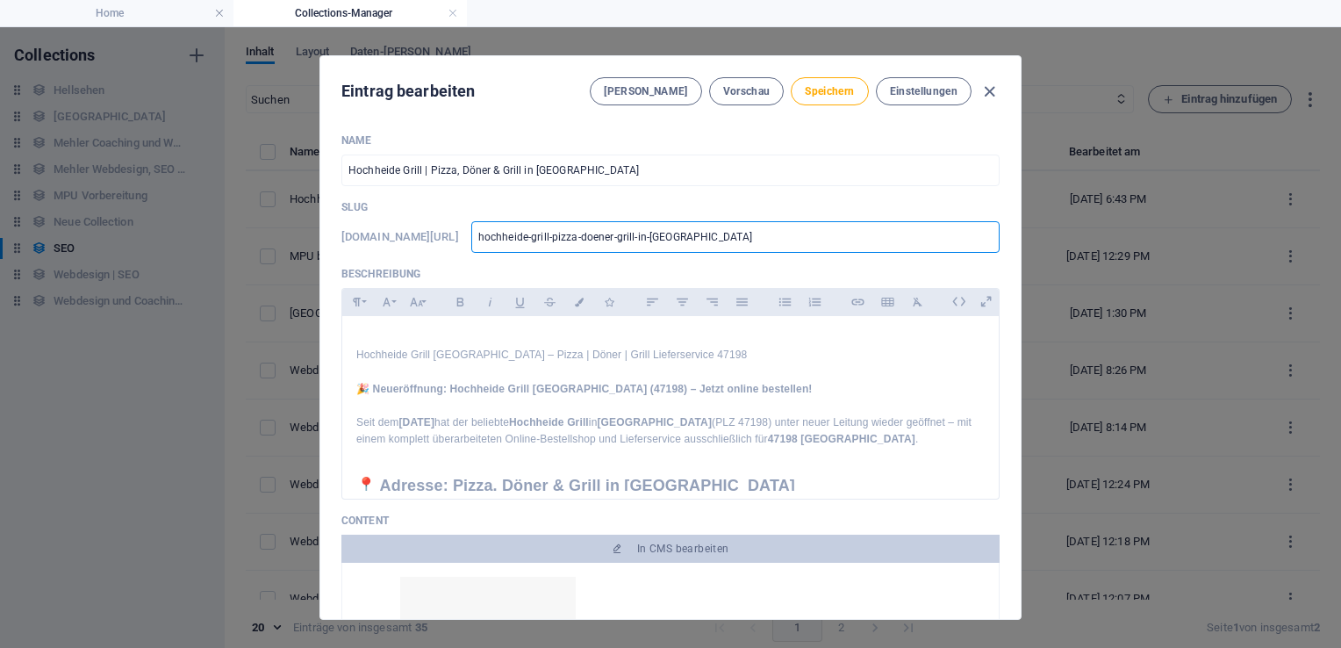
type input "hochheide-grill-pizza-doener-grill-in-duisburg-hochh"
type input "hochheide-grill-pizza-doener-grill-in-duisburg-hochhe"
type input "hochheide-grill-pizza-doener-grill-in-duisburg-hochhei"
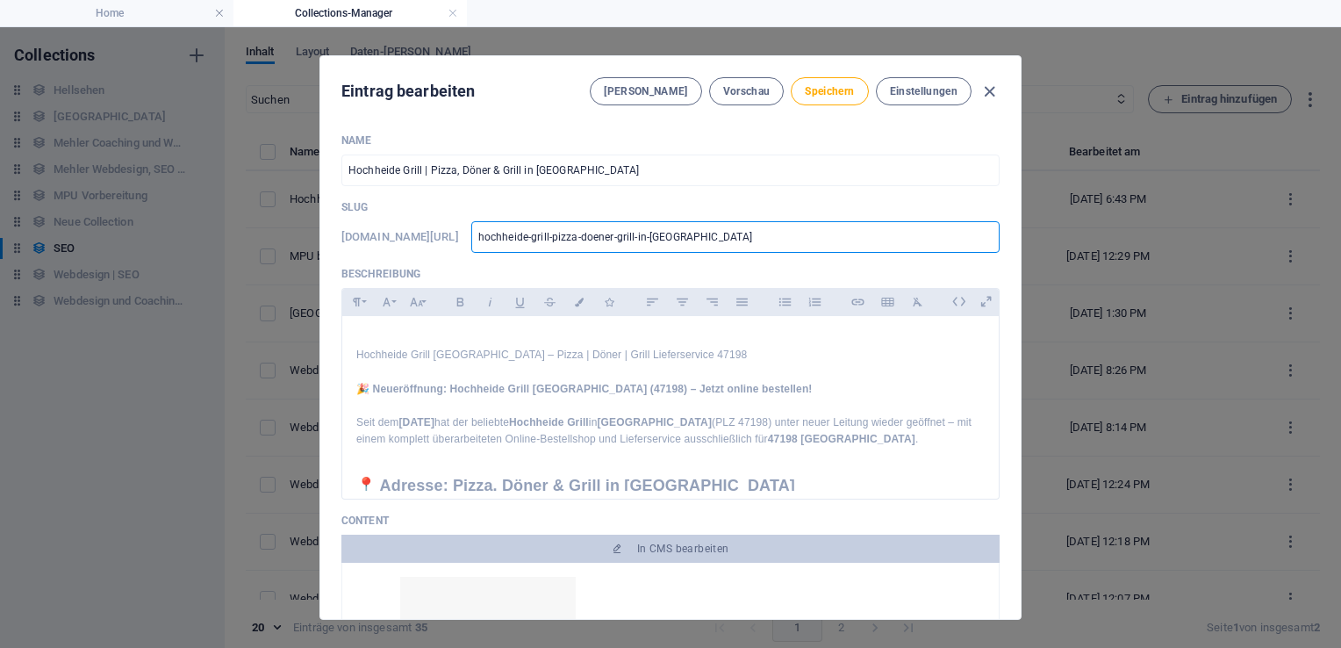
type input "hochheide-grill-pizza-doener-grill-in-duisburg-hochheid"
type input "hochheide-grill-pizza-doener-grill-in-duisburg-hochheide"
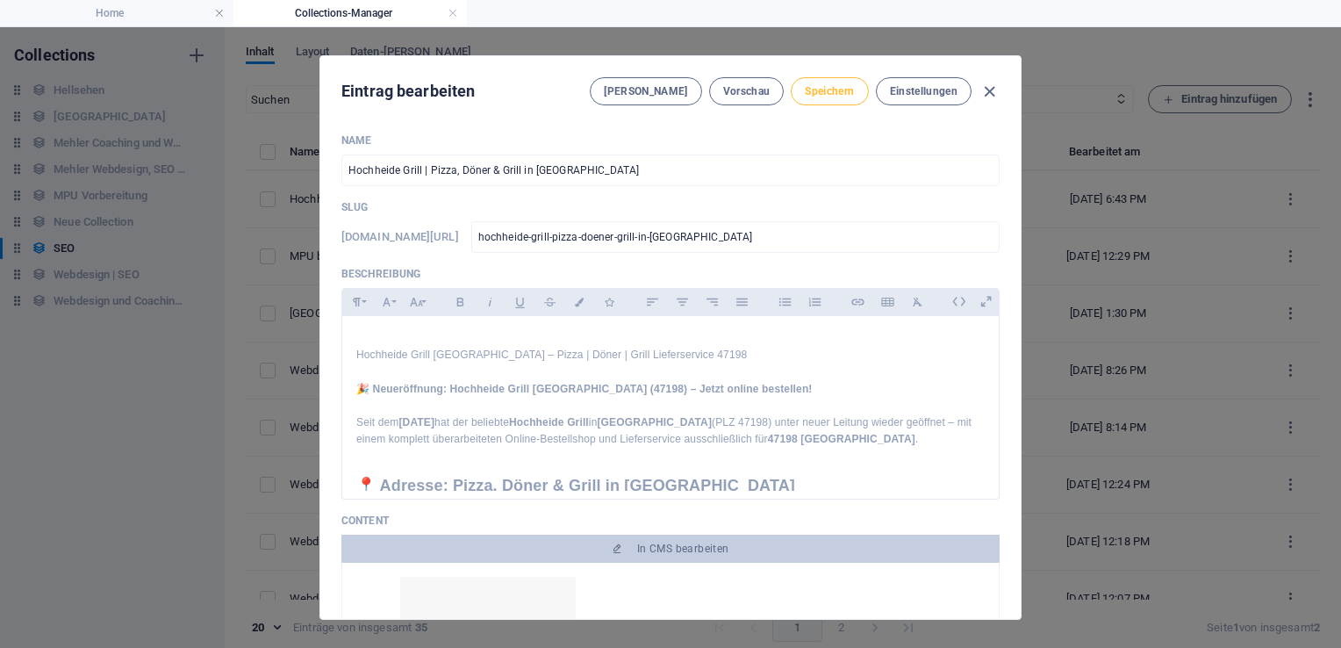
click at [0, 0] on span "Speichern" at bounding box center [0, 0] width 0 height 0
type input "hochheide-grill-pizza-doener-grill-in-duisburg-hochheide"
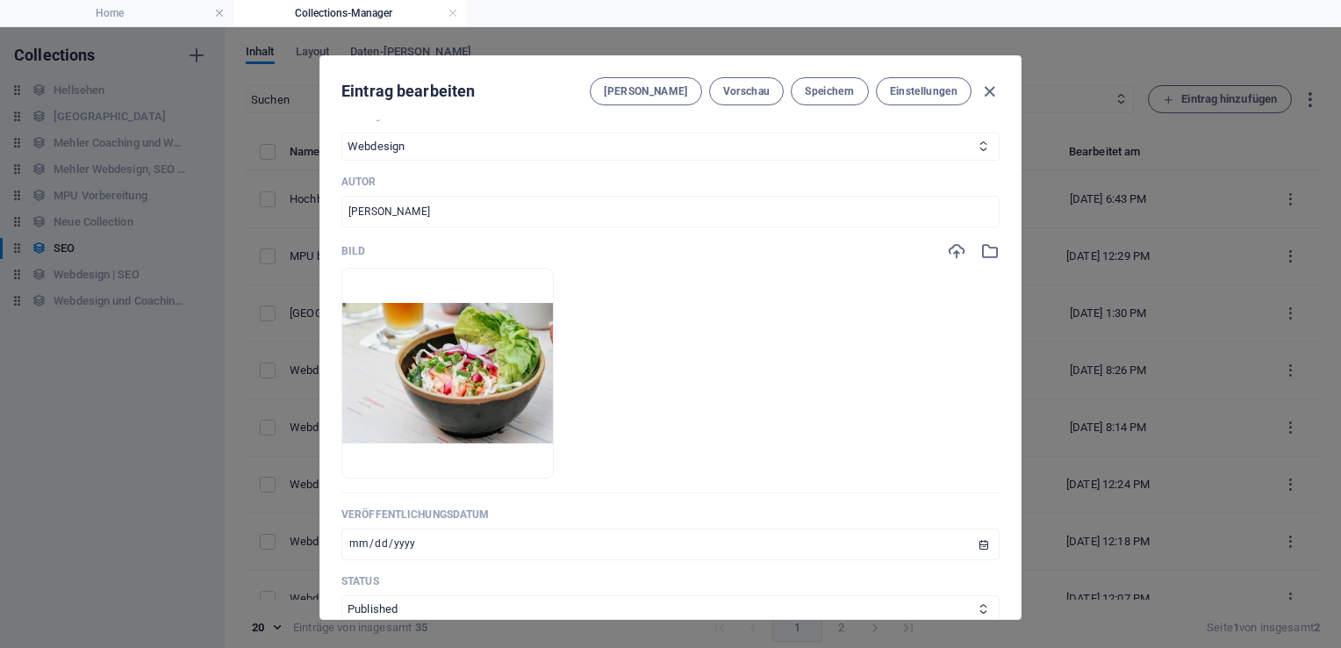
scroll to position [201, 0]
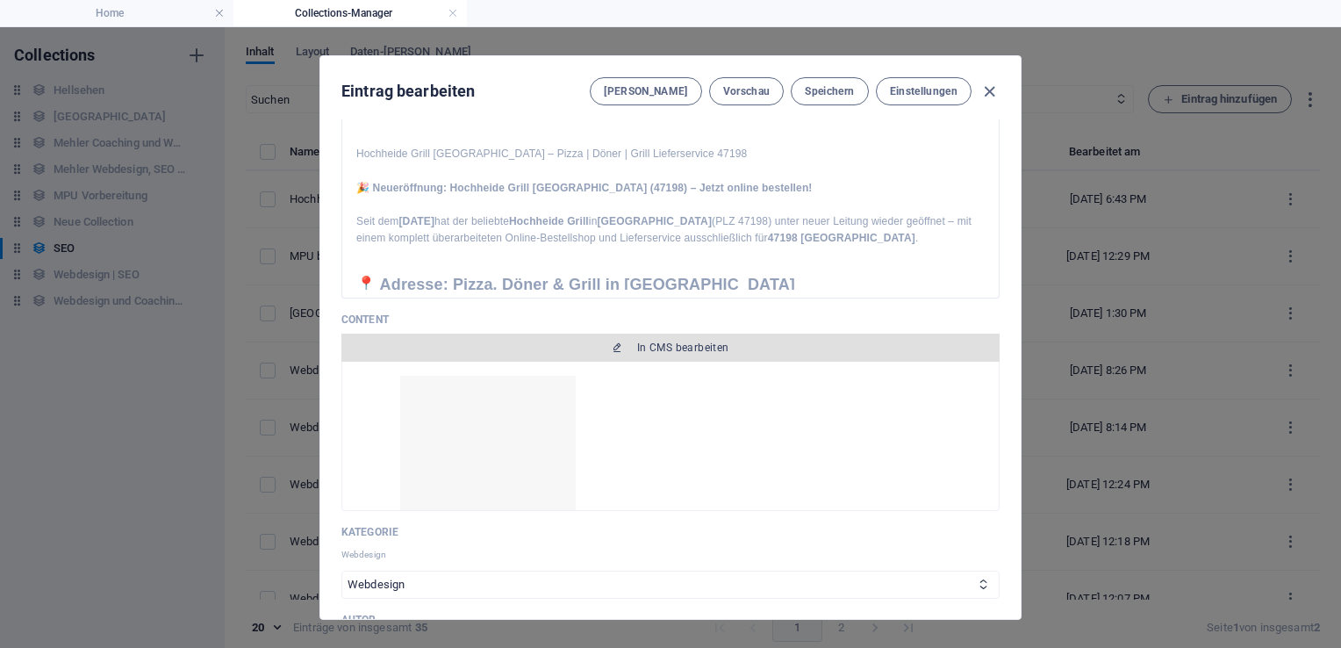
click at [0, 0] on button "In CMS bearbeiten" at bounding box center [0, 0] width 0 height 0
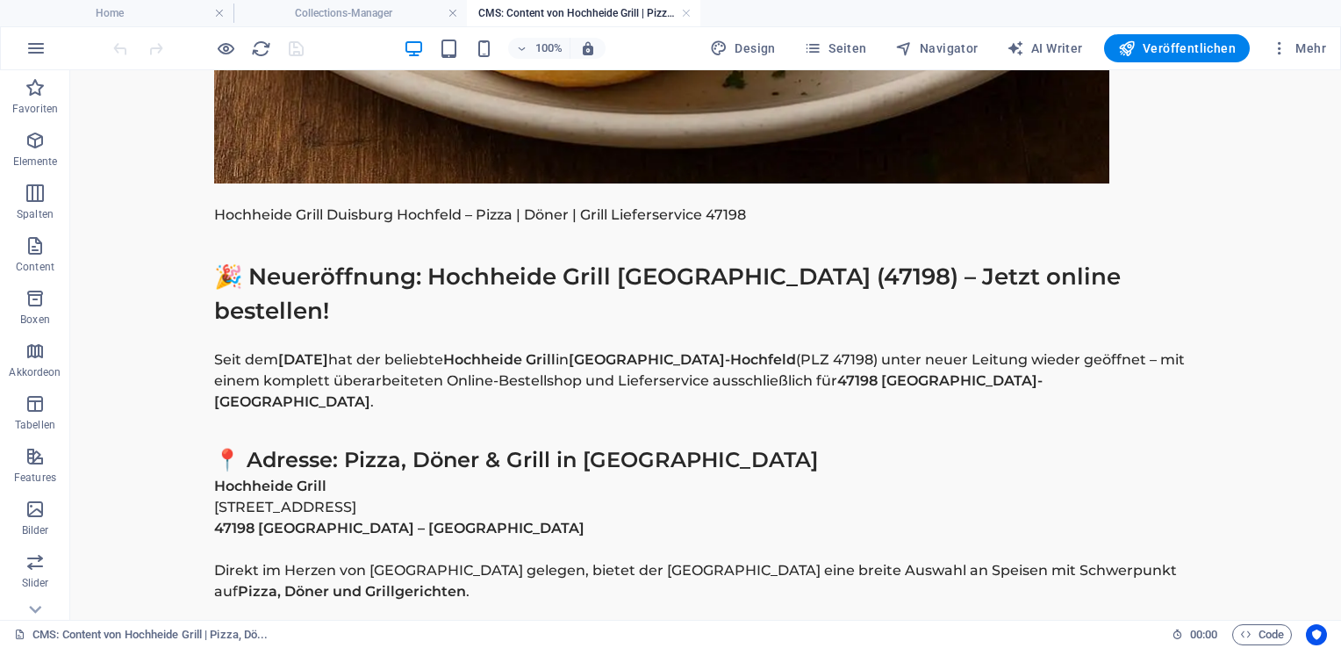
scroll to position [849, 0]
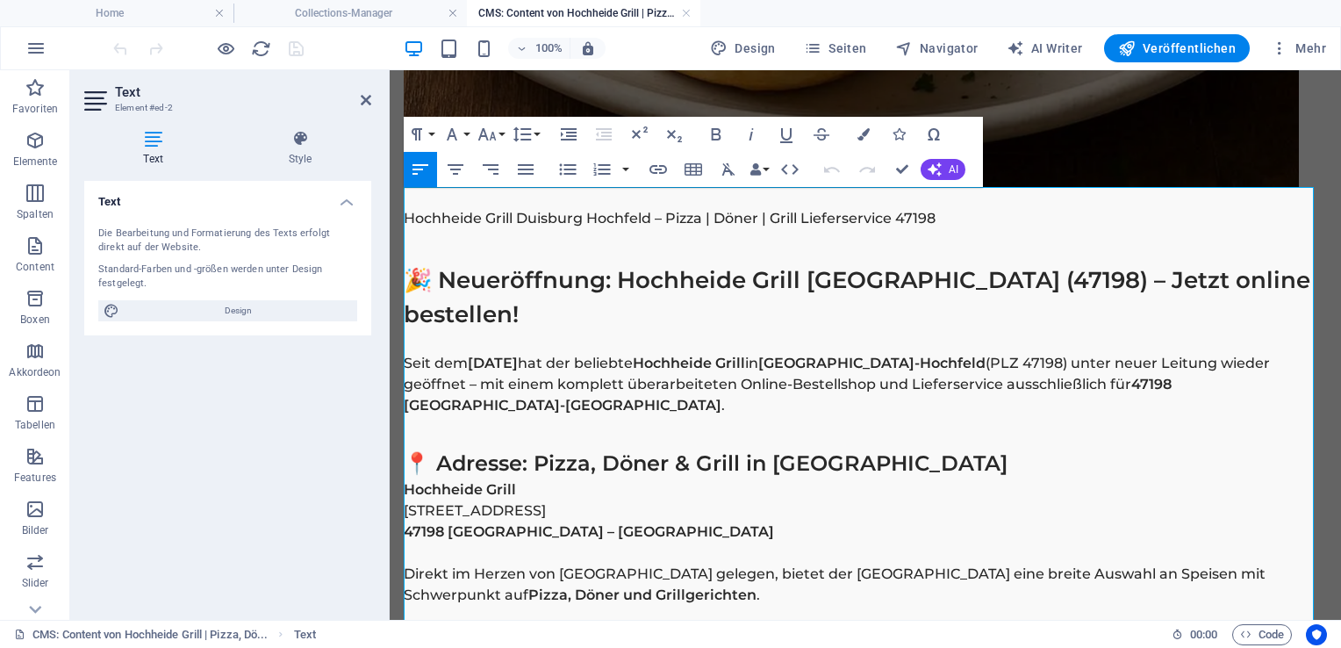
click at [652, 219] on p "Hochheide Grill Duisburg Hochfeld – Pizza | Döner | Grill Lieferservice 47198" at bounding box center [865, 218] width 923 height 21
click at [1026, 286] on h1 "🎉 Neueröffnung: Hochheide Grill Duisburg Hochfeld (47198) – Jetzt online bestel…" at bounding box center [865, 297] width 923 height 68
click at [986, 355] on strong "Duisburg-Hochfeld" at bounding box center [871, 363] width 227 height 17
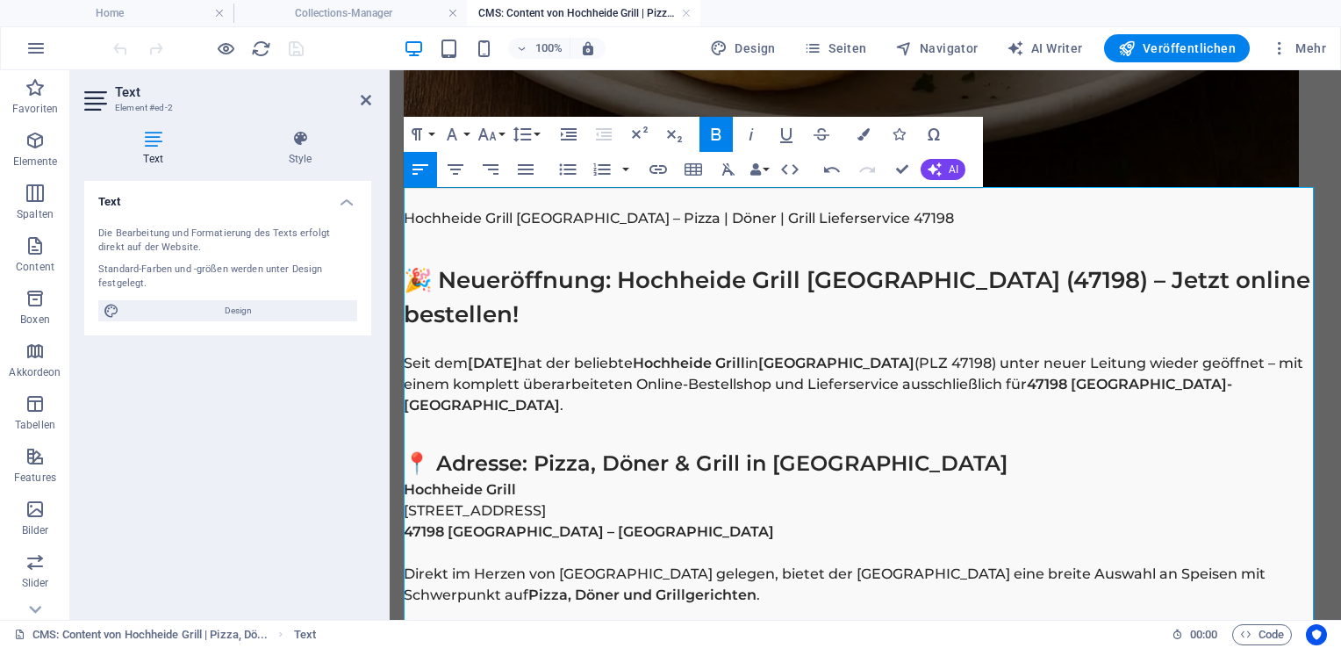
click at [469, 399] on strong "47198 Duisburg-Hochfeld" at bounding box center [818, 395] width 828 height 38
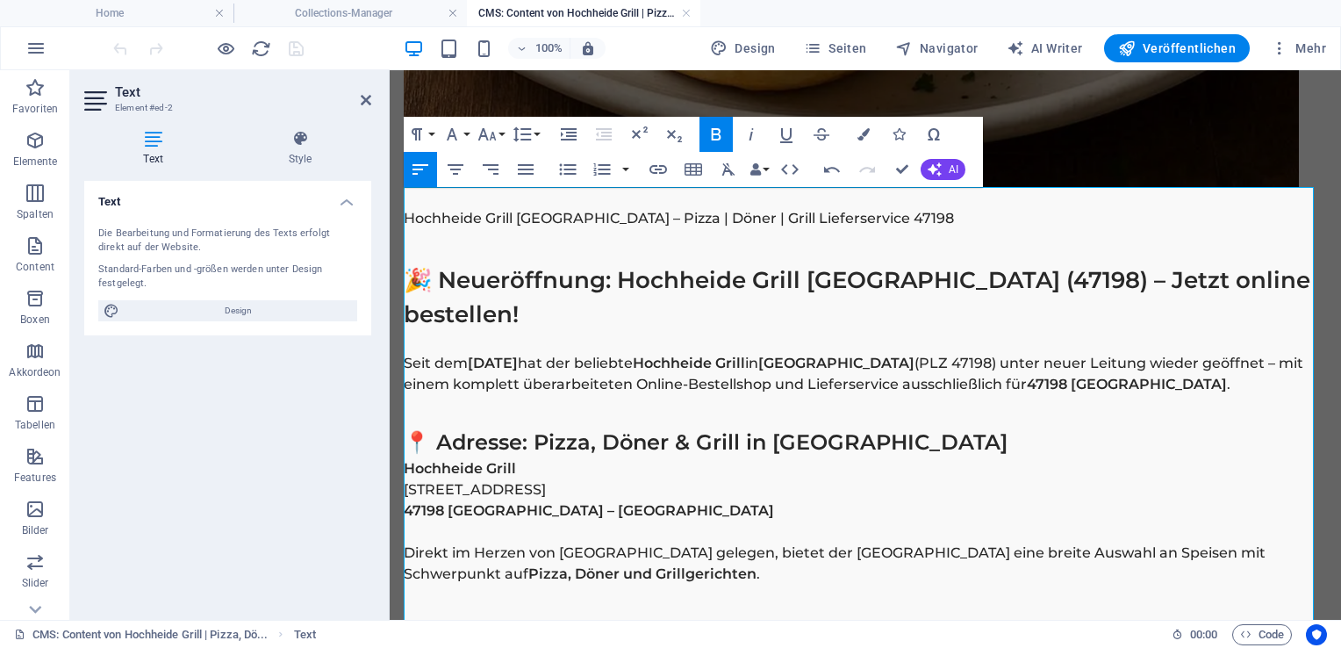
click at [997, 458] on h2 "📍 Adresse: Pizza, Döner & Grill in Duisburg Hochfeld" at bounding box center [865, 443] width 923 height 32
click at [618, 521] on p "Hochheide Grill Ottostraße 63 47198 Duisburg – Hochfeld" at bounding box center [865, 489] width 923 height 63
click at [622, 572] on p "Direkt im Herzen von Hochfeld gelegen, bietet der Hochheide Grill eine breite A…" at bounding box center [865, 563] width 923 height 42
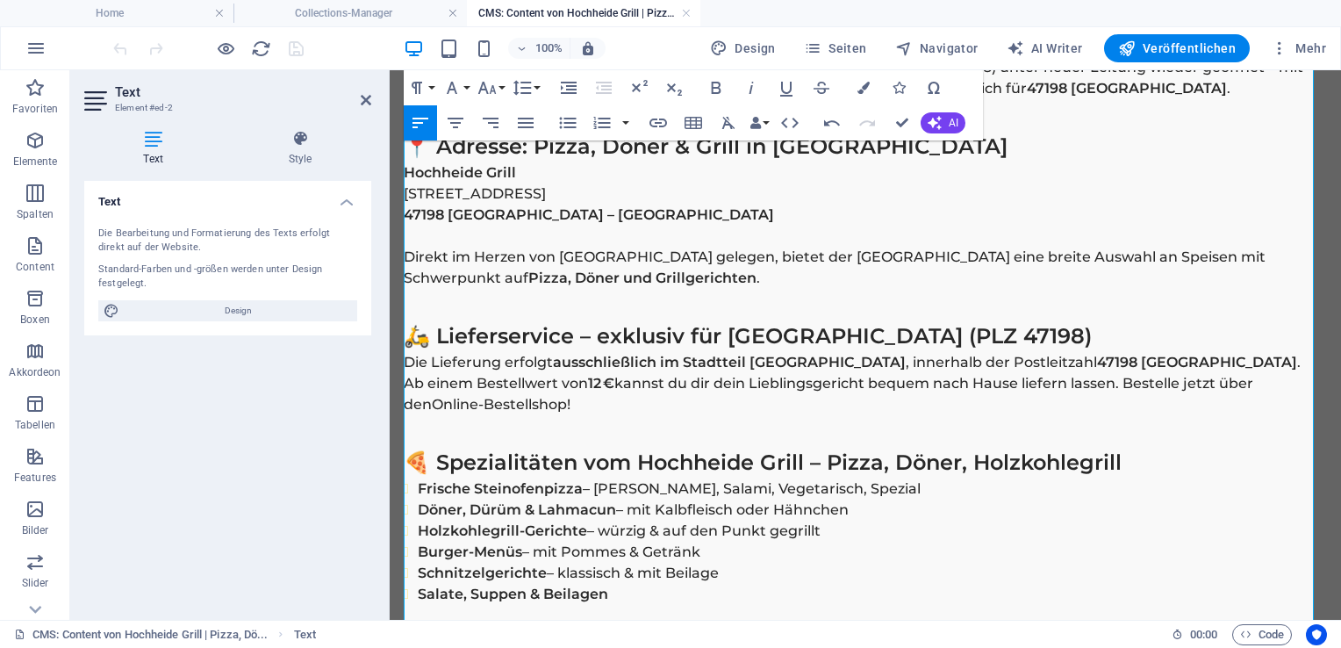
scroll to position [1166, 0]
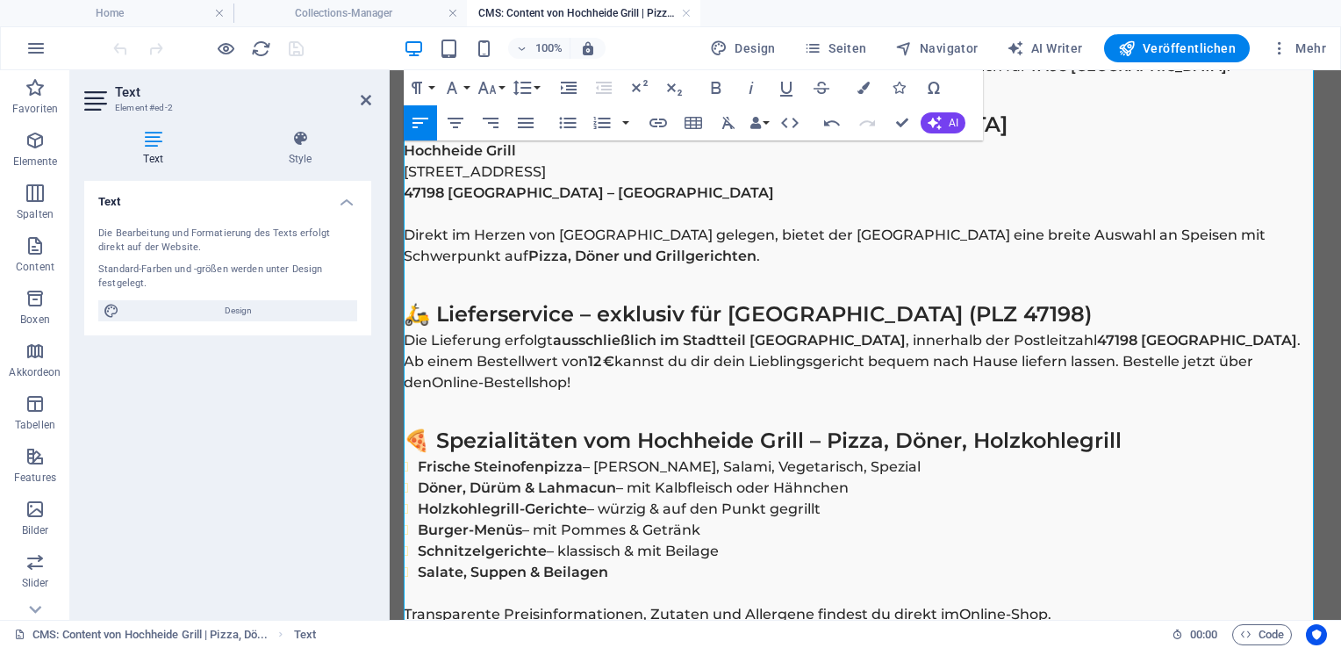
click at [937, 330] on h2 "🛵 Lieferservice – exklusiv für Duisburg-Hochfeld (PLZ 47198)" at bounding box center [865, 314] width 923 height 32
click at [816, 351] on p "Die Lieferung erfolgt ausschließlich im Stadtteil Hochfeld , innerhalb der Post…" at bounding box center [865, 340] width 923 height 21
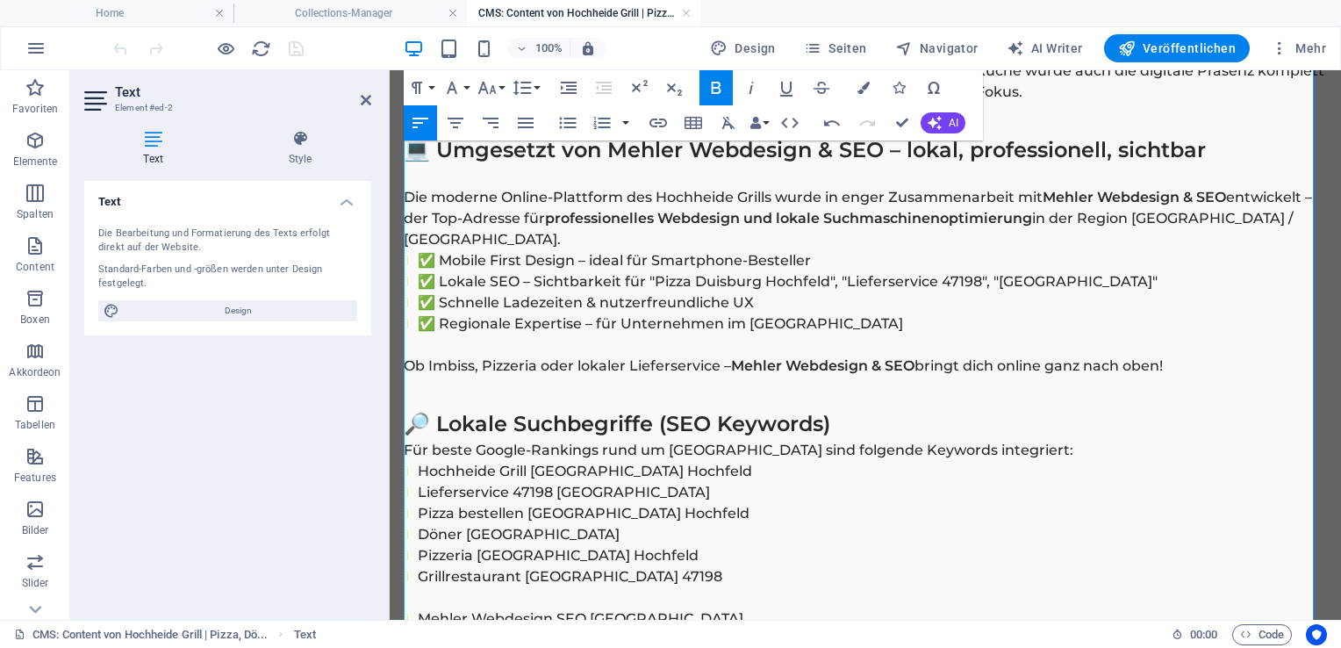
scroll to position [1790, 0]
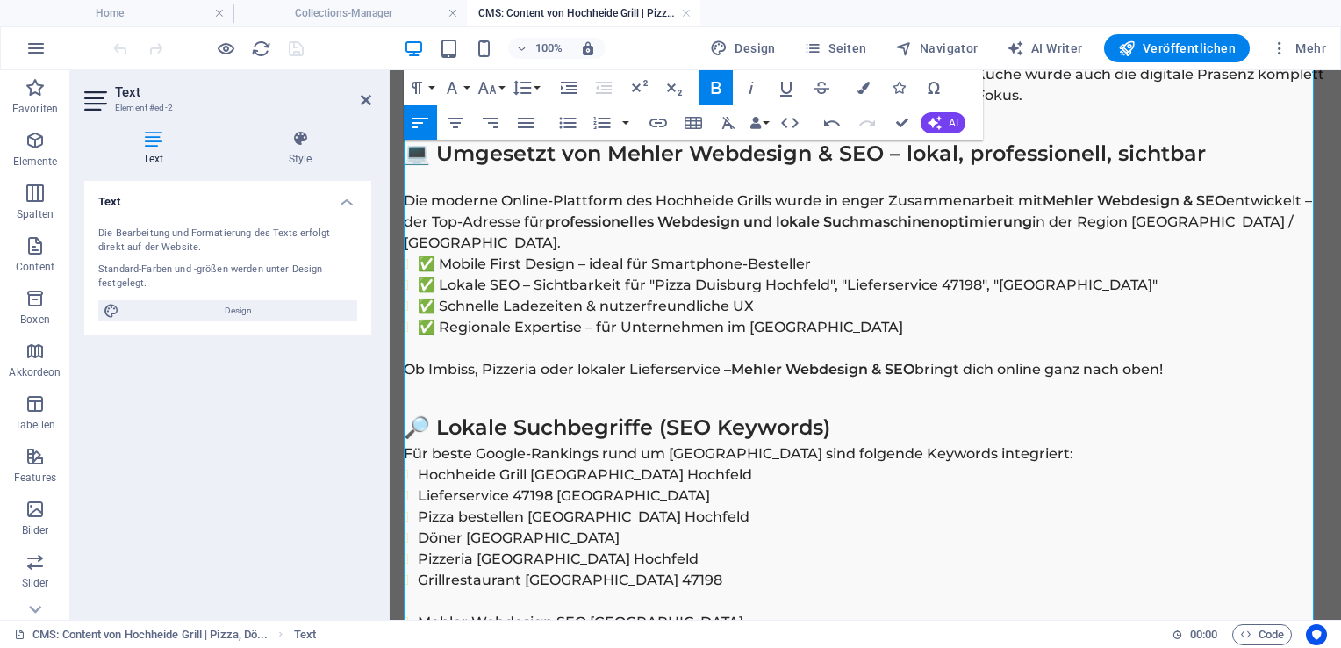
click at [831, 286] on li "✅ Lokale SEO – Sichtbarkeit für "Pizza Duisburg Hochfeld", "Lieferservice 47198…" at bounding box center [872, 285] width 909 height 21
click at [803, 451] on p "Für beste Google-Rankings rund um Duisburg-Hochfeld sind folgende Keywords inte…" at bounding box center [865, 453] width 923 height 21
click at [691, 483] on li "Hochheide Grill Duisburg Hochfeld" at bounding box center [872, 474] width 909 height 21
click at [674, 520] on li "Pizza bestellen Duisburg Hochfeld" at bounding box center [872, 516] width 909 height 21
click at [622, 557] on li "Pizzeria Duisburg Hochfeld" at bounding box center [872, 559] width 909 height 21
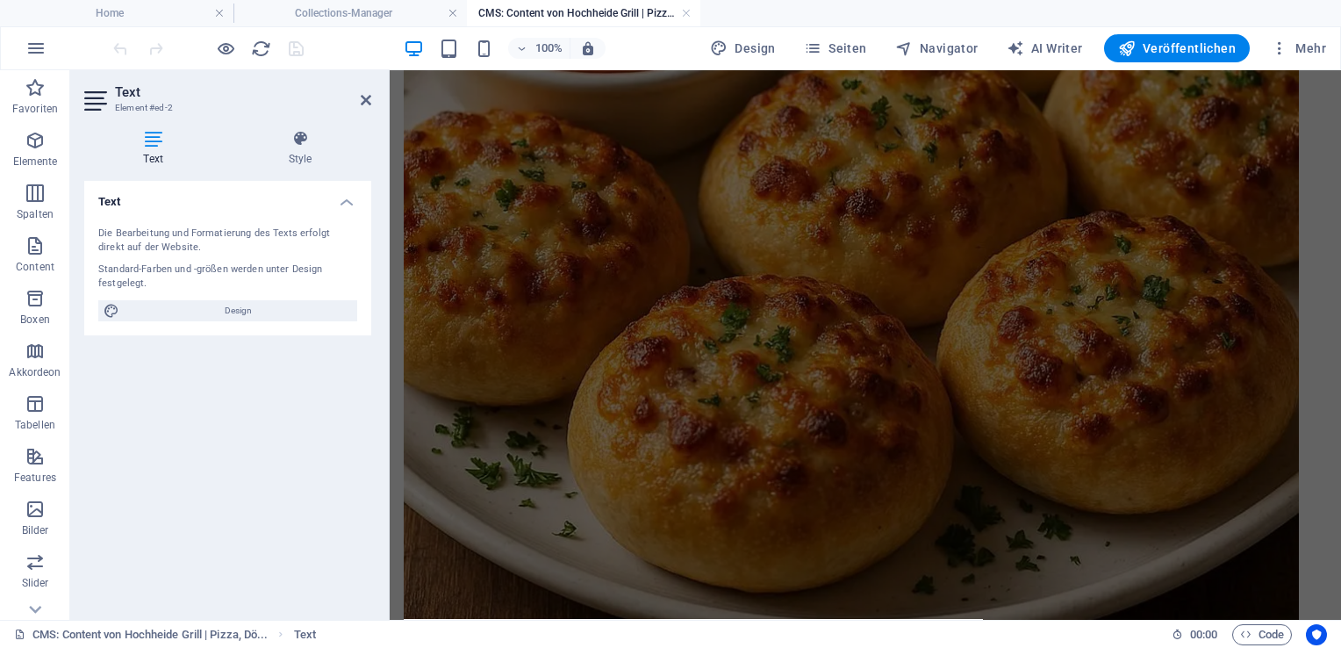
scroll to position [165, 0]
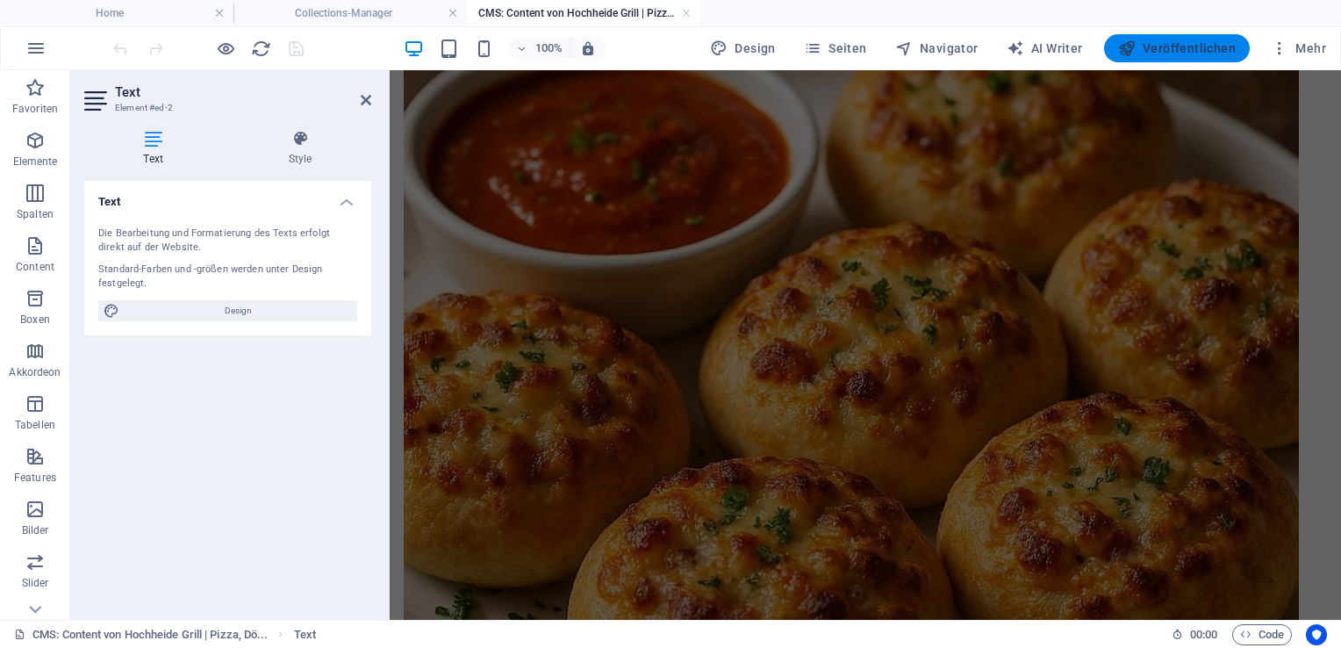
click at [1170, 49] on span "Veröffentlichen" at bounding box center [1177, 48] width 118 height 18
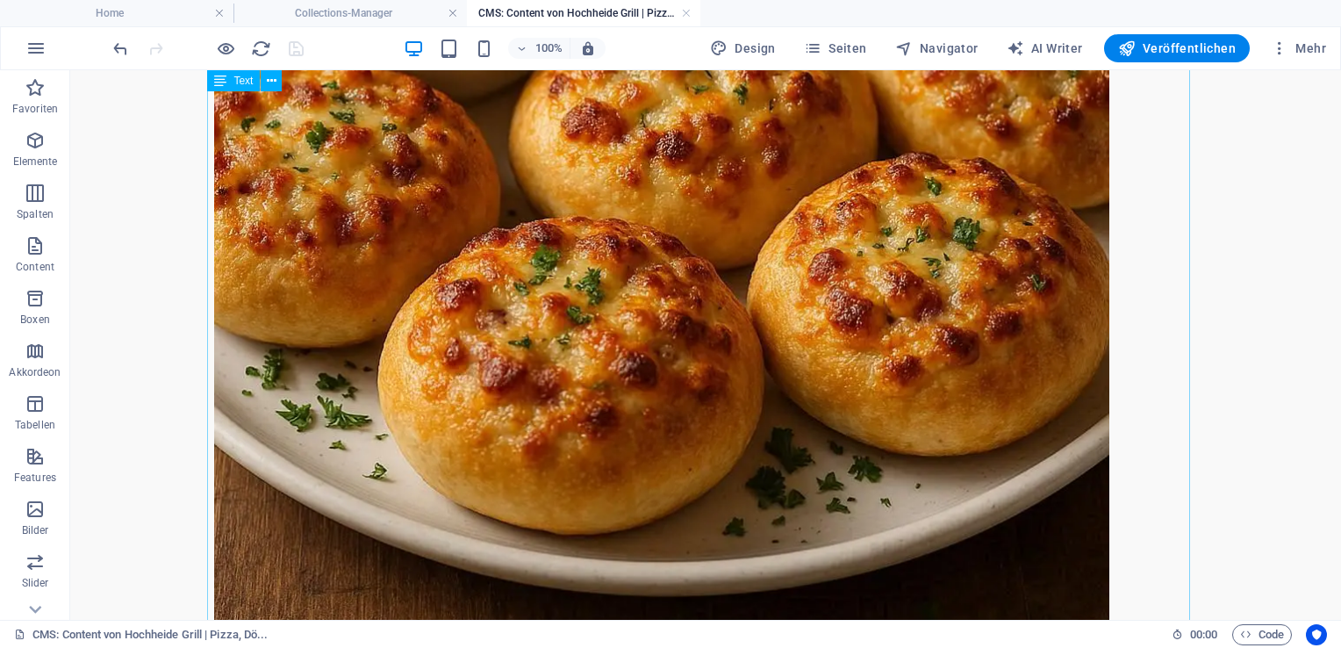
scroll to position [1432, 0]
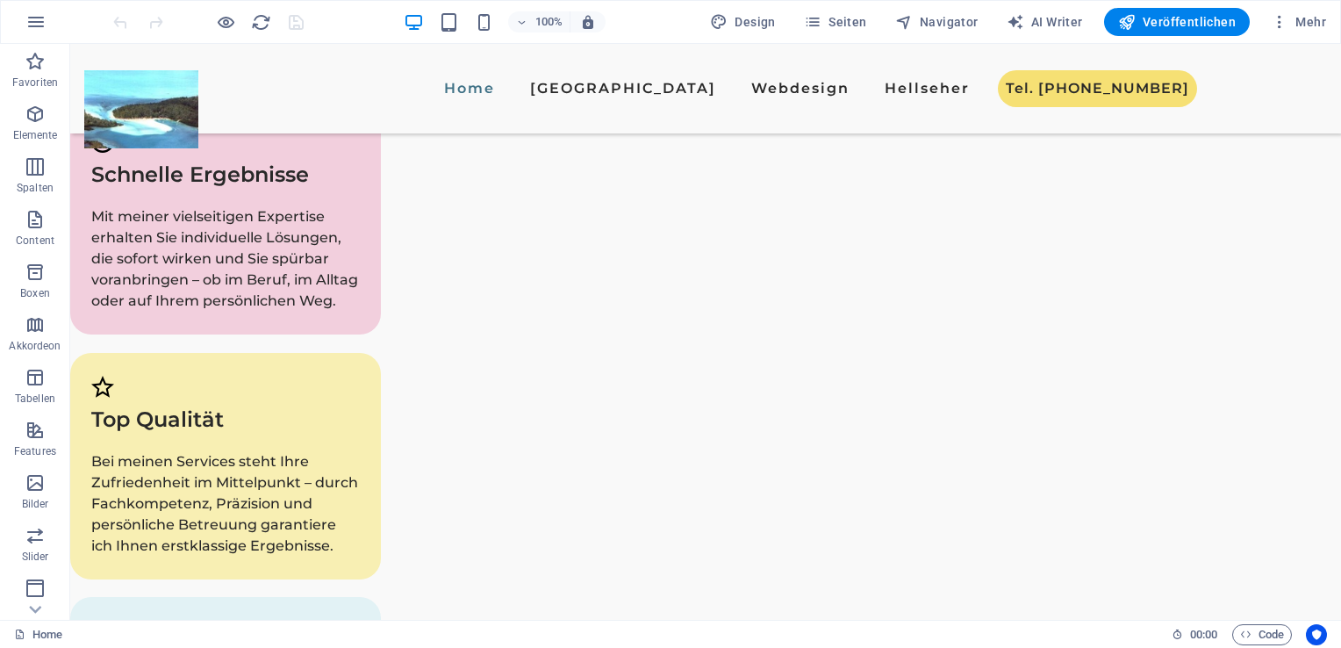
scroll to position [2446, 0]
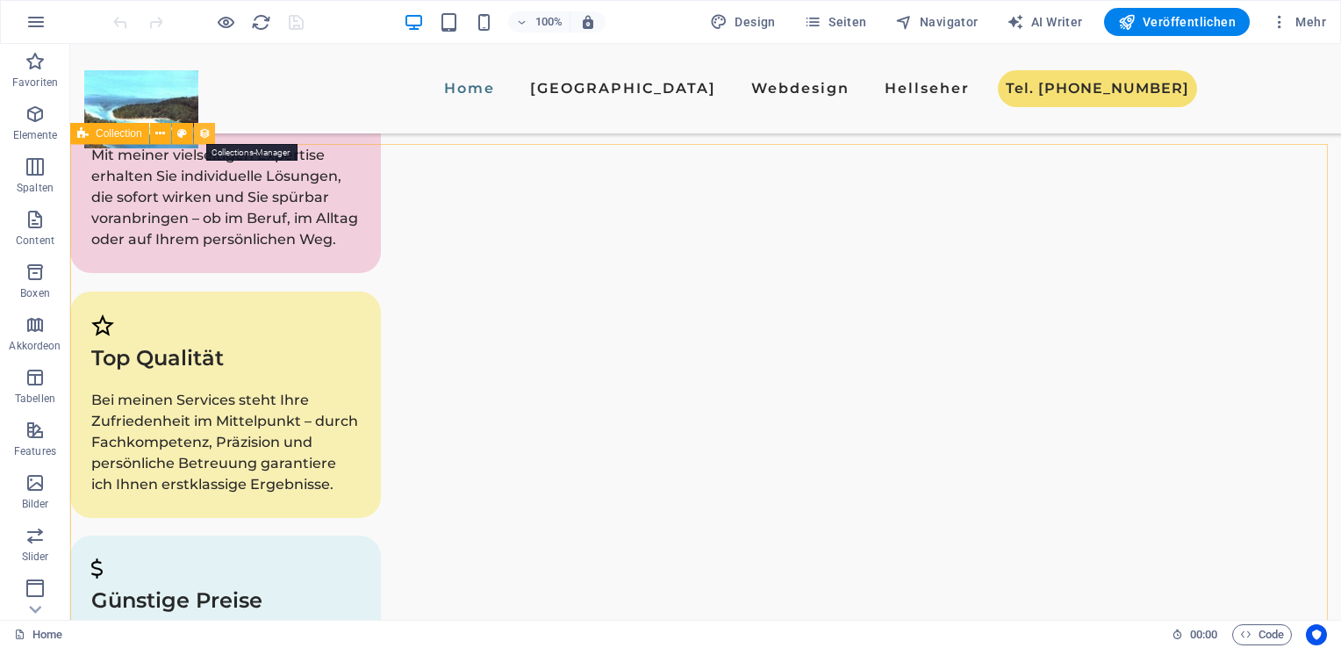
drag, startPoint x: 204, startPoint y: 132, endPoint x: 15, endPoint y: 279, distance: 240.1
click at [204, 132] on icon at bounding box center [204, 134] width 12 height 18
select select "689ca839f375b4d467044662"
select select "columns.publishing_date_DESC"
select select "columns.status"
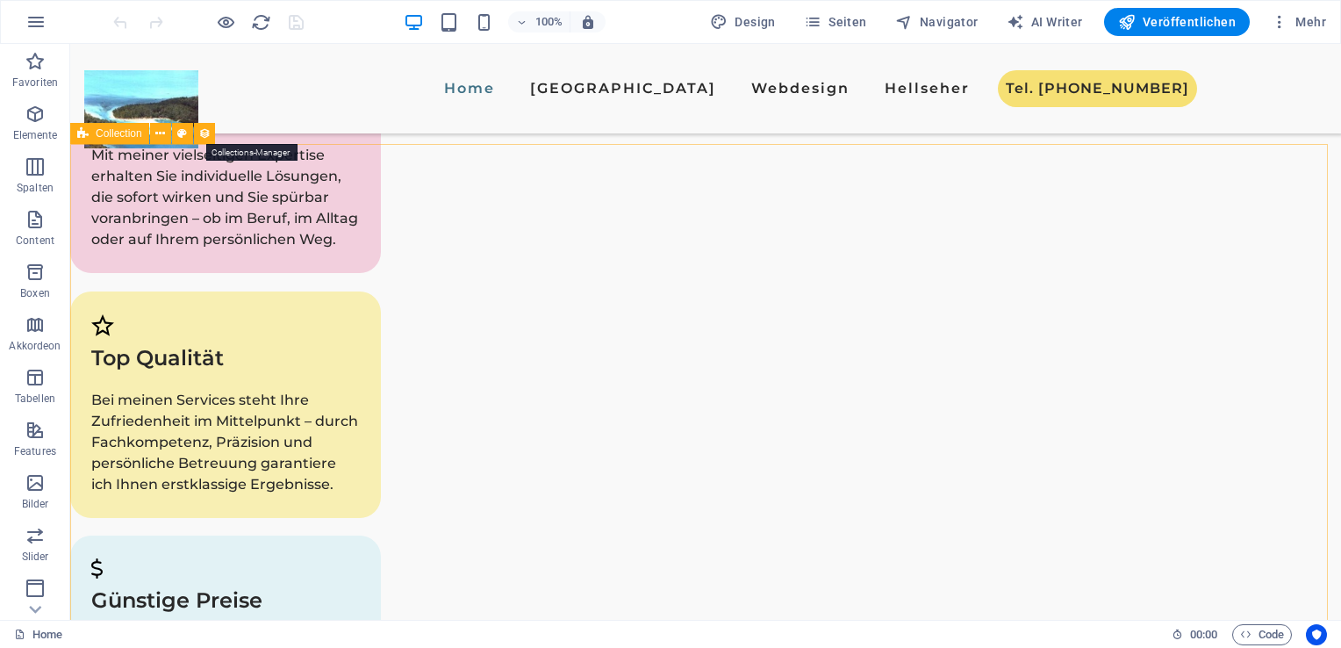
select select "columns.publishing_date"
select select "past"
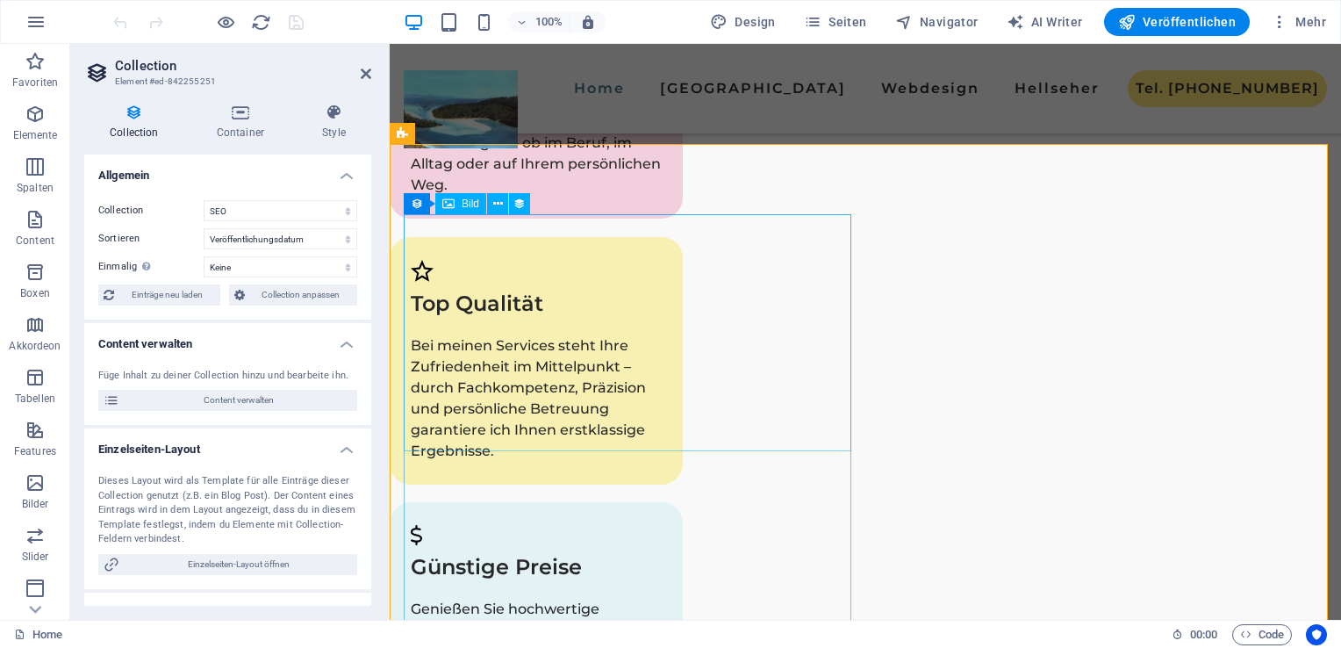
scroll to position [2479, 0]
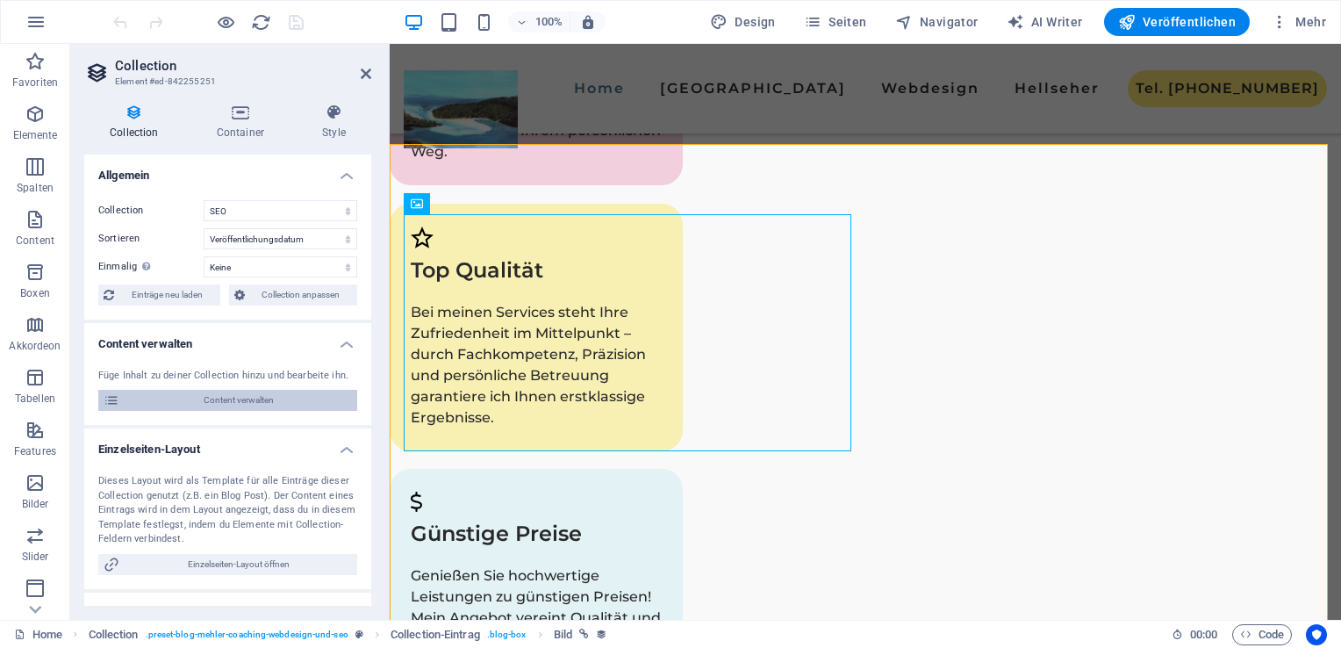
click at [275, 398] on span "Content verwalten" at bounding box center [238, 400] width 227 height 21
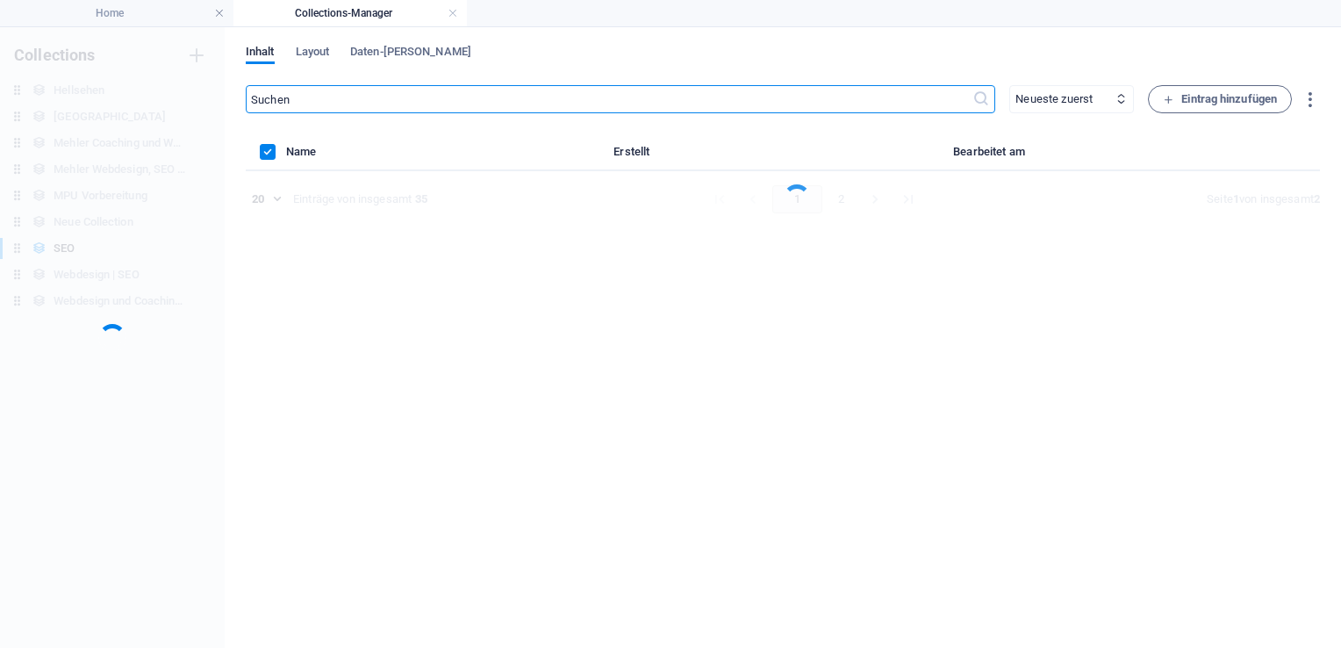
scroll to position [0, 0]
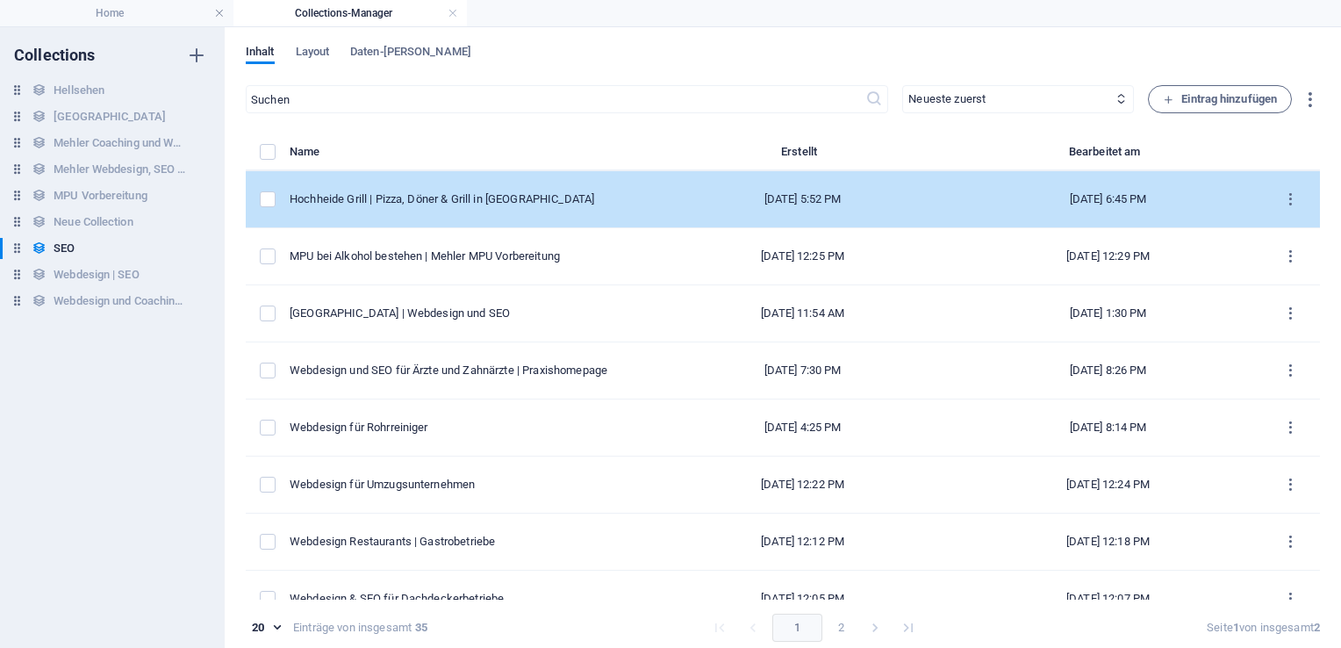
click at [519, 214] on td "Hochheide Grill | Pizza, Döner & Grill in [GEOGRAPHIC_DATA]" at bounding box center [470, 199] width 361 height 57
select select "Webdesign"
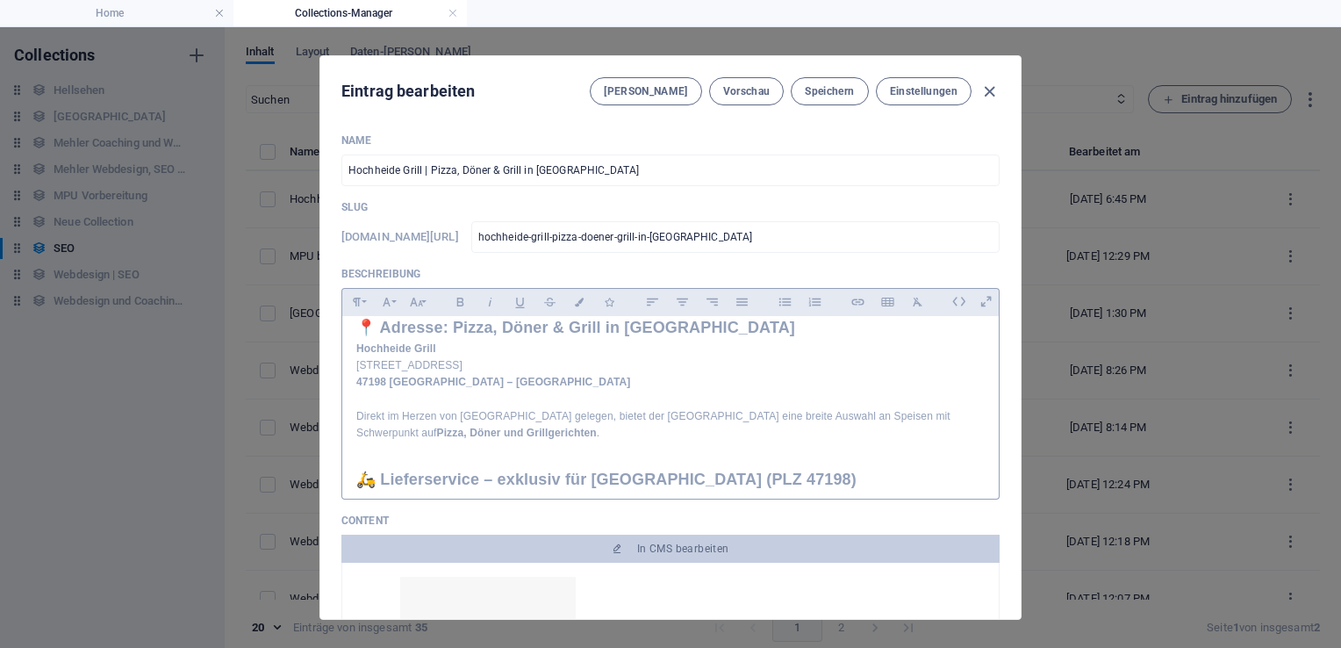
scroll to position [167, 0]
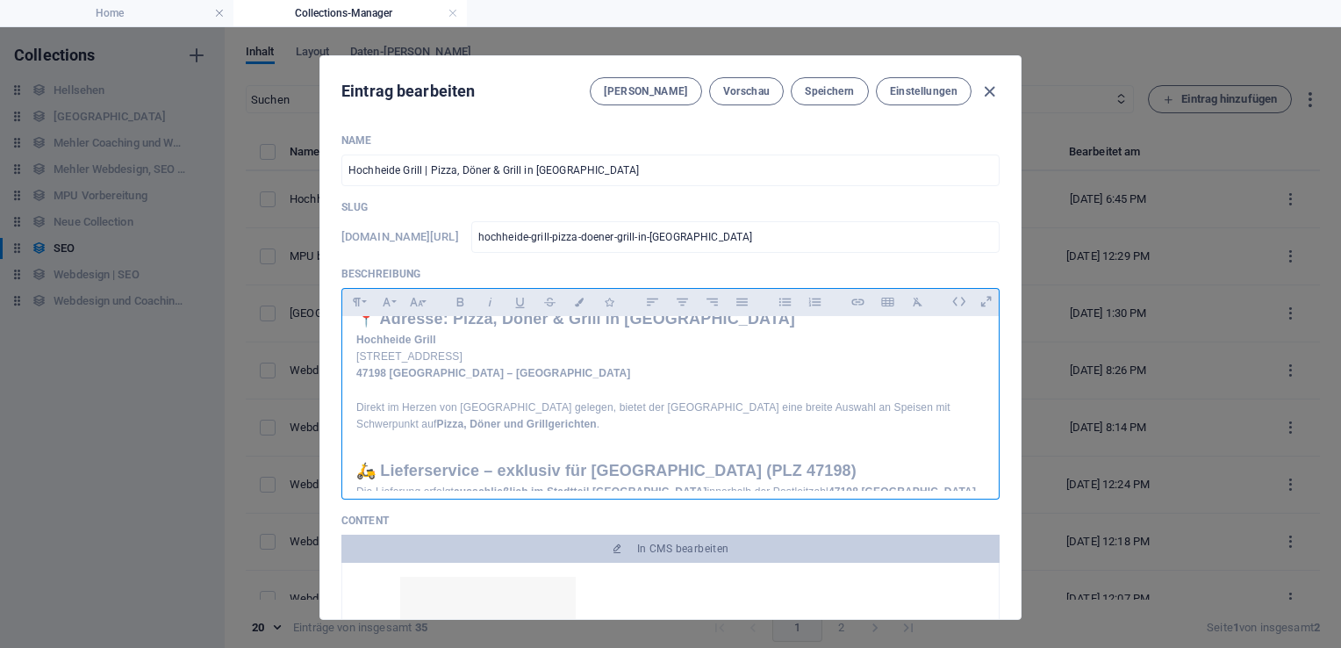
click at [500, 419] on p "Direkt im Herzen von [GEOGRAPHIC_DATA] gelegen, bietet der [GEOGRAPHIC_DATA] ei…" at bounding box center [670, 415] width 628 height 33
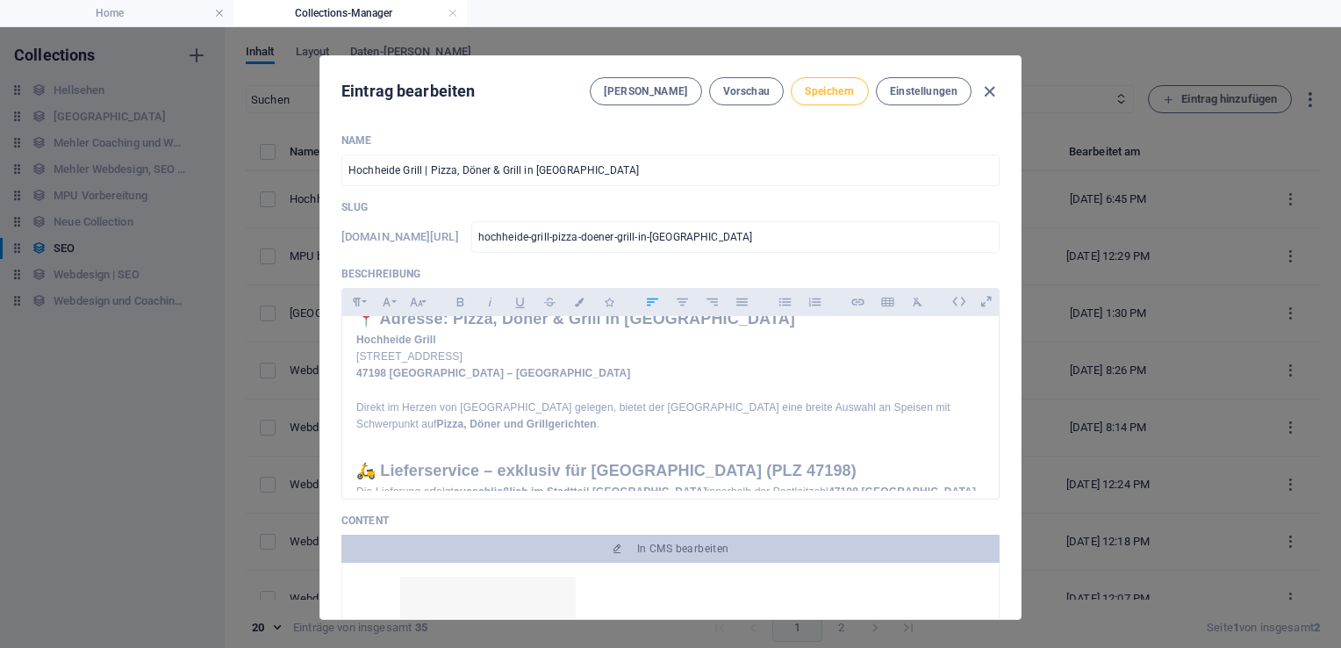
click at [833, 88] on span "Speichern" at bounding box center [829, 91] width 49 height 14
click at [986, 91] on icon "button" at bounding box center [989, 92] width 20 height 20
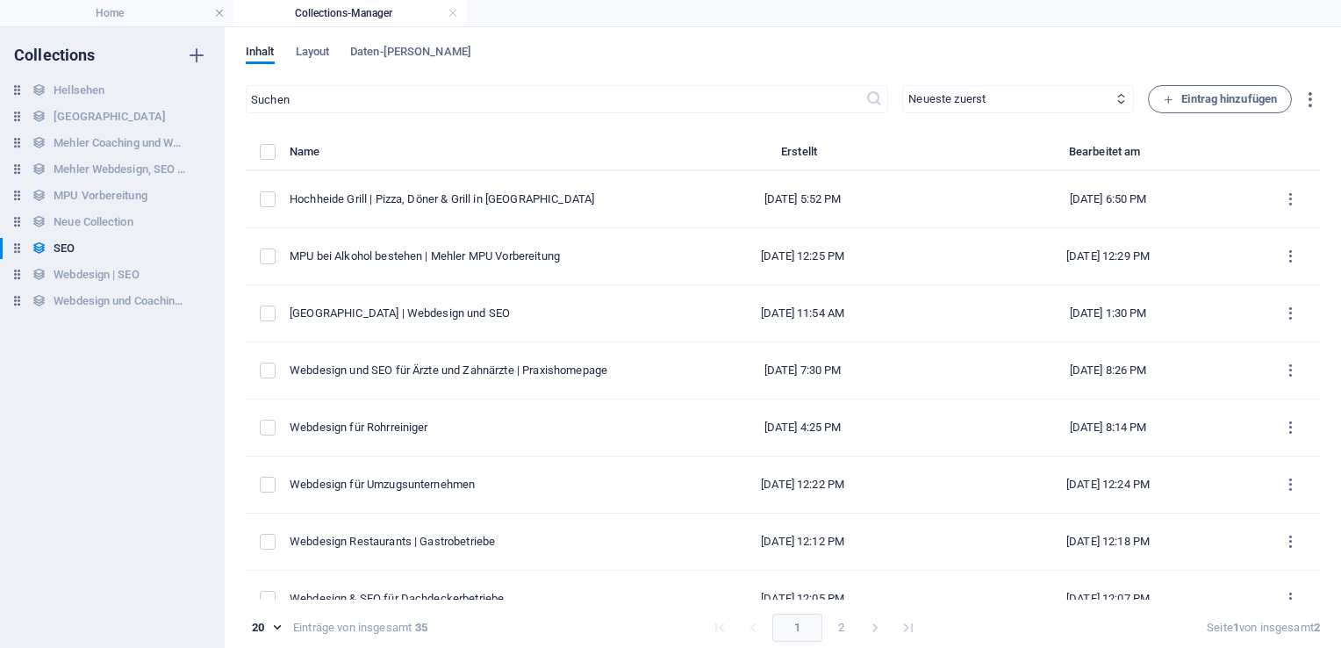
type input "hochheide-grill-pizza-doener-grill-in-[GEOGRAPHIC_DATA]"
click at [147, 13] on h4 "Home" at bounding box center [116, 13] width 233 height 19
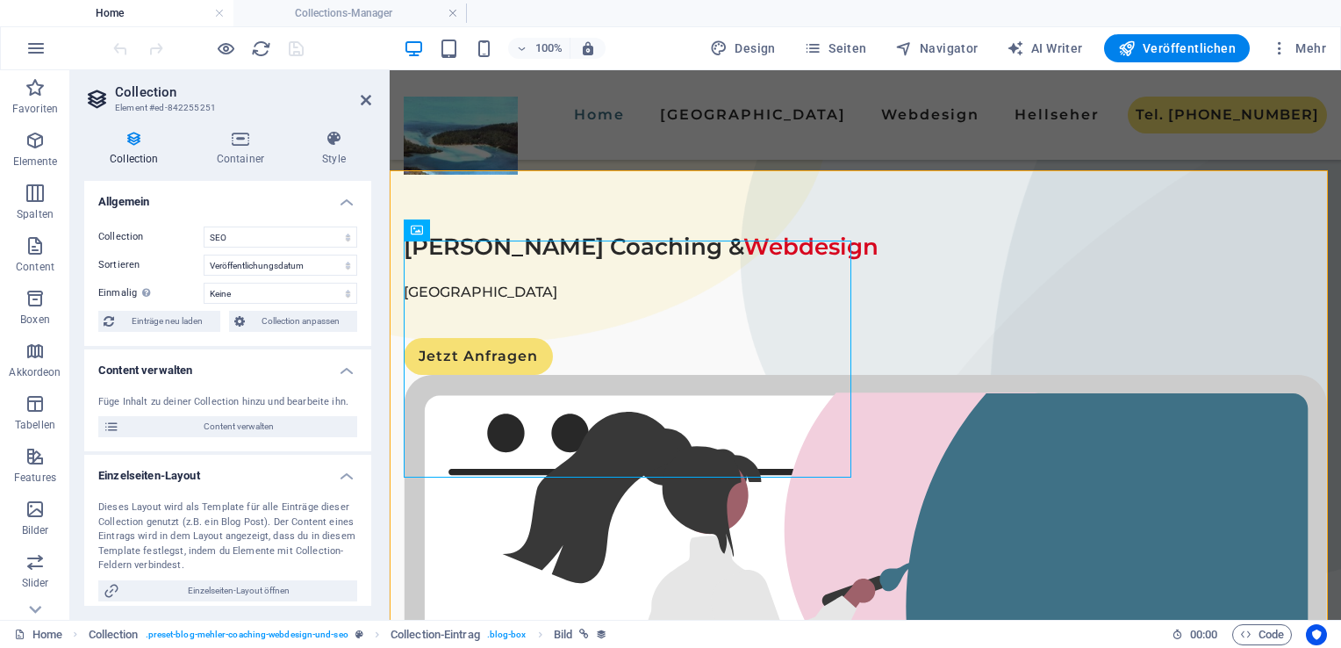
scroll to position [2479, 0]
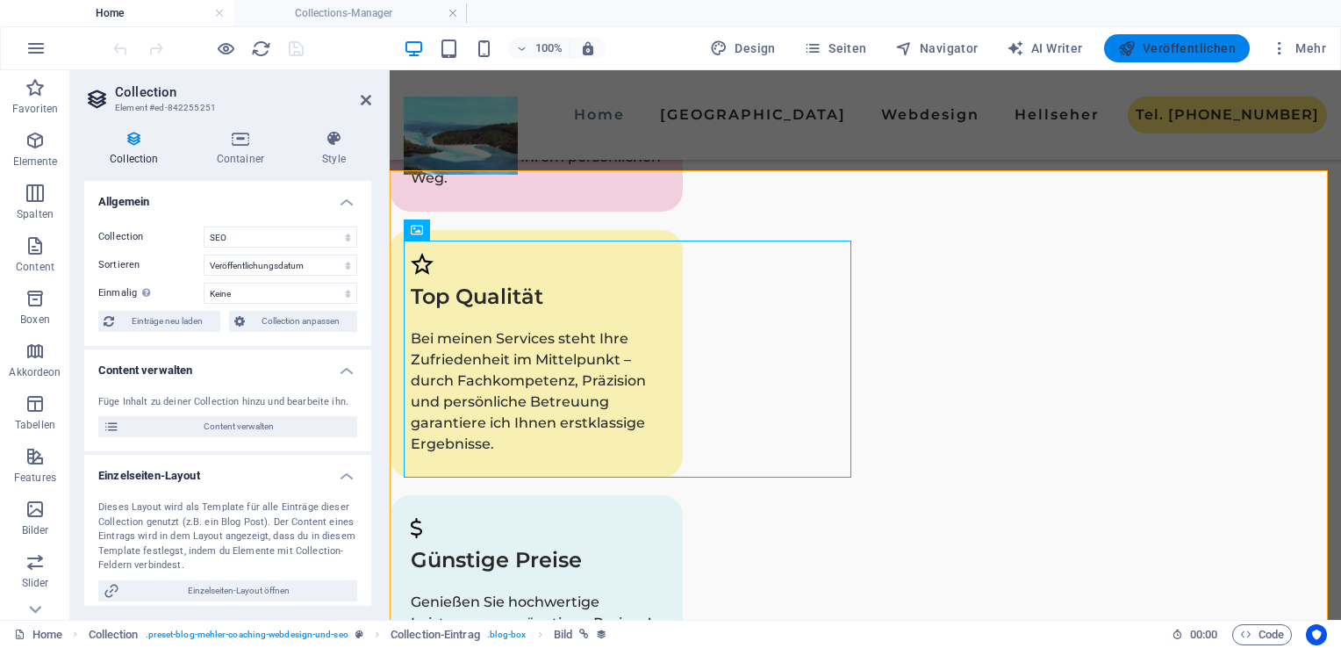
click at [1156, 54] on span "Veröffentlichen" at bounding box center [1177, 48] width 118 height 18
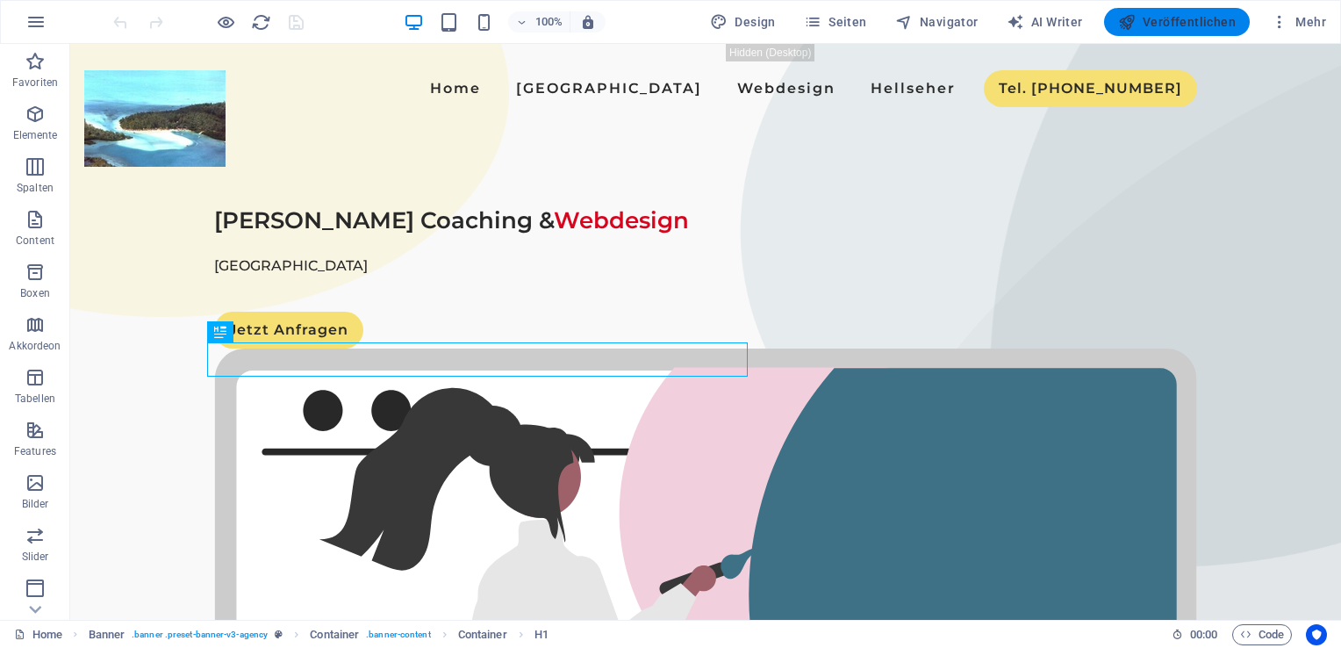
click at [1162, 26] on span "Veröffentlichen" at bounding box center [1177, 22] width 118 height 18
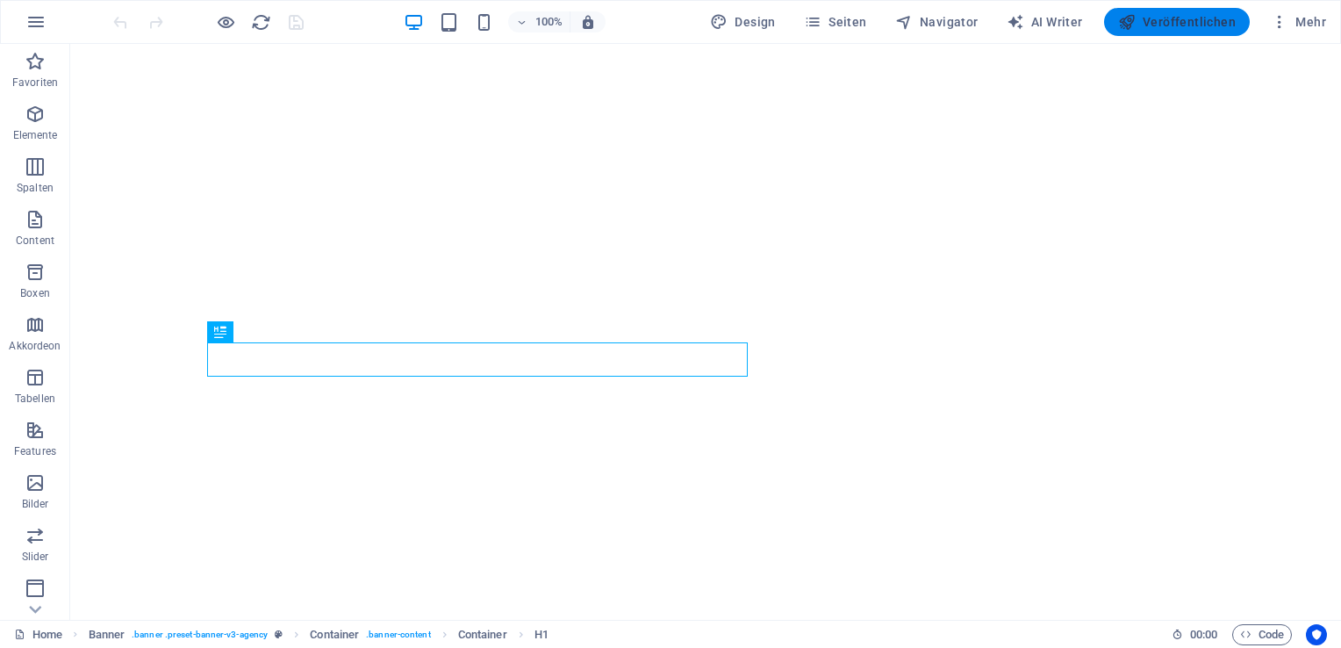
click at [1178, 24] on span "Veröffentlichen" at bounding box center [1177, 22] width 118 height 18
